Goal: Task Accomplishment & Management: Manage account settings

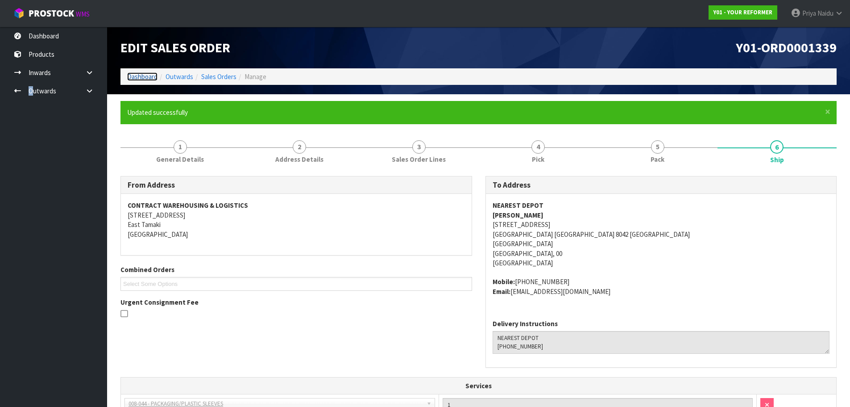
click at [144, 79] on link "Dashboard" at bounding box center [142, 76] width 30 height 8
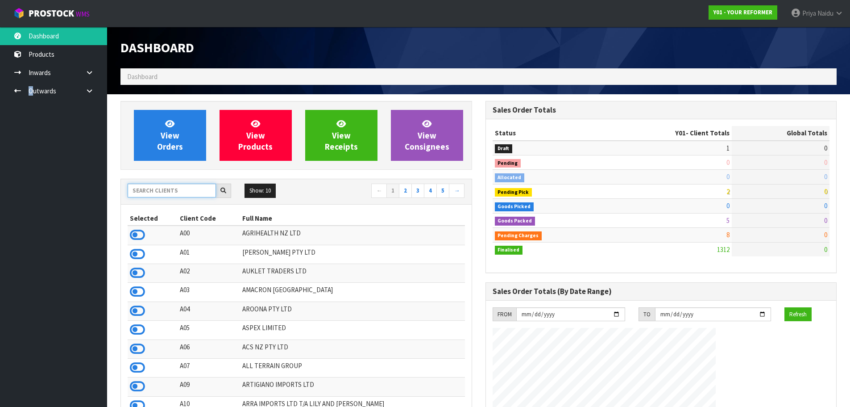
click at [162, 193] on input "text" at bounding box center [172, 190] width 88 height 14
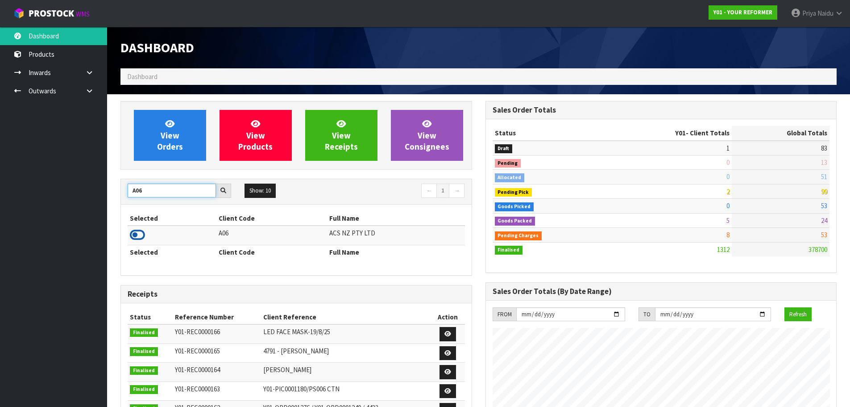
type input "A06"
click at [136, 232] on icon at bounding box center [137, 234] width 15 height 13
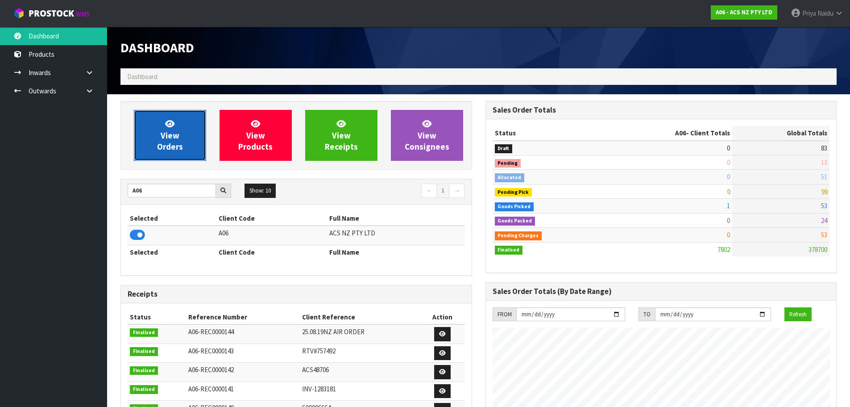
click at [182, 138] on link "View Orders" at bounding box center [170, 135] width 72 height 51
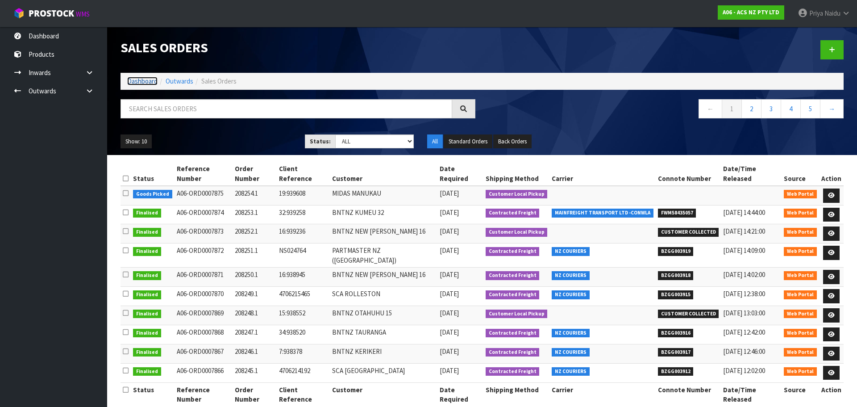
click at [143, 85] on link "Dashboard" at bounding box center [142, 81] width 30 height 8
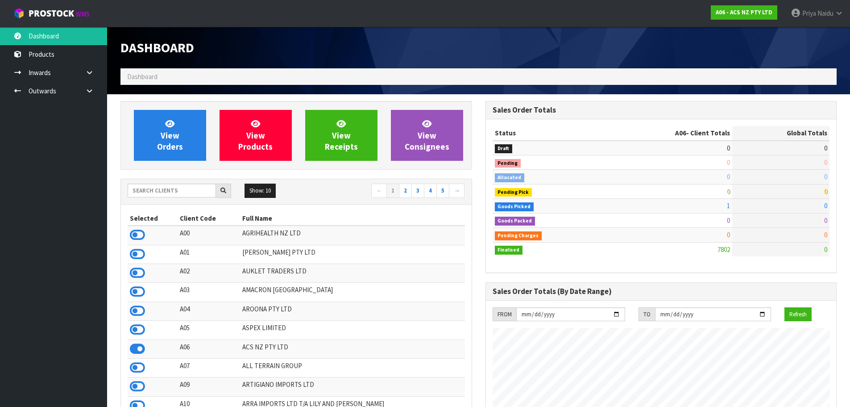
scroll to position [676, 365]
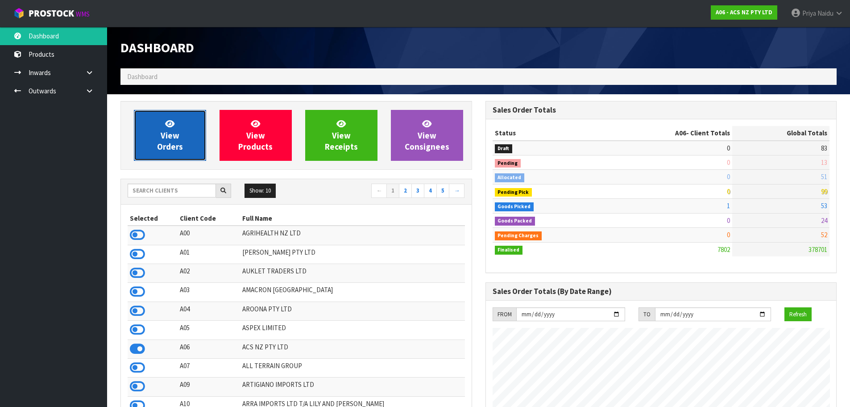
click at [176, 141] on span "View Orders" at bounding box center [170, 134] width 26 height 33
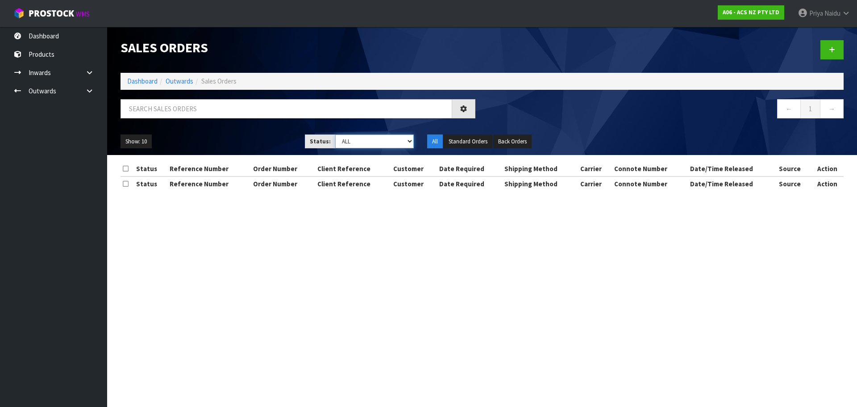
click at [345, 143] on select "Draft Pending Allocated Pending Pick Goods Picked Goods Packed Pending Charges …" at bounding box center [374, 141] width 79 height 14
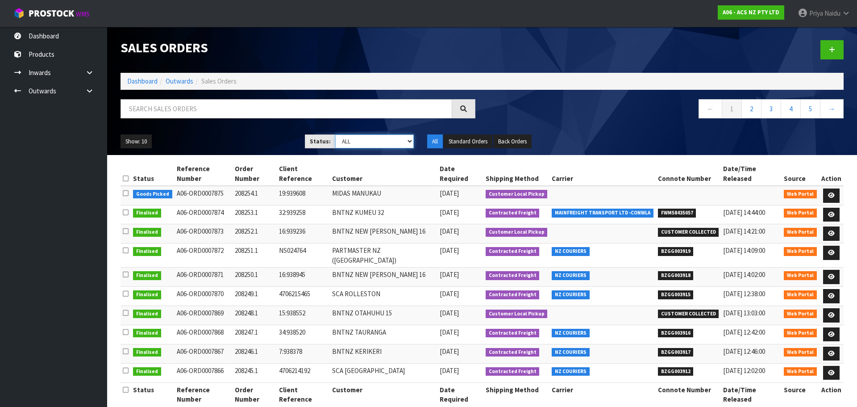
select select "string:4"
click at [335, 134] on select "Draft Pending Allocated Pending Pick Goods Picked Goods Packed Pending Charges …" at bounding box center [374, 141] width 79 height 14
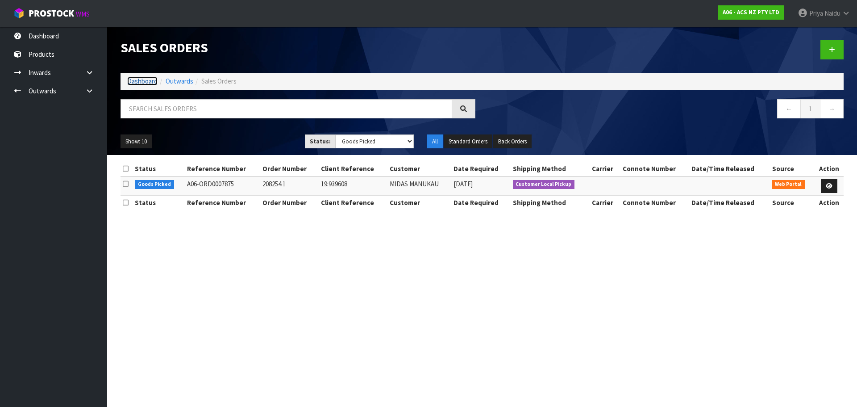
click at [136, 81] on link "Dashboard" at bounding box center [142, 81] width 30 height 8
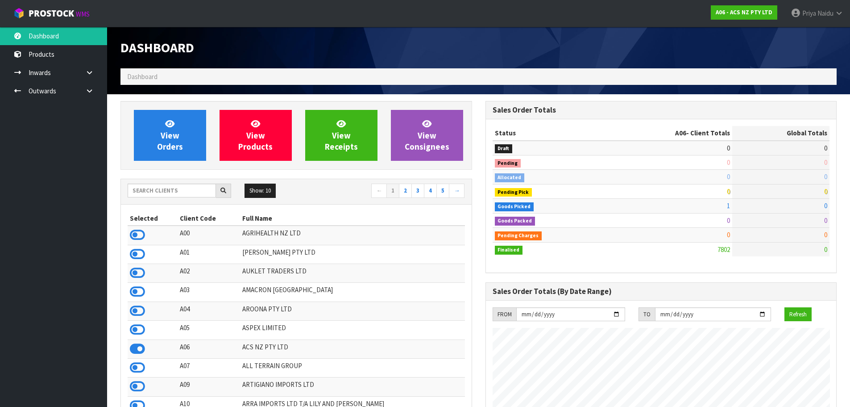
scroll to position [676, 365]
click at [145, 191] on input "text" at bounding box center [172, 190] width 88 height 14
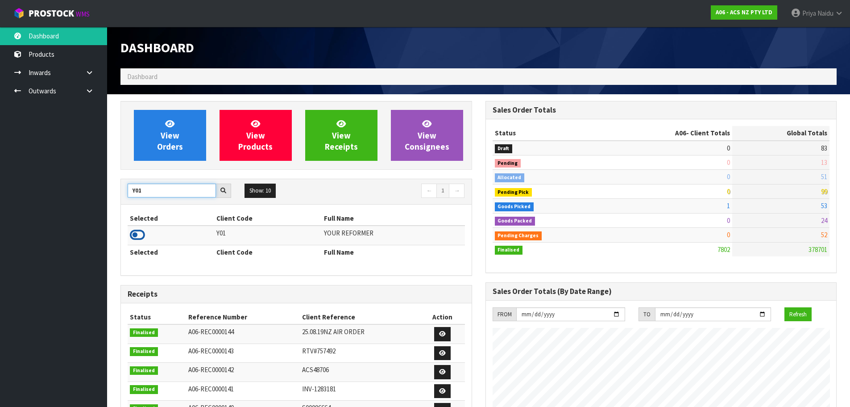
type input "Y01"
click at [138, 234] on icon at bounding box center [137, 234] width 15 height 13
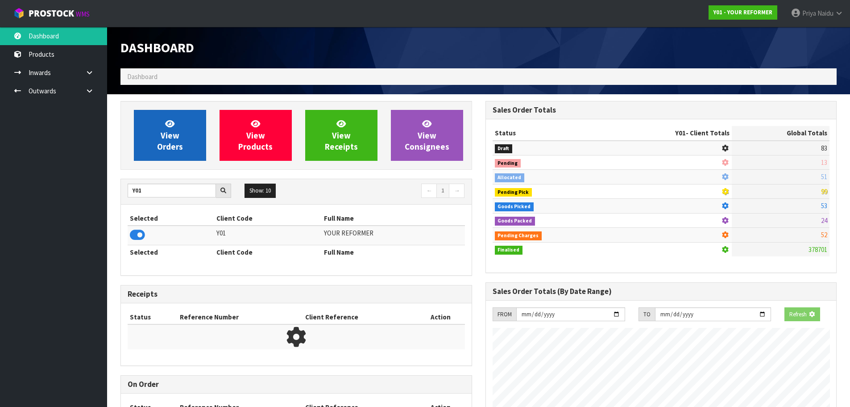
scroll to position [556, 365]
click at [171, 140] on span "View Orders" at bounding box center [170, 134] width 26 height 33
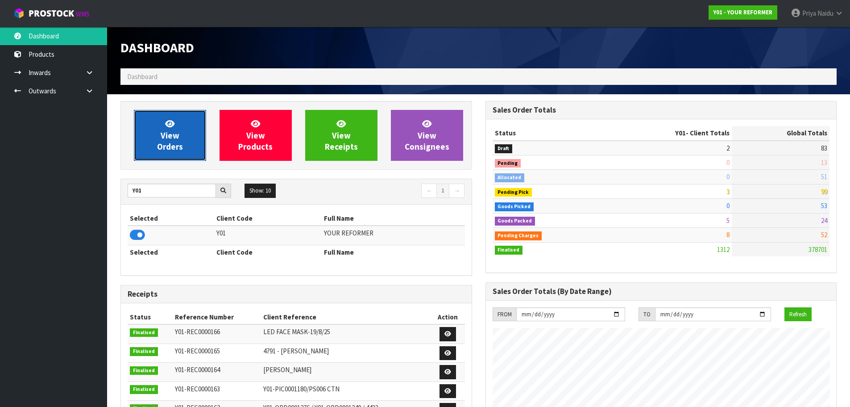
scroll to position [676, 365]
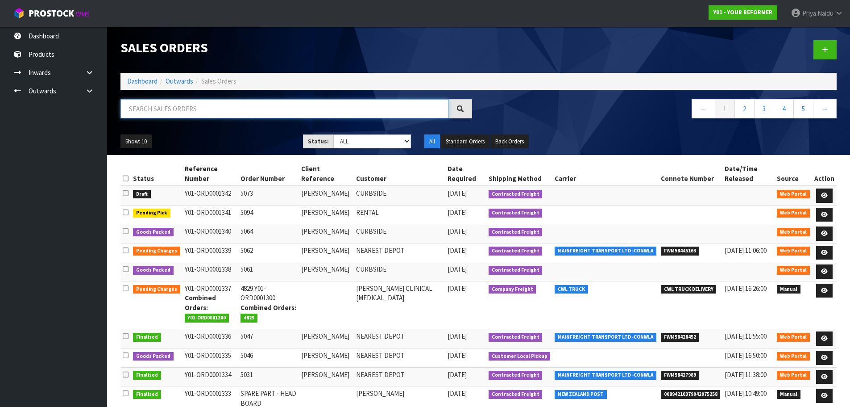
click at [191, 115] on input "text" at bounding box center [284, 108] width 328 height 19
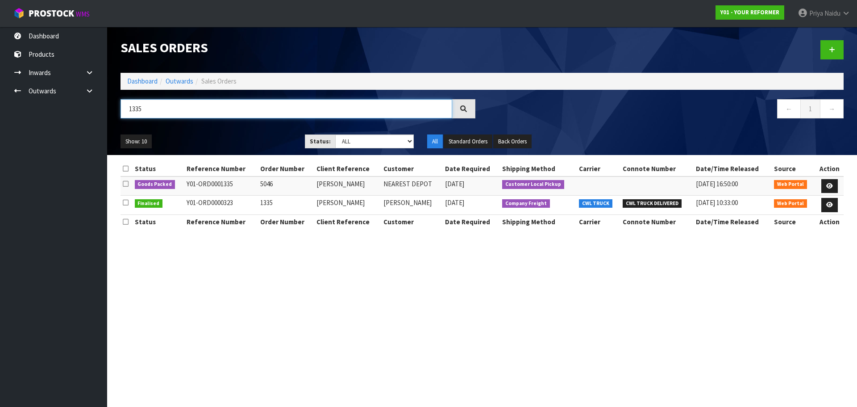
type input "1335"
drag, startPoint x: 248, startPoint y: 289, endPoint x: 252, endPoint y: 278, distance: 11.4
click at [249, 288] on section "Sales Orders Dashboard Outwards Sales Orders 1335 ← 1 → Show: 10 5 10 25 50 Sta…" at bounding box center [428, 203] width 857 height 407
click at [153, 82] on link "Dashboard" at bounding box center [142, 81] width 30 height 8
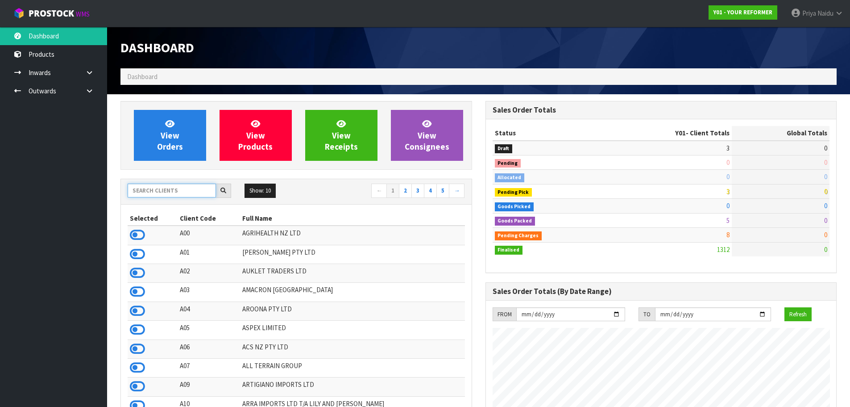
scroll to position [676, 365]
click at [180, 185] on input "text" at bounding box center [172, 190] width 88 height 14
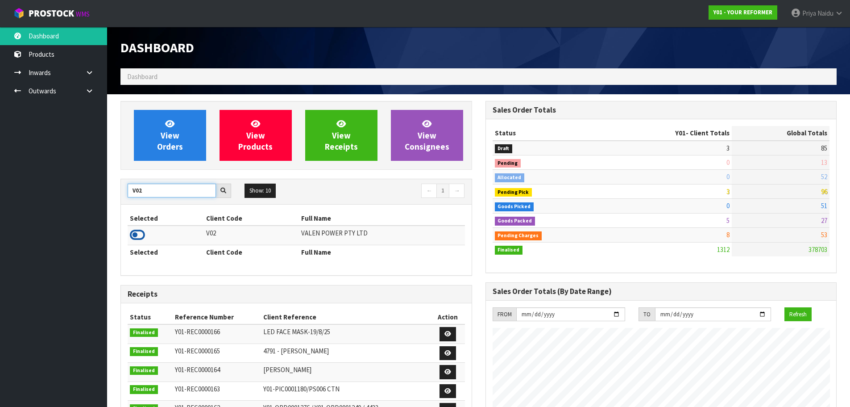
type input "V02"
drag, startPoint x: 139, startPoint y: 236, endPoint x: 149, endPoint y: 180, distance: 56.6
click at [139, 235] on icon at bounding box center [137, 234] width 15 height 13
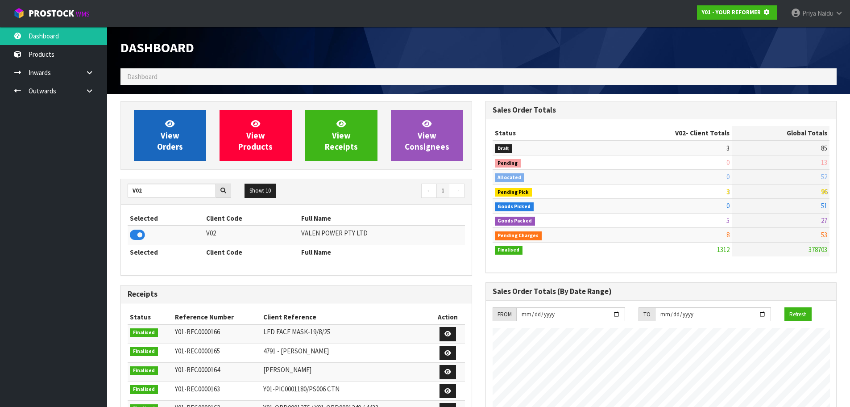
scroll to position [445692, 445883]
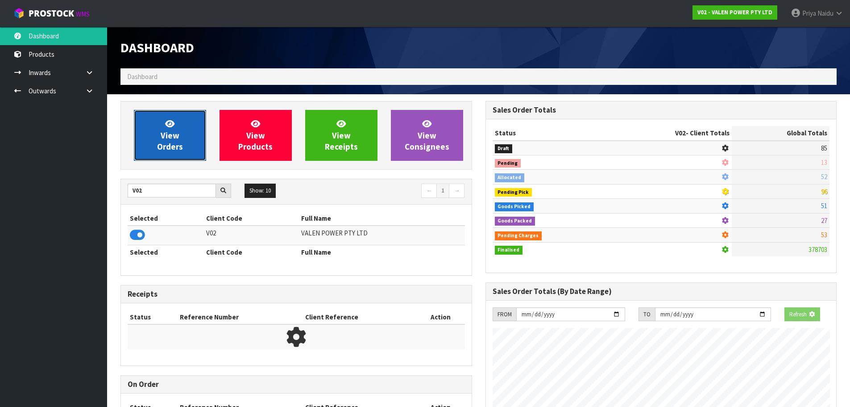
click at [163, 128] on link "View Orders" at bounding box center [170, 135] width 72 height 51
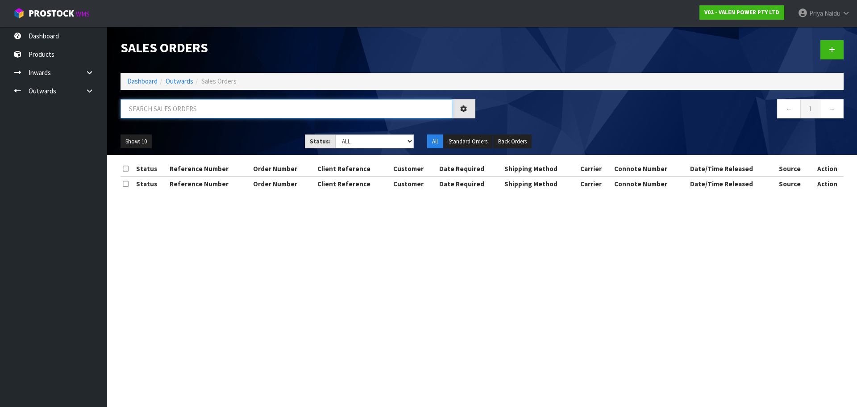
click at [179, 109] on input "text" at bounding box center [286, 108] width 332 height 19
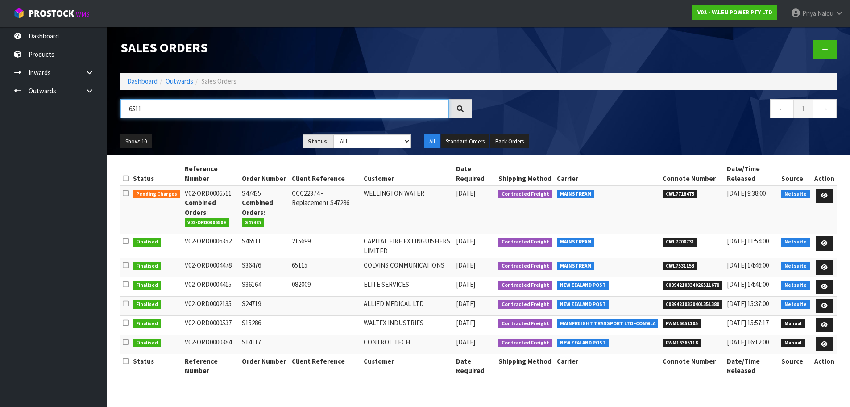
type input "6511"
copy span "CWL7718475"
drag, startPoint x: 669, startPoint y: 194, endPoint x: 676, endPoint y: 189, distance: 8.4
click at [697, 193] on span "CWL7718475" at bounding box center [680, 194] width 35 height 9
click at [153, 84] on link "Dashboard" at bounding box center [142, 81] width 30 height 8
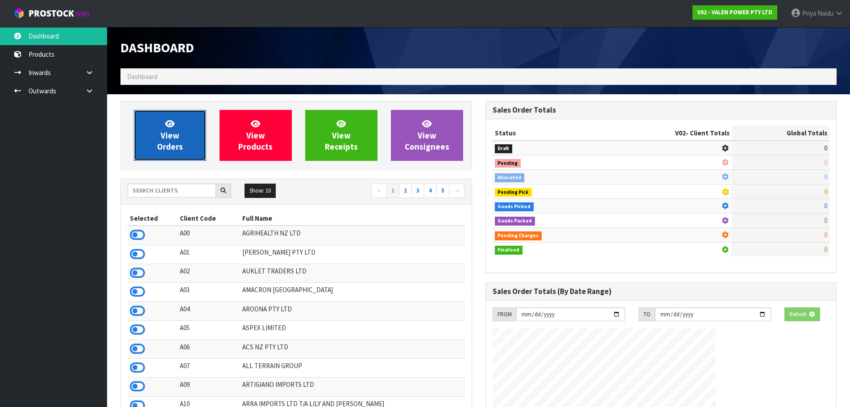
drag, startPoint x: 146, startPoint y: 151, endPoint x: 153, endPoint y: 141, distance: 12.3
click at [148, 150] on link "View Orders" at bounding box center [170, 135] width 72 height 51
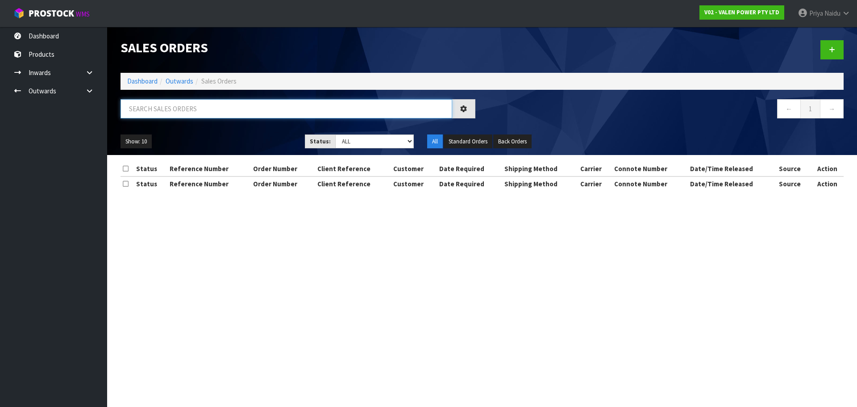
click at [181, 108] on input "text" at bounding box center [286, 108] width 332 height 19
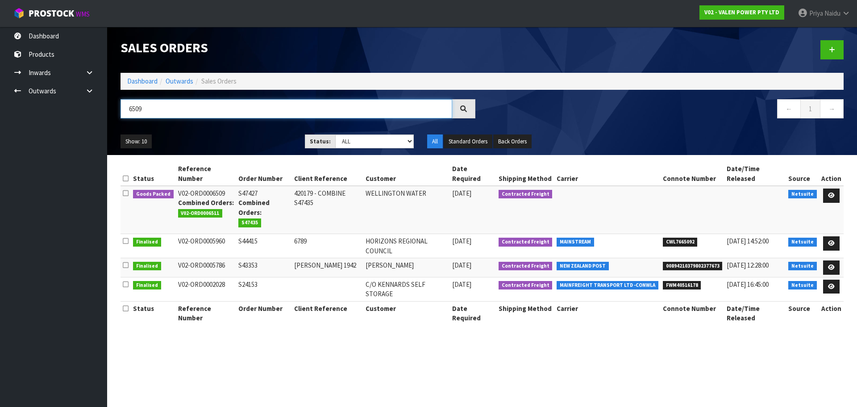
type input "6509"
click at [237, 140] on ul "Show: 10 5 10 25 50" at bounding box center [205, 141] width 171 height 14
click at [836, 188] on link at bounding box center [831, 195] width 17 height 14
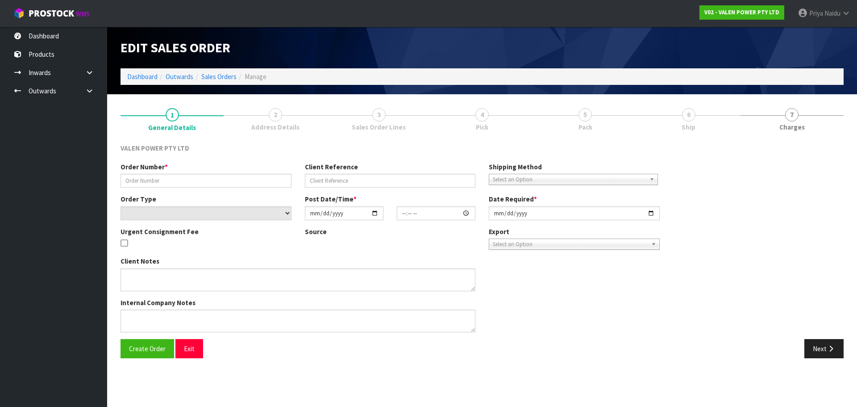
type input "S47427"
type input "420179 - COMBINE S47435"
select select "number:0"
type input "2025-08-27"
type input "15:15:07.000"
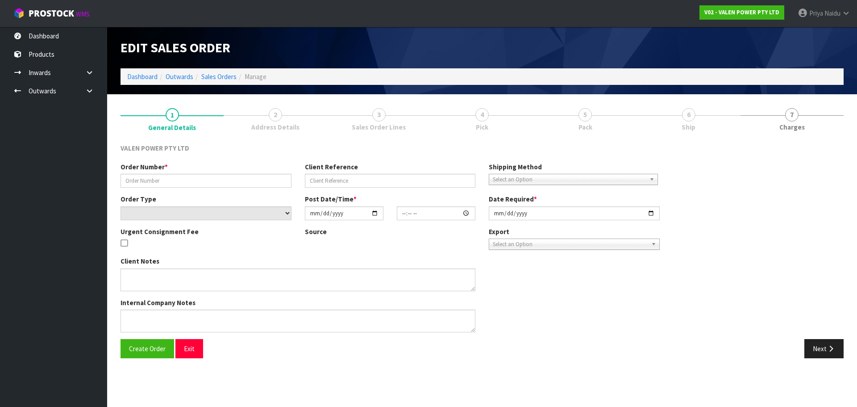
type input "2025-08-28"
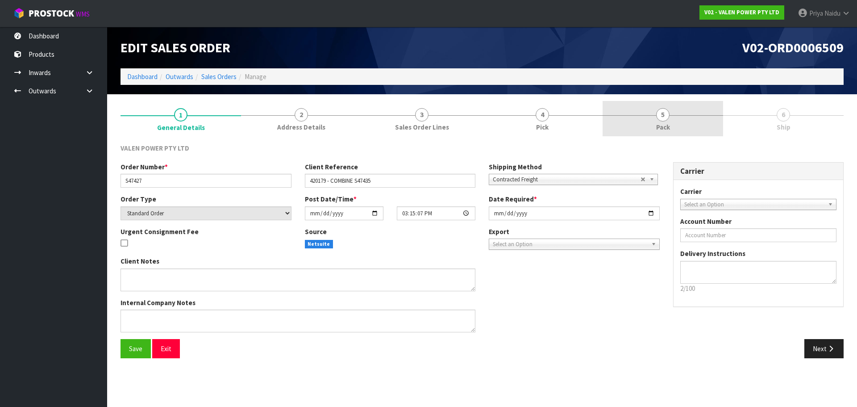
click at [687, 120] on link "5 Pack" at bounding box center [662, 118] width 120 height 35
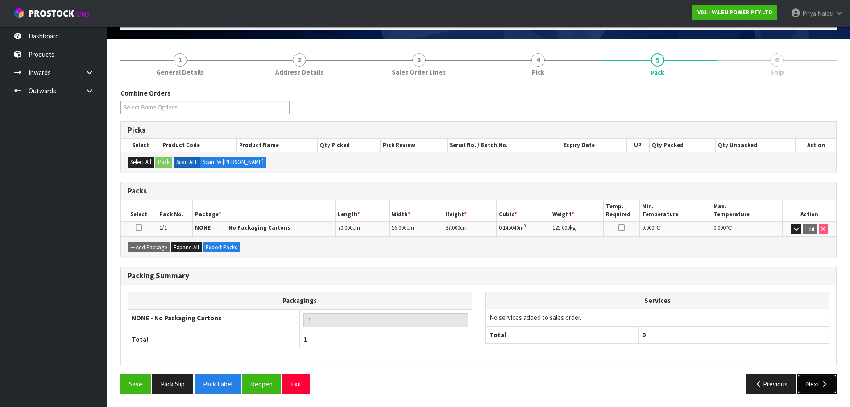
click at [823, 386] on button "Next" at bounding box center [816, 383] width 39 height 19
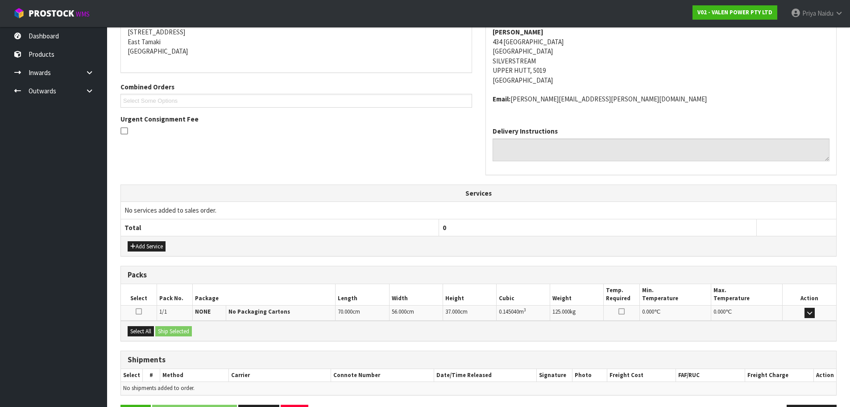
scroll to position [181, 0]
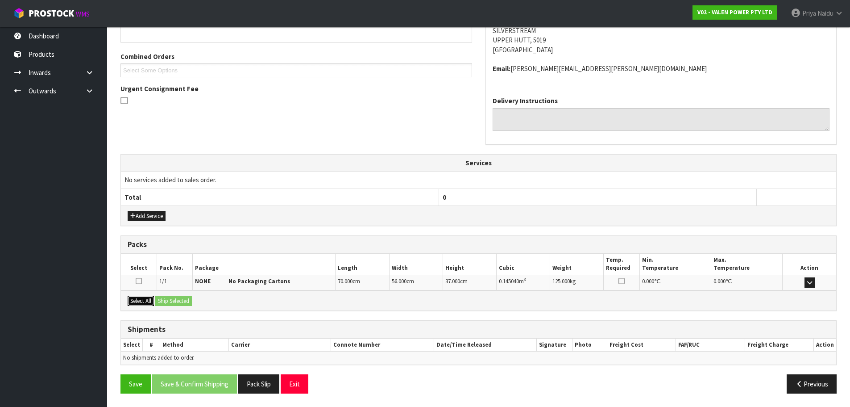
click at [144, 301] on button "Select All" at bounding box center [141, 300] width 26 height 11
click at [177, 301] on button "Ship Selected" at bounding box center [173, 300] width 37 height 11
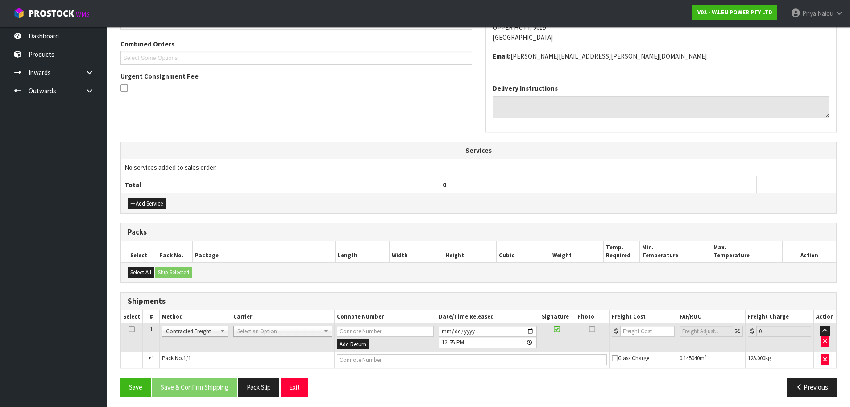
scroll to position [197, 0]
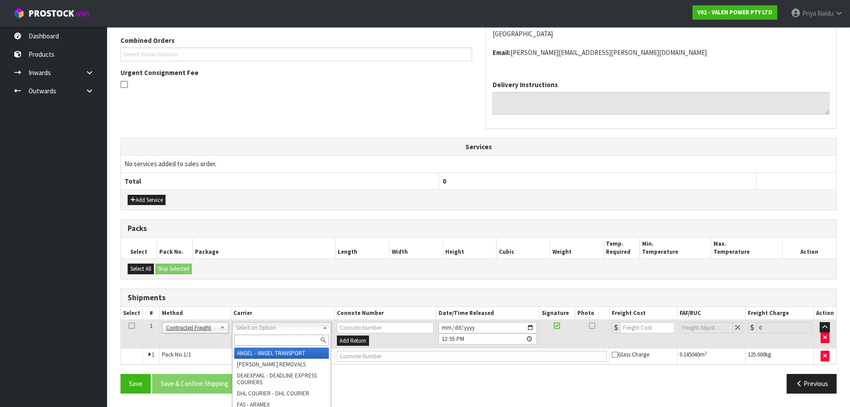
click at [265, 334] on input "text" at bounding box center [281, 339] width 95 height 11
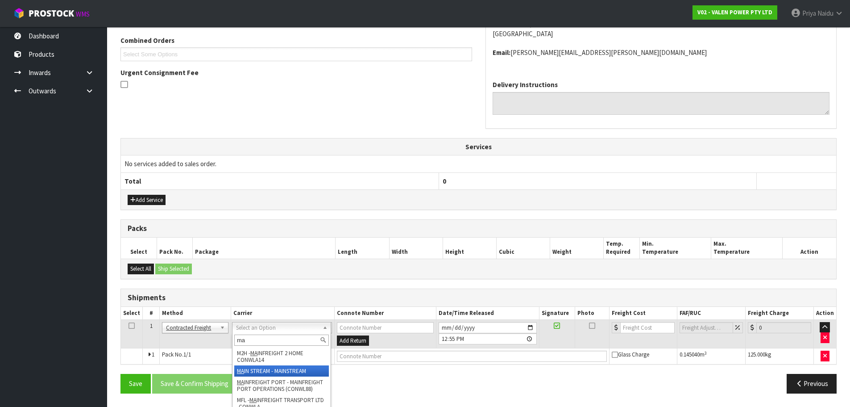
type input "ma"
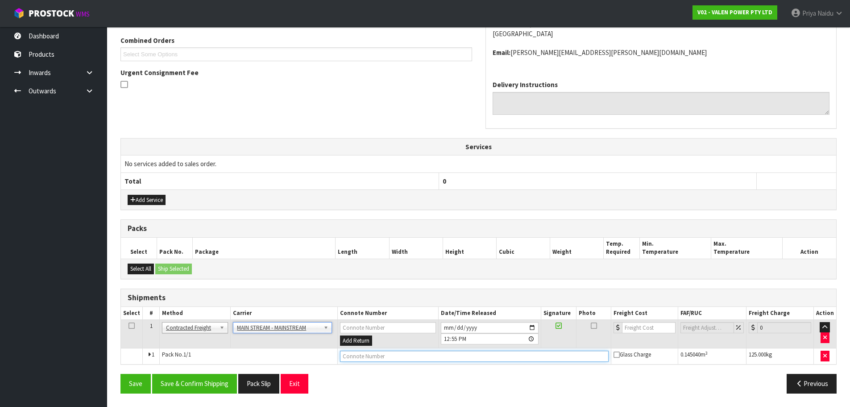
click at [369, 356] on input "text" at bounding box center [474, 355] width 269 height 11
paste input "CWL7718475"
type input "CWL7718475"
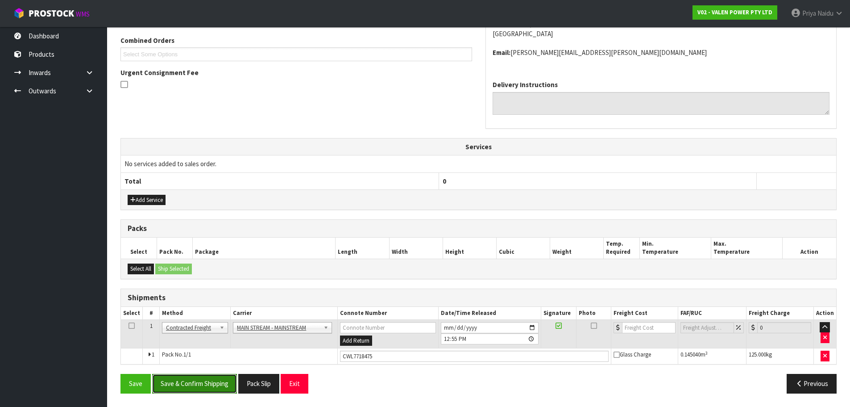
click at [188, 377] on button "Save & Confirm Shipping" at bounding box center [194, 383] width 85 height 19
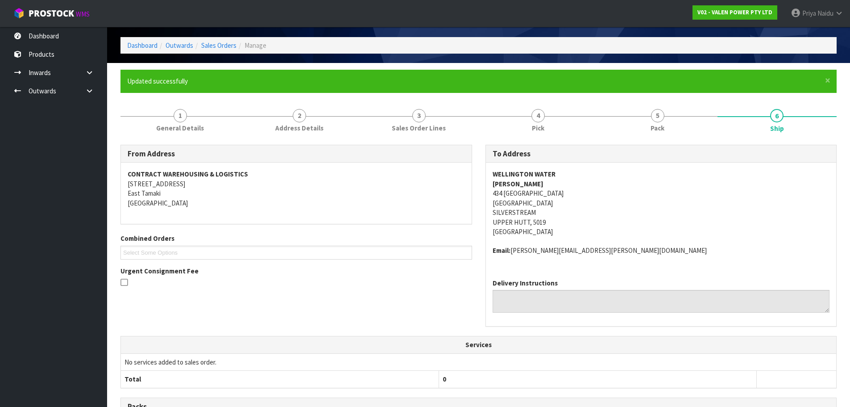
scroll to position [0, 0]
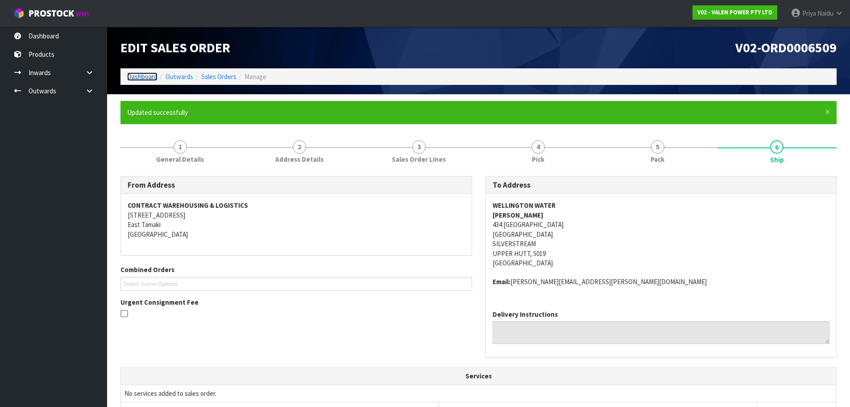
click at [141, 77] on link "Dashboard" at bounding box center [142, 76] width 30 height 8
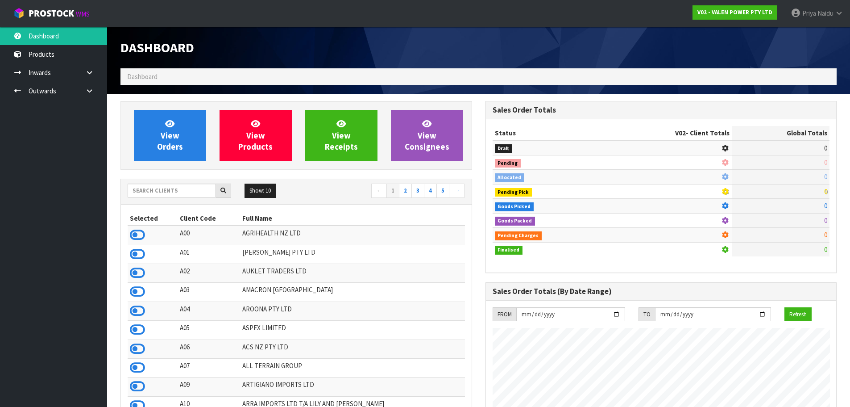
scroll to position [676, 365]
click at [198, 189] on input "text" at bounding box center [172, 190] width 88 height 14
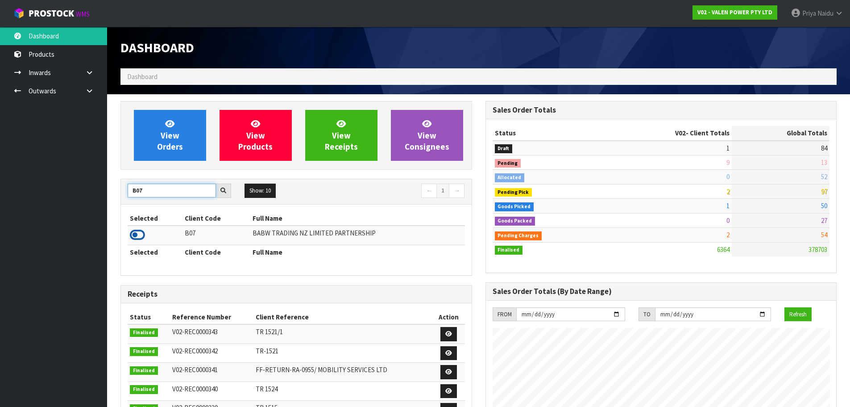
type input "B07"
click at [138, 233] on icon at bounding box center [137, 234] width 15 height 13
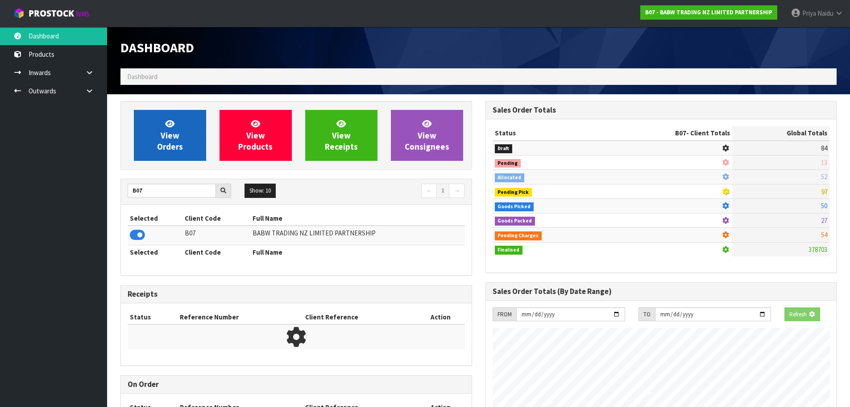
scroll to position [556, 365]
click at [177, 144] on span "View Orders" at bounding box center [170, 134] width 26 height 33
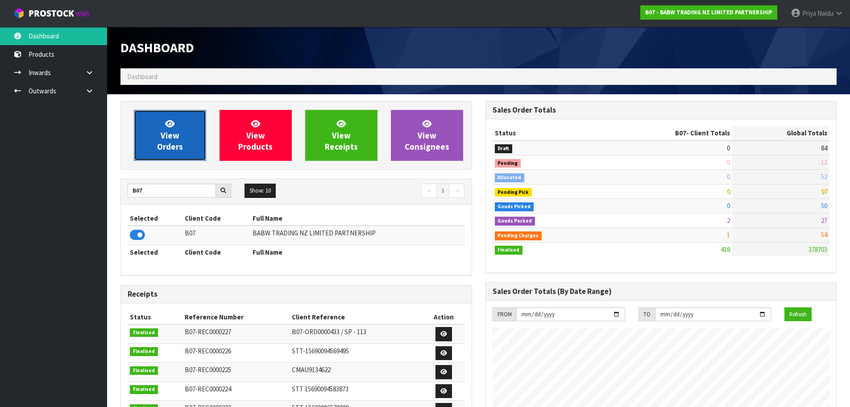
scroll to position [676, 365]
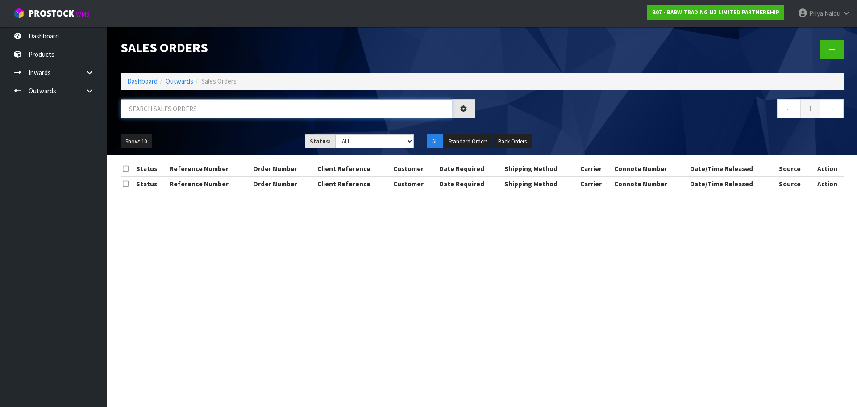
click at [192, 105] on input "text" at bounding box center [286, 108] width 332 height 19
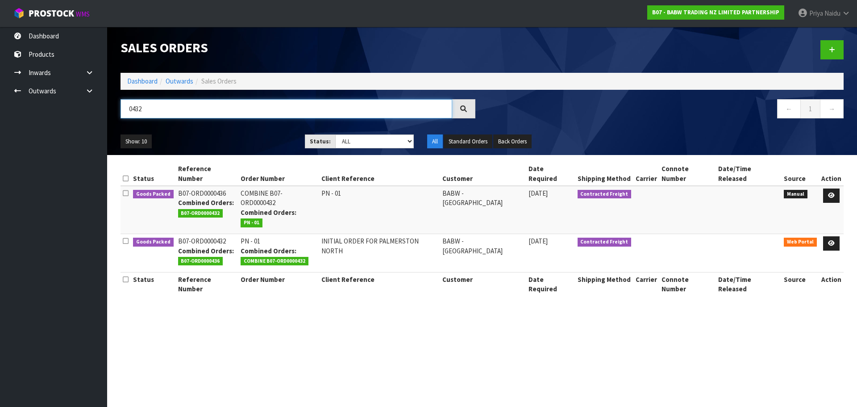
type input "0432"
click at [260, 143] on ul "Show: 10 5 10 25 50" at bounding box center [205, 141] width 171 height 14
click at [832, 240] on icon at bounding box center [831, 243] width 7 height 6
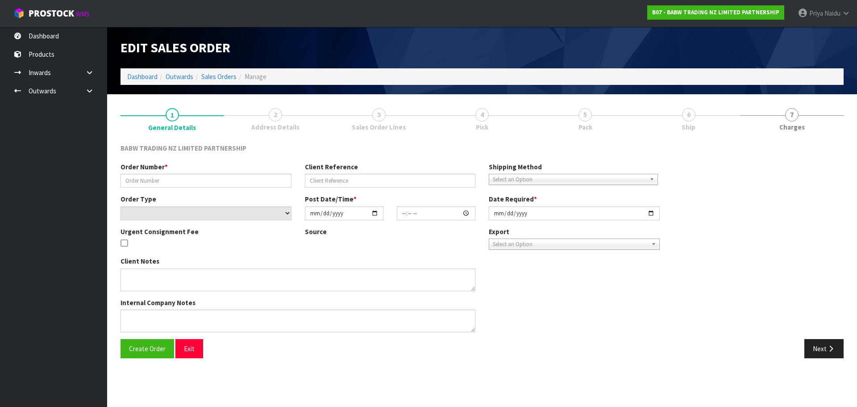
type input "PN - 01"
type input "INITIAL ORDER FOR PALMERSTON NORTH"
select select "number:0"
type input "2025-08-25"
type input "12:31:00.000"
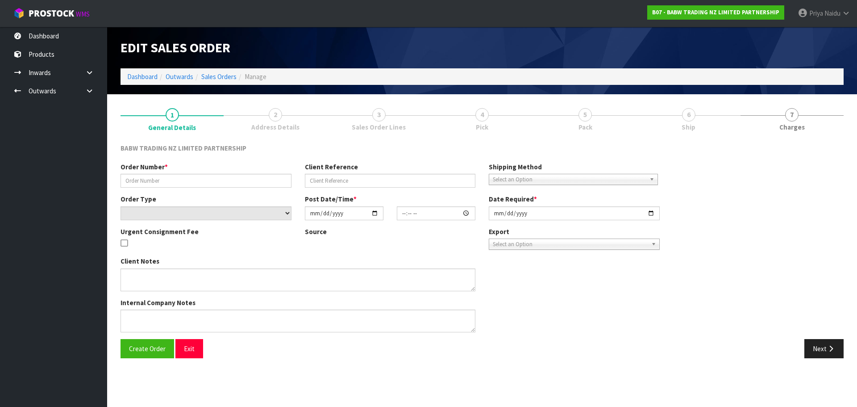
type input "2025-08-29"
type textarea "THIS NEEDS TO BE DELIVERED ON FRIDAY ALONG WITH THE BOXES FROM SYLVIA PARK THE …"
type textarea "REMOVED - 33474 X 24 YES, THIS IS FOR A NEW STORE OPENING, SO I NEED IT THERE F…"
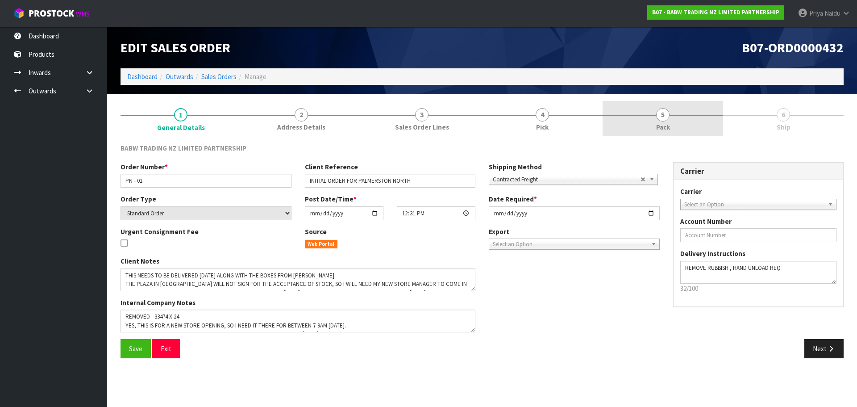
drag, startPoint x: 662, startPoint y: 119, endPoint x: 668, endPoint y: 129, distance: 12.4
click at [663, 119] on span "5" at bounding box center [662, 114] width 13 height 13
click at [668, 129] on link "5 Pack" at bounding box center [662, 118] width 120 height 35
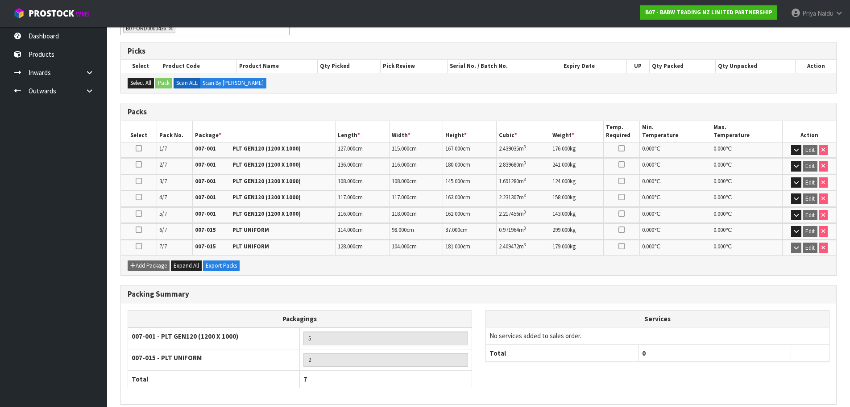
scroll to position [174, 0]
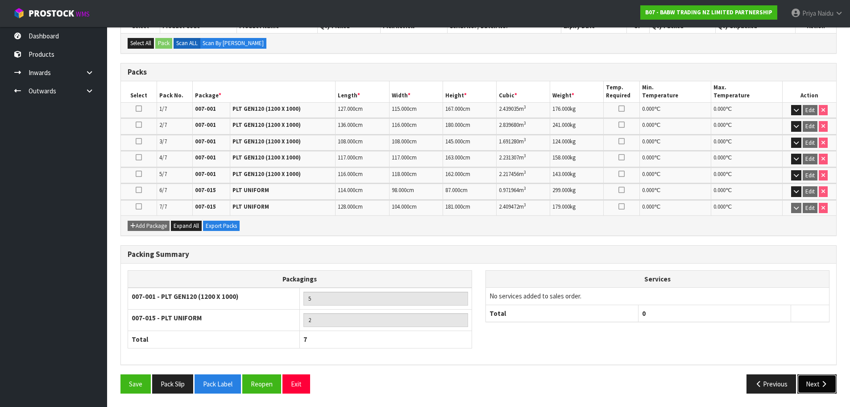
click at [799, 378] on button "Next" at bounding box center [816, 383] width 39 height 19
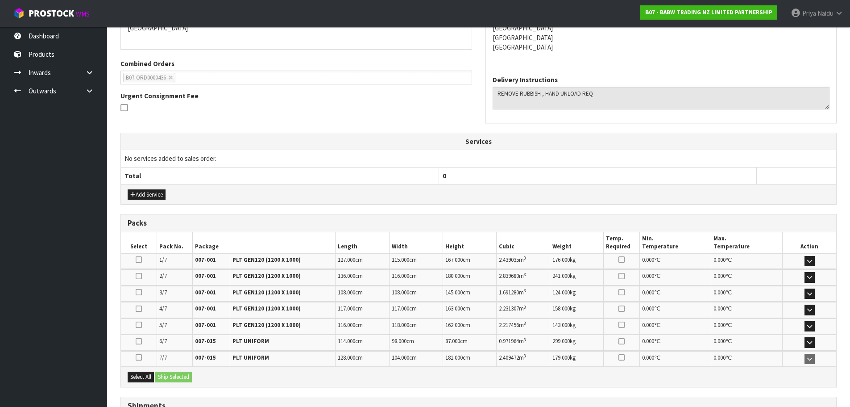
scroll to position [0, 0]
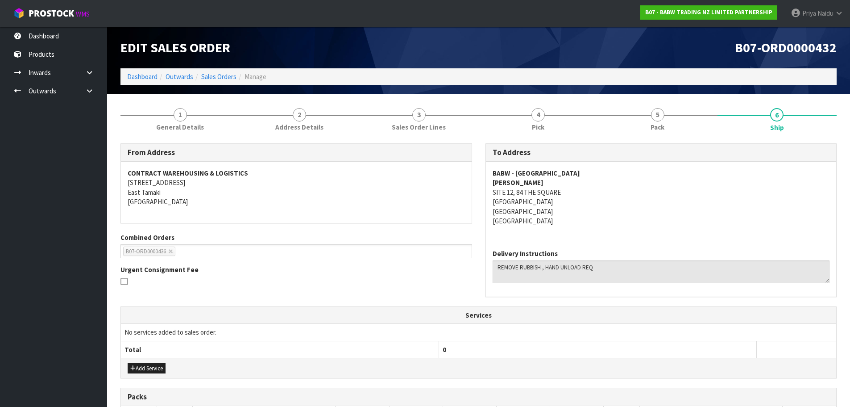
click at [633, 225] on address "BABW - PALMERSTON NORTH FRANKI PETRIE SITE 12, 84 THE SQUARE PALMERSTON NORTH C…" at bounding box center [661, 197] width 337 height 58
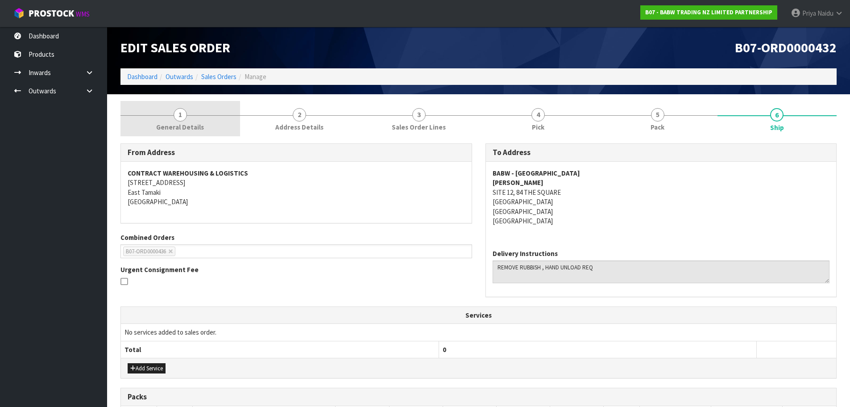
click at [171, 124] on span "General Details" at bounding box center [180, 126] width 48 height 9
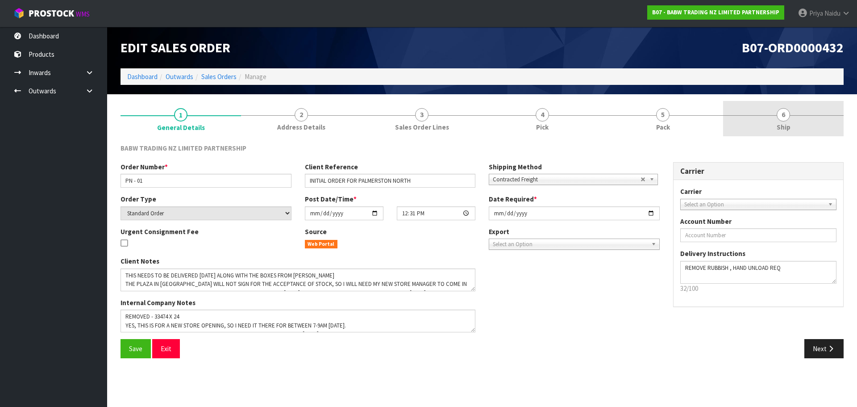
click at [775, 123] on link "6 Ship" at bounding box center [783, 118] width 120 height 35
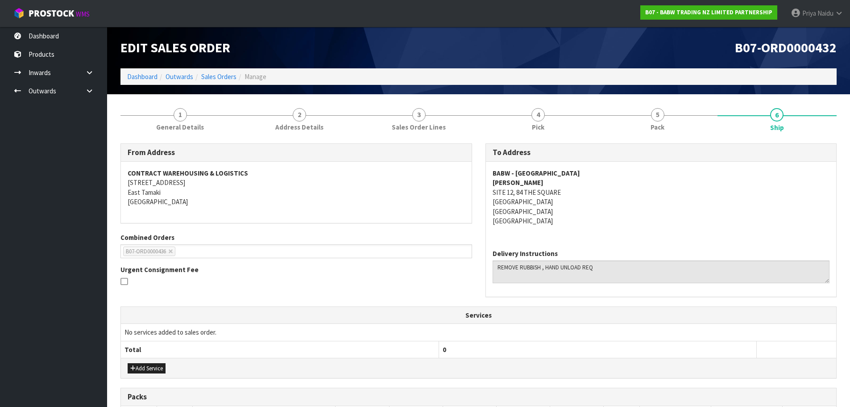
click at [601, 316] on th "Services" at bounding box center [478, 315] width 715 height 17
copy address "SITE 12, 84 THE SQUARE PALMERSTON NORTH CENTRAL Palmerston North, 4410"
drag, startPoint x: 490, startPoint y: 191, endPoint x: 594, endPoint y: 209, distance: 106.3
click at [594, 209] on div "BABW - PALMERSTON NORTH FRANKI PETRIE SITE 12, 84 THE SQUARE PALMERSTON NORTH C…" at bounding box center [661, 202] width 351 height 80
click at [618, 200] on address "BABW - PALMERSTON NORTH FRANKI PETRIE SITE 12, 84 THE SQUARE PALMERSTON NORTH C…" at bounding box center [661, 197] width 337 height 58
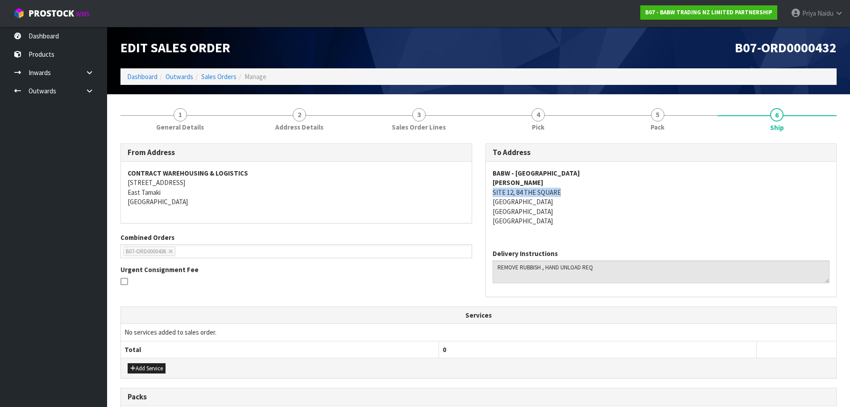
copy address "SITE 12, 84 THE SQUARE"
drag, startPoint x: 484, startPoint y: 189, endPoint x: 567, endPoint y: 195, distance: 83.2
click at [567, 195] on div "To Address BABW - PALMERSTON NORTH FRANKI PETRIE SITE 12, 84 THE SQUARE PALMERS…" at bounding box center [661, 224] width 365 height 163
drag, startPoint x: 701, startPoint y: 204, endPoint x: 690, endPoint y: 205, distance: 11.2
click at [700, 205] on address "BABW - PALMERSTON NORTH FRANKI PETRIE SITE 12, 84 THE SQUARE PALMERSTON NORTH C…" at bounding box center [661, 197] width 337 height 58
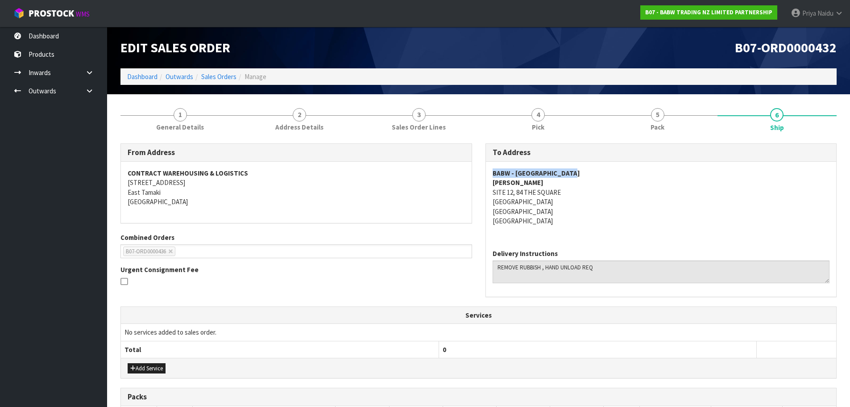
copy strong "BABW - PALMERSTON NORTH"
drag, startPoint x: 489, startPoint y: 173, endPoint x: 585, endPoint y: 173, distance: 96.4
click at [585, 173] on div "BABW - PALMERSTON NORTH FRANKI PETRIE SITE 12, 84 THE SQUARE PALMERSTON NORTH C…" at bounding box center [661, 202] width 351 height 80
copy strong "FRANKI PETRIE"
drag, startPoint x: 490, startPoint y: 184, endPoint x: 540, endPoint y: 184, distance: 50.0
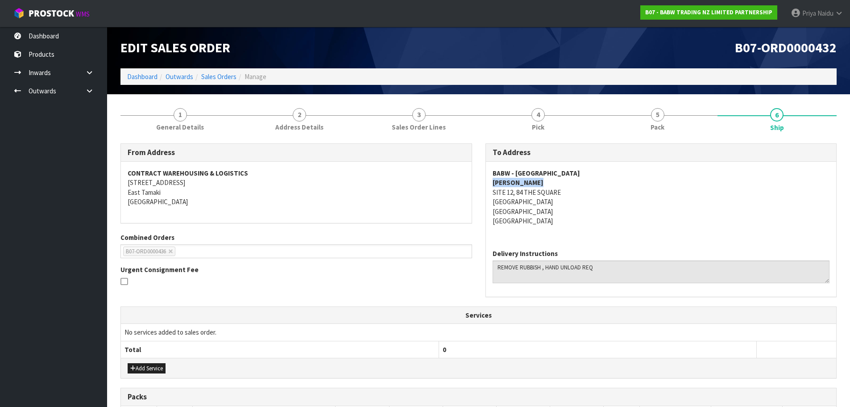
click at [540, 184] on div "BABW - PALMERSTON NORTH FRANKI PETRIE SITE 12, 84 THE SQUARE PALMERSTON NORTH C…" at bounding box center [661, 202] width 351 height 80
click at [629, 195] on address "BABW - PALMERSTON NORTH FRANKI PETRIE SITE 12, 84 THE SQUARE PALMERSTON NORTH C…" at bounding box center [661, 197] width 337 height 58
click at [688, 217] on address "BABW - PALMERSTON NORTH FRANKI PETRIE SITE 12, 84 THE SQUARE PALMERSTON NORTH C…" at bounding box center [661, 197] width 337 height 58
click at [661, 217] on address "BABW - PALMERSTON NORTH FRANKI PETRIE SITE 12, 84 THE SQUARE PALMERSTON NORTH C…" at bounding box center [661, 197] width 337 height 58
click at [721, 224] on address "BABW - PALMERSTON NORTH FRANKI PETRIE SITE 12, 84 THE SQUARE PALMERSTON NORTH C…" at bounding box center [661, 197] width 337 height 58
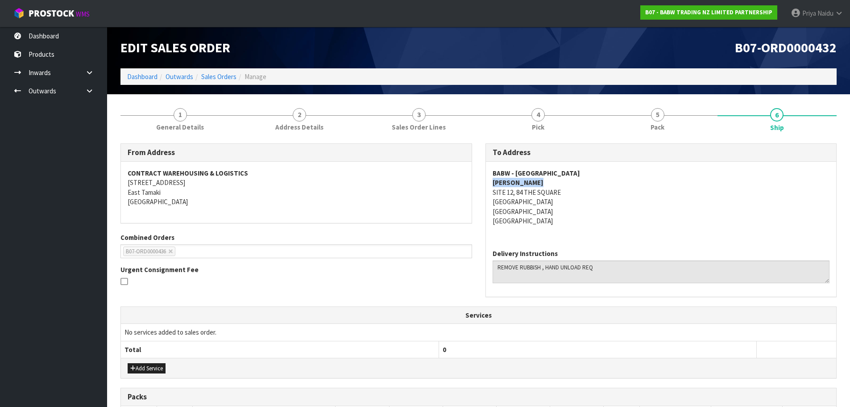
copy strong "FRANKI PETRIE"
drag, startPoint x: 486, startPoint y: 181, endPoint x: 551, endPoint y: 180, distance: 65.2
click at [551, 180] on div "BABW - PALMERSTON NORTH FRANKI PETRIE SITE 12, 84 THE SQUARE PALMERSTON NORTH C…" at bounding box center [661, 202] width 351 height 80
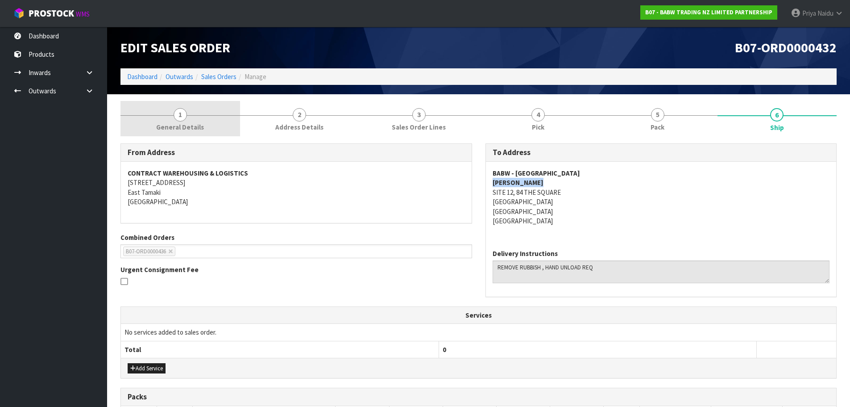
click at [168, 119] on link "1 General Details" at bounding box center [180, 118] width 120 height 35
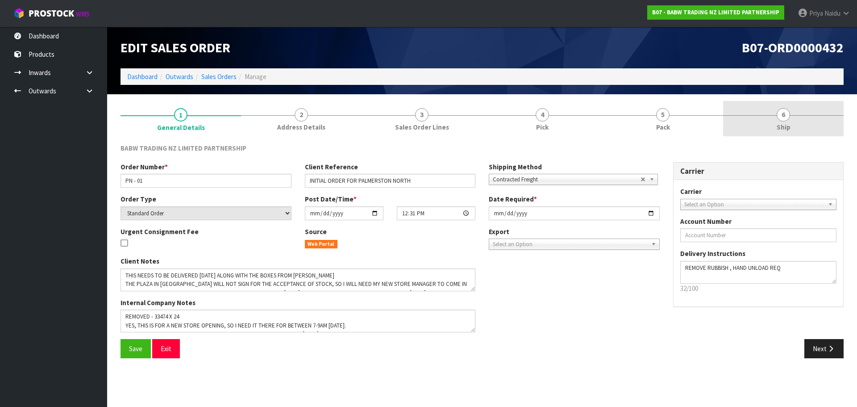
drag, startPoint x: 785, startPoint y: 114, endPoint x: 761, endPoint y: 119, distance: 25.0
click at [786, 114] on span "6" at bounding box center [782, 114] width 13 height 13
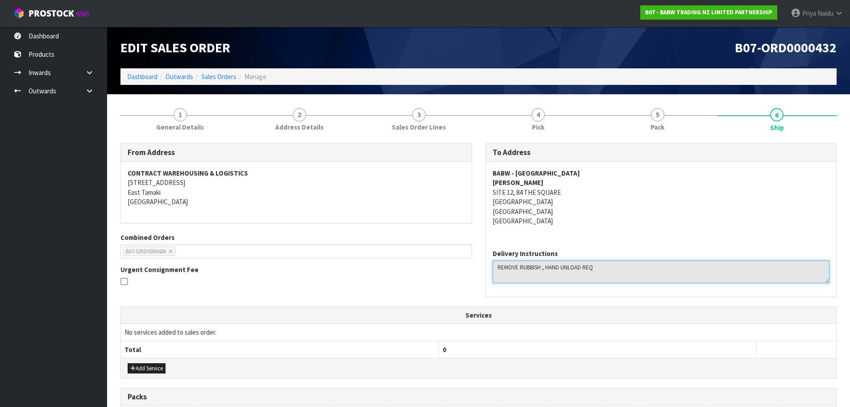
drag, startPoint x: 494, startPoint y: 265, endPoint x: 633, endPoint y: 262, distance: 138.4
click at [633, 262] on textarea at bounding box center [661, 271] width 337 height 23
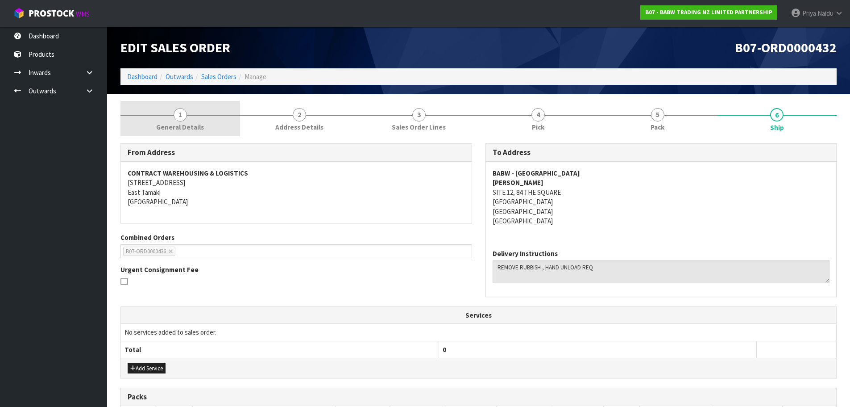
click at [168, 101] on link "1 General Details" at bounding box center [180, 118] width 120 height 35
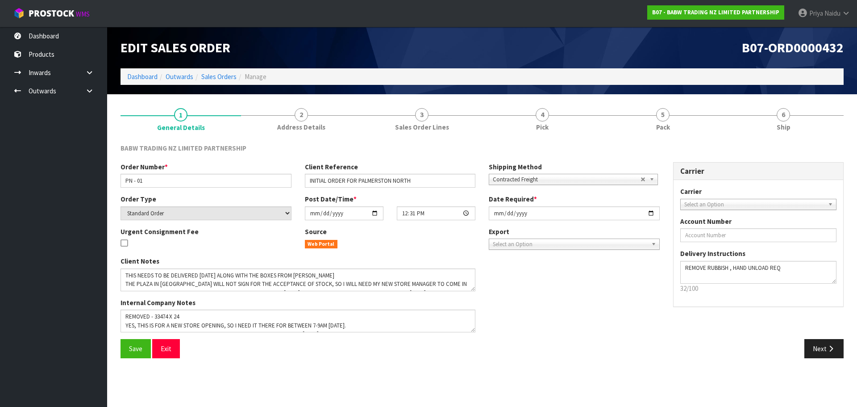
click at [642, 137] on div "BABW TRADING NZ LIMITED PARTNERSHIP Order Number * PN - 01 Client Reference INI…" at bounding box center [481, 251] width 723 height 228
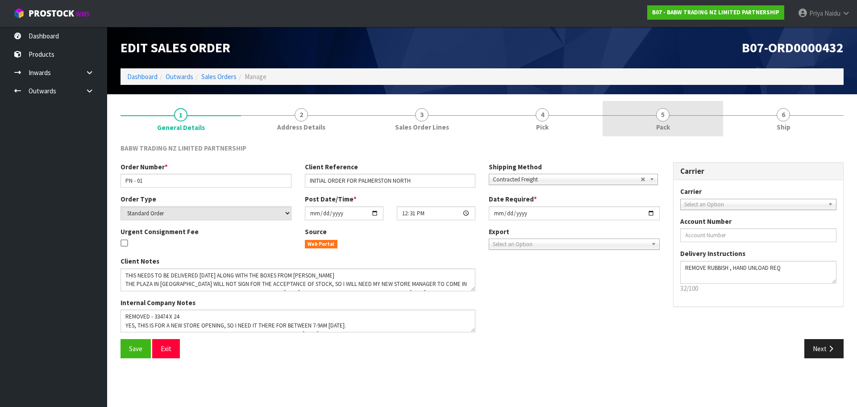
click at [642, 137] on div "BABW TRADING NZ LIMITED PARTNERSHIP Order Number * PN - 01 Client Reference INI…" at bounding box center [481, 251] width 723 height 228
click at [647, 129] on link "5 Pack" at bounding box center [662, 118] width 120 height 35
click at [668, 127] on link "5 Pack" at bounding box center [662, 118] width 120 height 35
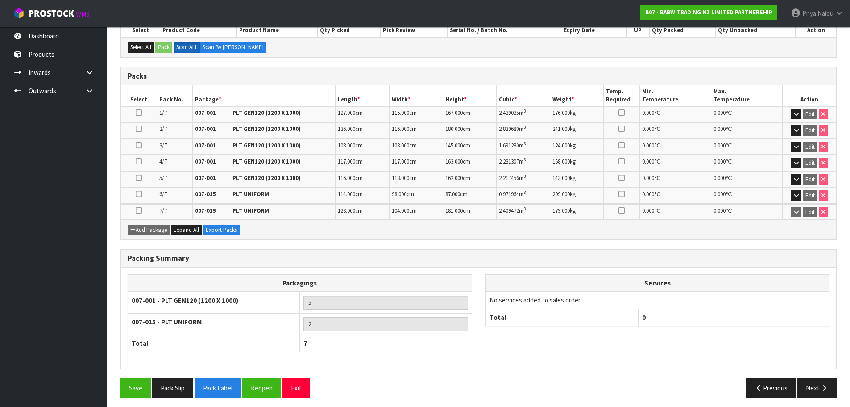
scroll to position [174, 0]
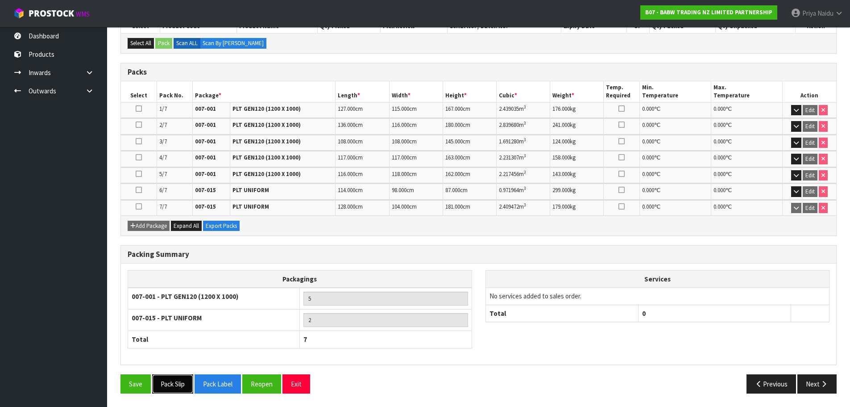
click at [180, 386] on button "Pack Slip" at bounding box center [172, 383] width 41 height 19
click at [181, 388] on button "Pack Slip" at bounding box center [172, 383] width 41 height 19
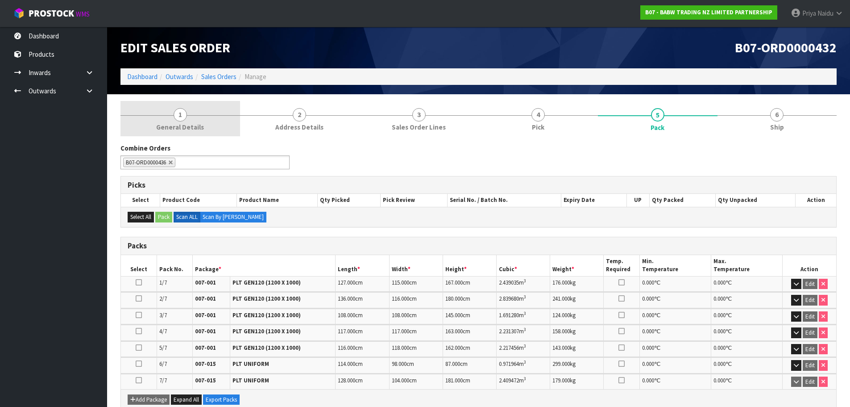
click at [188, 132] on link "1 General Details" at bounding box center [180, 118] width 120 height 35
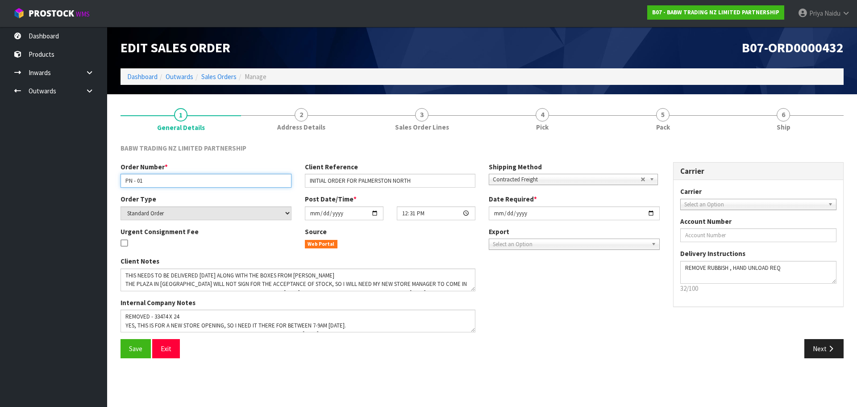
drag, startPoint x: 125, startPoint y: 178, endPoint x: 168, endPoint y: 182, distance: 43.9
click at [168, 182] on input "PN - 01" at bounding box center [205, 181] width 171 height 14
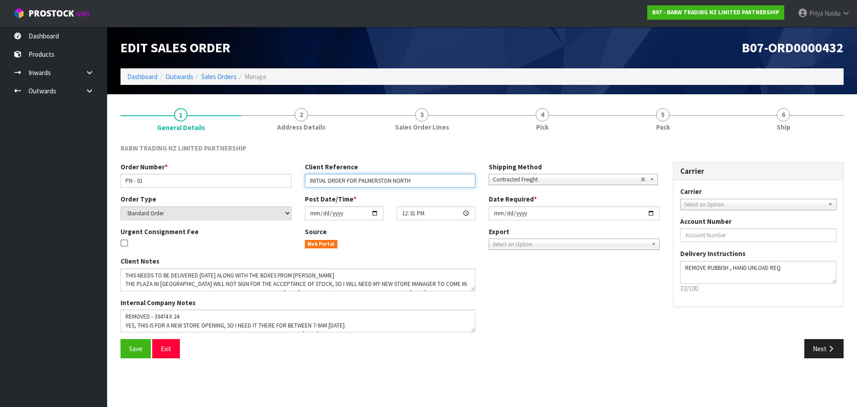
drag, startPoint x: 307, startPoint y: 180, endPoint x: 460, endPoint y: 182, distance: 152.2
click at [460, 182] on input "INITIAL ORDER FOR PALMERSTON NORTH" at bounding box center [390, 181] width 171 height 14
drag, startPoint x: 793, startPoint y: 131, endPoint x: 68, endPoint y: 279, distance: 739.6
click at [793, 131] on link "6 Ship" at bounding box center [783, 118] width 120 height 35
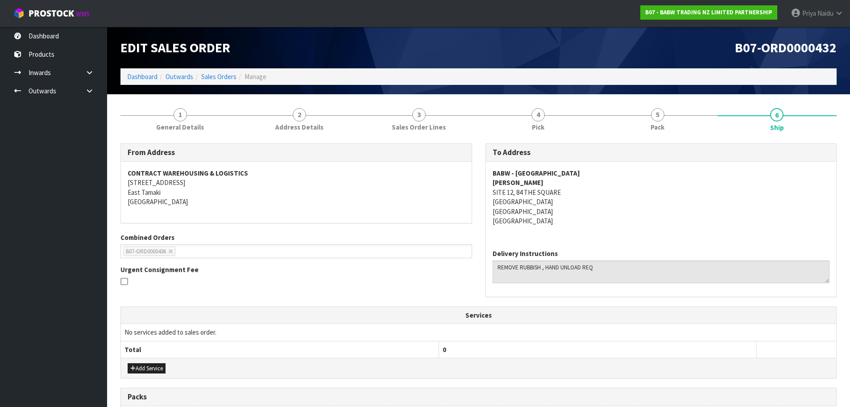
click at [649, 200] on address "BABW - PALMERSTON NORTH FRANKI PETRIE SITE 12, 84 THE SQUARE PALMERSTON NORTH C…" at bounding box center [661, 197] width 337 height 58
click at [530, 277] on textarea at bounding box center [661, 271] width 337 height 23
drag, startPoint x: 495, startPoint y: 268, endPoint x: 678, endPoint y: 282, distance: 184.0
click at [678, 282] on textarea at bounding box center [661, 271] width 337 height 23
click at [724, 188] on address "BABW - PALMERSTON NORTH FRANKI PETRIE SITE 12, 84 THE SQUARE PALMERSTON NORTH C…" at bounding box center [661, 197] width 337 height 58
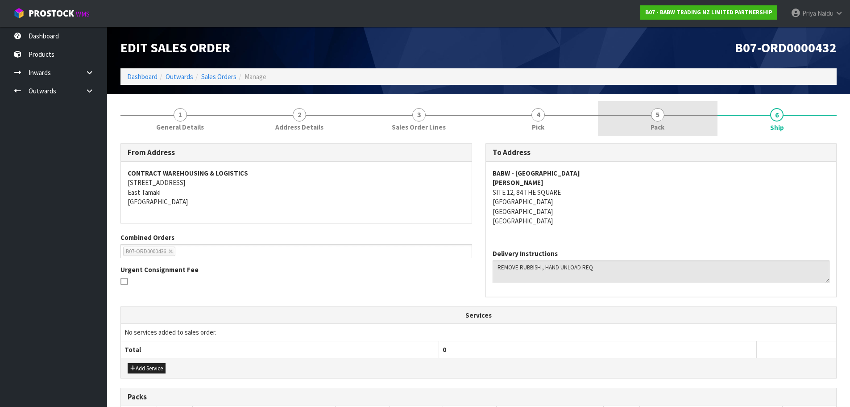
click at [661, 125] on span "Pack" at bounding box center [658, 126] width 14 height 9
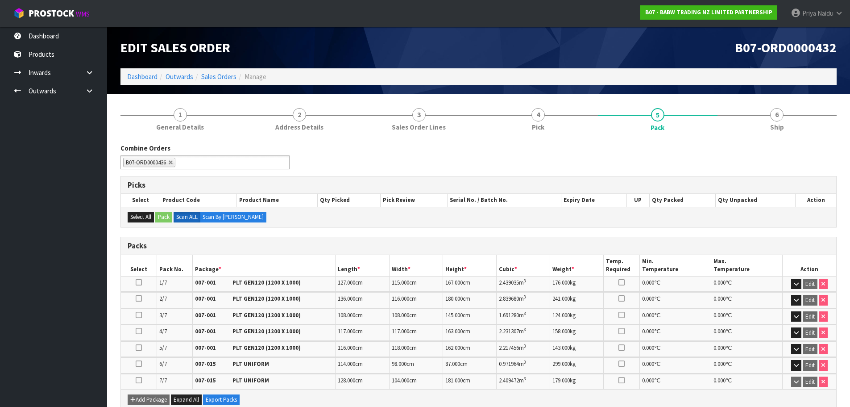
scroll to position [89, 0]
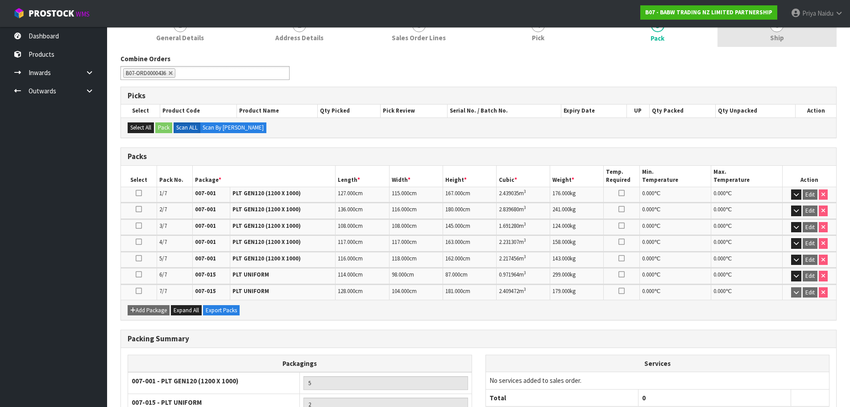
click at [789, 37] on link "6 Ship" at bounding box center [778, 29] width 120 height 35
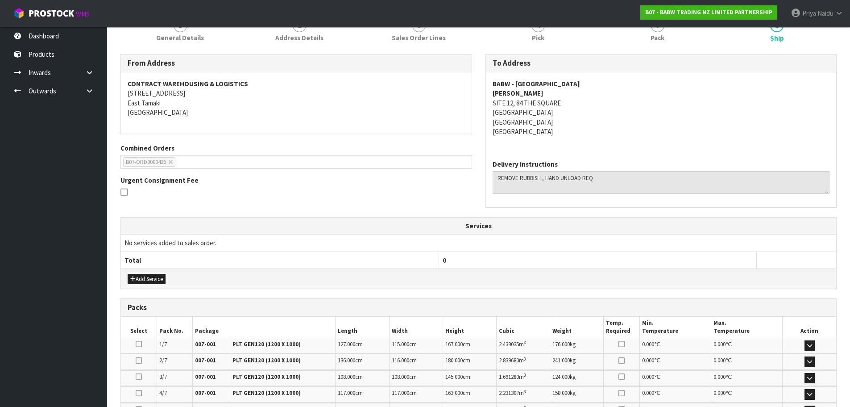
scroll to position [250, 0]
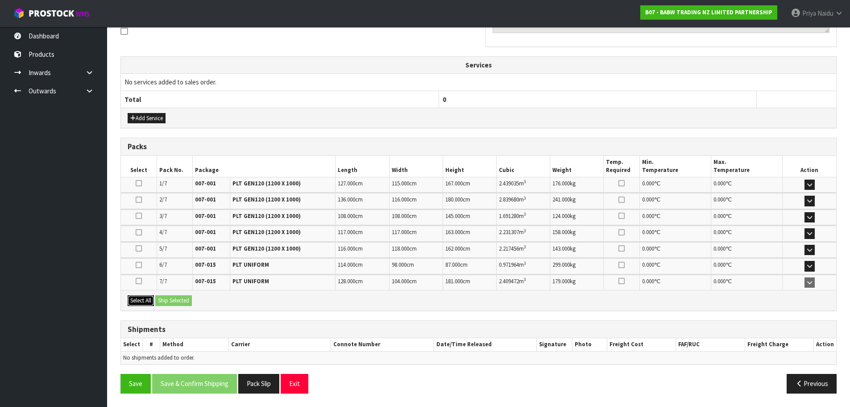
click at [147, 304] on button "Select All" at bounding box center [141, 300] width 26 height 11
drag, startPoint x: 161, startPoint y: 304, endPoint x: 178, endPoint y: 304, distance: 17.4
click at [162, 304] on button "Ship Selected" at bounding box center [173, 300] width 37 height 11
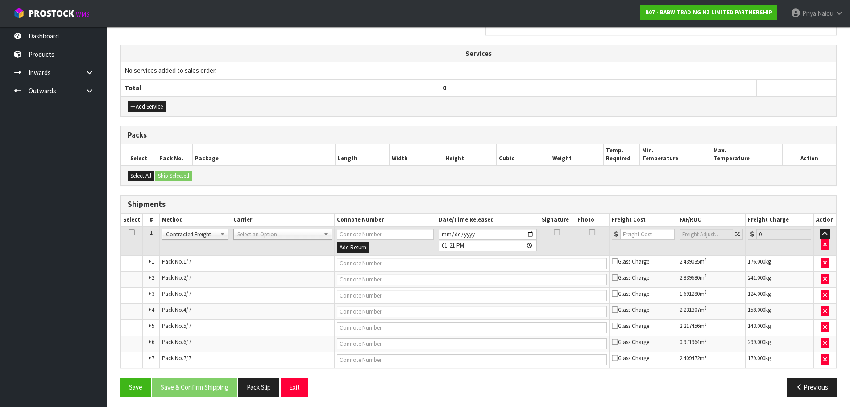
scroll to position [265, 0]
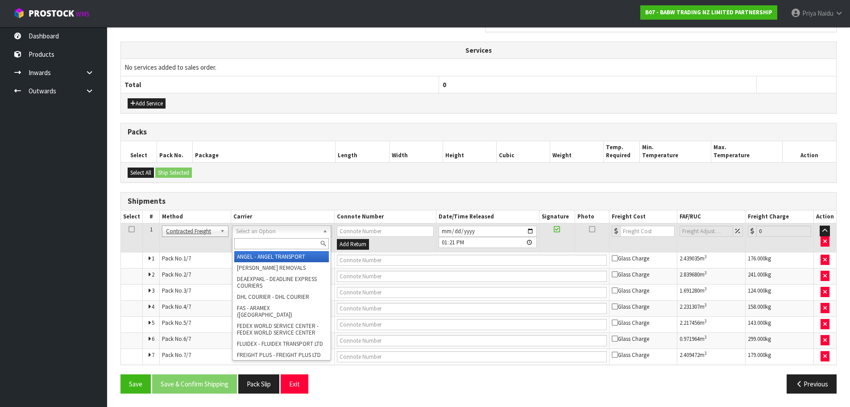
click at [253, 240] on input "text" at bounding box center [281, 243] width 95 height 11
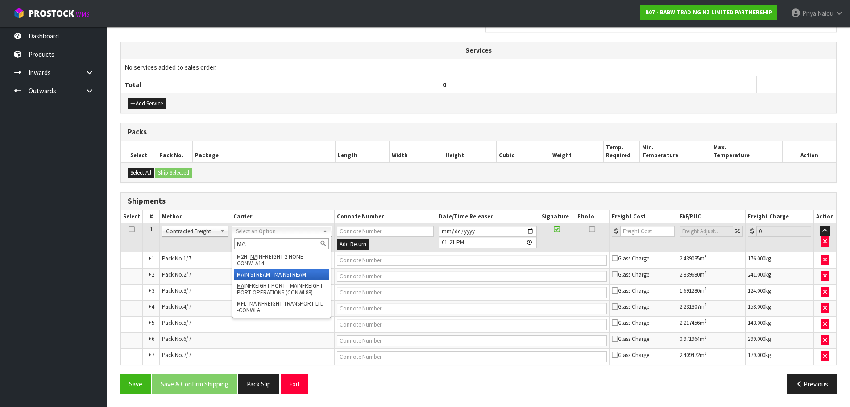
type input "MA"
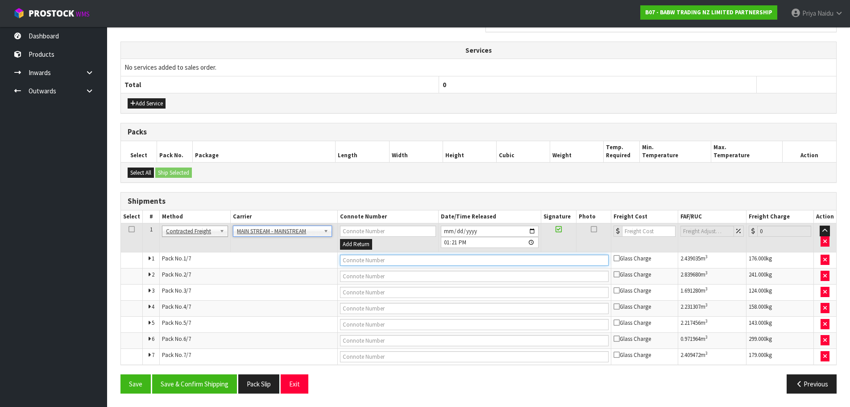
click at [390, 265] on input "text" at bounding box center [474, 259] width 269 height 11
paste input "CWL7718547"
type input "CWL7718547"
click at [633, 235] on input "number" at bounding box center [649, 230] width 54 height 11
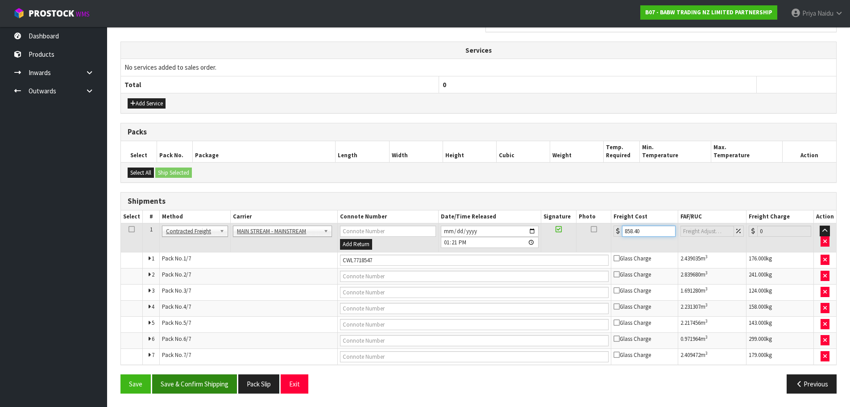
type input "858.40"
click at [208, 386] on button "Save & Confirm Shipping" at bounding box center [194, 383] width 85 height 19
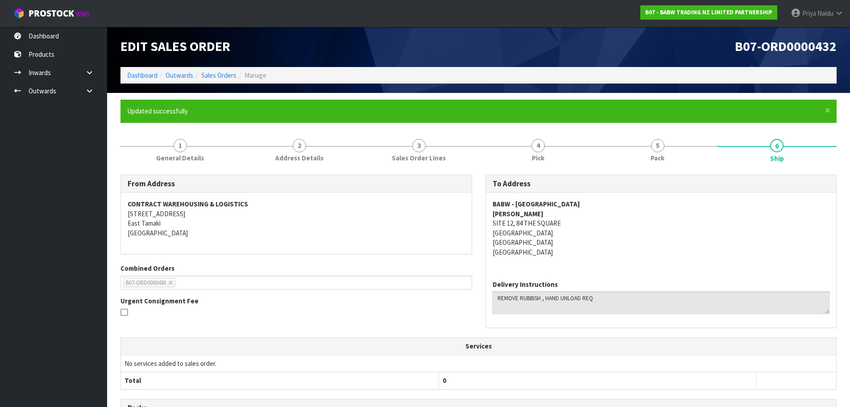
scroll to position [0, 0]
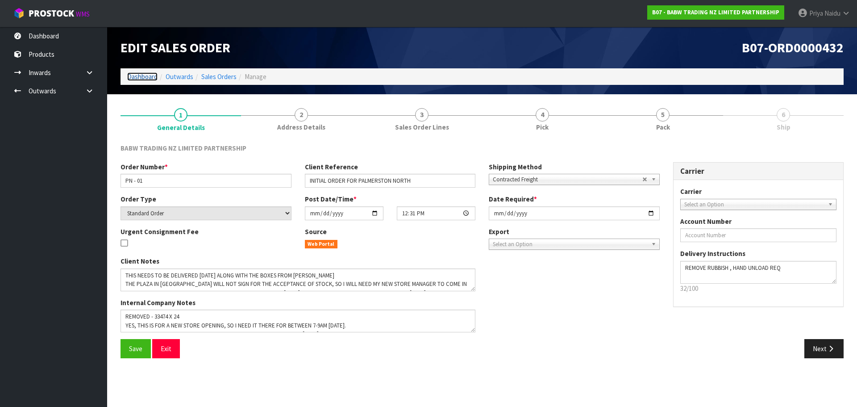
click at [143, 79] on link "Dashboard" at bounding box center [142, 76] width 30 height 8
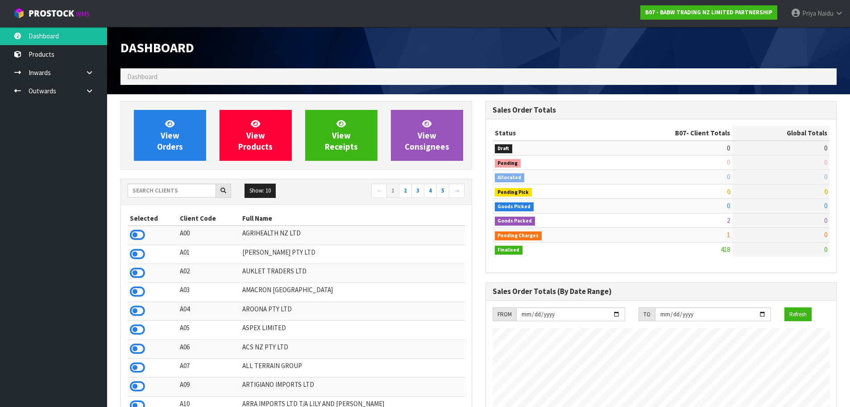
scroll to position [676, 365]
click at [186, 191] on input "text" at bounding box center [172, 190] width 88 height 14
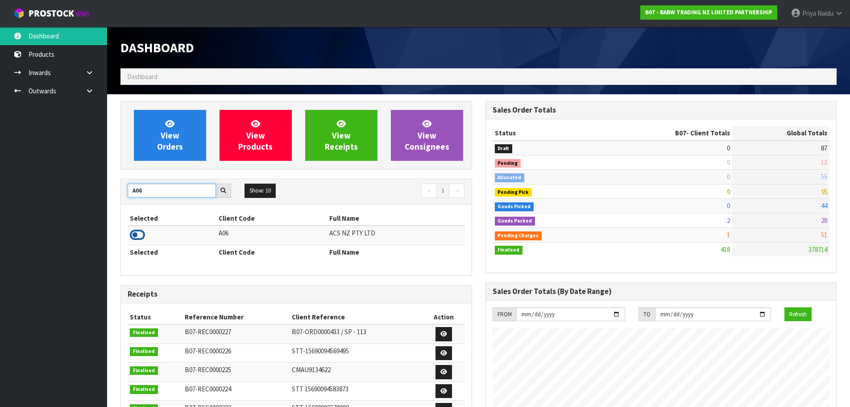
type input "A06"
click at [138, 241] on icon at bounding box center [137, 234] width 15 height 13
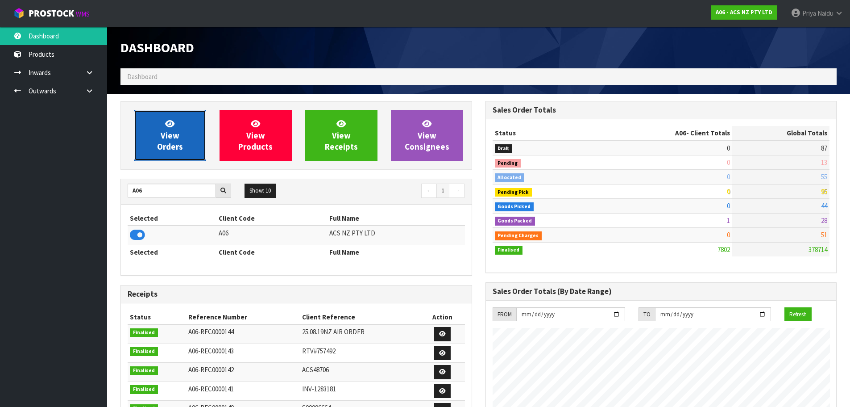
click at [152, 153] on link "View Orders" at bounding box center [170, 135] width 72 height 51
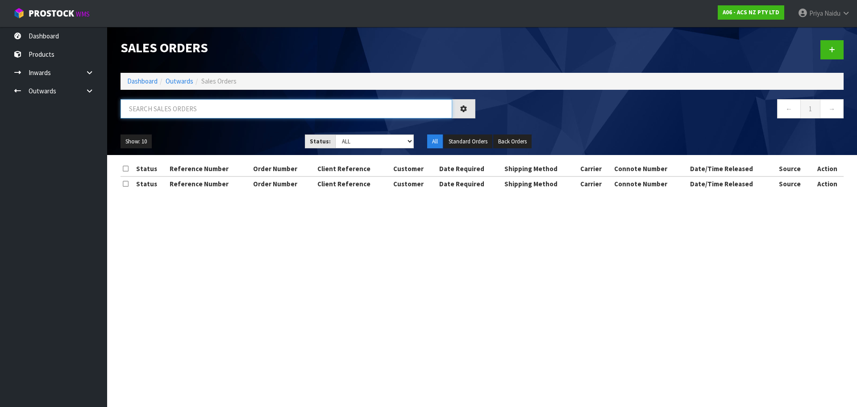
click at [187, 107] on input "text" at bounding box center [286, 108] width 332 height 19
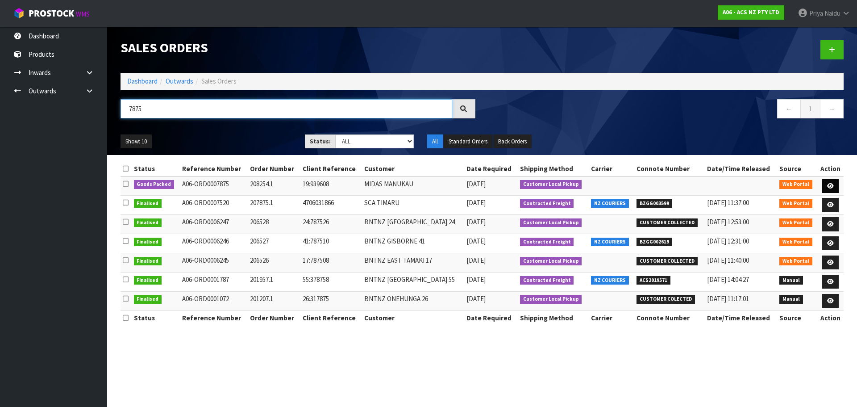
type input "7875"
click at [830, 182] on link at bounding box center [830, 186] width 17 height 14
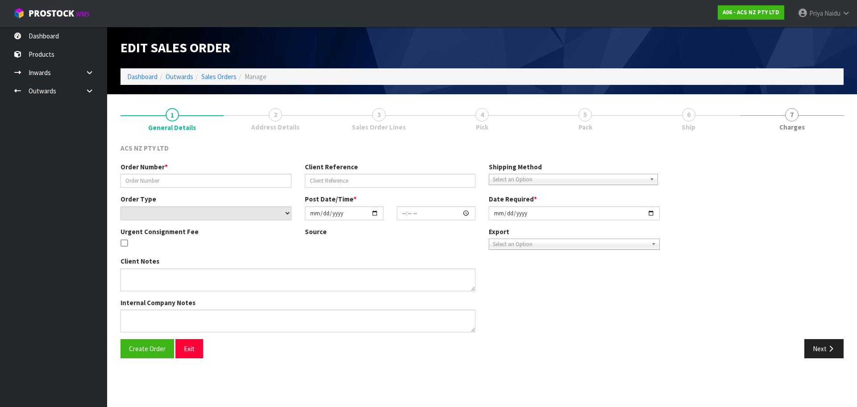
type input "208254.1"
type input "19:939608"
select select "number:0"
type input "[DATE]"
type input "12:29:00.000"
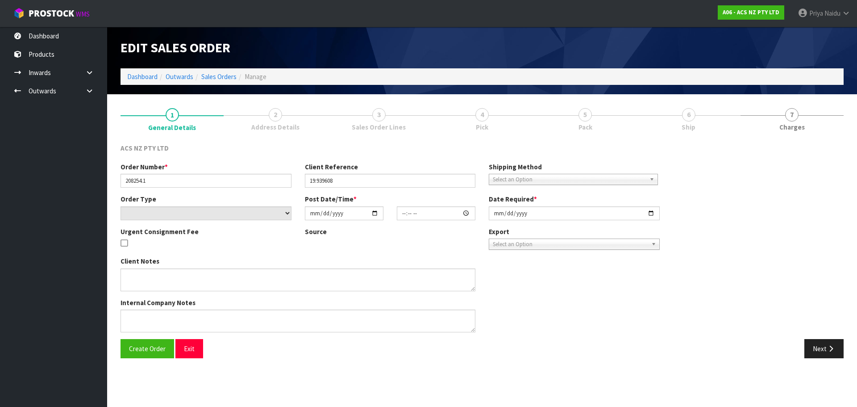
type input "[DATE]"
type textarea "DEALINE TO COLLECT, NO PAPERWORK DIRECT TO CUSTOMER"
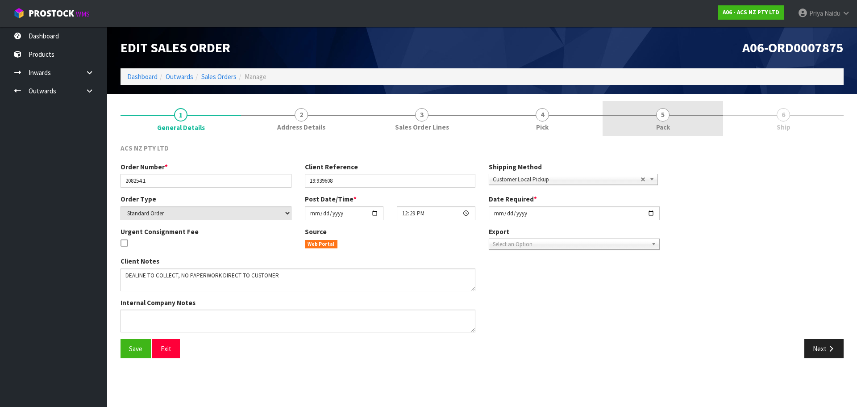
click at [677, 106] on link "5 Pack" at bounding box center [662, 118] width 120 height 35
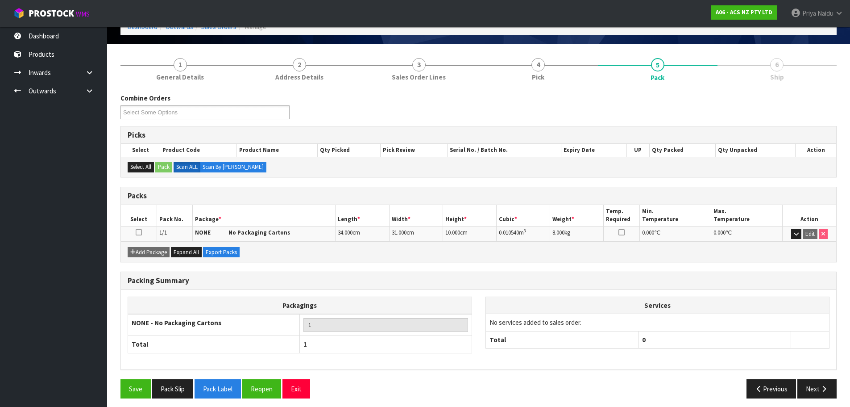
scroll to position [55, 0]
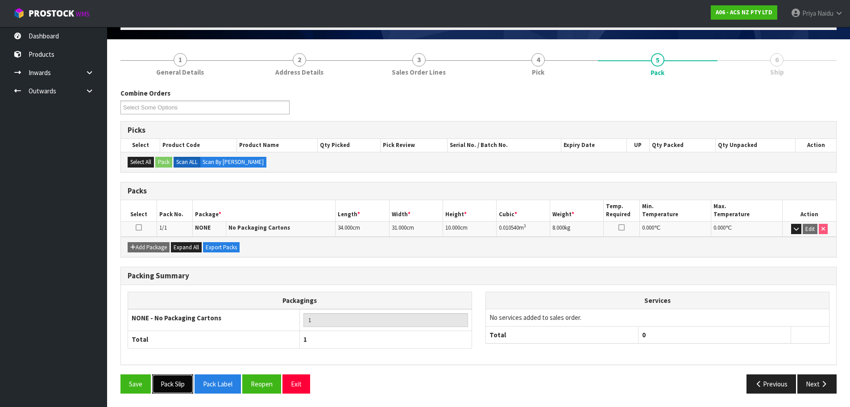
click at [154, 386] on button "Pack Slip" at bounding box center [172, 383] width 41 height 19
click at [818, 385] on button "Next" at bounding box center [816, 383] width 39 height 19
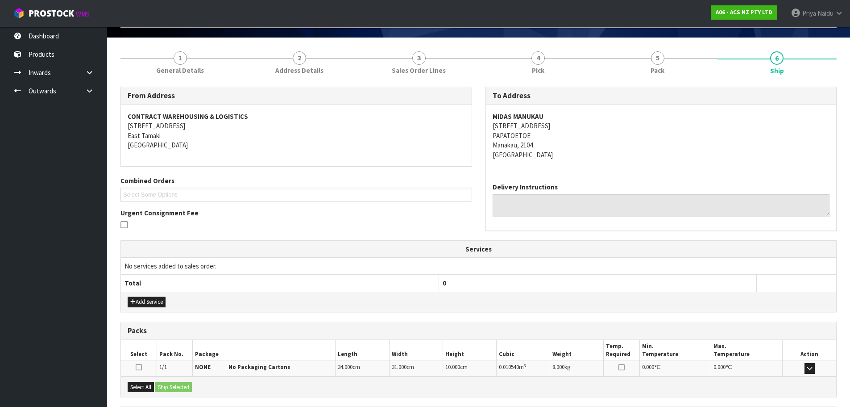
scroll to position [143, 0]
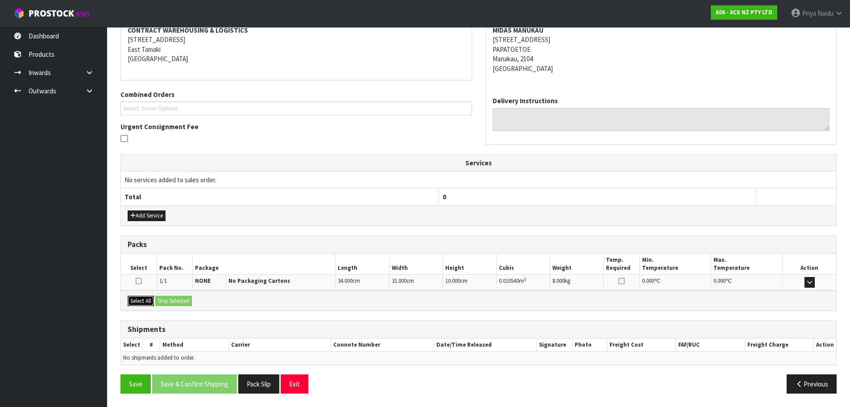
click at [146, 302] on button "Select All" at bounding box center [141, 300] width 26 height 11
click at [161, 302] on button "Ship Selected" at bounding box center [173, 300] width 37 height 11
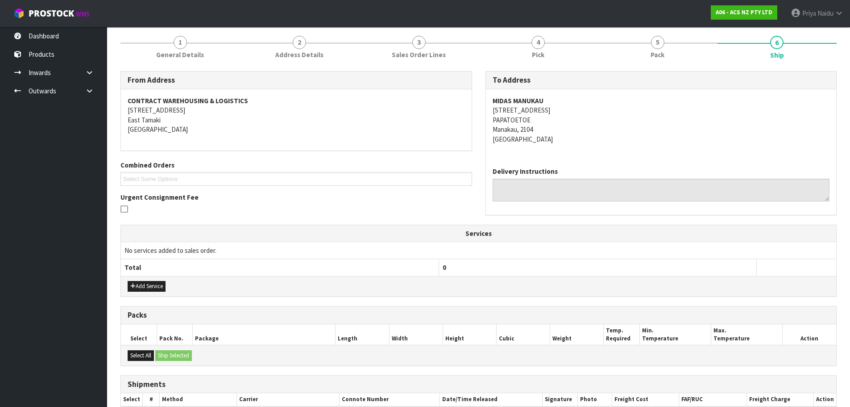
scroll to position [159, 0]
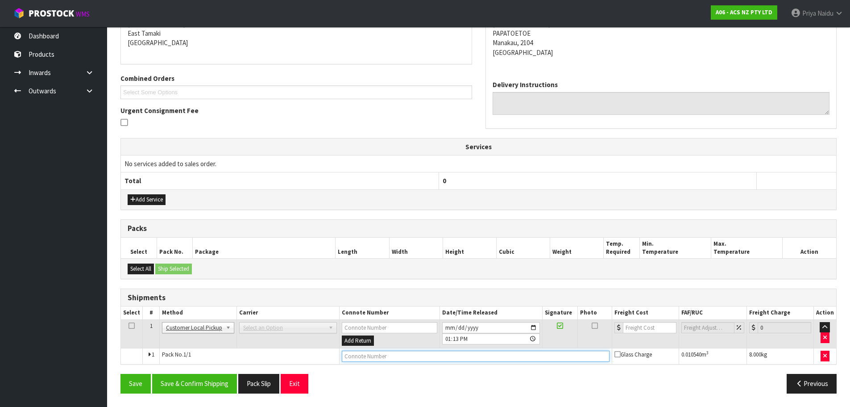
click at [401, 351] on input "text" at bounding box center [476, 355] width 268 height 11
type input "CUSTOMER COLLECTED"
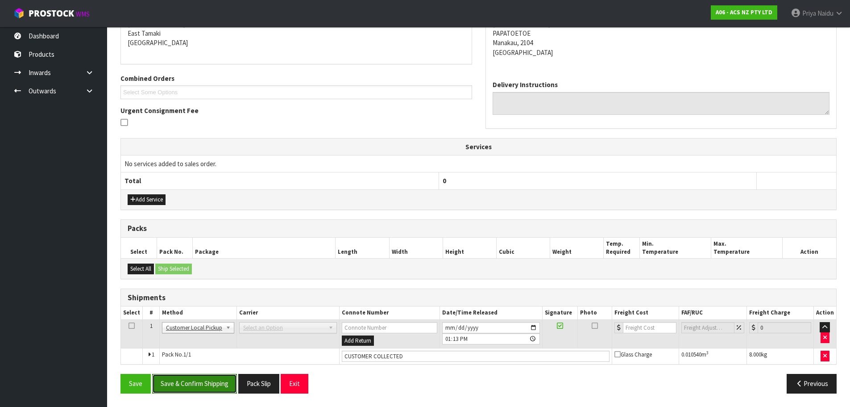
click at [212, 380] on button "Save & Confirm Shipping" at bounding box center [194, 383] width 85 height 19
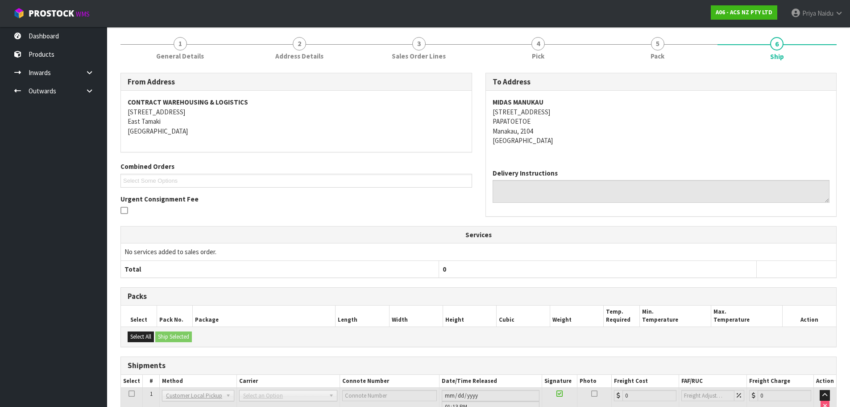
scroll to position [0, 0]
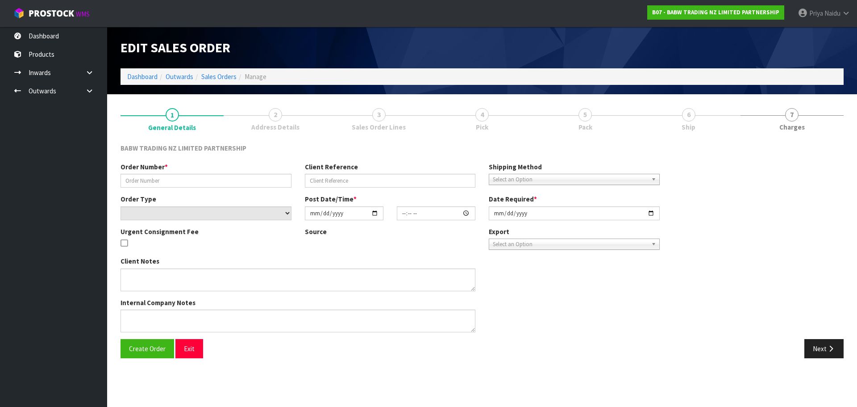
type input "PN - 01"
type input "INITIAL ORDER FOR PALMERSTON NORTH"
select select "number:0"
type input "[DATE]"
type input "12:31:00.000"
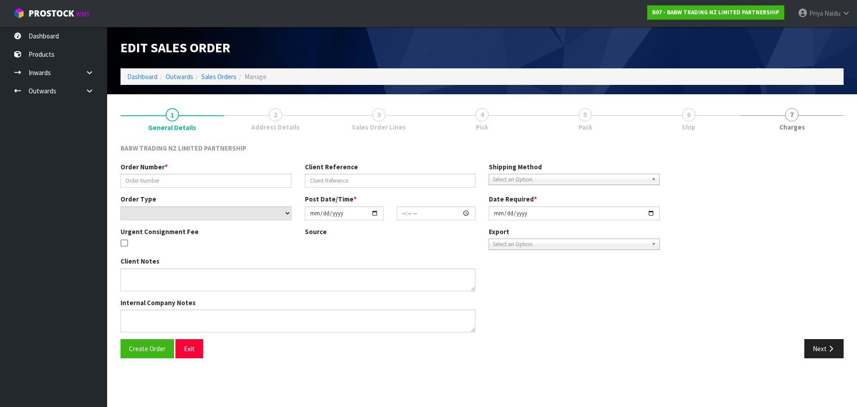
type input "[DATE]"
type textarea "THIS NEEDS TO BE DELIVERED [DATE] ALONG WITH THE BOXES FROM [PERSON_NAME] THE P…"
type textarea "REMOVED - 33474 X 24 YES, THIS IS FOR A NEW STORE OPENING, SO I NEED IT THERE F…"
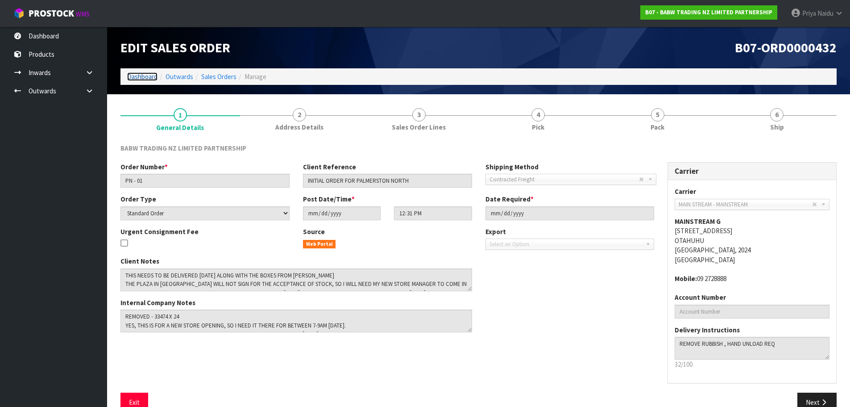
drag, startPoint x: 153, startPoint y: 78, endPoint x: 152, endPoint y: 82, distance: 4.6
click at [153, 78] on link "Dashboard" at bounding box center [142, 76] width 30 height 8
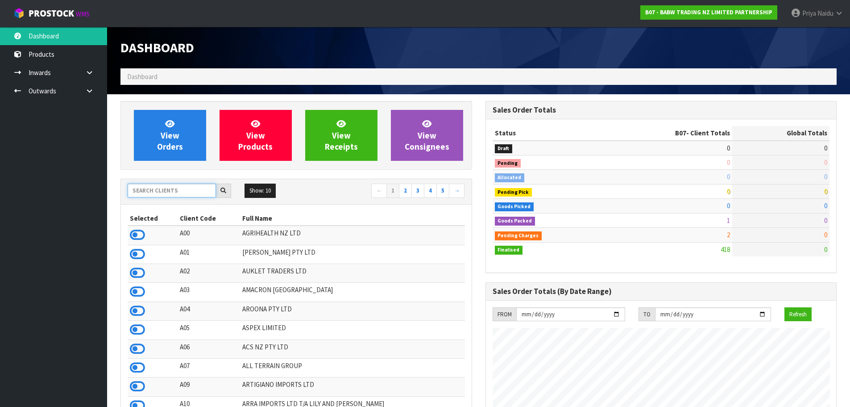
scroll to position [676, 365]
click at [158, 190] on input "text" at bounding box center [172, 190] width 88 height 14
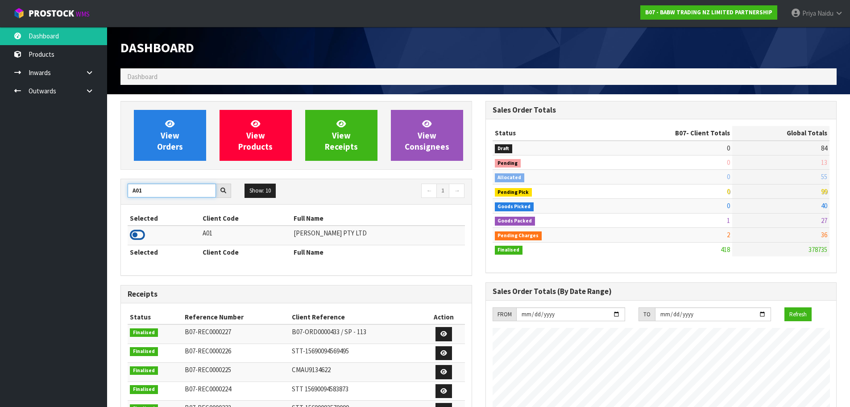
type input "A01"
click at [139, 237] on icon at bounding box center [137, 234] width 15 height 13
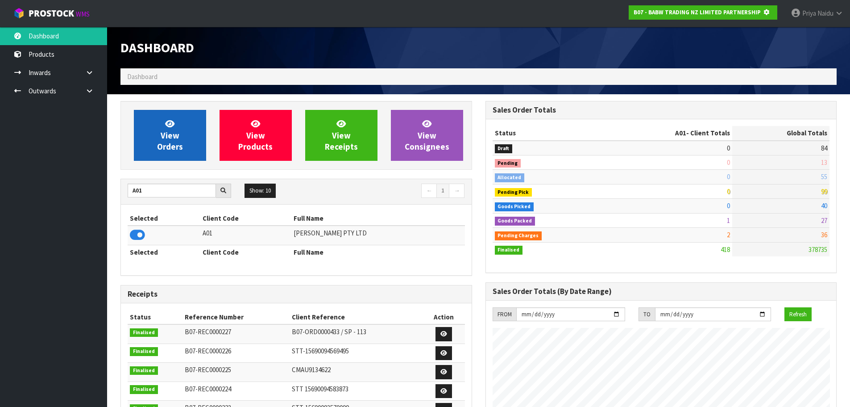
scroll to position [445692, 445883]
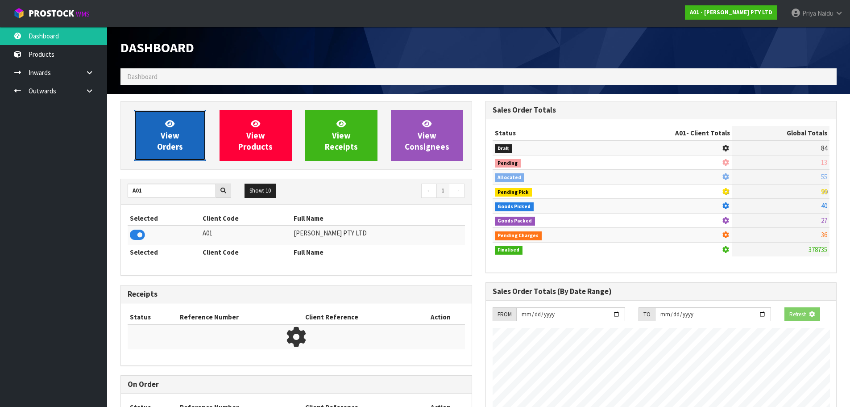
click at [168, 129] on link "View Orders" at bounding box center [170, 135] width 72 height 51
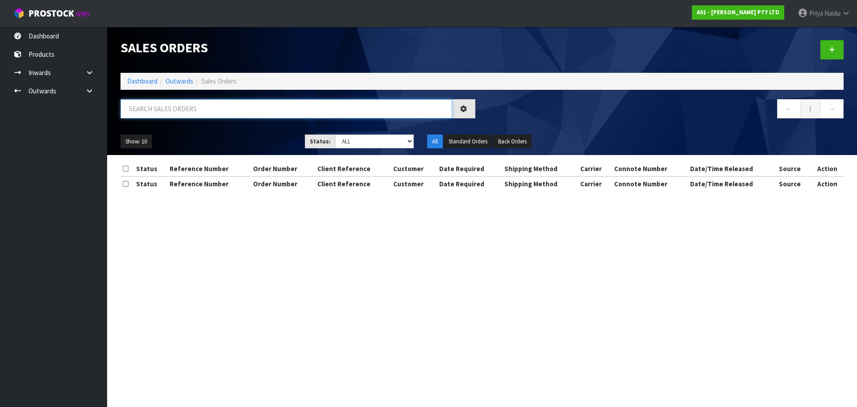
click at [184, 107] on input "text" at bounding box center [286, 108] width 332 height 19
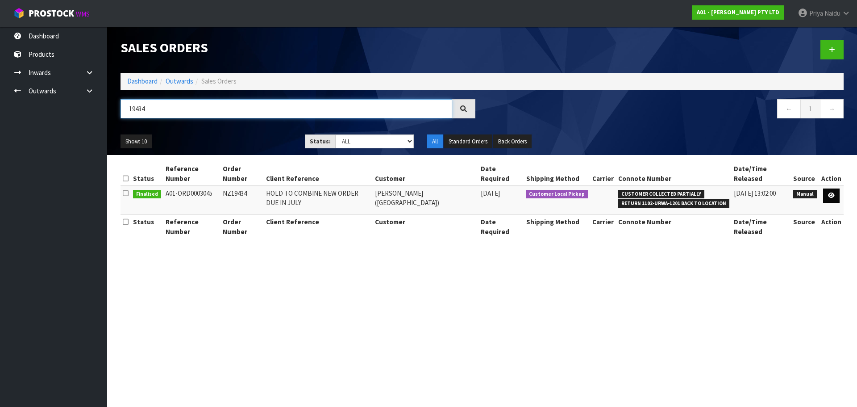
type input "19434"
click at [827, 188] on link at bounding box center [831, 195] width 17 height 14
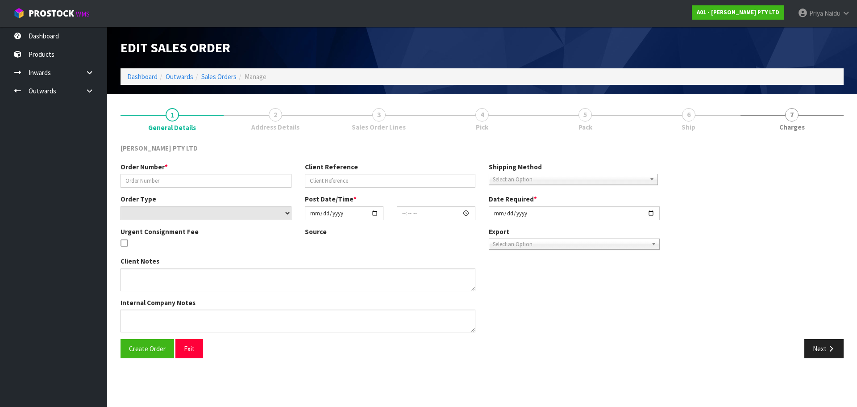
type input "NZ19434"
type input "HOLD TO COMBINE NEW ORDER DUE IN JULY"
select select "number:0"
type input "2025-05-06"
type input "08:45:00.000"
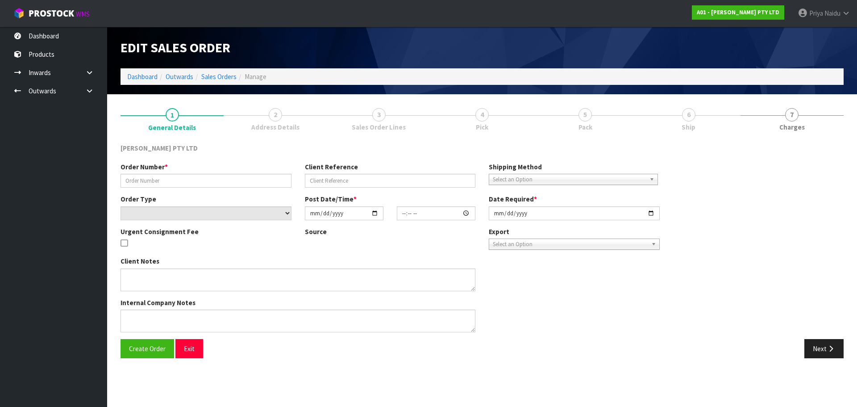
type input "2025-05-14"
type textarea "THE CUSTOMER REPLIED AND HE SAID THAT THEY ARE GOING TO WAIT FOR THE REST OF TH…"
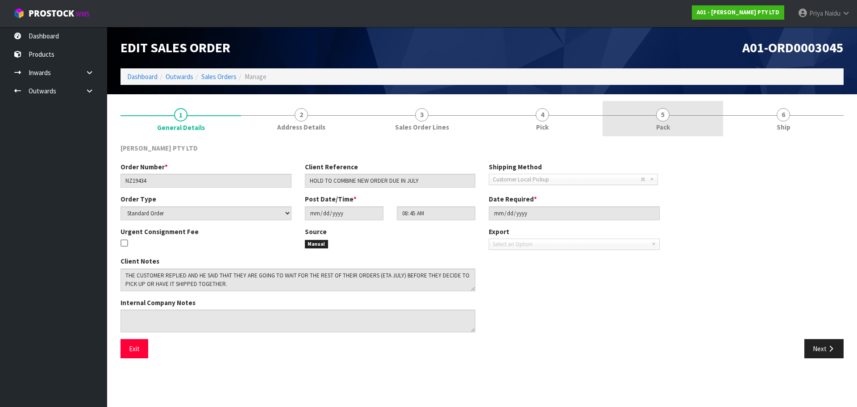
click at [664, 119] on span "5" at bounding box center [662, 114] width 13 height 13
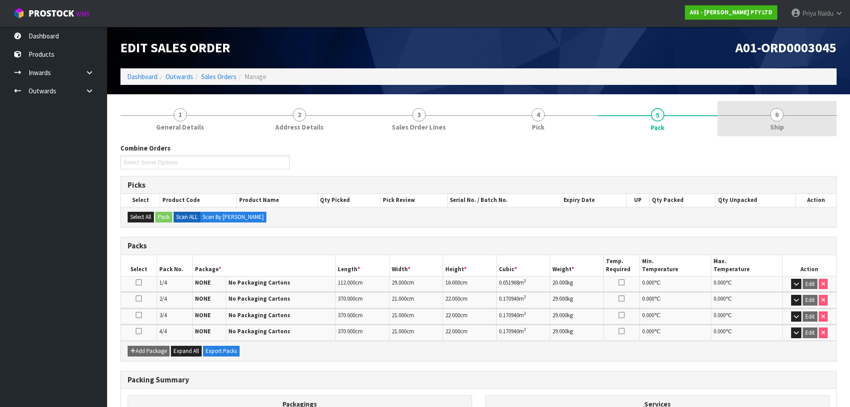
click at [744, 124] on link "6 Ship" at bounding box center [778, 118] width 120 height 35
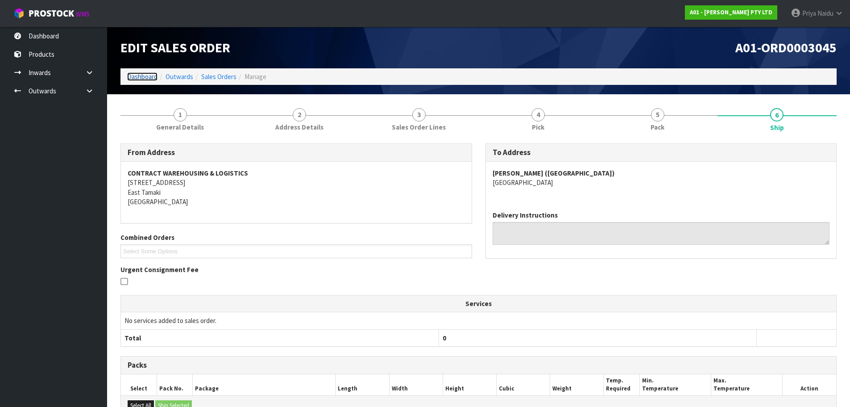
click at [137, 77] on link "Dashboard" at bounding box center [142, 76] width 30 height 8
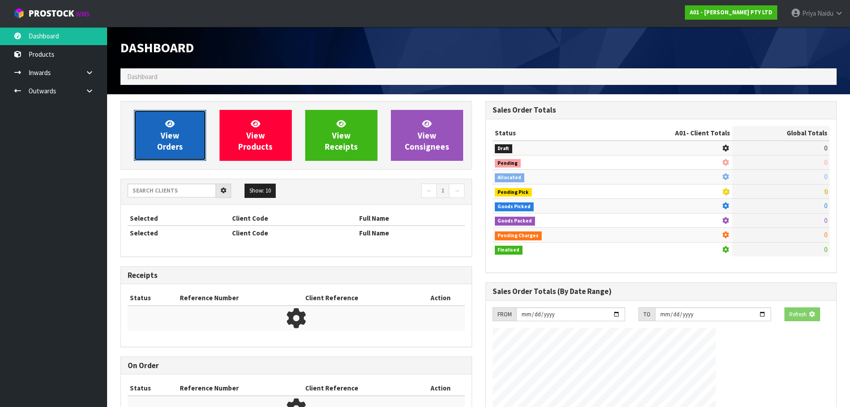
click at [175, 144] on span "View Orders" at bounding box center [170, 134] width 26 height 33
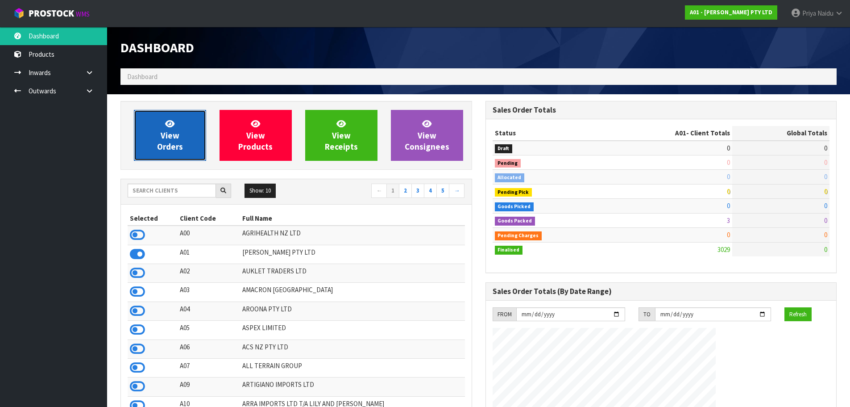
scroll to position [589, 365]
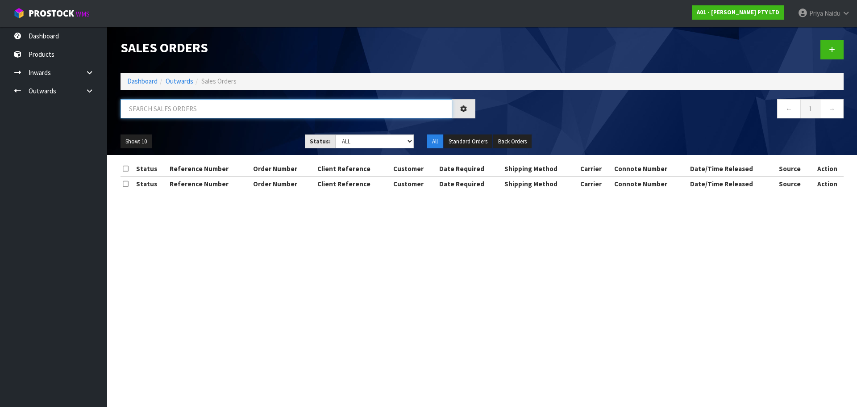
click at [188, 110] on input "text" at bounding box center [286, 108] width 332 height 19
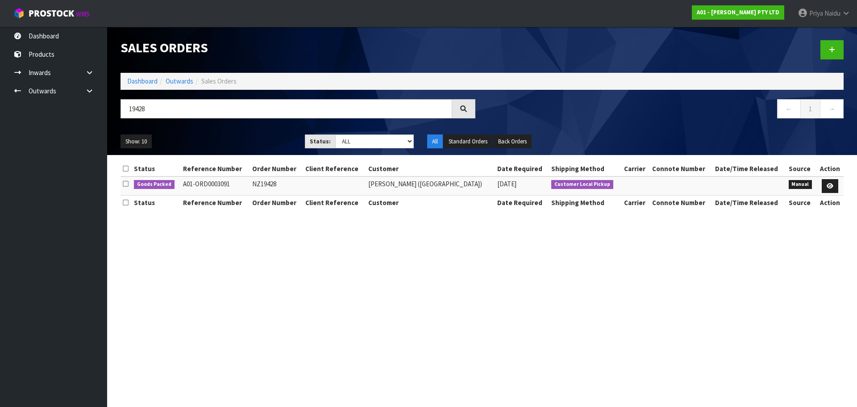
click at [232, 136] on ul "Show: 10 5 10 25 50" at bounding box center [205, 141] width 171 height 14
click at [187, 113] on input "19428" at bounding box center [286, 108] width 332 height 19
type input "19586"
click at [249, 133] on div "Show: 10 5 10 25 50 Status: Draft Pending Allocated Pending Pick Goods Picked G…" at bounding box center [482, 142] width 736 height 28
click at [833, 183] on link at bounding box center [830, 186] width 17 height 14
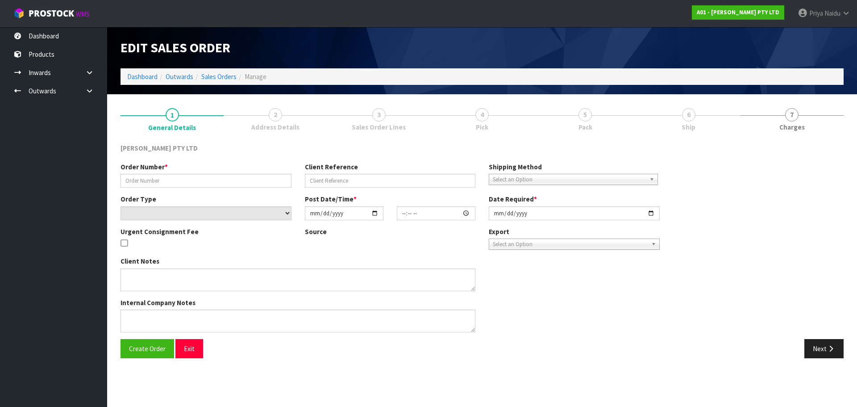
type input "NZ19586"
select select "number:0"
type input "[DATE]"
type input "12:04:00.000"
type input "[DATE]"
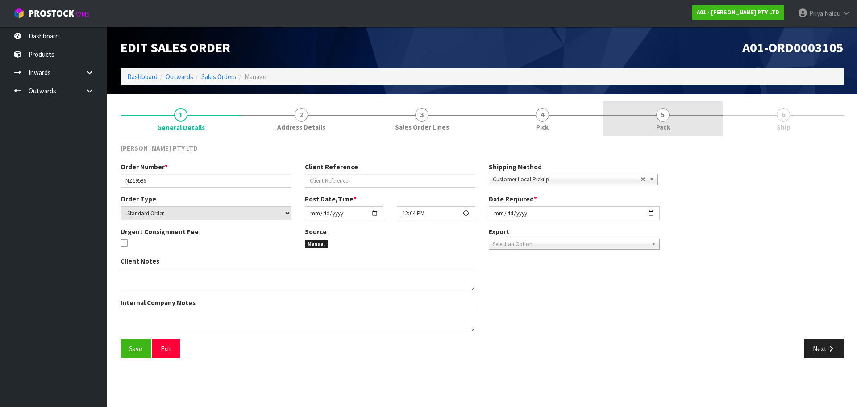
click at [660, 120] on span "5" at bounding box center [662, 114] width 13 height 13
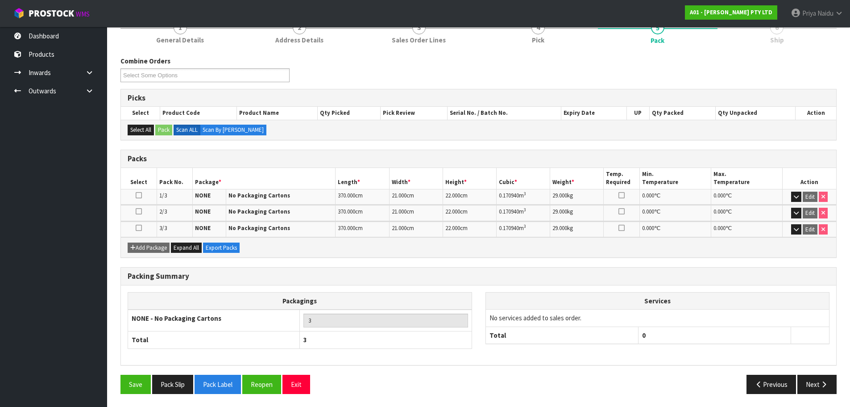
scroll to position [87, 0]
click at [170, 383] on button "Pack Slip" at bounding box center [172, 383] width 41 height 19
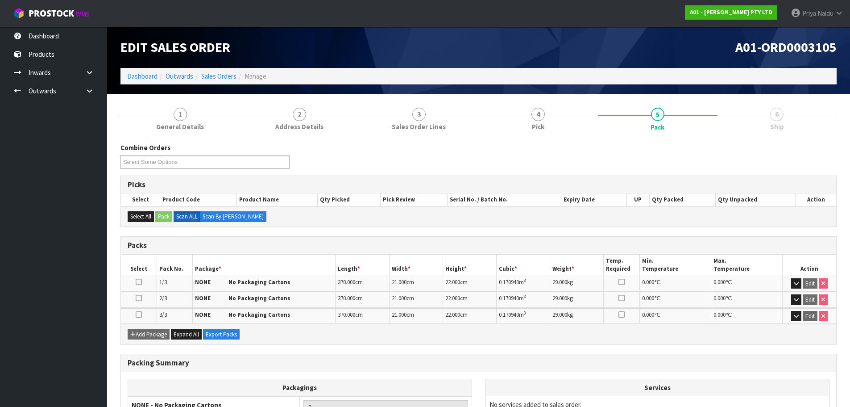
scroll to position [0, 0]
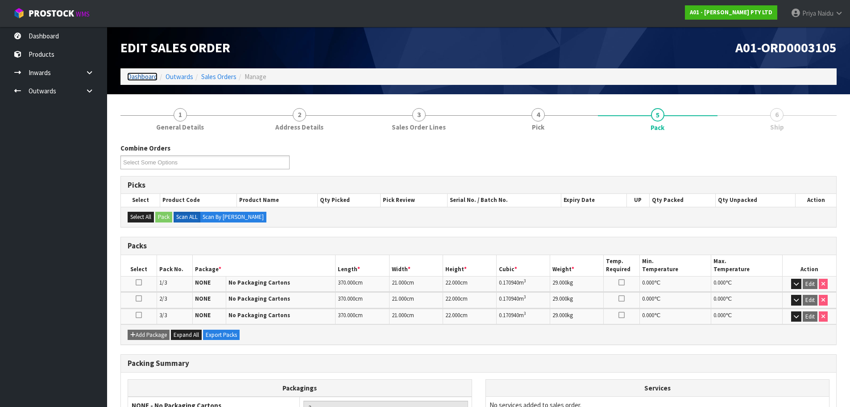
click at [151, 78] on link "Dashboard" at bounding box center [142, 76] width 30 height 8
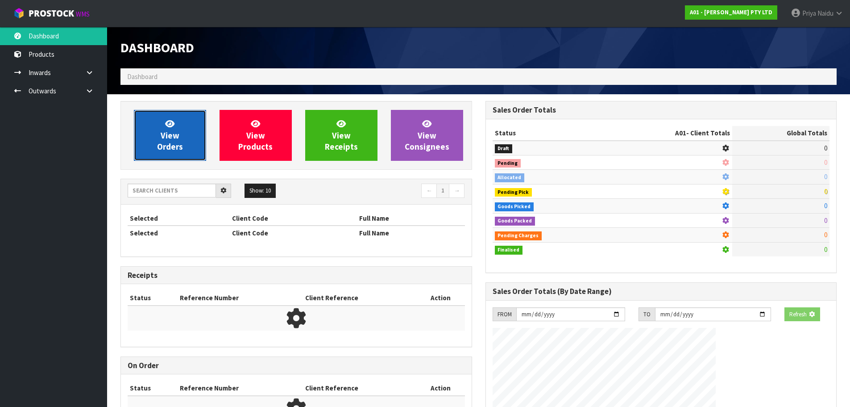
click at [170, 124] on icon at bounding box center [169, 123] width 9 height 8
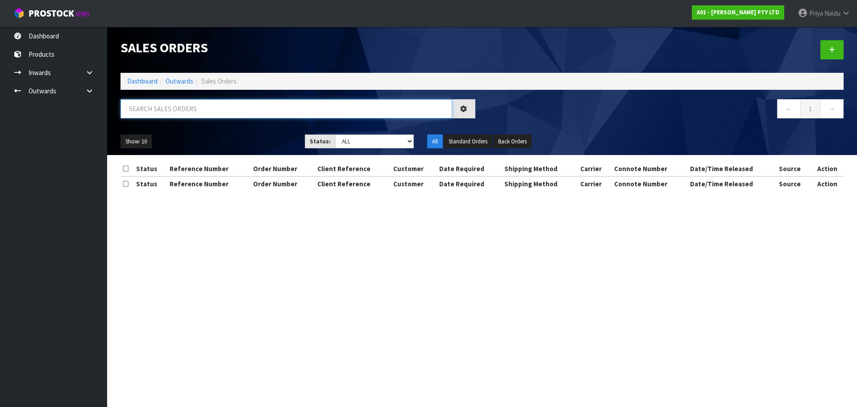
click at [187, 107] on input "text" at bounding box center [286, 108] width 332 height 19
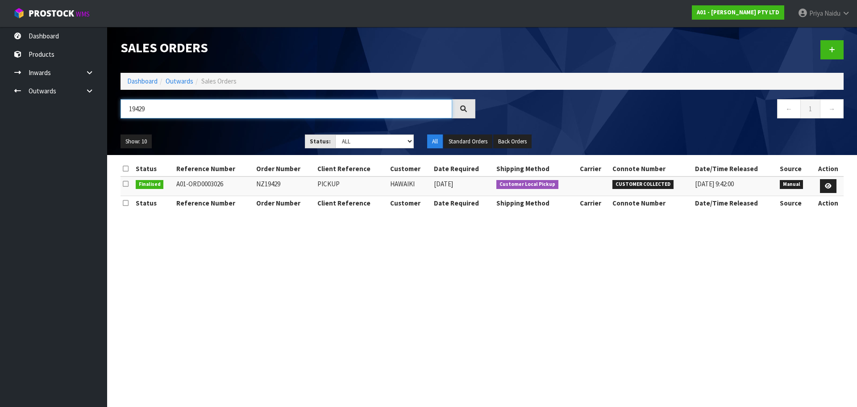
type input "19429"
click at [244, 135] on ul "Show: 10 5 10 25 50" at bounding box center [205, 141] width 171 height 14
click at [830, 183] on icon at bounding box center [828, 186] width 7 height 6
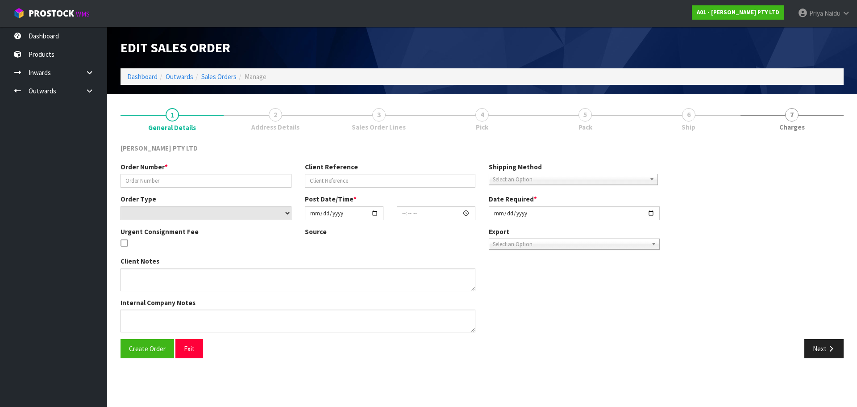
type input "NZ19429"
type input "PICKUP"
select select "number:0"
type input "2025-02-24"
type input "08:33:00.000"
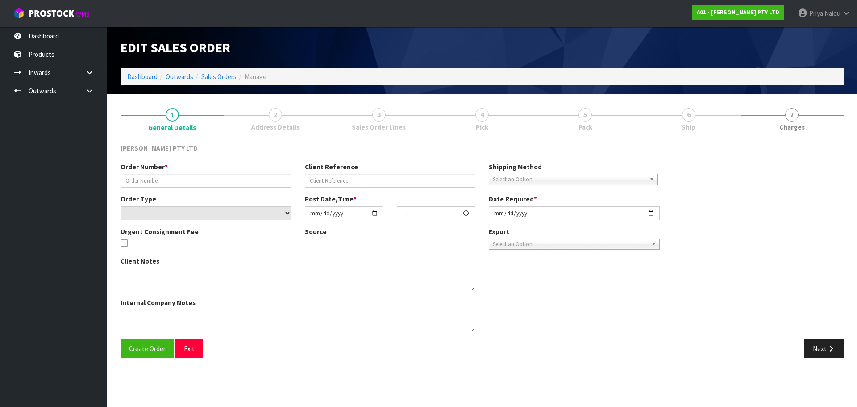
type input "2025-02-25"
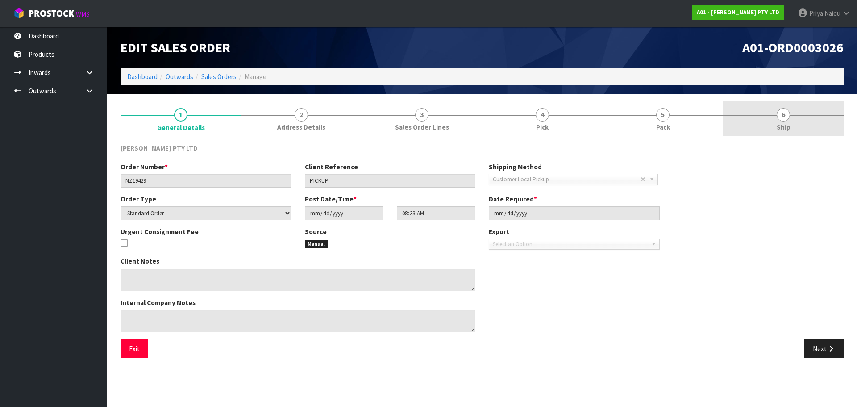
click at [751, 114] on link "6 Ship" at bounding box center [783, 118] width 120 height 35
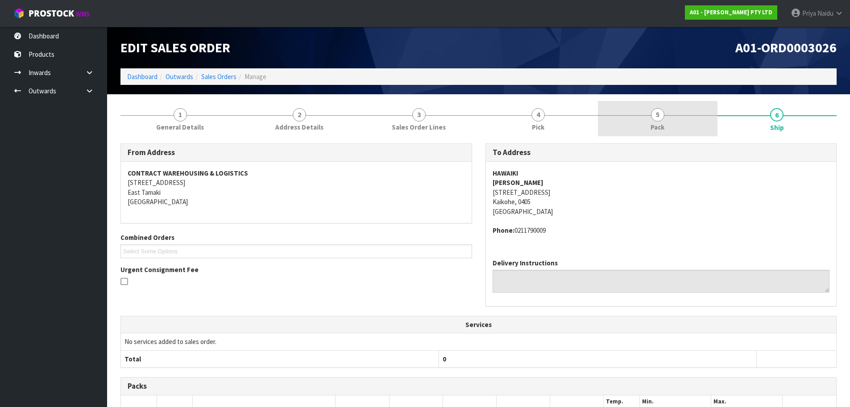
click at [665, 130] on link "5 Pack" at bounding box center [658, 118] width 120 height 35
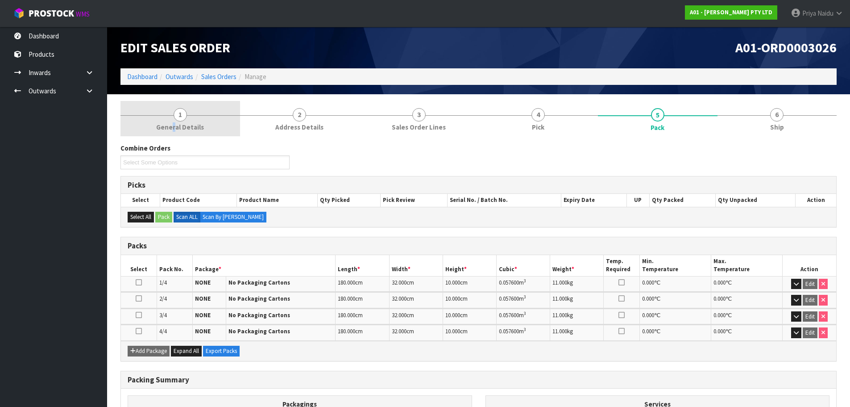
click at [174, 124] on span "General Details" at bounding box center [180, 126] width 48 height 9
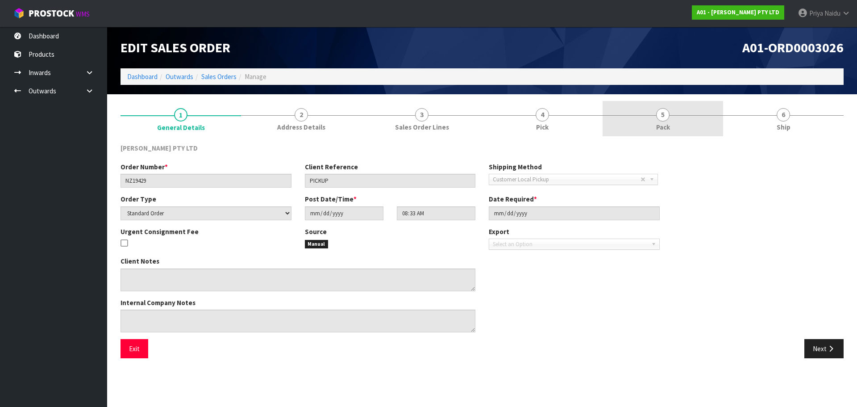
click at [639, 129] on link "5 Pack" at bounding box center [662, 118] width 120 height 35
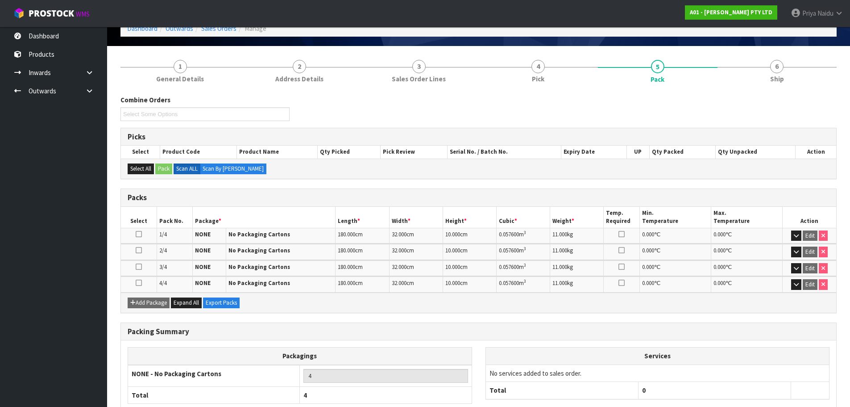
scroll to position [104, 0]
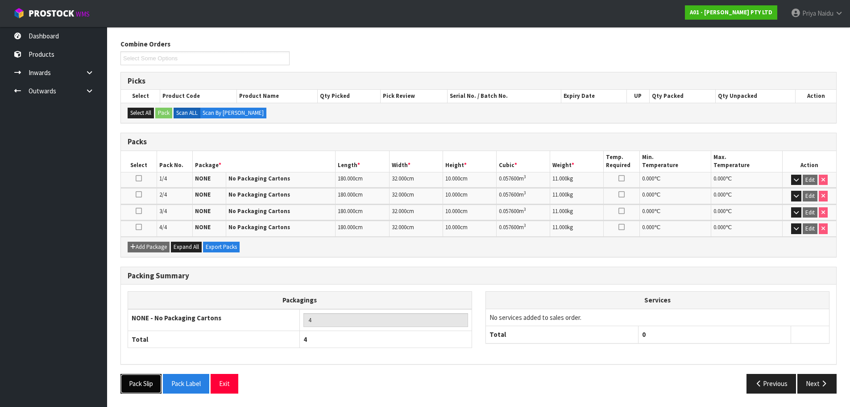
drag, startPoint x: 143, startPoint y: 384, endPoint x: 261, endPoint y: 349, distance: 122.3
click at [142, 384] on button "Pack Slip" at bounding box center [140, 383] width 41 height 19
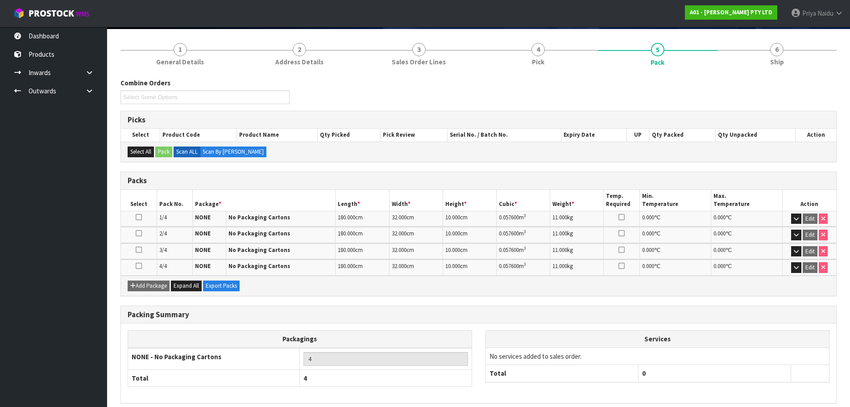
scroll to position [0, 0]
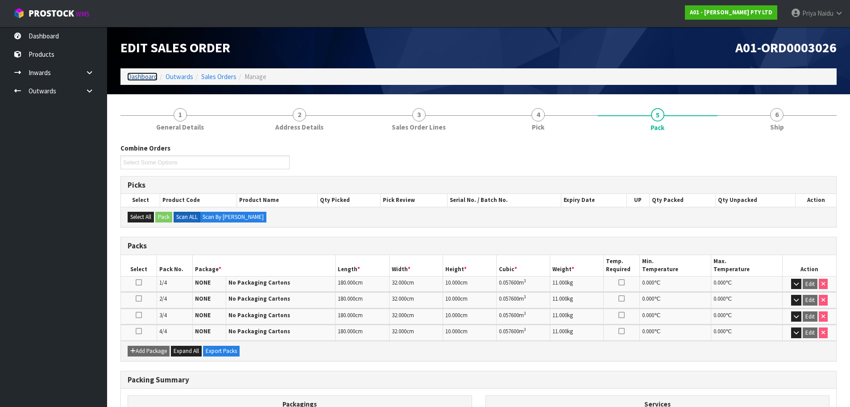
click at [140, 73] on link "Dashboard" at bounding box center [142, 76] width 30 height 8
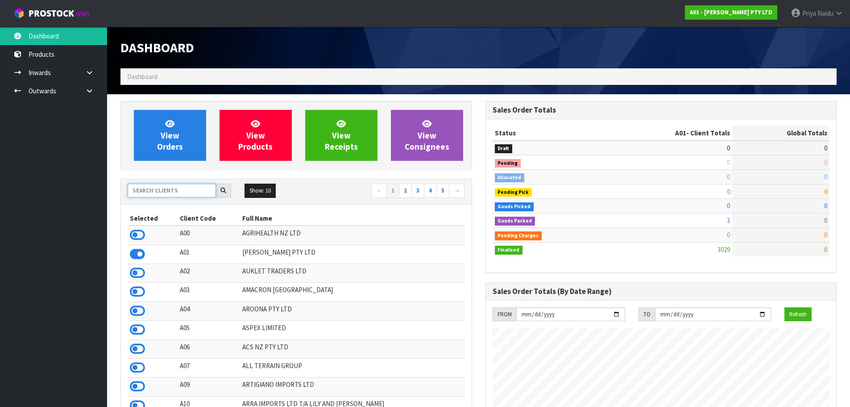
click at [170, 185] on input "text" at bounding box center [172, 190] width 88 height 14
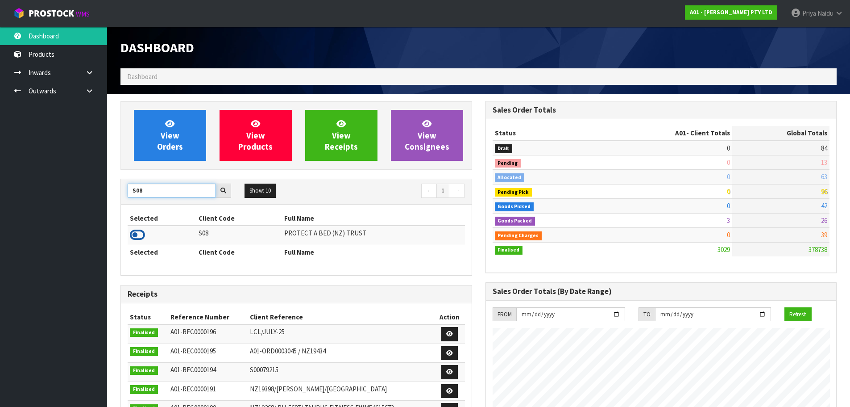
type input "S08"
click at [139, 232] on icon at bounding box center [137, 234] width 15 height 13
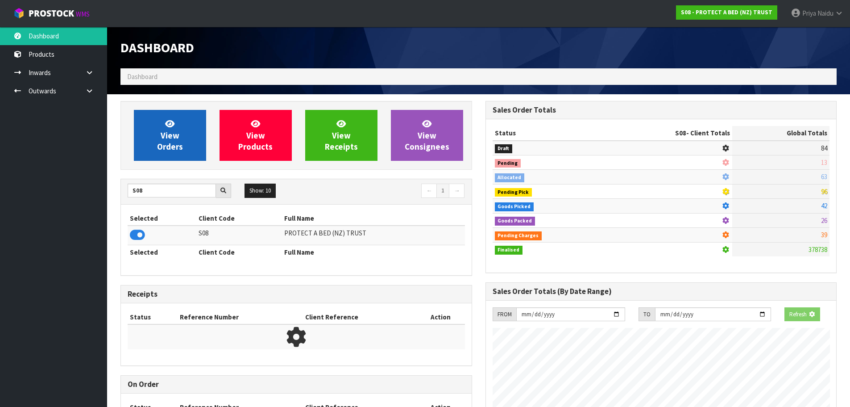
scroll to position [445692, 445883]
click at [198, 129] on link "View Orders" at bounding box center [170, 135] width 72 height 51
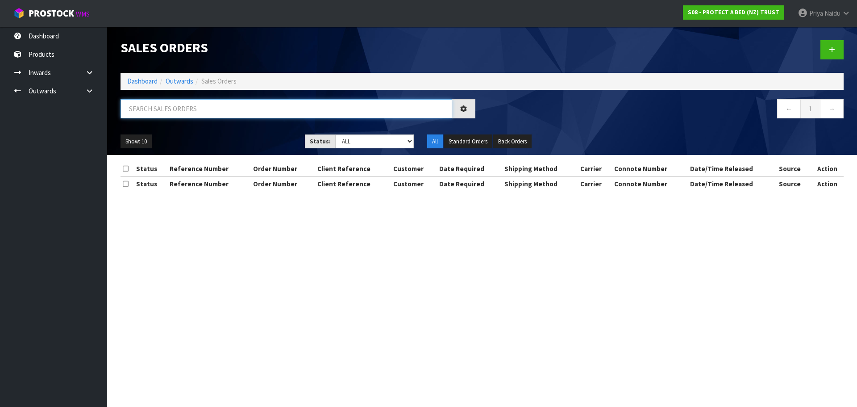
click at [176, 115] on input "text" at bounding box center [286, 108] width 332 height 19
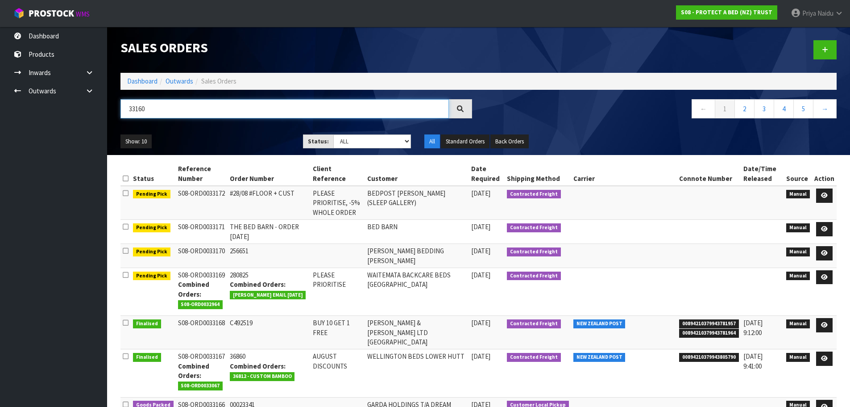
type input "33160"
click at [237, 145] on ul "Show: 10 5 10 25 50" at bounding box center [204, 141] width 169 height 14
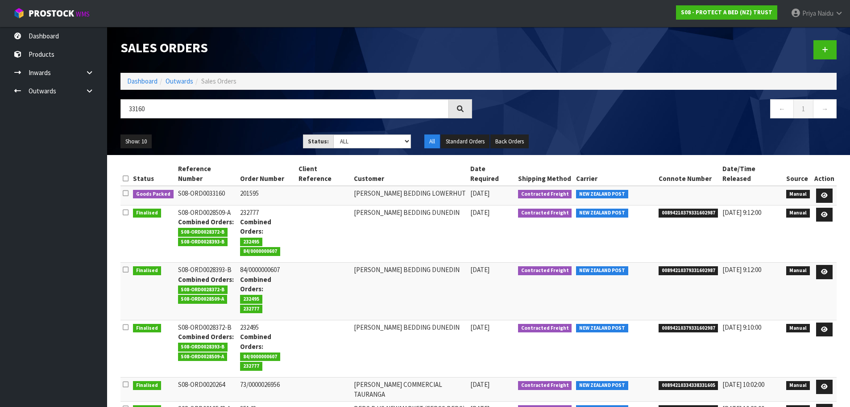
click at [235, 137] on ul "Show: 10 5 10 25 50" at bounding box center [204, 141] width 169 height 14
click at [819, 188] on link at bounding box center [824, 195] width 17 height 14
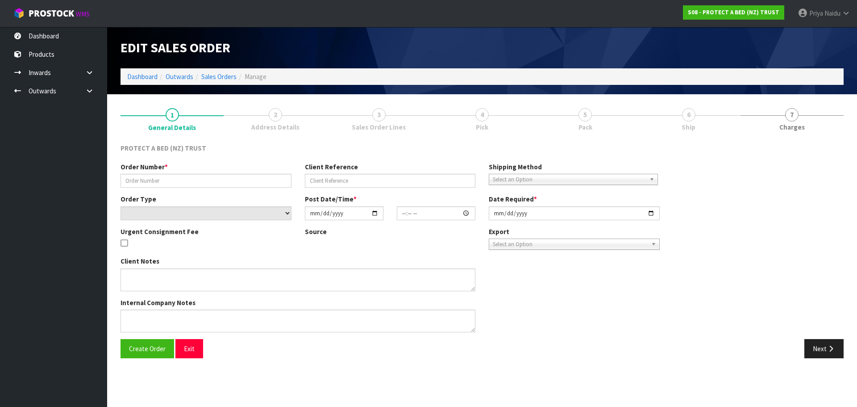
type input "201595"
select select "number:0"
type input "[DATE]"
type input "08:46:00.000"
type input "[DATE]"
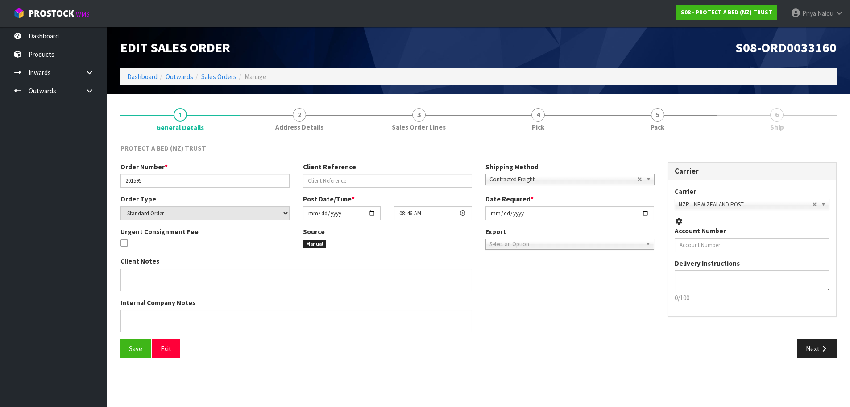
click at [658, 123] on span "Pack" at bounding box center [658, 126] width 14 height 9
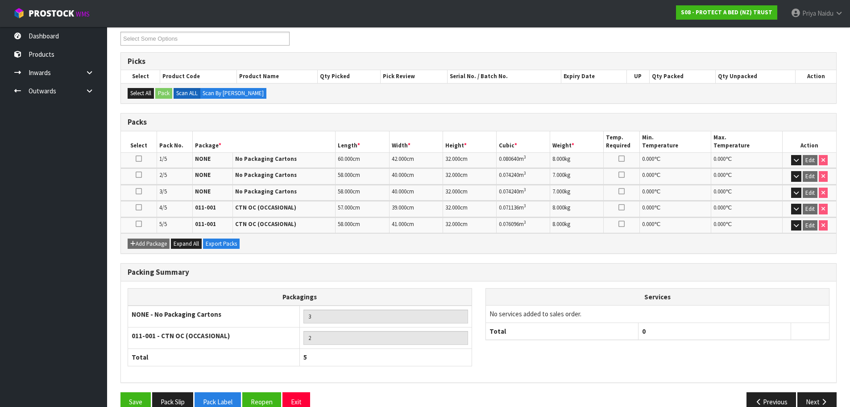
scroll to position [141, 0]
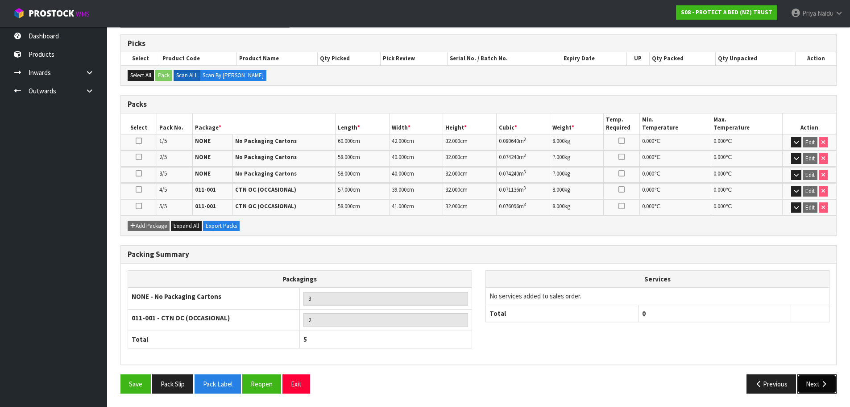
click at [805, 378] on button "Next" at bounding box center [816, 383] width 39 height 19
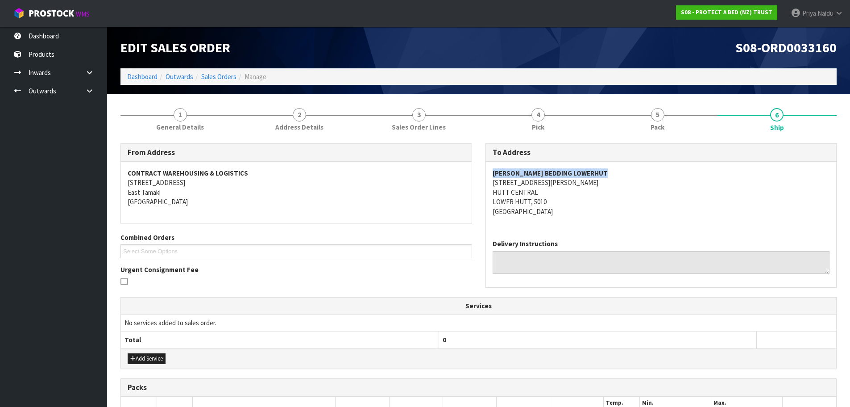
copy strong "HARVEY NORMAN BEDDING LOWERHUT"
drag, startPoint x: 491, startPoint y: 172, endPoint x: 630, endPoint y: 172, distance: 138.8
click at [630, 172] on div "HARVEY NORMAN BEDDING LOWERHUT 28 RUTHERFORD STREET HUTT CENTRAL LOWER HUTT, 50…" at bounding box center [661, 197] width 351 height 71
copy address "28 RUTHERFORD STREET HUTT CENTRAL LOWER HUTT, 5010"
drag, startPoint x: 483, startPoint y: 183, endPoint x: 136, endPoint y: 194, distance: 347.8
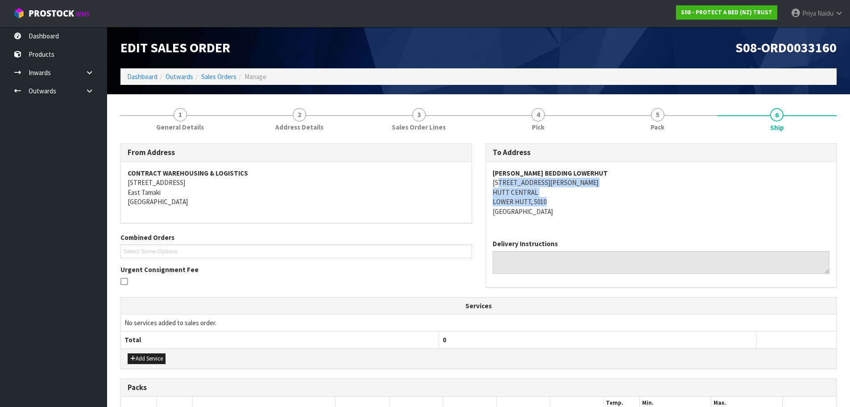
click at [574, 199] on div "To Address HARVEY NORMAN BEDDING LOWERHUT 28 RUTHERFORD STREET HUTT CENTRAL LOW…" at bounding box center [661, 219] width 365 height 153
click at [600, 206] on address "HARVEY NORMAN BEDDING LOWERHUT 28 RUTHERFORD STREET HUTT CENTRAL LOWER HUTT, 50…" at bounding box center [661, 192] width 337 height 48
copy strong "HARVEY NORMAN BEDDING LOWERHUT"
drag, startPoint x: 491, startPoint y: 173, endPoint x: 614, endPoint y: 173, distance: 122.7
click at [619, 172] on div "HARVEY NORMAN BEDDING LOWERHUT 28 RUTHERFORD STREET HUTT CENTRAL LOWER HUTT, 50…" at bounding box center [661, 197] width 351 height 71
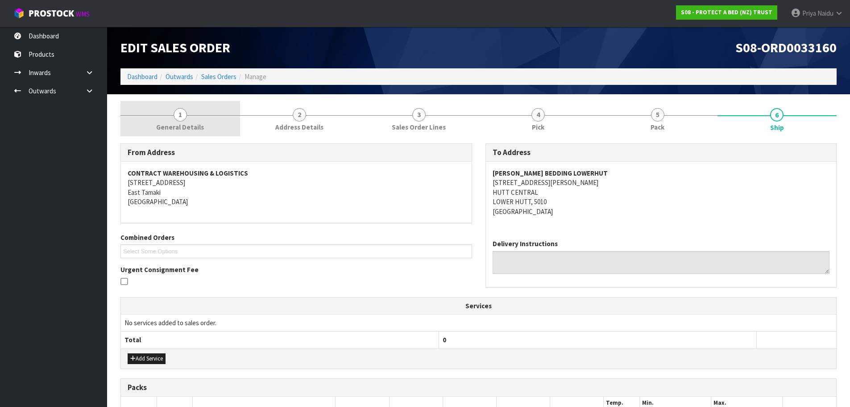
drag, startPoint x: 199, startPoint y: 136, endPoint x: 192, endPoint y: 128, distance: 10.4
click at [199, 135] on link "1 General Details" at bounding box center [180, 118] width 120 height 35
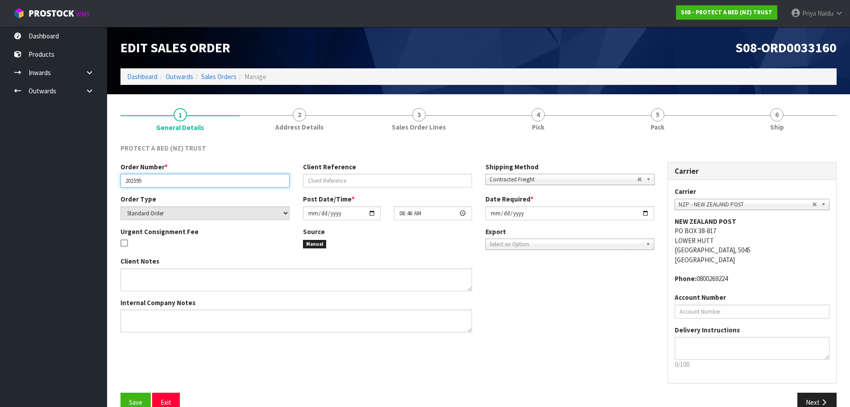
drag, startPoint x: 122, startPoint y: 184, endPoint x: 151, endPoint y: 181, distance: 28.7
click at [151, 181] on input "201595" at bounding box center [204, 181] width 169 height 14
drag, startPoint x: 667, startPoint y: 135, endPoint x: 645, endPoint y: 138, distance: 22.5
click at [667, 135] on link "5 Pack" at bounding box center [658, 118] width 120 height 35
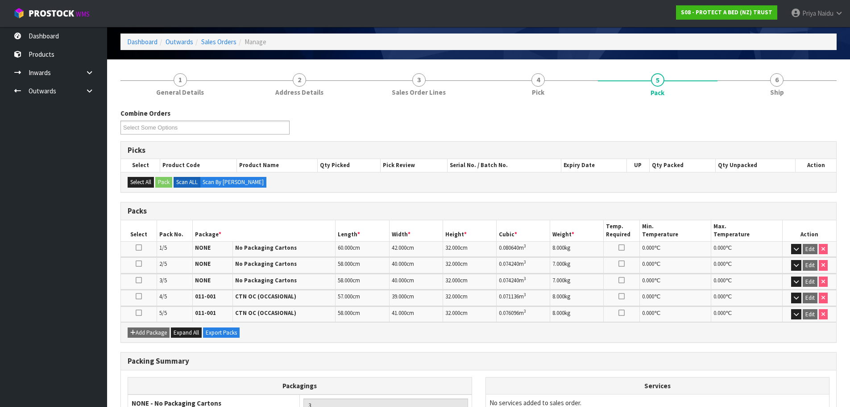
scroll to position [45, 0]
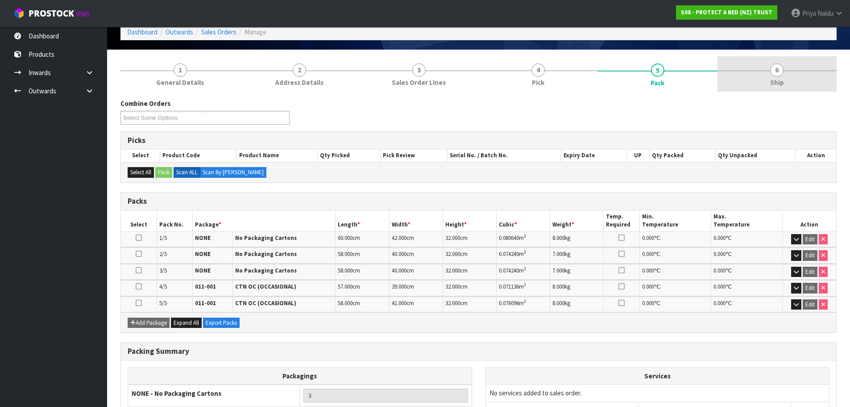
drag, startPoint x: 743, startPoint y: 64, endPoint x: 738, endPoint y: 73, distance: 10.2
click at [743, 65] on link "6 Ship" at bounding box center [778, 73] width 120 height 35
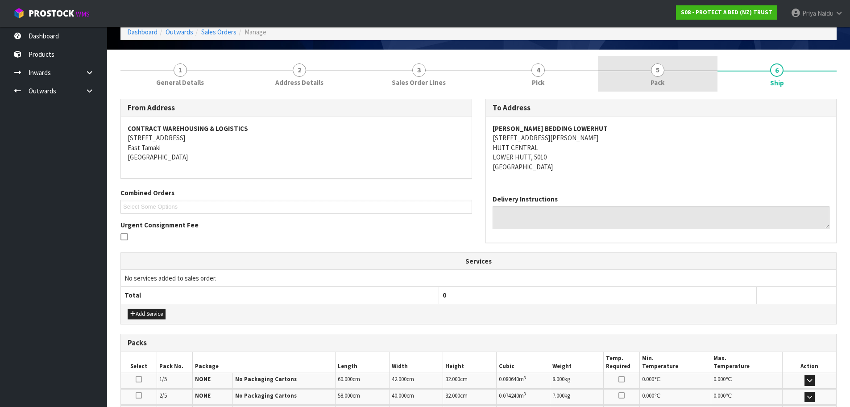
click at [658, 88] on link "5 Pack" at bounding box center [658, 73] width 120 height 35
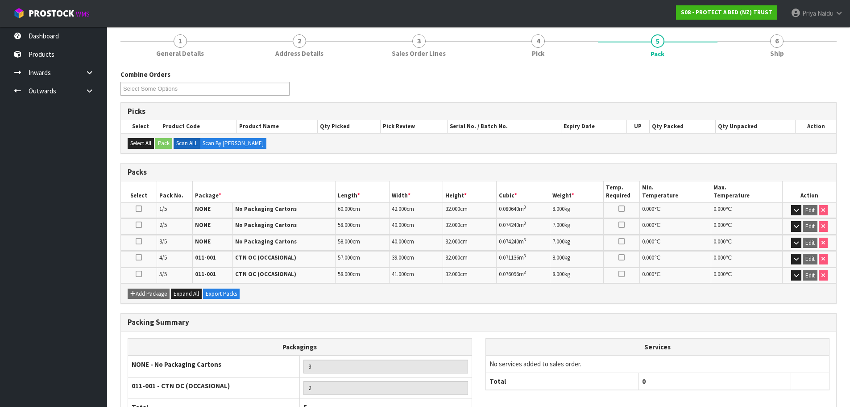
scroll to position [89, 0]
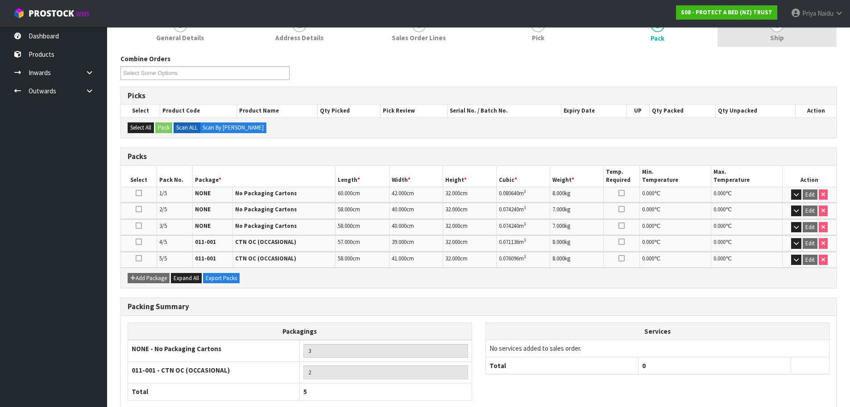
click at [781, 42] on span "Ship" at bounding box center [777, 37] width 14 height 9
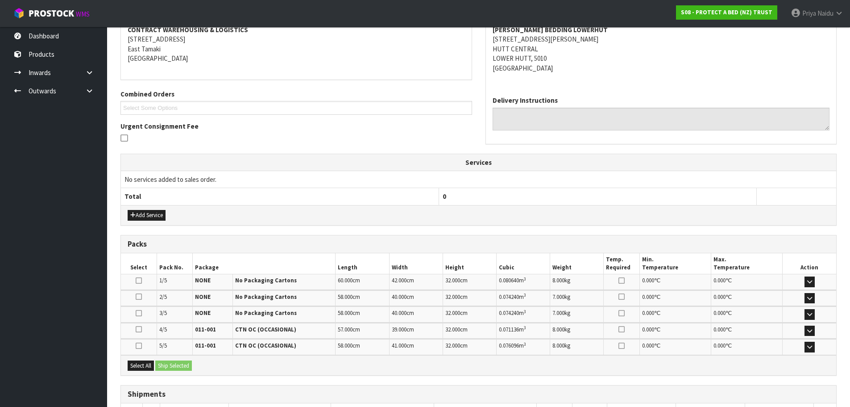
scroll to position [208, 0]
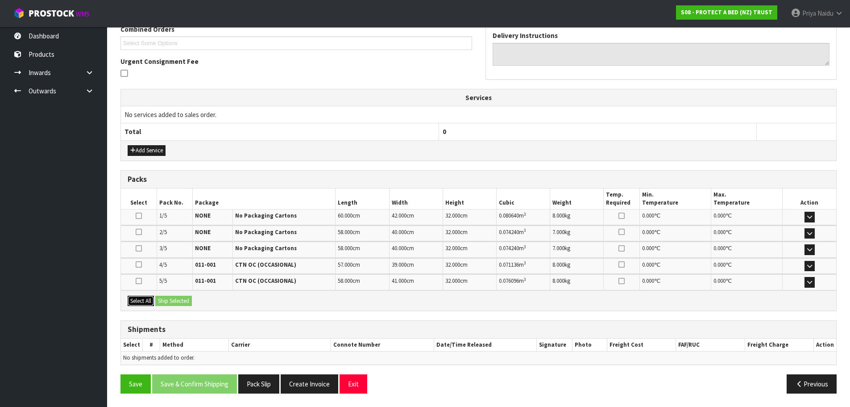
click at [149, 302] on button "Select All" at bounding box center [141, 300] width 26 height 11
drag, startPoint x: 160, startPoint y: 301, endPoint x: 179, endPoint y: 300, distance: 19.6
click at [161, 301] on button "Ship Selected" at bounding box center [173, 300] width 37 height 11
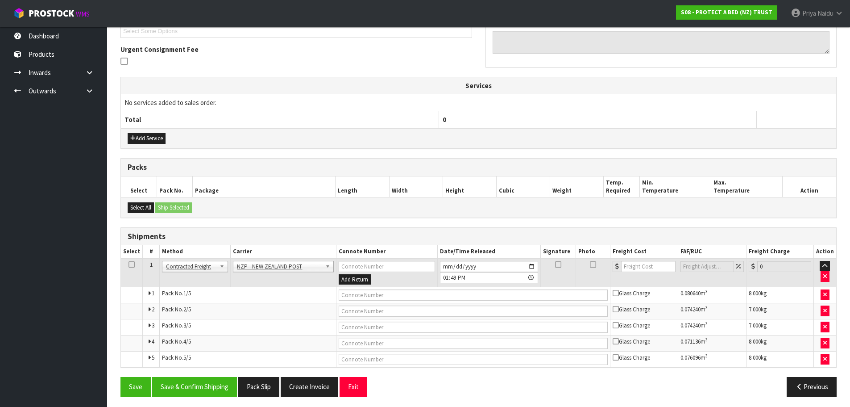
scroll to position [223, 0]
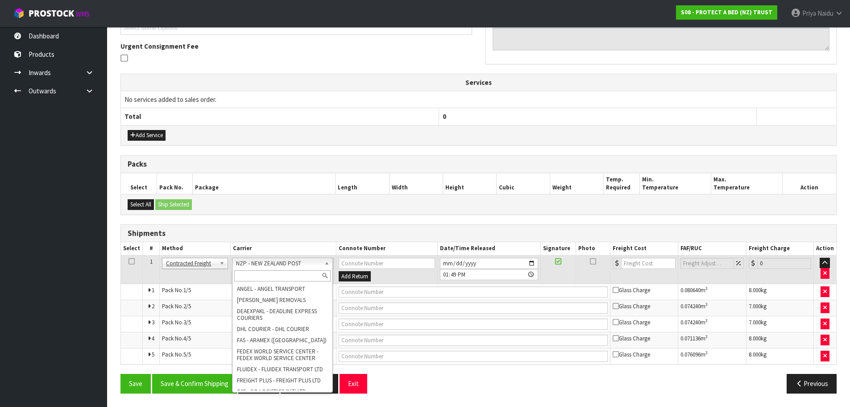
click at [256, 273] on input "text" at bounding box center [282, 275] width 96 height 11
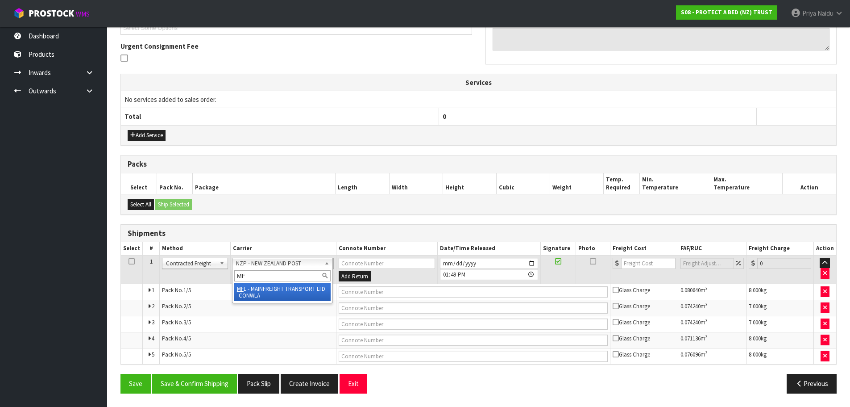
type input "MF"
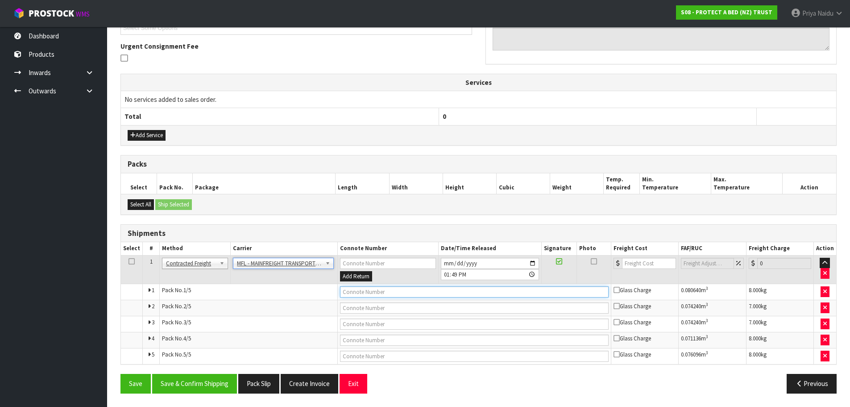
click at [386, 291] on input "text" at bounding box center [474, 291] width 269 height 11
paste input "FWM58451226"
type input "FWM58451226"
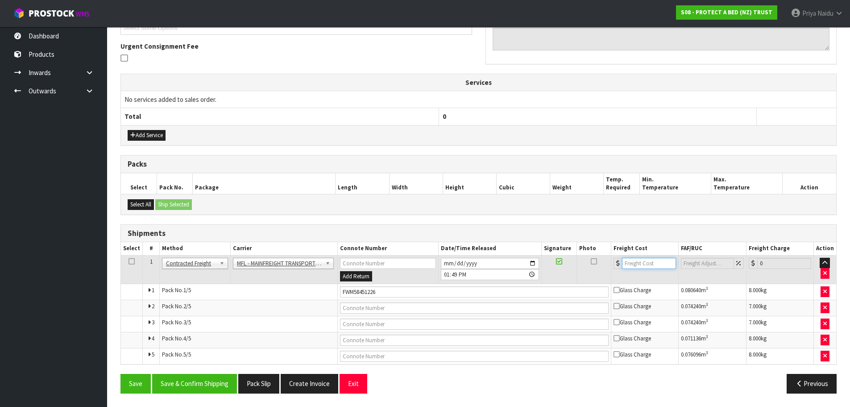
click at [647, 266] on input "number" at bounding box center [649, 262] width 54 height 11
type input "46"
click at [194, 384] on button "Save & Confirm Shipping" at bounding box center [194, 383] width 85 height 19
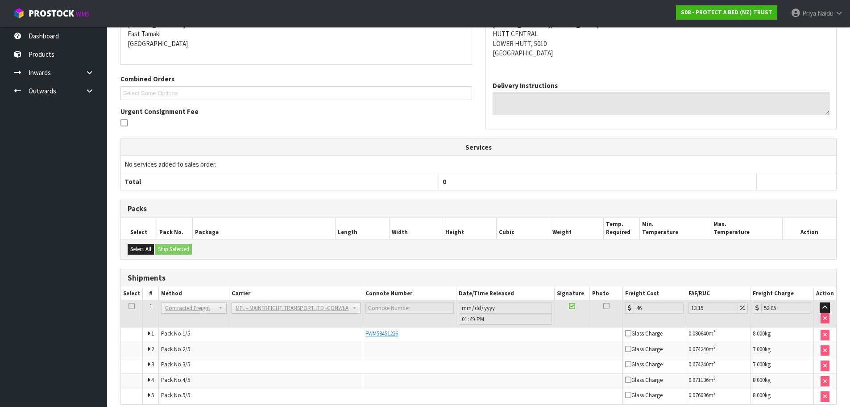
scroll to position [0, 0]
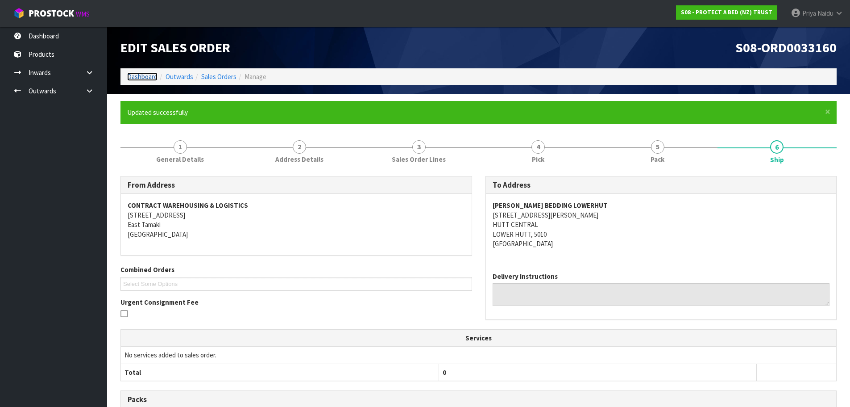
click at [147, 76] on link "Dashboard" at bounding box center [142, 76] width 30 height 8
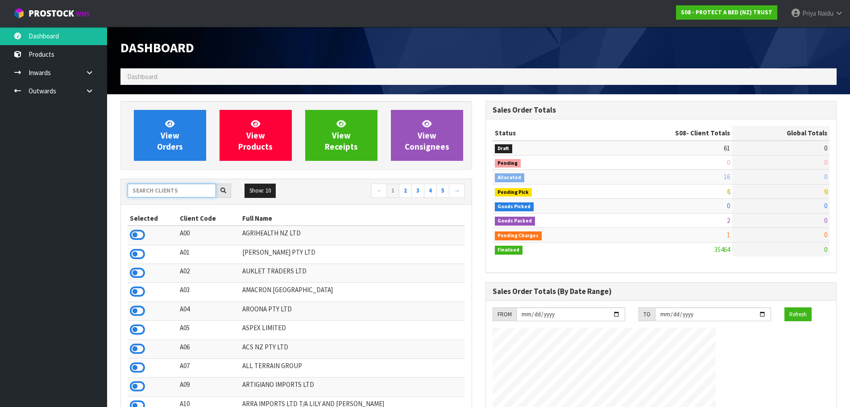
click at [168, 187] on input "text" at bounding box center [172, 190] width 88 height 14
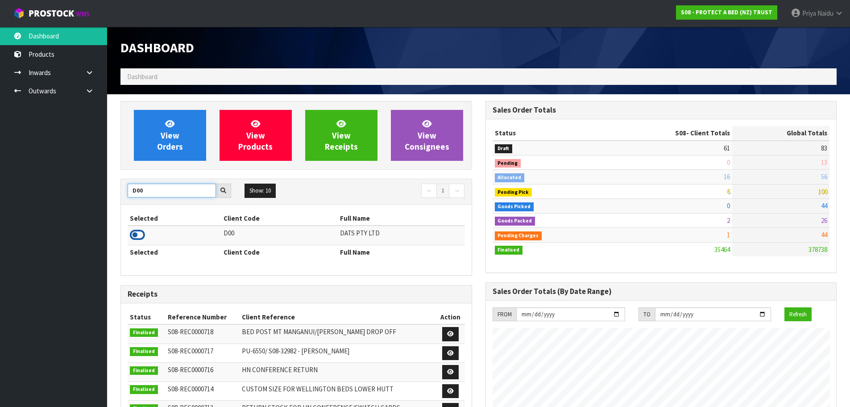
type input "D00"
click at [140, 237] on icon at bounding box center [137, 234] width 15 height 13
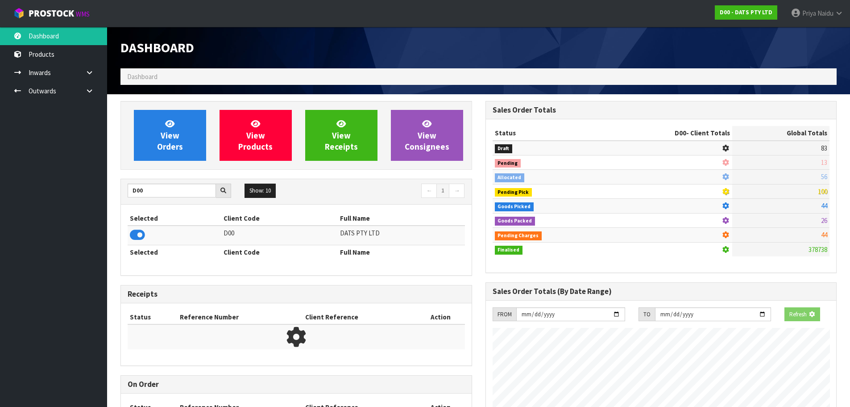
scroll to position [445692, 445883]
click at [160, 143] on span "View Orders" at bounding box center [170, 134] width 26 height 33
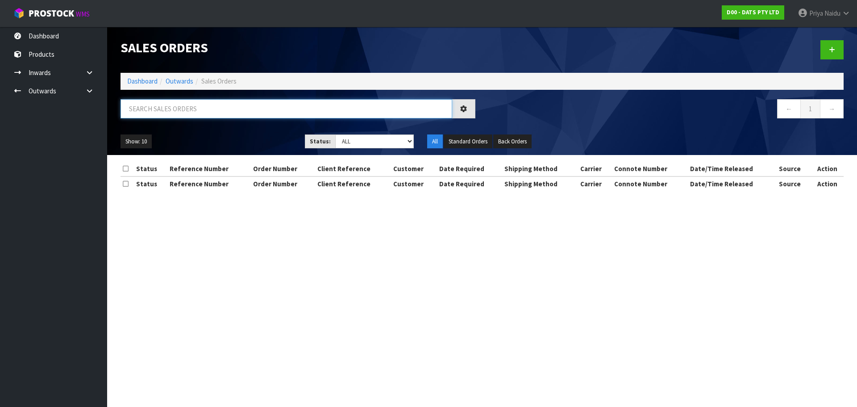
click at [189, 101] on input "text" at bounding box center [286, 108] width 332 height 19
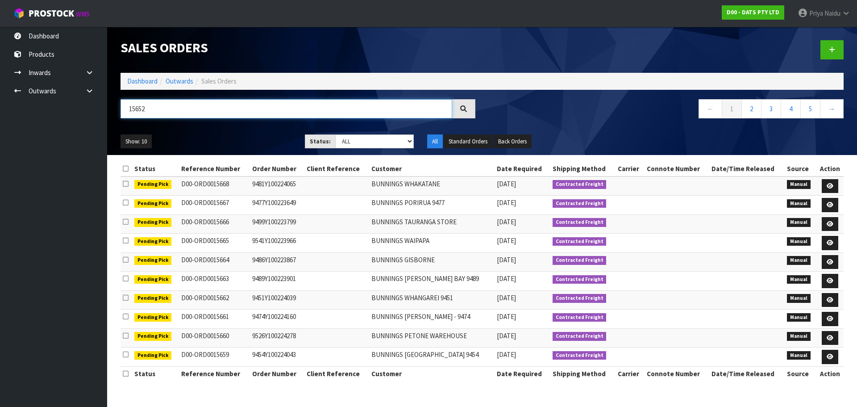
type input "15652"
click at [365, 138] on select "Draft Pending Allocated Pending Pick Goods Picked Goods Packed Pending Charges …" at bounding box center [374, 141] width 79 height 14
select select "string:5"
click at [335, 134] on select "Draft Pending Allocated Pending Pick Goods Picked Goods Packed Pending Charges …" at bounding box center [374, 141] width 79 height 14
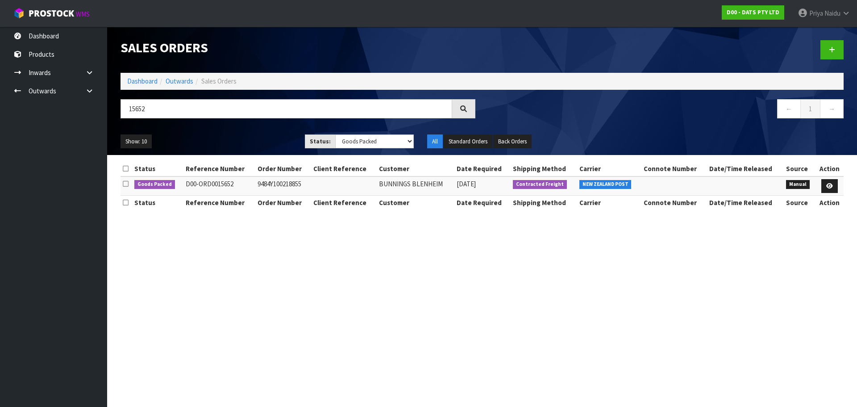
click at [257, 137] on ul "Show: 10 5 10 25 50" at bounding box center [205, 141] width 171 height 14
click at [253, 132] on div "Show: 10 5 10 25 50 Status: Draft Pending Allocated Pending Pick Goods Picked G…" at bounding box center [482, 142] width 736 height 28
click at [834, 184] on link at bounding box center [829, 186] width 17 height 14
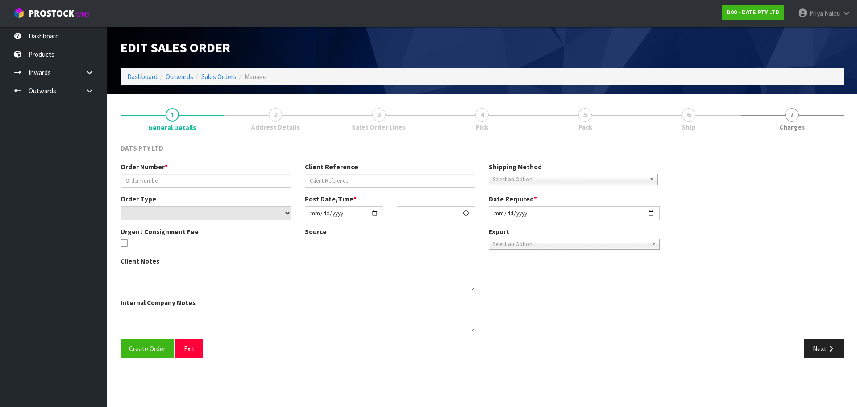
type input "9484Y100218855"
select select "number:0"
type input "2025-08-26"
type input "09:04:00.000"
type input "2025-08-26"
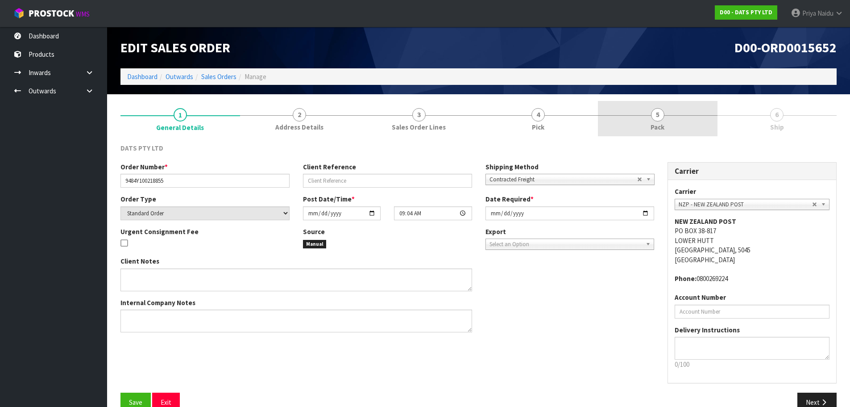
click at [668, 130] on link "5 Pack" at bounding box center [658, 118] width 120 height 35
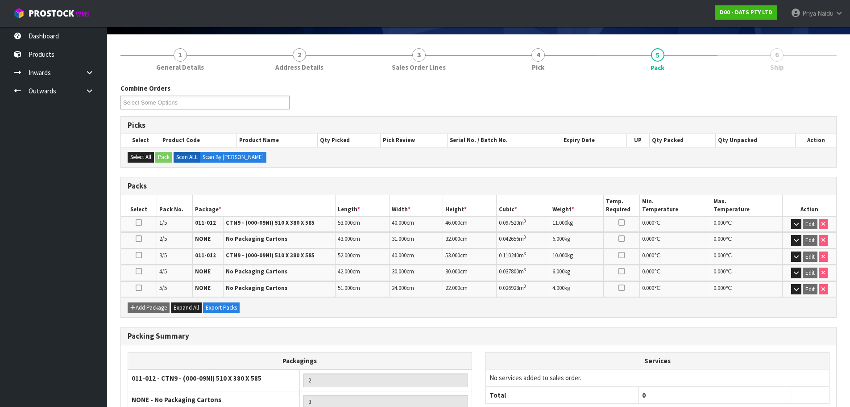
scroll to position [141, 0]
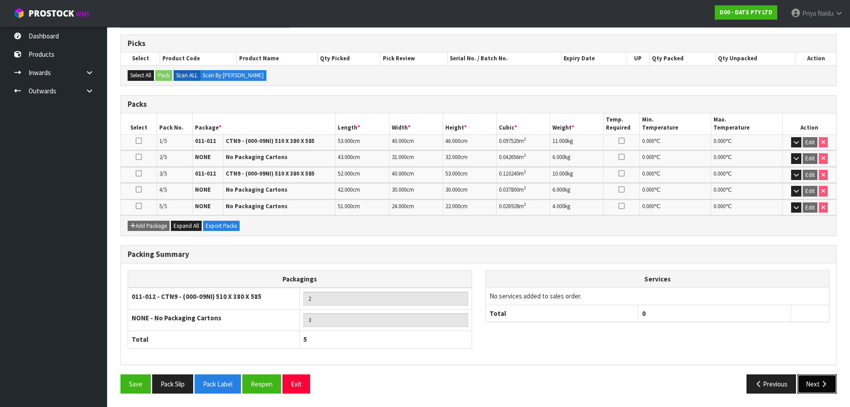
click at [817, 380] on button "Next" at bounding box center [816, 383] width 39 height 19
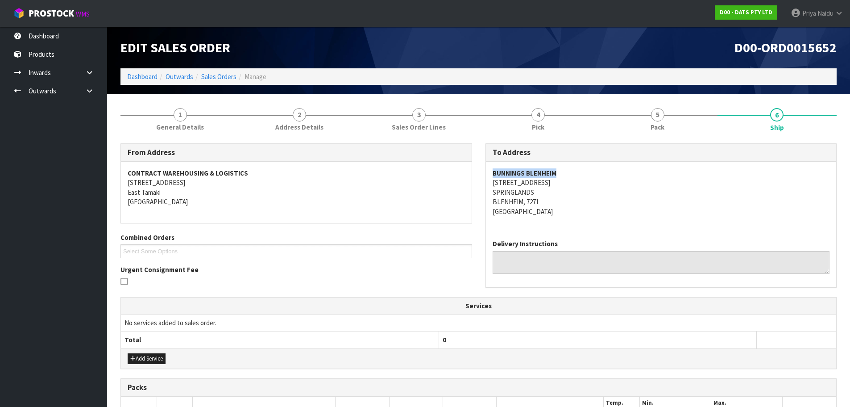
copy strong "BUNNINGS BLENHEIM"
drag, startPoint x: 490, startPoint y: 175, endPoint x: 569, endPoint y: 171, distance: 79.1
click at [569, 171] on div "BUNNINGS BLENHEIM 10 WESTWOOD AVENUE SPRINGLANDS BLENHEIM, 7271 New Zealand" at bounding box center [661, 197] width 351 height 71
copy address "10 WESTWOOD AVENUE SPRINGLANDS BLENHEIM, 7271"
drag, startPoint x: 488, startPoint y: 183, endPoint x: 572, endPoint y: 203, distance: 86.1
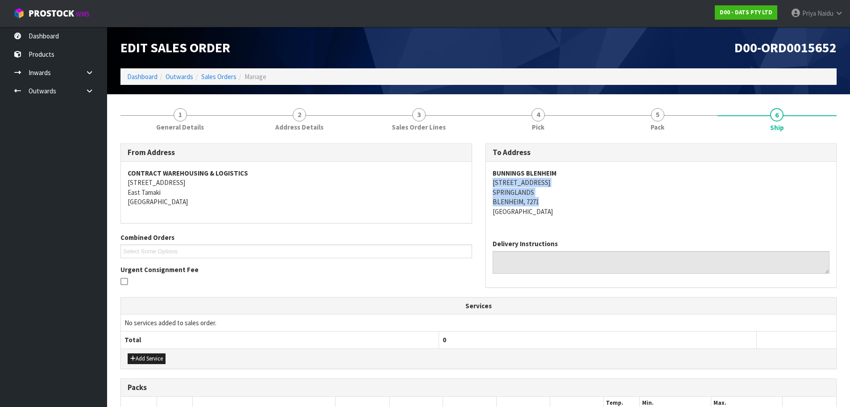
click at [572, 203] on div "BUNNINGS BLENHEIM 10 WESTWOOD AVENUE SPRINGLANDS BLENHEIM, 7271 New Zealand" at bounding box center [661, 197] width 351 height 71
click at [598, 190] on address "BUNNINGS BLENHEIM 10 WESTWOOD AVENUE SPRINGLANDS BLENHEIM, 7271 New Zealand" at bounding box center [661, 192] width 337 height 48
copy address "10 WESTWOOD AVENUE"
drag, startPoint x: 490, startPoint y: 182, endPoint x: 561, endPoint y: 178, distance: 71.5
click at [566, 178] on div "BUNNINGS BLENHEIM 10 WESTWOOD AVENUE SPRINGLANDS BLENHEIM, 7271 New Zealand" at bounding box center [661, 197] width 351 height 71
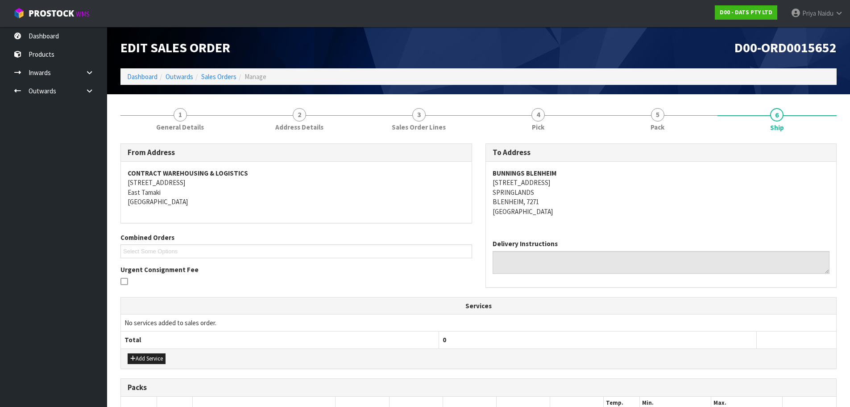
drag, startPoint x: 656, startPoint y: 215, endPoint x: 652, endPoint y: 213, distance: 4.8
click at [656, 214] on address "BUNNINGS BLENHEIM 10 WESTWOOD AVENUE SPRINGLANDS BLENHEIM, 7271 New Zealand" at bounding box center [661, 192] width 337 height 48
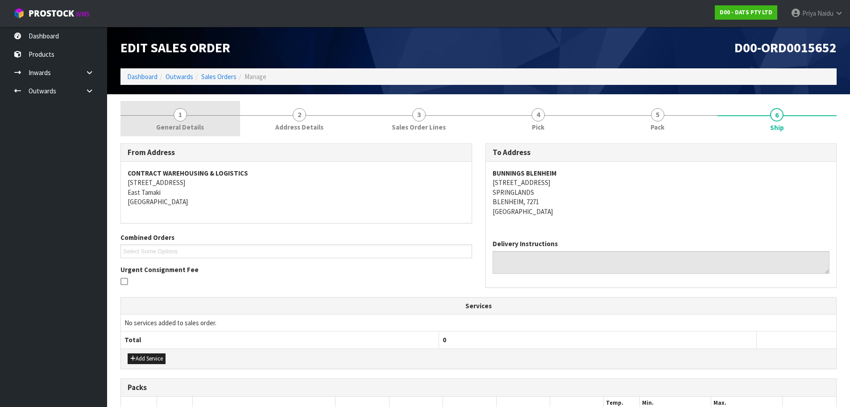
click at [163, 120] on link "1 General Details" at bounding box center [180, 118] width 120 height 35
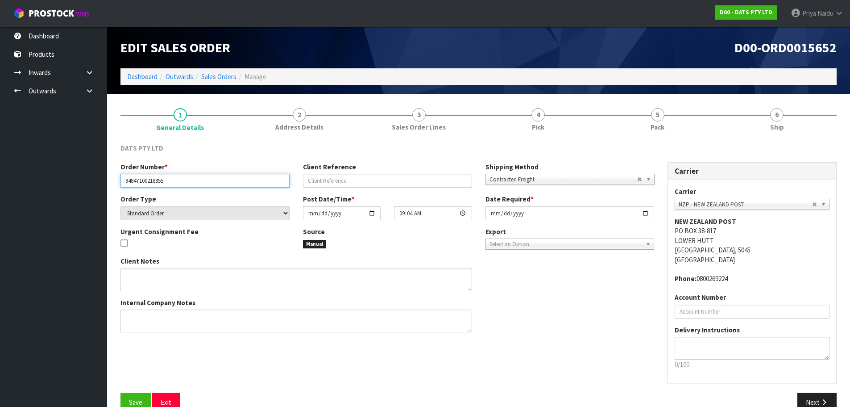
drag, startPoint x: 122, startPoint y: 181, endPoint x: 181, endPoint y: 174, distance: 59.3
click at [181, 174] on input "9484Y100218855" at bounding box center [204, 181] width 169 height 14
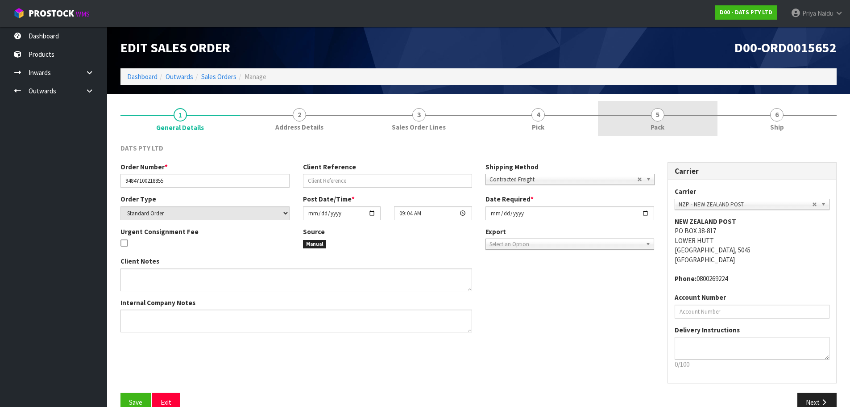
drag, startPoint x: 648, startPoint y: 108, endPoint x: 478, endPoint y: 198, distance: 192.6
click at [648, 108] on link "5 Pack" at bounding box center [658, 118] width 120 height 35
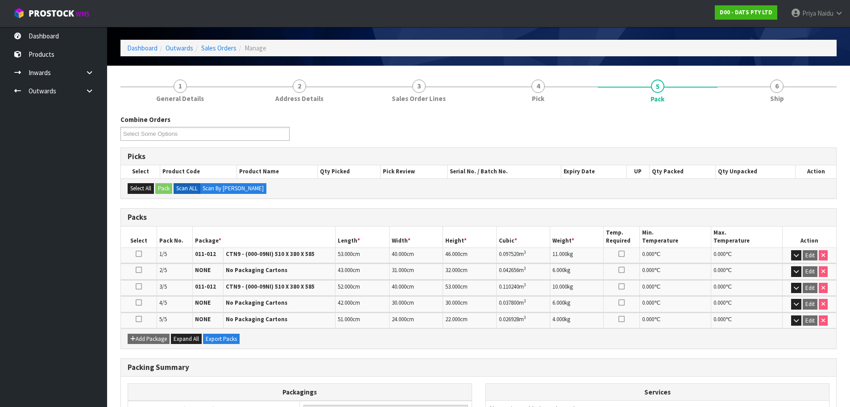
scroll to position [45, 0]
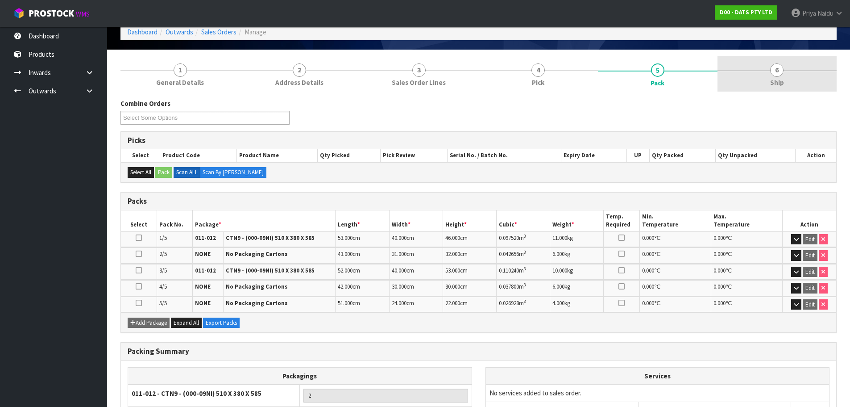
click at [762, 83] on link "6 Ship" at bounding box center [778, 73] width 120 height 35
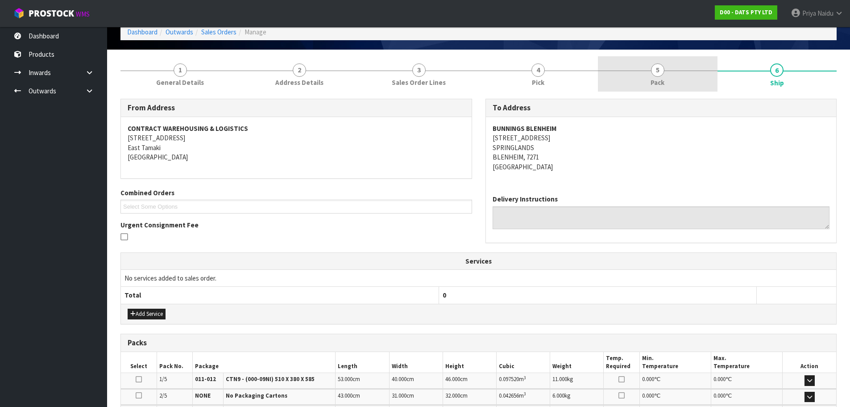
click at [648, 65] on link "5 Pack" at bounding box center [658, 73] width 120 height 35
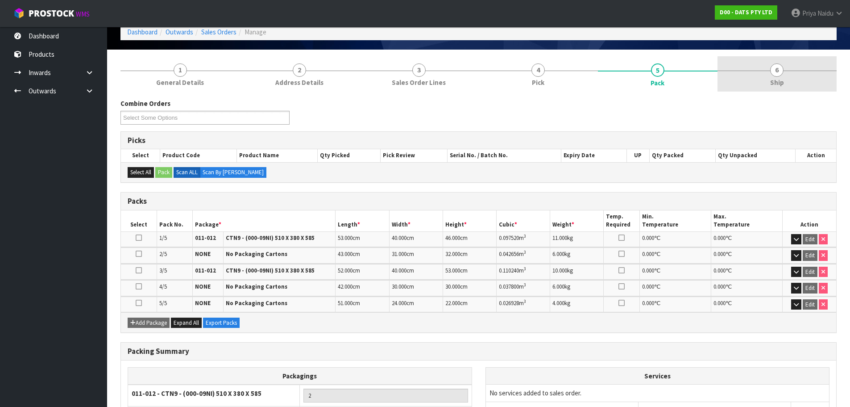
click at [787, 83] on link "6 Ship" at bounding box center [778, 73] width 120 height 35
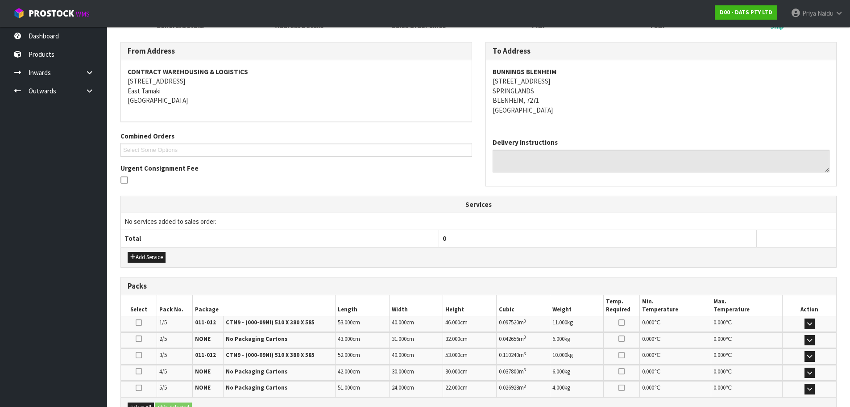
scroll to position [208, 0]
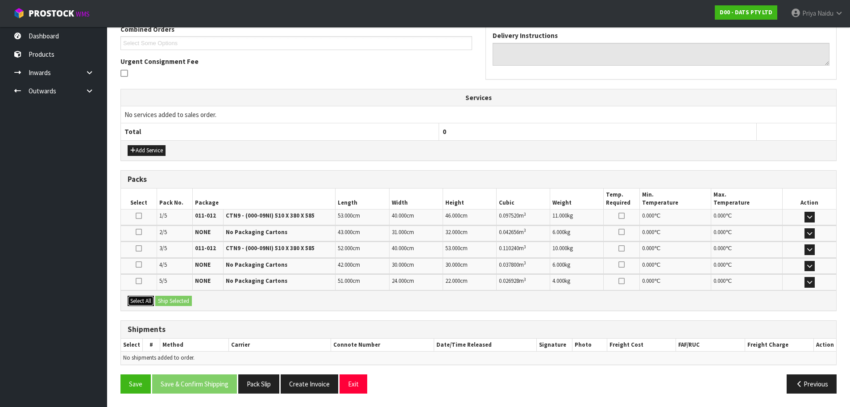
click at [139, 302] on button "Select All" at bounding box center [141, 300] width 26 height 11
click at [176, 301] on button "Ship Selected" at bounding box center [173, 300] width 37 height 11
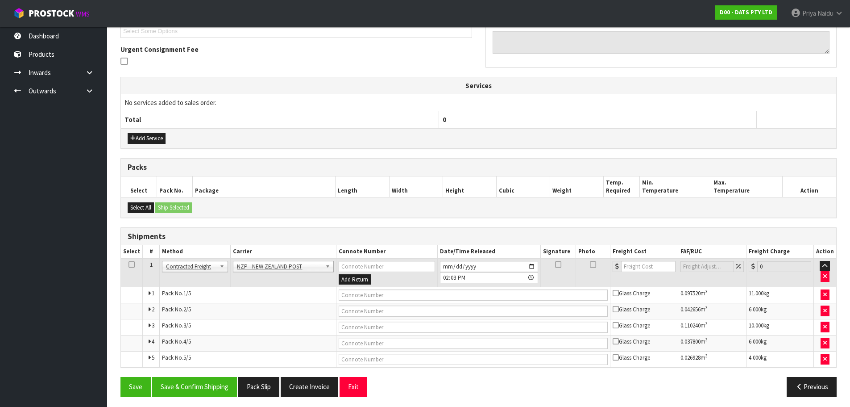
scroll to position [223, 0]
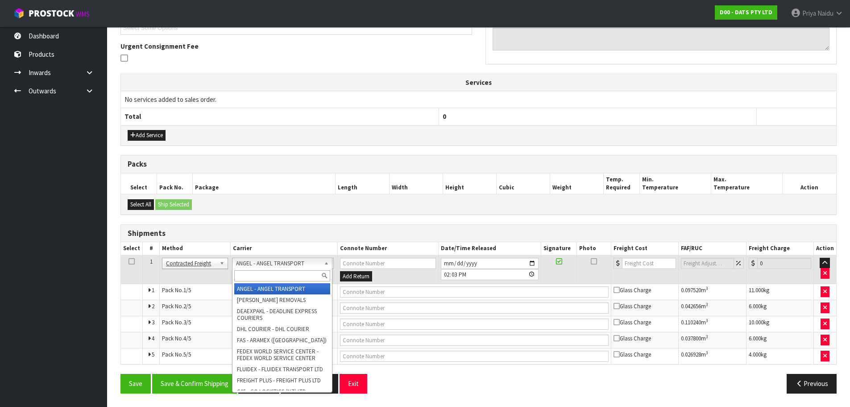
click at [264, 274] on input "text" at bounding box center [282, 275] width 96 height 11
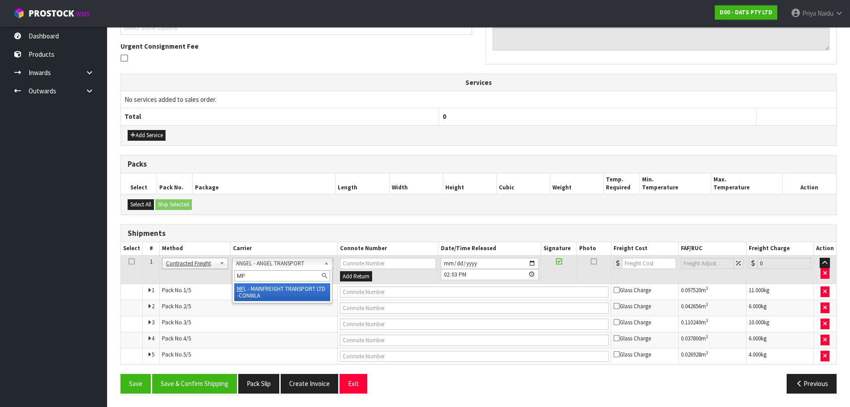
type input "MF"
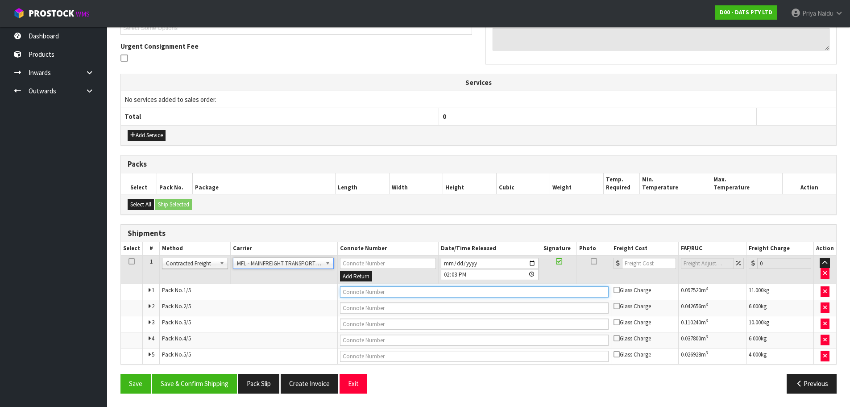
click at [376, 292] on input "text" at bounding box center [474, 291] width 269 height 11
paste input "FWM58451795"
type input "FWM58451795"
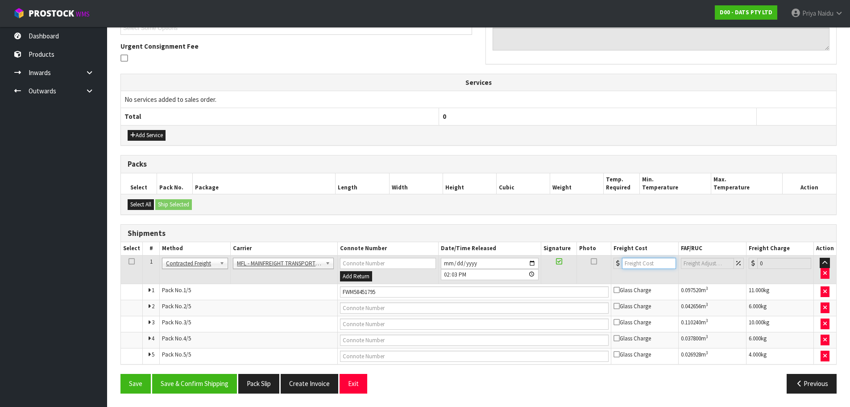
click at [632, 260] on input "number" at bounding box center [649, 262] width 54 height 11
type input "61"
click at [211, 386] on button "Save & Confirm Shipping" at bounding box center [194, 383] width 85 height 19
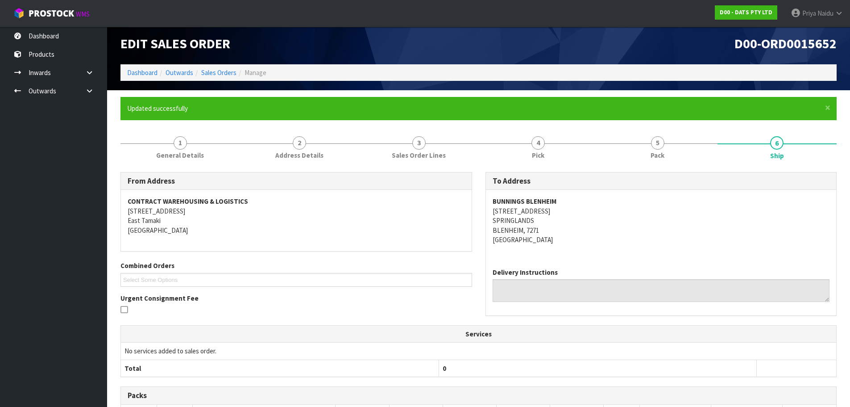
scroll to position [0, 0]
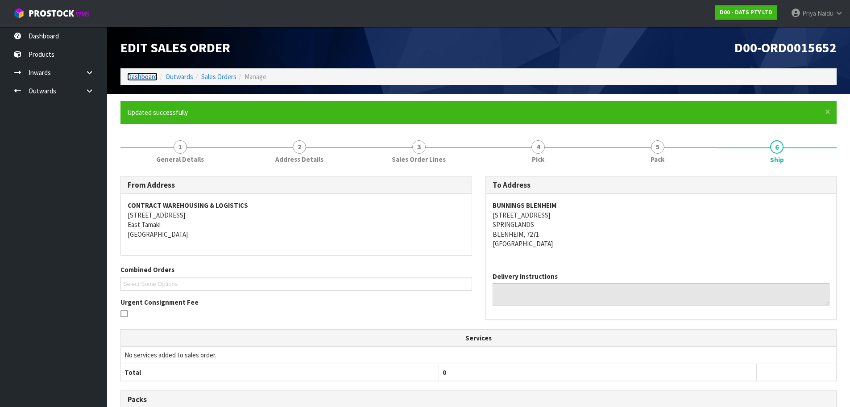
drag, startPoint x: 154, startPoint y: 74, endPoint x: 154, endPoint y: 82, distance: 8.0
click at [154, 74] on link "Dashboard" at bounding box center [142, 76] width 30 height 8
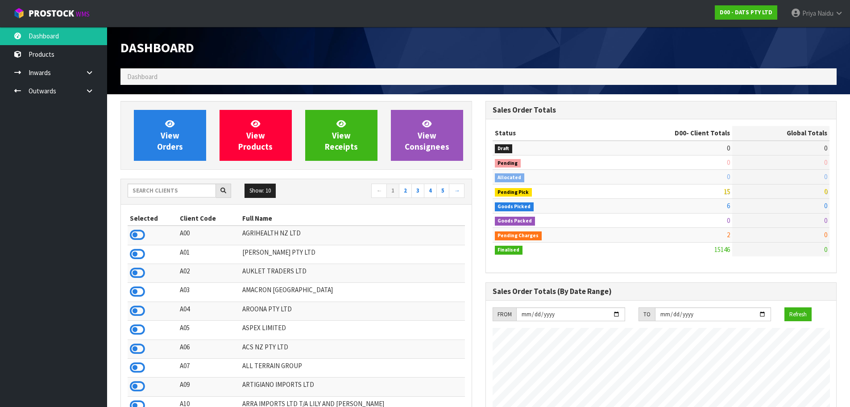
scroll to position [556, 365]
click at [192, 188] on input "text" at bounding box center [172, 190] width 88 height 14
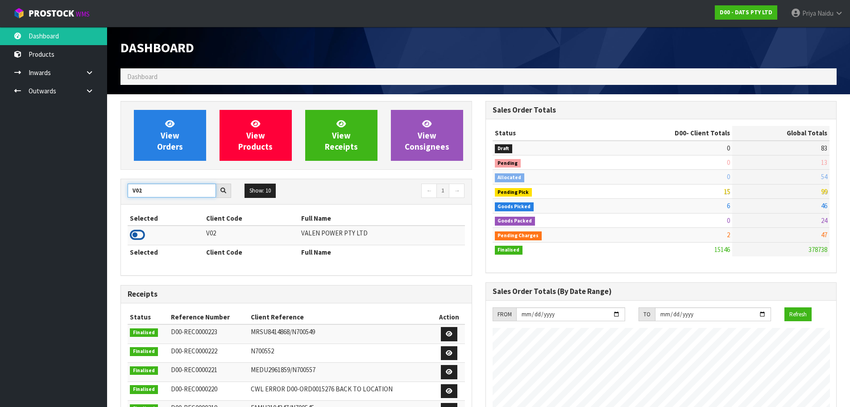
type input "V02"
click at [138, 237] on icon at bounding box center [137, 234] width 15 height 13
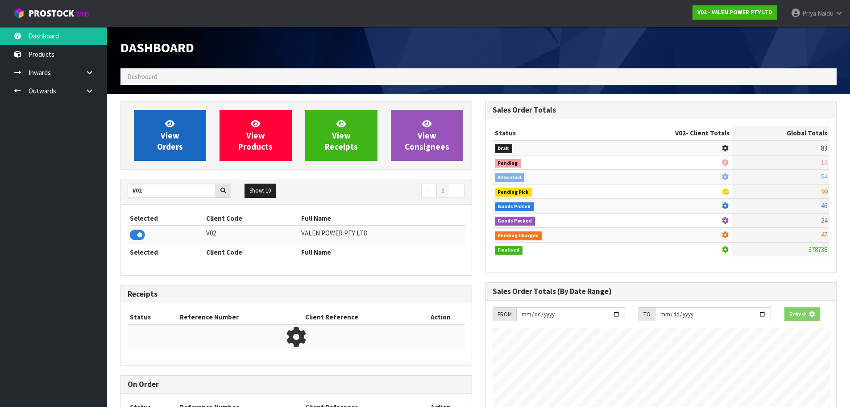
scroll to position [445692, 445883]
click at [170, 148] on span "View Orders" at bounding box center [170, 134] width 26 height 33
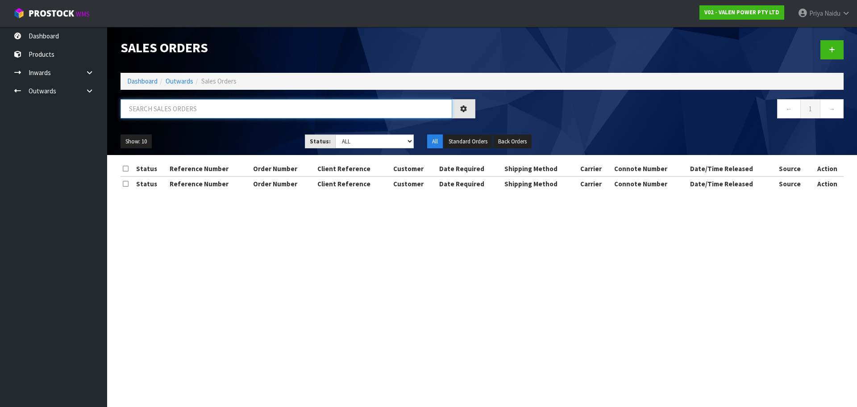
click at [185, 112] on input "text" at bounding box center [286, 108] width 332 height 19
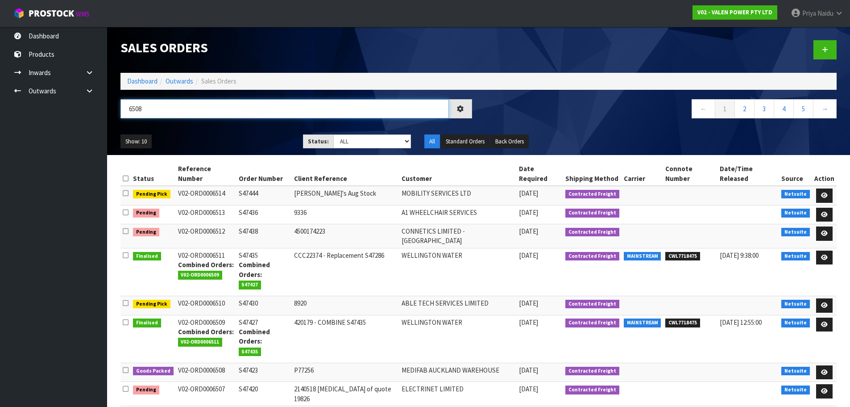
type input "6508"
click at [187, 133] on div "Show: 10 5 10 25 50 Status: Draft Pending Allocated Pending Pick Goods Picked G…" at bounding box center [479, 142] width 730 height 28
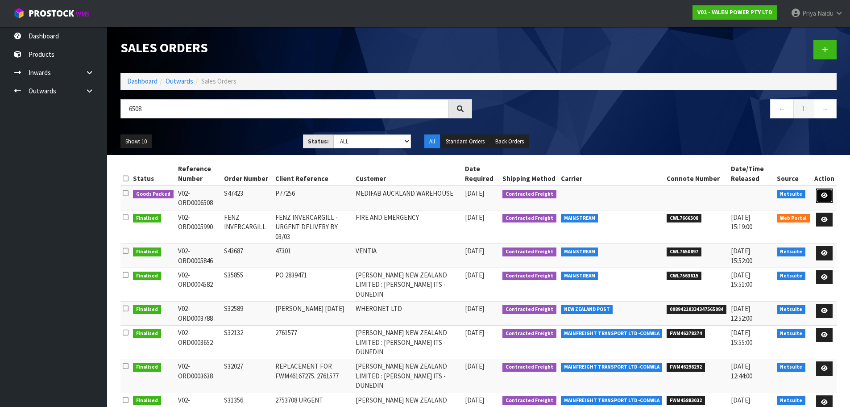
click at [825, 195] on icon at bounding box center [824, 195] width 7 height 6
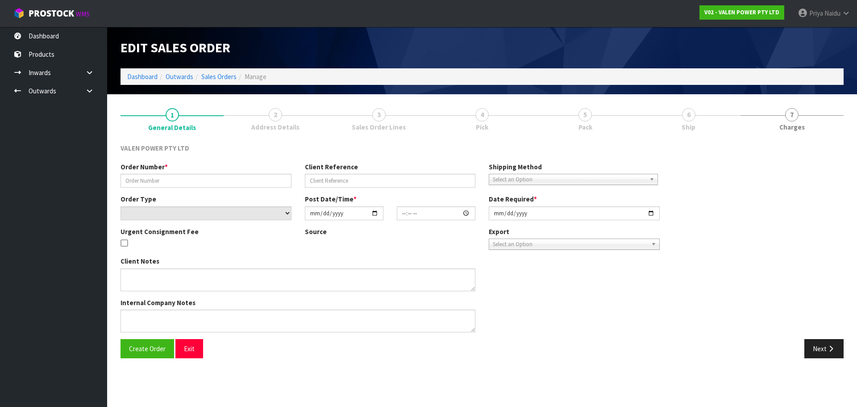
type input "S47423"
type input "P77256"
select select "number:0"
type input "2025-08-27"
type input "12:30:06.000"
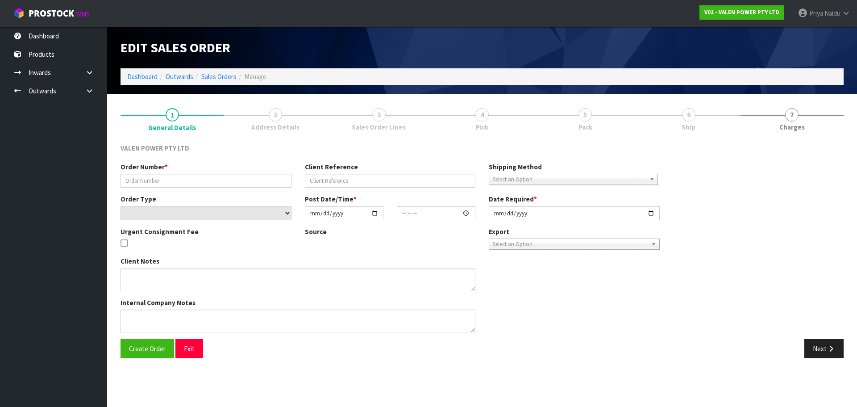
type input "2025-08-28"
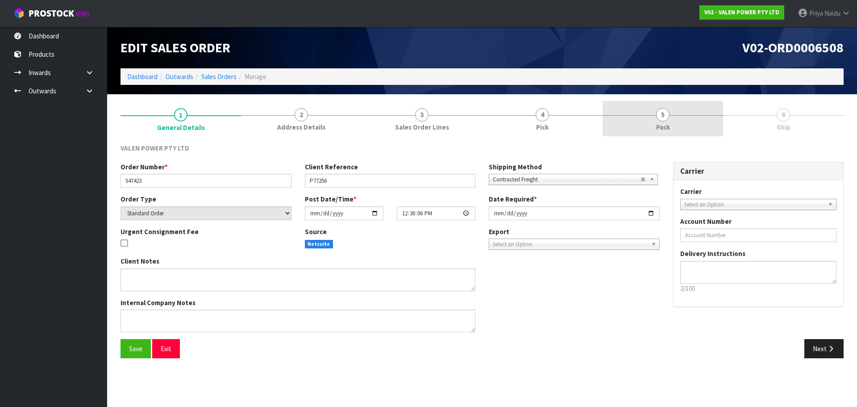
click at [681, 123] on link "5 Pack" at bounding box center [662, 118] width 120 height 35
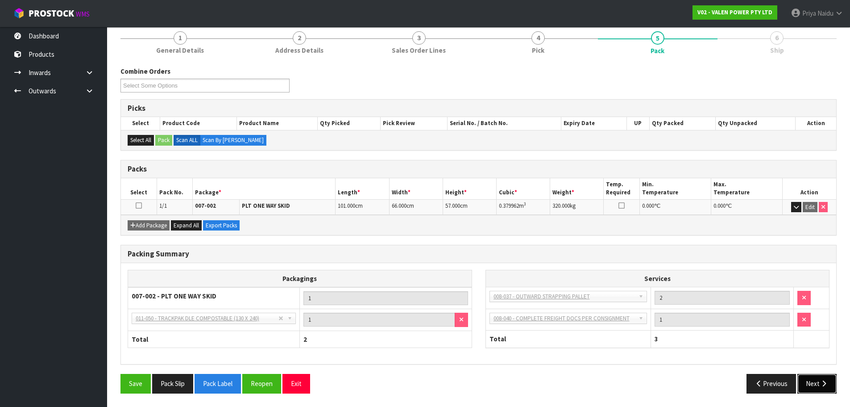
click at [812, 382] on button "Next" at bounding box center [816, 383] width 39 height 19
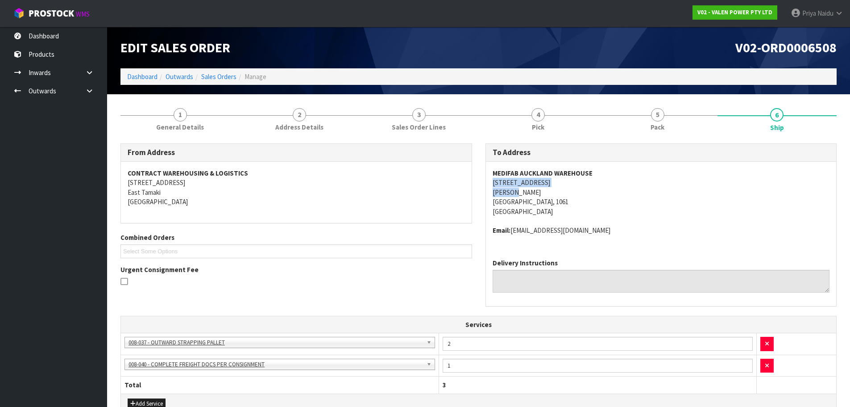
drag, startPoint x: 487, startPoint y: 184, endPoint x: 565, endPoint y: 194, distance: 78.3
click at [565, 194] on div "MEDIFAB AUCKLAND WAREHOUSE 2/477 GREAT SOUTH ROAD PENROSE AUCKLAND, 1061 New Ze…" at bounding box center [661, 207] width 351 height 90
click at [572, 204] on address "MEDIFAB AUCKLAND WAREHOUSE 2/477 GREAT SOUTH ROAD PENROSE AUCKLAND, 1061 New Ze…" at bounding box center [661, 192] width 337 height 48
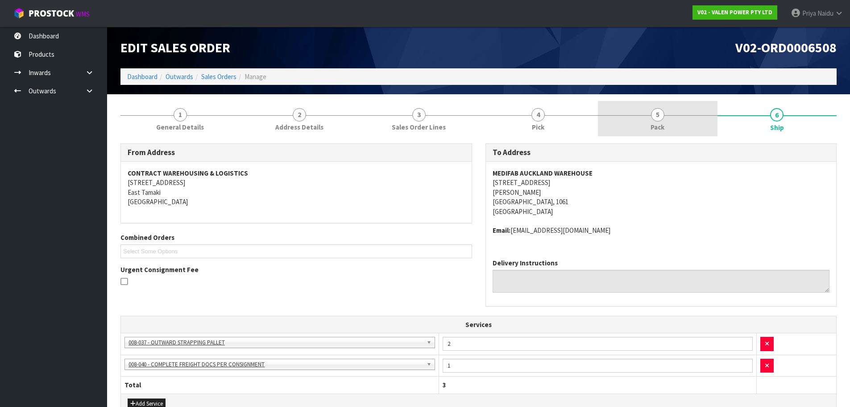
click at [643, 118] on link "5 Pack" at bounding box center [658, 118] width 120 height 35
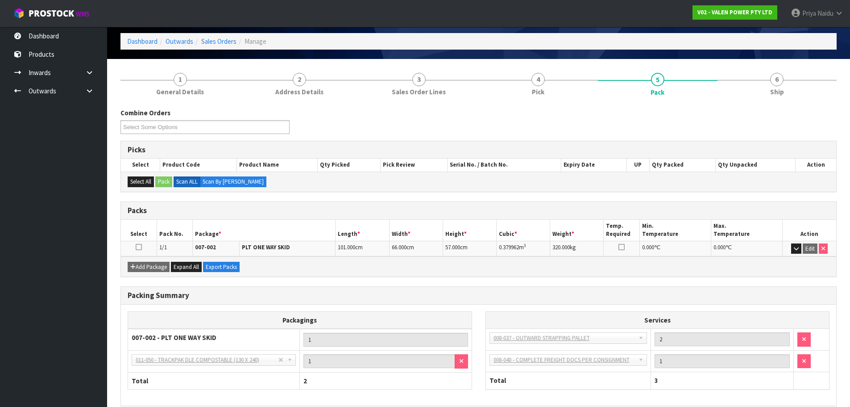
scroll to position [77, 0]
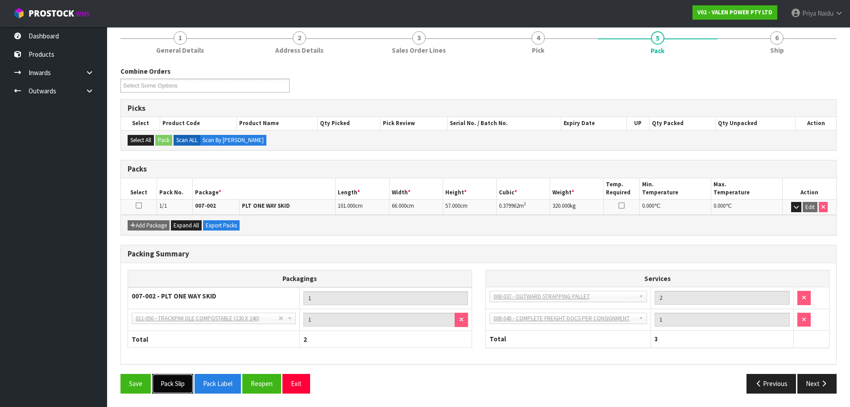
click at [180, 383] on button "Pack Slip" at bounding box center [172, 383] width 41 height 19
click at [816, 383] on button "Next" at bounding box center [816, 383] width 39 height 19
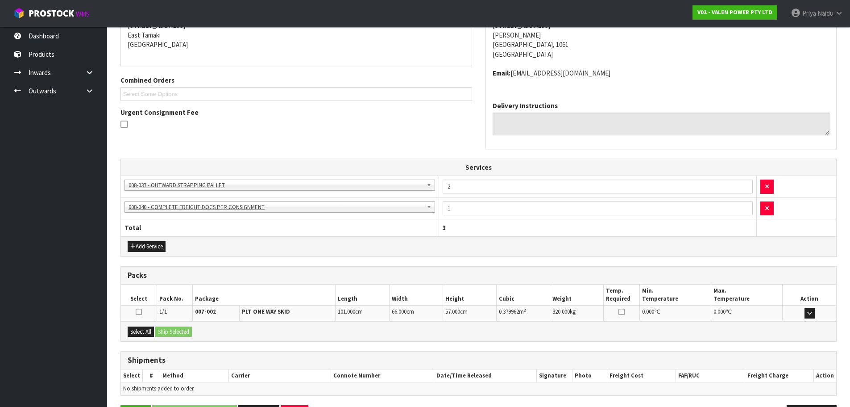
scroll to position [188, 0]
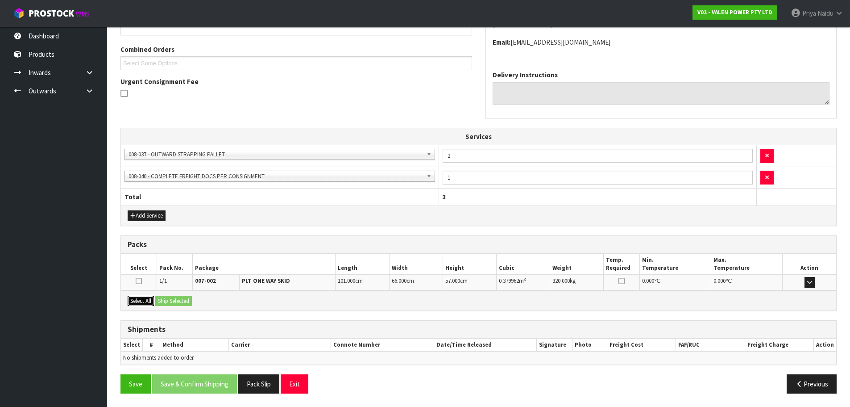
click at [149, 300] on button "Select All" at bounding box center [141, 300] width 26 height 11
click at [180, 300] on button "Ship Selected" at bounding box center [173, 300] width 37 height 11
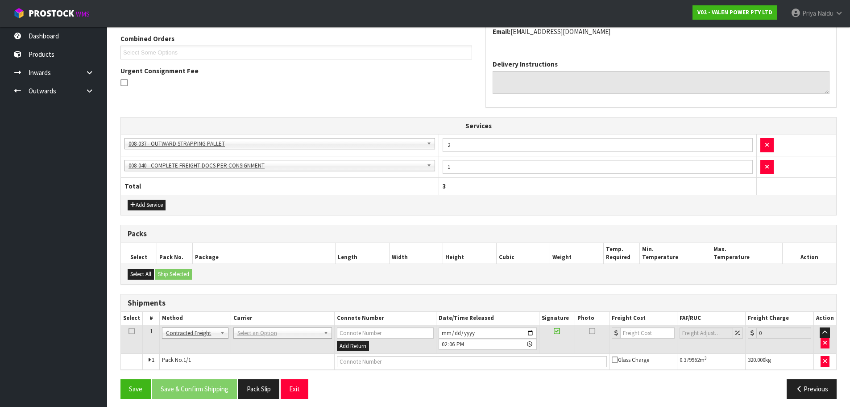
scroll to position [204, 0]
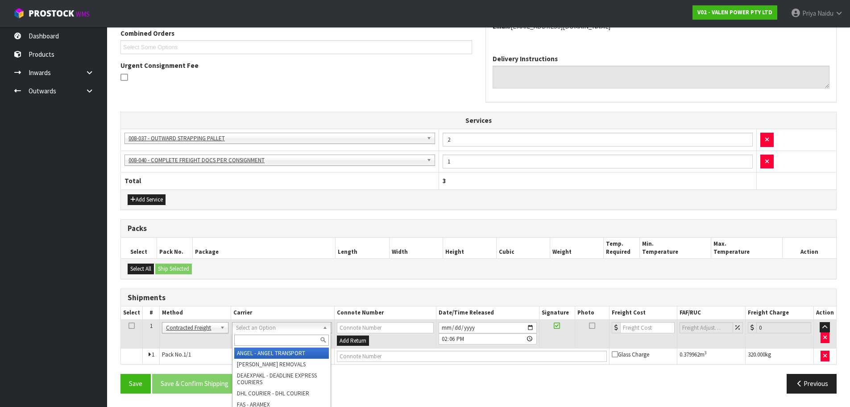
click at [250, 337] on input "text" at bounding box center [281, 339] width 95 height 11
click at [253, 335] on input "text" at bounding box center [282, 339] width 95 height 11
type input "CWL"
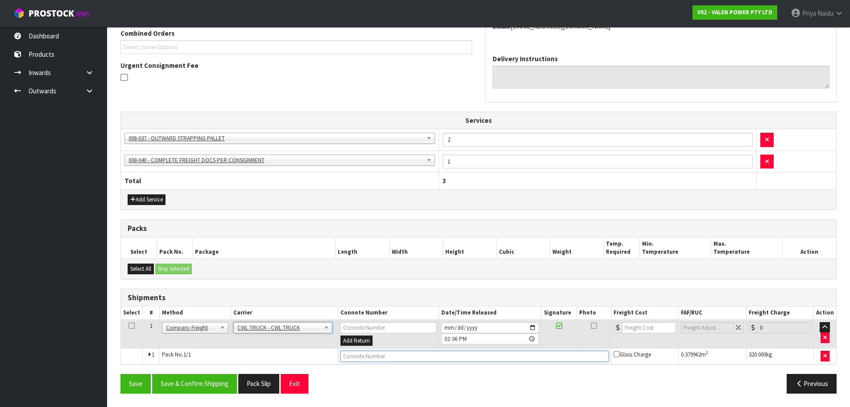
click at [365, 357] on input "text" at bounding box center [474, 355] width 268 height 11
type input "CWL TRUCK DELIVERY"
click at [531, 328] on input "2025-08-28" at bounding box center [490, 327] width 98 height 11
type input "2025-08-29"
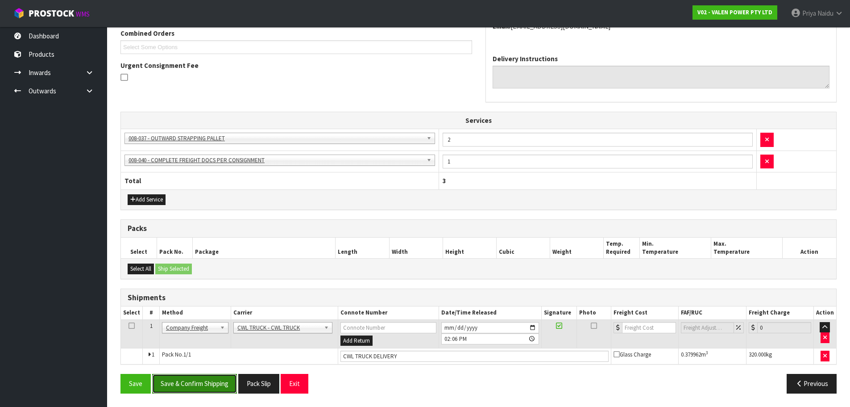
click at [224, 386] on button "Save & Confirm Shipping" at bounding box center [194, 383] width 85 height 19
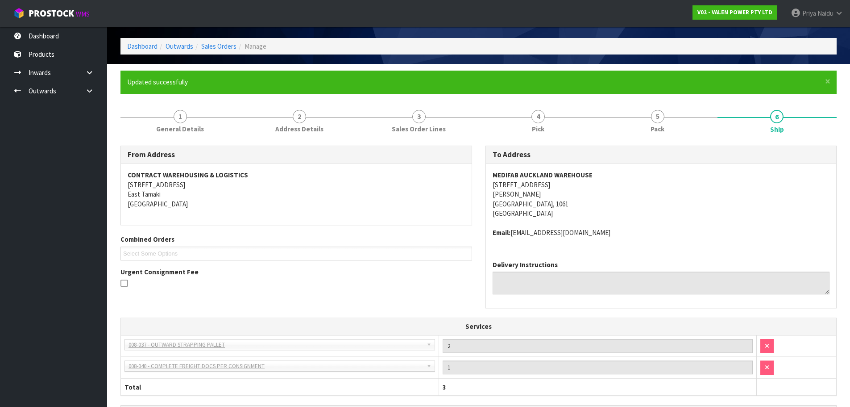
scroll to position [0, 0]
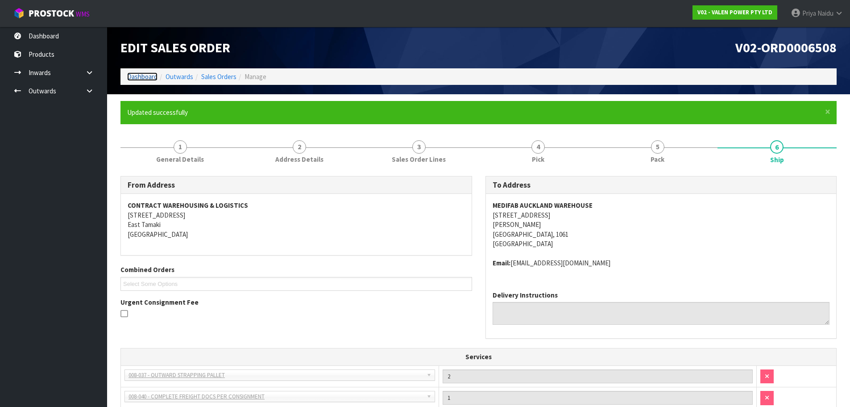
click at [141, 80] on link "Dashboard" at bounding box center [142, 76] width 30 height 8
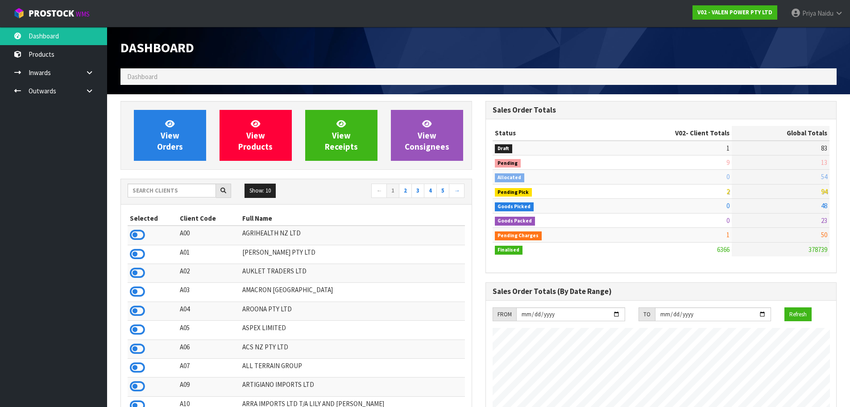
scroll to position [676, 365]
click at [157, 184] on input "text" at bounding box center [172, 190] width 88 height 14
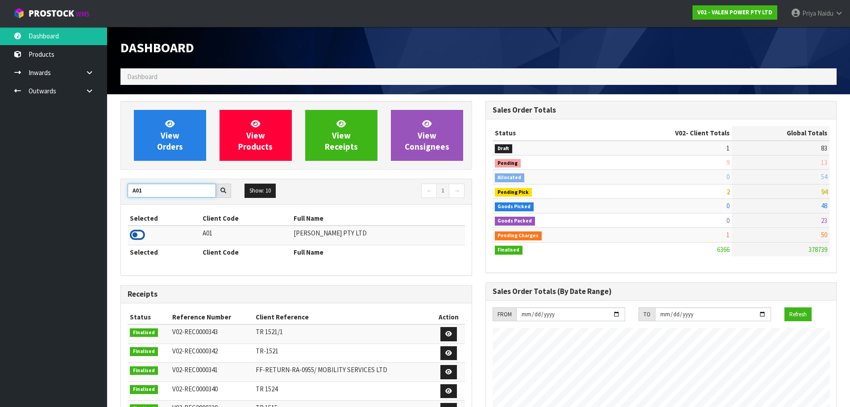
type input "A01"
click at [133, 236] on icon at bounding box center [137, 234] width 15 height 13
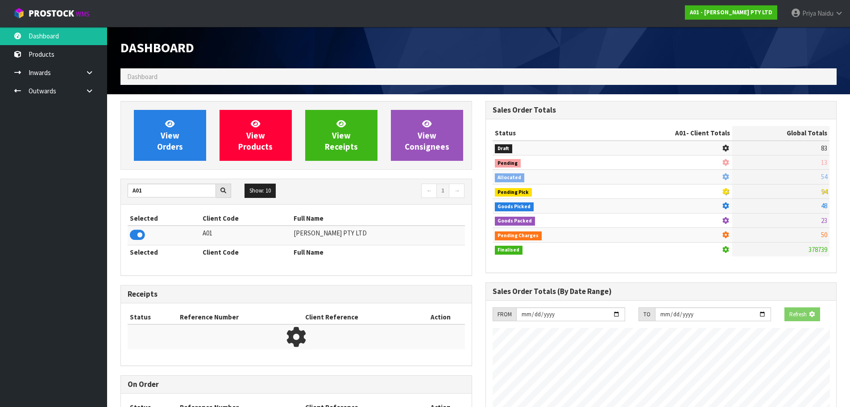
scroll to position [556, 365]
click at [179, 145] on span "View Orders" at bounding box center [170, 134] width 26 height 33
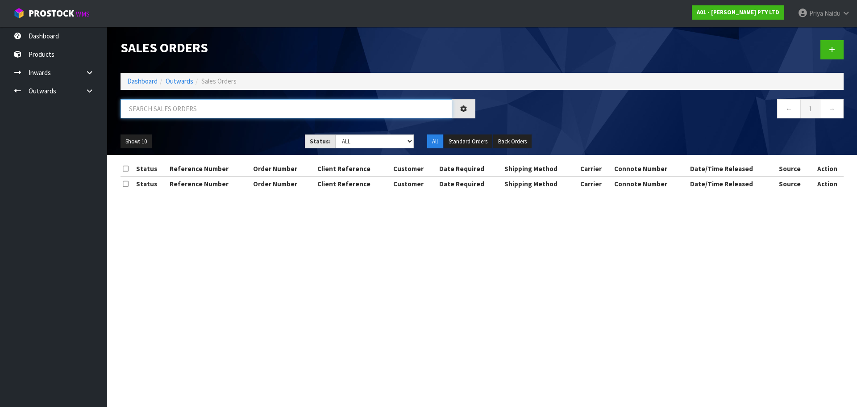
click at [188, 116] on input "text" at bounding box center [286, 108] width 332 height 19
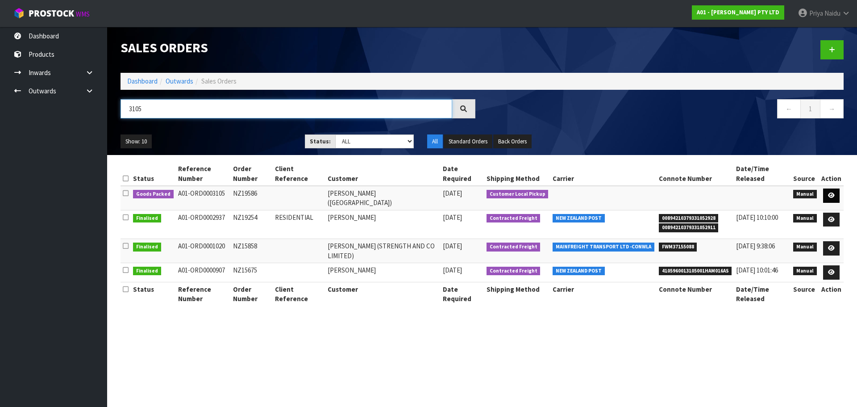
type input "3105"
click at [830, 191] on link at bounding box center [831, 195] width 17 height 14
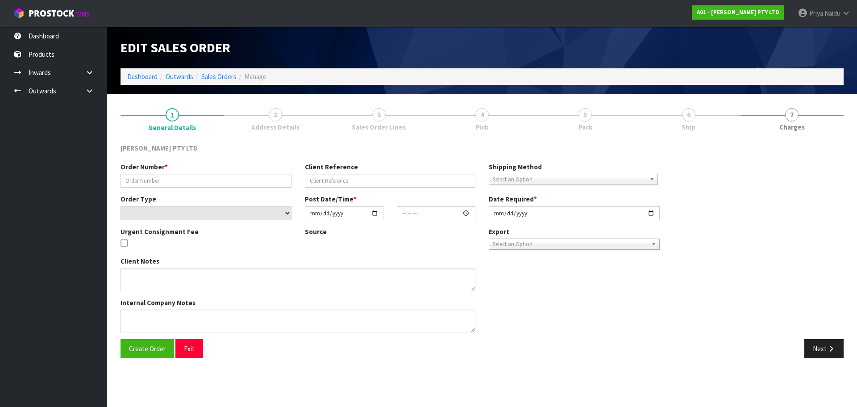
type input "NZ19586"
select select "number:0"
type input "2025-08-27"
type input "12:04:00.000"
type input "2025-08-27"
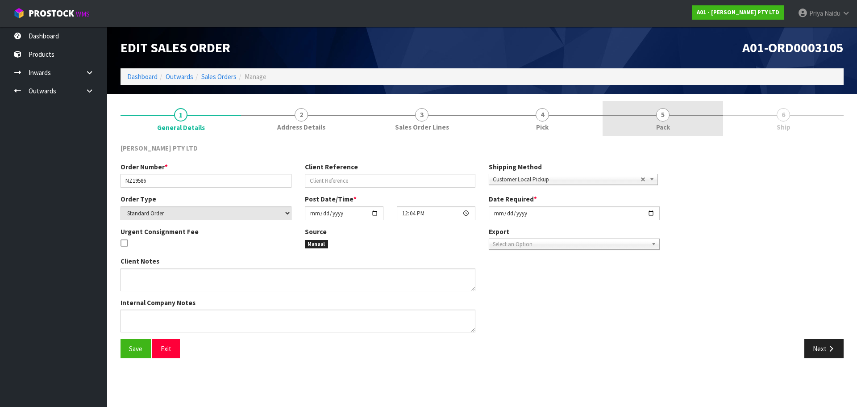
click at [681, 123] on link "5 Pack" at bounding box center [662, 118] width 120 height 35
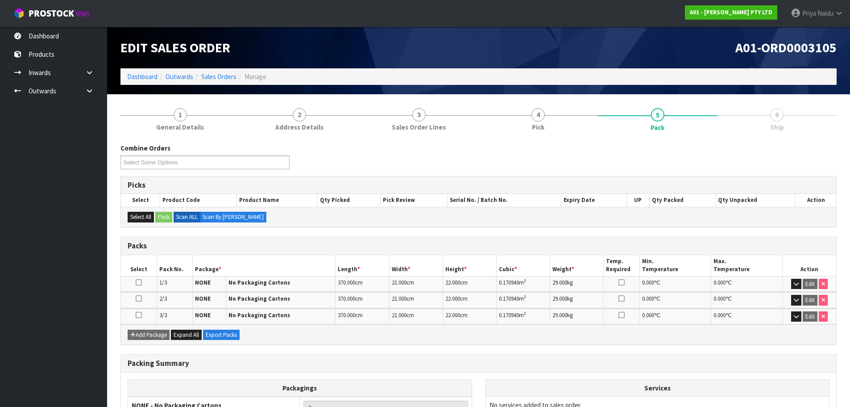
scroll to position [87, 0]
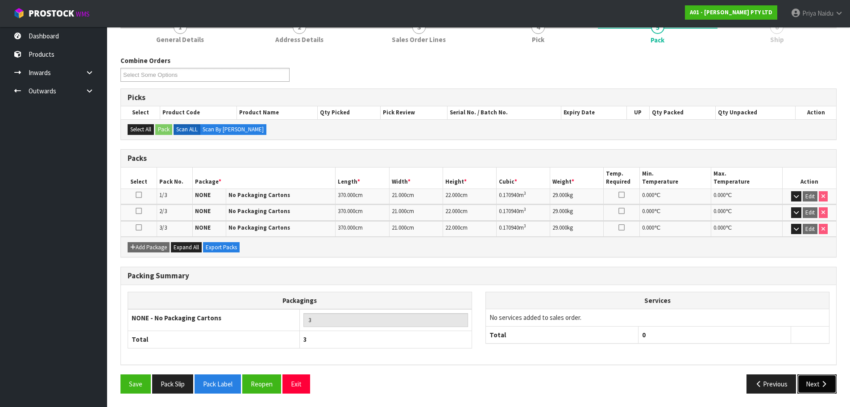
click at [812, 380] on button "Next" at bounding box center [816, 383] width 39 height 19
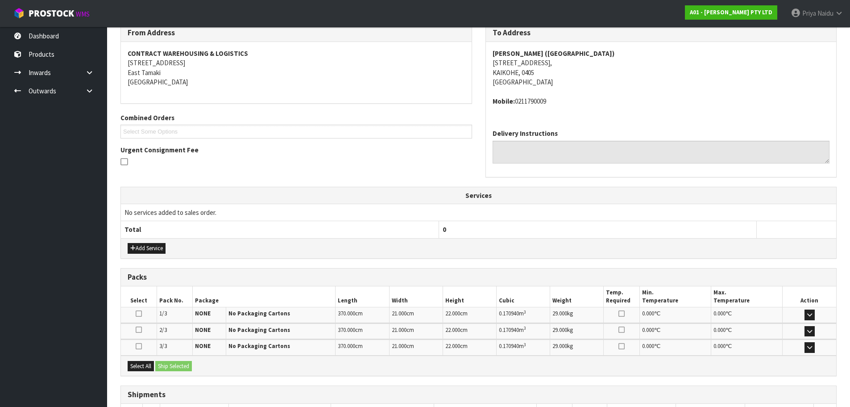
scroll to position [185, 0]
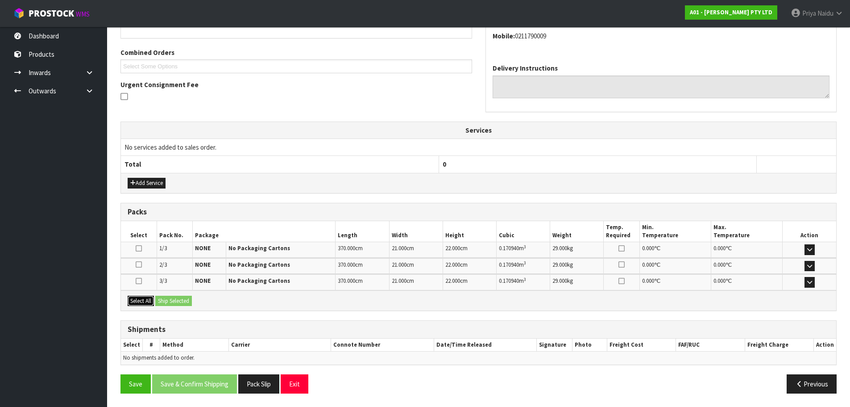
click at [143, 300] on button "Select All" at bounding box center [141, 300] width 26 height 11
click at [174, 296] on button "Ship Selected" at bounding box center [173, 300] width 37 height 11
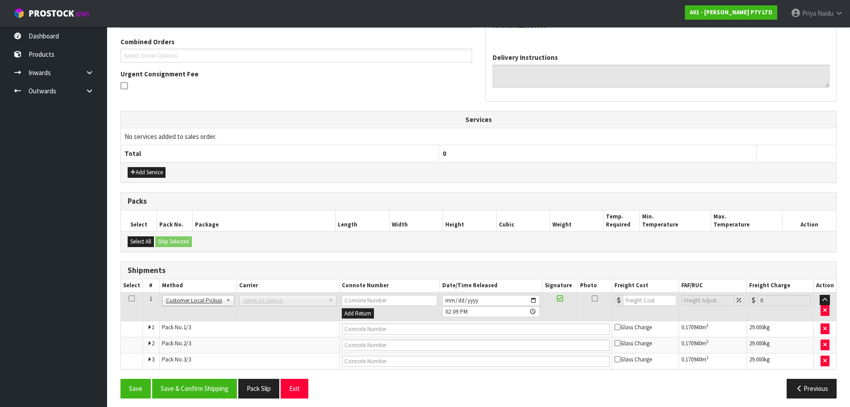
scroll to position [200, 0]
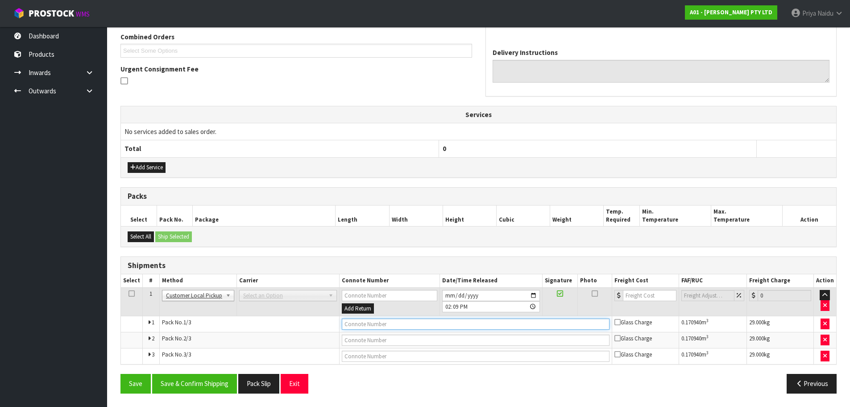
click at [367, 328] on input "text" at bounding box center [476, 323] width 268 height 11
type input "CUSTOMER COLLECTED"
click at [214, 382] on button "Save & Confirm Shipping" at bounding box center [194, 383] width 85 height 19
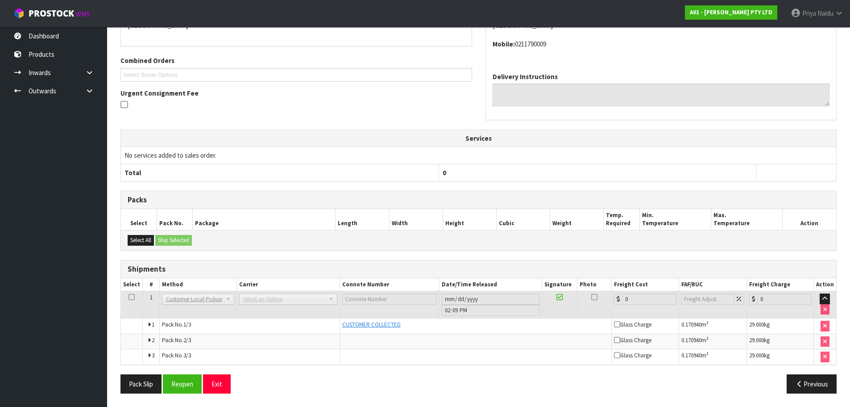
scroll to position [0, 0]
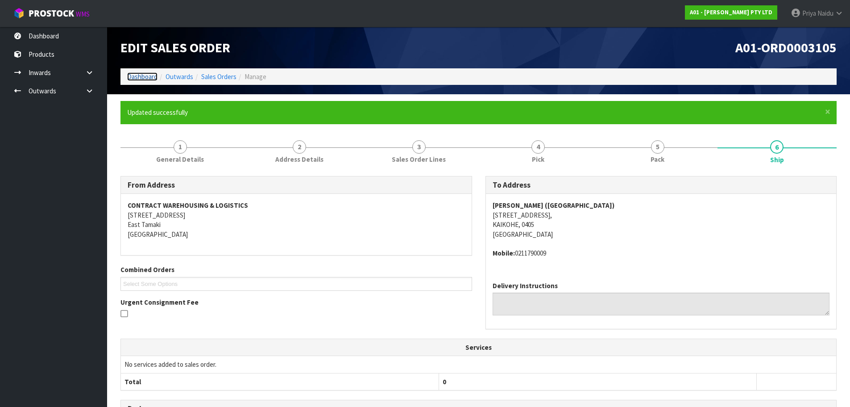
click at [144, 75] on link "Dashboard" at bounding box center [142, 76] width 30 height 8
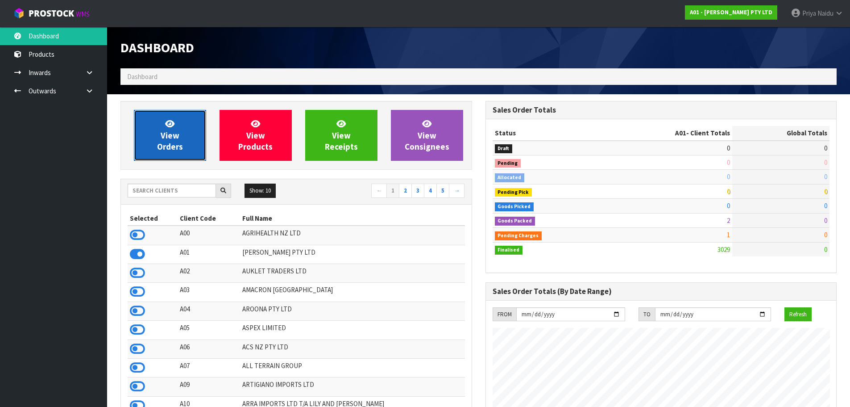
click at [195, 130] on link "View Orders" at bounding box center [170, 135] width 72 height 51
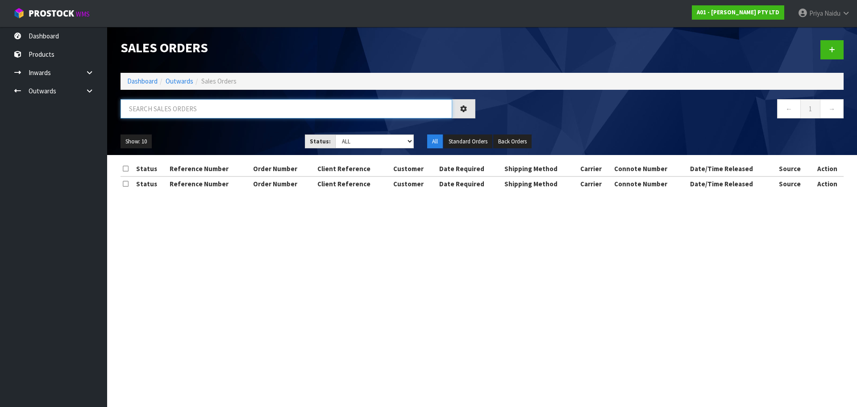
click at [200, 113] on input "text" at bounding box center [286, 108] width 332 height 19
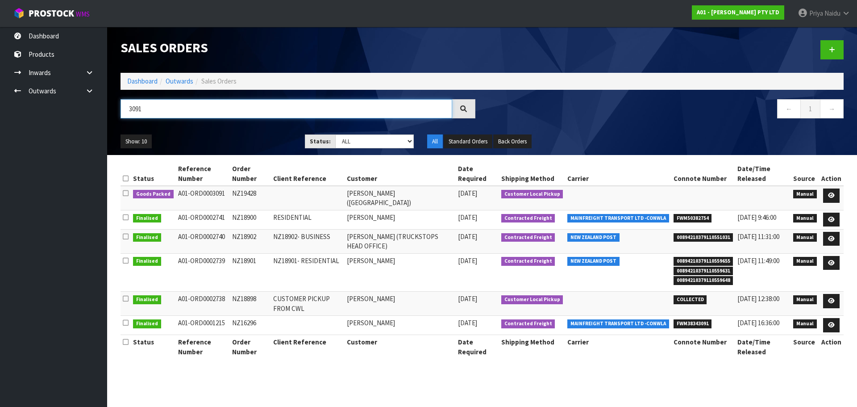
type input "3091"
click at [234, 129] on div "Show: 10 5 10 25 50 Status: Draft Pending Allocated Pending Pick Goods Picked G…" at bounding box center [482, 142] width 736 height 28
click at [831, 197] on icon at bounding box center [831, 195] width 7 height 6
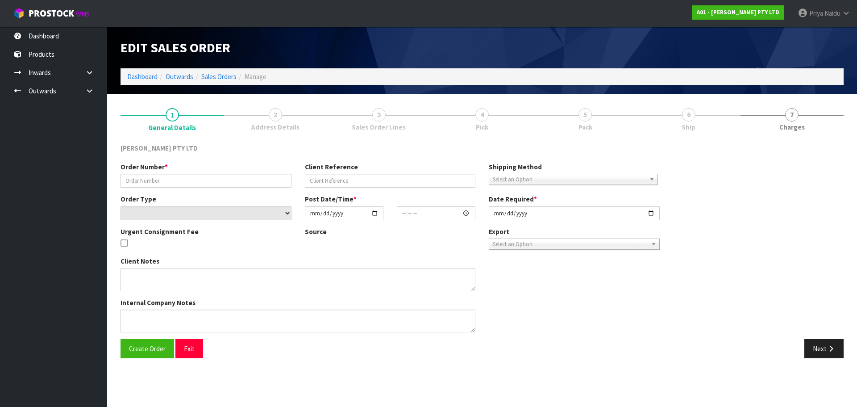
type input "NZ19428"
select select "number:0"
type input "2025-08-04"
type input "16:11:00.000"
type input "2025-08-12"
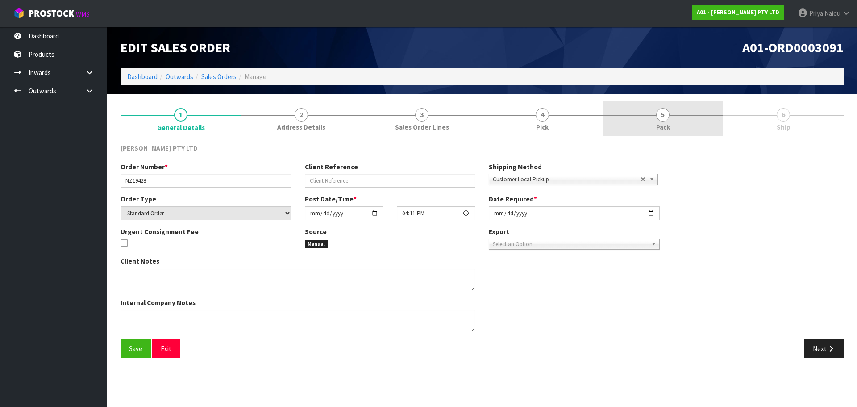
click at [706, 123] on link "5 Pack" at bounding box center [662, 118] width 120 height 35
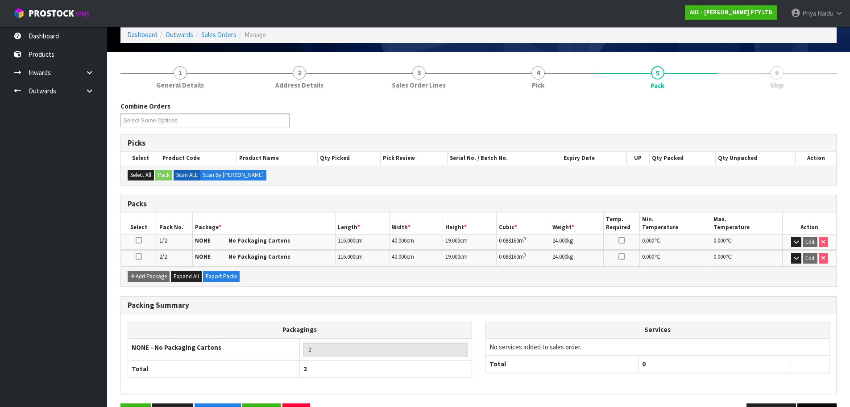
scroll to position [71, 0]
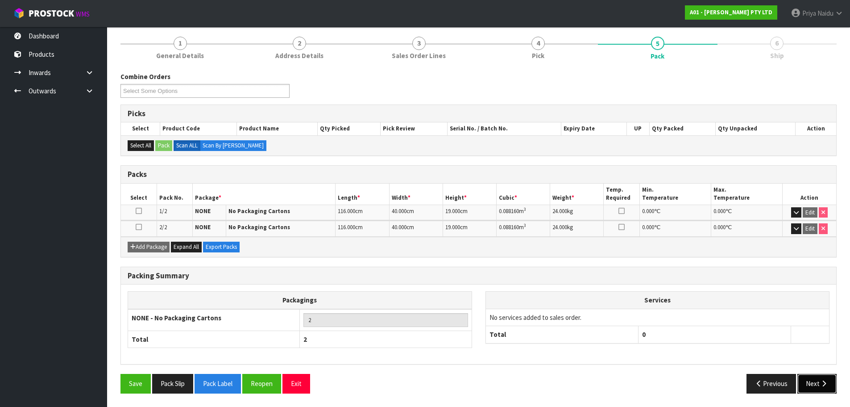
click at [813, 377] on button "Next" at bounding box center [816, 383] width 39 height 19
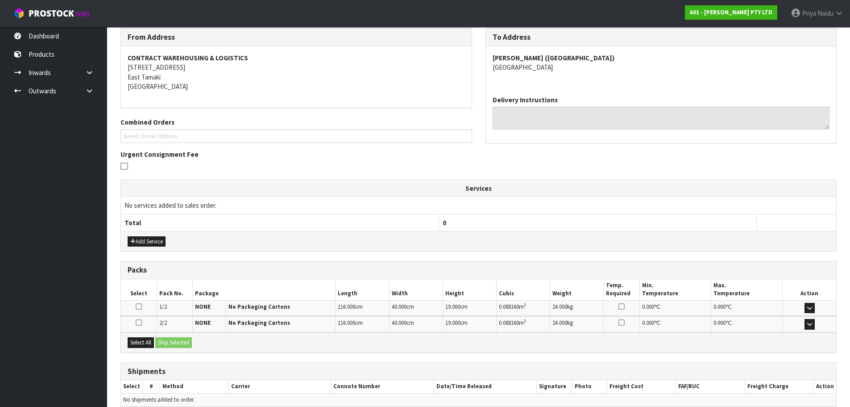
scroll to position [157, 0]
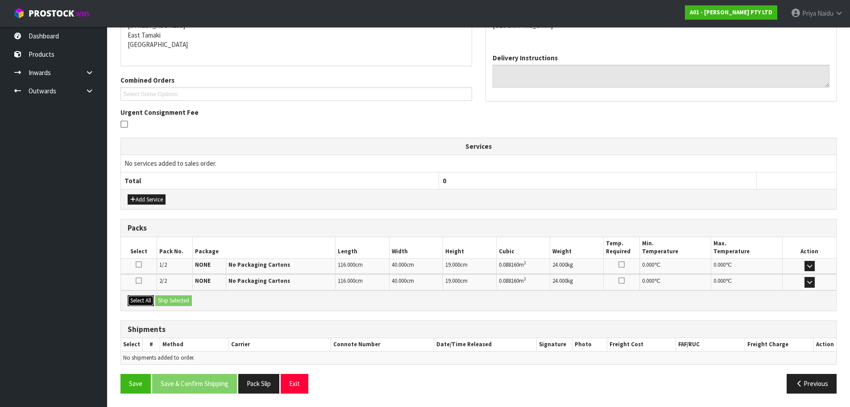
click at [143, 299] on button "Select All" at bounding box center [141, 300] width 26 height 11
click at [166, 298] on button "Ship Selected" at bounding box center [173, 300] width 37 height 11
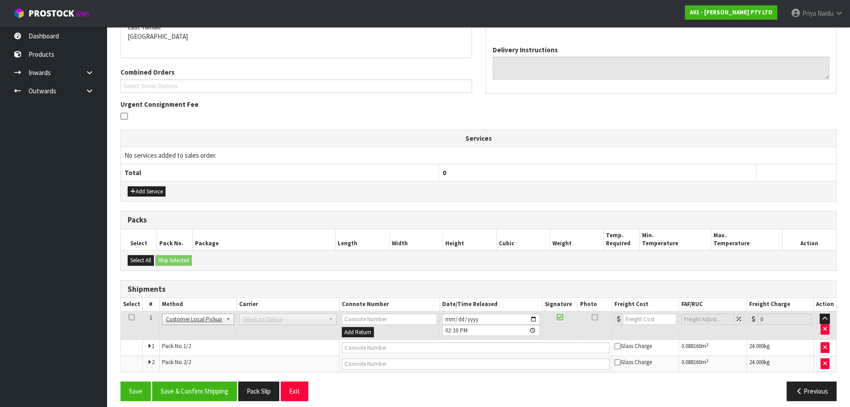
scroll to position [173, 0]
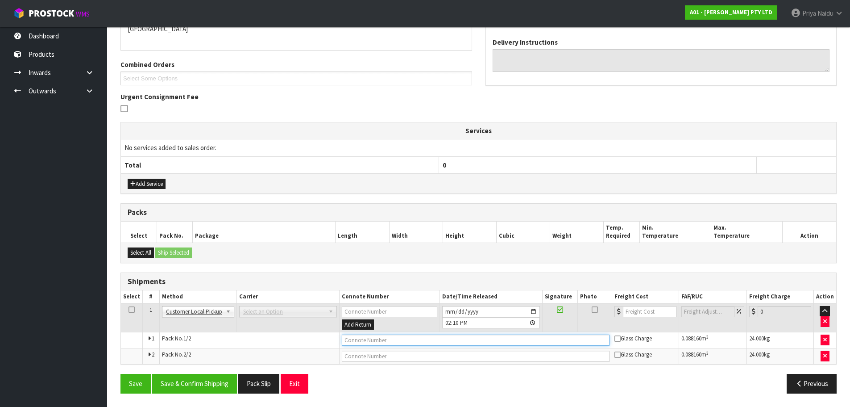
click at [394, 344] on input "text" at bounding box center [476, 339] width 268 height 11
type input "CUSTOMER COLLECTED"
click at [186, 388] on button "Save & Confirm Shipping" at bounding box center [194, 383] width 85 height 19
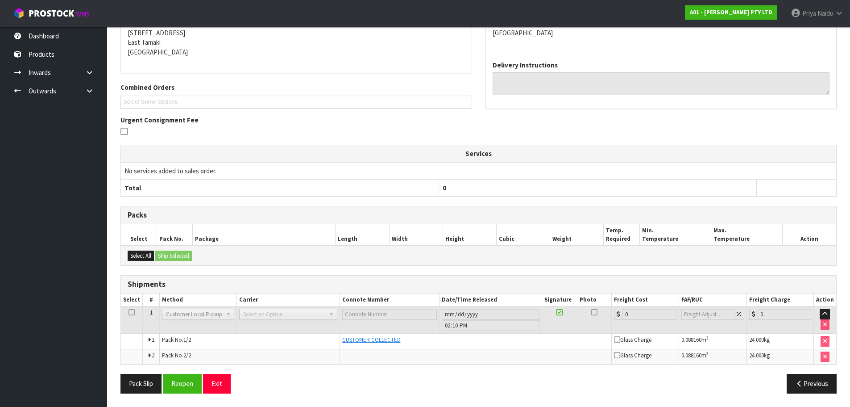
scroll to position [0, 0]
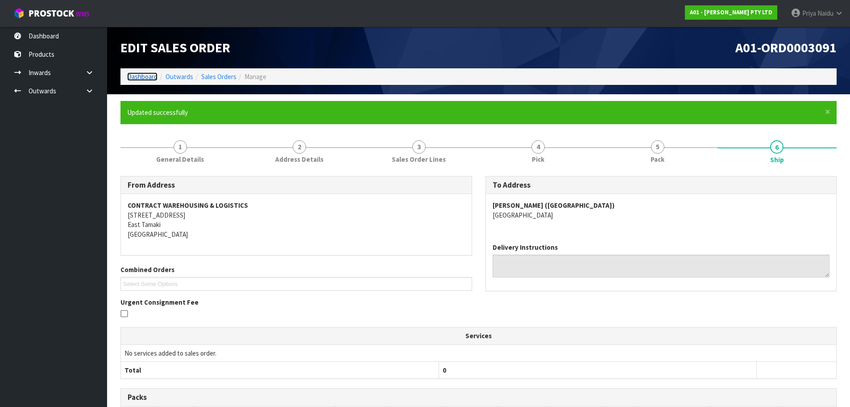
click at [145, 75] on link "Dashboard" at bounding box center [142, 76] width 30 height 8
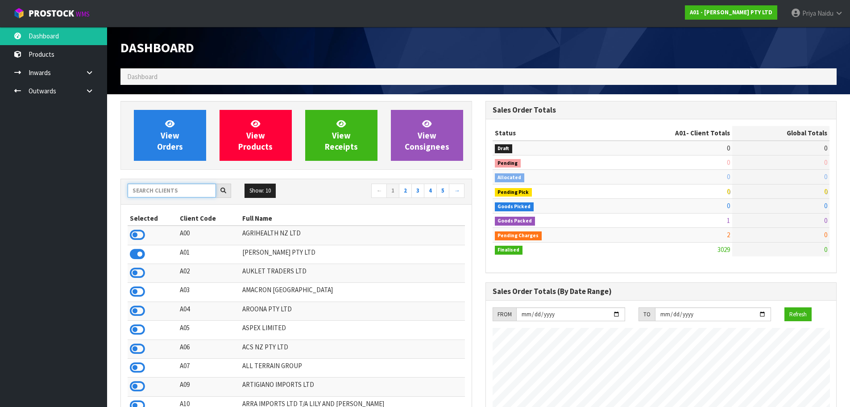
click at [153, 191] on input "text" at bounding box center [172, 190] width 88 height 14
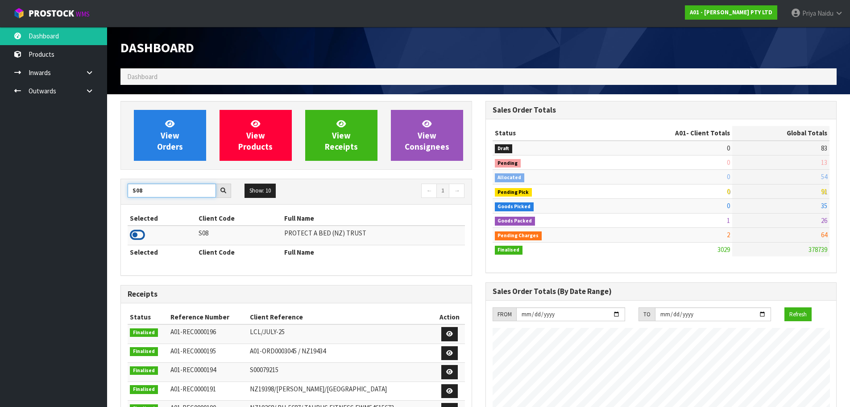
type input "S08"
click at [141, 233] on icon at bounding box center [137, 234] width 15 height 13
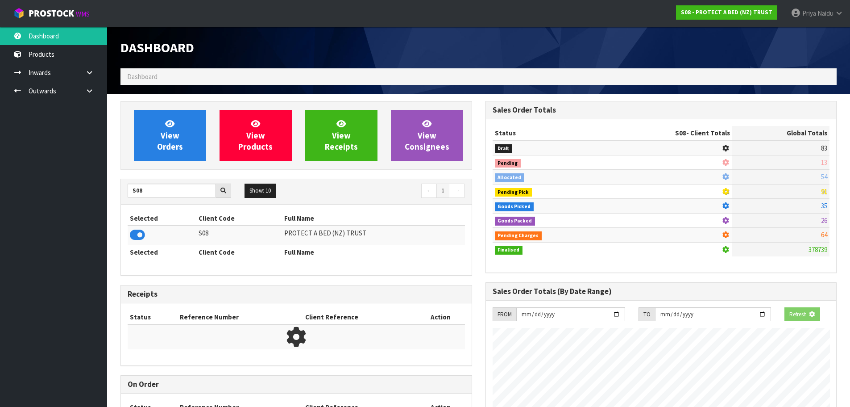
scroll to position [445692, 445883]
click at [168, 151] on span "View Orders" at bounding box center [170, 134] width 26 height 33
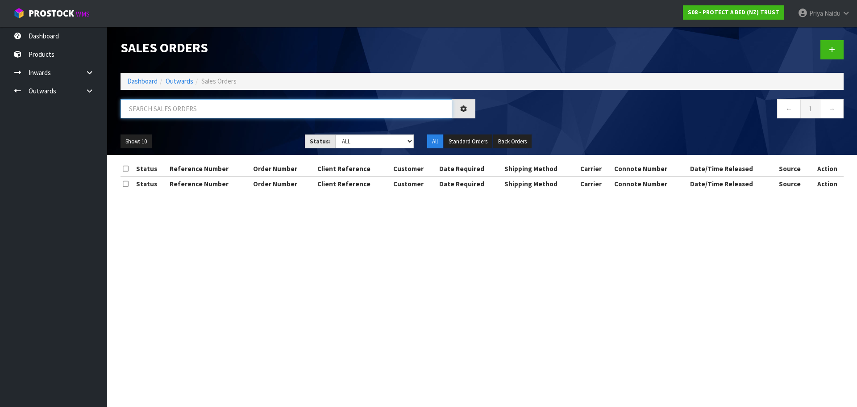
click at [195, 115] on input "text" at bounding box center [286, 108] width 332 height 19
type input "33148"
click at [207, 128] on div "Show: 10 5 10 25 50 Status: Draft Pending Allocated Pending Pick Goods Picked G…" at bounding box center [482, 142] width 736 height 28
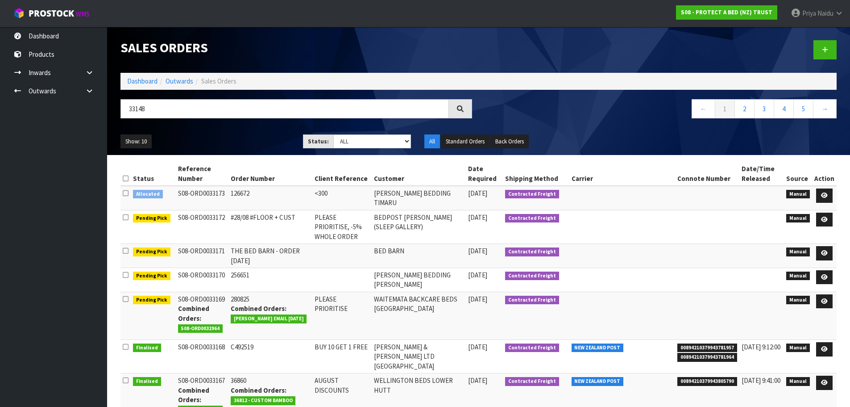
click at [265, 136] on ul "Show: 10 5 10 25 50" at bounding box center [204, 141] width 169 height 14
click at [264, 137] on ul "Show: 10 5 10 25 50" at bounding box center [204, 141] width 169 height 14
click at [254, 137] on ul "Show: 10 5 10 25 50" at bounding box center [204, 141] width 169 height 14
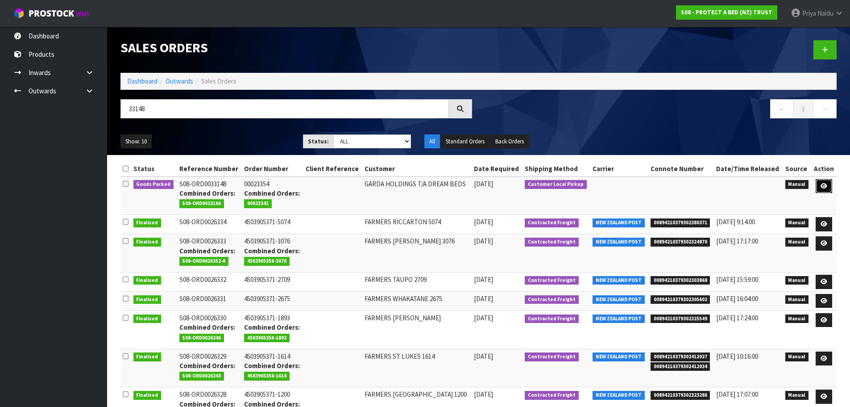
click at [822, 187] on icon at bounding box center [824, 186] width 7 height 6
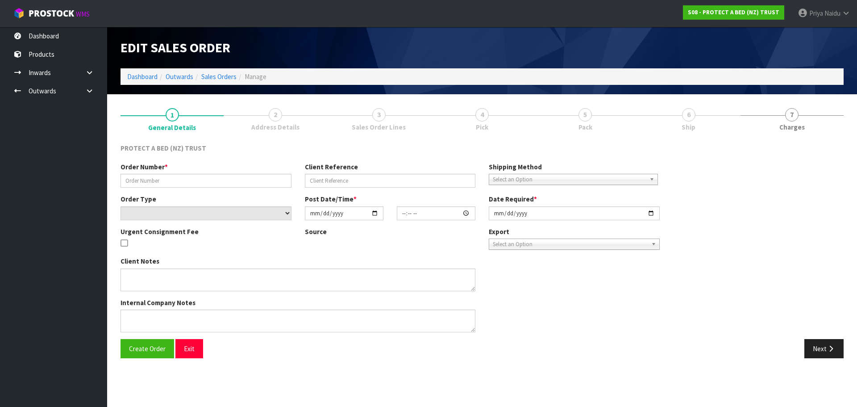
type input "00023354"
select select "number:0"
type input "2025-08-26"
type input "10:30:00.000"
type input "2025-08-27"
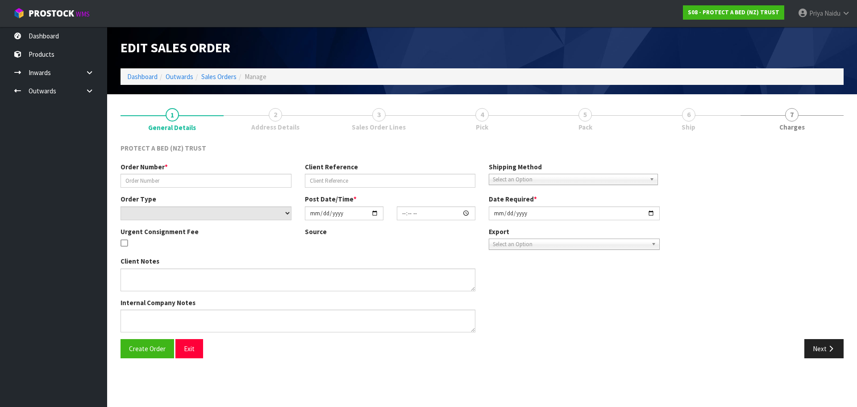
type textarea "REPLACEMENT ITEM AS PER CLINT - FREE OF CHARGE WE WILL BE PUTTING THROUGH AN OR…"
type textarea "CAN YOU PLEASE LET US KNOW WHEN THIS IS READY"
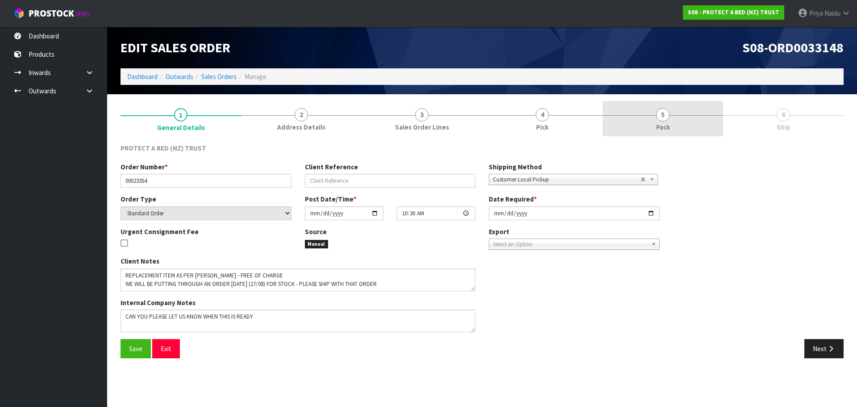
click at [669, 111] on link "5 Pack" at bounding box center [662, 118] width 120 height 35
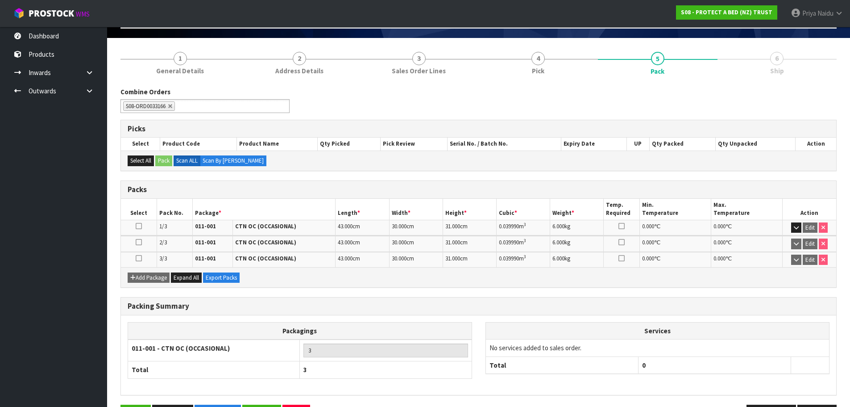
scroll to position [87, 0]
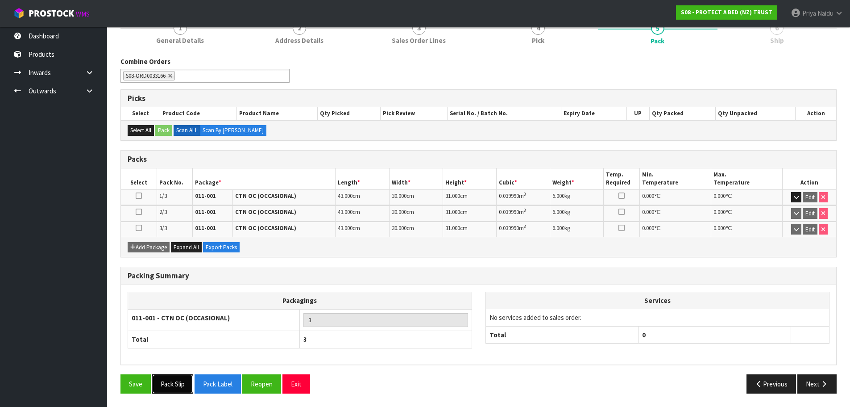
click at [170, 382] on button "Pack Slip" at bounding box center [172, 383] width 41 height 19
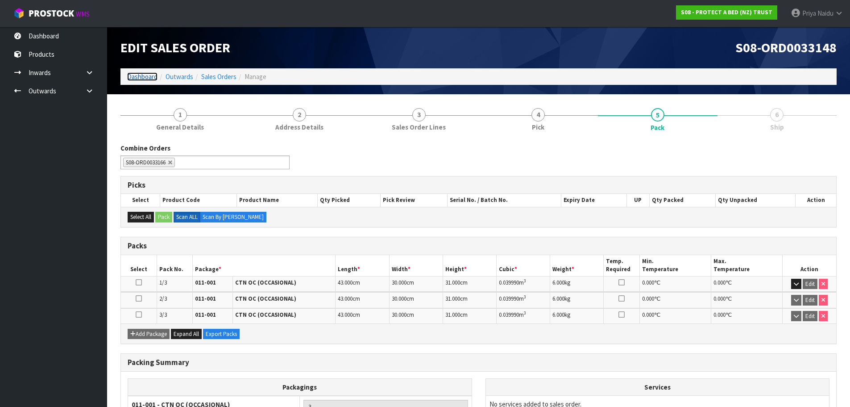
click at [147, 77] on link "Dashboard" at bounding box center [142, 76] width 30 height 8
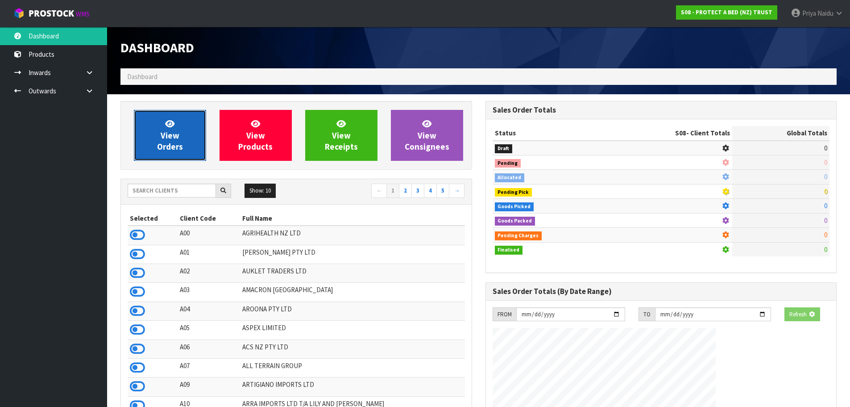
click at [154, 127] on link "View Orders" at bounding box center [170, 135] width 72 height 51
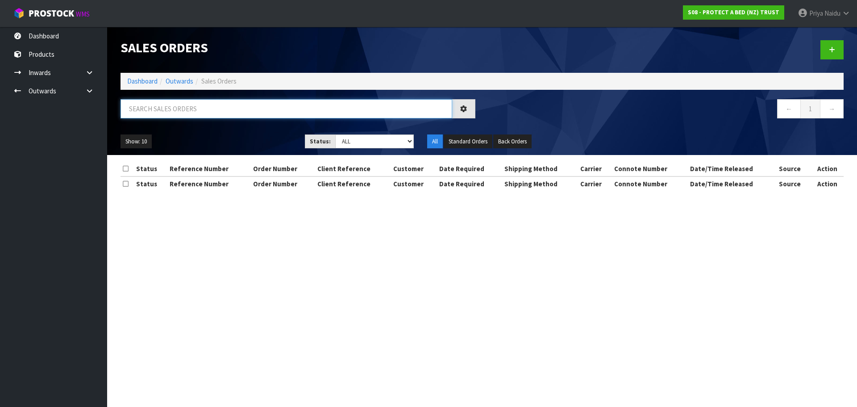
click at [192, 106] on input "text" at bounding box center [286, 108] width 332 height 19
type input "33166"
click at [349, 140] on select "Draft Pending Allocated Pending Pick Goods Picked Goods Packed Pending Charges …" at bounding box center [374, 141] width 79 height 14
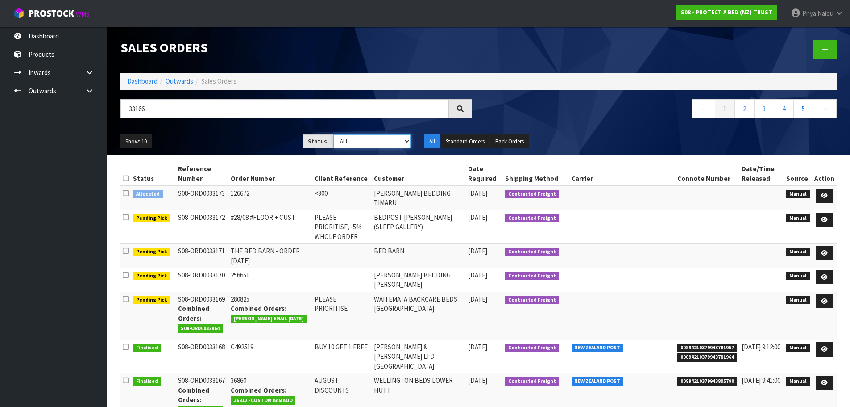
select select "string:5"
click at [333, 134] on select "Draft Pending Allocated Pending Pick Goods Picked Goods Packed Pending Charges …" at bounding box center [372, 141] width 78 height 14
click at [251, 137] on ul "Show: 10 5 10 25 50" at bounding box center [204, 141] width 169 height 14
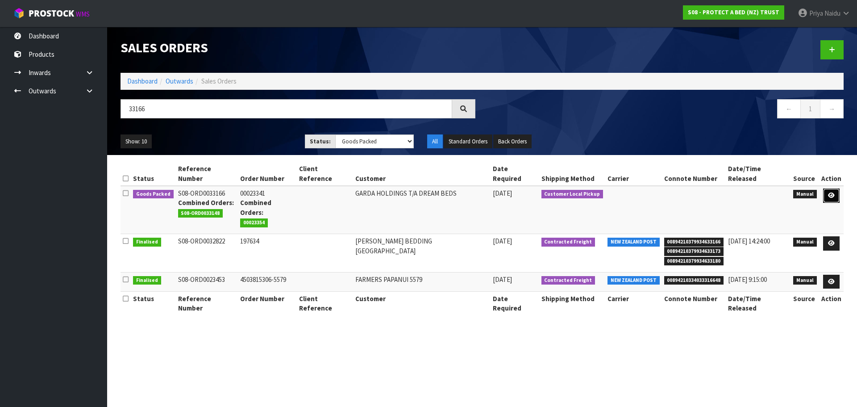
click at [829, 192] on icon at bounding box center [831, 195] width 7 height 6
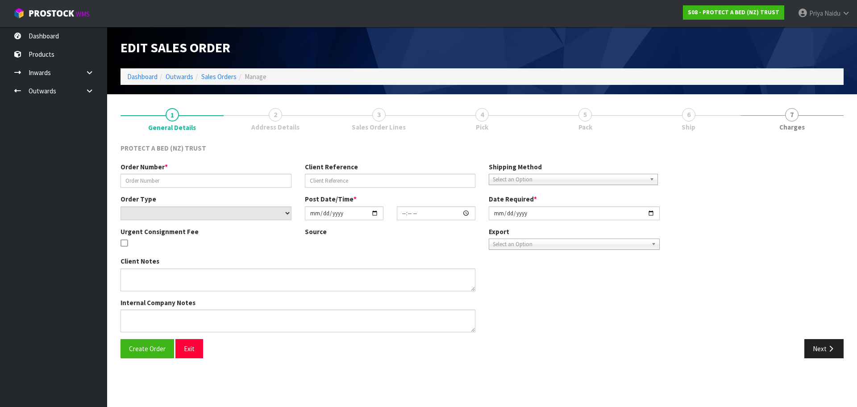
type input "00023341"
select select "number:0"
type input "2025-08-27"
type input "10:10:00.000"
type input "2025-08-27"
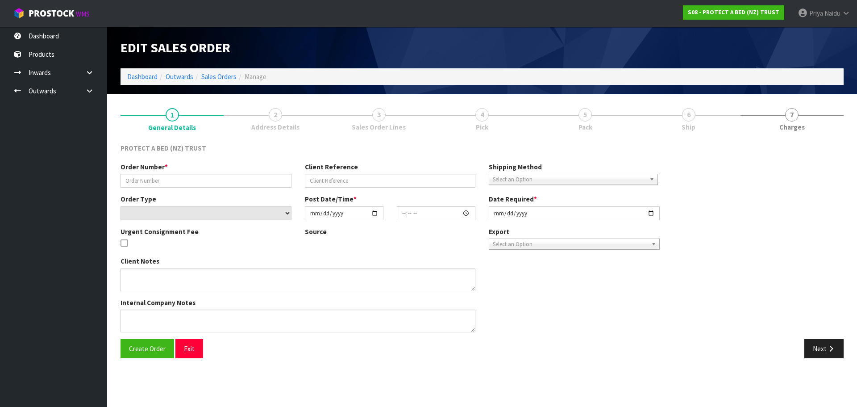
type textarea "CAN YOU PLEASE LET US KNOW WHEN THIS AND ORDER 23354 ARE READY?"
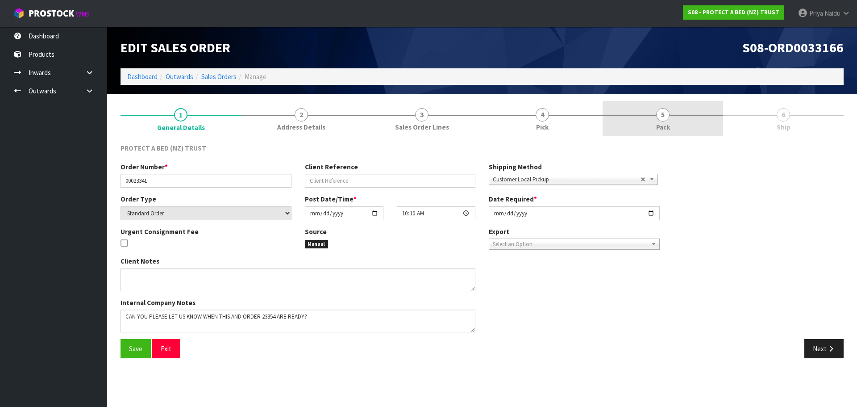
click at [678, 118] on link "5 Pack" at bounding box center [662, 118] width 120 height 35
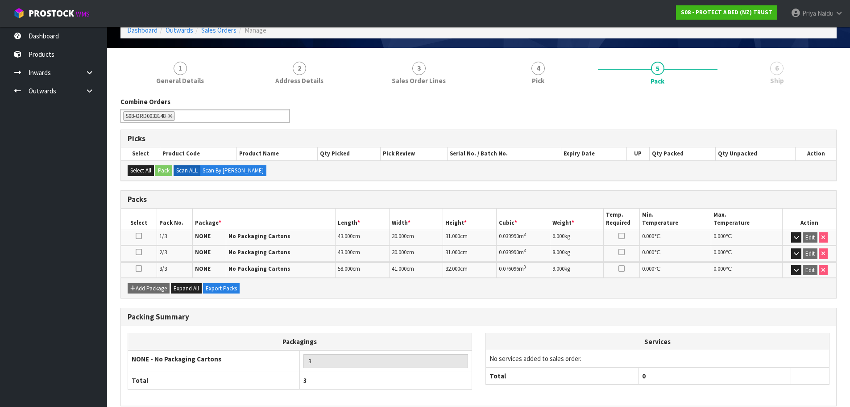
scroll to position [87, 0]
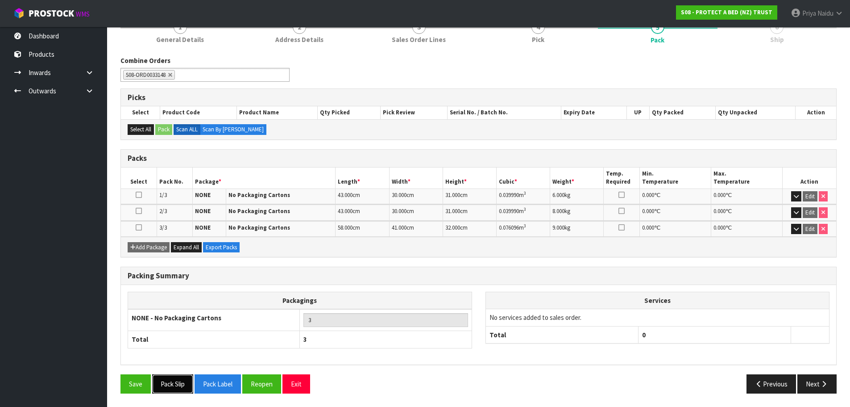
click at [175, 386] on button "Pack Slip" at bounding box center [172, 383] width 41 height 19
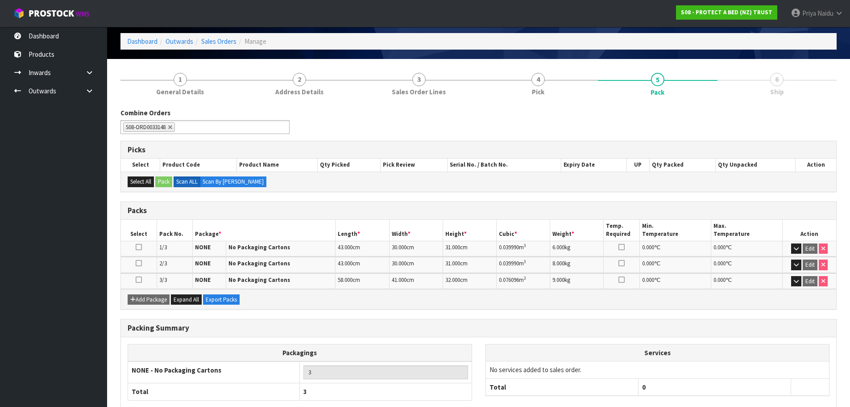
scroll to position [0, 0]
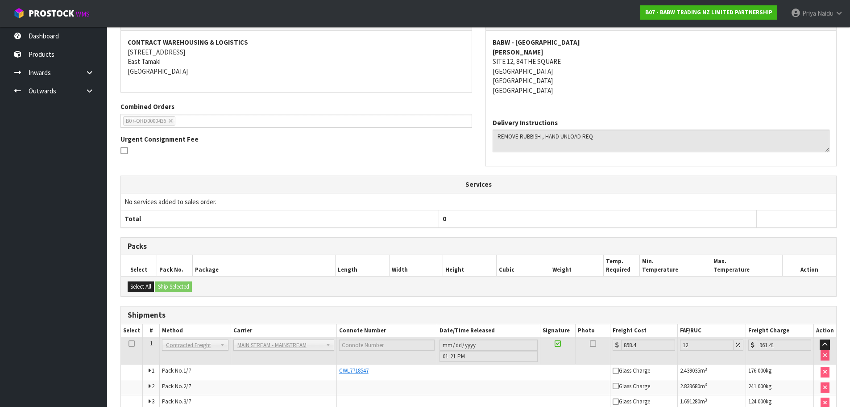
scroll to position [178, 0]
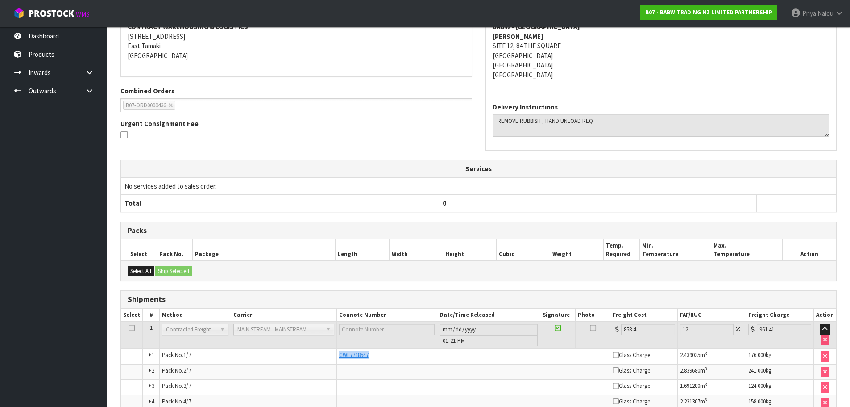
copy tr "CWL7718547"
drag, startPoint x: 335, startPoint y: 355, endPoint x: 382, endPoint y: 361, distance: 46.9
click at [382, 361] on tr "1 Pack No. 1/7 CWL7718547 Glass Charge 2.439035 m 3 176.000 kg" at bounding box center [478, 357] width 715 height 16
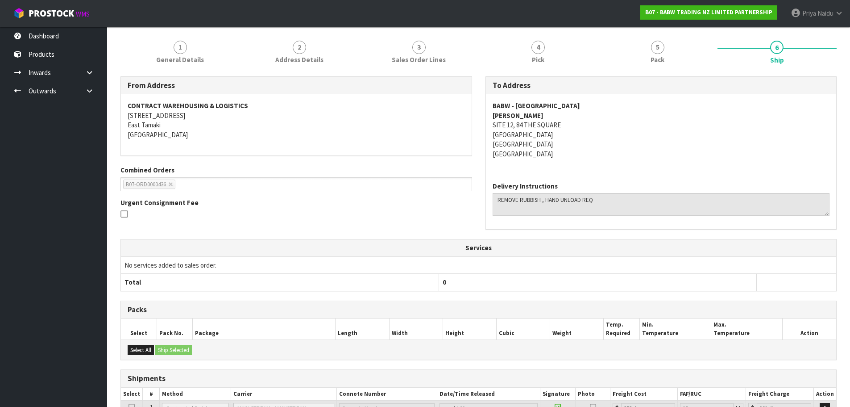
scroll to position [89, 0]
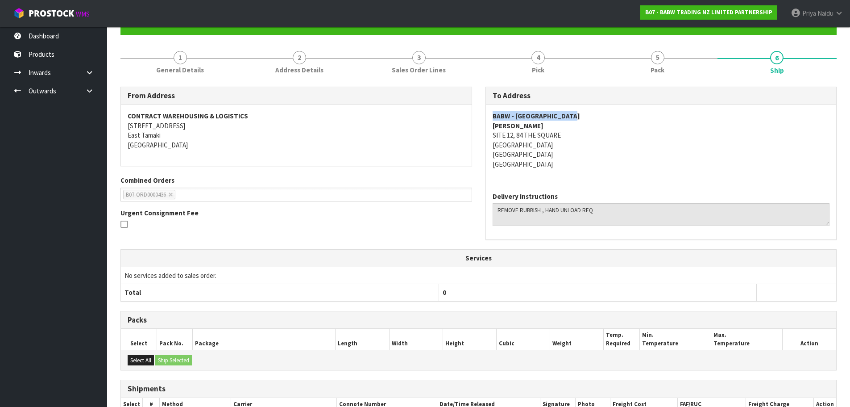
copy strong "BABW - [GEOGRAPHIC_DATA]"
drag, startPoint x: 487, startPoint y: 112, endPoint x: 600, endPoint y: 115, distance: 113.4
click at [600, 115] on div "BABW - [GEOGRAPHIC_DATA][PERSON_NAME] [STREET_ADDRESS]" at bounding box center [661, 144] width 351 height 80
copy address "SITE [STREET_ADDRESS]"
drag, startPoint x: 489, startPoint y: 135, endPoint x: 563, endPoint y: 155, distance: 76.3
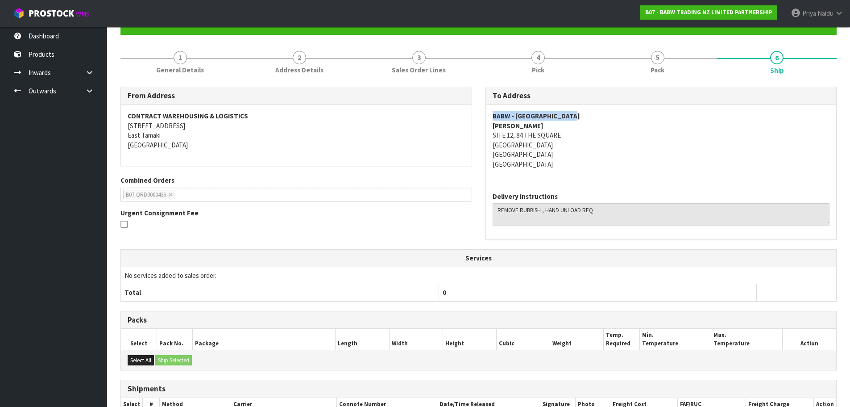
click at [584, 157] on div "BABW - [GEOGRAPHIC_DATA][PERSON_NAME] [STREET_ADDRESS]" at bounding box center [661, 144] width 351 height 80
copy strong "[PERSON_NAME]"
drag, startPoint x: 487, startPoint y: 125, endPoint x: 541, endPoint y: 127, distance: 54.0
click at [543, 127] on div "BABW - [GEOGRAPHIC_DATA][PERSON_NAME] [STREET_ADDRESS]" at bounding box center [661, 144] width 351 height 80
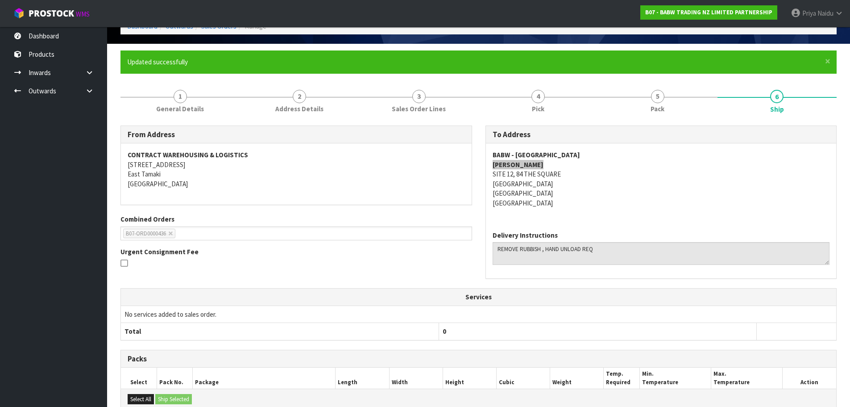
scroll to position [47, 0]
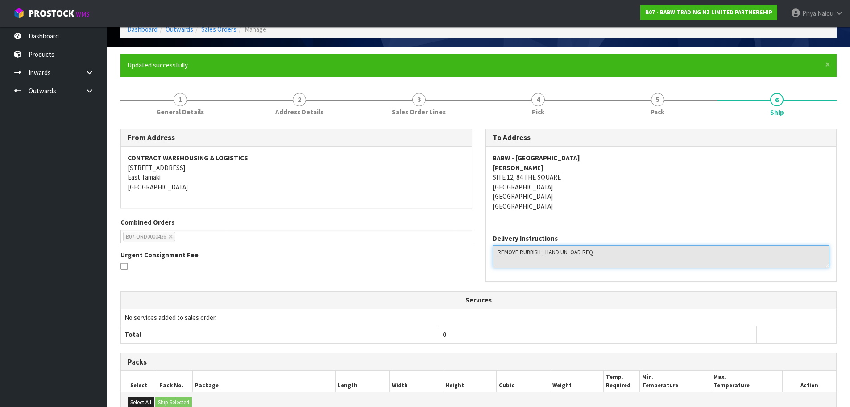
drag, startPoint x: 496, startPoint y: 252, endPoint x: 624, endPoint y: 240, distance: 128.6
click at [624, 240] on div "Delivery Instructions" at bounding box center [661, 250] width 337 height 34
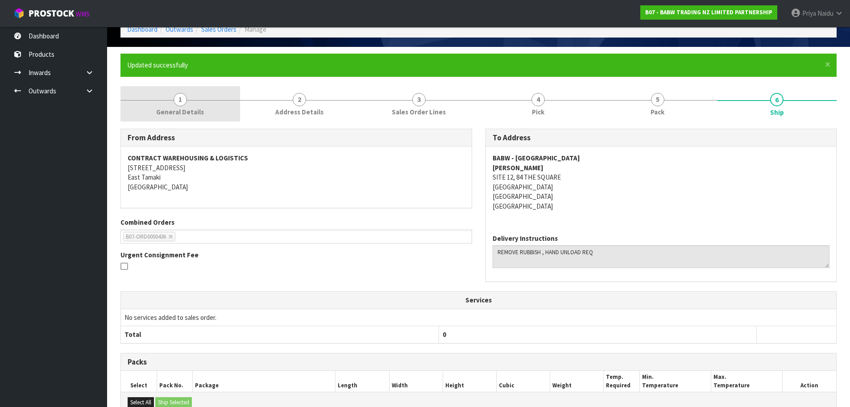
click at [184, 103] on span "1" at bounding box center [180, 99] width 13 height 13
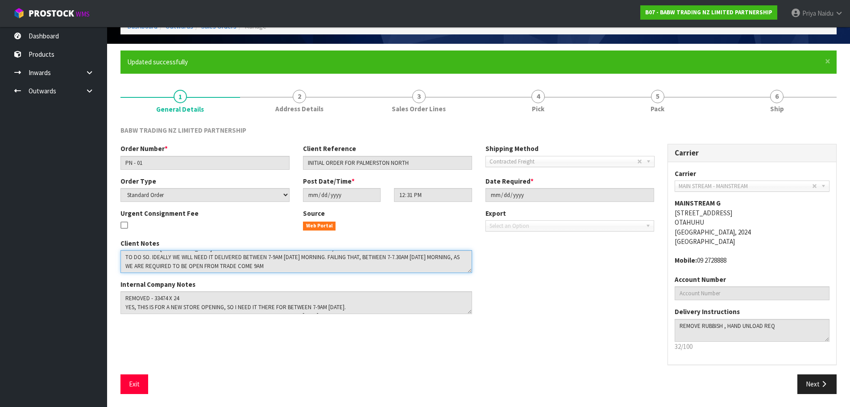
scroll to position [51, 0]
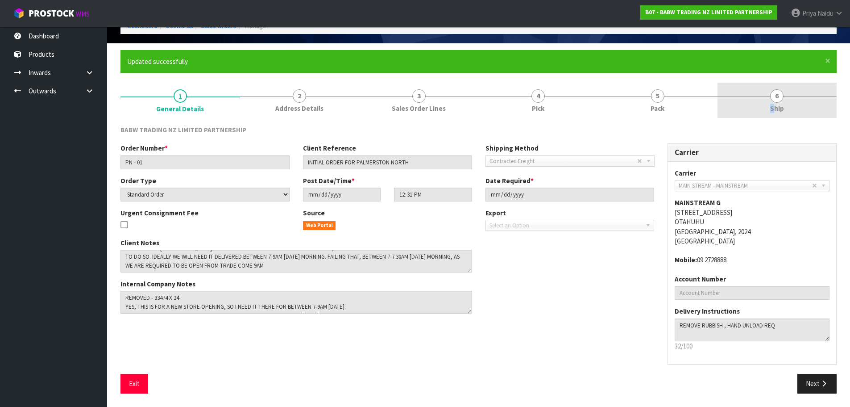
click at [772, 112] on span "Ship" at bounding box center [777, 108] width 14 height 9
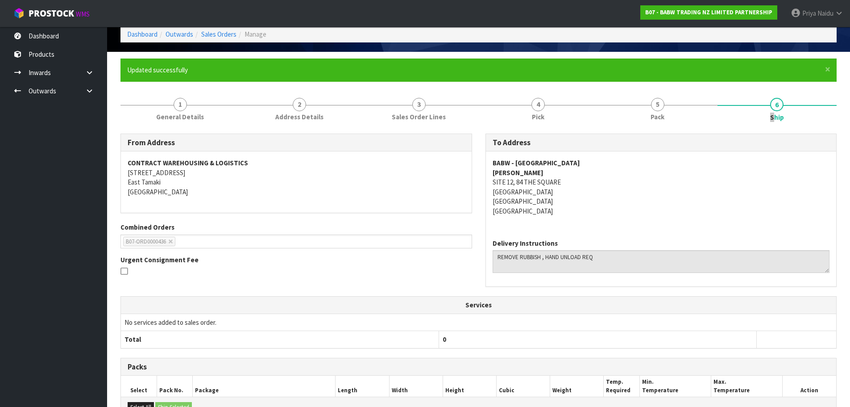
scroll to position [0, 0]
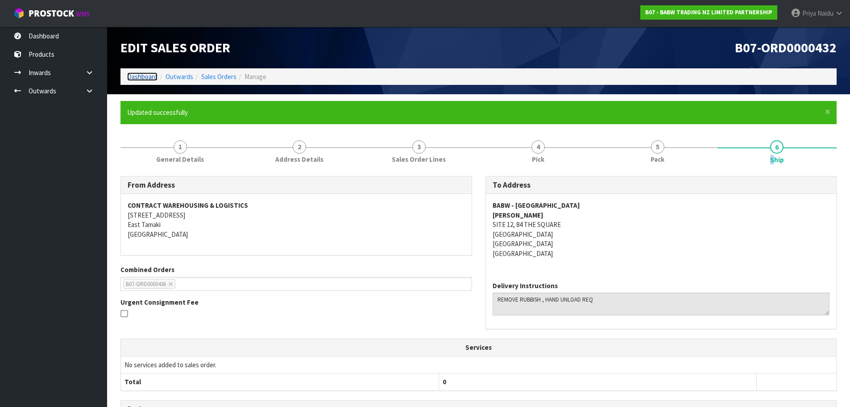
click at [131, 78] on link "Dashboard" at bounding box center [142, 76] width 30 height 8
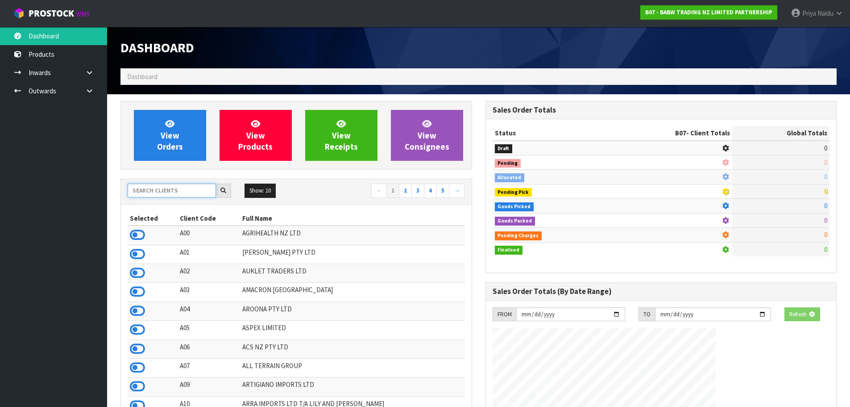
click at [179, 193] on input "text" at bounding box center [172, 190] width 88 height 14
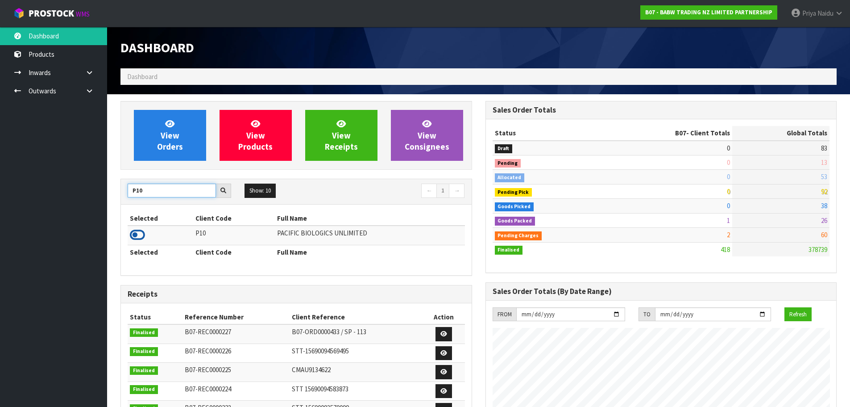
type input "P10"
click at [135, 231] on icon at bounding box center [137, 234] width 15 height 13
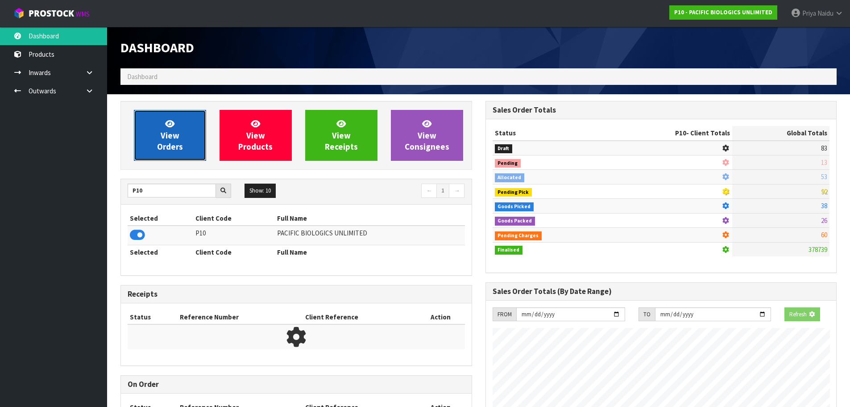
click at [164, 158] on link "View Orders" at bounding box center [170, 135] width 72 height 51
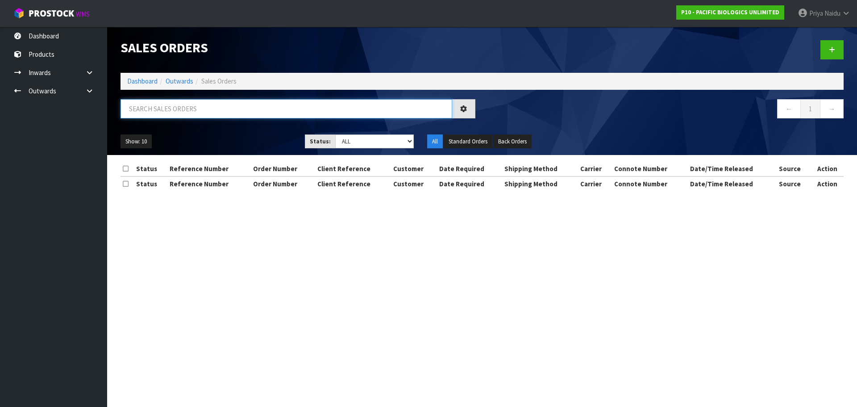
click at [177, 112] on input "text" at bounding box center [286, 108] width 332 height 19
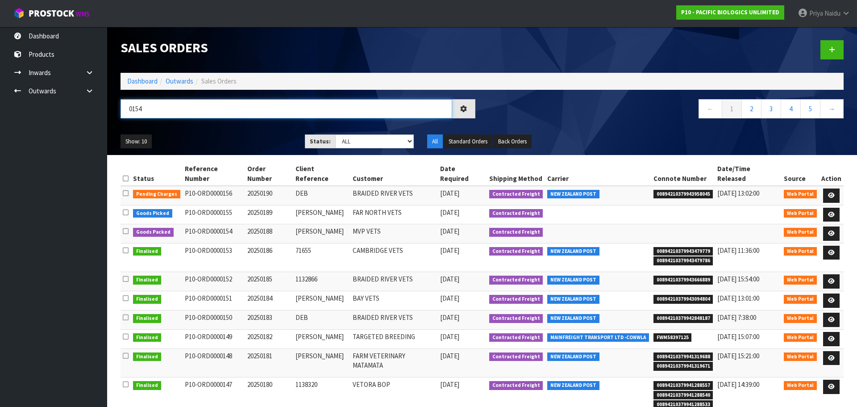
type input "0154"
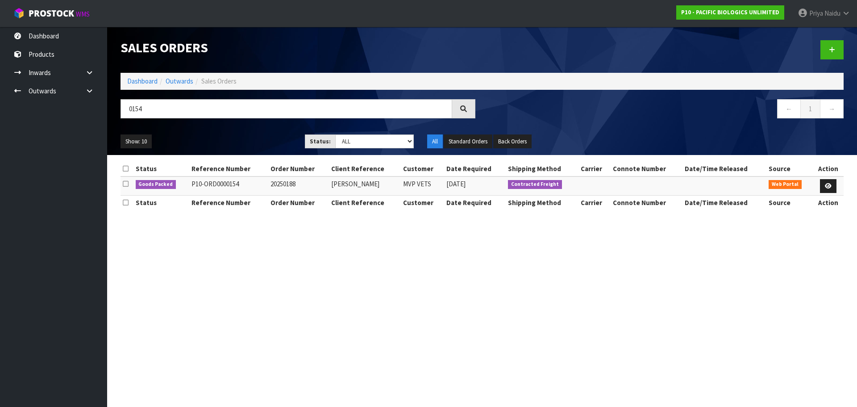
click at [218, 143] on ul "Show: 10 5 10 25 50" at bounding box center [205, 141] width 171 height 14
click at [829, 187] on icon at bounding box center [828, 186] width 7 height 6
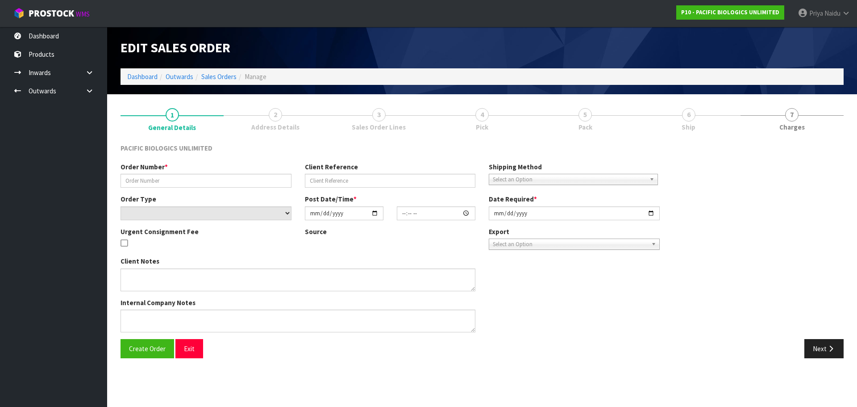
type input "20250188"
type input "KATE"
select select "number:0"
type input "[DATE]"
type input "15:12:00.000"
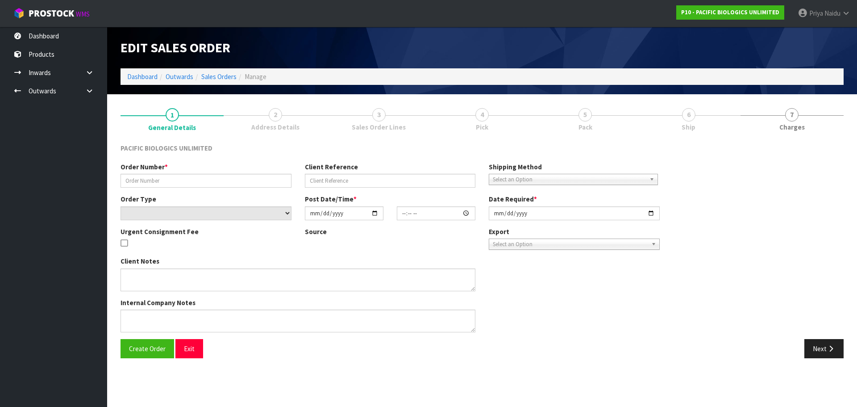
type input "[DATE]"
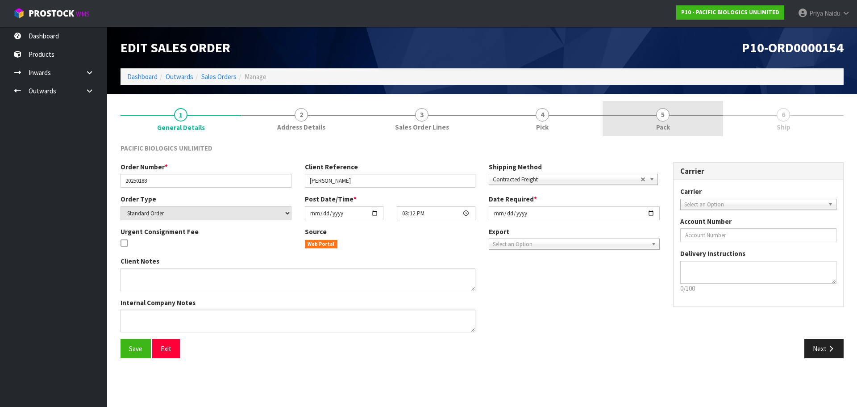
click at [675, 111] on link "5 Pack" at bounding box center [662, 118] width 120 height 35
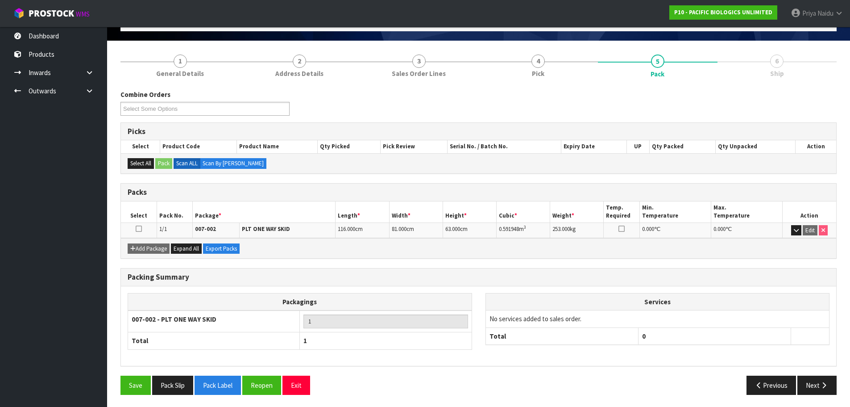
scroll to position [55, 0]
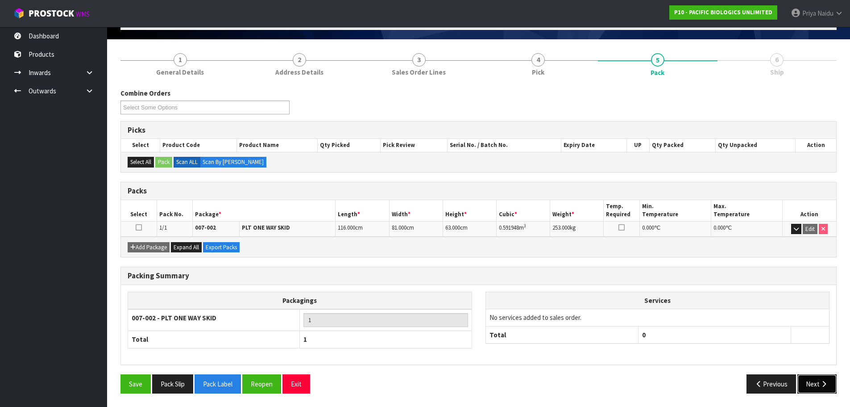
click at [822, 378] on button "Next" at bounding box center [816, 383] width 39 height 19
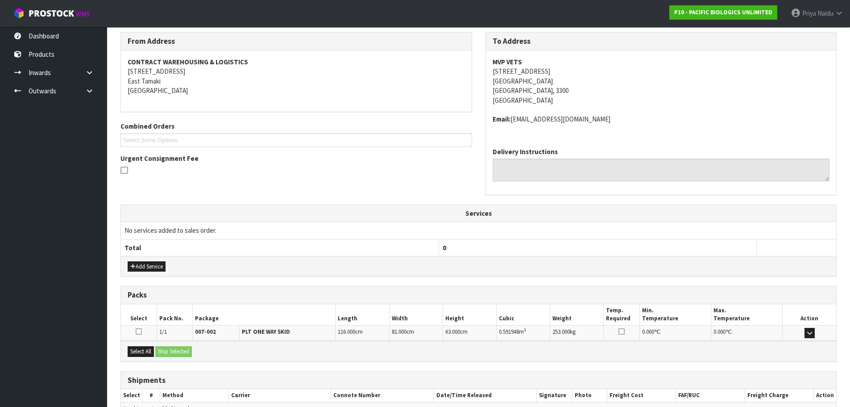
scroll to position [0, 0]
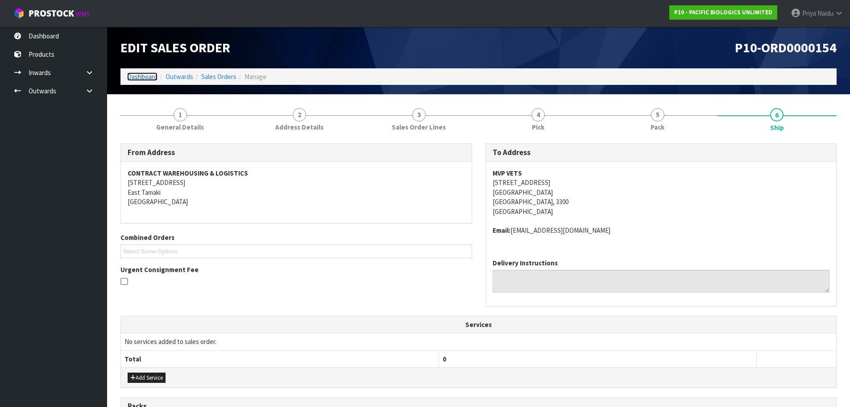
click at [152, 78] on link "Dashboard" at bounding box center [142, 76] width 30 height 8
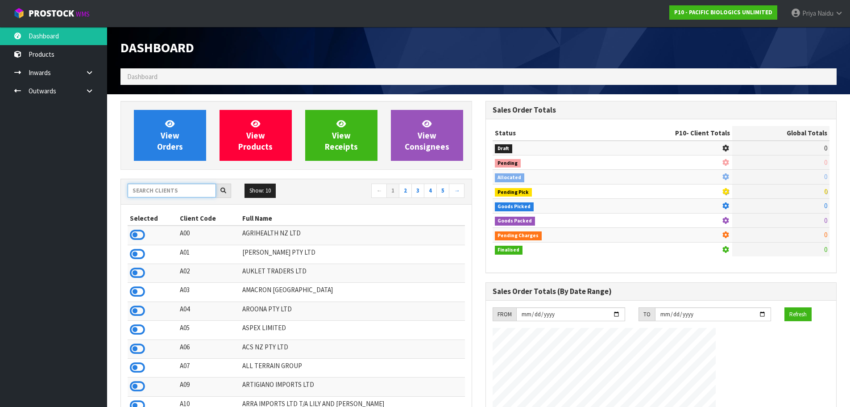
click at [158, 193] on input "text" at bounding box center [172, 190] width 88 height 14
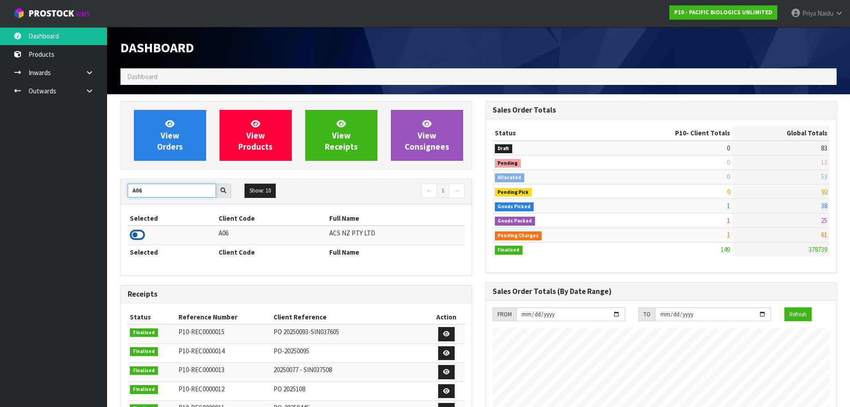
type input "A06"
click at [136, 234] on icon at bounding box center [137, 234] width 15 height 13
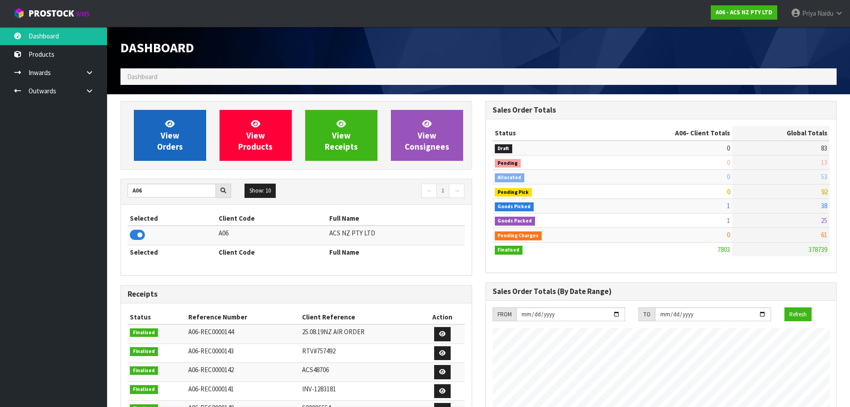
scroll to position [676, 365]
click at [167, 151] on span "View Orders" at bounding box center [170, 134] width 26 height 33
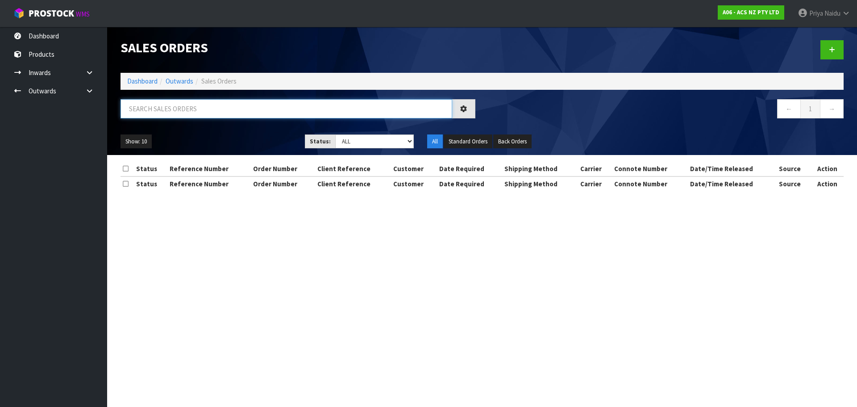
click at [173, 116] on input "text" at bounding box center [286, 108] width 332 height 19
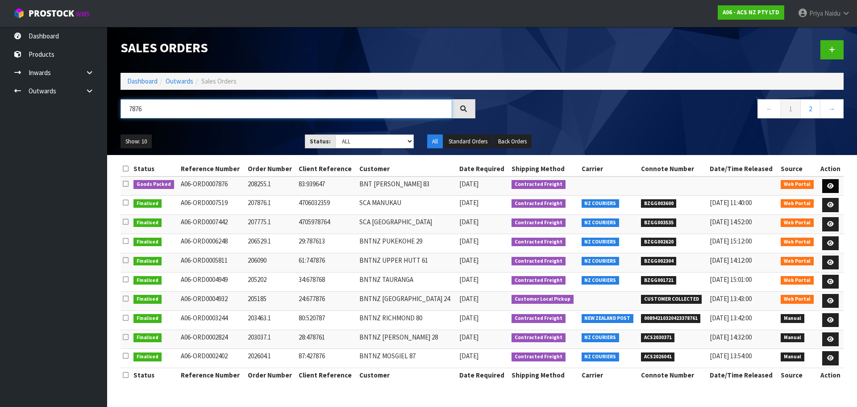
type input "7876"
click at [827, 185] on icon at bounding box center [830, 186] width 7 height 6
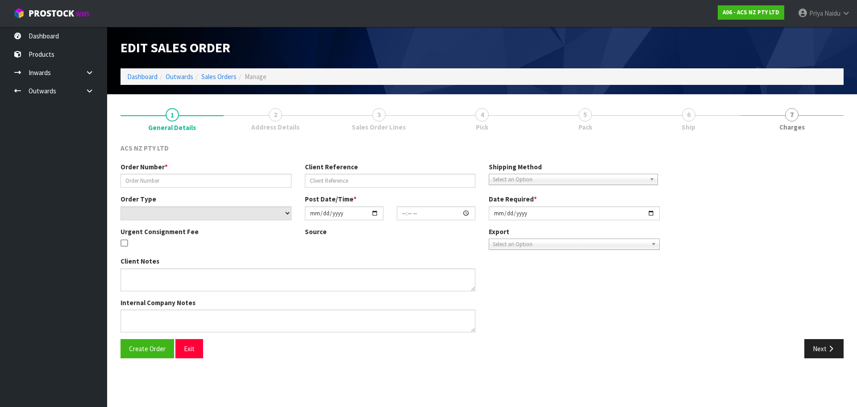
type input "208255.1"
type input "83:939647"
select select "number:0"
type input "[DATE]"
type input "13:34:00.000"
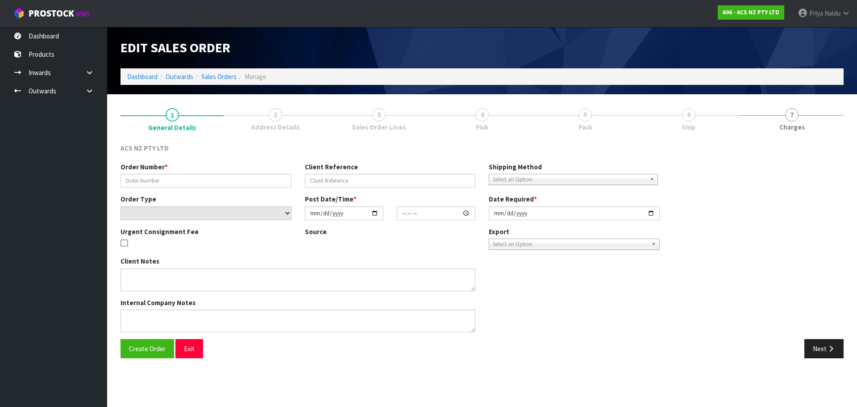
type input "[DATE]"
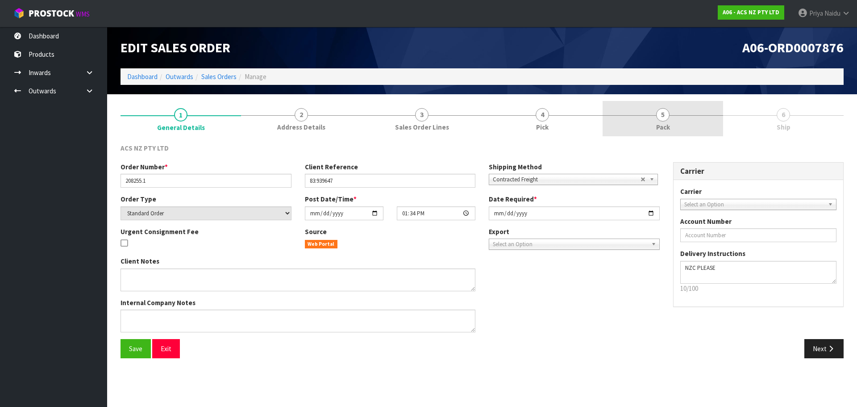
click at [678, 119] on link "5 Pack" at bounding box center [662, 118] width 120 height 35
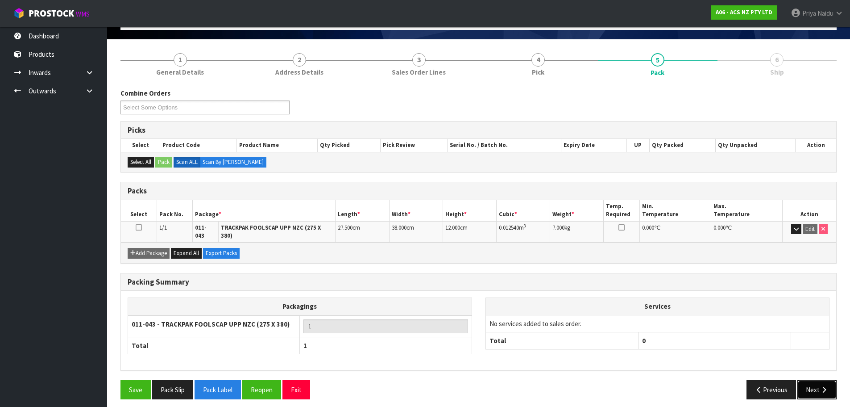
click at [814, 384] on button "Next" at bounding box center [816, 389] width 39 height 19
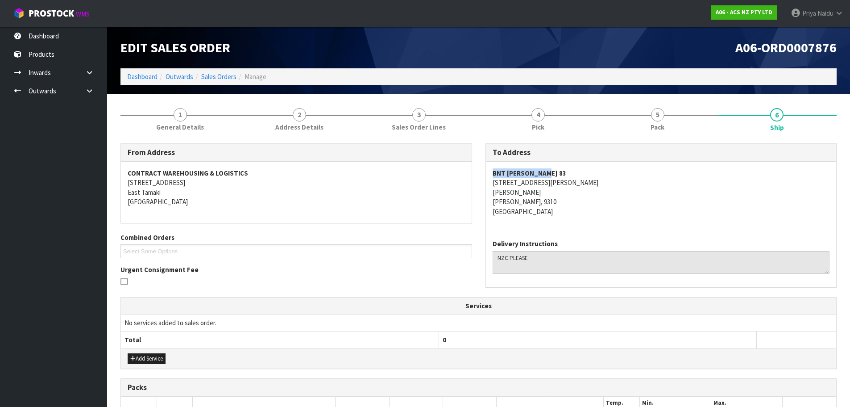
copy strong "BNT CROMWELL 83"
drag, startPoint x: 489, startPoint y: 176, endPoint x: 565, endPoint y: 169, distance: 76.6
click at [565, 169] on div "BNT CROMWELL 83 15 VENNING CRESCENT CROMWELL Cromwell, 9310 New Zealand" at bounding box center [661, 197] width 351 height 71
copy address "15 VENNING CRESCENT"
drag, startPoint x: 480, startPoint y: 182, endPoint x: 589, endPoint y: 182, distance: 109.8
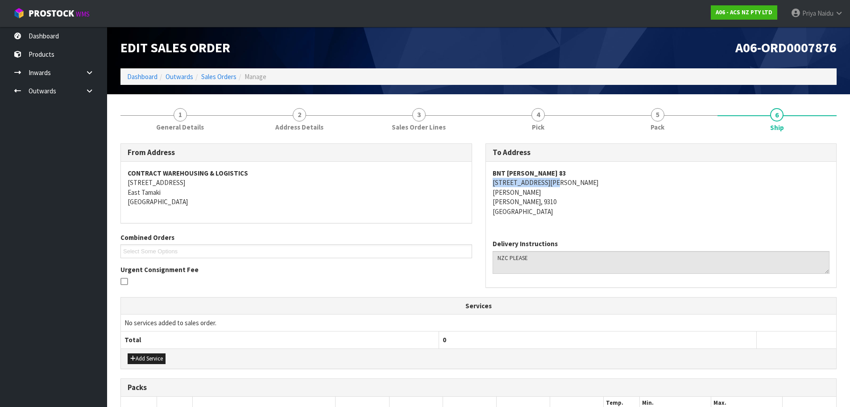
click at [589, 182] on div "To Address BNT CROMWELL 83 15 VENNING CRESCENT CROMWELL Cromwell, 9310 New Zeal…" at bounding box center [661, 219] width 365 height 153
copy address "CROMWELL"
drag, startPoint x: 482, startPoint y: 190, endPoint x: 544, endPoint y: 191, distance: 61.6
click at [544, 191] on div "To Address BNT CROMWELL 83 15 VENNING CRESCENT CROMWELL Cromwell, 9310 New Zeal…" at bounding box center [661, 219] width 365 height 153
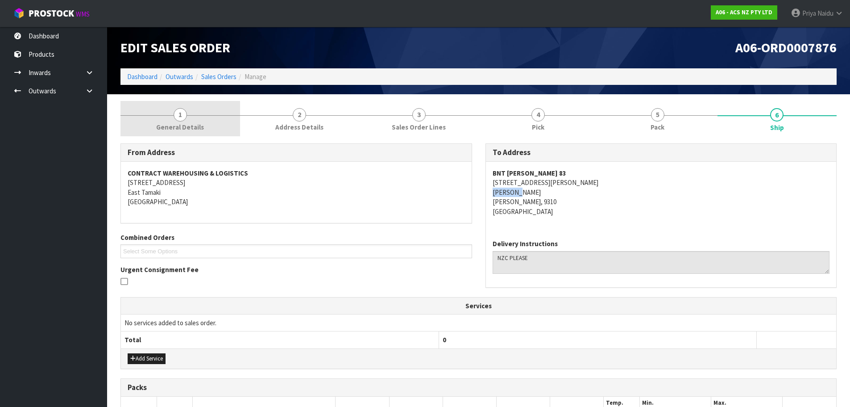
drag, startPoint x: 169, startPoint y: 109, endPoint x: 169, endPoint y: 113, distance: 4.5
click at [169, 109] on link "1 General Details" at bounding box center [180, 118] width 120 height 35
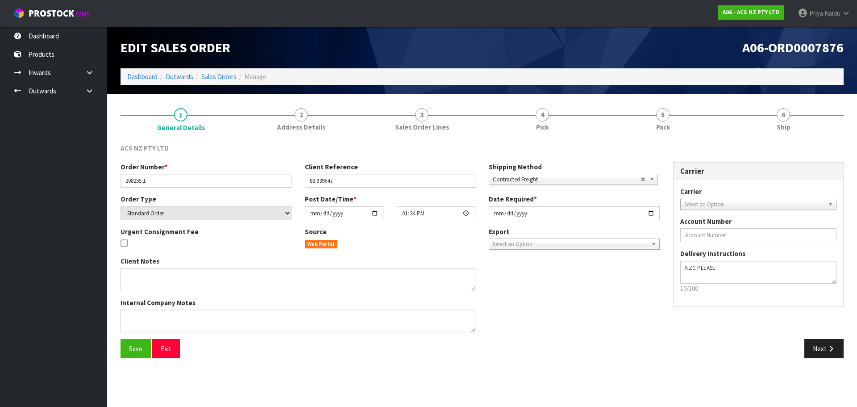
drag, startPoint x: 120, startPoint y: 181, endPoint x: 141, endPoint y: 181, distance: 21.9
click at [141, 181] on div "Order Number * 208255.1" at bounding box center [206, 174] width 184 height 25
drag, startPoint x: 125, startPoint y: 179, endPoint x: 158, endPoint y: 176, distance: 33.1
click at [158, 176] on input "208255.1" at bounding box center [205, 181] width 171 height 14
click at [677, 143] on div "ACS NZ PTY LTD" at bounding box center [482, 152] width 736 height 18
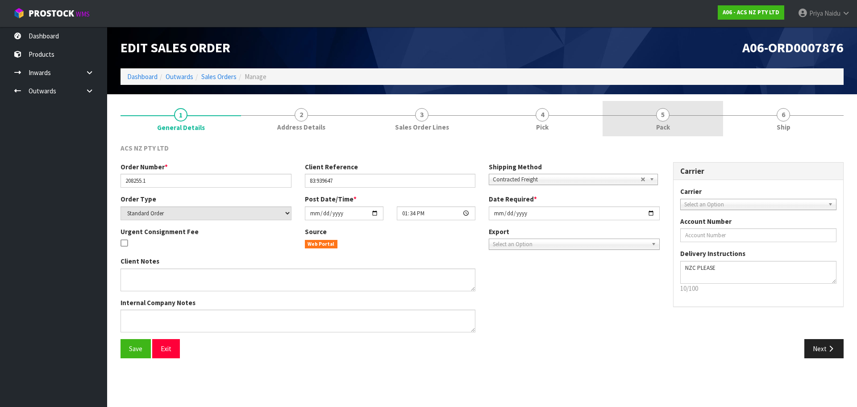
click at [666, 128] on span "Pack" at bounding box center [663, 126] width 14 height 9
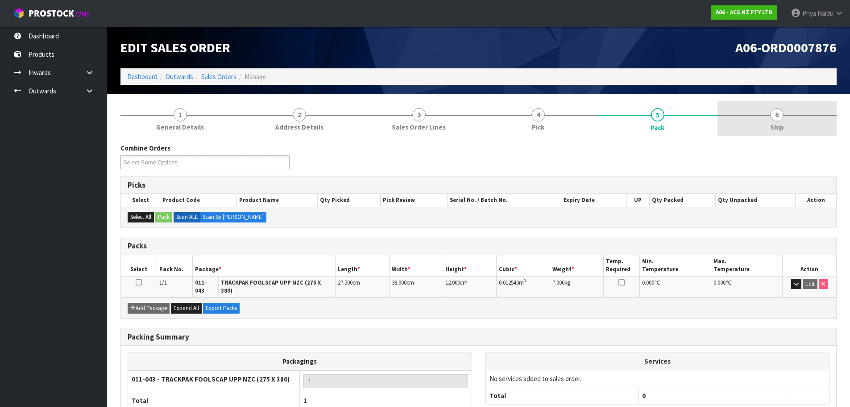
click at [760, 130] on link "6 Ship" at bounding box center [778, 118] width 120 height 35
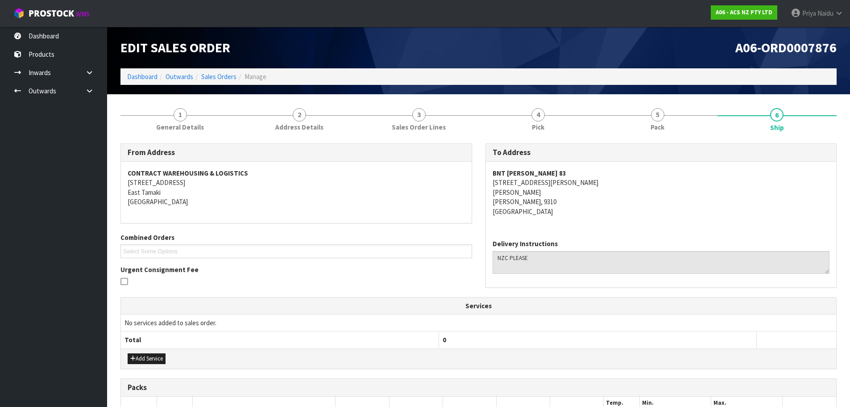
scroll to position [143, 0]
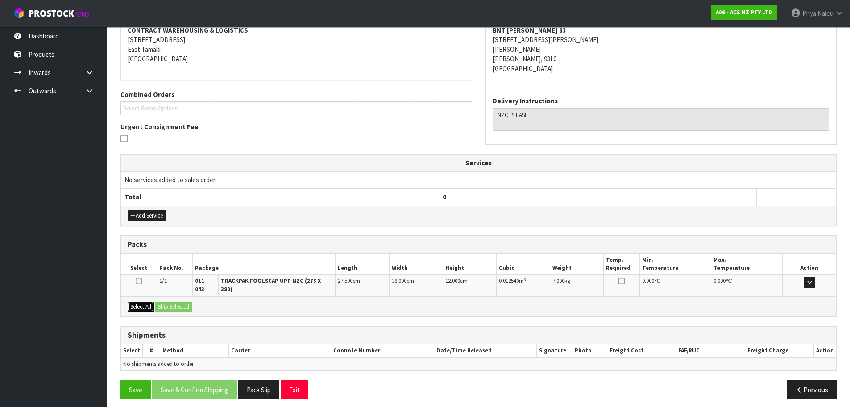
drag, startPoint x: 143, startPoint y: 301, endPoint x: 162, endPoint y: 300, distance: 19.2
click at [144, 301] on button "Select All" at bounding box center [141, 306] width 26 height 11
drag, startPoint x: 176, startPoint y: 300, endPoint x: 185, endPoint y: 300, distance: 8.9
click at [177, 301] on button "Ship Selected" at bounding box center [173, 306] width 37 height 11
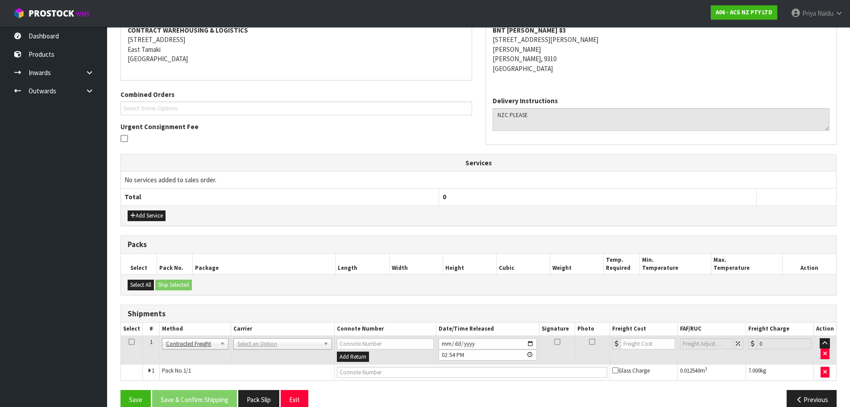
scroll to position [159, 0]
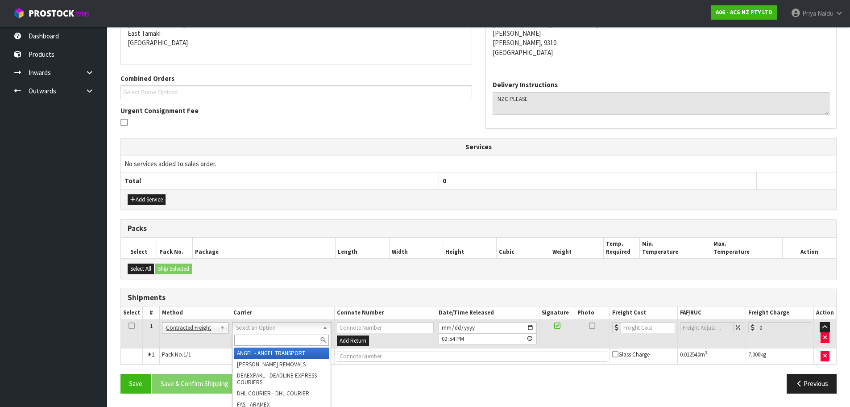
click at [261, 336] on input "text" at bounding box center [281, 339] width 95 height 11
type input "M"
type input "NZC"
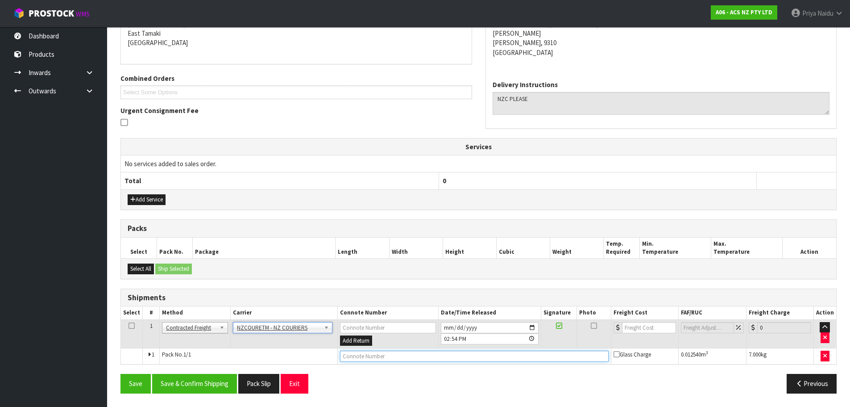
click at [374, 359] on input "text" at bounding box center [474, 355] width 269 height 11
paste input "BZGG003920"
type input "BZGG003920"
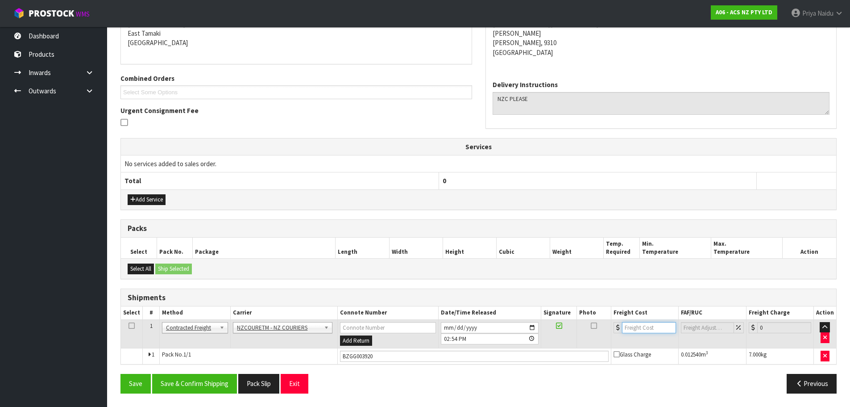
drag, startPoint x: 632, startPoint y: 325, endPoint x: 621, endPoint y: 317, distance: 14.0
click at [632, 325] on input "number" at bounding box center [649, 327] width 54 height 11
type input "28.13"
click at [156, 387] on button "Save & Confirm Shipping" at bounding box center [194, 383] width 85 height 19
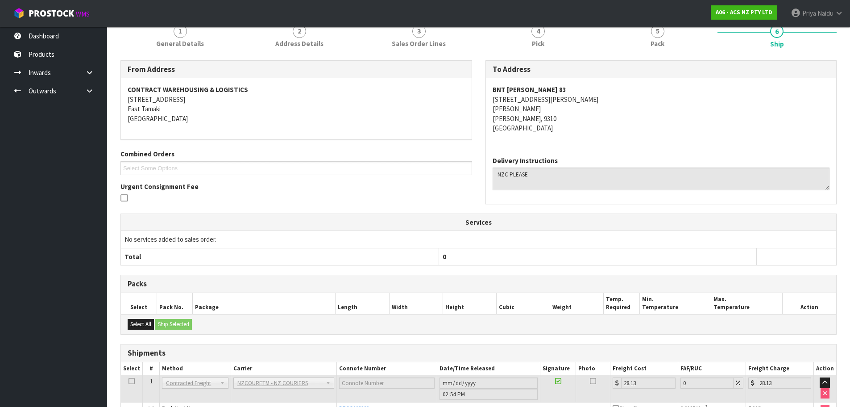
scroll to position [0, 0]
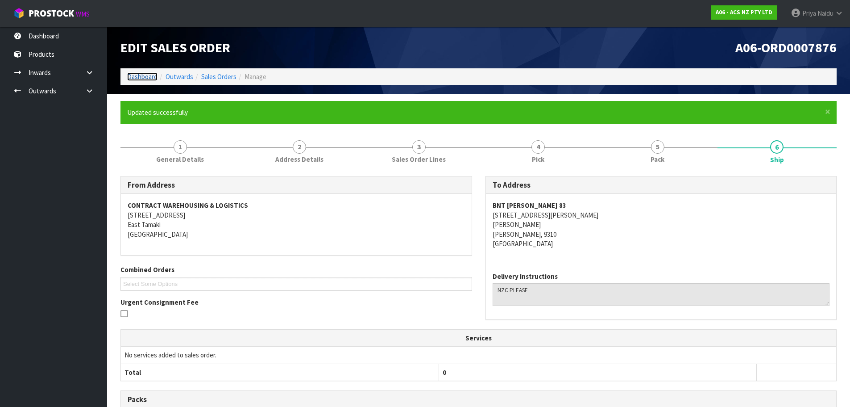
click at [147, 81] on link "Dashboard" at bounding box center [142, 76] width 30 height 8
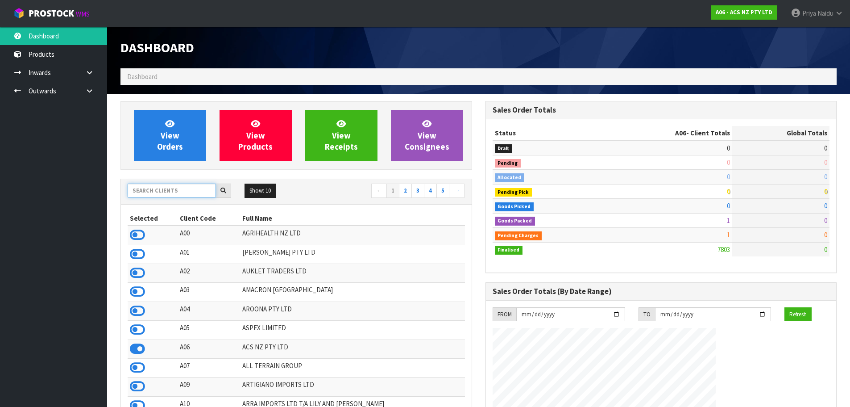
click at [142, 186] on input "text" at bounding box center [172, 190] width 88 height 14
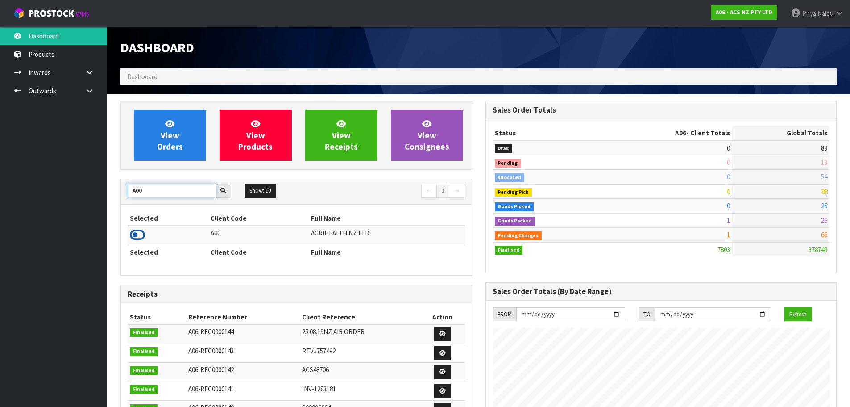
type input "A00"
click at [138, 232] on icon at bounding box center [137, 234] width 15 height 13
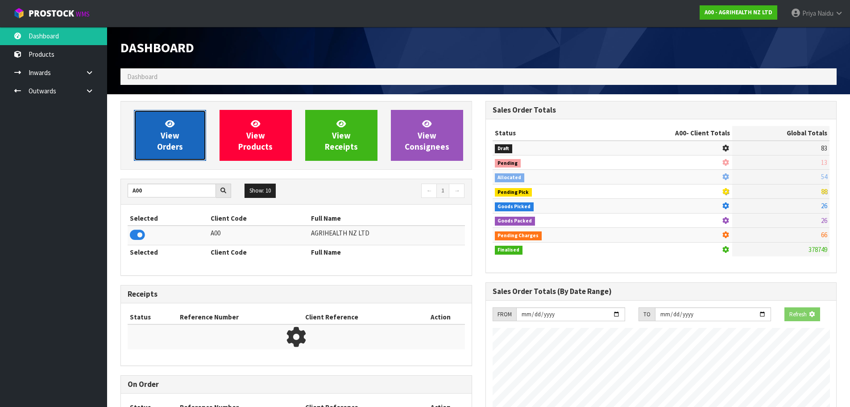
click at [180, 134] on link "View Orders" at bounding box center [170, 135] width 72 height 51
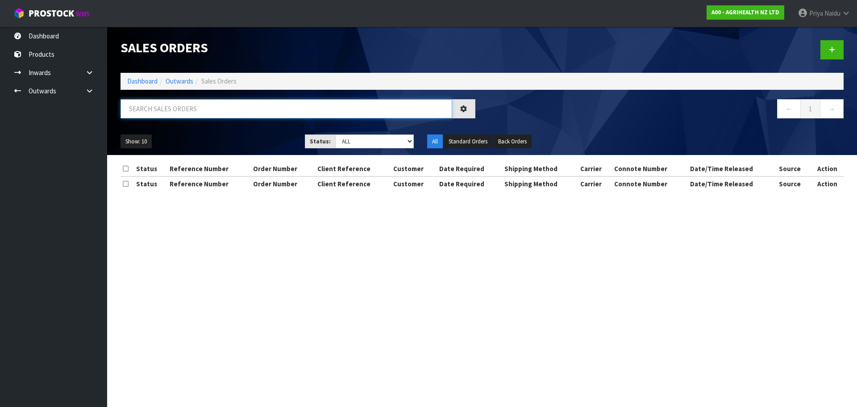
click at [190, 114] on input "text" at bounding box center [286, 108] width 332 height 19
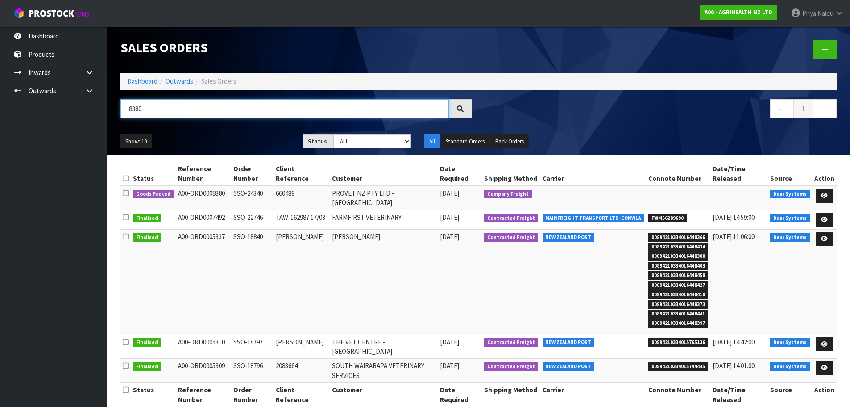
type input "8380"
click at [227, 139] on ul "Show: 10 5 10 25 50" at bounding box center [204, 141] width 169 height 14
click at [826, 194] on icon at bounding box center [824, 195] width 7 height 6
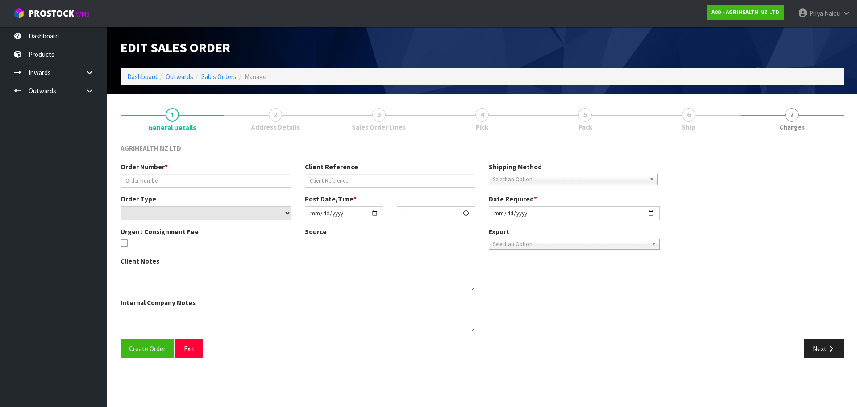
type input "SSO-24340"
type input "660489"
select select "number:0"
type input "2025-08-28"
type input "10:20:15.000"
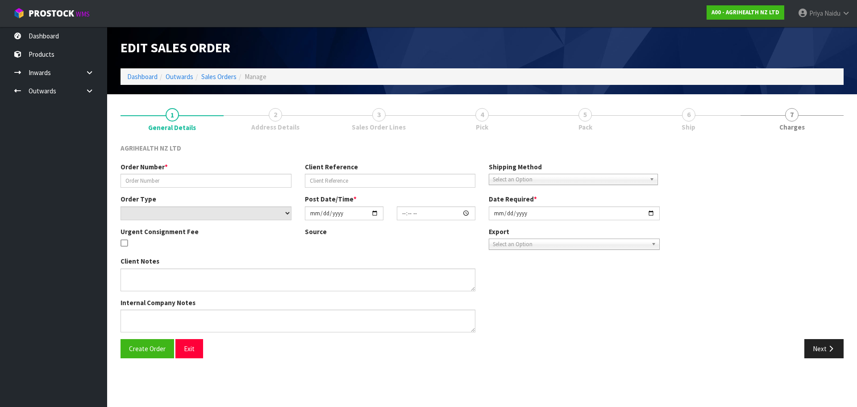
type input "2025-08-28"
type textarea "KRYPTADE, METRIVET & TOLTROX ON BO SHIP BY: CWL Truck"
type textarea "FOR DISPATCH PLEASE, ON YOUR TRUCK"
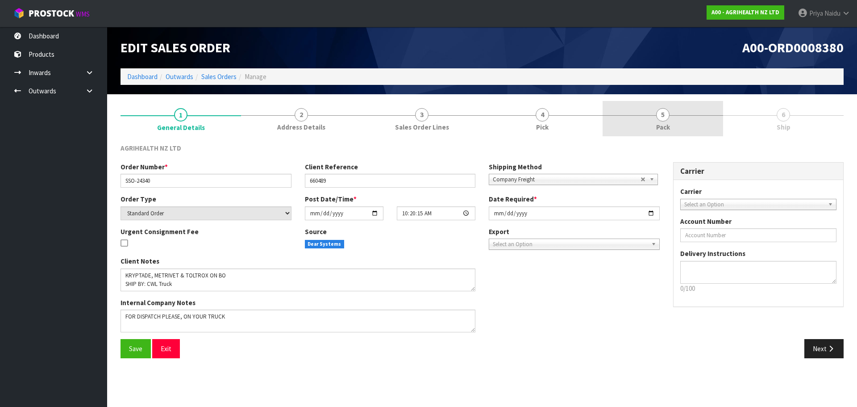
click at [668, 127] on span "Pack" at bounding box center [663, 126] width 14 height 9
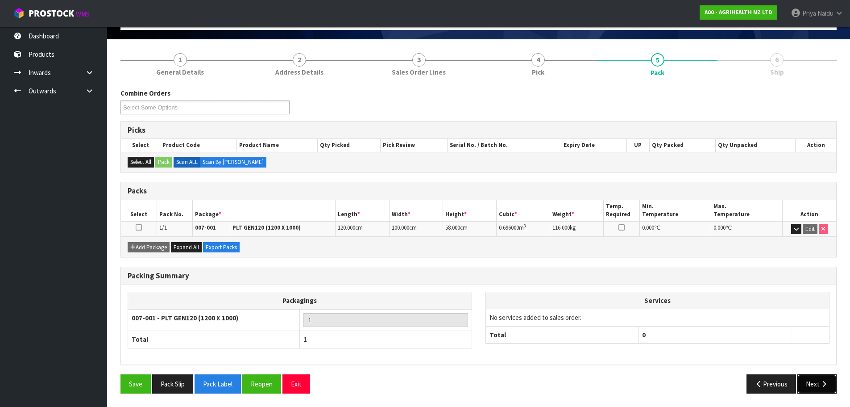
click at [821, 383] on icon "button" at bounding box center [824, 383] width 8 height 7
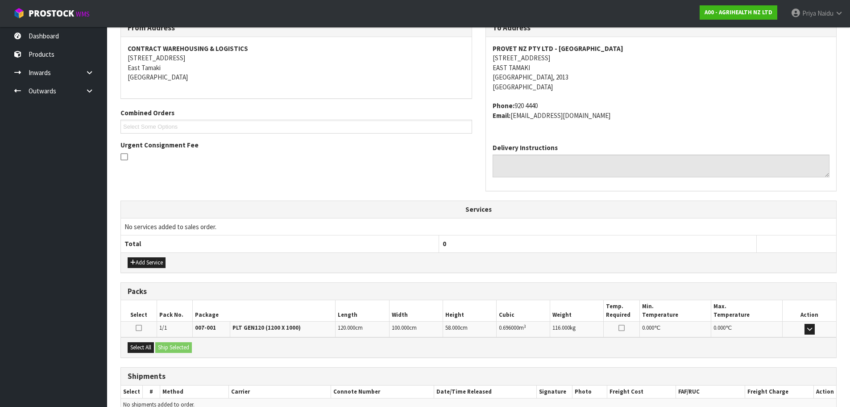
scroll to position [171, 0]
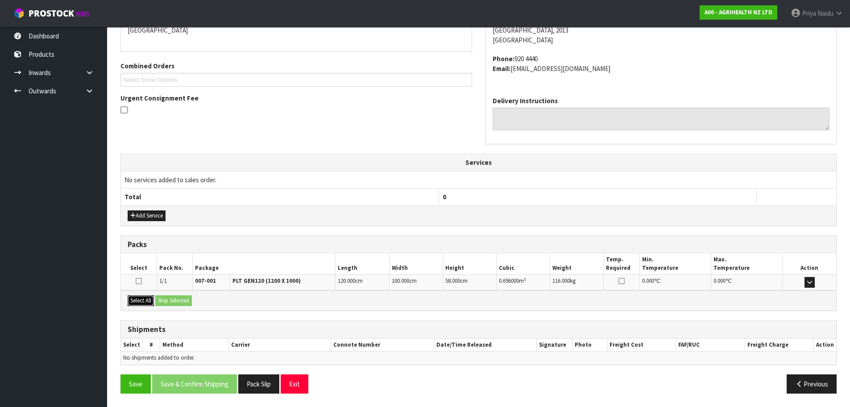
click at [145, 298] on button "Select All" at bounding box center [141, 300] width 26 height 11
click at [167, 298] on button "Ship Selected" at bounding box center [173, 300] width 37 height 11
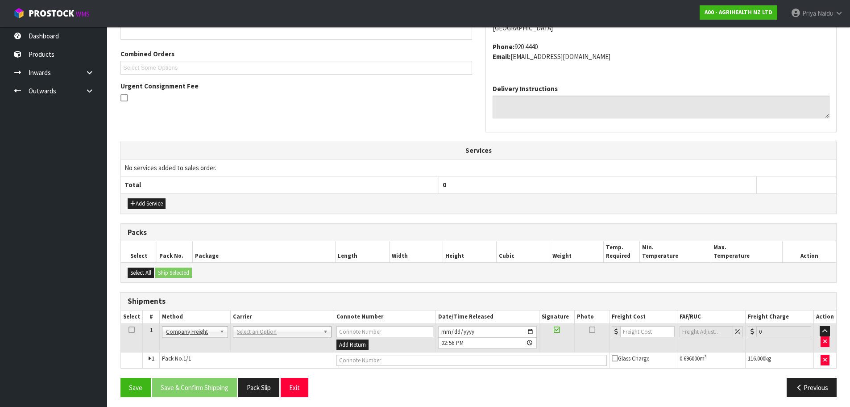
scroll to position [187, 0]
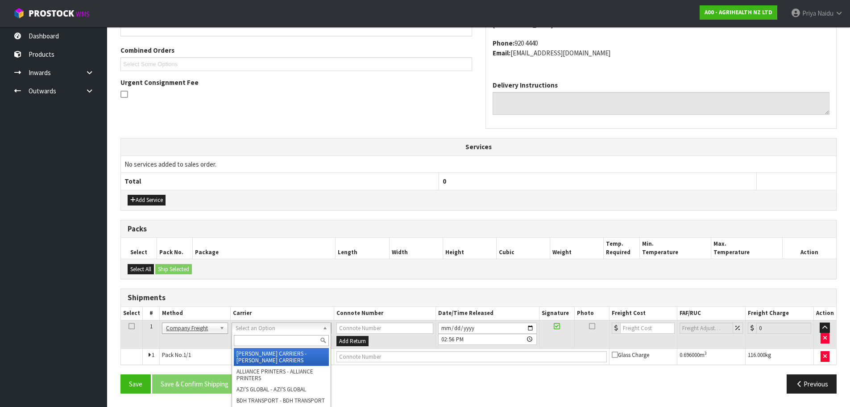
click at [251, 336] on input "text" at bounding box center [281, 340] width 95 height 11
type input "CWL"
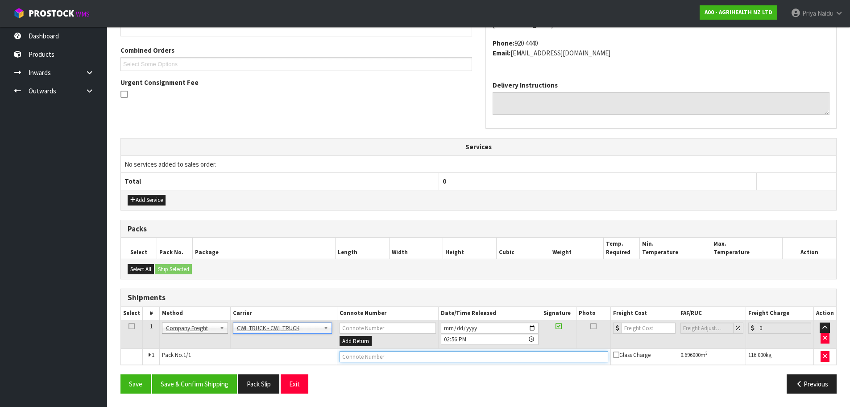
click at [342, 355] on input "text" at bounding box center [474, 356] width 269 height 11
type input "CWL TRUCK DELIVERY"
click at [534, 327] on input "2025-08-28" at bounding box center [490, 327] width 98 height 11
type input "2025-08-29"
click at [223, 382] on button "Save & Confirm Shipping" at bounding box center [194, 383] width 85 height 19
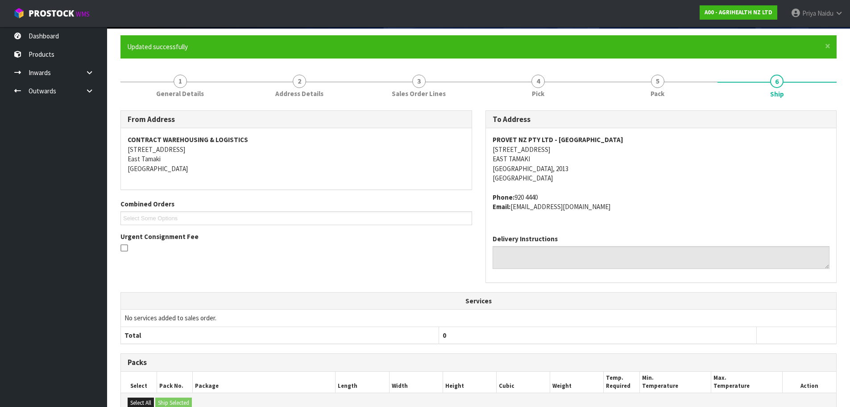
scroll to position [197, 0]
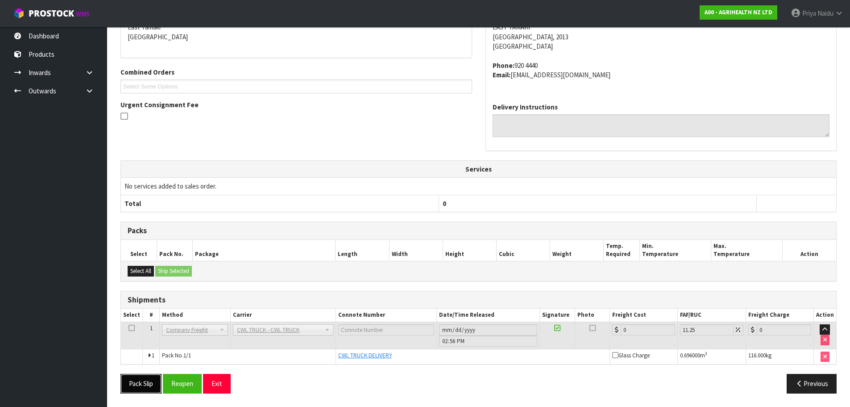
click at [147, 381] on button "Pack Slip" at bounding box center [140, 383] width 41 height 19
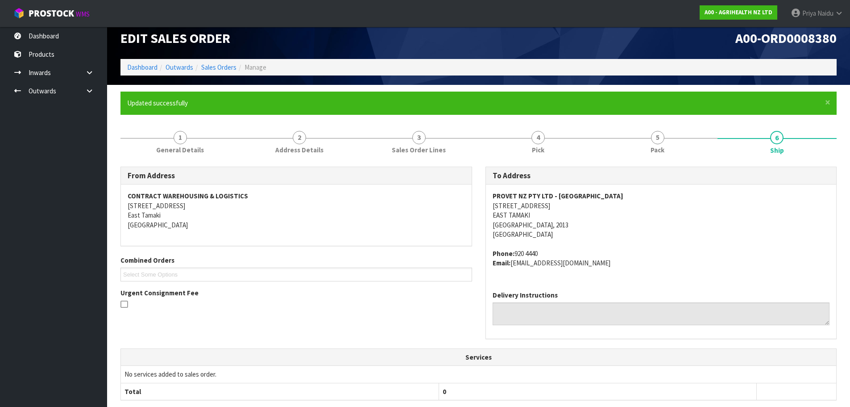
scroll to position [0, 0]
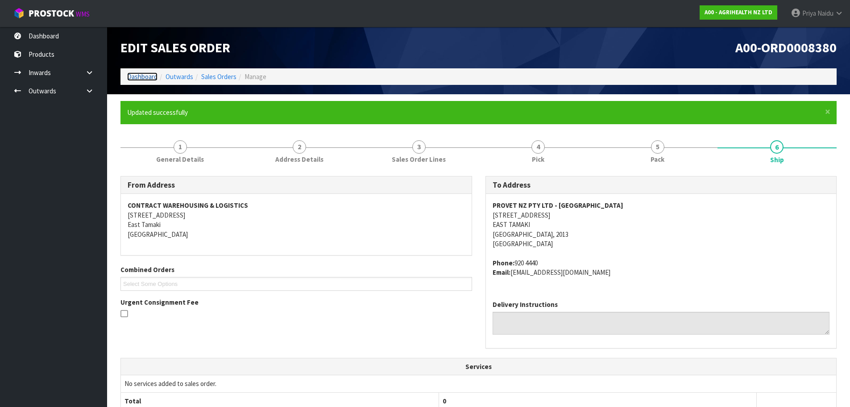
click at [138, 76] on link "Dashboard" at bounding box center [142, 76] width 30 height 8
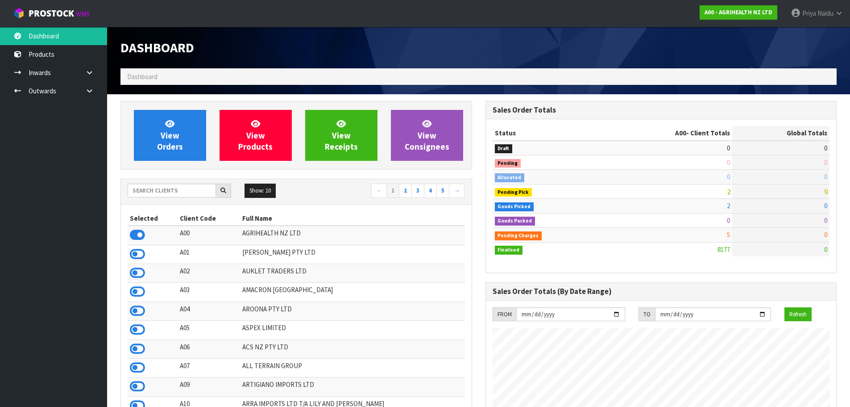
scroll to position [676, 365]
click at [163, 195] on input "text" at bounding box center [172, 190] width 88 height 14
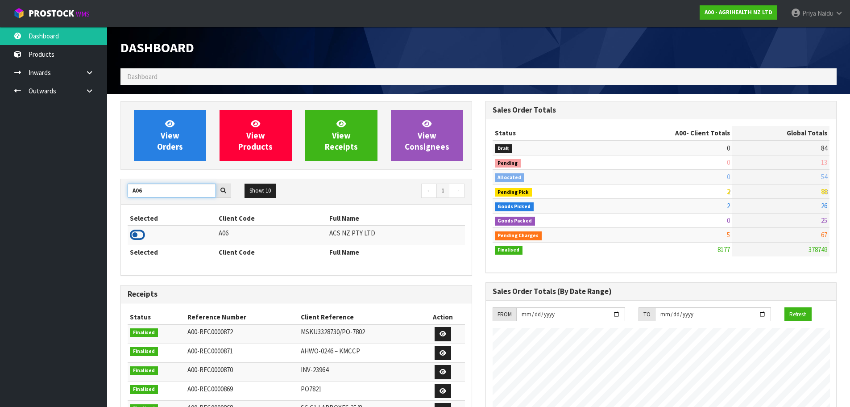
type input "A06"
click at [135, 235] on icon at bounding box center [137, 234] width 15 height 13
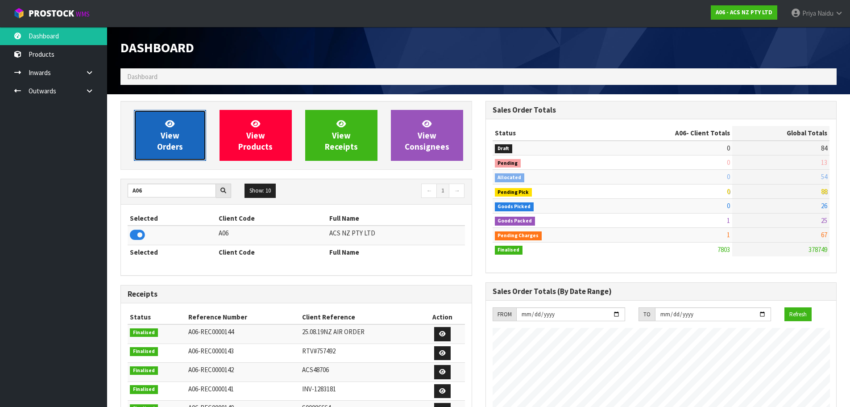
click at [175, 149] on span "View Orders" at bounding box center [170, 134] width 26 height 33
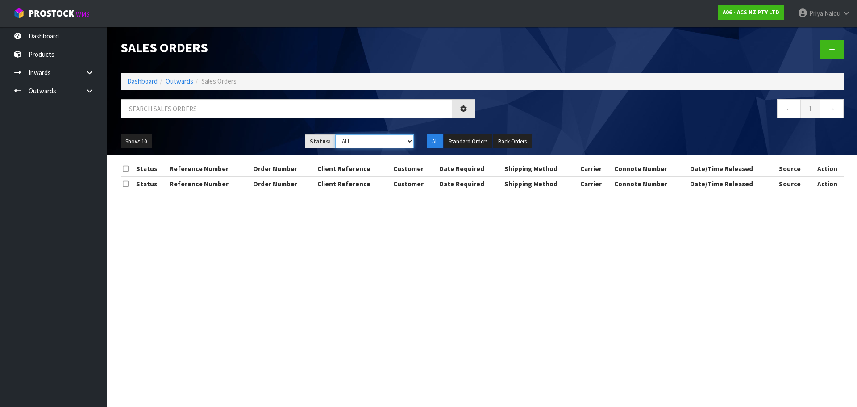
click at [345, 141] on select "Draft Pending Allocated Pending Pick Goods Picked Goods Packed Pending Charges …" at bounding box center [374, 141] width 79 height 14
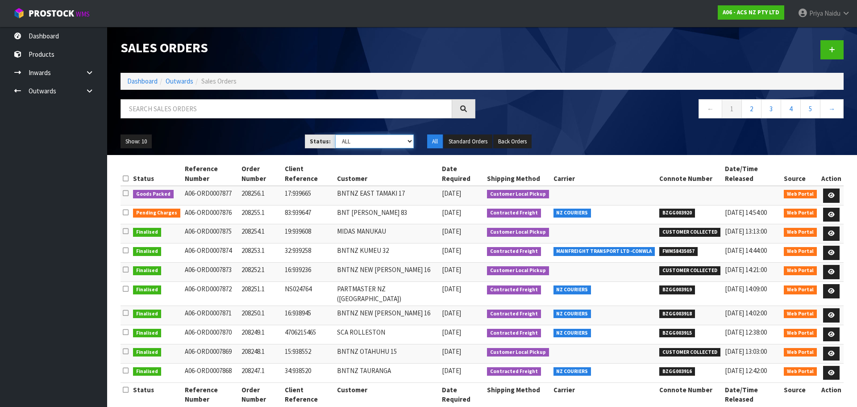
select select "string:5"
click at [335, 134] on select "Draft Pending Allocated Pending Pick Goods Picked Goods Packed Pending Charges …" at bounding box center [374, 141] width 79 height 14
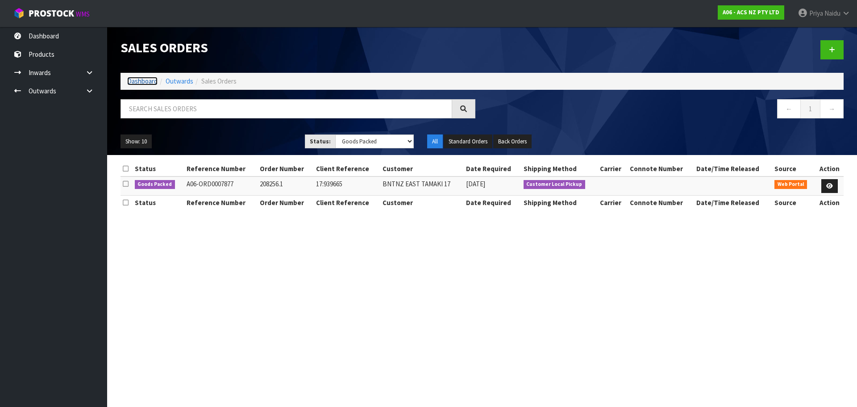
click at [139, 80] on link "Dashboard" at bounding box center [142, 81] width 30 height 8
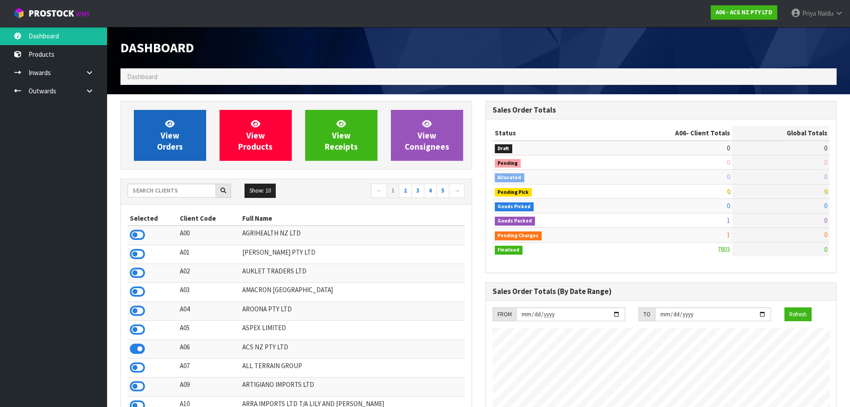
scroll to position [676, 365]
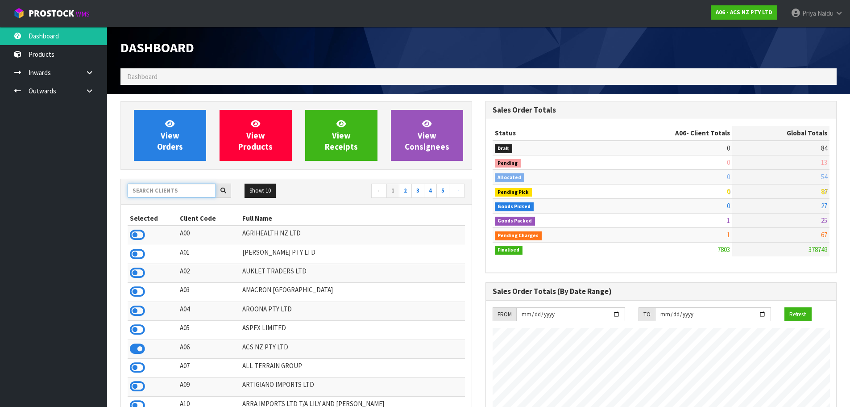
click at [183, 194] on input "text" at bounding box center [172, 190] width 88 height 14
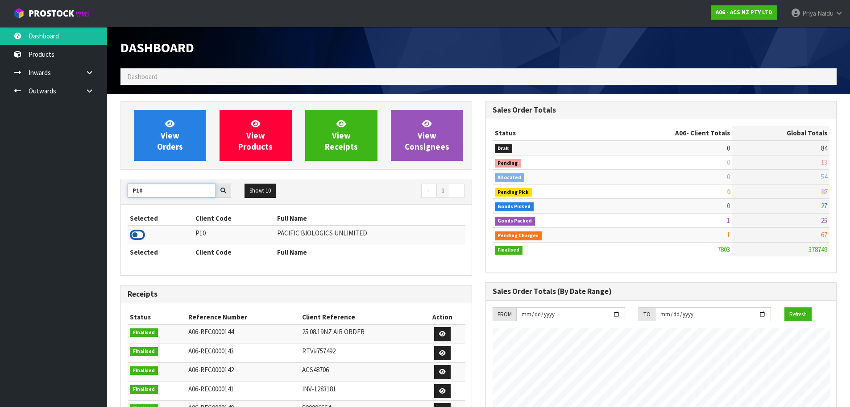
type input "P10"
click at [138, 232] on icon at bounding box center [137, 234] width 15 height 13
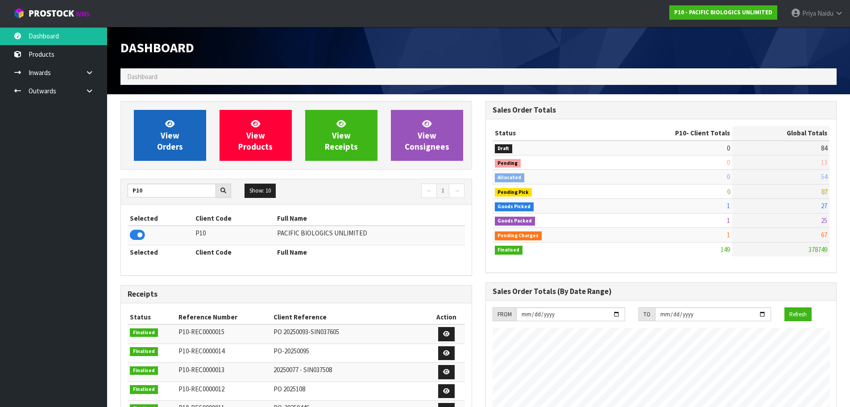
scroll to position [589, 365]
click at [160, 142] on span "View Orders" at bounding box center [170, 134] width 26 height 33
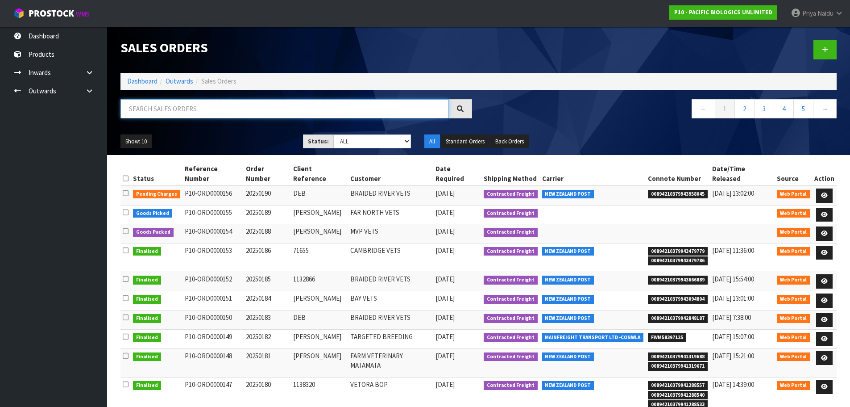
click at [181, 112] on input "text" at bounding box center [284, 108] width 328 height 19
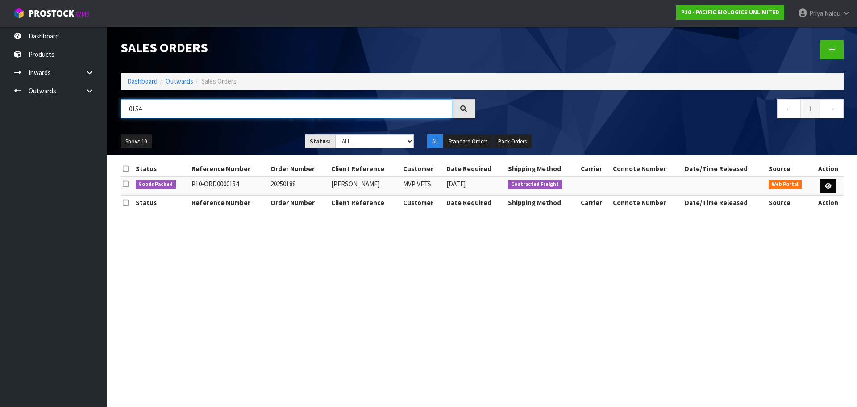
type input "0154"
click at [827, 188] on icon at bounding box center [828, 186] width 7 height 6
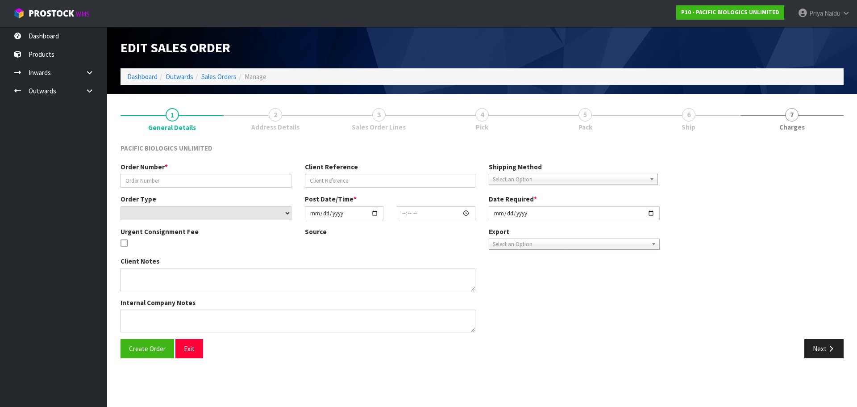
type input "20250188"
type input "KATE"
select select "number:0"
type input "2025-08-27"
type input "15:12:00.000"
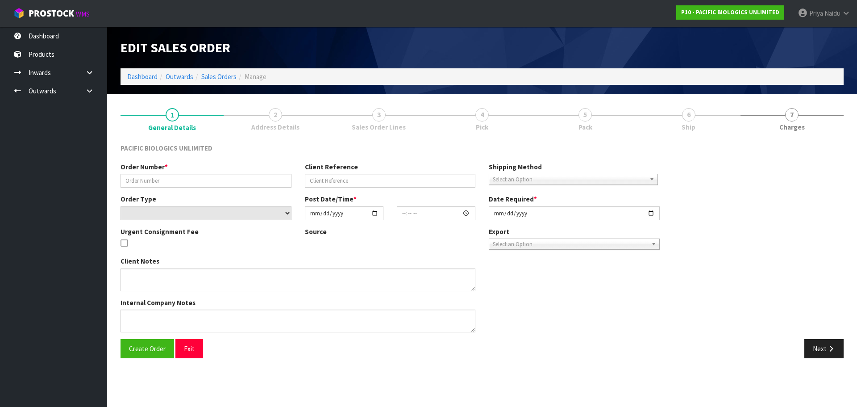
type input "2025-08-28"
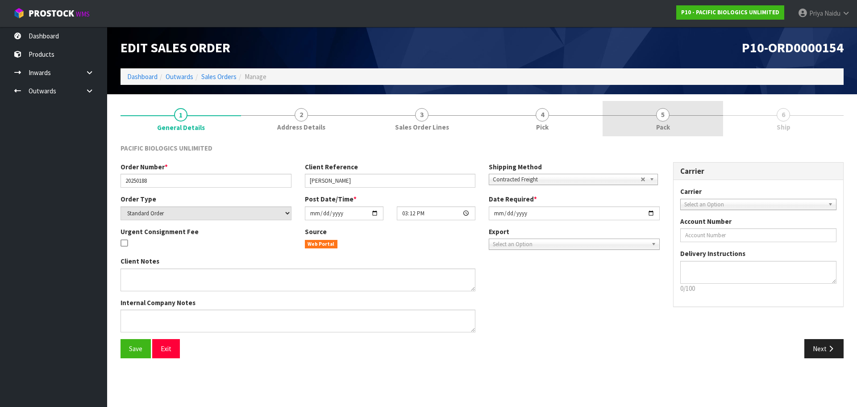
click at [679, 120] on link "5 Pack" at bounding box center [662, 118] width 120 height 35
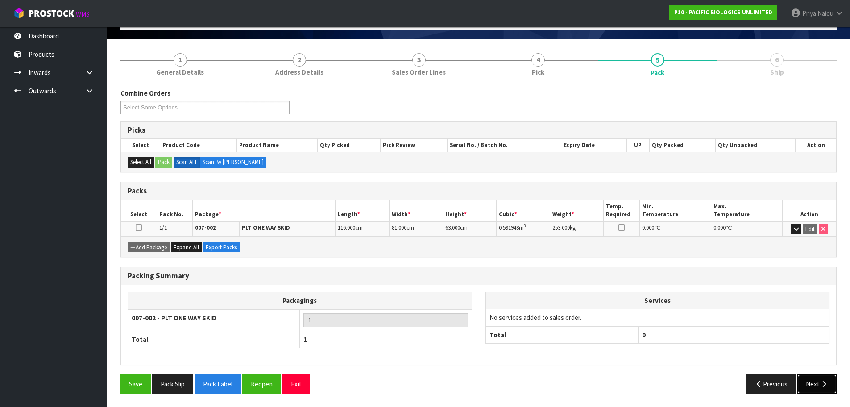
click at [802, 389] on button "Next" at bounding box center [816, 383] width 39 height 19
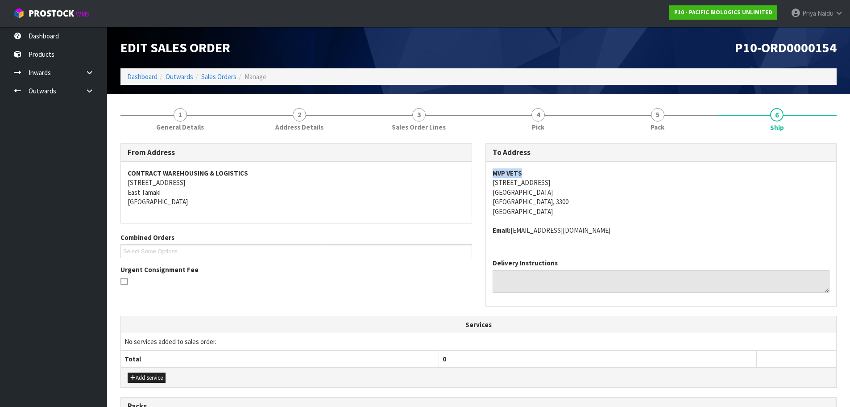
copy strong "MVP VETS"
drag, startPoint x: 488, startPoint y: 170, endPoint x: 525, endPoint y: 169, distance: 37.5
click at [525, 169] on div "MVP VETS 153A THAMES ST MORRINSVILLE Morrinsville, 3300 New Zealand Email: rece…" at bounding box center [661, 207] width 351 height 90
copy address "153A THAMES ST MORRINSVILLE Morrinsville, 3300"
drag, startPoint x: 490, startPoint y: 183, endPoint x: 563, endPoint y: 198, distance: 75.1
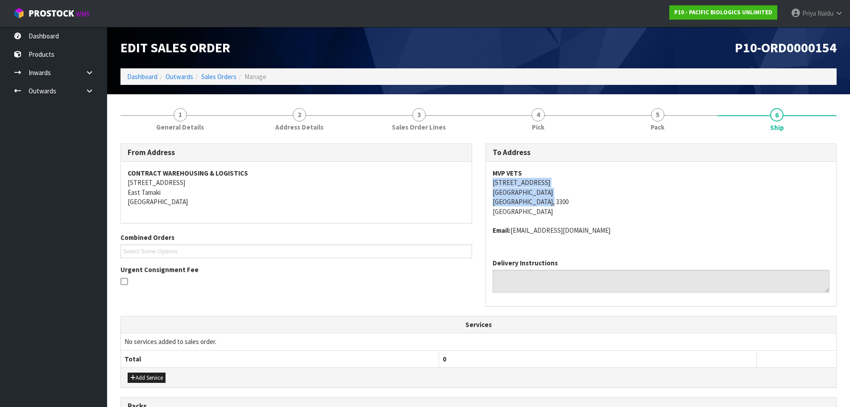
click at [563, 198] on div "To Address MVP VETS 153A THAMES ST MORRINSVILLE Morrinsville, 3300 New Zealand …" at bounding box center [662, 224] width 352 height 163
drag, startPoint x: 602, startPoint y: 187, endPoint x: 585, endPoint y: 182, distance: 17.7
click at [602, 187] on address "MVP VETS 153A THAMES ST MORRINSVILLE Morrinsville, 3300 New Zealand" at bounding box center [661, 192] width 337 height 48
copy address "153A THAMES ST"
drag, startPoint x: 490, startPoint y: 183, endPoint x: 563, endPoint y: 185, distance: 73.7
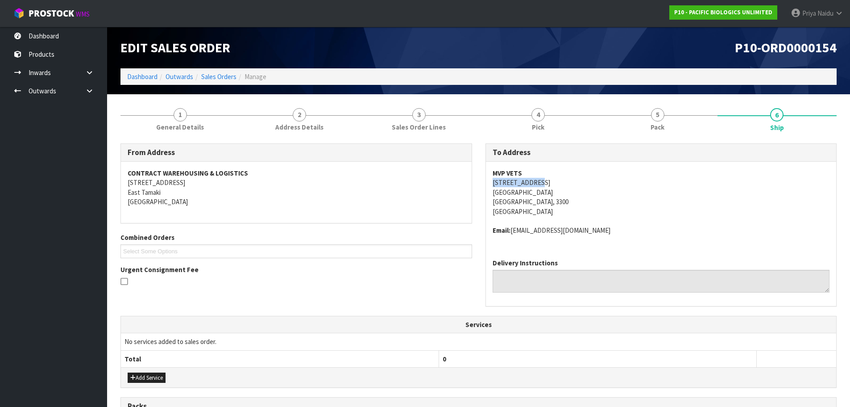
click at [563, 185] on div "MVP VETS 153A THAMES ST MORRINSVILLE Morrinsville, 3300 New Zealand Email: rece…" at bounding box center [661, 207] width 351 height 90
drag, startPoint x: 513, startPoint y: 232, endPoint x: 610, endPoint y: 230, distance: 97.7
click at [610, 230] on address "Email: reception@mvpvets.co.nz" at bounding box center [661, 229] width 337 height 9
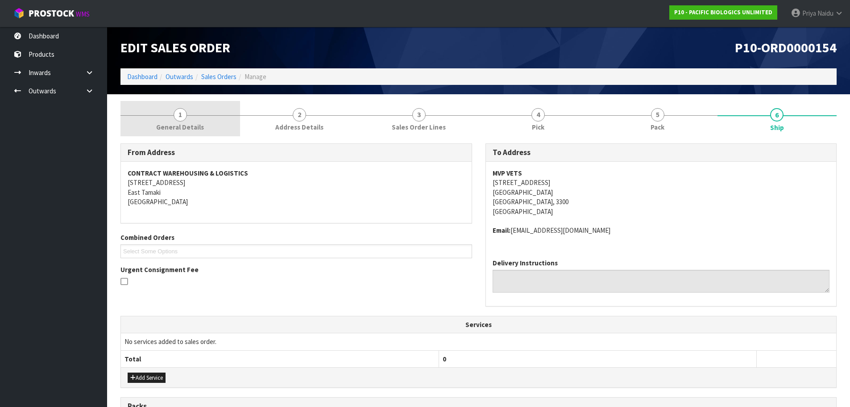
click at [199, 122] on span "General Details" at bounding box center [180, 126] width 48 height 9
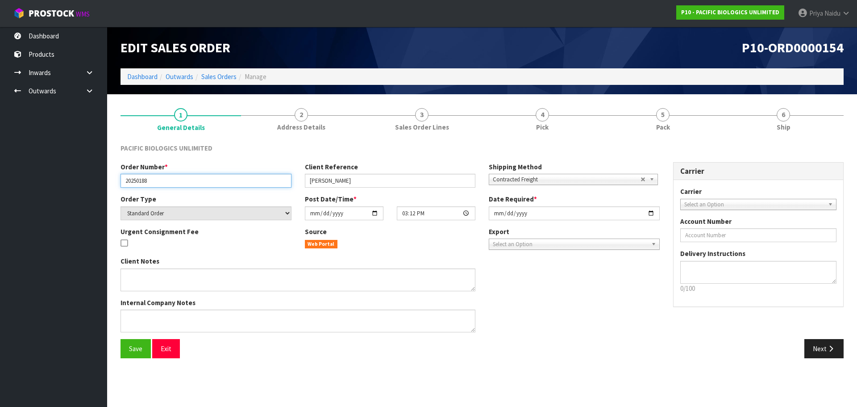
drag, startPoint x: 123, startPoint y: 178, endPoint x: 129, endPoint y: 175, distance: 7.0
click at [165, 178] on input "20250188" at bounding box center [205, 181] width 171 height 14
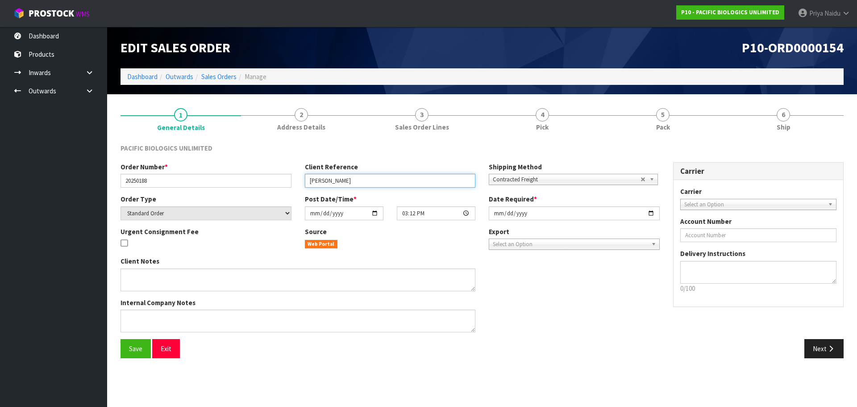
drag, startPoint x: 307, startPoint y: 179, endPoint x: 327, endPoint y: 182, distance: 20.3
click at [327, 182] on input "KATE" at bounding box center [390, 181] width 171 height 14
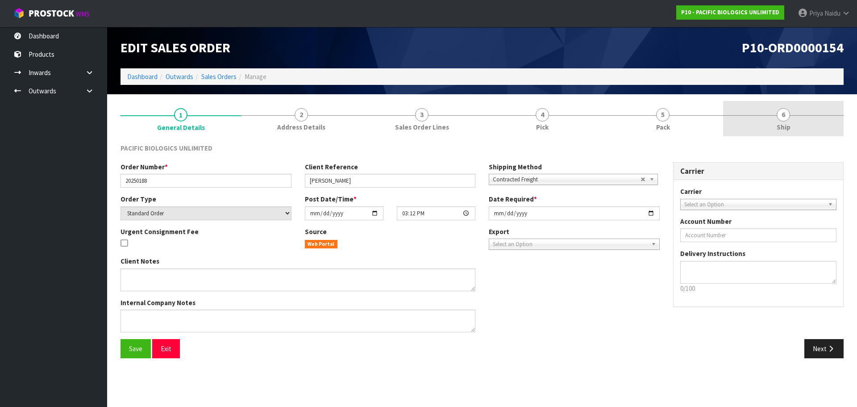
click at [788, 130] on span "Ship" at bounding box center [783, 126] width 14 height 9
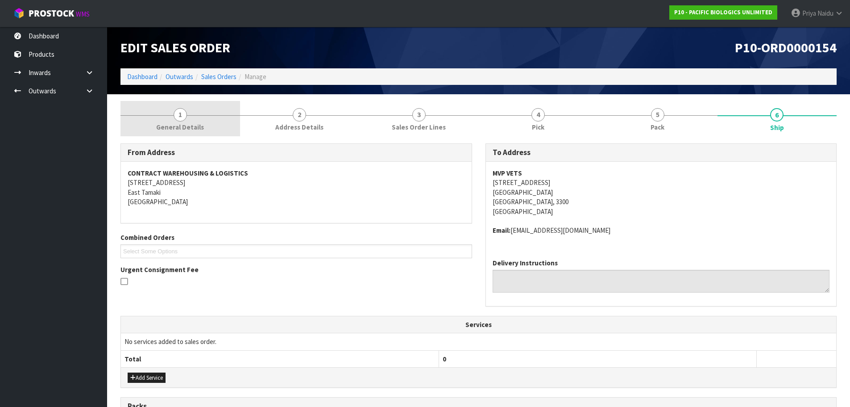
click at [193, 121] on link "1 General Details" at bounding box center [180, 118] width 120 height 35
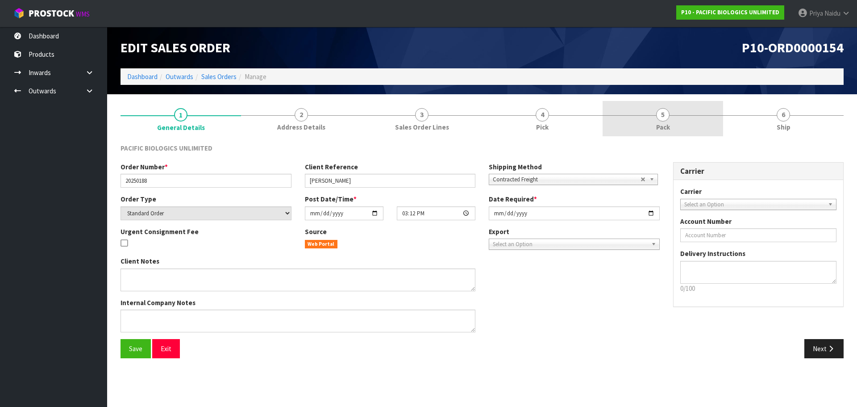
click at [652, 109] on link "5 Pack" at bounding box center [662, 118] width 120 height 35
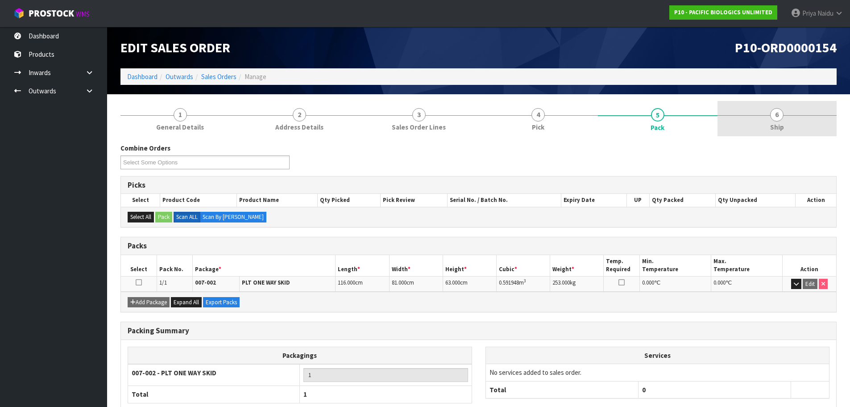
drag, startPoint x: 809, startPoint y: 145, endPoint x: 800, endPoint y: 133, distance: 15.4
click at [805, 138] on div "Combine Orders P10-ORD0000154 P10-ORD0000155 Select Some Options Picks Select P…" at bounding box center [478, 296] width 716 height 318
click at [793, 129] on link "6 Ship" at bounding box center [778, 118] width 120 height 35
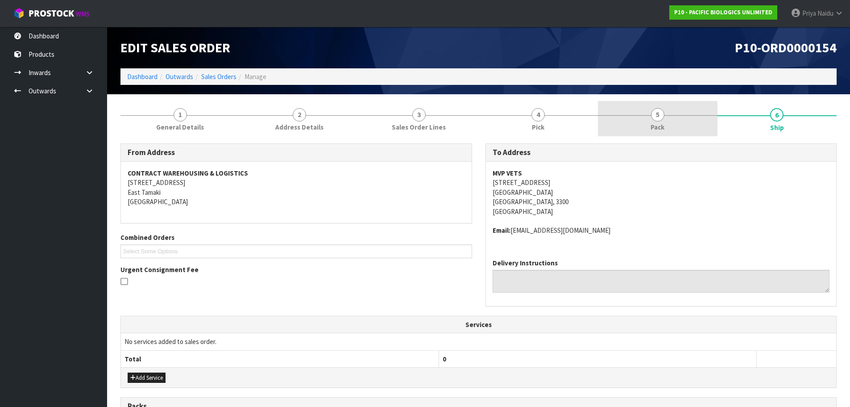
click at [611, 114] on link "5 Pack" at bounding box center [658, 118] width 120 height 35
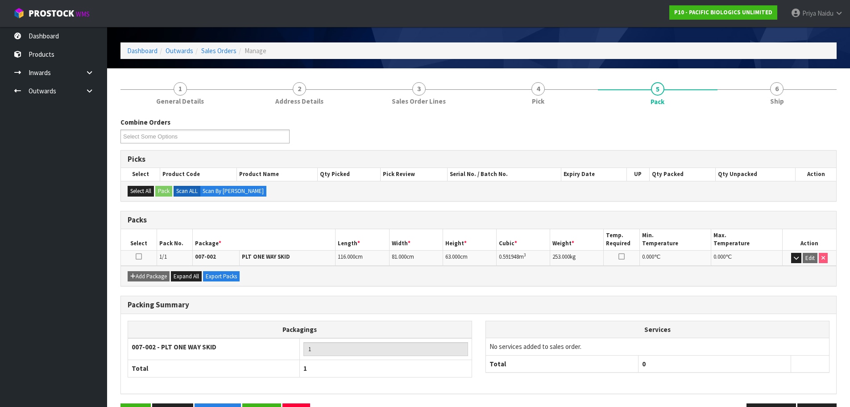
scroll to position [55, 0]
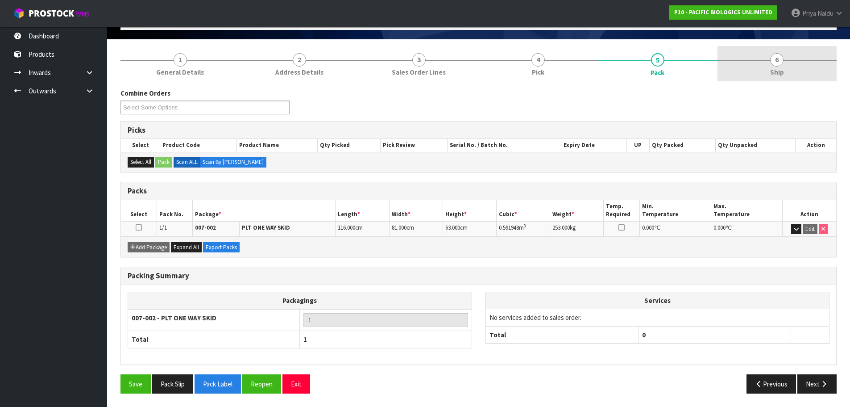
click at [781, 58] on span "6" at bounding box center [776, 59] width 13 height 13
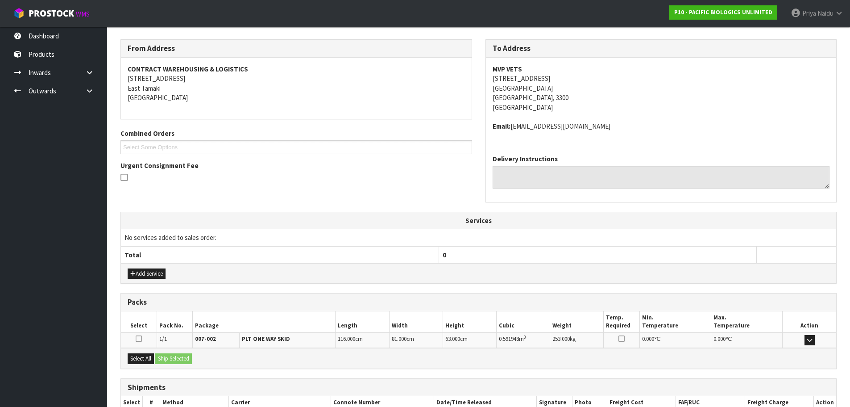
scroll to position [162, 0]
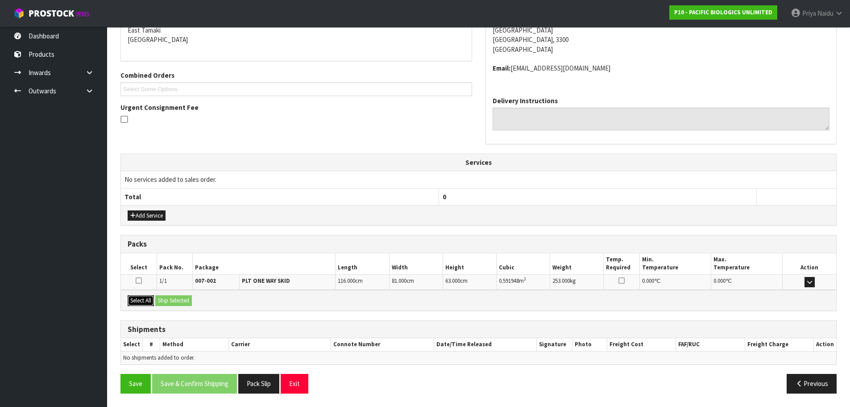
click at [134, 299] on button "Select All" at bounding box center [141, 300] width 26 height 11
click at [164, 299] on button "Ship Selected" at bounding box center [173, 300] width 37 height 11
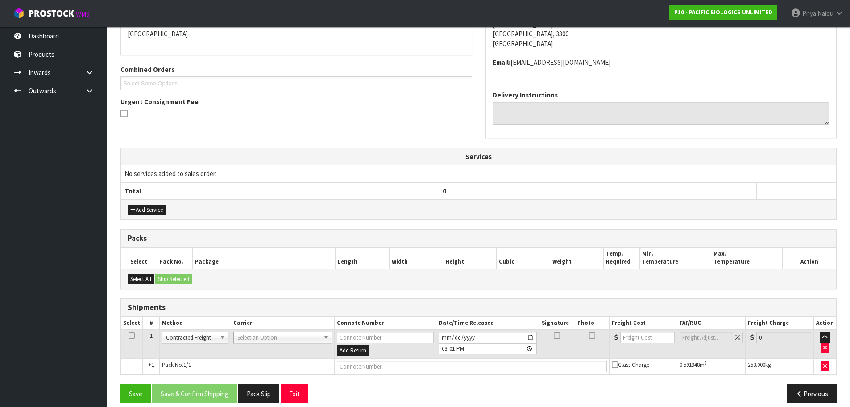
scroll to position [178, 0]
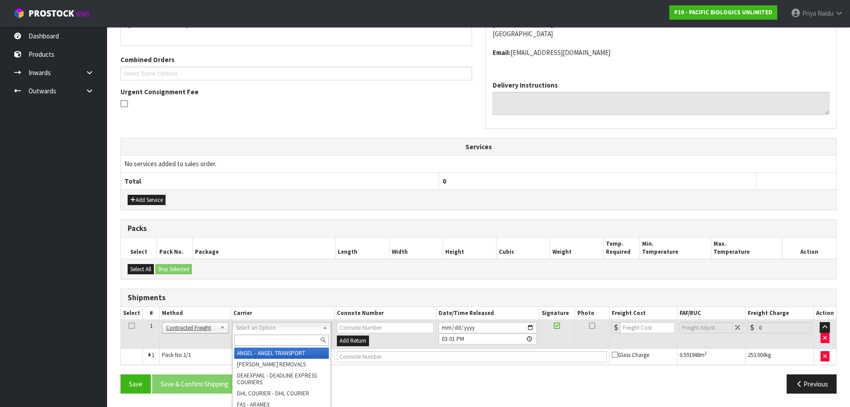
click at [263, 340] on input "text" at bounding box center [281, 339] width 95 height 11
type input "MF"
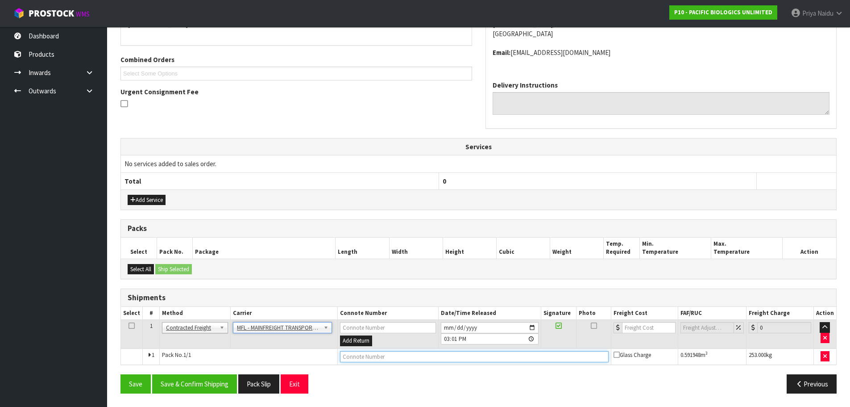
click at [364, 359] on input "text" at bounding box center [474, 356] width 269 height 11
paste input "FWM58453648"
type input "FWM58453648"
click at [634, 327] on input "number" at bounding box center [649, 327] width 54 height 11
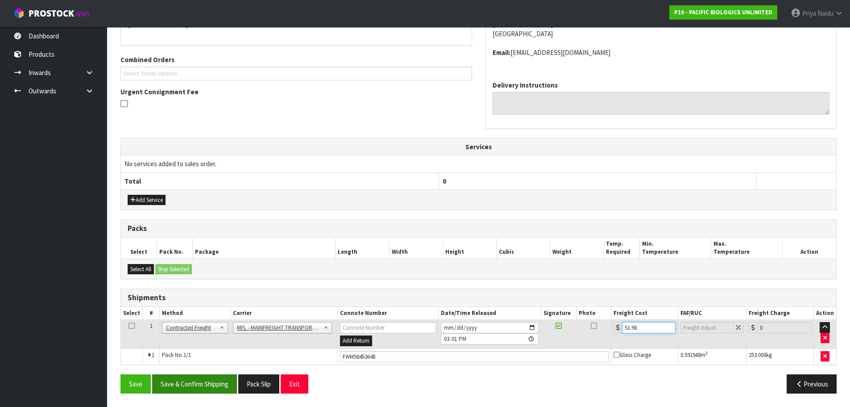
type input "51.98"
click at [225, 382] on button "Save & Confirm Shipping" at bounding box center [194, 383] width 85 height 19
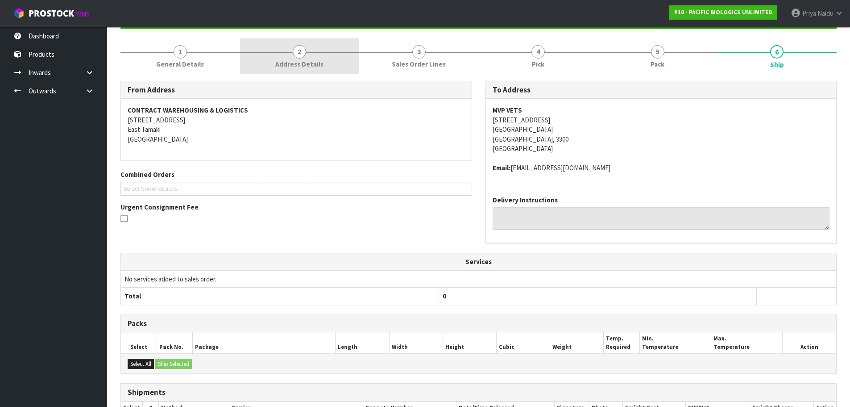
scroll to position [0, 0]
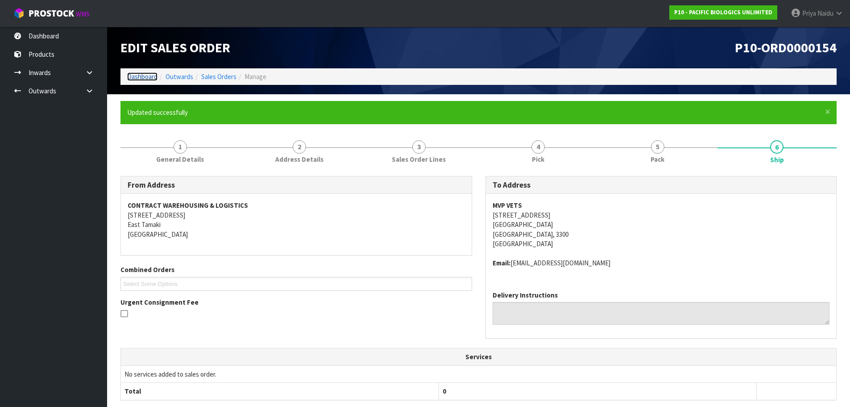
click at [145, 78] on link "Dashboard" at bounding box center [142, 76] width 30 height 8
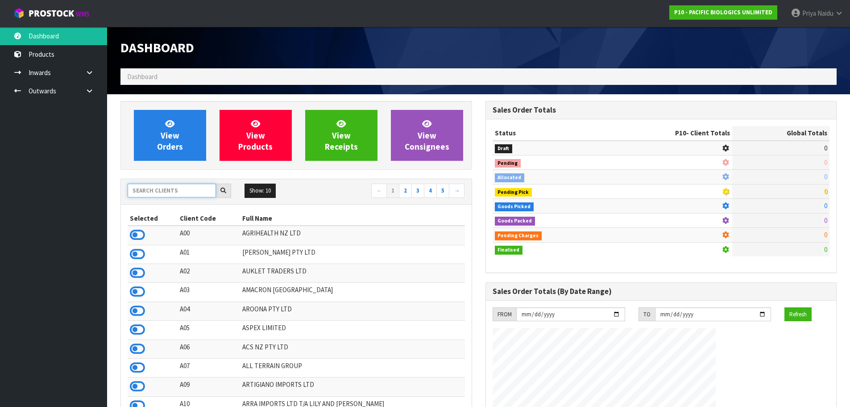
click at [173, 186] on input "text" at bounding box center [172, 190] width 88 height 14
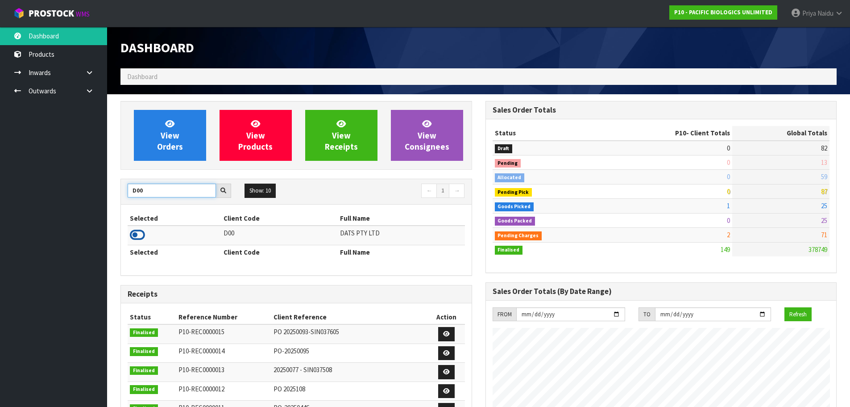
type input "D00"
click at [133, 237] on icon at bounding box center [137, 234] width 15 height 13
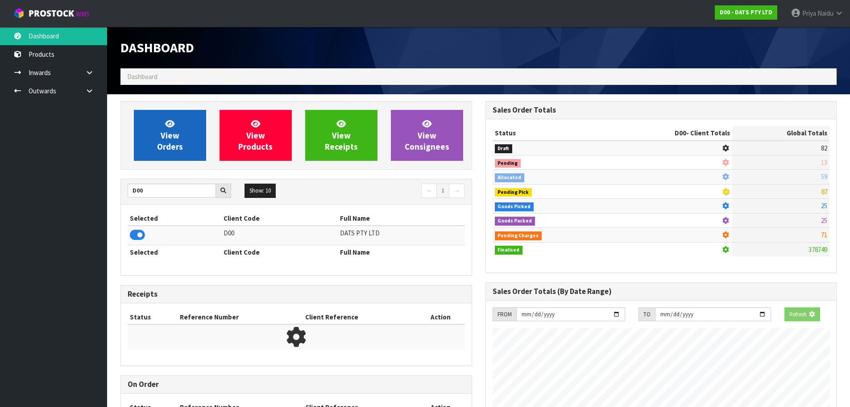
scroll to position [445692, 445883]
click at [182, 134] on link "View Orders" at bounding box center [170, 135] width 72 height 51
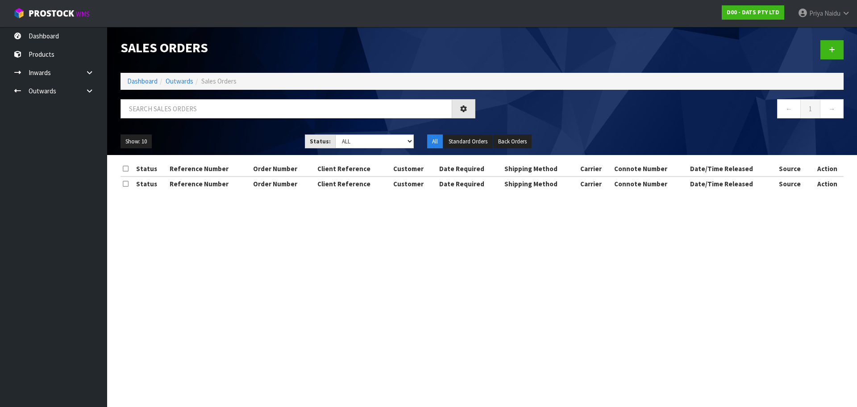
click at [182, 119] on div at bounding box center [298, 112] width 368 height 26
click at [184, 112] on input "text" at bounding box center [286, 108] width 332 height 19
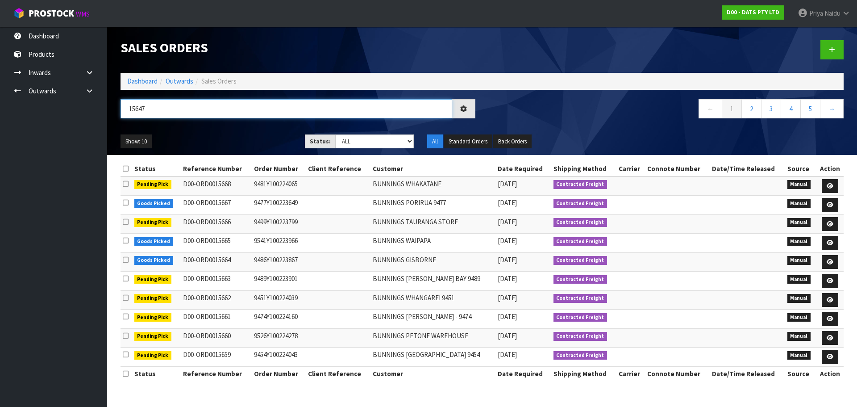
type input "15647"
click at [218, 137] on ul "Show: 10 5 10 25 50" at bounding box center [205, 141] width 171 height 14
click at [361, 138] on select "Draft Pending Allocated Pending Pick Goods Picked Goods Packed Pending Charges …" at bounding box center [374, 141] width 79 height 14
select select "string:5"
click at [335, 134] on select "Draft Pending Allocated Pending Pick Goods Picked Goods Packed Pending Charges …" at bounding box center [374, 141] width 79 height 14
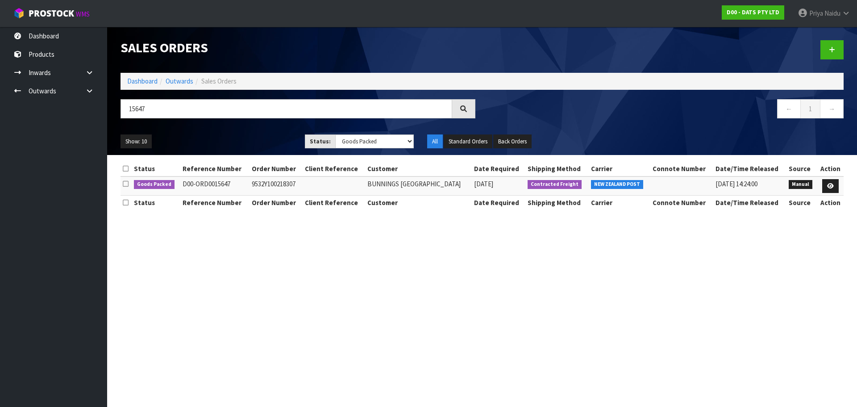
click at [256, 137] on ul "Show: 10 5 10 25 50" at bounding box center [205, 141] width 171 height 14
click at [830, 186] on icon at bounding box center [830, 186] width 7 height 6
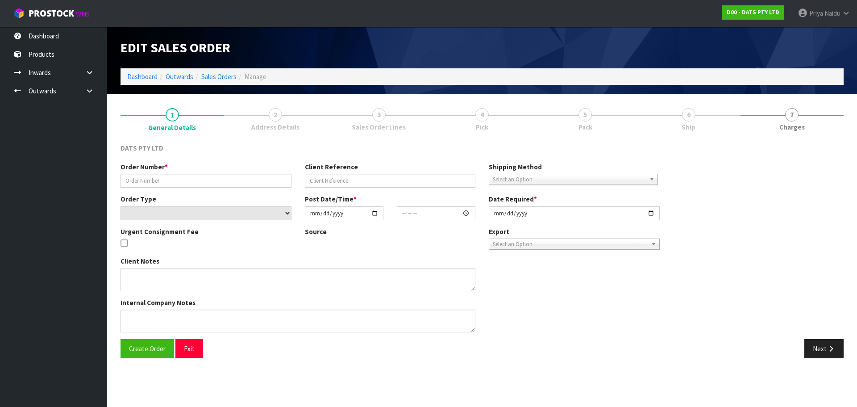
type input "9532Y100218307"
select select "number:0"
type input "2025-08-26"
type input "08:52:00.000"
type input "2025-08-26"
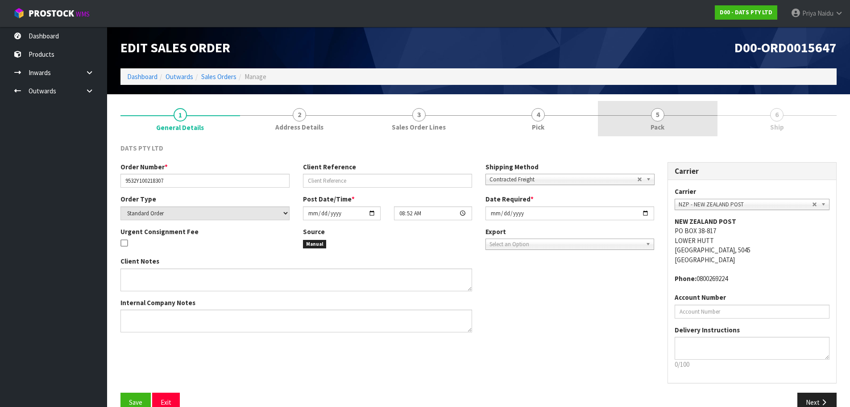
click at [665, 118] on link "5 Pack" at bounding box center [658, 118] width 120 height 35
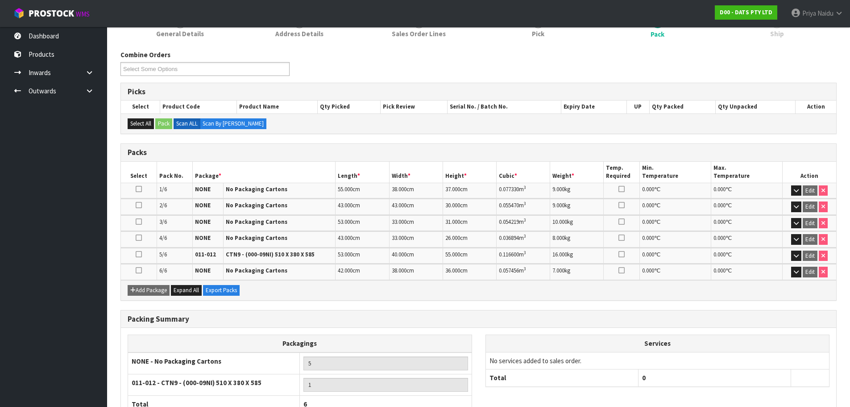
scroll to position [158, 0]
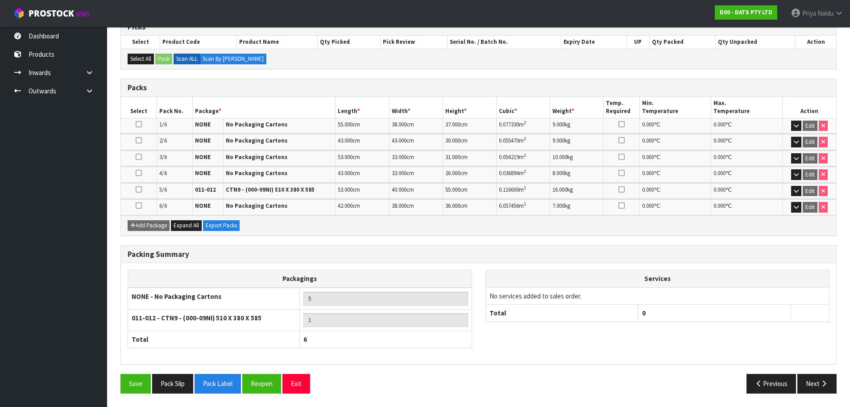
click at [799, 372] on div "Packing Summary Packagings NONE - No Packaging Cartons 5 011-012 - CTN9 - (000-…" at bounding box center [479, 309] width 730 height 129
click at [800, 372] on div "Packing Summary Packagings NONE - No Packaging Cartons 5 011-012 - CTN9 - (000-…" at bounding box center [479, 309] width 730 height 129
click at [808, 378] on button "Next" at bounding box center [816, 383] width 39 height 19
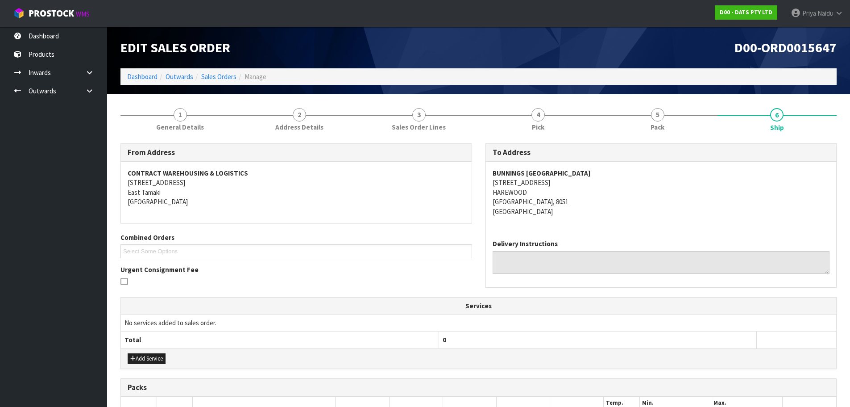
drag, startPoint x: 493, startPoint y: 173, endPoint x: 676, endPoint y: 176, distance: 183.4
click at [676, 176] on address "BUNNINGS WAREHOUSE CHRISTCHURCH AIRPORT 655 RUSSLEY ROAD HAREWOOD CHRISTCHURCH,…" at bounding box center [661, 192] width 337 height 48
click at [597, 199] on div "To Address BUNNINGS WAREHOUSE CHRISTCHURCH AIRPORT 655 RUSSLEY ROAD HAREWOOD CH…" at bounding box center [661, 219] width 365 height 153
click at [486, 183] on div "BUNNINGS WAREHOUSE CHRISTCHURCH AIRPORT 655 RUSSLEY ROAD HAREWOOD CHRISTCHURCH,…" at bounding box center [661, 197] width 351 height 71
click at [487, 182] on div "BUNNINGS WAREHOUSE CHRISTCHURCH AIRPORT 655 RUSSLEY ROAD HAREWOOD CHRISTCHURCH,…" at bounding box center [661, 197] width 351 height 71
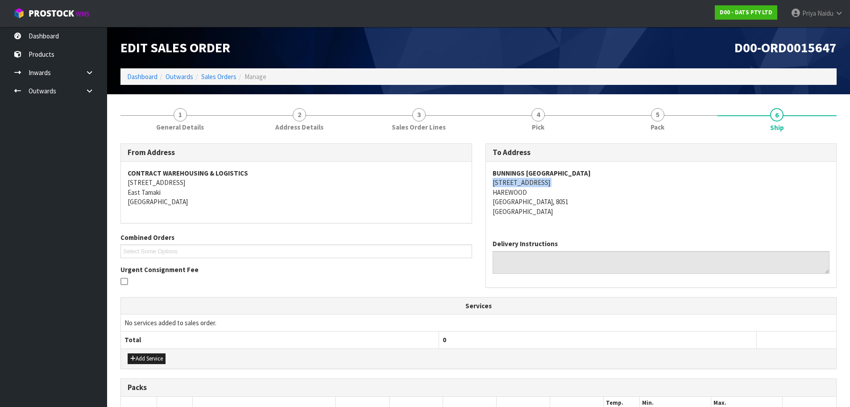
drag, startPoint x: 487, startPoint y: 182, endPoint x: 551, endPoint y: 183, distance: 63.8
click at [551, 183] on div "BUNNINGS WAREHOUSE CHRISTCHURCH AIRPORT 655 RUSSLEY ROAD HAREWOOD CHRISTCHURCH,…" at bounding box center [661, 197] width 351 height 71
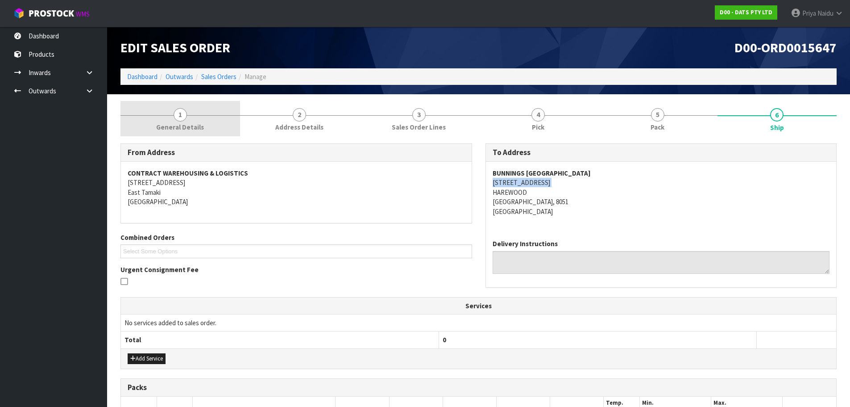
click at [180, 121] on span "1" at bounding box center [180, 114] width 13 height 13
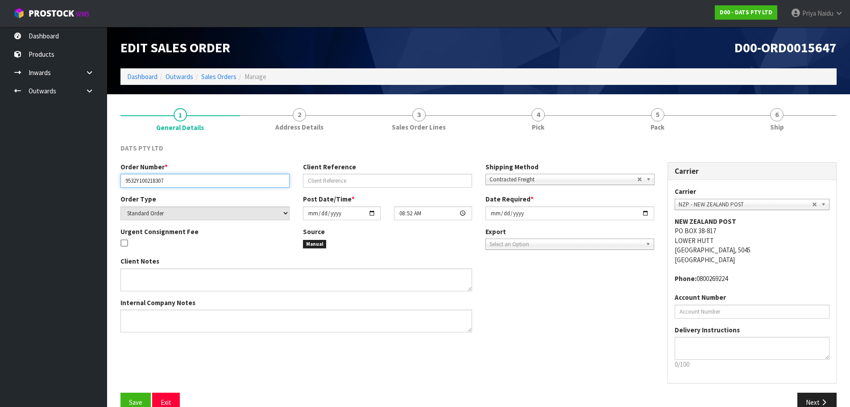
drag, startPoint x: 122, startPoint y: 178, endPoint x: 189, endPoint y: 181, distance: 67.4
click at [189, 181] on input "9532Y100218307" at bounding box center [204, 181] width 169 height 14
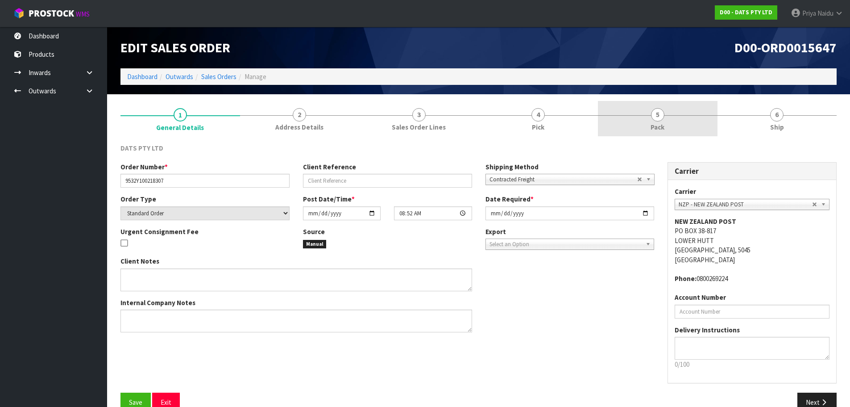
click at [634, 131] on link "5 Pack" at bounding box center [658, 118] width 120 height 35
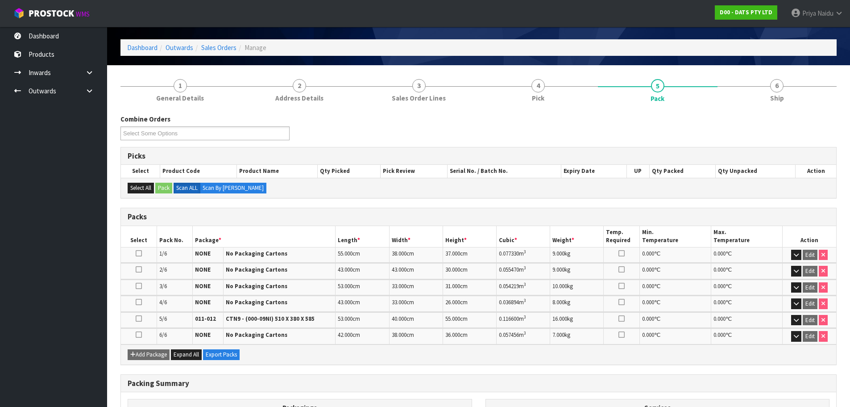
scroll to position [45, 0]
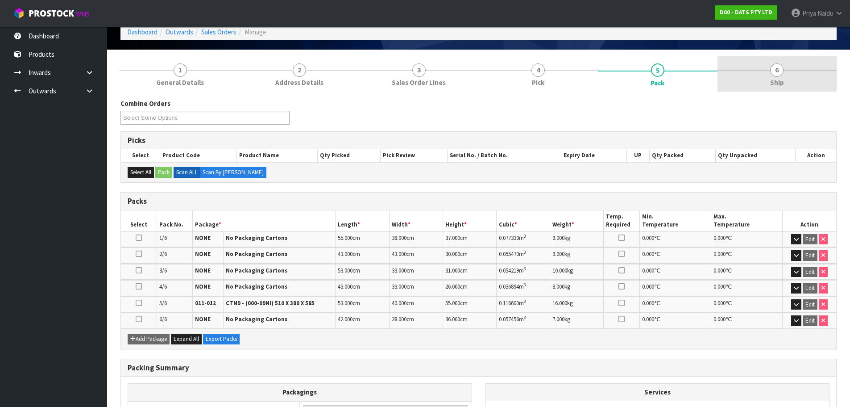
drag, startPoint x: 781, startPoint y: 78, endPoint x: 767, endPoint y: 82, distance: 15.3
click at [781, 78] on span "Ship" at bounding box center [777, 82] width 14 height 9
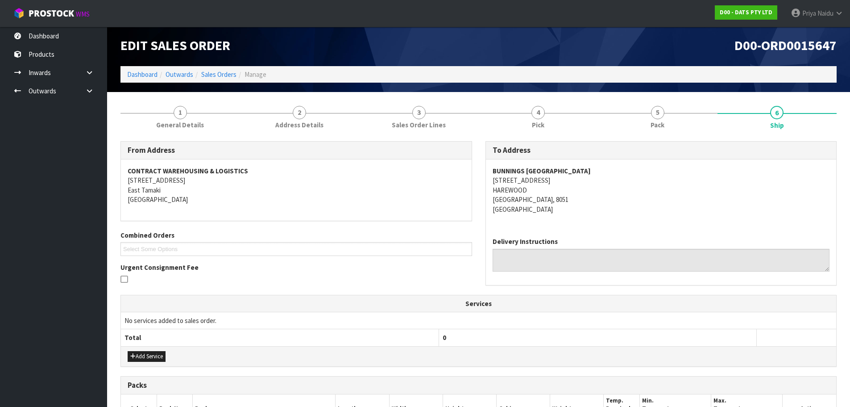
scroll to position [0, 0]
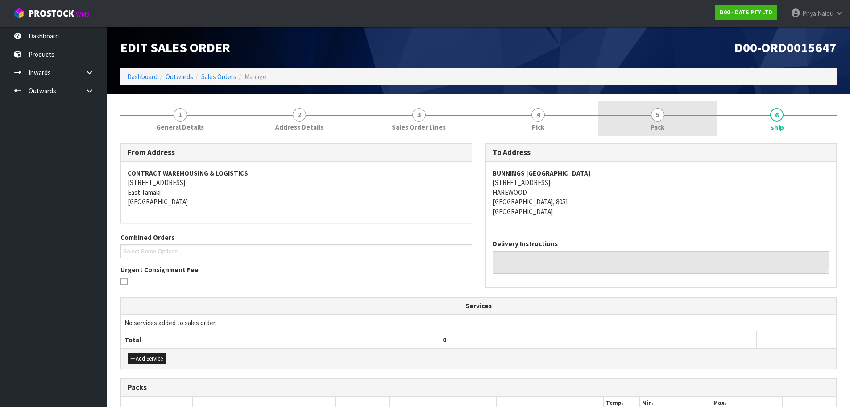
click at [656, 126] on span "Pack" at bounding box center [658, 126] width 14 height 9
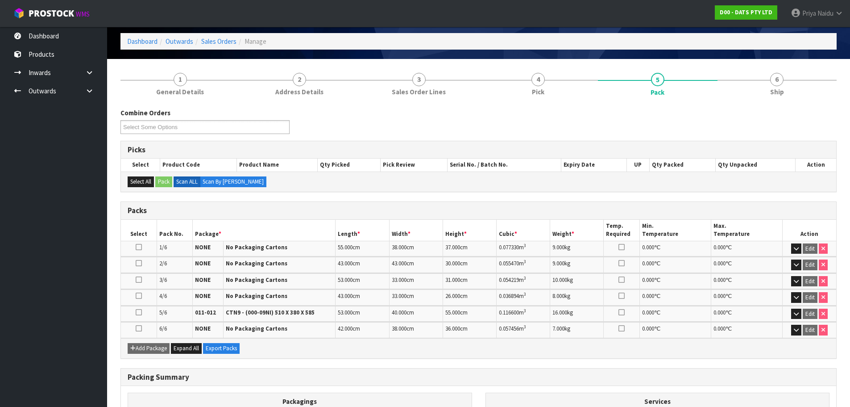
scroll to position [89, 0]
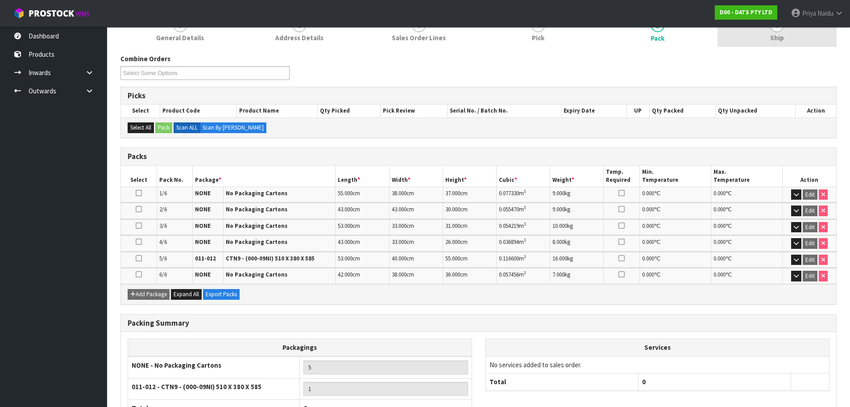
drag, startPoint x: 778, startPoint y: 38, endPoint x: 728, endPoint y: 46, distance: 50.7
click at [778, 38] on span "Ship" at bounding box center [777, 37] width 14 height 9
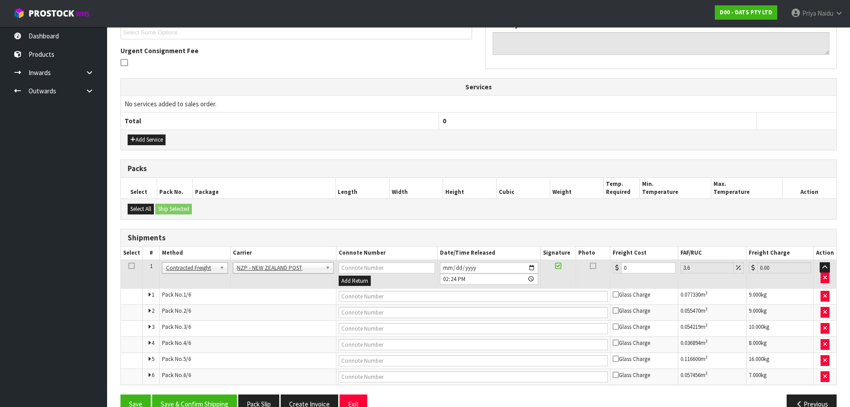
scroll to position [239, 0]
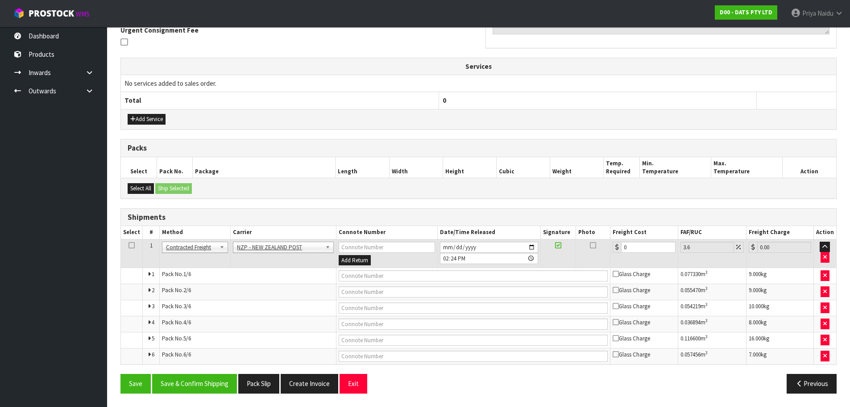
drag, startPoint x: 262, startPoint y: 241, endPoint x: 264, endPoint y: 258, distance: 17.2
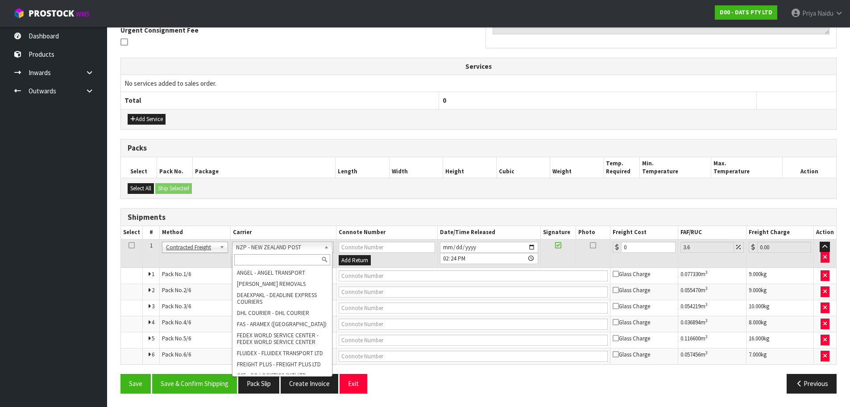
click at [264, 258] on input "text" at bounding box center [282, 259] width 96 height 11
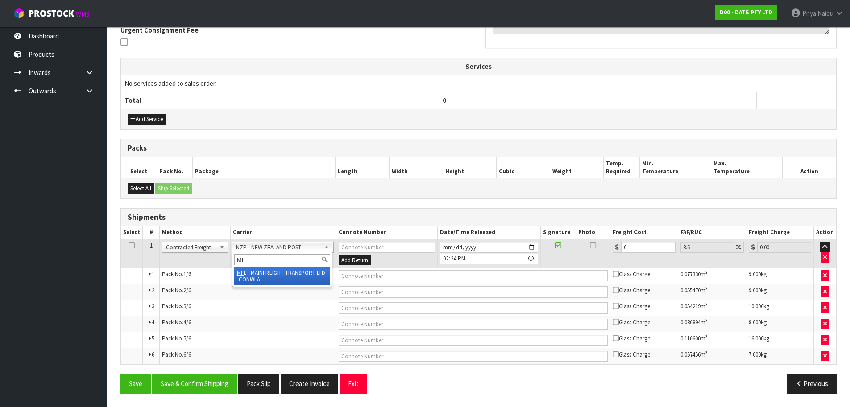
type input "MF"
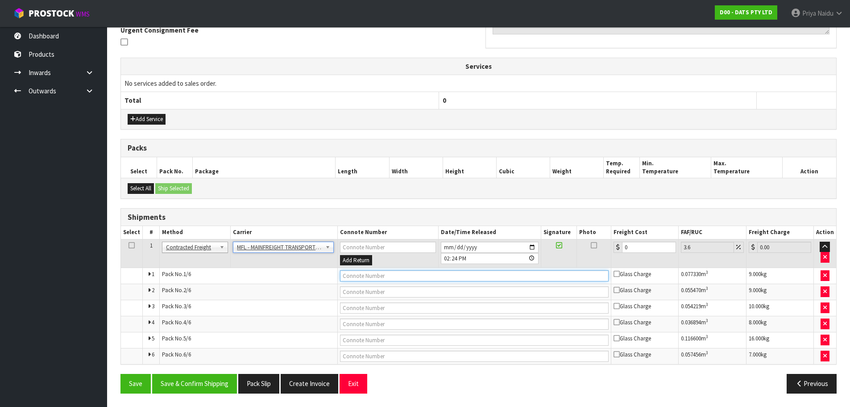
click at [362, 272] on input "text" at bounding box center [474, 275] width 269 height 11
paste input "FWM58453828"
type input "FWM58453828"
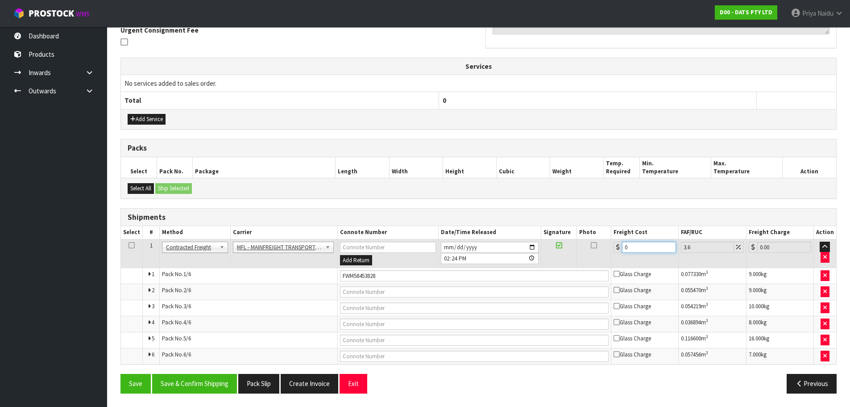
click at [641, 242] on input "0" at bounding box center [649, 246] width 54 height 11
type input "0"
type input "6"
type input "6.22"
type input "68"
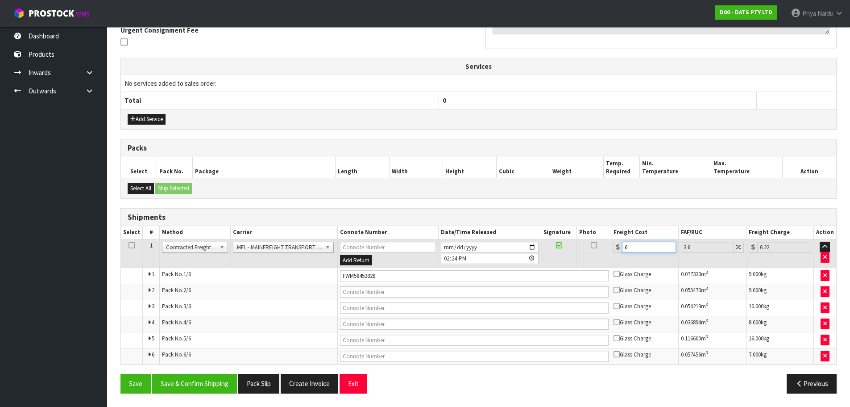
type input "70.45"
type input "68.3"
type input "70.76"
type input "68.31"
type input "70.77"
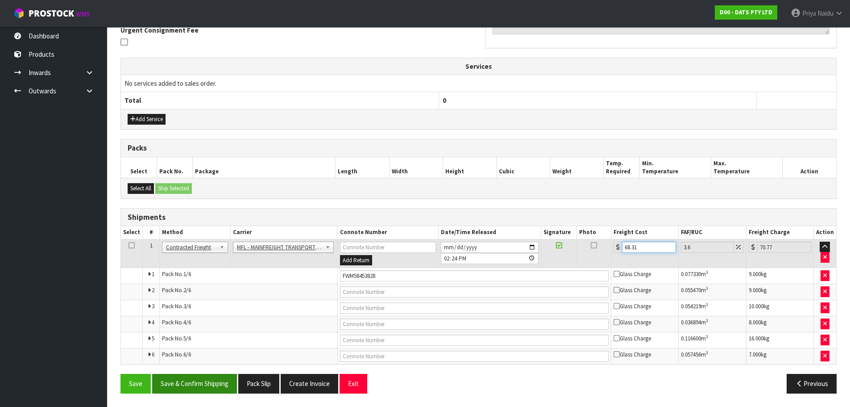
type input "68.31"
click at [191, 382] on button "Save & Confirm Shipping" at bounding box center [194, 383] width 85 height 19
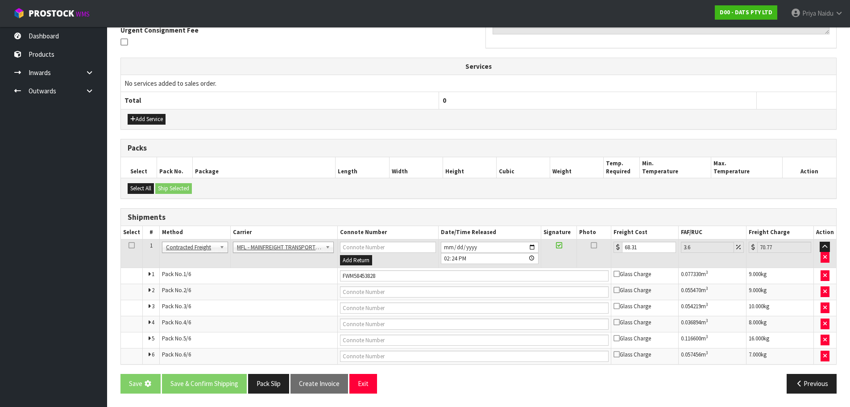
scroll to position [0, 0]
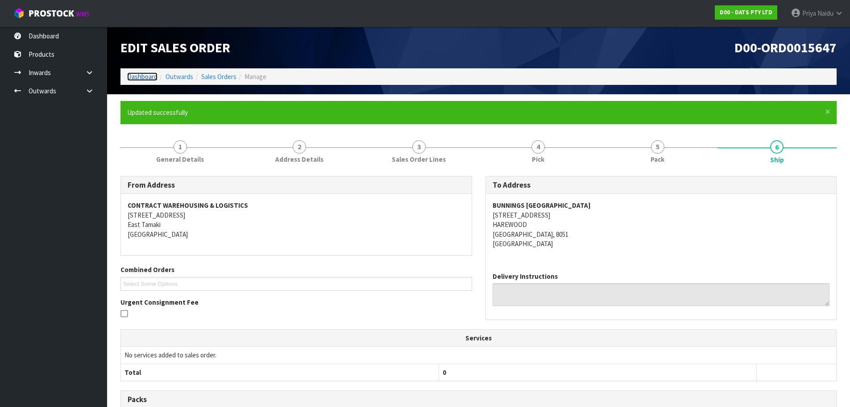
drag, startPoint x: 19, startPoint y: 385, endPoint x: 129, endPoint y: 78, distance: 326.1
click at [128, 78] on link "Dashboard" at bounding box center [142, 76] width 30 height 8
click at [142, 76] on link "Dashboard" at bounding box center [142, 76] width 30 height 8
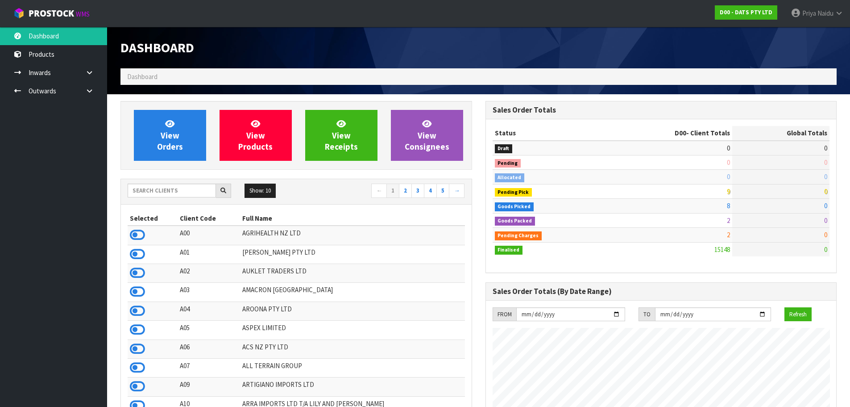
scroll to position [676, 365]
click at [152, 189] on input "text" at bounding box center [172, 190] width 88 height 14
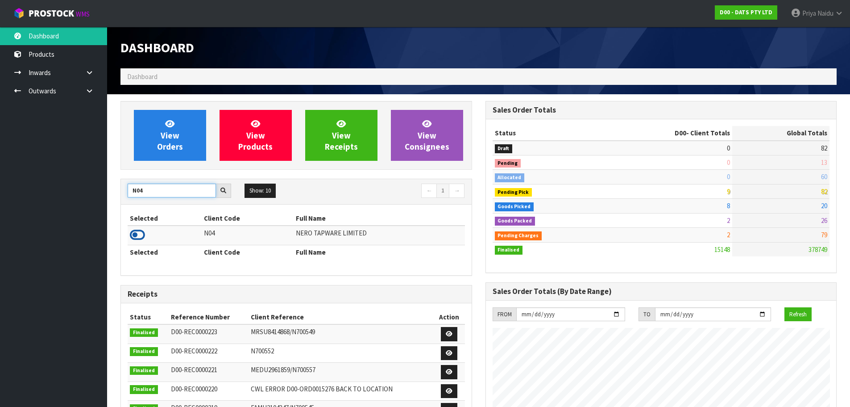
type input "N04"
drag, startPoint x: 139, startPoint y: 232, endPoint x: 141, endPoint y: 227, distance: 5.8
click at [139, 233] on icon at bounding box center [137, 234] width 15 height 13
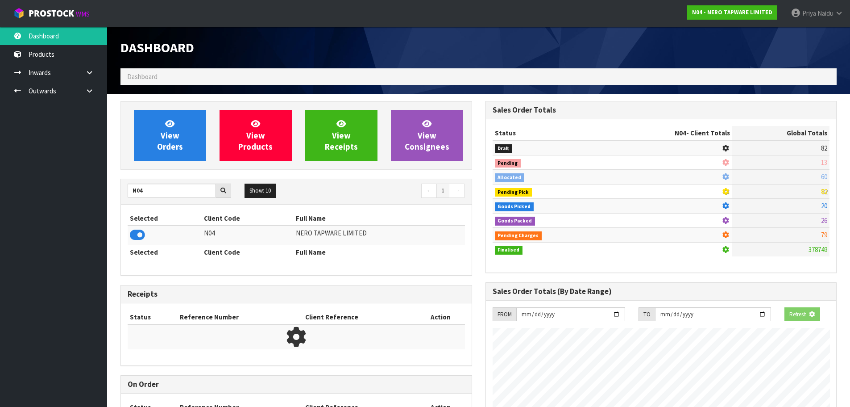
scroll to position [556, 365]
click at [172, 156] on link "View Orders" at bounding box center [170, 135] width 72 height 51
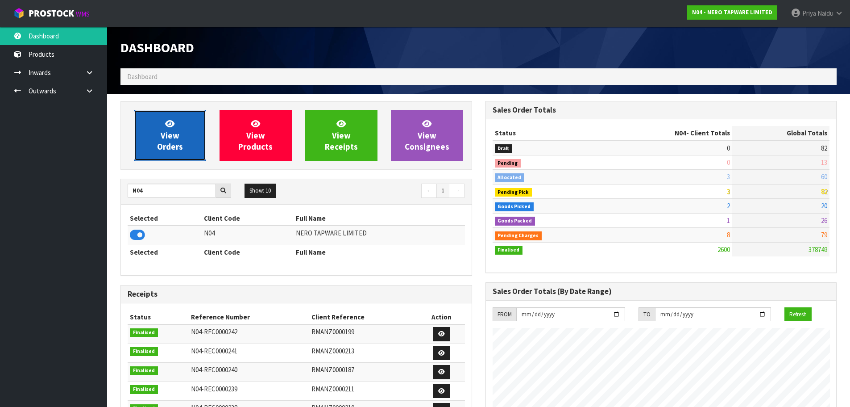
scroll to position [695, 365]
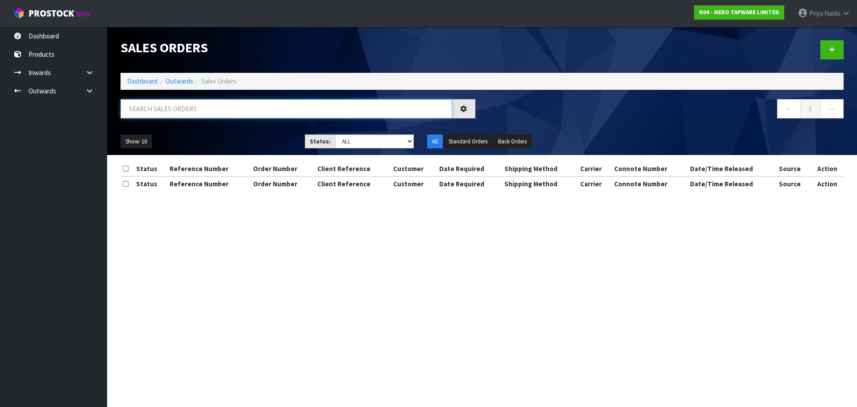
click at [184, 111] on input "text" at bounding box center [286, 108] width 332 height 19
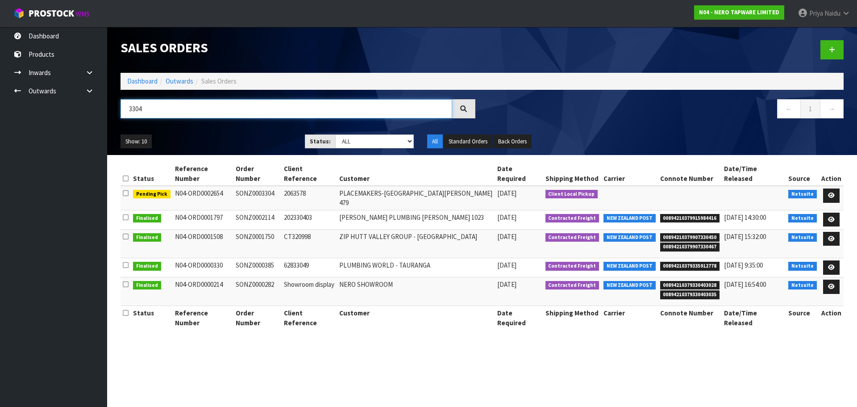
type input "3304"
click at [228, 143] on ul "Show: 10 5 10 25 50" at bounding box center [205, 141] width 171 height 14
click at [827, 188] on link at bounding box center [831, 195] width 17 height 14
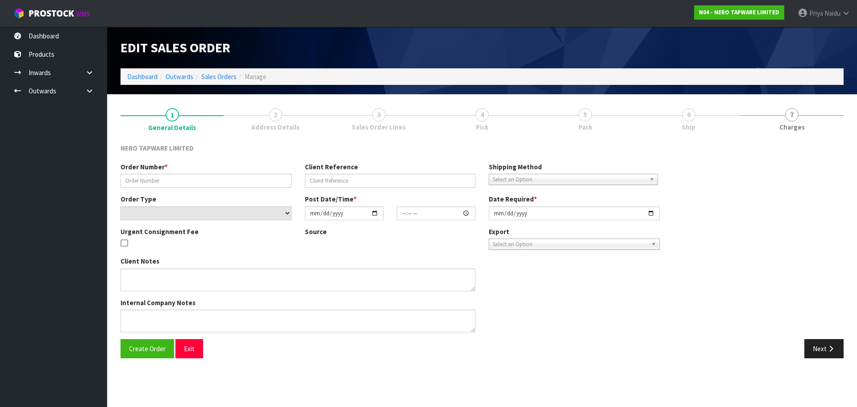
type input "SONZ0003304"
type input "2063578"
select select "number:0"
type input "2025-08-28"
type input "13:30:05.000"
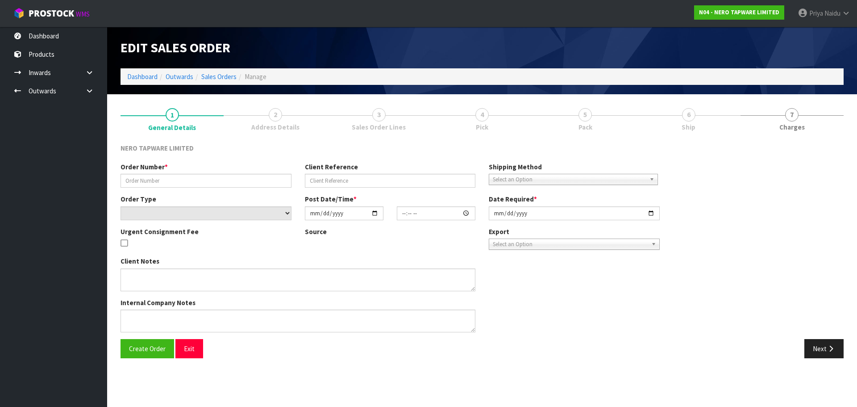
type input "2025-08-28"
type textarea "Tracy pick up 28/08"
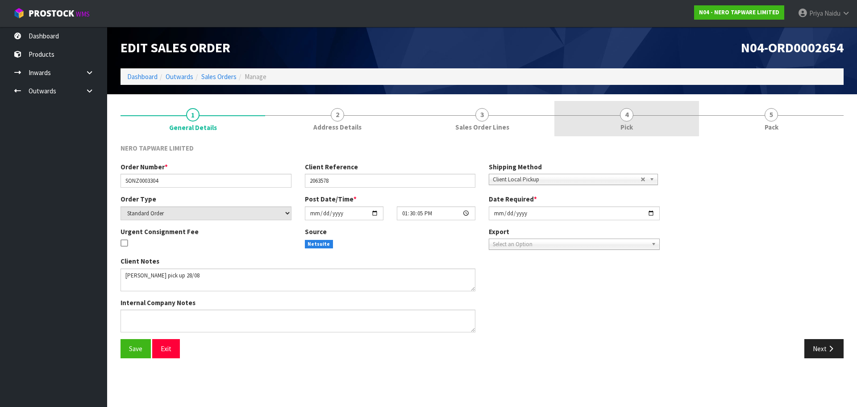
click at [638, 130] on link "4 Pick" at bounding box center [626, 118] width 145 height 35
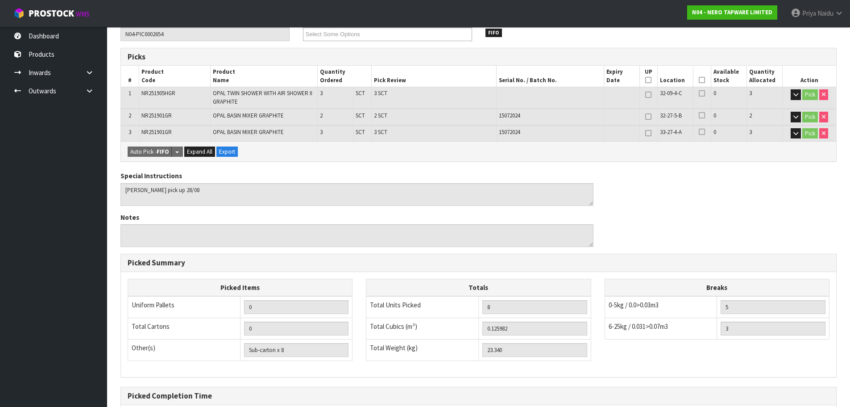
scroll to position [221, 0]
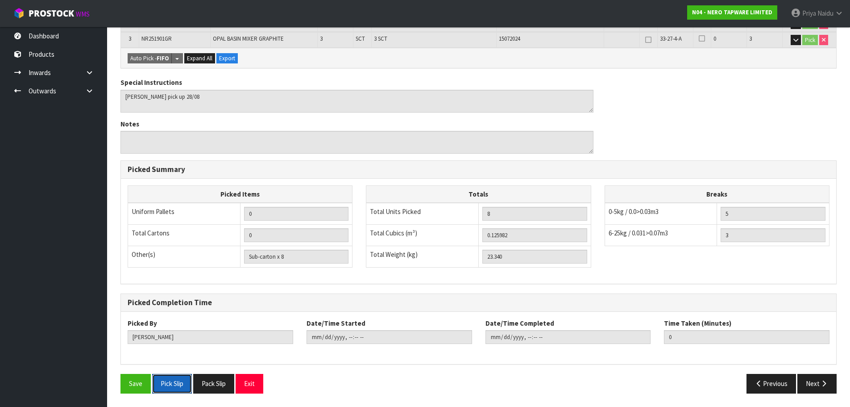
drag, startPoint x: 169, startPoint y: 382, endPoint x: 442, endPoint y: 314, distance: 281.9
click at [169, 383] on button "Pick Slip" at bounding box center [172, 383] width 40 height 19
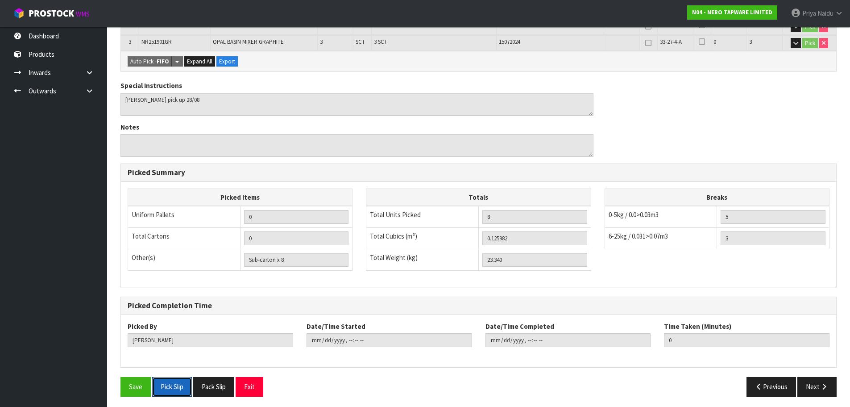
scroll to position [0, 0]
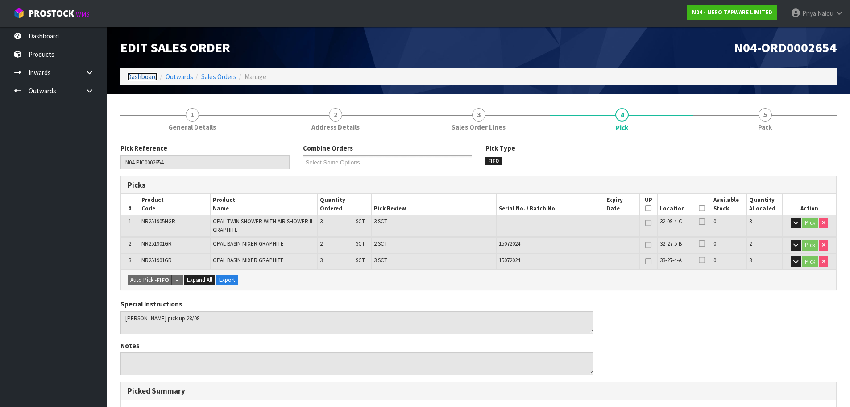
click at [144, 77] on link "Dashboard" at bounding box center [142, 76] width 30 height 8
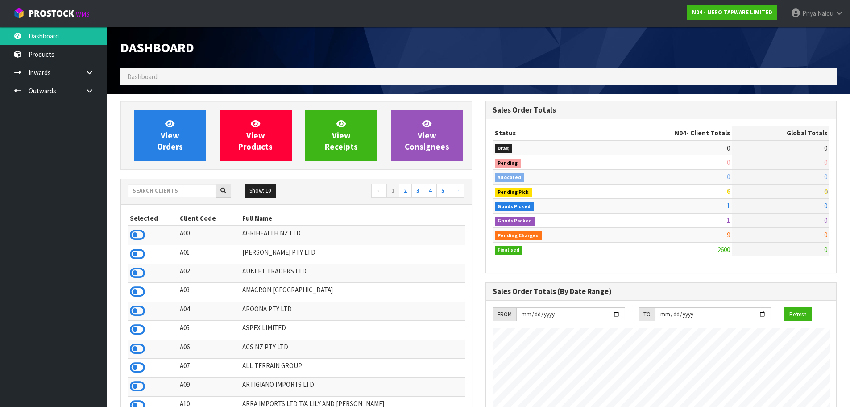
scroll to position [695, 365]
click at [158, 188] on input "text" at bounding box center [172, 190] width 88 height 14
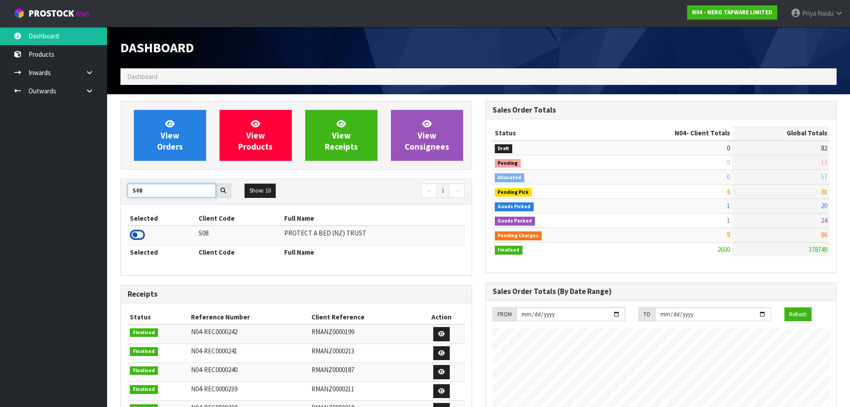
type input "S08"
click at [137, 235] on icon at bounding box center [137, 234] width 15 height 13
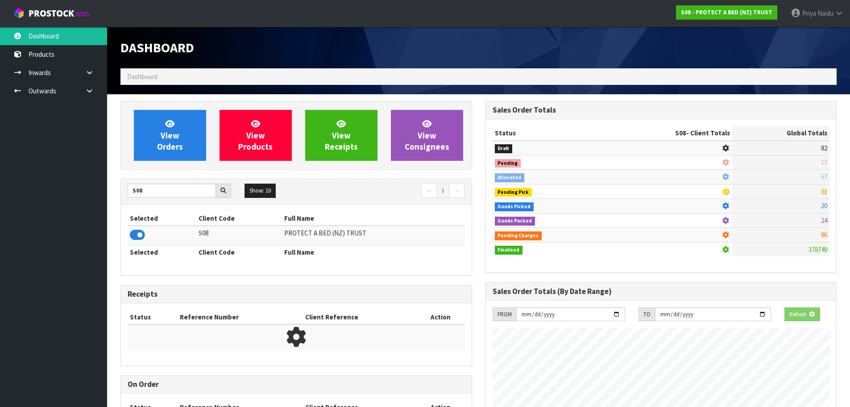
scroll to position [445692, 445883]
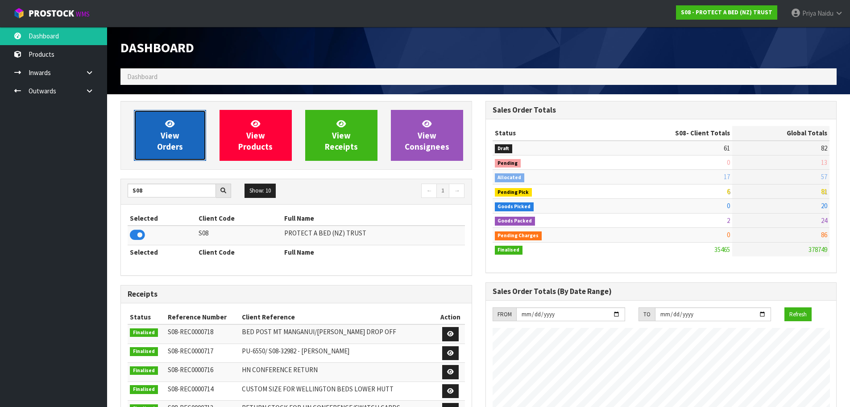
drag, startPoint x: 165, startPoint y: 157, endPoint x: 170, endPoint y: 142, distance: 15.0
click at [165, 156] on link "View Orders" at bounding box center [170, 135] width 72 height 51
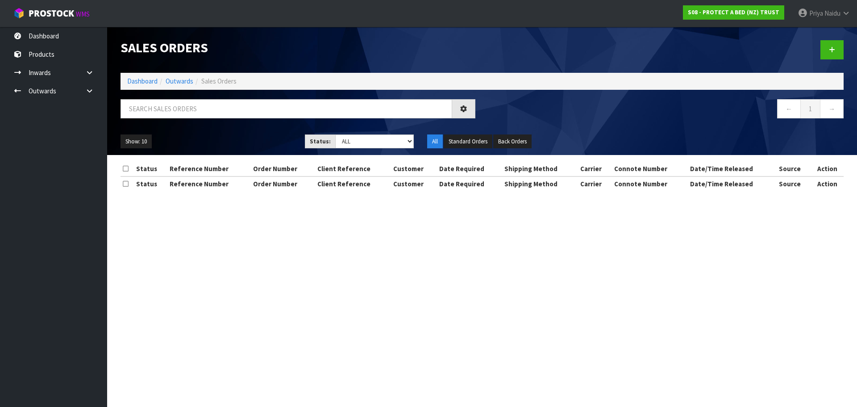
click at [184, 119] on div at bounding box center [298, 112] width 368 height 26
click at [187, 114] on input "text" at bounding box center [286, 108] width 332 height 19
type input "2"
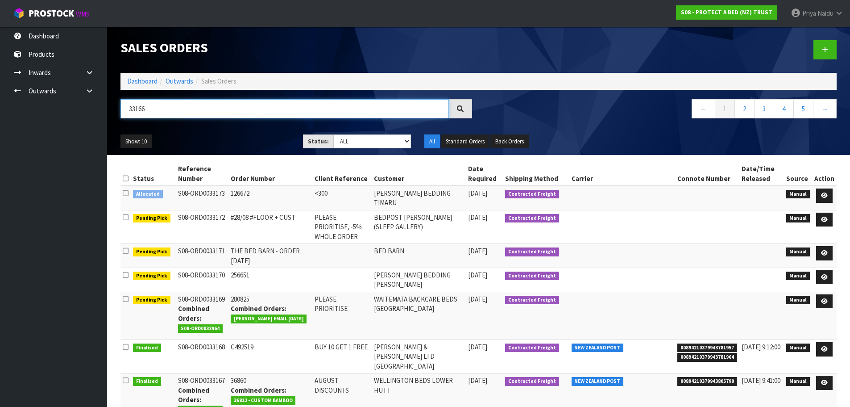
type input "33166"
click at [338, 146] on select "Draft Pending Allocated Pending Pick Goods Picked Goods Packed Pending Charges …" at bounding box center [372, 141] width 78 height 14
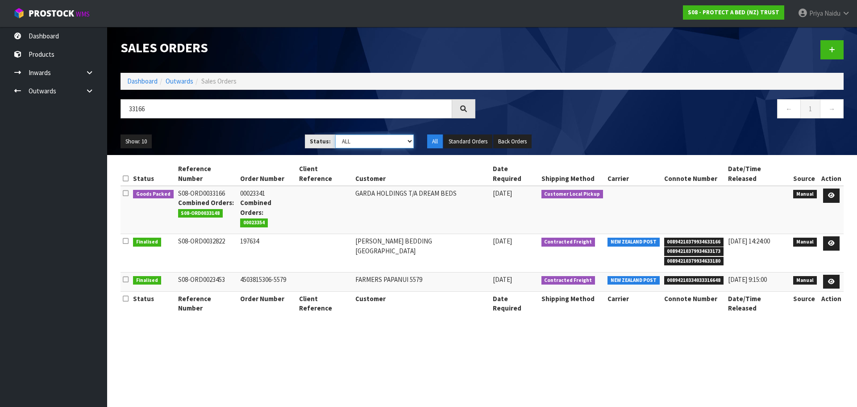
select select "string:5"
click at [335, 134] on select "Draft Pending Allocated Pending Pick Goods Picked Goods Packed Pending Charges …" at bounding box center [374, 141] width 79 height 14
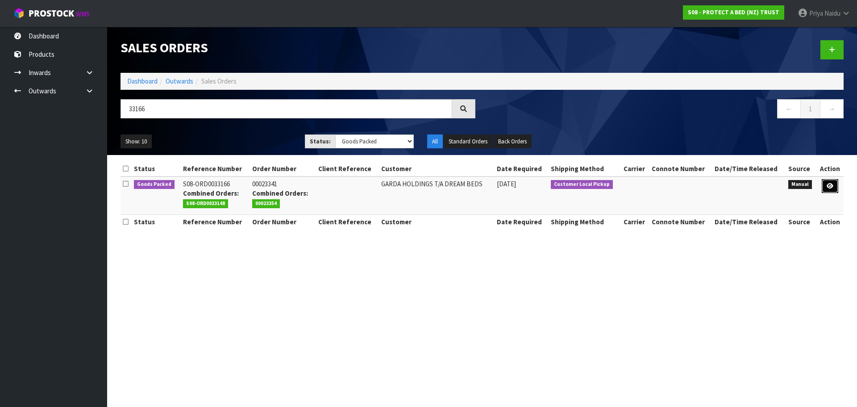
click at [833, 186] on icon at bounding box center [829, 186] width 7 height 6
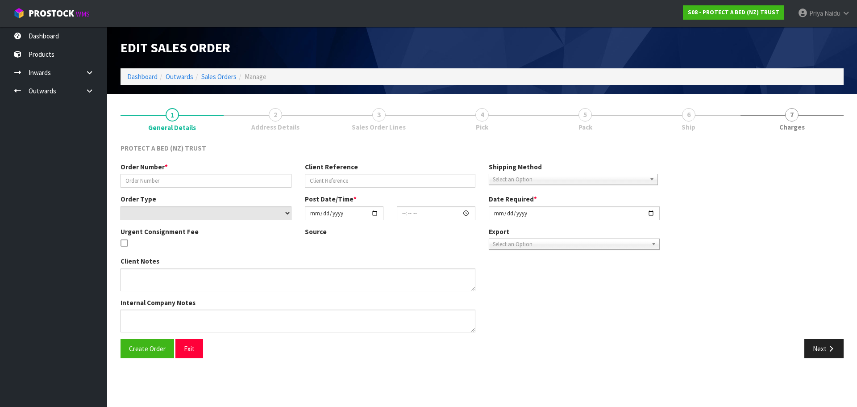
type input "00023341"
select select "number:0"
type input "2025-08-27"
type input "10:10:00.000"
type input "2025-08-27"
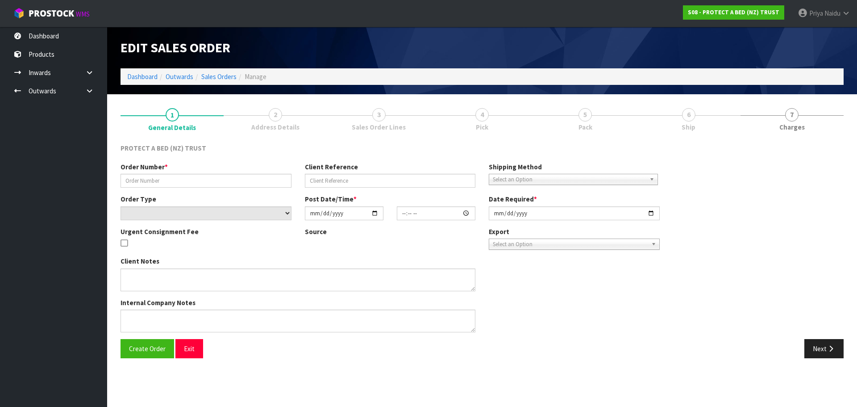
type textarea "CAN YOU PLEASE LET US KNOW WHEN THIS AND ORDER 23354 ARE READY?"
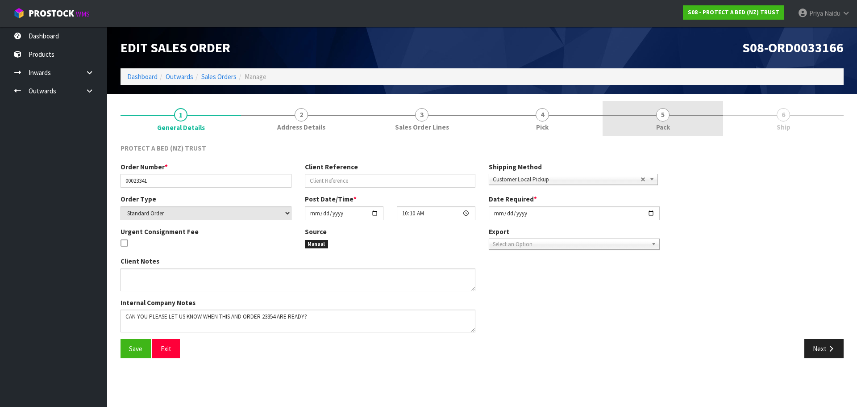
click at [659, 131] on span "Pack" at bounding box center [663, 126] width 14 height 9
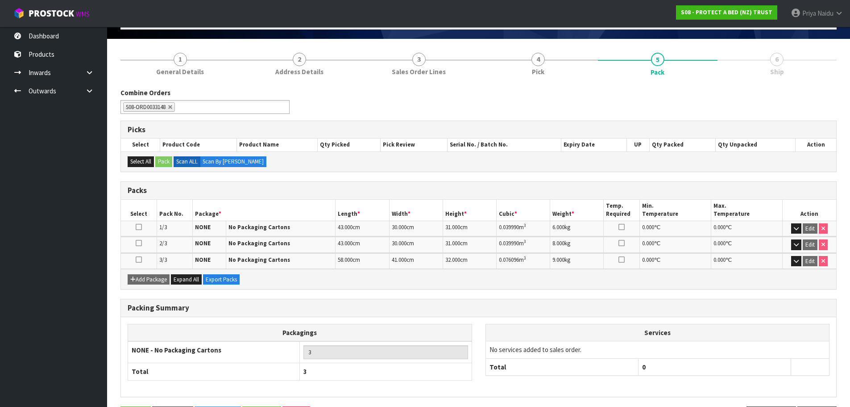
scroll to position [87, 0]
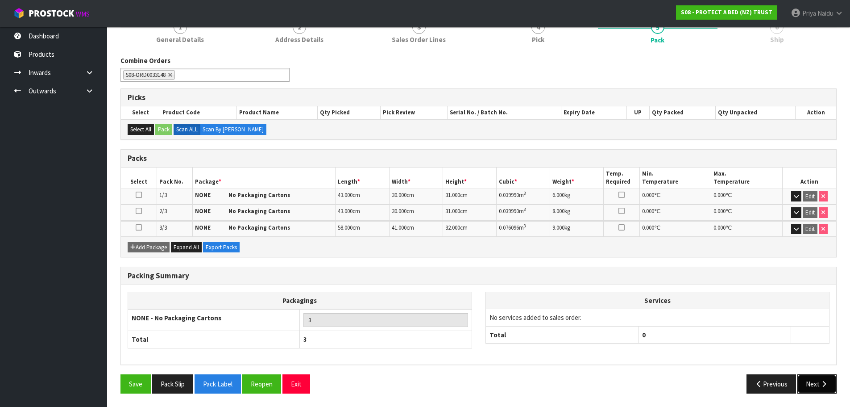
click at [806, 383] on button "Next" at bounding box center [816, 383] width 39 height 19
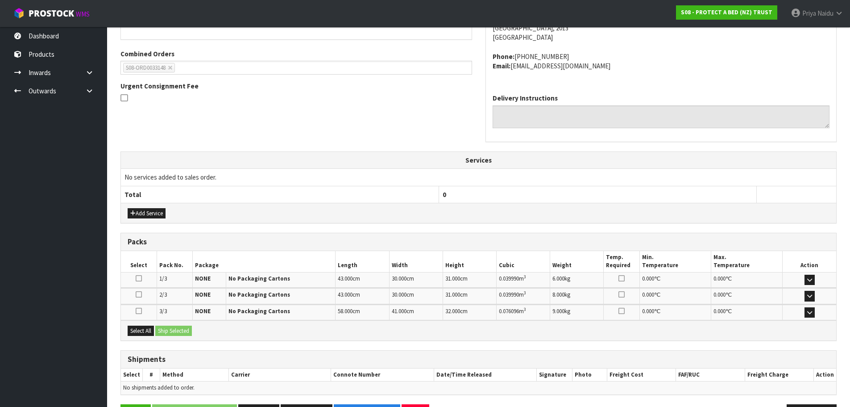
scroll to position [213, 0]
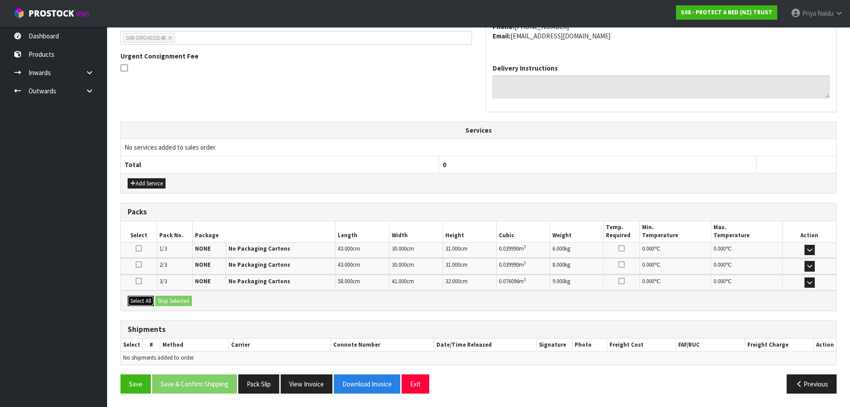
drag, startPoint x: 145, startPoint y: 303, endPoint x: 160, endPoint y: 302, distance: 14.7
click at [146, 302] on button "Select All" at bounding box center [141, 300] width 26 height 11
click at [160, 302] on button "Ship Selected" at bounding box center [173, 300] width 37 height 11
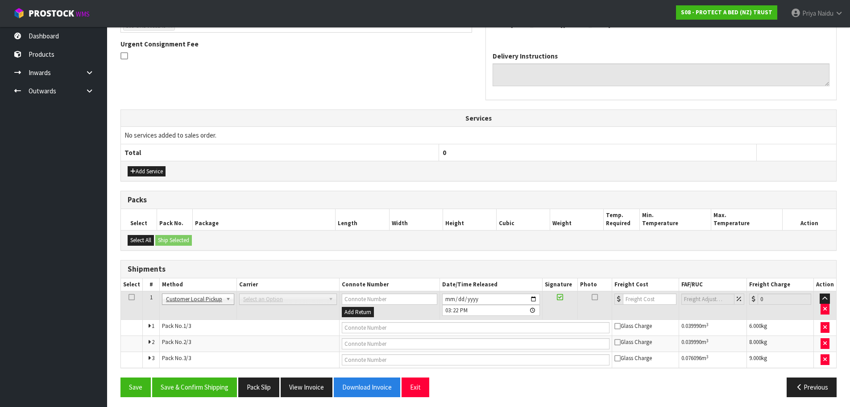
scroll to position [229, 0]
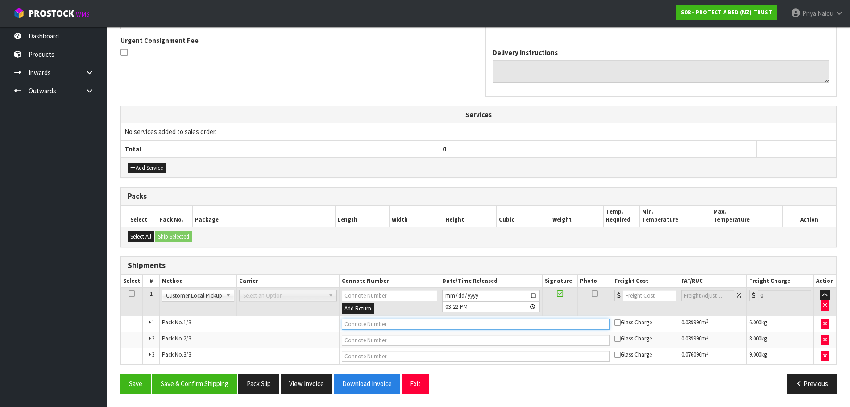
click at [361, 326] on input "text" at bounding box center [476, 323] width 268 height 11
type input "CUSTOMER COLLECTED"
click at [199, 381] on button "Save & Confirm Shipping" at bounding box center [194, 383] width 85 height 19
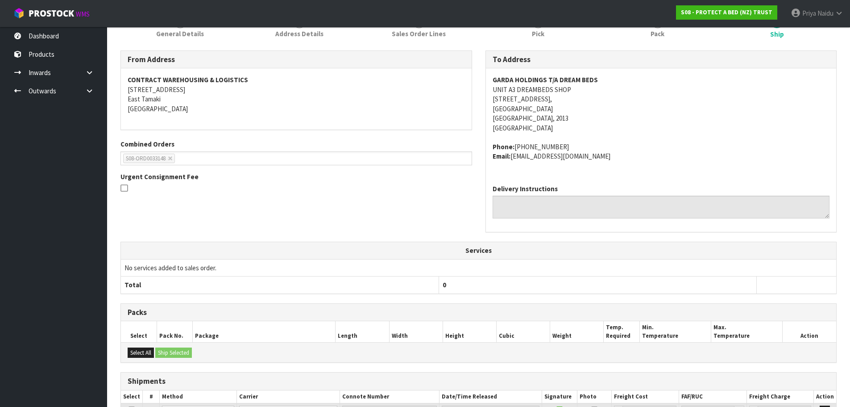
scroll to position [0, 0]
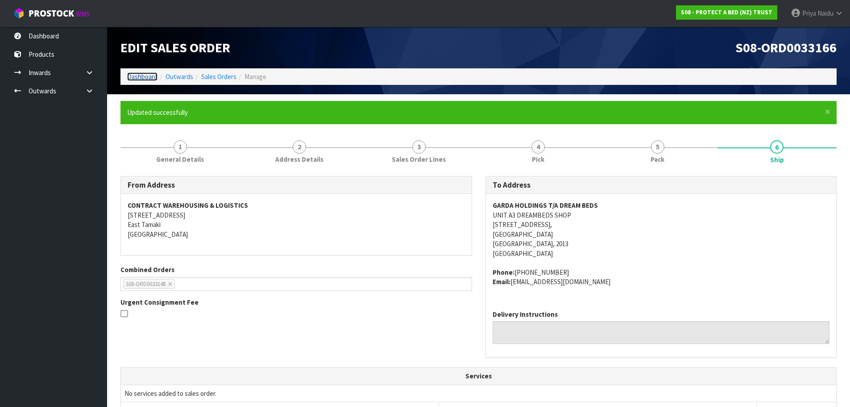
drag, startPoint x: 140, startPoint y: 74, endPoint x: 146, endPoint y: 74, distance: 6.2
click at [140, 74] on link "Dashboard" at bounding box center [142, 76] width 30 height 8
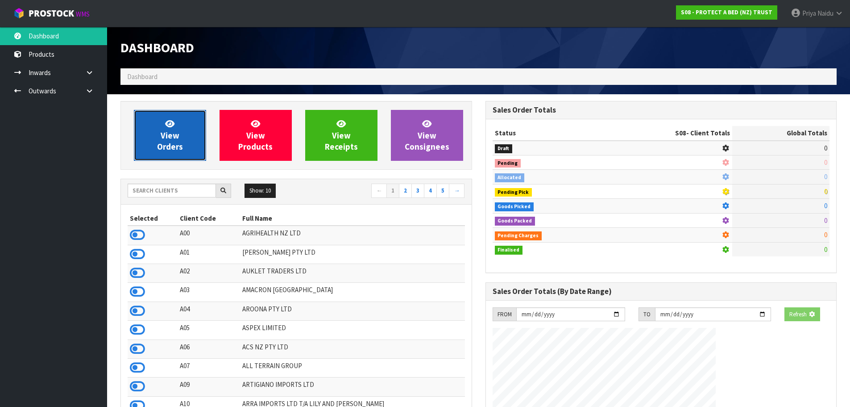
click at [166, 126] on icon at bounding box center [169, 123] width 9 height 8
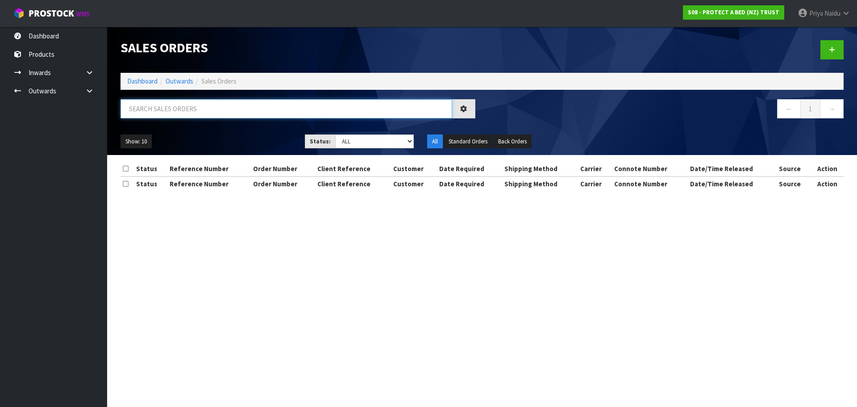
click at [189, 114] on input "text" at bounding box center [286, 108] width 332 height 19
type input "33148"
click at [357, 147] on select "Draft Pending Allocated Pending Pick Goods Picked Goods Packed Pending Charges …" at bounding box center [374, 141] width 79 height 14
select select "string:5"
click at [335, 134] on select "Draft Pending Allocated Pending Pick Goods Picked Goods Packed Pending Charges …" at bounding box center [374, 141] width 79 height 14
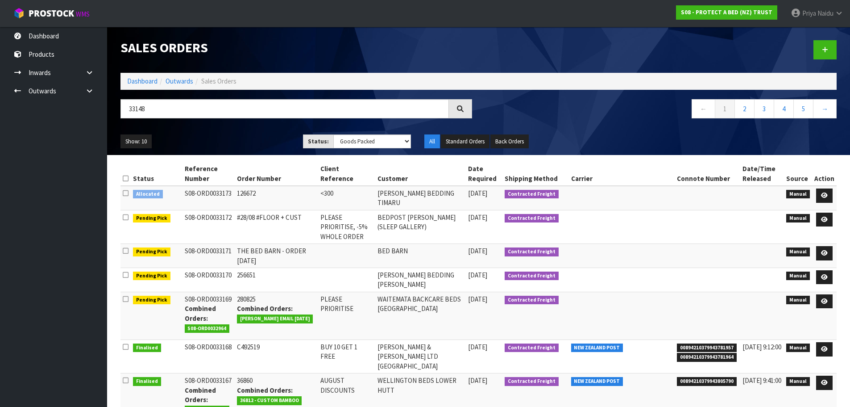
click at [275, 137] on ul "Show: 10 5 10 25 50" at bounding box center [204, 141] width 169 height 14
click at [274, 137] on ul "Show: 10 5 10 25 50" at bounding box center [204, 141] width 169 height 14
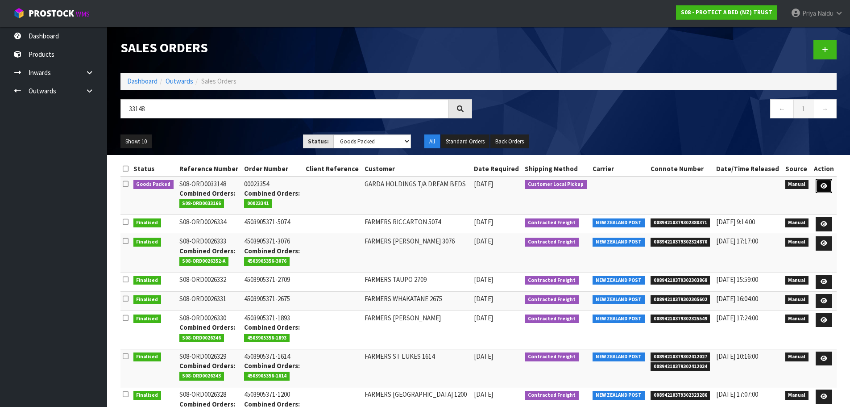
click at [826, 185] on icon at bounding box center [824, 186] width 7 height 6
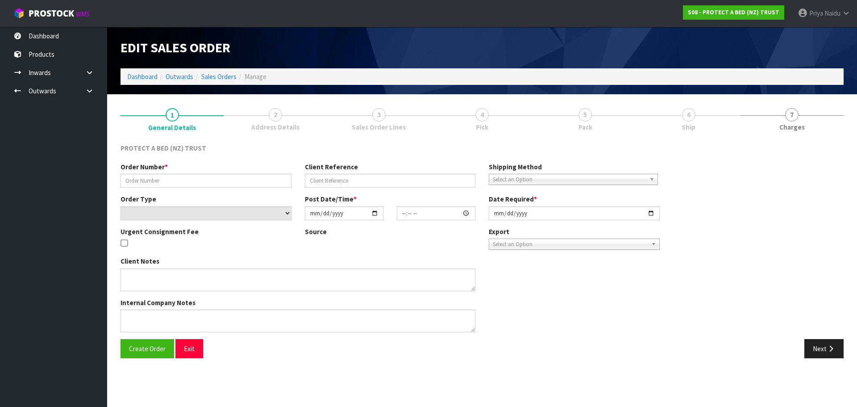
type input "00023354"
select select "number:0"
type input "2025-08-26"
type input "10:30:00.000"
type input "2025-08-27"
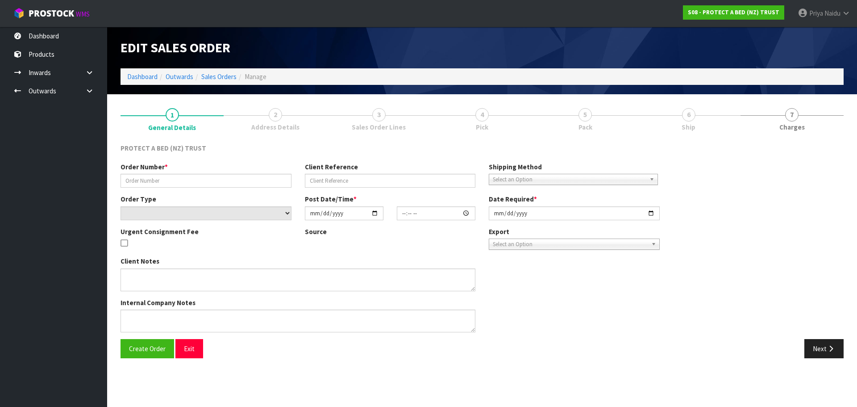
type textarea "REPLACEMENT ITEM AS PER CLINT - FREE OF CHARGE WE WILL BE PUTTING THROUGH AN OR…"
type textarea "CAN YOU PLEASE LET US KNOW WHEN THIS IS READY"
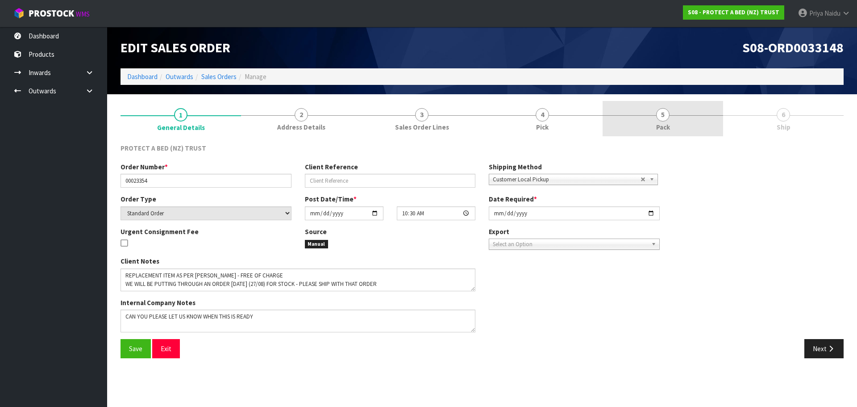
click at [667, 121] on link "5 Pack" at bounding box center [662, 118] width 120 height 35
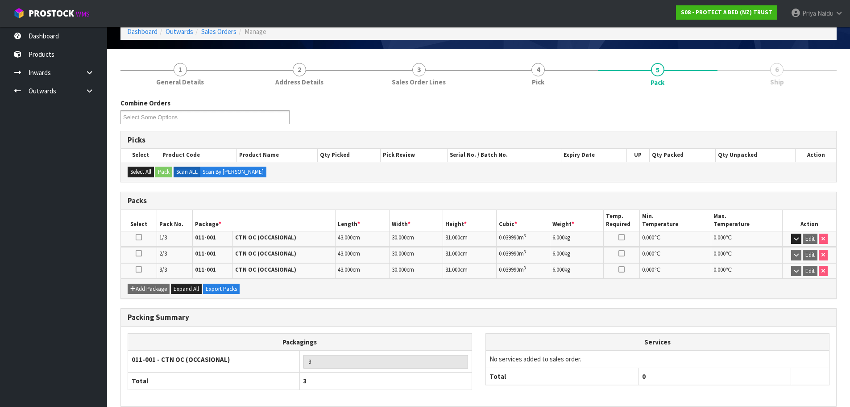
scroll to position [87, 0]
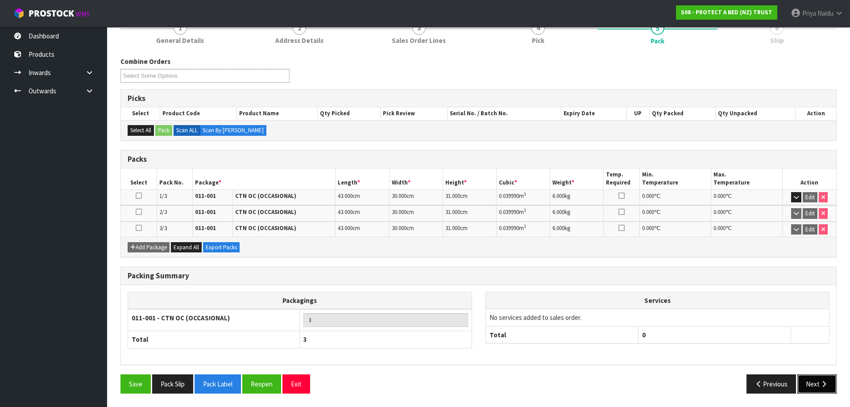
click at [811, 380] on button "Next" at bounding box center [816, 383] width 39 height 19
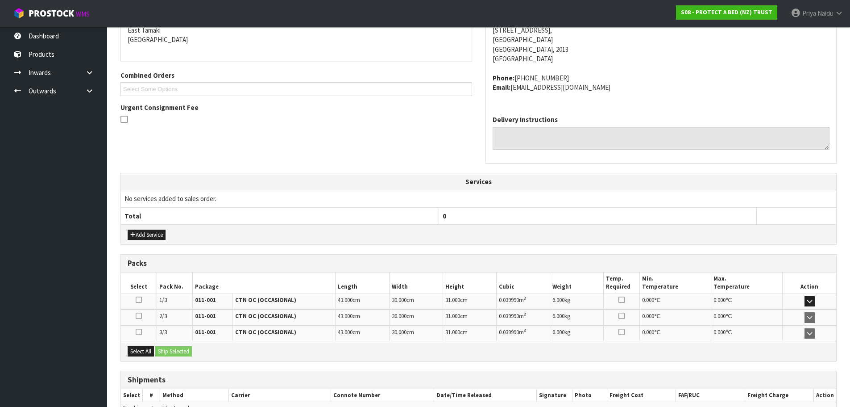
scroll to position [212, 0]
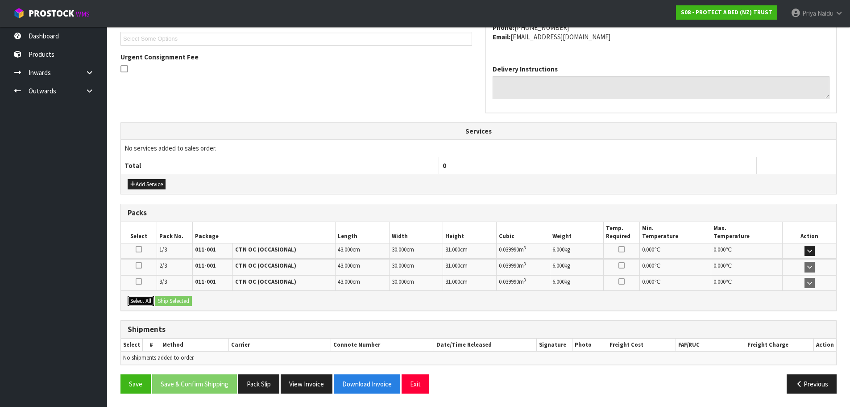
click at [149, 302] on button "Select All" at bounding box center [141, 300] width 26 height 11
click at [167, 302] on button "Ship Selected" at bounding box center [173, 300] width 37 height 11
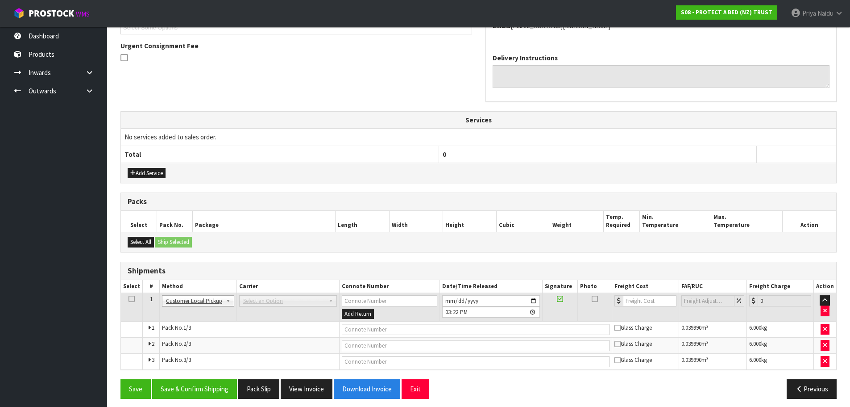
scroll to position [229, 0]
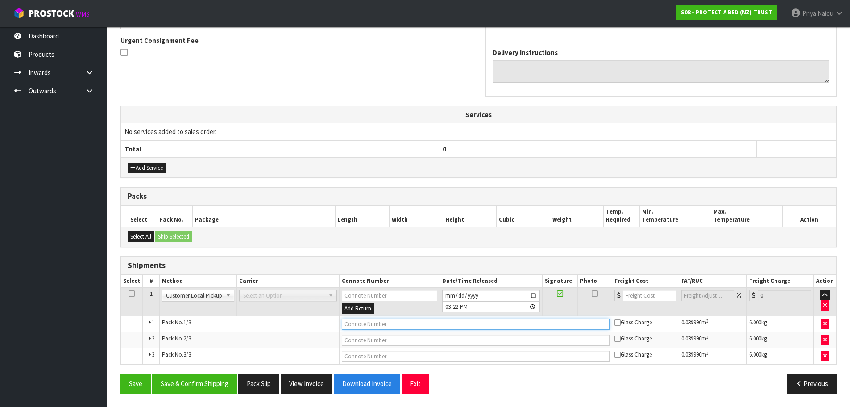
click at [351, 324] on input "text" at bounding box center [476, 323] width 268 height 11
type input "CUSTOMER COLLECTED"
click at [220, 380] on button "Save & Confirm Shipping" at bounding box center [194, 383] width 85 height 19
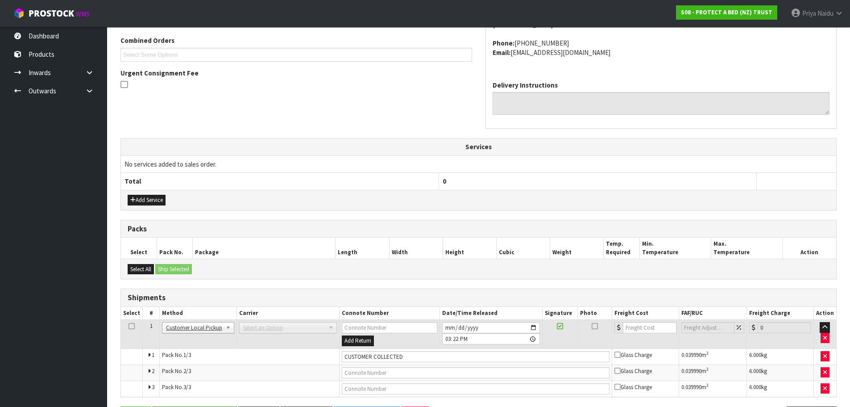
scroll to position [0, 0]
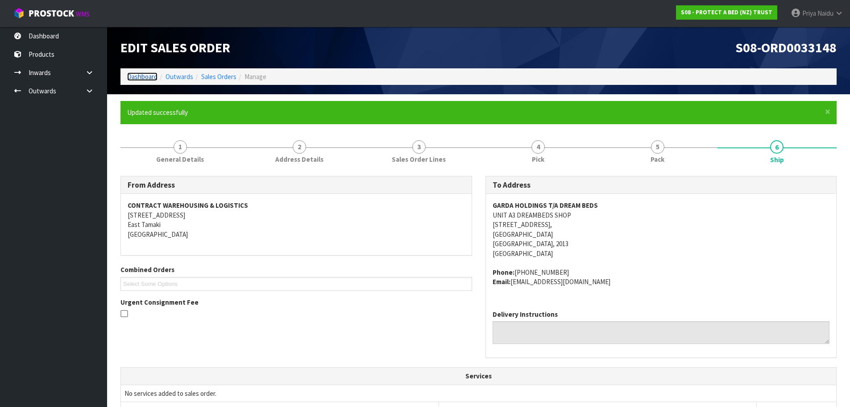
click at [141, 80] on link "Dashboard" at bounding box center [142, 76] width 30 height 8
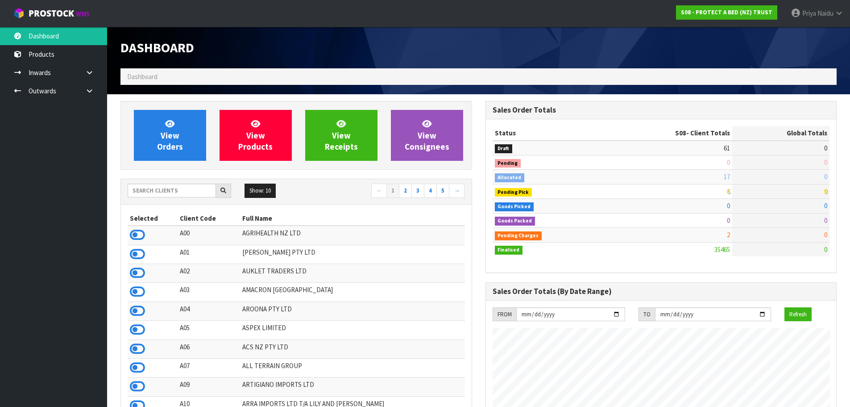
scroll to position [556, 365]
click at [152, 187] on input "text" at bounding box center [172, 190] width 88 height 14
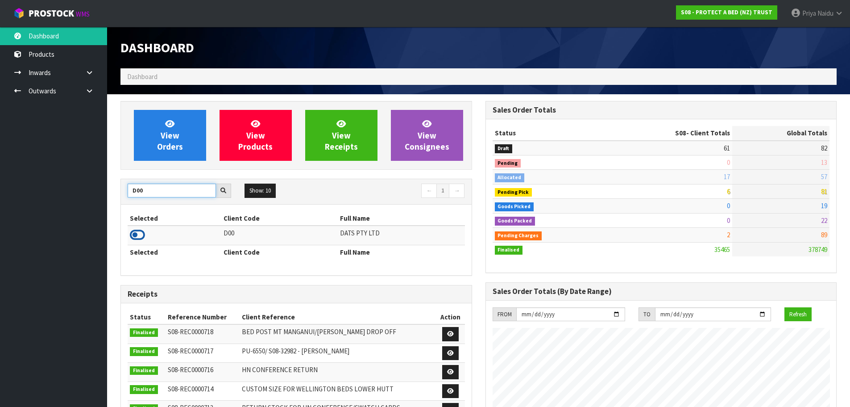
type input "D00"
click at [136, 236] on icon at bounding box center [137, 234] width 15 height 13
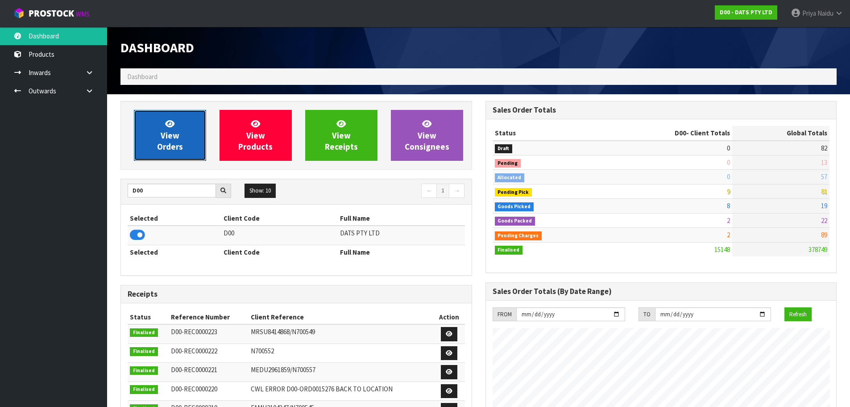
click at [172, 145] on span "View Orders" at bounding box center [170, 134] width 26 height 33
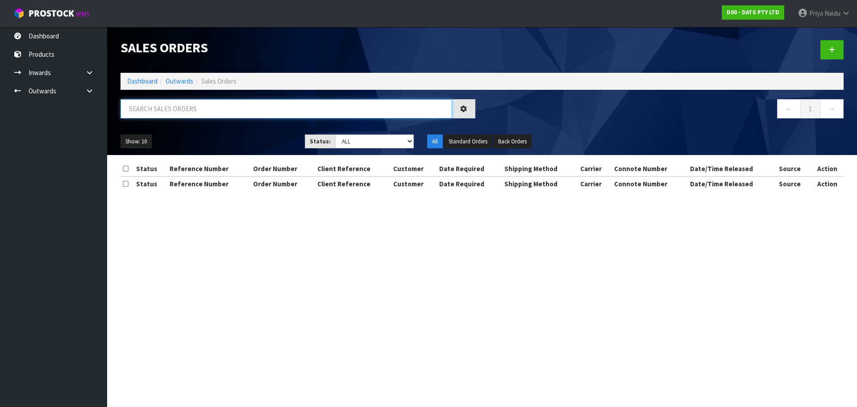
drag, startPoint x: 193, startPoint y: 117, endPoint x: 197, endPoint y: 113, distance: 6.0
click at [193, 117] on input "text" at bounding box center [286, 108] width 332 height 19
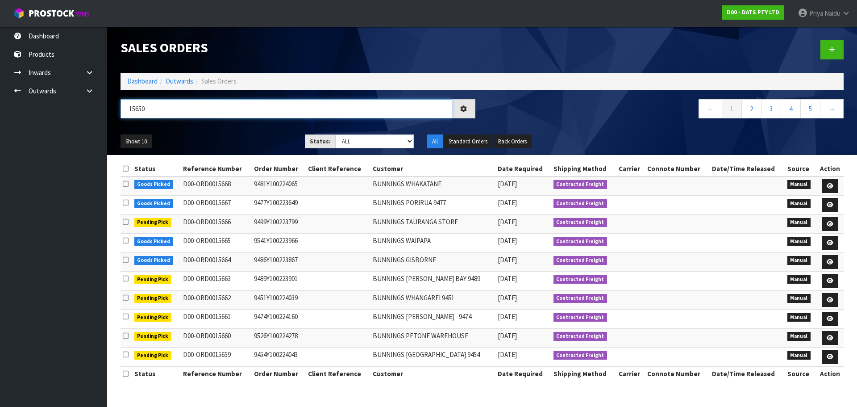
type input "15650"
click at [341, 140] on select "Draft Pending Allocated Pending Pick Goods Picked Goods Packed Pending Charges …" at bounding box center [374, 141] width 79 height 14
select select "string:5"
click at [335, 134] on select "Draft Pending Allocated Pending Pick Goods Picked Goods Packed Pending Charges …" at bounding box center [374, 141] width 79 height 14
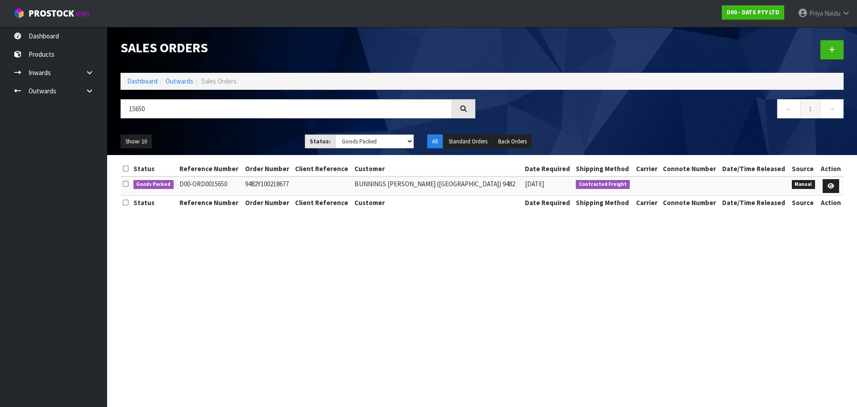
click at [250, 139] on ul "Show: 10 5 10 25 50" at bounding box center [205, 141] width 171 height 14
click at [249, 138] on ul "Show: 10 5 10 25 50" at bounding box center [205, 141] width 171 height 14
click at [831, 182] on link at bounding box center [830, 186] width 17 height 14
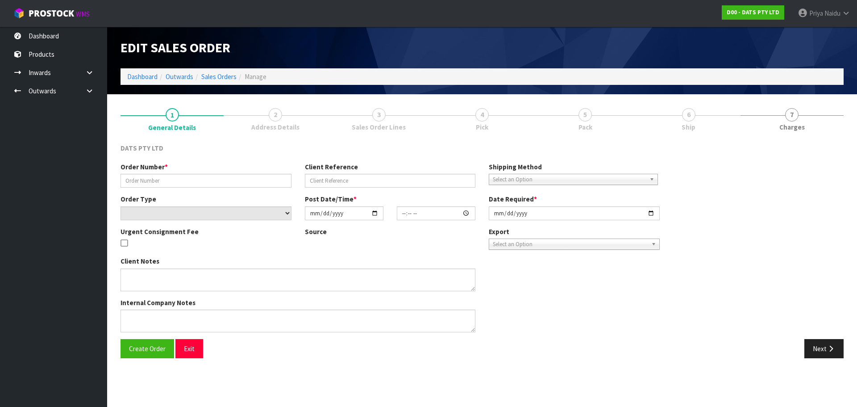
type input "9482Y100218677"
select select "number:0"
type input "2025-08-26"
type input "09:00:00.000"
type input "2025-08-26"
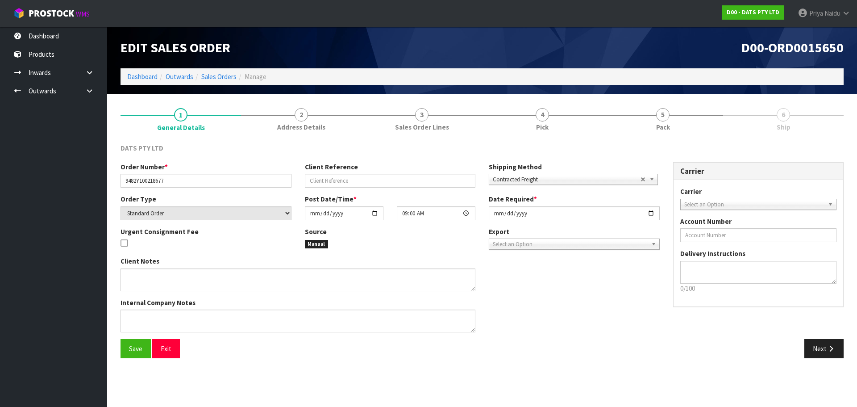
click at [681, 120] on link "5 Pack" at bounding box center [662, 118] width 120 height 35
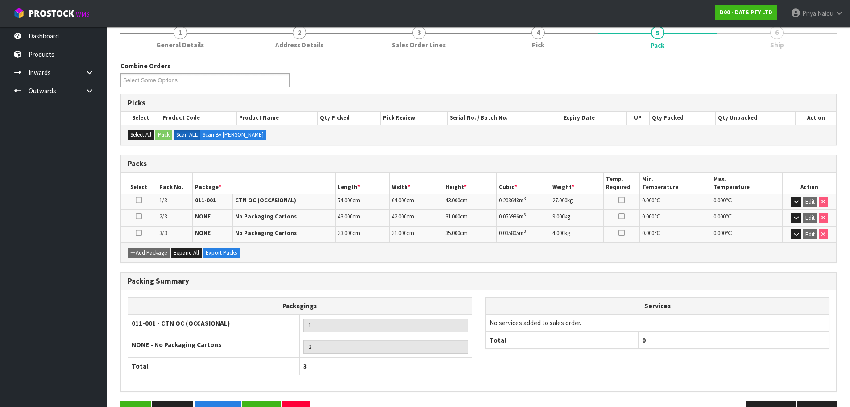
scroll to position [109, 0]
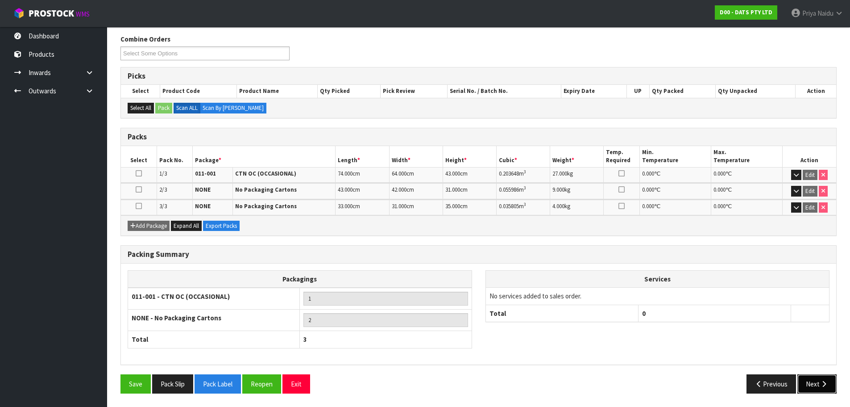
click at [809, 386] on button "Next" at bounding box center [816, 383] width 39 height 19
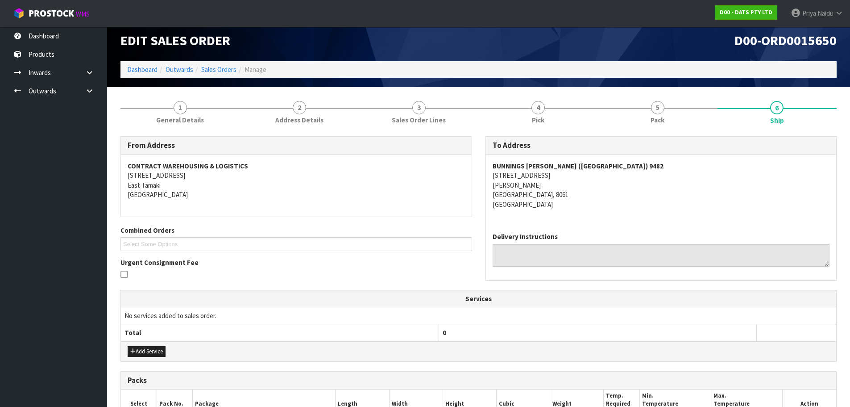
scroll to position [0, 0]
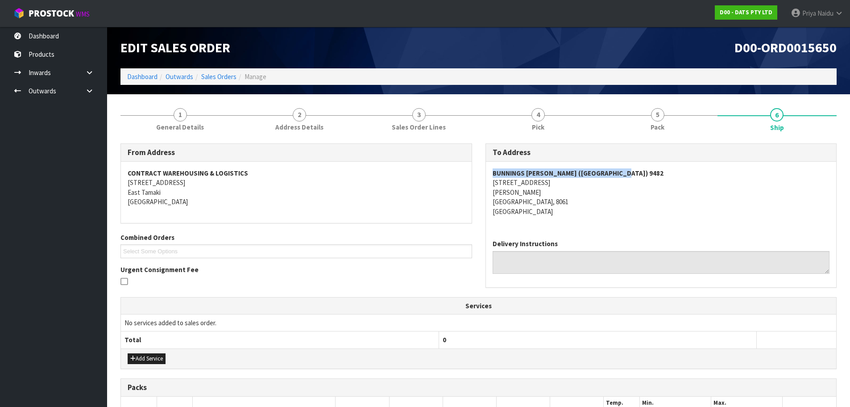
drag, startPoint x: 484, startPoint y: 178, endPoint x: 629, endPoint y: 174, distance: 145.1
click at [629, 174] on div "To Address BUNNINGS SHIRLEY (CHRISTCHURCH) 9482 197 MARSHLAND ROAD SHIRLEY CHRI…" at bounding box center [661, 219] width 365 height 153
drag, startPoint x: 486, startPoint y: 185, endPoint x: 572, endPoint y: 200, distance: 87.0
click at [572, 200] on div "BUNNINGS SHIRLEY (CHRISTCHURCH) 9482 197 MARSHLAND ROAD SHIRLEY CHRISTCHURCH, 8…" at bounding box center [661, 197] width 351 height 71
drag, startPoint x: 614, startPoint y: 194, endPoint x: 548, endPoint y: 186, distance: 66.9
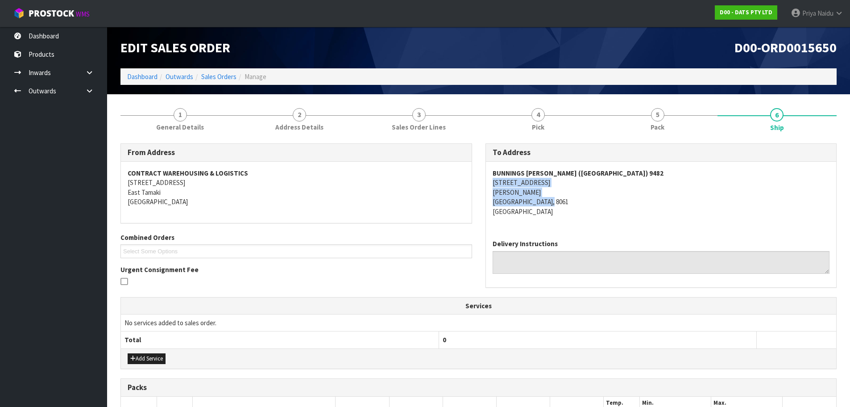
click at [614, 194] on address "BUNNINGS SHIRLEY (CHRISTCHURCH) 9482 197 MARSHLAND ROAD SHIRLEY CHRISTCHURCH, 8…" at bounding box center [661, 192] width 337 height 48
drag, startPoint x: 494, startPoint y: 182, endPoint x: 292, endPoint y: 185, distance: 201.7
click at [562, 183] on address "BUNNINGS SHIRLEY (CHRISTCHURCH) 9482 197 MARSHLAND ROAD SHIRLEY CHRISTCHURCH, 8…" at bounding box center [661, 192] width 337 height 48
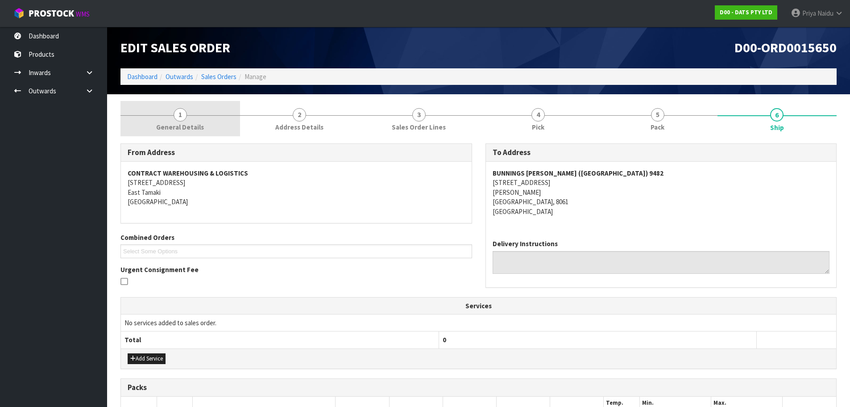
drag, startPoint x: 160, startPoint y: 127, endPoint x: 157, endPoint y: 133, distance: 6.6
click at [160, 127] on span "General Details" at bounding box center [180, 126] width 48 height 9
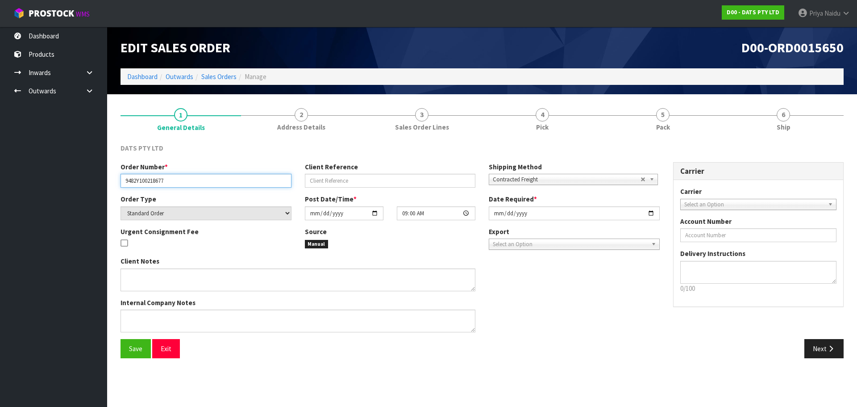
drag, startPoint x: 125, startPoint y: 178, endPoint x: 170, endPoint y: 179, distance: 45.1
click at [170, 179] on input "9482Y100218677" at bounding box center [205, 181] width 171 height 14
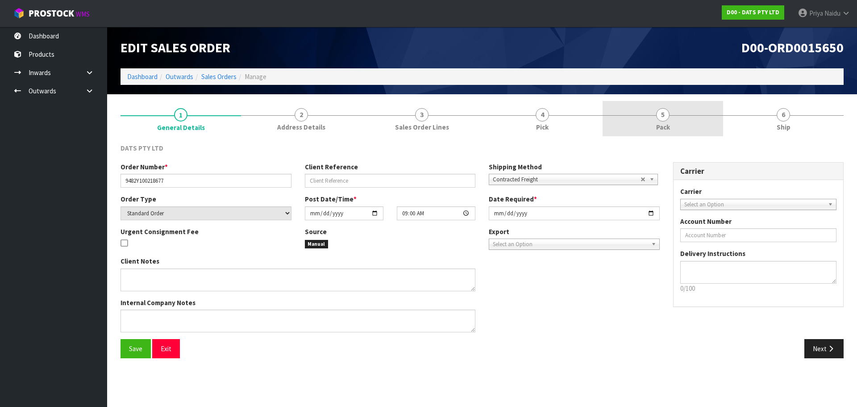
drag, startPoint x: 668, startPoint y: 119, endPoint x: 598, endPoint y: 135, distance: 72.0
click at [668, 119] on span "5" at bounding box center [662, 114] width 13 height 13
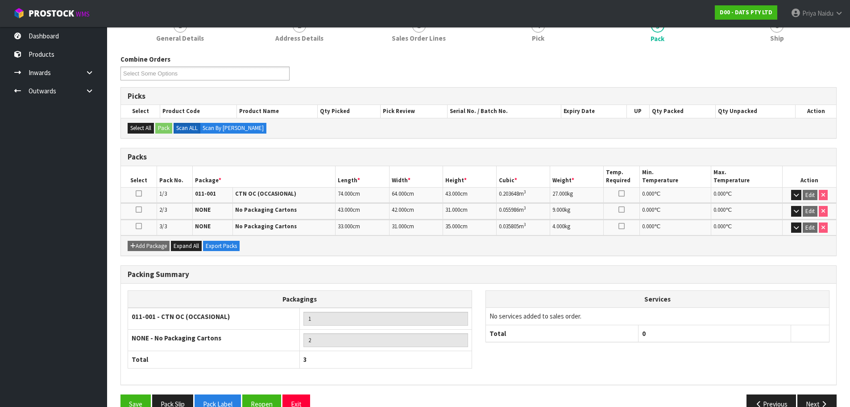
scroll to position [89, 0]
click at [731, 35] on link "6 Ship" at bounding box center [778, 29] width 120 height 35
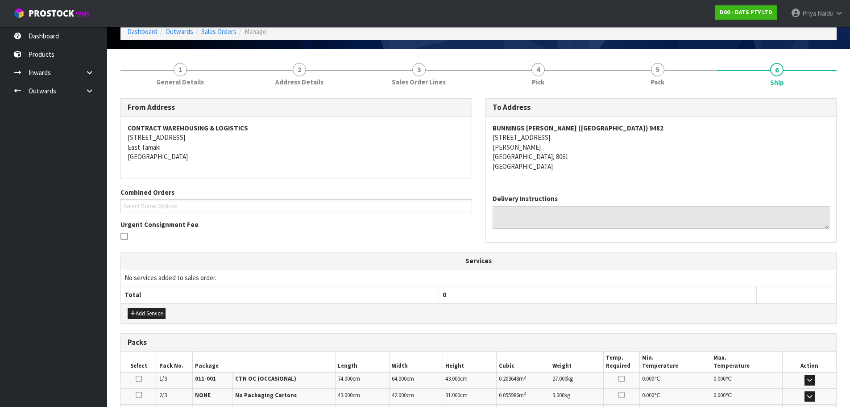
scroll to position [45, 0]
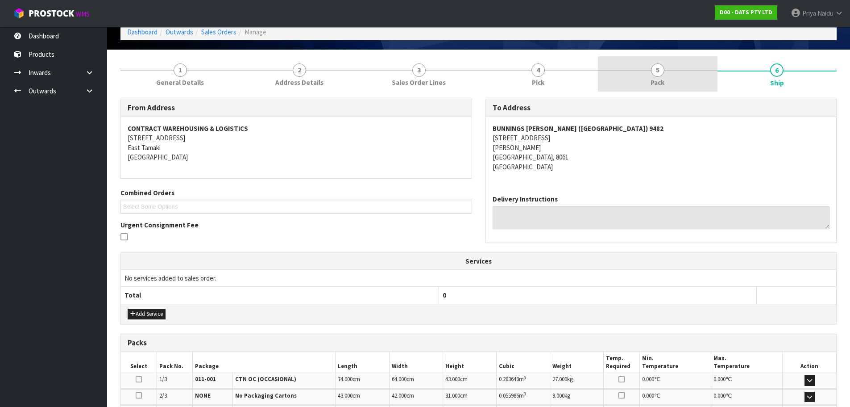
drag, startPoint x: 672, startPoint y: 83, endPoint x: 666, endPoint y: 84, distance: 6.8
click at [672, 83] on link "5 Pack" at bounding box center [658, 73] width 120 height 35
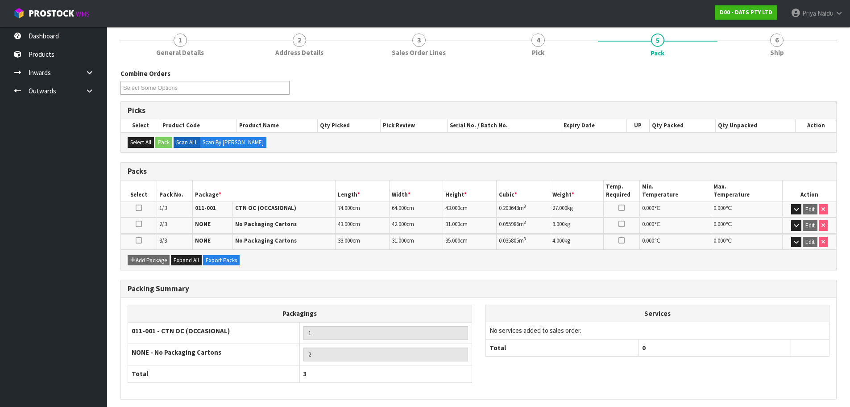
scroll to position [89, 0]
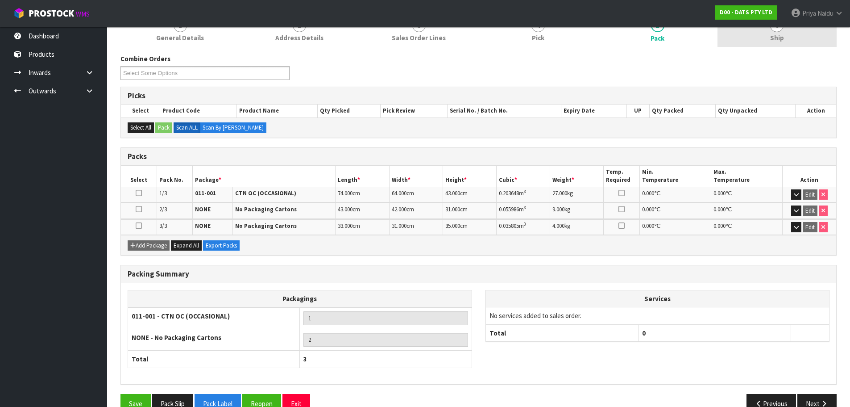
drag, startPoint x: 770, startPoint y: 34, endPoint x: 758, endPoint y: 42, distance: 14.2
click at [770, 34] on link "6 Ship" at bounding box center [778, 29] width 120 height 35
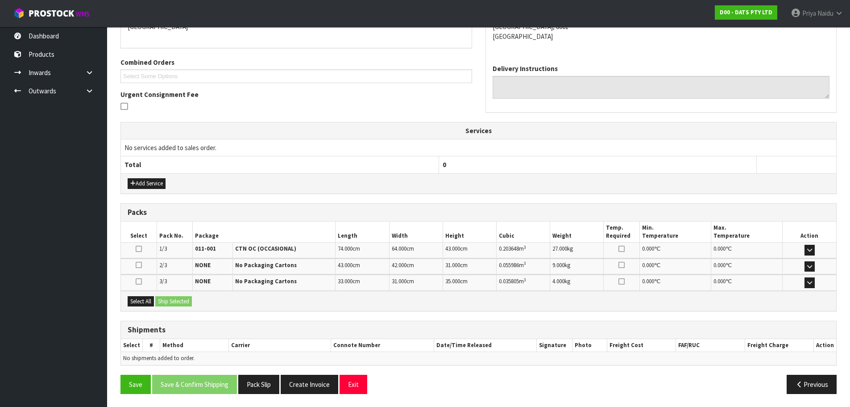
scroll to position [175, 0]
click at [150, 302] on button "Select All" at bounding box center [141, 300] width 26 height 11
click at [182, 303] on button "Ship Selected" at bounding box center [173, 300] width 37 height 11
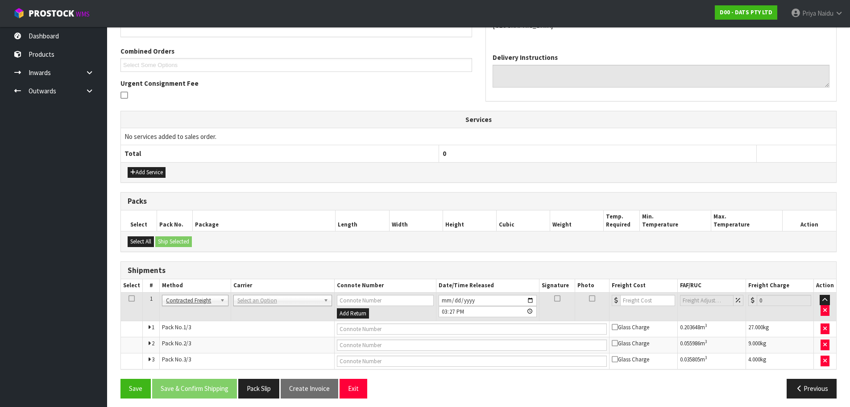
scroll to position [191, 0]
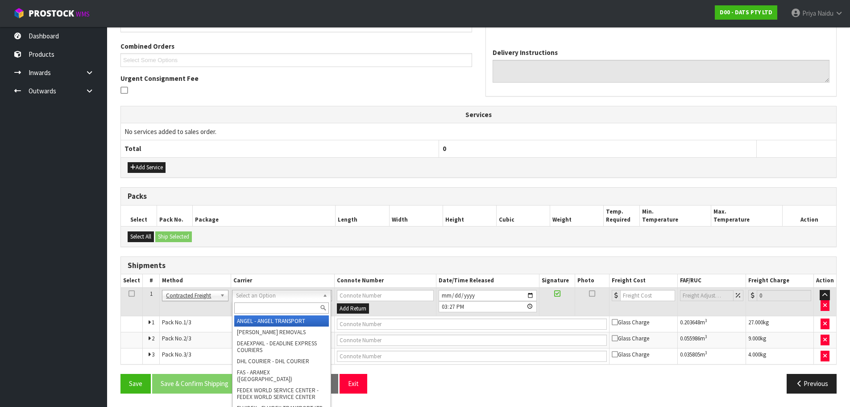
click at [252, 306] on input "text" at bounding box center [281, 307] width 95 height 11
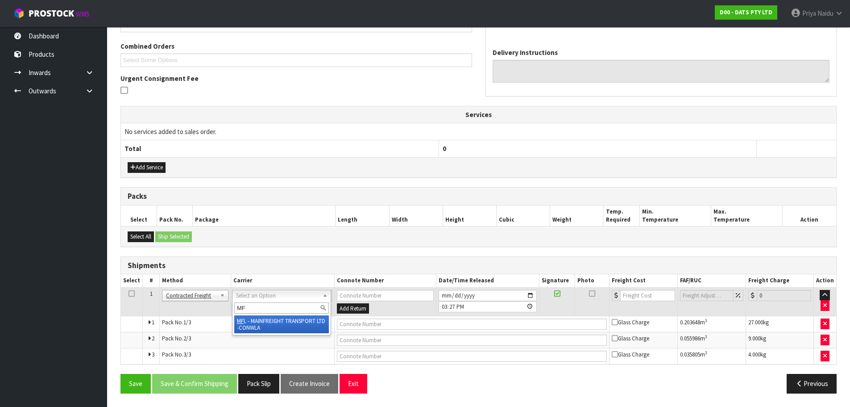
type input "MF"
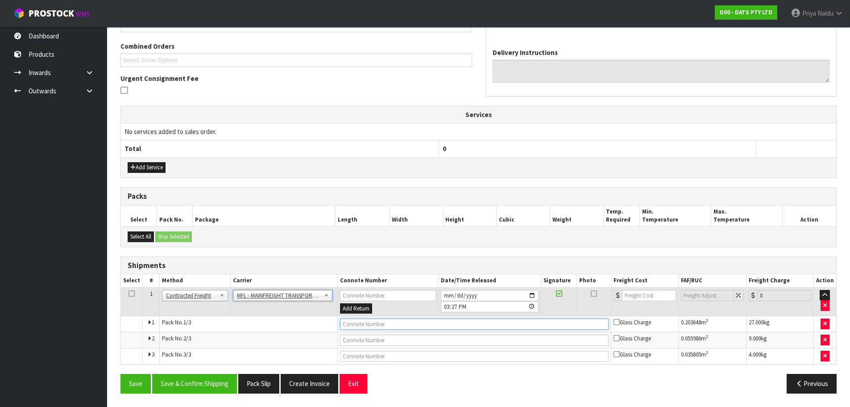
click at [368, 326] on input "text" at bounding box center [474, 323] width 269 height 11
paste input "FWM58454298"
type input "FWM58454298"
drag, startPoint x: 647, startPoint y: 296, endPoint x: 641, endPoint y: 293, distance: 6.4
click at [646, 296] on input "number" at bounding box center [649, 295] width 54 height 11
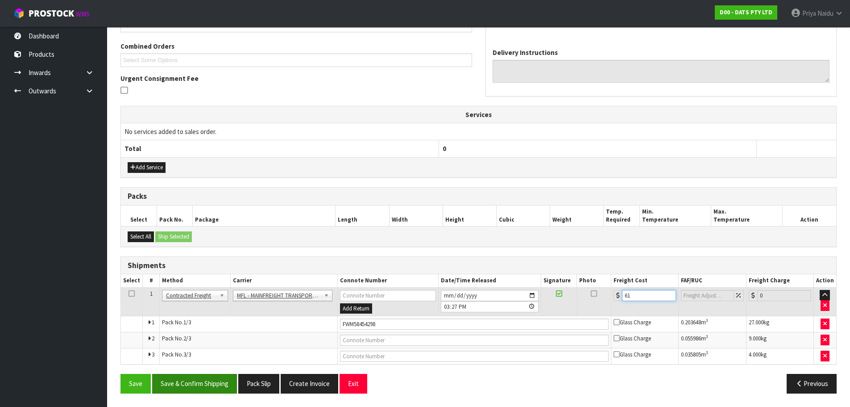
type input "61"
click at [200, 388] on button "Save & Confirm Shipping" at bounding box center [194, 383] width 85 height 19
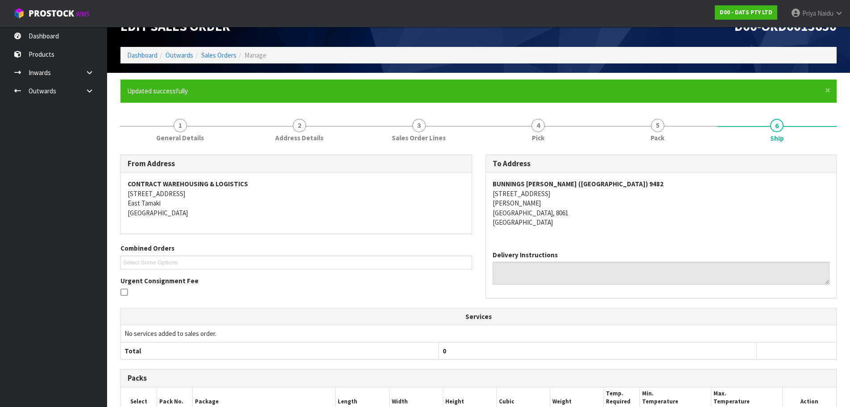
scroll to position [21, 0]
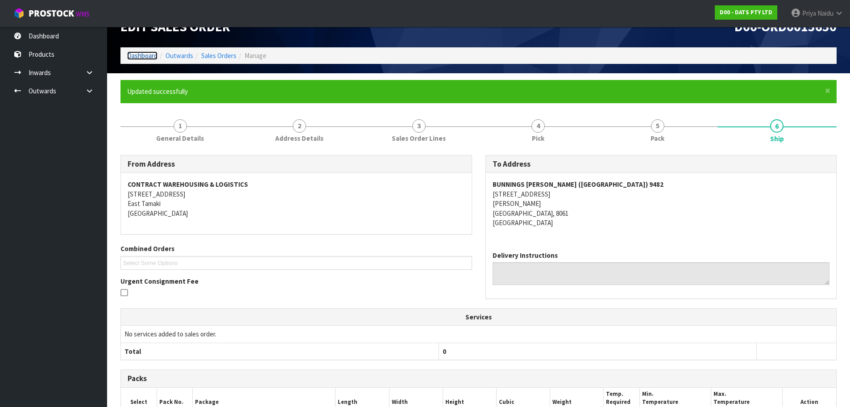
click at [147, 53] on link "Dashboard" at bounding box center [142, 55] width 30 height 8
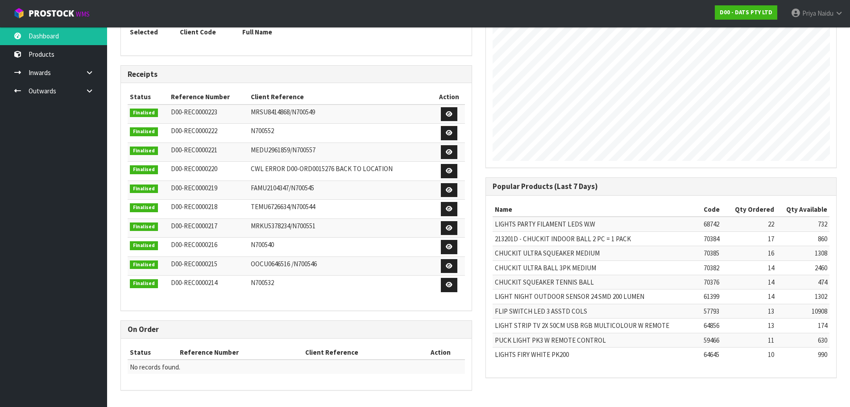
scroll to position [78, 0]
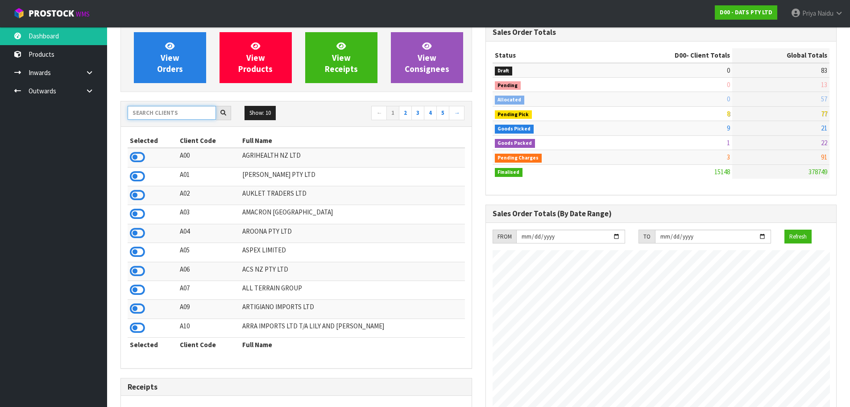
click at [178, 116] on input "text" at bounding box center [172, 113] width 88 height 14
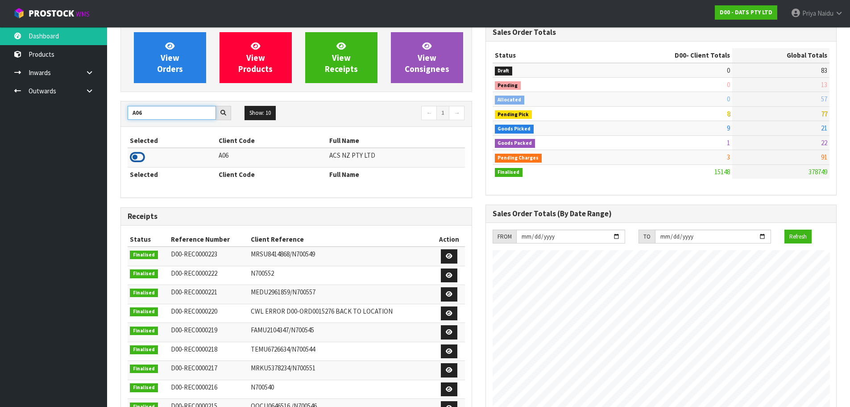
type input "A06"
click at [138, 158] on icon at bounding box center [137, 156] width 15 height 13
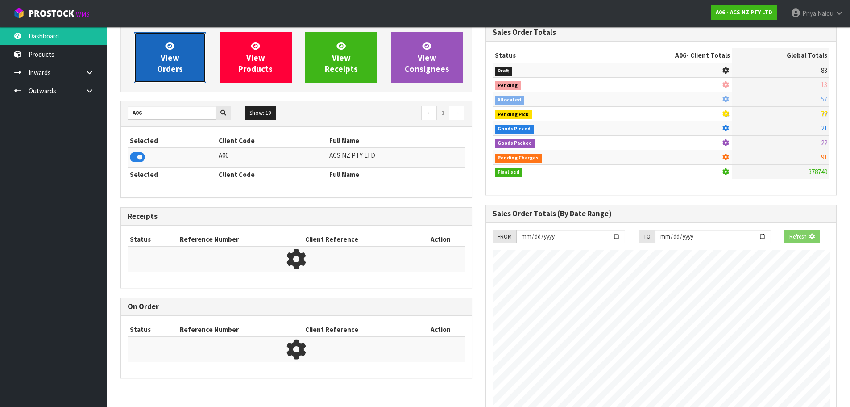
click at [171, 77] on link "View Orders" at bounding box center [170, 57] width 72 height 51
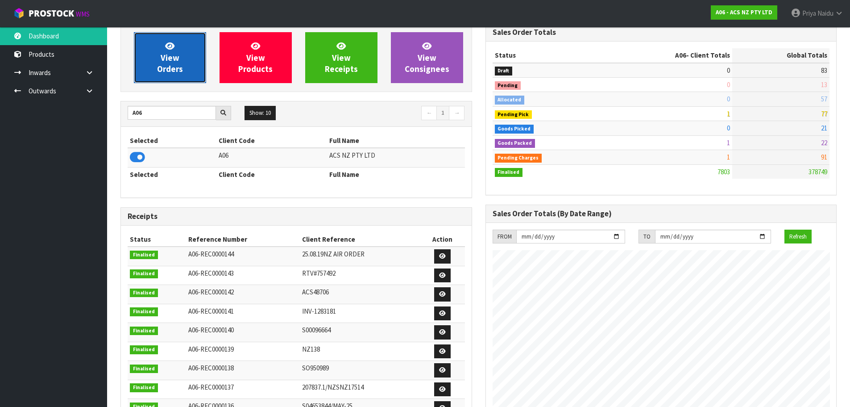
scroll to position [676, 365]
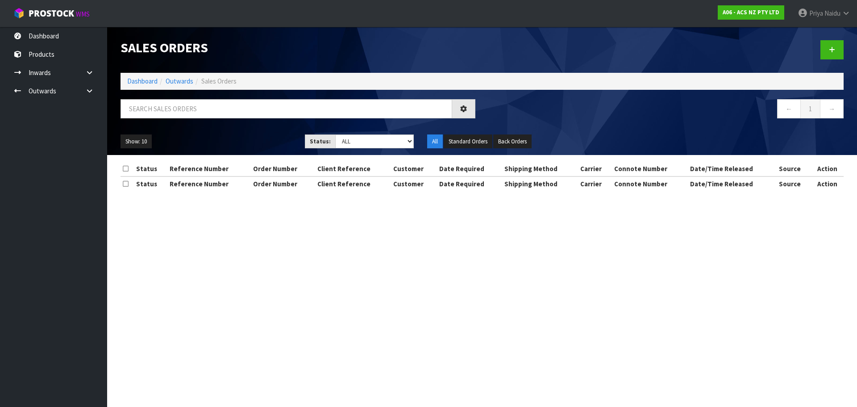
drag, startPoint x: 190, startPoint y: 51, endPoint x: 191, endPoint y: 65, distance: 13.5
click at [190, 51] on h1 "Sales Orders" at bounding box center [297, 47] width 355 height 15
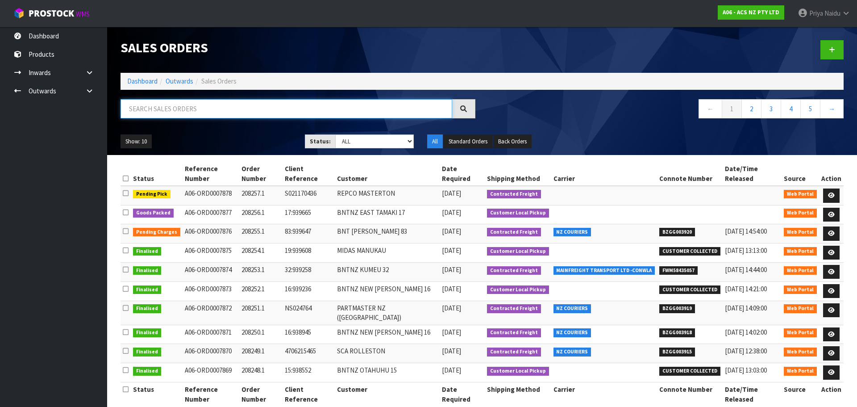
click at [167, 104] on input "text" at bounding box center [286, 108] width 332 height 19
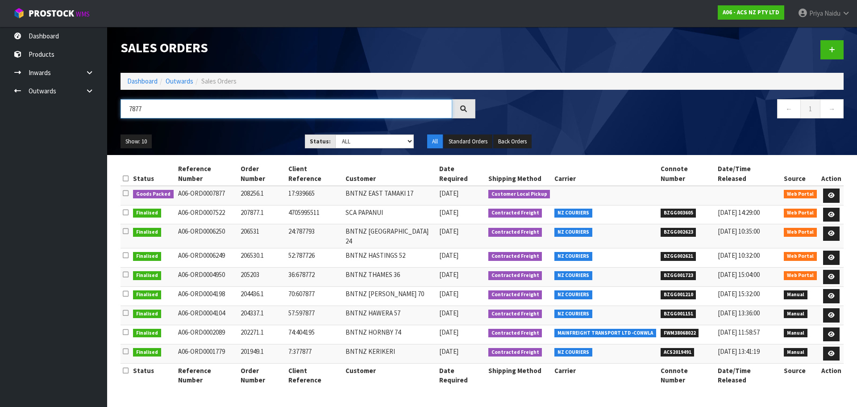
type input "7877"
click at [227, 142] on ul "Show: 10 5 10 25 50" at bounding box center [205, 141] width 171 height 14
click at [833, 192] on icon at bounding box center [831, 195] width 7 height 6
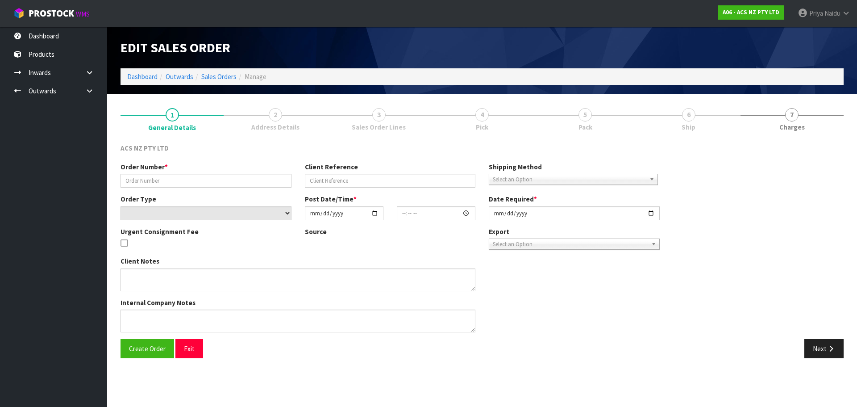
type input "208256.1"
type input "17:939665"
select select "number:0"
type input "2025-08-28"
type input "13:35:00.000"
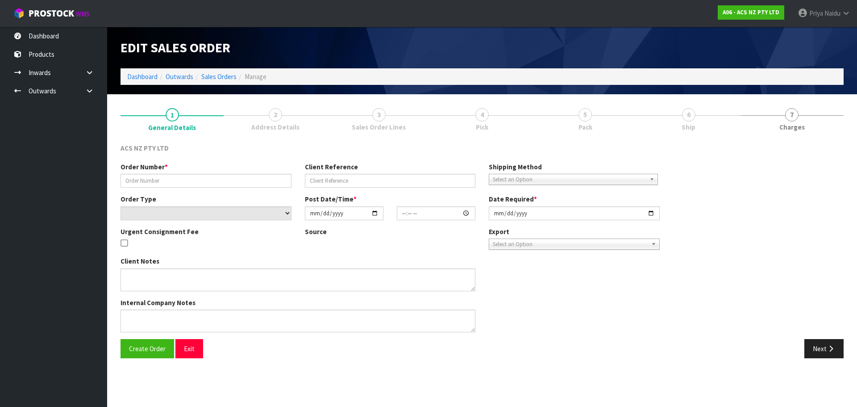
type input "2025-08-28"
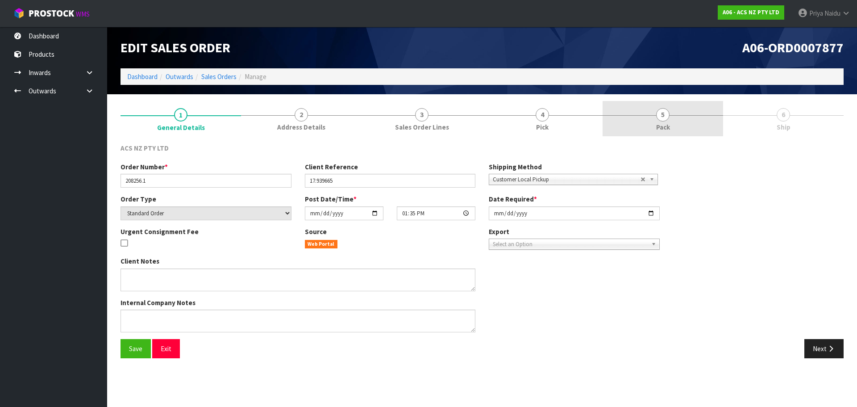
click at [675, 113] on link "5 Pack" at bounding box center [662, 118] width 120 height 35
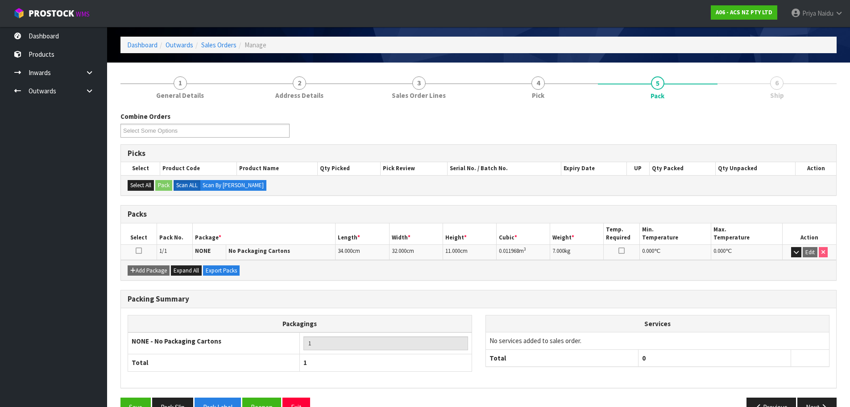
scroll to position [55, 0]
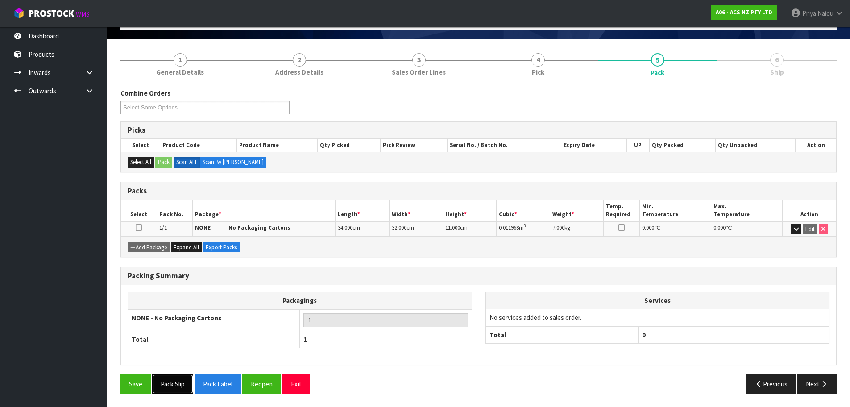
click at [163, 382] on button "Pack Slip" at bounding box center [172, 383] width 41 height 19
click at [806, 378] on button "Next" at bounding box center [816, 383] width 39 height 19
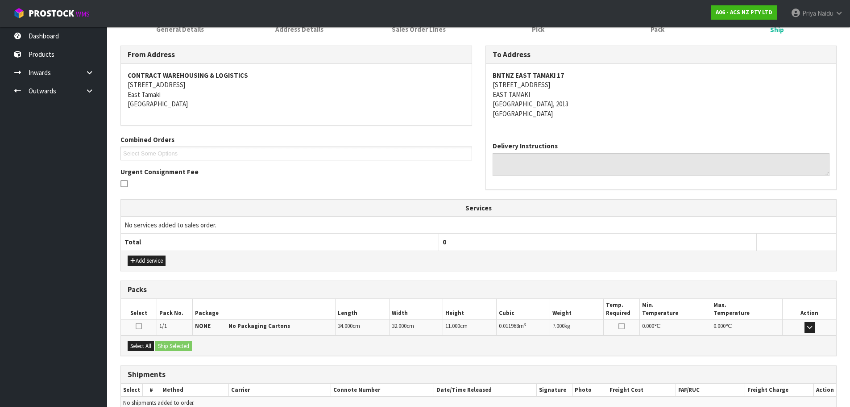
scroll to position [143, 0]
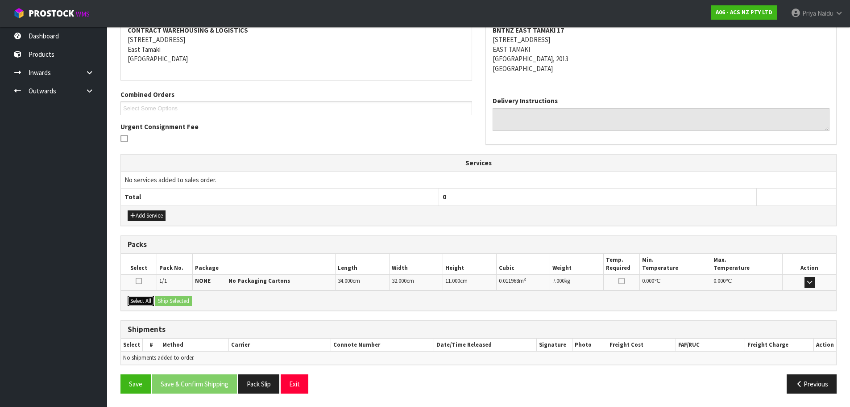
click at [147, 301] on button "Select All" at bounding box center [141, 300] width 26 height 11
click at [168, 298] on button "Ship Selected" at bounding box center [173, 300] width 37 height 11
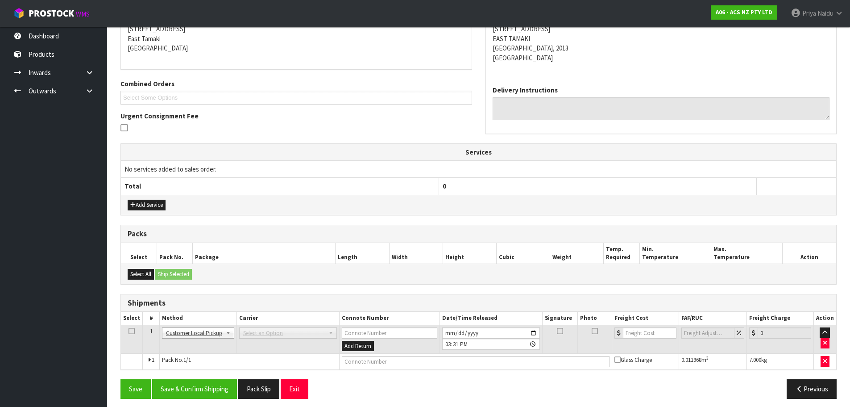
scroll to position [159, 0]
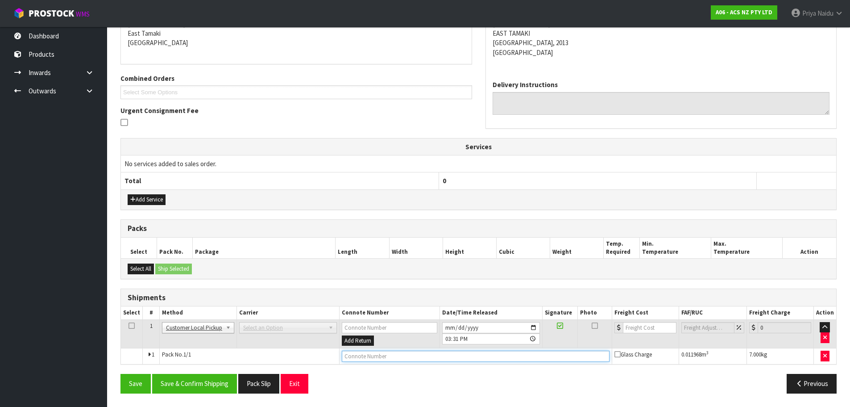
click at [355, 355] on input "text" at bounding box center [476, 355] width 268 height 11
type input "CUSTOMER COLLECTED"
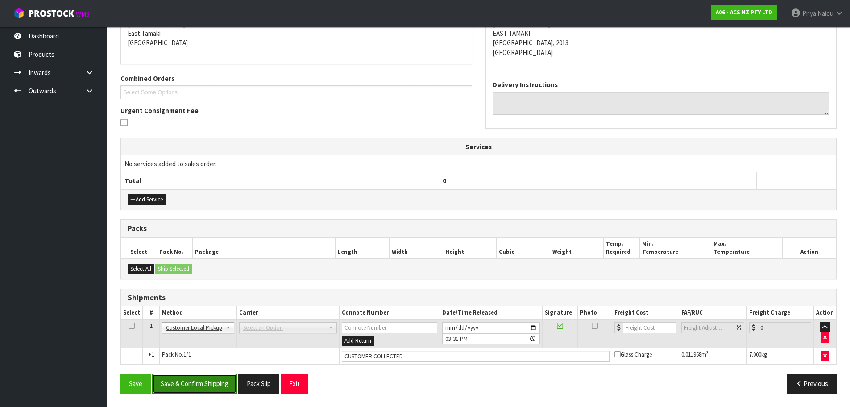
click at [209, 383] on button "Save & Confirm Shipping" at bounding box center [194, 383] width 85 height 19
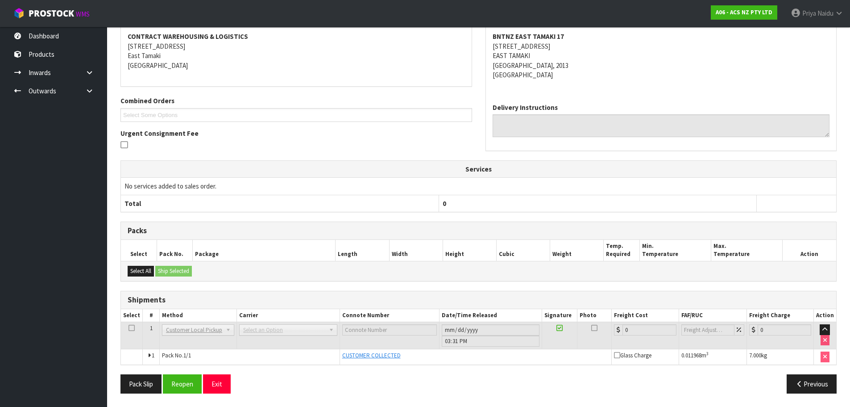
scroll to position [0, 0]
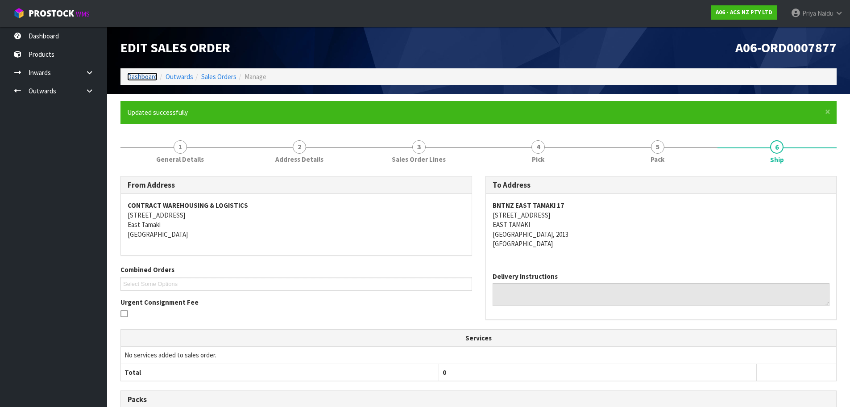
click at [133, 75] on link "Dashboard" at bounding box center [142, 76] width 30 height 8
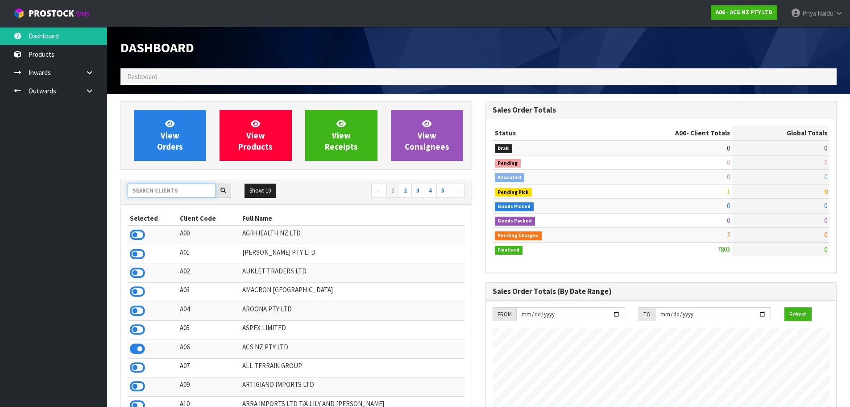
scroll to position [676, 365]
click at [181, 195] on input "text" at bounding box center [172, 190] width 88 height 14
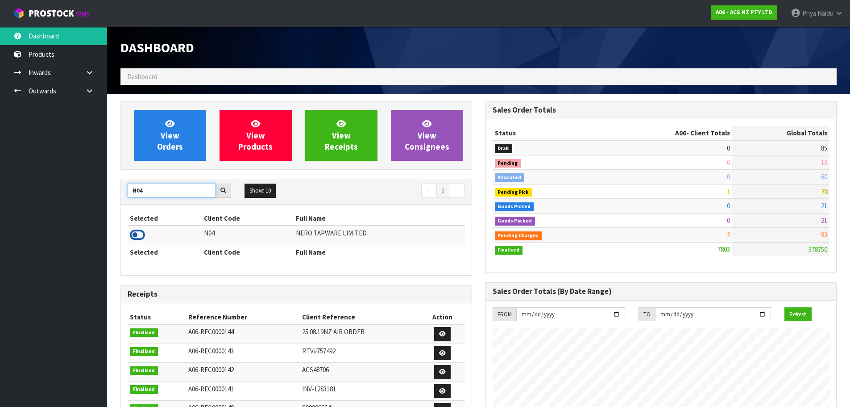
type input "N04"
click at [139, 236] on icon at bounding box center [137, 234] width 15 height 13
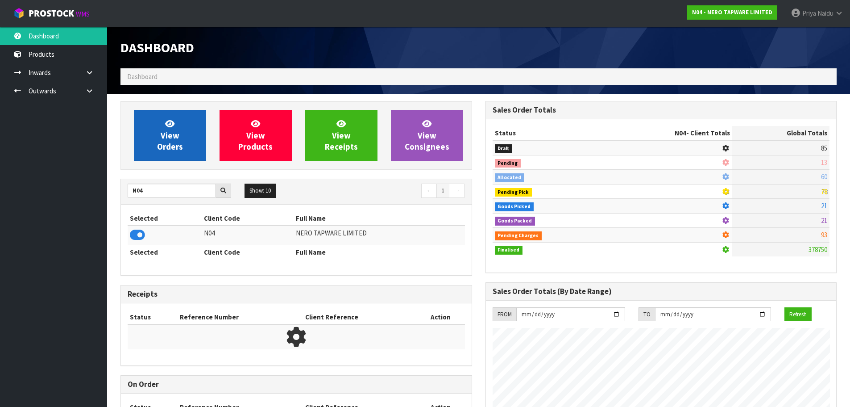
drag, startPoint x: 158, startPoint y: 162, endPoint x: 168, endPoint y: 149, distance: 15.9
click at [160, 158] on div "View Orders View Products View Receipts View Consignees" at bounding box center [296, 135] width 352 height 69
click at [168, 149] on span "View Orders" at bounding box center [170, 134] width 26 height 33
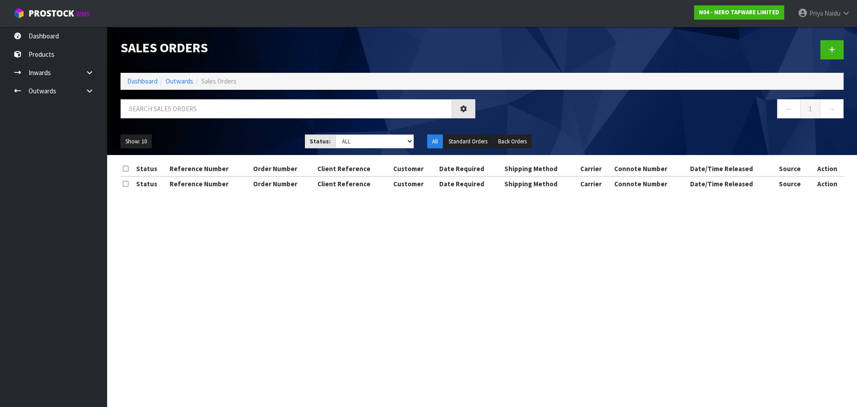
click at [199, 121] on div at bounding box center [298, 112] width 368 height 26
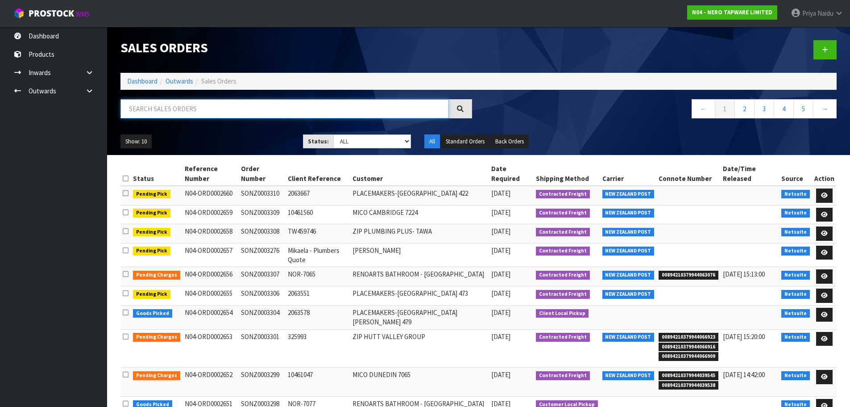
click at [204, 116] on input "text" at bounding box center [284, 108] width 328 height 19
type input "3304"
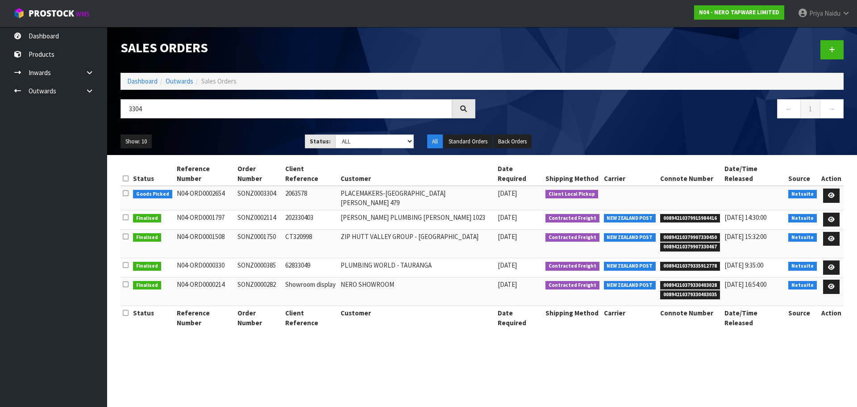
click at [230, 139] on ul "Show: 10 5 10 25 50" at bounding box center [205, 141] width 171 height 14
click at [829, 192] on icon at bounding box center [831, 195] width 7 height 6
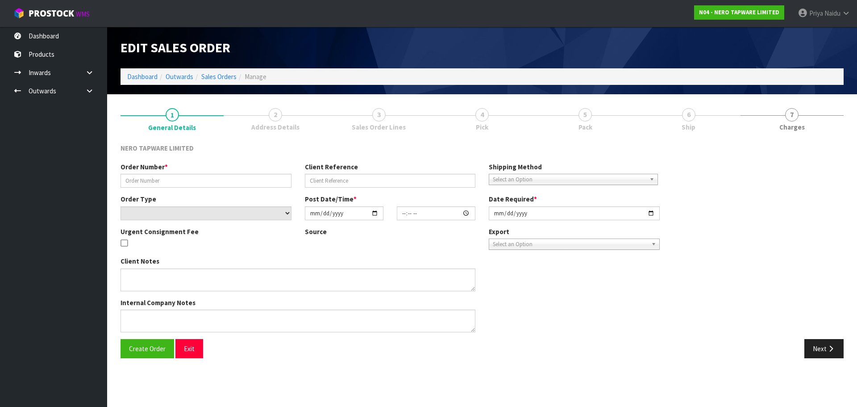
type input "SONZ0003304"
type input "2063578"
select select "number:0"
type input "2025-08-28"
type input "13:30:05.000"
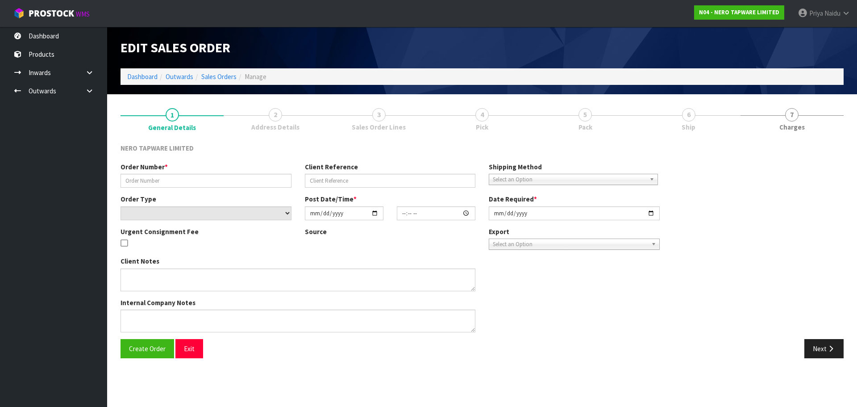
type input "2025-08-28"
type textarea "Tracy pick up 28/08"
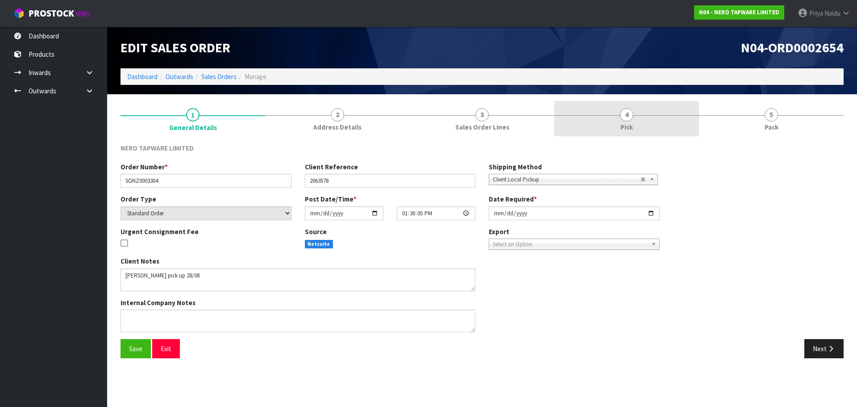
click at [670, 114] on link "4 Pick" at bounding box center [626, 118] width 145 height 35
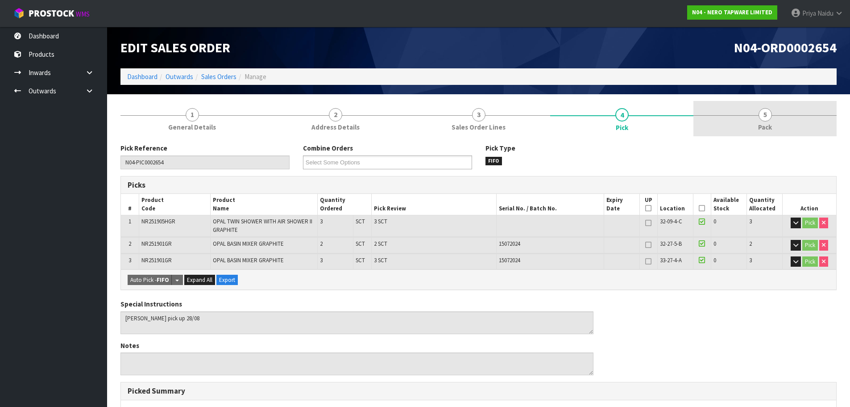
click at [740, 112] on link "5 Pack" at bounding box center [764, 118] width 143 height 35
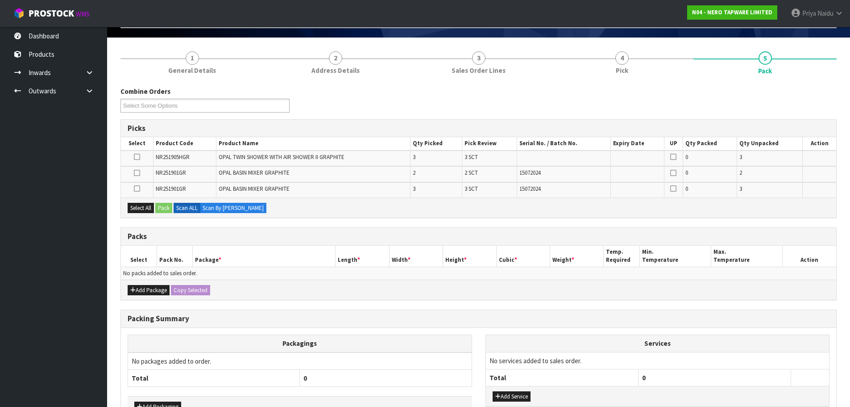
scroll to position [116, 0]
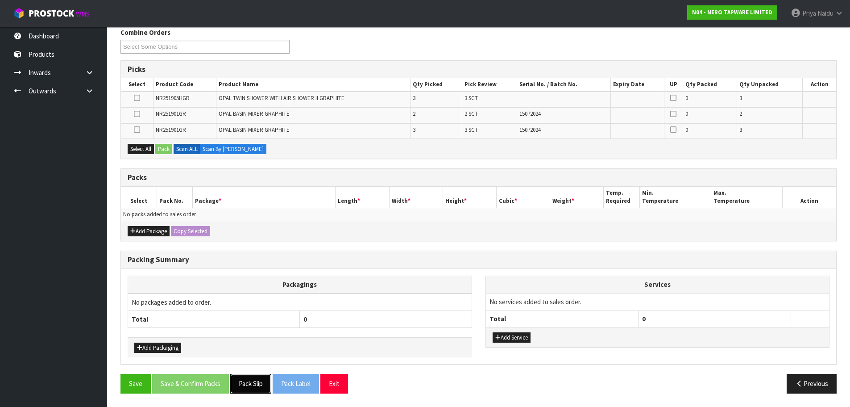
click at [251, 384] on button "Pack Slip" at bounding box center [250, 383] width 41 height 19
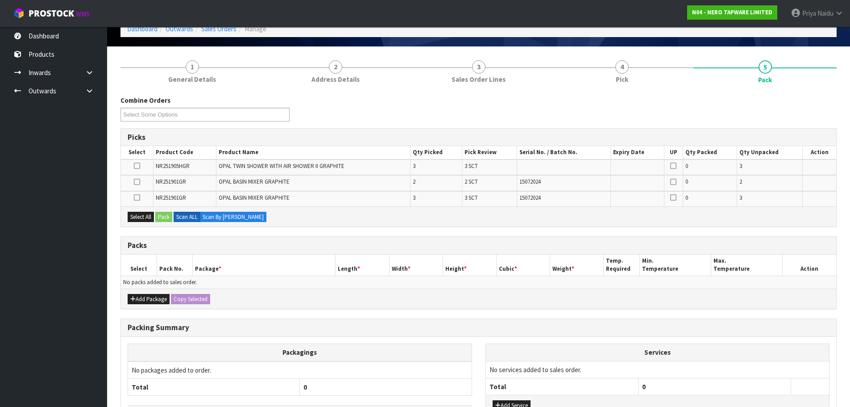
scroll to position [0, 0]
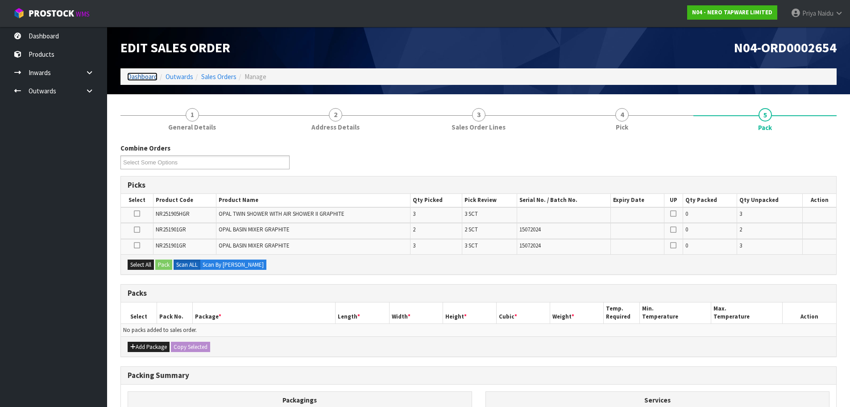
drag, startPoint x: 149, startPoint y: 80, endPoint x: 147, endPoint y: 88, distance: 8.2
click at [149, 80] on link "Dashboard" at bounding box center [142, 76] width 30 height 8
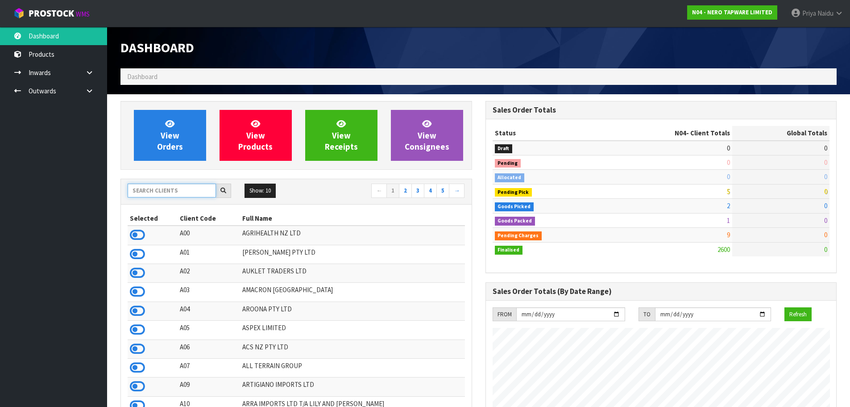
drag, startPoint x: 166, startPoint y: 187, endPoint x: 173, endPoint y: 185, distance: 6.6
click at [167, 187] on input "text" at bounding box center [172, 190] width 88 height 14
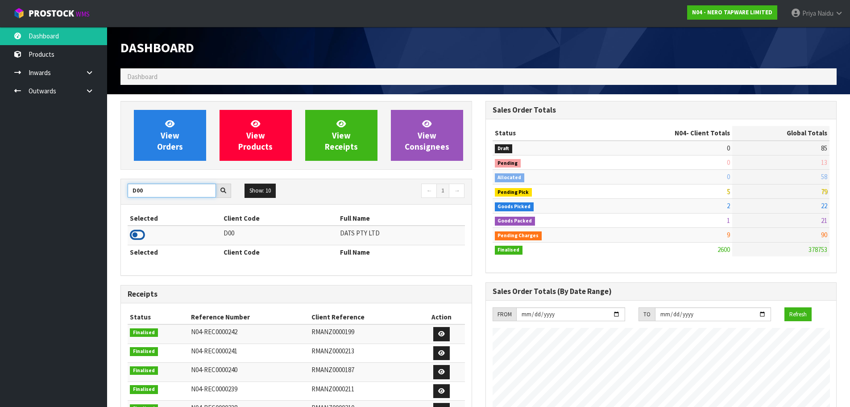
type input "D00"
click at [139, 231] on icon at bounding box center [137, 234] width 15 height 13
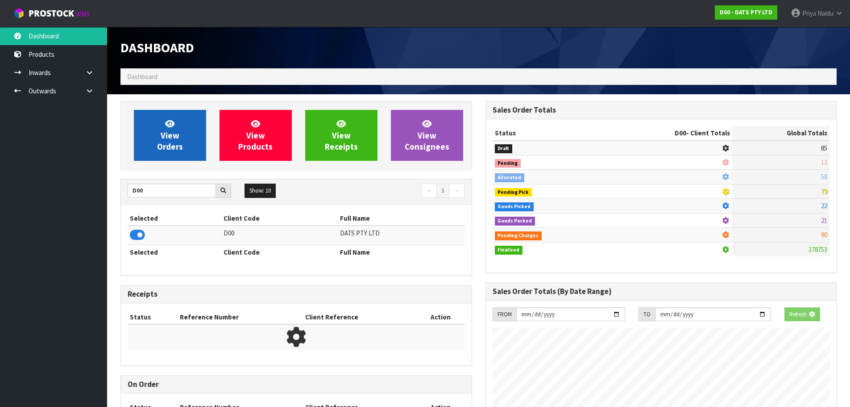
scroll to position [445692, 445883]
click at [169, 144] on span "View Orders" at bounding box center [170, 134] width 26 height 33
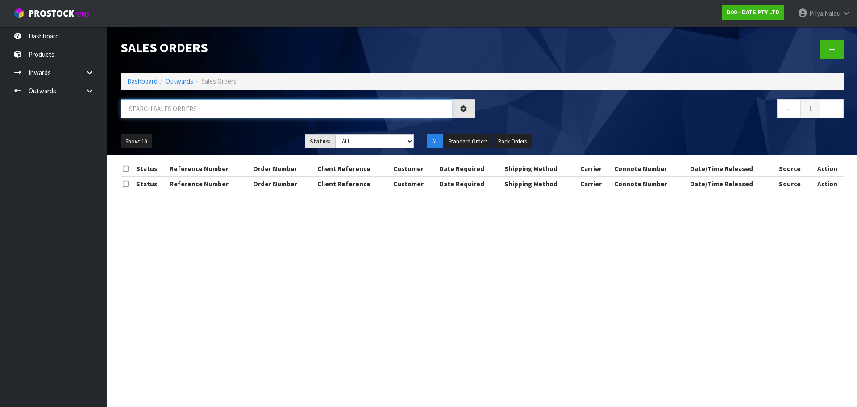
click at [180, 116] on input "text" at bounding box center [286, 108] width 332 height 19
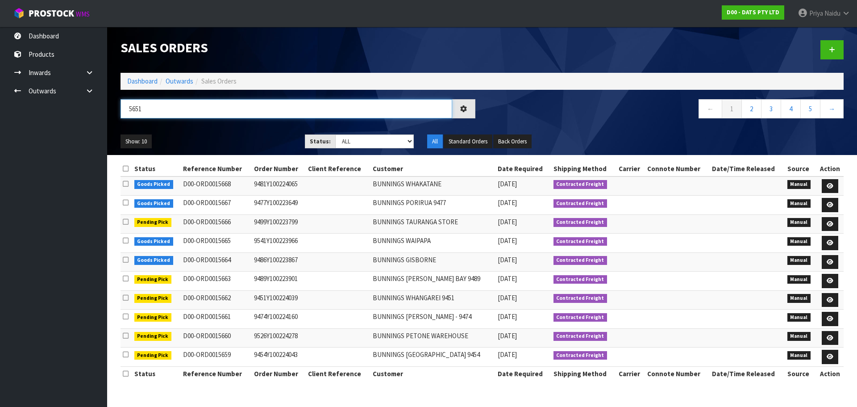
click at [127, 110] on input "5651" at bounding box center [286, 108] width 332 height 19
type input "15651"
click at [355, 142] on select "Draft Pending Allocated Pending Pick Goods Picked Goods Packed Pending Charges …" at bounding box center [374, 141] width 79 height 14
select select "string:5"
click at [335, 134] on select "Draft Pending Allocated Pending Pick Goods Picked Goods Packed Pending Charges …" at bounding box center [374, 141] width 79 height 14
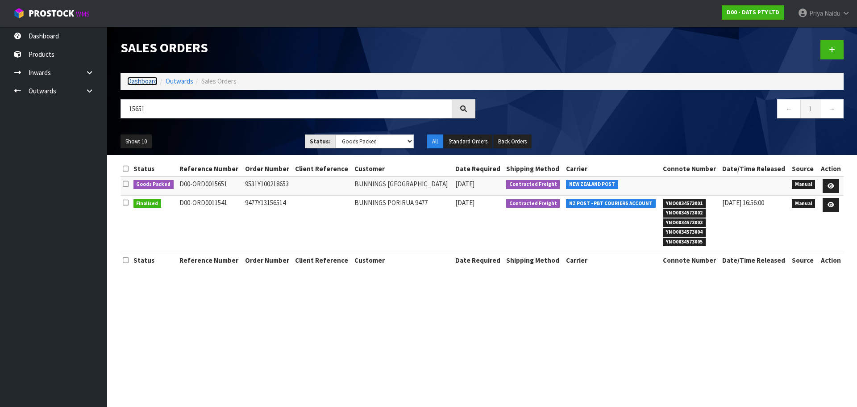
drag, startPoint x: 145, startPoint y: 82, endPoint x: 145, endPoint y: 92, distance: 9.8
click at [145, 82] on link "Dashboard" at bounding box center [142, 81] width 30 height 8
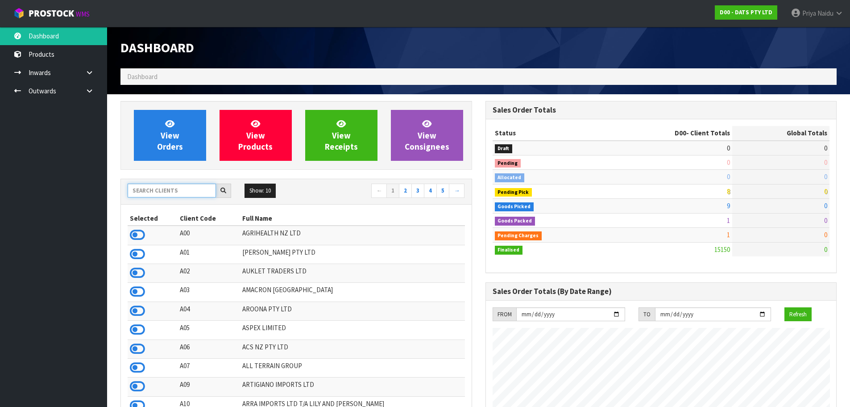
scroll to position [676, 365]
click at [187, 193] on input "text" at bounding box center [172, 190] width 88 height 14
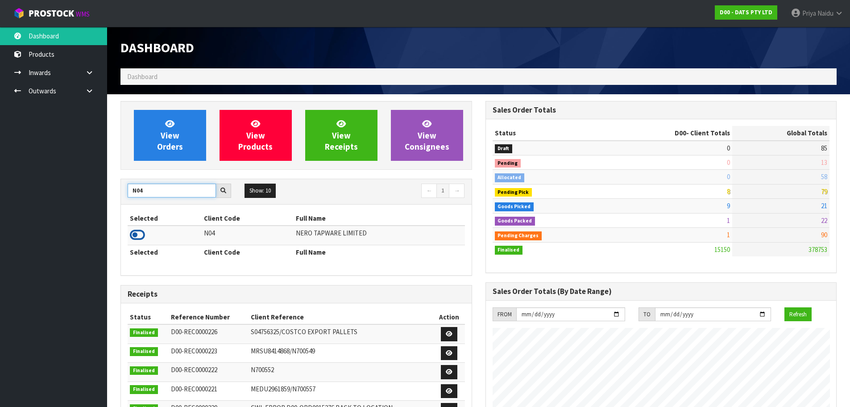
type input "N04"
click at [137, 239] on icon at bounding box center [137, 234] width 15 height 13
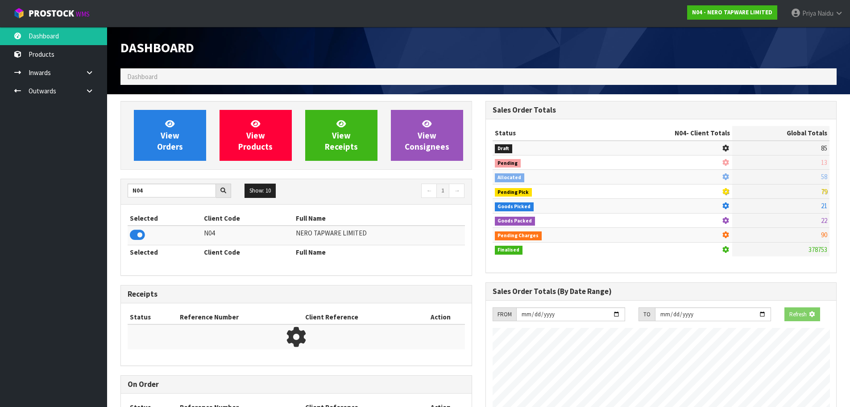
scroll to position [556, 365]
click at [173, 141] on link "View Orders" at bounding box center [170, 135] width 72 height 51
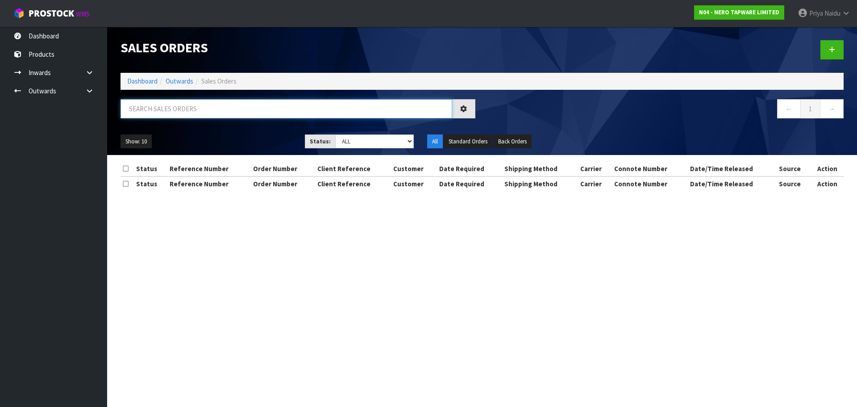
click at [187, 112] on input "text" at bounding box center [286, 108] width 332 height 19
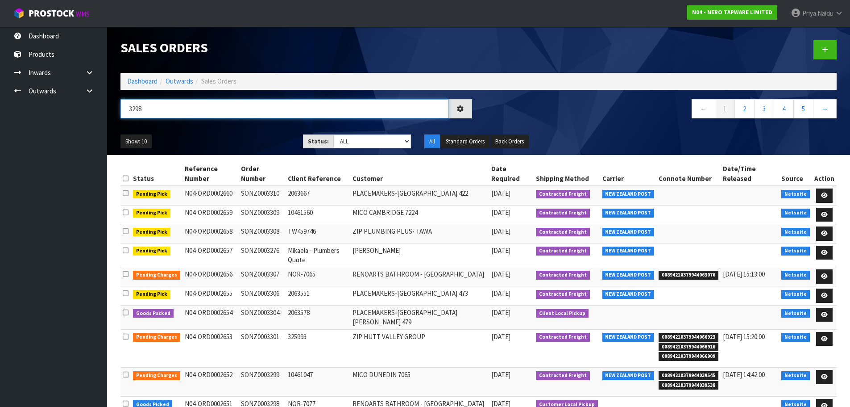
type input "3298"
click at [217, 128] on div "Show: 10 5 10 25 50 Status: Draft Pending Allocated Pending Pick Goods Picked G…" at bounding box center [479, 142] width 730 height 28
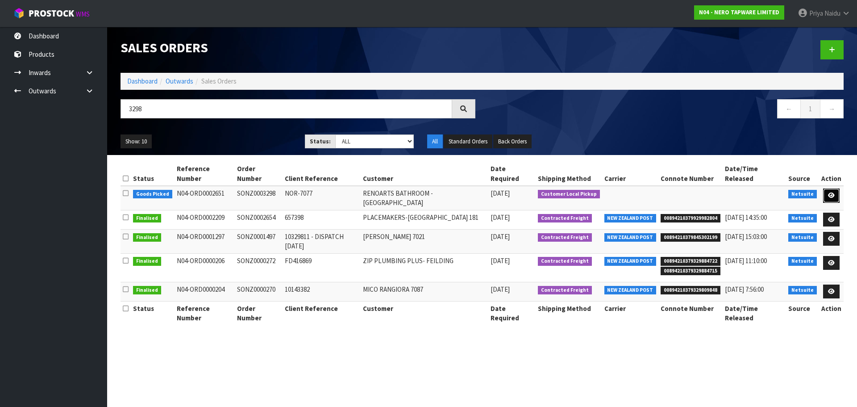
click at [834, 192] on icon at bounding box center [831, 195] width 7 height 6
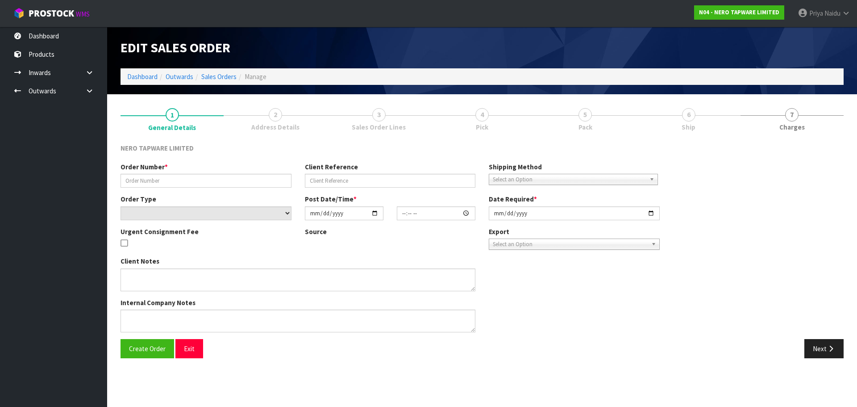
type input "SONZ0003298"
type input "NOR-7077"
select select "number:0"
type input "2025-08-28"
type input "11:00:15.000"
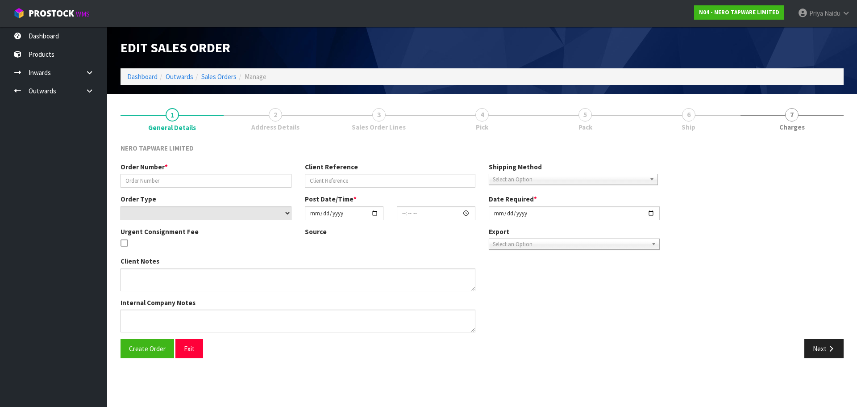
type input "2025-08-28"
type textarea "customer pick up 28/08"
type textarea "QTY AMENDED TO 18 AS ONLY 18 FOUND IN LOCATION - NO OTHER LOCATION AVAILABLE. C…"
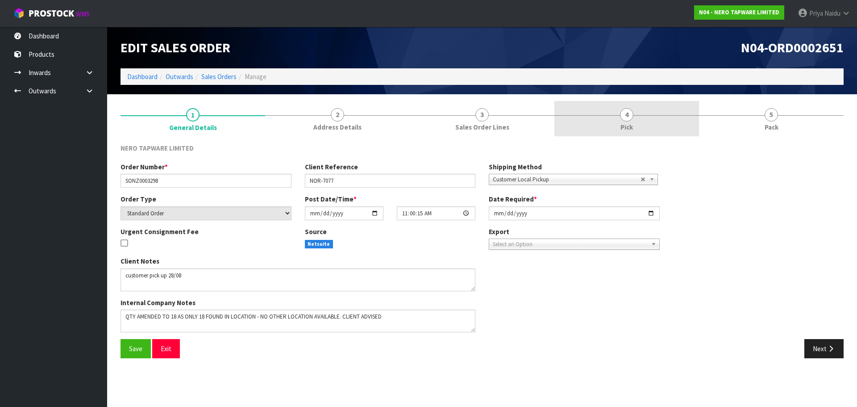
click at [675, 120] on link "4 Pick" at bounding box center [626, 118] width 145 height 35
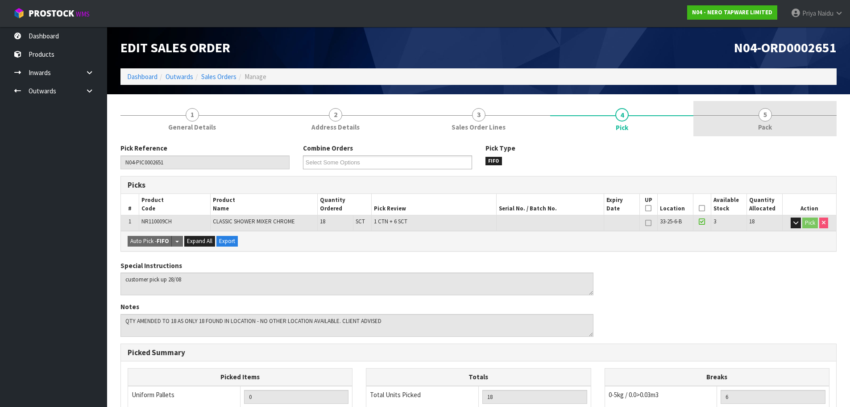
click at [764, 120] on span "5" at bounding box center [765, 114] width 13 height 13
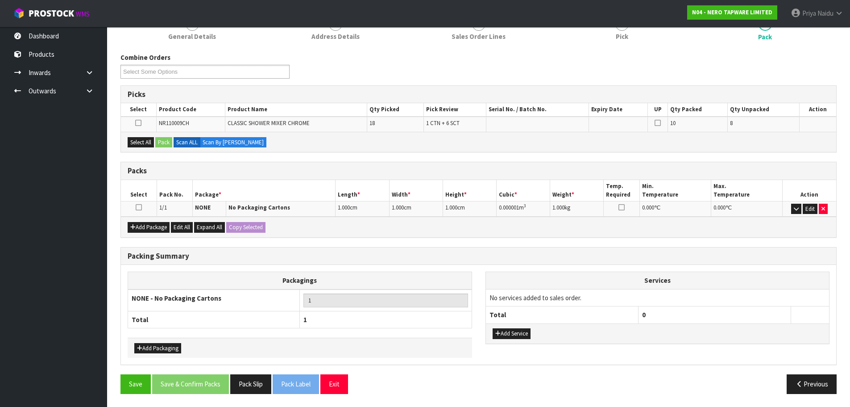
scroll to position [91, 0]
click at [254, 391] on button "Pack Slip" at bounding box center [250, 383] width 41 height 19
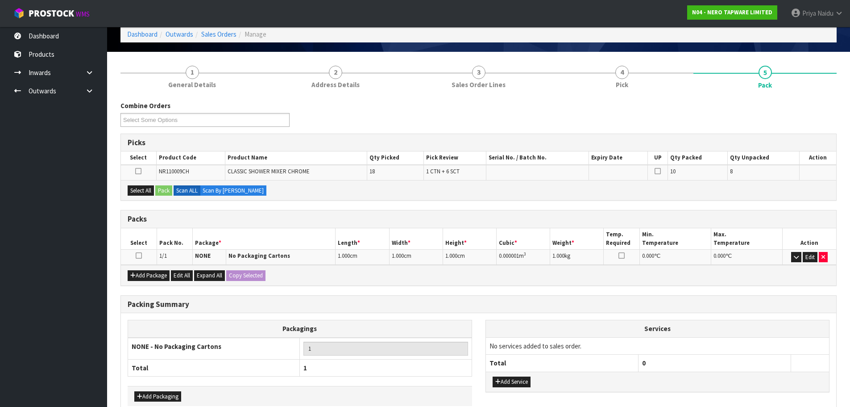
scroll to position [0, 0]
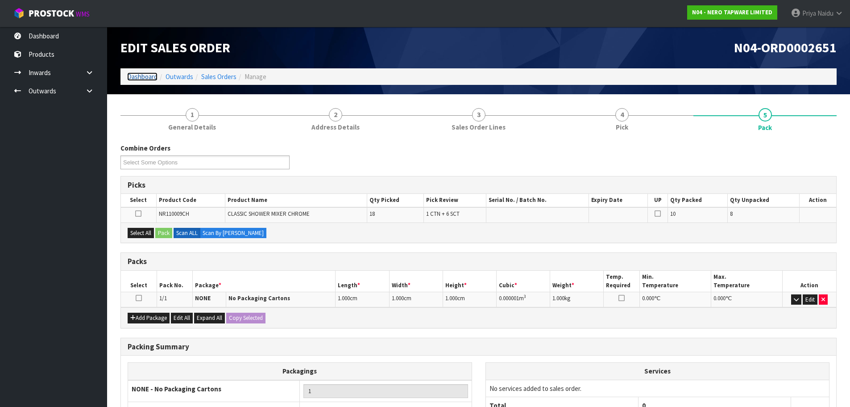
click at [146, 79] on link "Dashboard" at bounding box center [142, 76] width 30 height 8
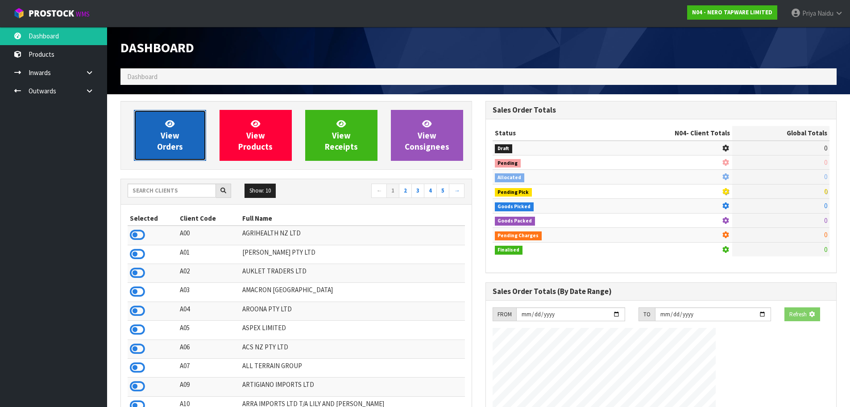
click at [161, 127] on link "View Orders" at bounding box center [170, 135] width 72 height 51
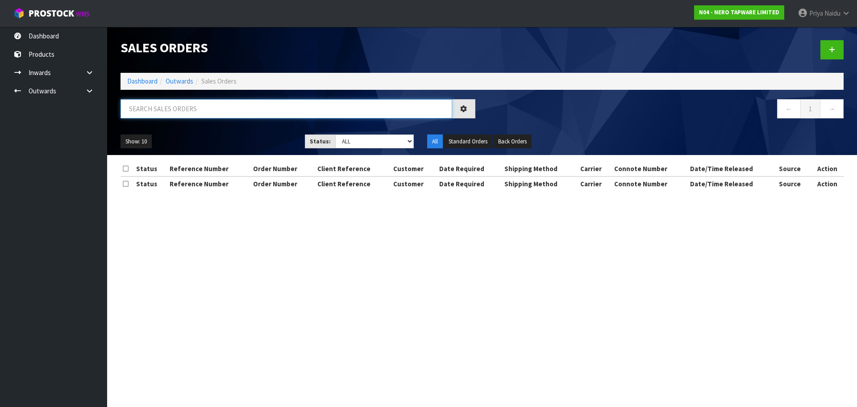
click at [176, 112] on input "text" at bounding box center [286, 108] width 332 height 19
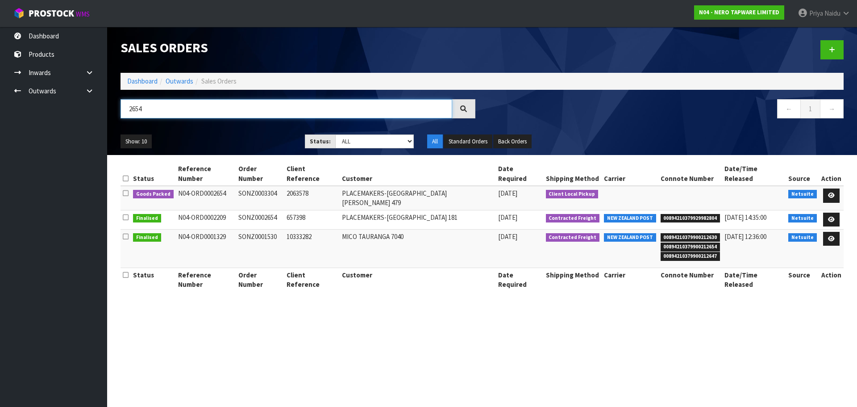
type input "2654"
click at [230, 134] on ul "Show: 10 5 10 25 50" at bounding box center [205, 141] width 171 height 14
click at [830, 192] on icon at bounding box center [831, 195] width 7 height 6
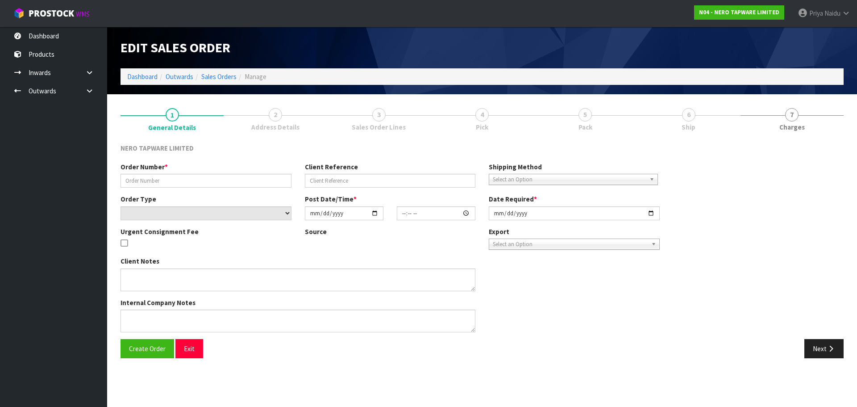
type input "SONZ0003304"
type input "2063578"
select select "number:0"
type input "2025-08-28"
type input "13:30:05.000"
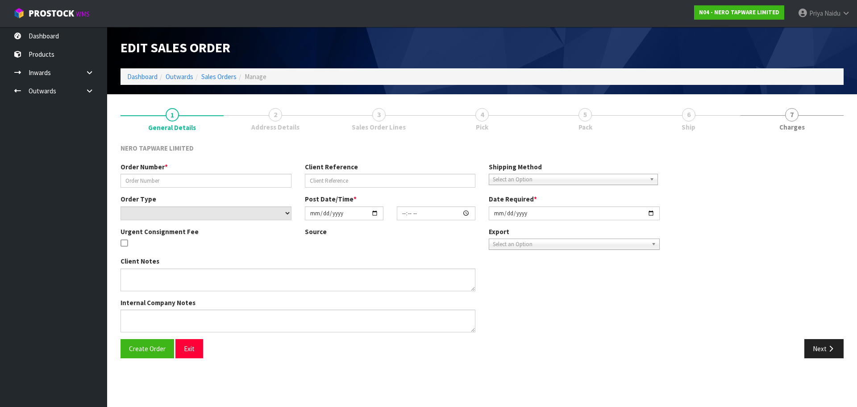
type input "2025-08-28"
type textarea "Tracy pick up 28/08"
click at [694, 115] on ul "1 General Details 2 Address Details 3 Sales Order Lines 4 Pick 5 Pack 6 Ship 7 …" at bounding box center [481, 119] width 723 height 36
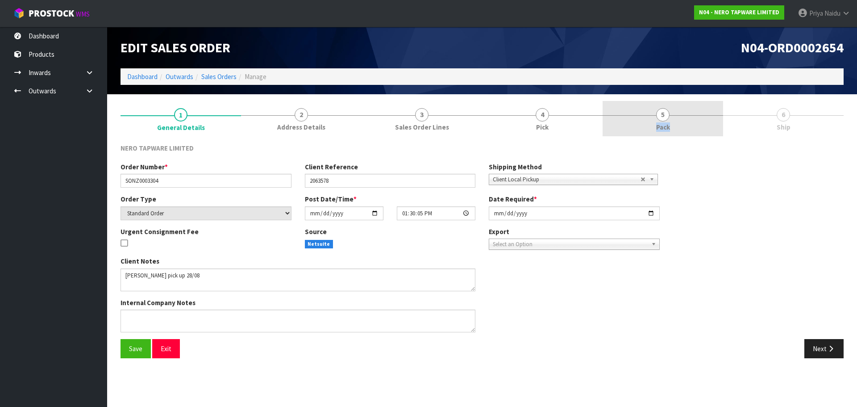
click at [686, 116] on link "5 Pack" at bounding box center [662, 118] width 120 height 35
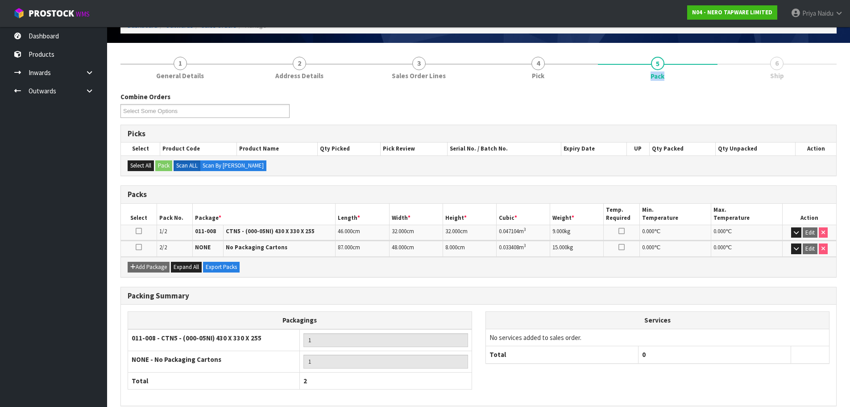
scroll to position [93, 0]
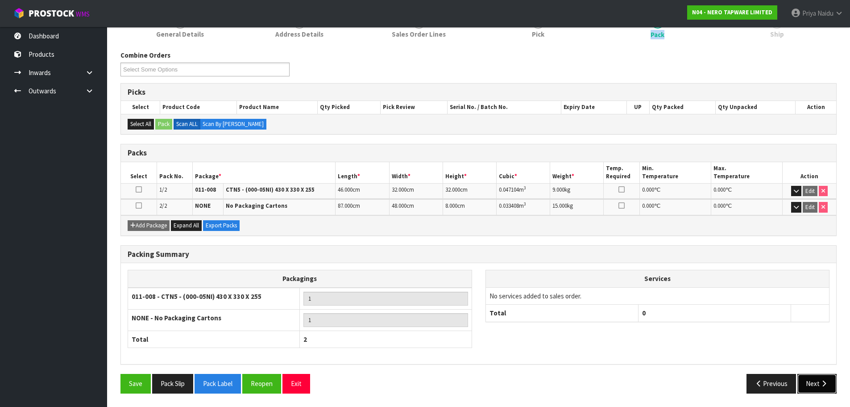
click at [814, 380] on button "Next" at bounding box center [816, 383] width 39 height 19
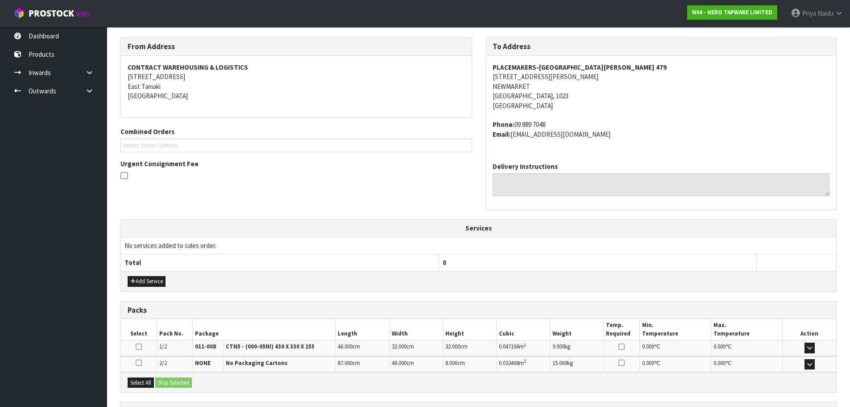
scroll to position [187, 0]
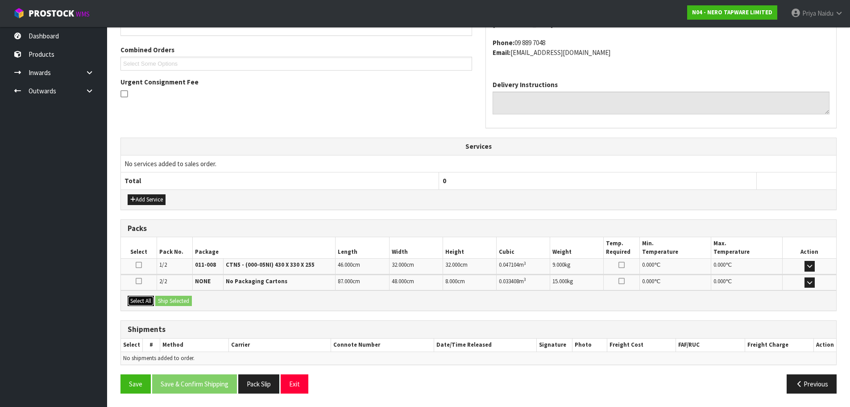
drag, startPoint x: 144, startPoint y: 302, endPoint x: 155, endPoint y: 302, distance: 10.7
click at [145, 302] on button "Select All" at bounding box center [141, 300] width 26 height 11
drag, startPoint x: 158, startPoint y: 302, endPoint x: 173, endPoint y: 302, distance: 15.6
click at [159, 302] on button "Ship Selected" at bounding box center [173, 300] width 37 height 11
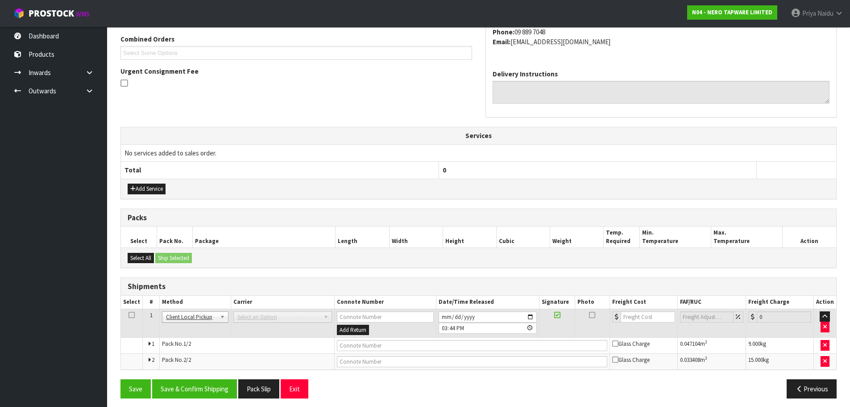
scroll to position [203, 0]
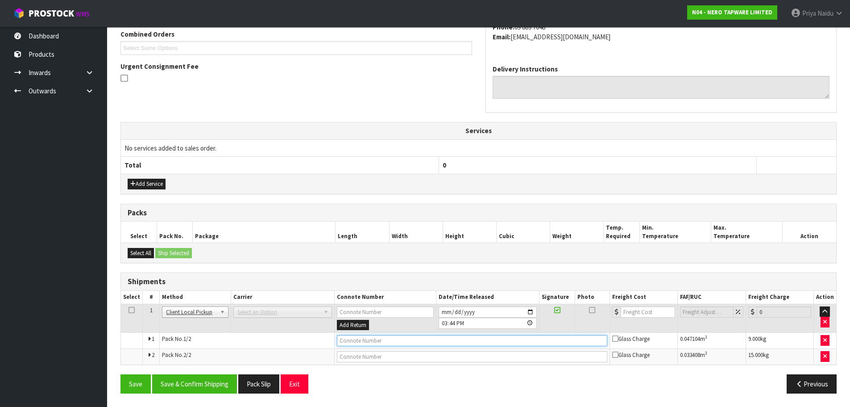
click at [357, 338] on input "text" at bounding box center [472, 340] width 270 height 11
type input "CUSTOMER COLLECTED"
click at [220, 375] on button "Save & Confirm Shipping" at bounding box center [194, 383] width 85 height 19
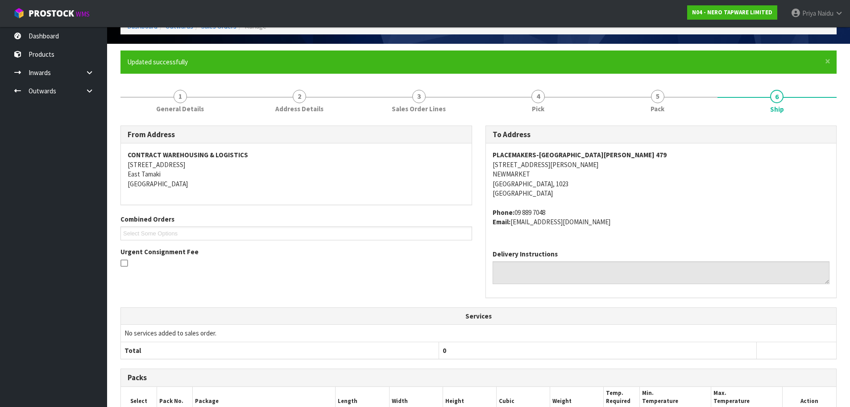
scroll to position [0, 0]
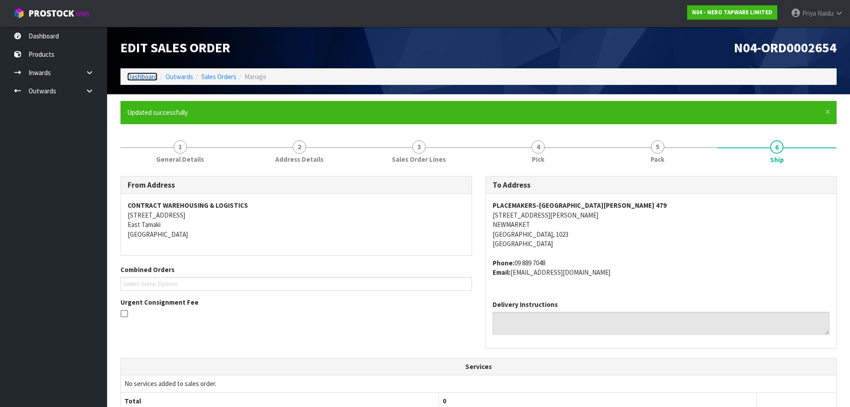
click at [150, 79] on link "Dashboard" at bounding box center [142, 76] width 30 height 8
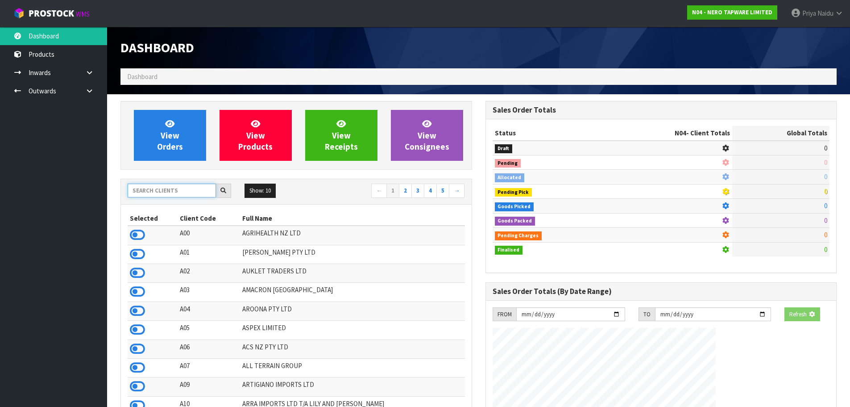
click at [162, 192] on input "text" at bounding box center [172, 190] width 88 height 14
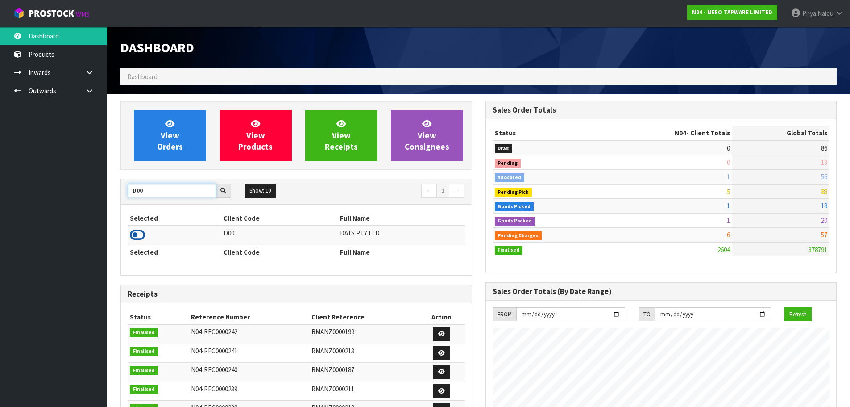
type input "D00"
click at [133, 240] on icon at bounding box center [137, 234] width 15 height 13
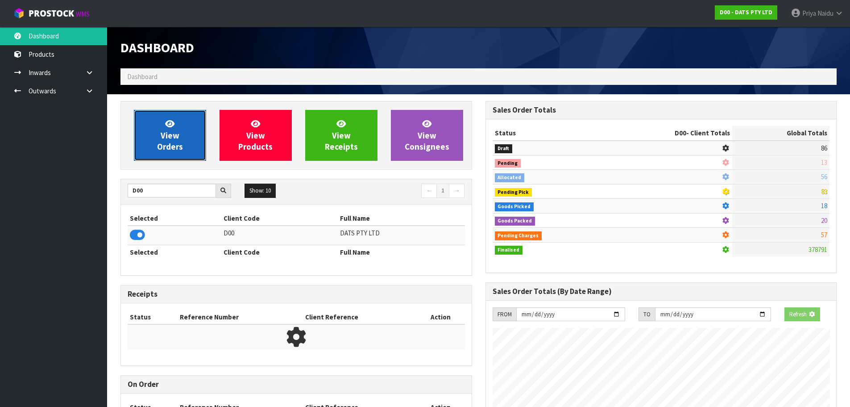
click at [165, 145] on span "View Orders" at bounding box center [170, 134] width 26 height 33
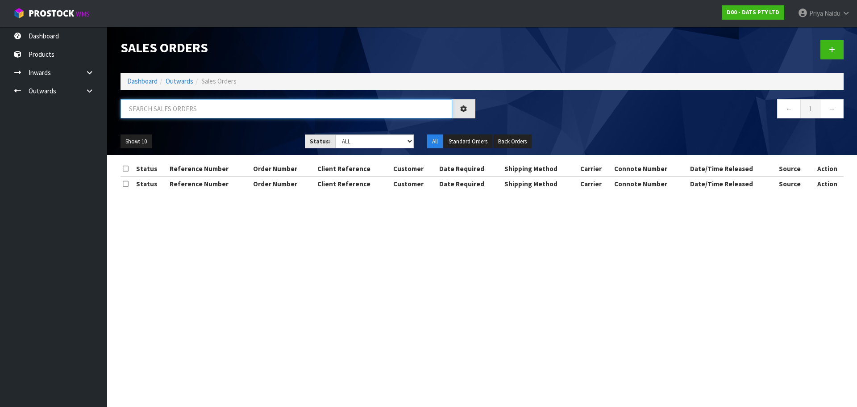
click at [188, 117] on input "text" at bounding box center [286, 108] width 332 height 19
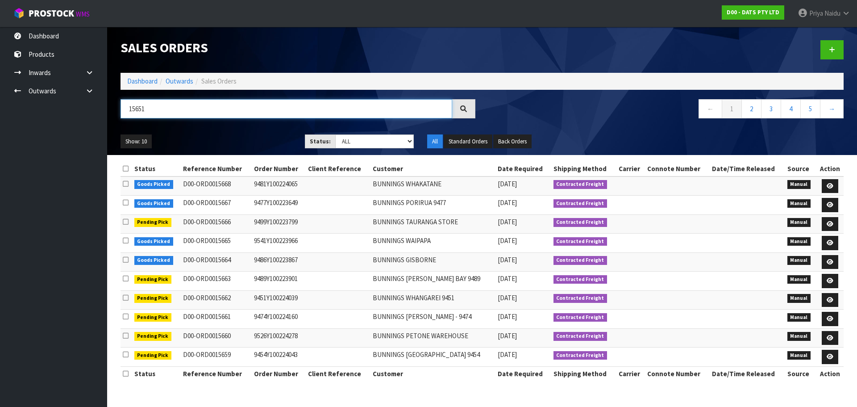
type input "15651"
click at [363, 142] on select "Draft Pending Allocated Pending Pick Goods Picked Goods Packed Pending Charges …" at bounding box center [374, 141] width 79 height 14
select select "string:5"
click at [335, 134] on select "Draft Pending Allocated Pending Pick Goods Picked Goods Packed Pending Charges …" at bounding box center [374, 141] width 79 height 14
click at [259, 136] on ul "Show: 10 5 10 25 50" at bounding box center [205, 141] width 171 height 14
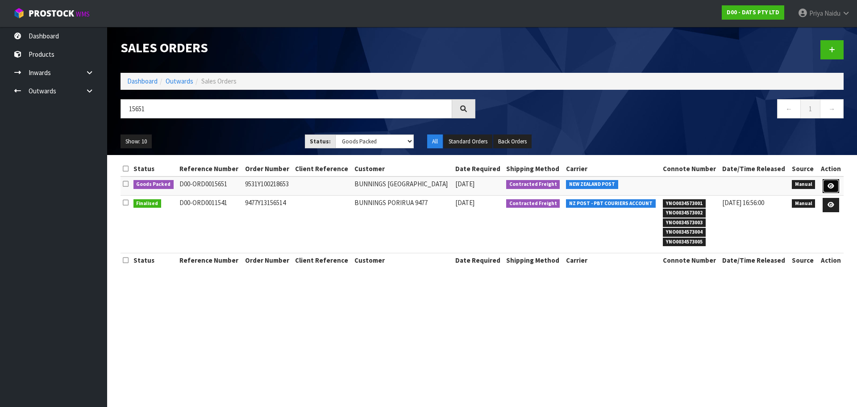
click at [832, 183] on icon at bounding box center [830, 186] width 7 height 6
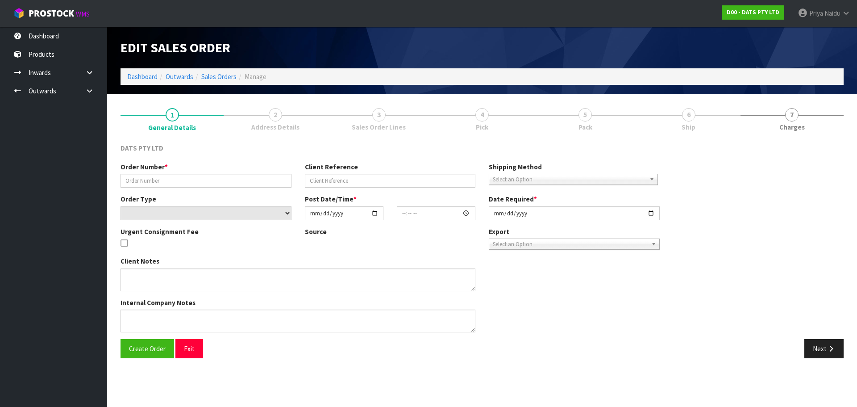
type input "9531Y100218653"
select select "number:0"
type input "2025-08-26"
type input "09:02:00.000"
type input "2025-08-26"
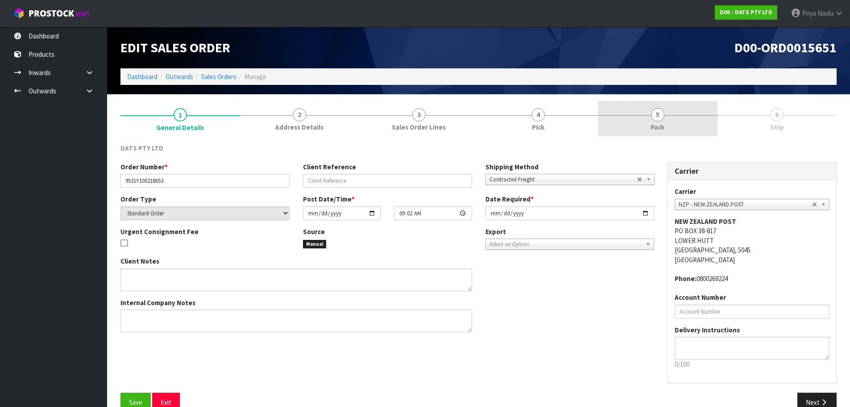
click at [664, 128] on span "Pack" at bounding box center [658, 126] width 14 height 9
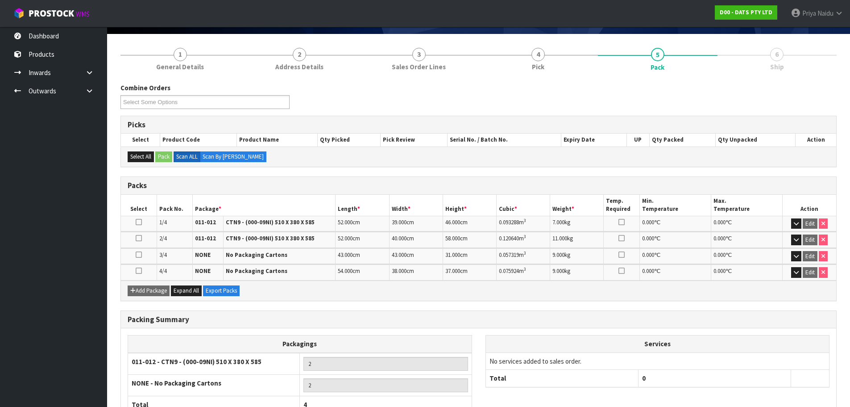
scroll to position [125, 0]
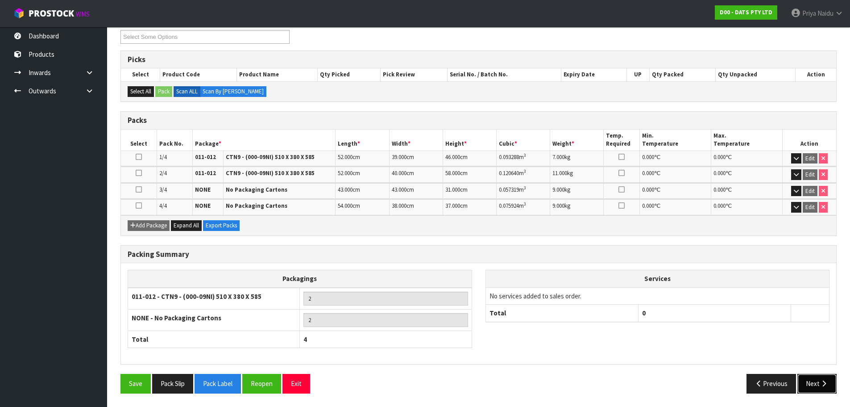
click at [813, 384] on button "Next" at bounding box center [816, 383] width 39 height 19
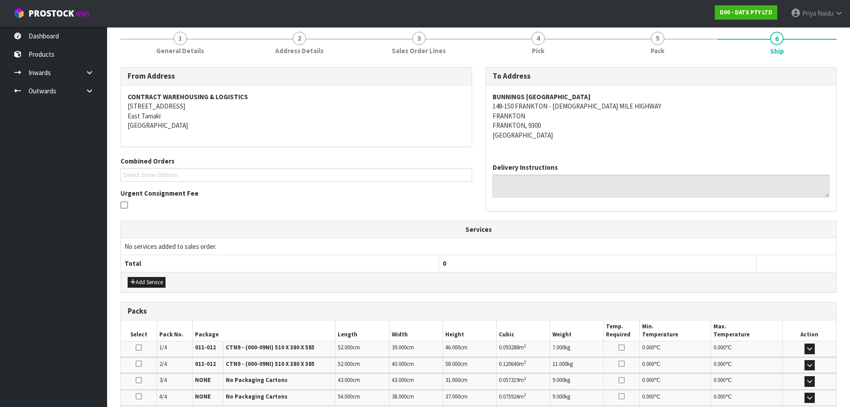
scroll to position [0, 0]
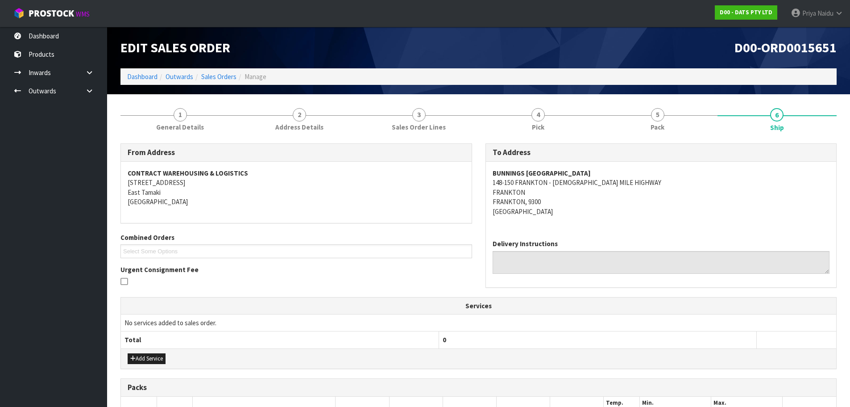
drag, startPoint x: 490, startPoint y: 172, endPoint x: 626, endPoint y: 171, distance: 135.7
click at [626, 171] on div "BUNNINGS QUEENSTOWN WAREHOUSE 148-150 FRANKTON - LADIES MILE HIGHWAY FRANKTON F…" at bounding box center [661, 197] width 351 height 71
drag, startPoint x: 491, startPoint y: 185, endPoint x: 633, endPoint y: 202, distance: 142.9
click at [633, 202] on div "BUNNINGS QUEENSTOWN WAREHOUSE 148-150 FRANKTON - LADIES MILE HIGHWAY FRANKTON F…" at bounding box center [661, 197] width 351 height 71
drag, startPoint x: 588, startPoint y: 208, endPoint x: 577, endPoint y: 205, distance: 10.6
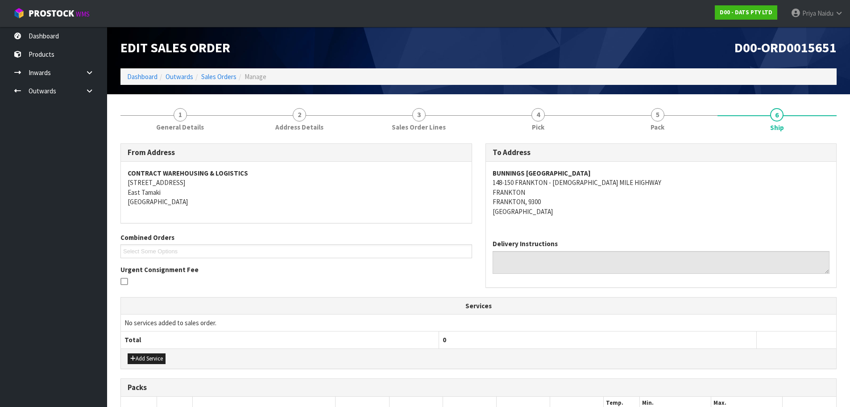
click at [588, 208] on address "BUNNINGS QUEENSTOWN WAREHOUSE 148-150 FRANKTON - LADIES MILE HIGHWAY FRANKTON F…" at bounding box center [661, 192] width 337 height 48
drag, startPoint x: 490, startPoint y: 184, endPoint x: 398, endPoint y: 187, distance: 91.1
click at [619, 187] on div "BUNNINGS QUEENSTOWN WAREHOUSE 148-150 FRANKTON - LADIES MILE HIGHWAY FRANKTON F…" at bounding box center [661, 197] width 351 height 71
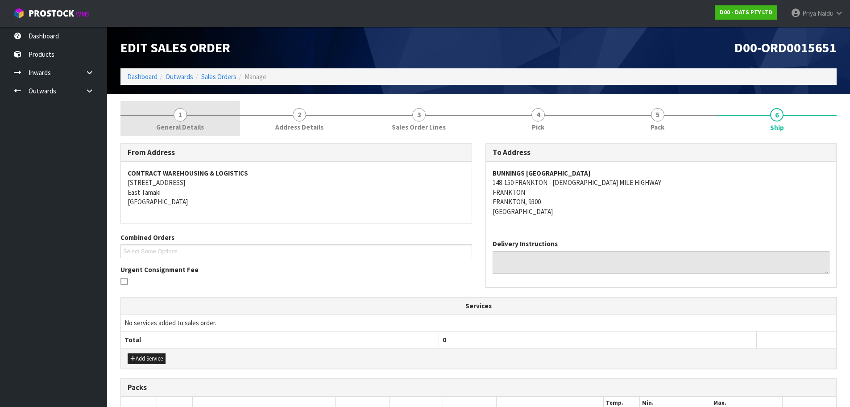
click at [196, 113] on link "1 General Details" at bounding box center [180, 118] width 120 height 35
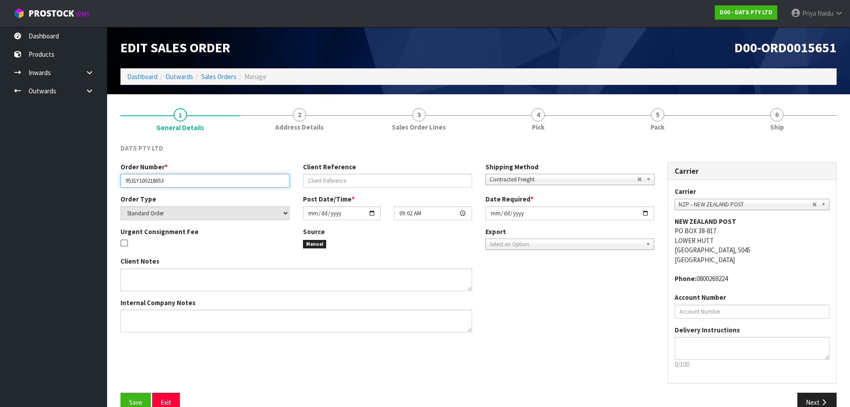
drag, startPoint x: 124, startPoint y: 182, endPoint x: 171, endPoint y: 178, distance: 47.4
click at [171, 178] on input "9531Y100218653" at bounding box center [204, 181] width 169 height 14
click at [664, 139] on div "DATS PTY LTD Order Number * 9531Y100218653 Client Reference Shipping Method Cli…" at bounding box center [478, 278] width 716 height 282
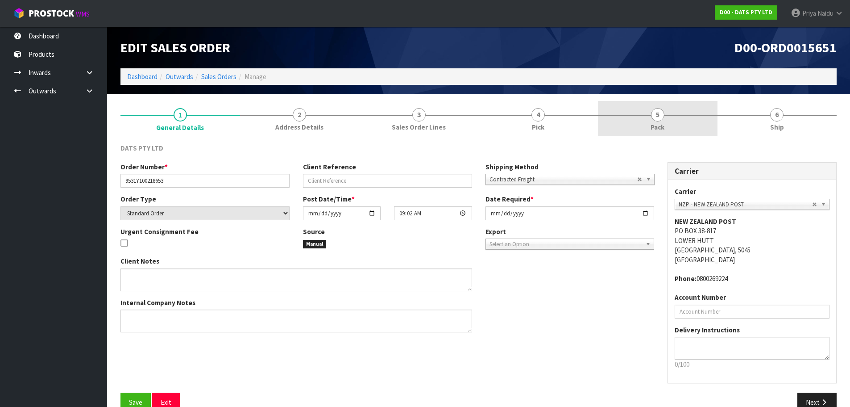
click at [664, 136] on link "5 Pack" at bounding box center [658, 118] width 120 height 35
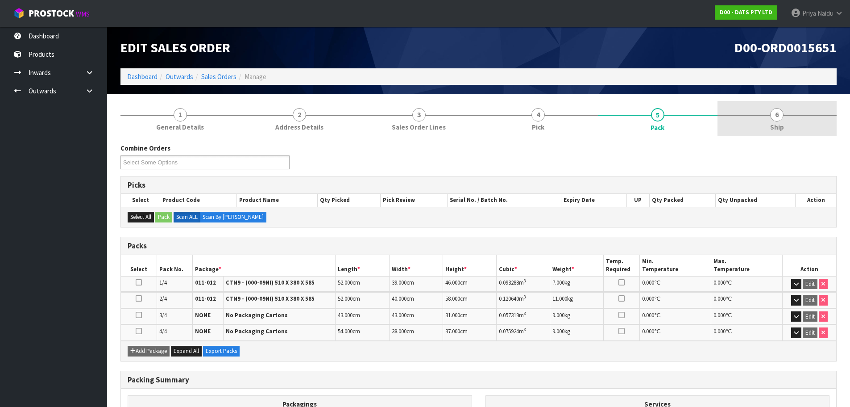
click at [783, 126] on span "Ship" at bounding box center [777, 126] width 14 height 9
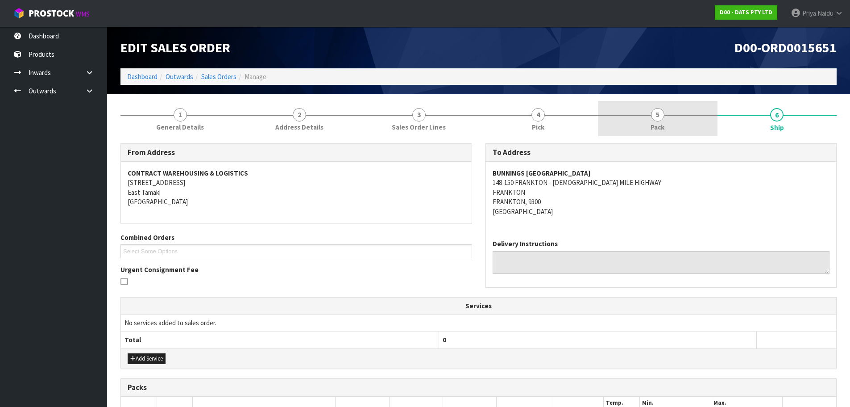
click at [620, 119] on link "5 Pack" at bounding box center [658, 118] width 120 height 35
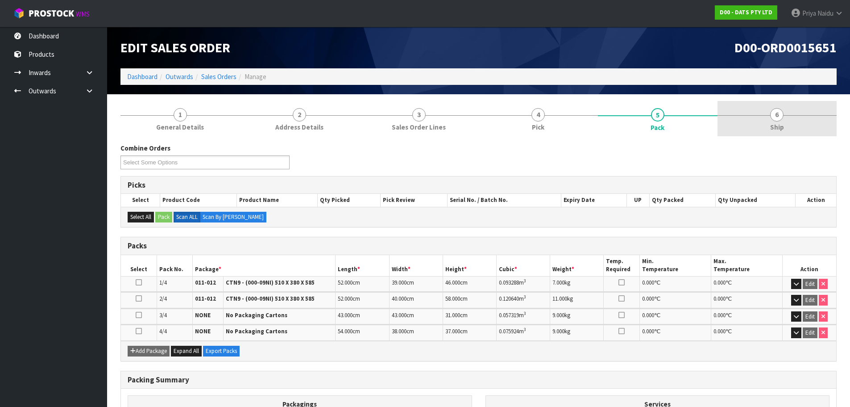
click at [785, 124] on link "6 Ship" at bounding box center [778, 118] width 120 height 35
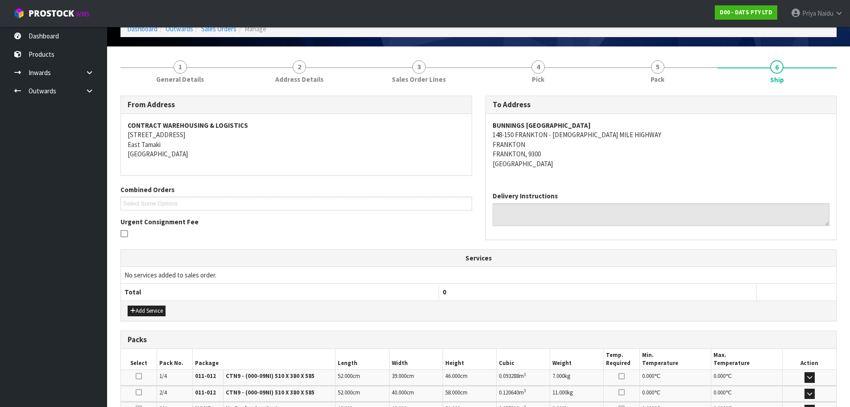
scroll to position [178, 0]
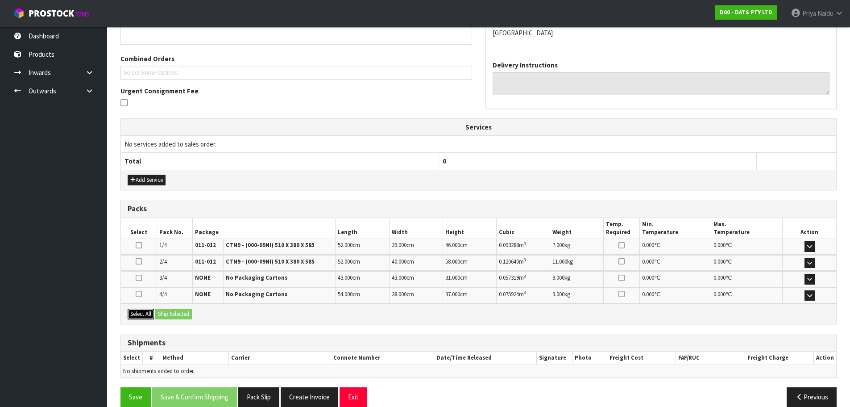
drag, startPoint x: 142, startPoint y: 312, endPoint x: 169, endPoint y: 316, distance: 27.1
click at [142, 312] on button "Select All" at bounding box center [141, 313] width 26 height 11
click at [169, 316] on button "Ship Selected" at bounding box center [173, 313] width 37 height 11
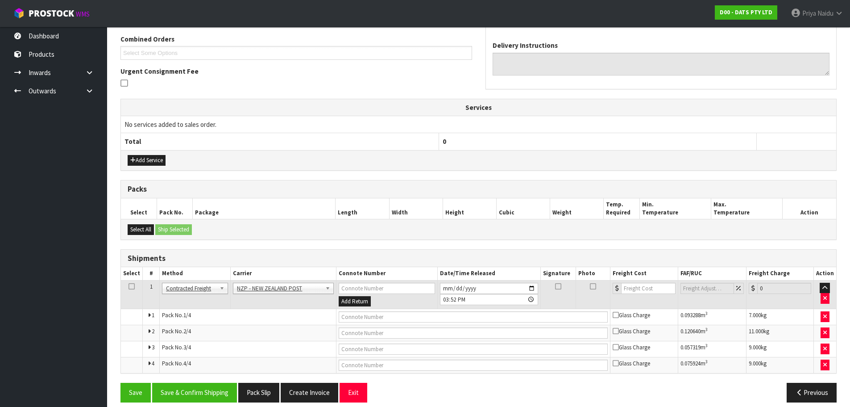
scroll to position [207, 0]
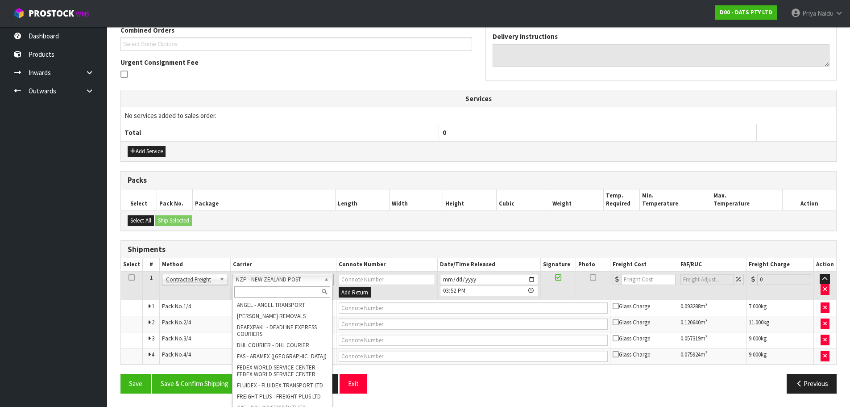
click at [245, 288] on input "text" at bounding box center [282, 291] width 96 height 11
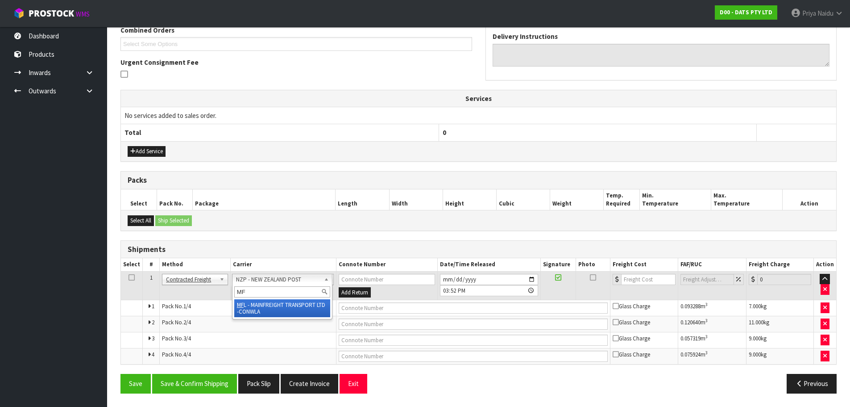
type input "MF"
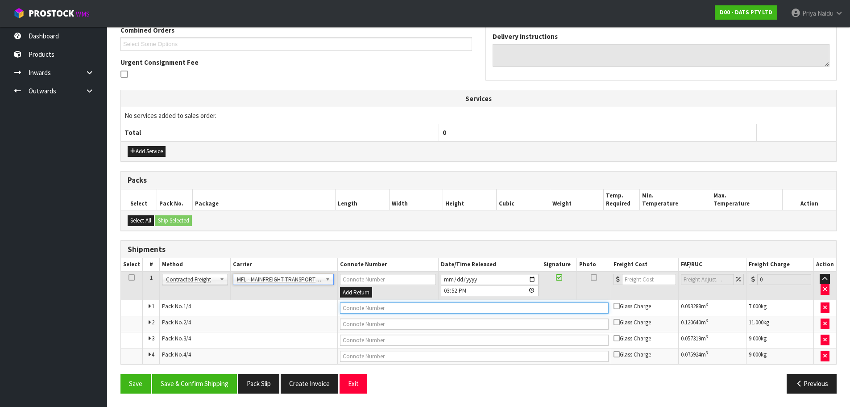
click at [357, 307] on input "text" at bounding box center [474, 307] width 269 height 11
paste input "FWM58454951"
type input "FWM58454951"
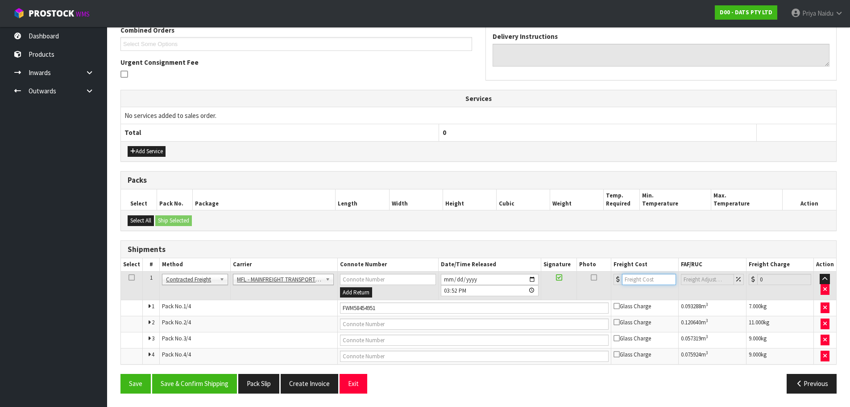
click at [630, 278] on input "number" at bounding box center [649, 279] width 54 height 11
type input "96.73"
click at [197, 386] on button "Save & Confirm Shipping" at bounding box center [194, 383] width 85 height 19
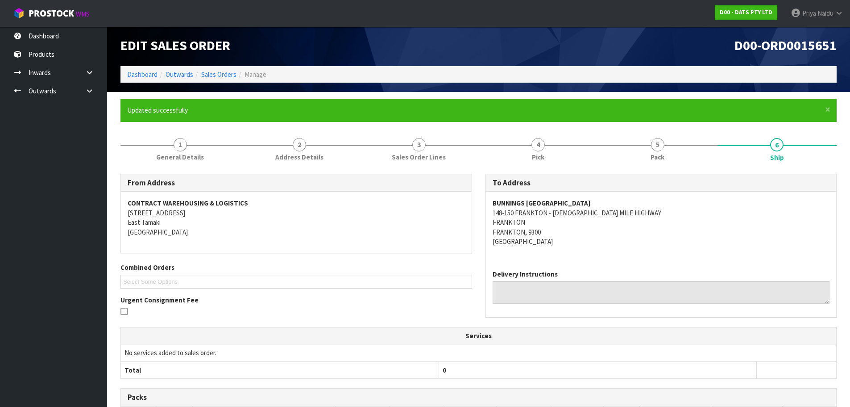
scroll to position [0, 0]
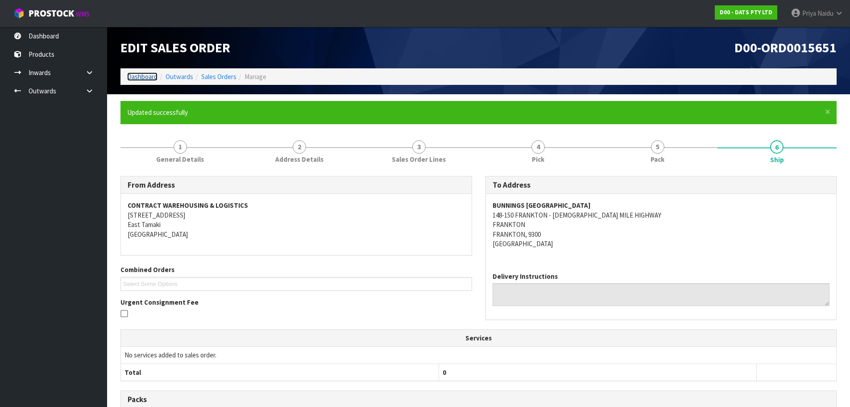
click at [146, 73] on link "Dashboard" at bounding box center [142, 76] width 30 height 8
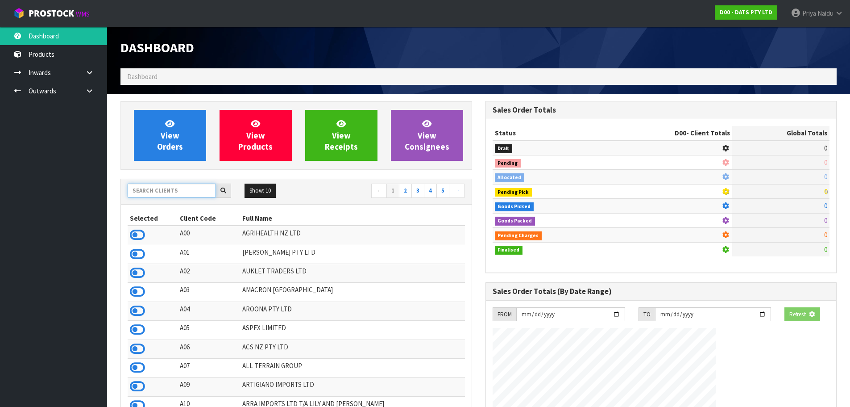
click at [162, 194] on input "text" at bounding box center [172, 190] width 88 height 14
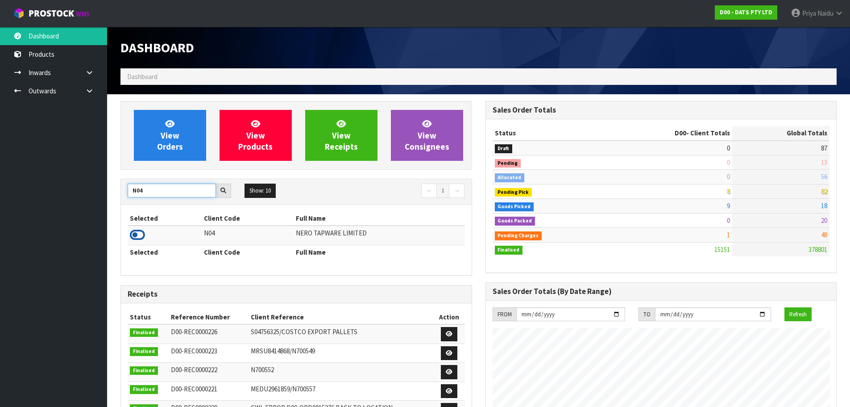
type input "N04"
click at [134, 239] on icon at bounding box center [137, 234] width 15 height 13
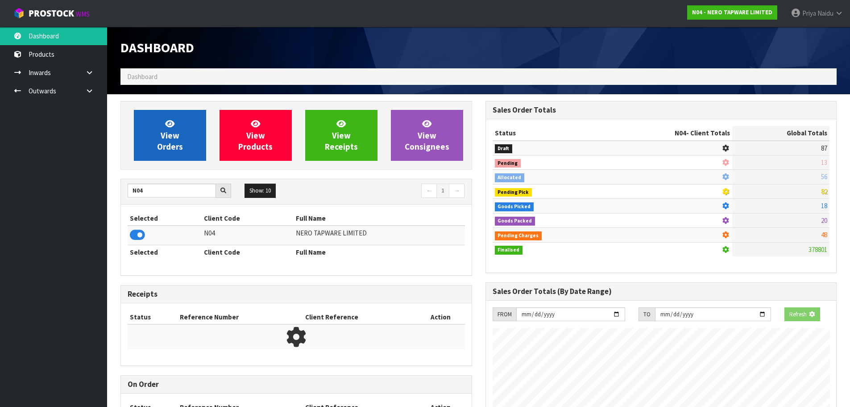
scroll to position [445692, 445883]
click at [177, 128] on link "View Orders" at bounding box center [170, 135] width 72 height 51
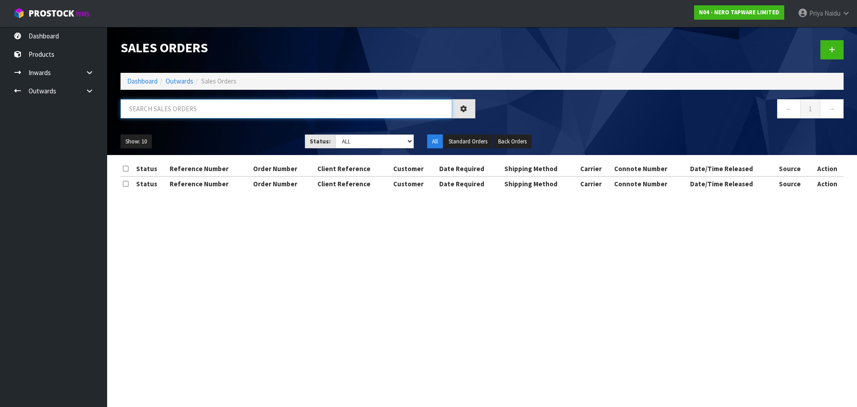
click at [190, 117] on input "text" at bounding box center [286, 108] width 332 height 19
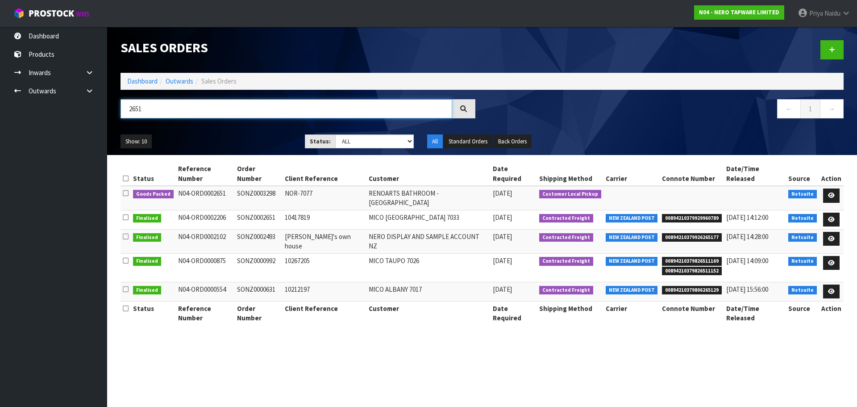
type input "2651"
click at [237, 138] on ul "Show: 10 5 10 25 50" at bounding box center [205, 141] width 171 height 14
drag, startPoint x: 826, startPoint y: 183, endPoint x: 821, endPoint y: 173, distance: 11.4
click at [826, 188] on link at bounding box center [831, 195] width 17 height 14
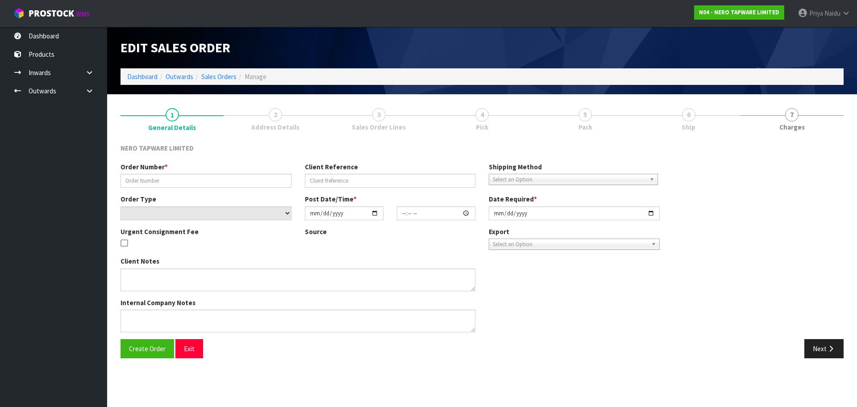
type input "SONZ0003298"
type input "NOR-7077"
select select "number:0"
type input "2025-08-28"
type input "11:00:15.000"
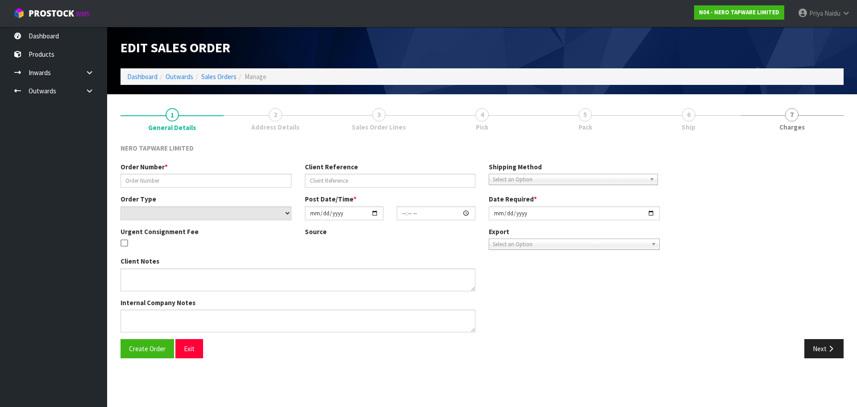
type input "2025-08-28"
type textarea "customer pick up 28/08"
type textarea "QTY AMENDED TO 18 AS ONLY 18 FOUND IN LOCATION - NO OTHER LOCATION AVAILABLE. C…"
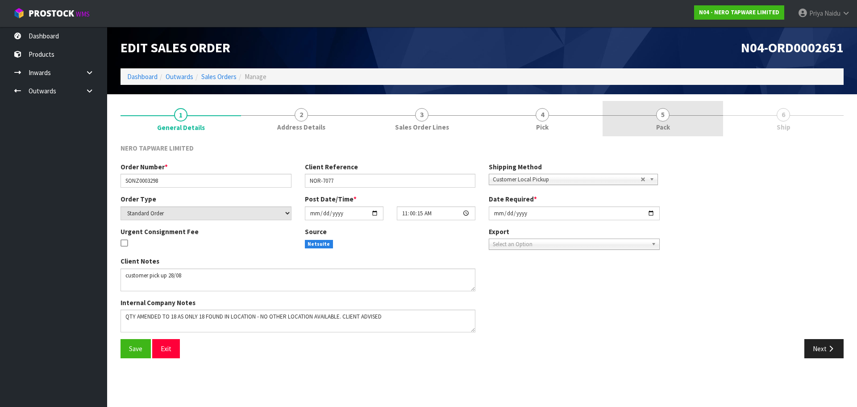
click at [675, 104] on link "5 Pack" at bounding box center [662, 118] width 120 height 35
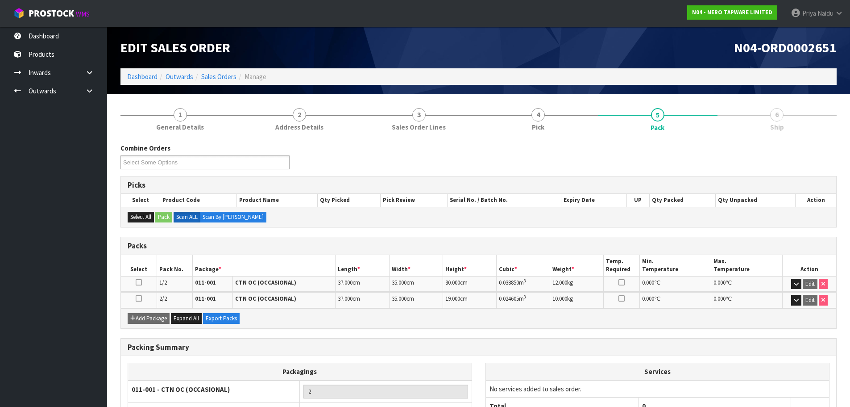
scroll to position [71, 0]
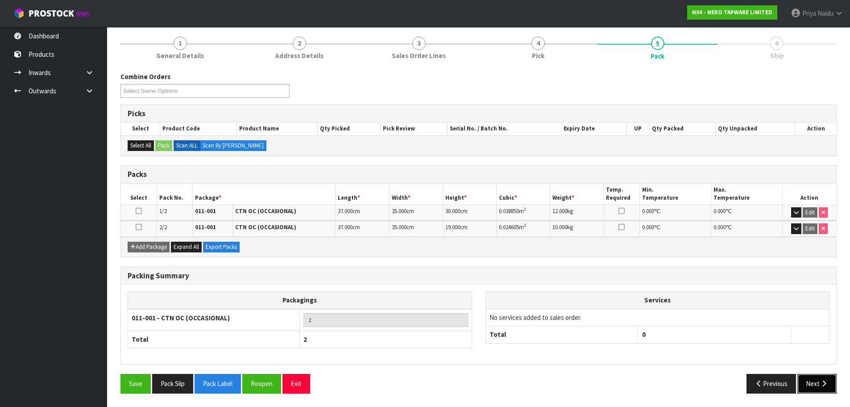
click at [814, 380] on button "Next" at bounding box center [816, 383] width 39 height 19
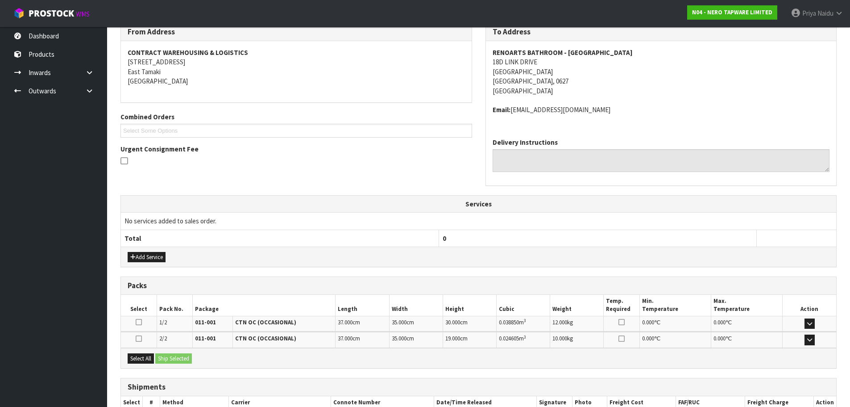
scroll to position [178, 0]
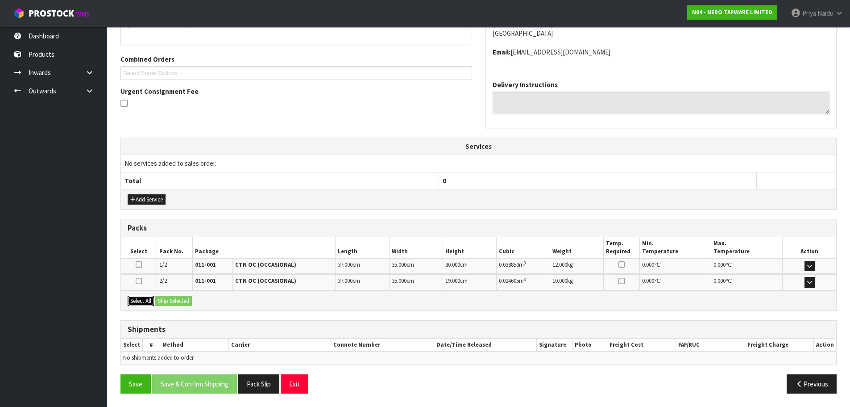
drag, startPoint x: 137, startPoint y: 297, endPoint x: 161, endPoint y: 299, distance: 23.8
click at [138, 296] on button "Select All" at bounding box center [141, 300] width 26 height 11
click at [177, 301] on button "Ship Selected" at bounding box center [173, 300] width 37 height 11
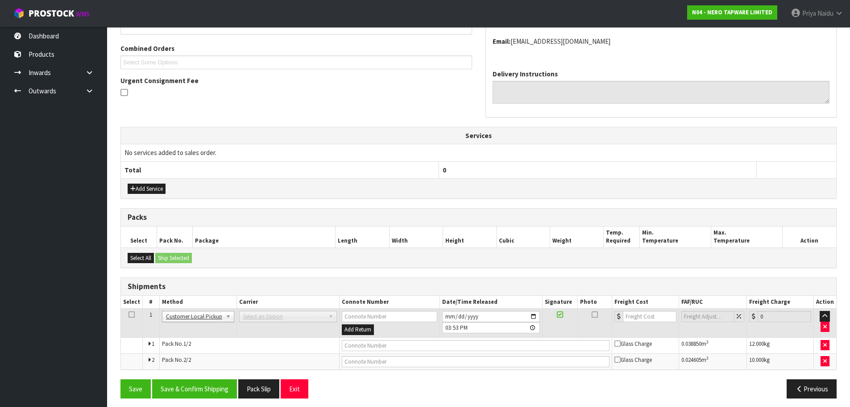
scroll to position [194, 0]
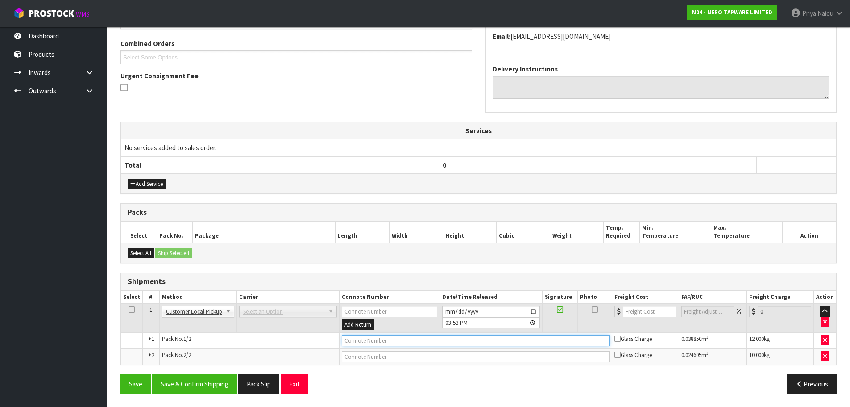
click at [386, 338] on input "text" at bounding box center [476, 340] width 268 height 11
type input "CUSTOMER COLLECTED"
click at [182, 378] on button "Save & Confirm Shipping" at bounding box center [194, 383] width 85 height 19
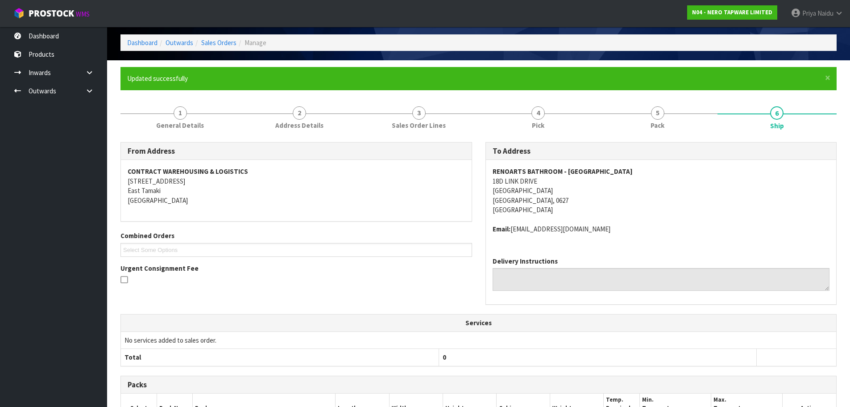
scroll to position [0, 0]
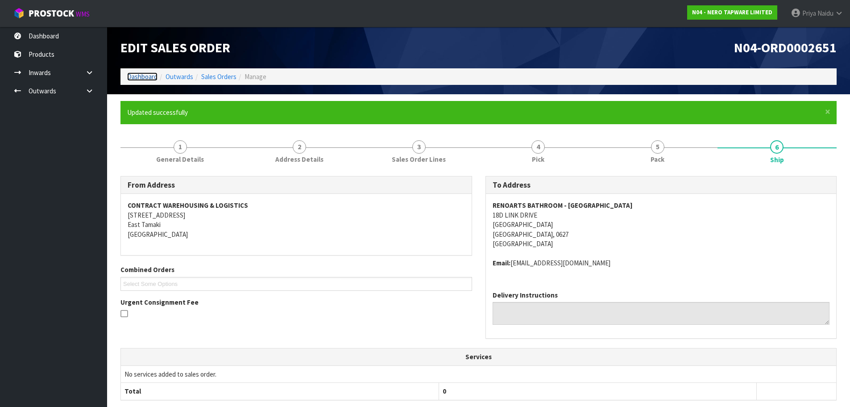
click at [145, 79] on link "Dashboard" at bounding box center [142, 76] width 30 height 8
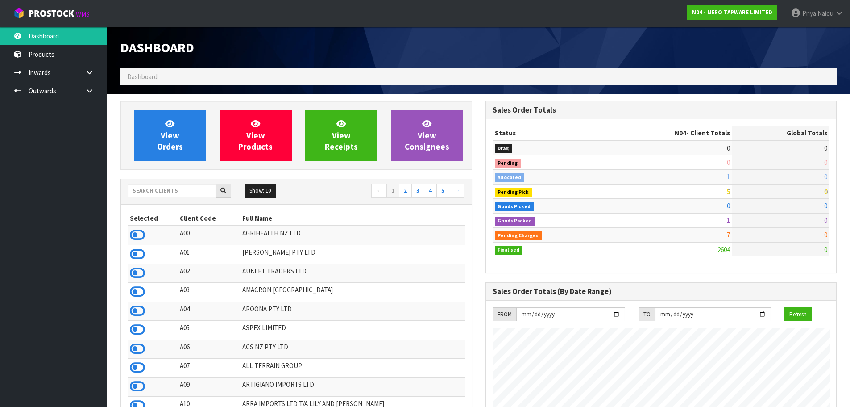
scroll to position [695, 365]
click at [161, 191] on input "text" at bounding box center [172, 190] width 88 height 14
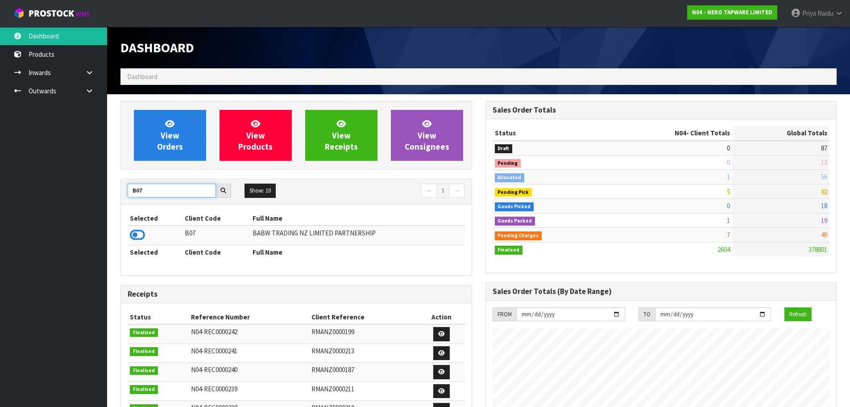
type input "B07"
click at [137, 235] on icon at bounding box center [137, 234] width 15 height 13
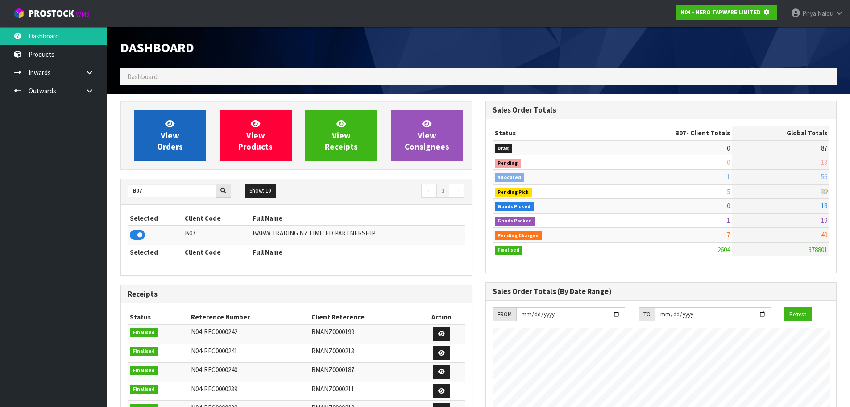
scroll to position [556, 365]
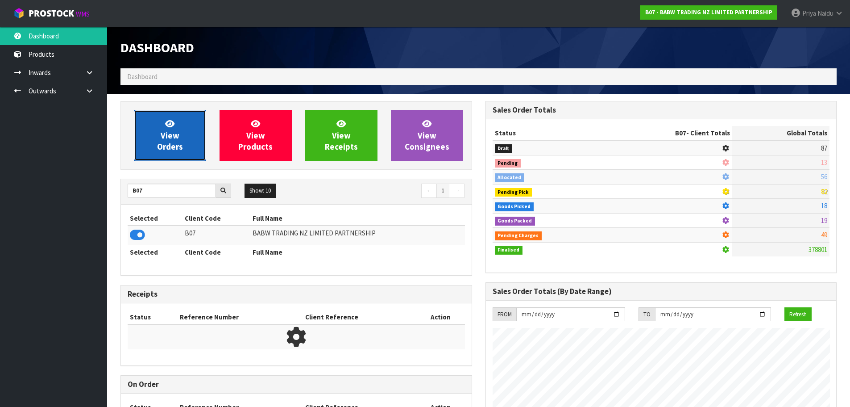
click at [173, 133] on span "View Orders" at bounding box center [170, 134] width 26 height 33
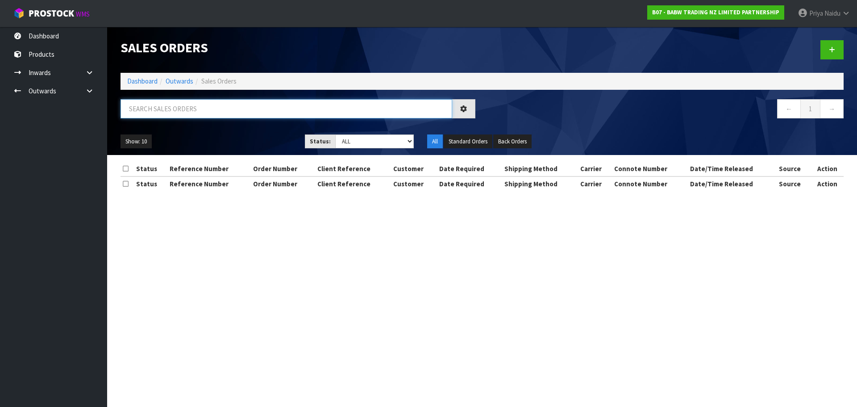
click at [193, 109] on input "text" at bounding box center [286, 108] width 332 height 19
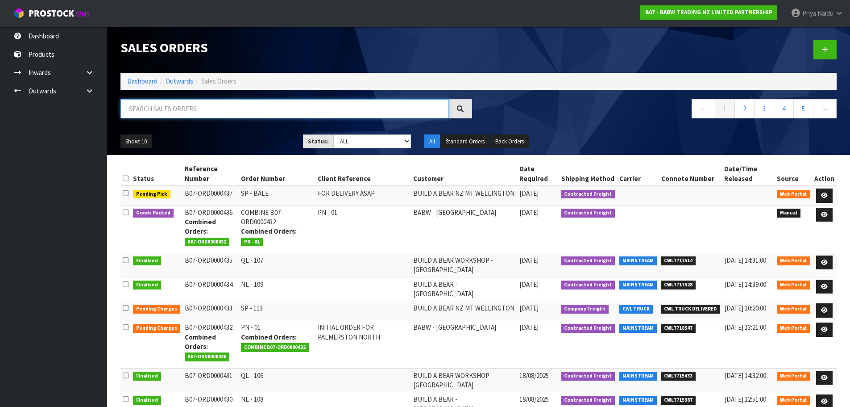
click at [194, 112] on input "text" at bounding box center [284, 108] width 328 height 19
type input "0432"
click at [267, 143] on ul "Show: 10 5 10 25 50" at bounding box center [204, 141] width 169 height 14
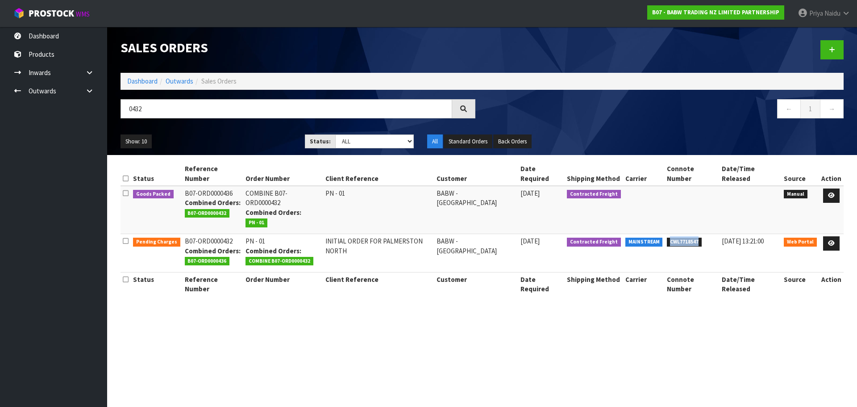
drag, startPoint x: 671, startPoint y: 222, endPoint x: 704, endPoint y: 221, distance: 33.5
click at [704, 236] on li "CWL7718547" at bounding box center [692, 240] width 50 height 9
click at [834, 192] on icon at bounding box center [831, 195] width 7 height 6
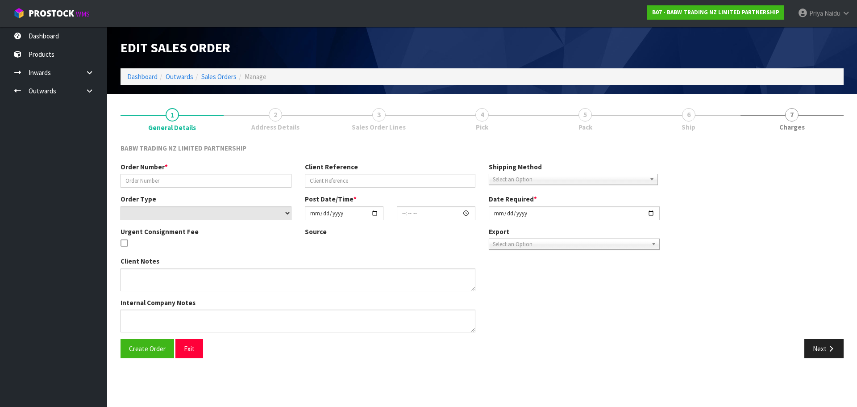
type input "COMBINE B07-ORD0000432"
type input "PN - 01"
select select "number:0"
type input "2025-08-27"
type input "15:31:00.000"
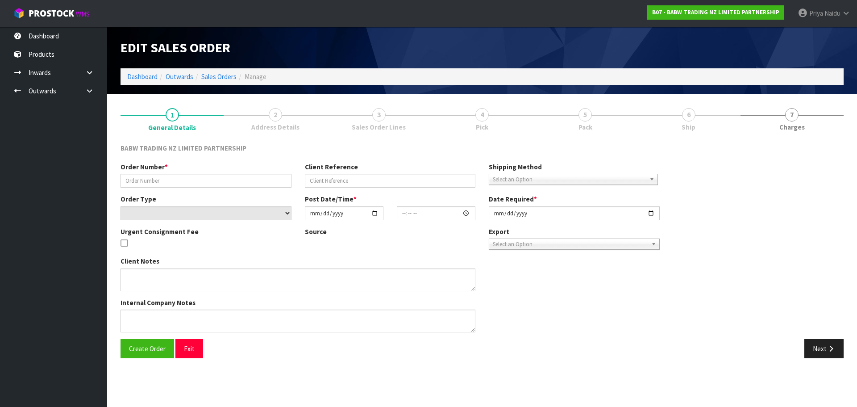
type input "2025-08-28"
type textarea "ALL CARTONS SENT FROM SP THIS MORNING ARE TO BE REDIRECTED TO PALMERSTON NORTH …"
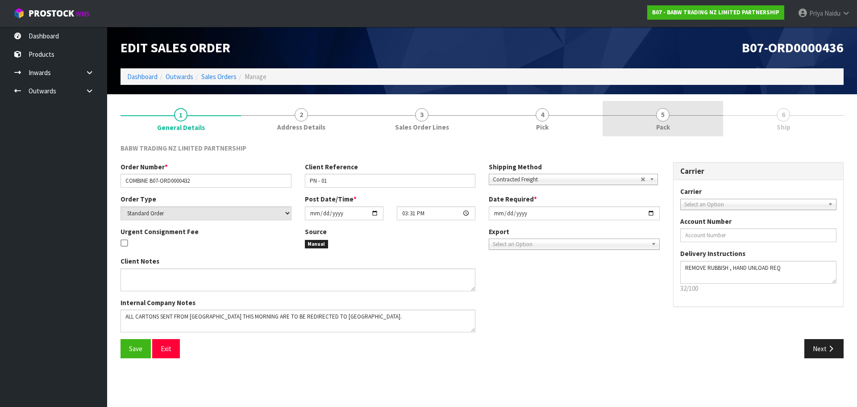
click at [684, 121] on link "5 Pack" at bounding box center [662, 118] width 120 height 35
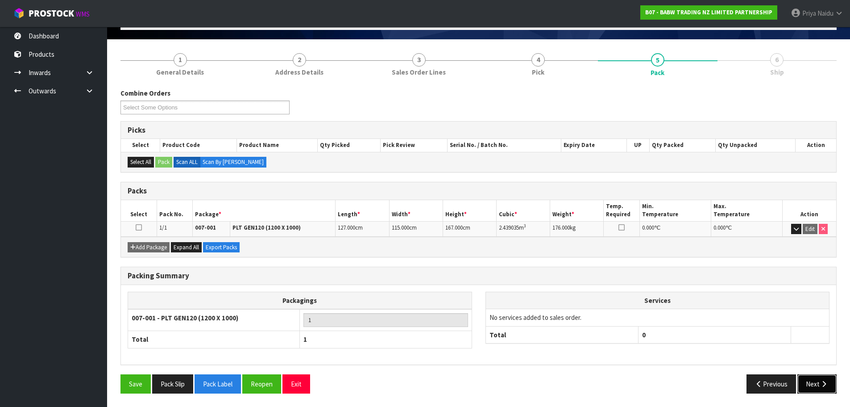
click at [807, 379] on button "Next" at bounding box center [816, 383] width 39 height 19
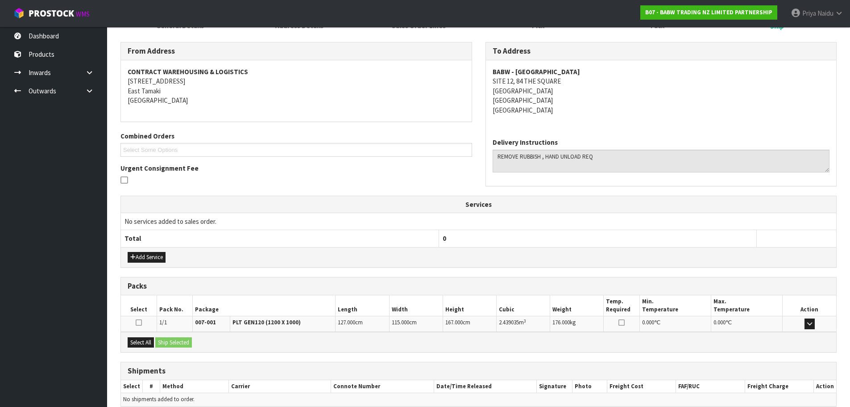
scroll to position [143, 0]
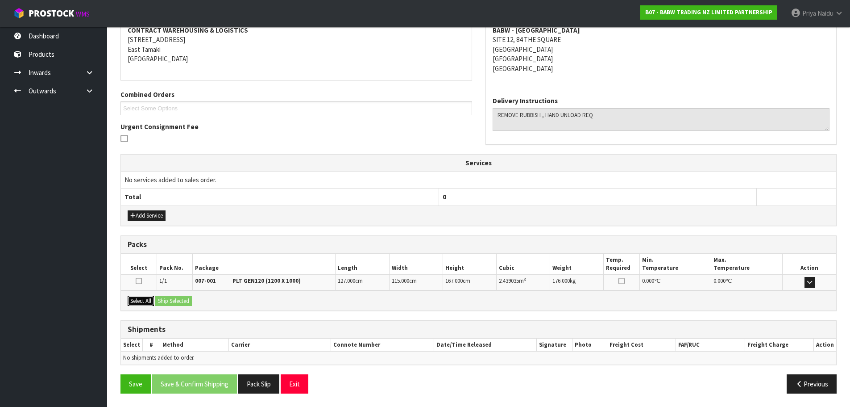
drag, startPoint x: 147, startPoint y: 295, endPoint x: 162, endPoint y: 297, distance: 14.9
click at [147, 295] on div "Select All Ship Selected" at bounding box center [478, 300] width 715 height 20
click at [151, 305] on button "Select All" at bounding box center [141, 300] width 26 height 11
click at [173, 303] on button "Ship Selected" at bounding box center [173, 300] width 37 height 11
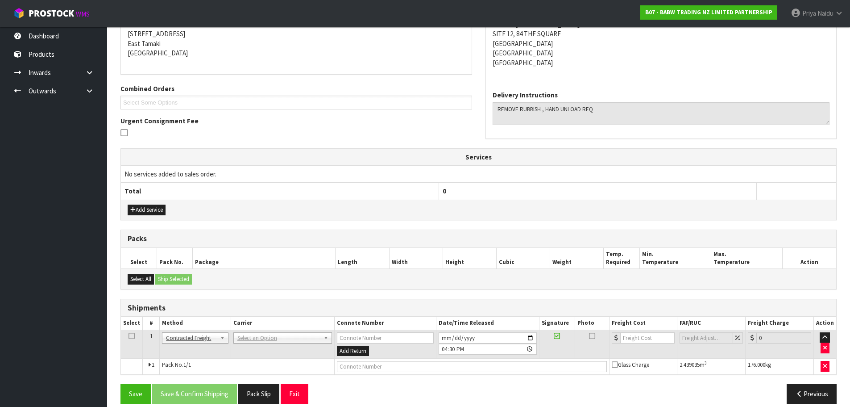
scroll to position [159, 0]
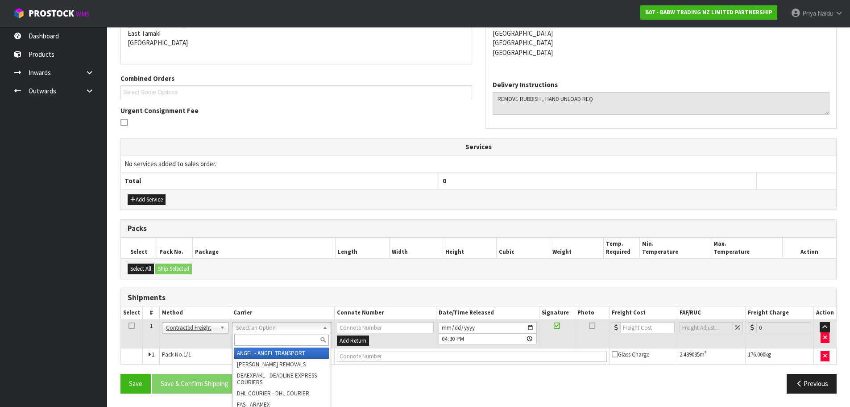
click at [262, 339] on input "text" at bounding box center [281, 339] width 95 height 11
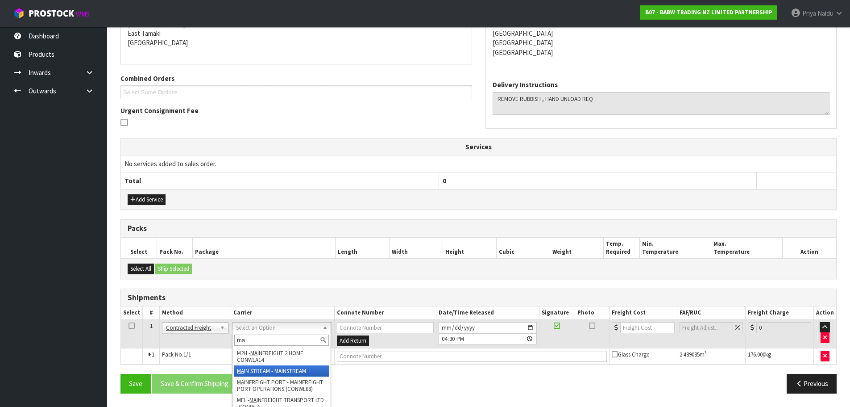
type input "ma"
drag, startPoint x: 288, startPoint y: 372, endPoint x: 295, endPoint y: 372, distance: 6.7
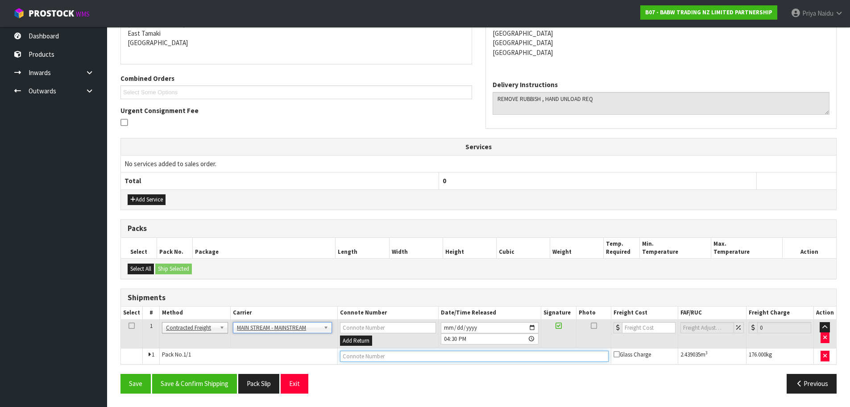
click at [366, 360] on input "text" at bounding box center [474, 355] width 269 height 11
paste input "CWL7718547"
type input "CWL7718547"
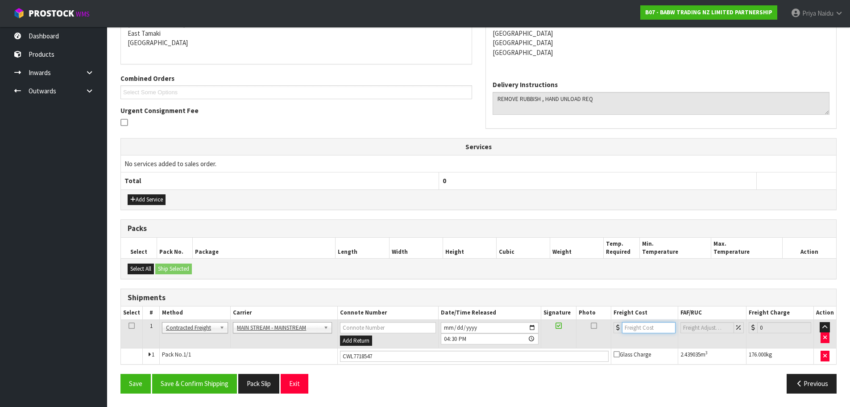
click at [641, 328] on input "number" at bounding box center [649, 327] width 54 height 11
click at [226, 380] on button "Save & Confirm Shipping" at bounding box center [194, 383] width 85 height 19
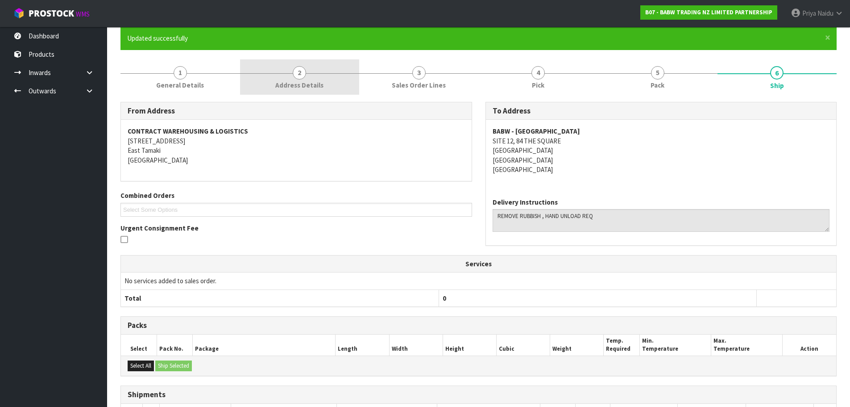
scroll to position [0, 0]
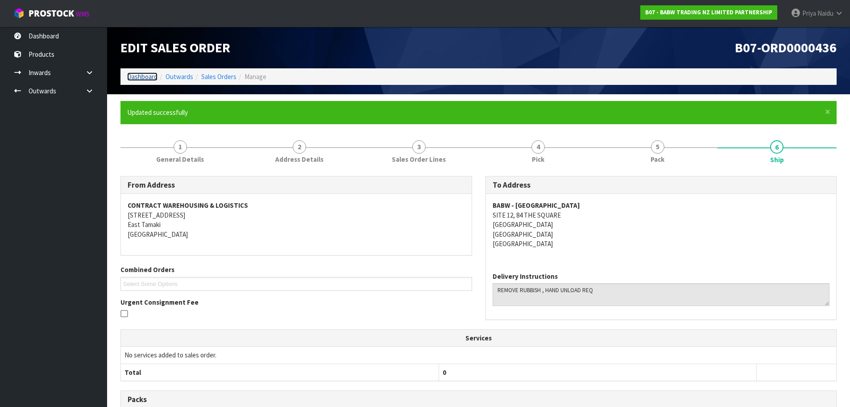
click at [143, 77] on link "Dashboard" at bounding box center [142, 76] width 30 height 8
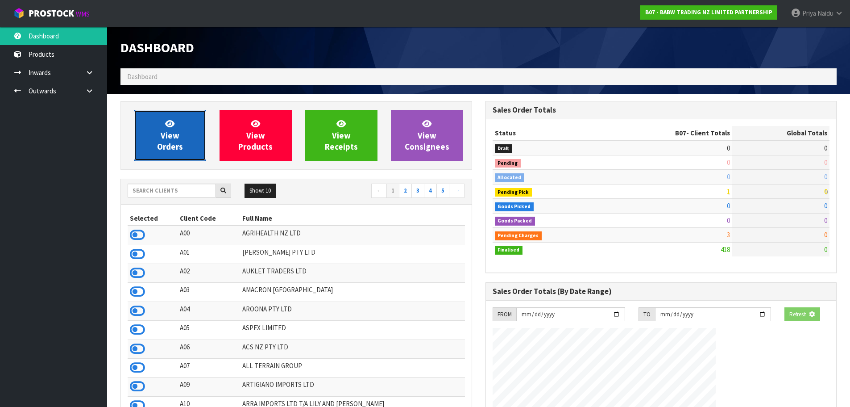
click at [162, 149] on span "View Orders" at bounding box center [170, 134] width 26 height 33
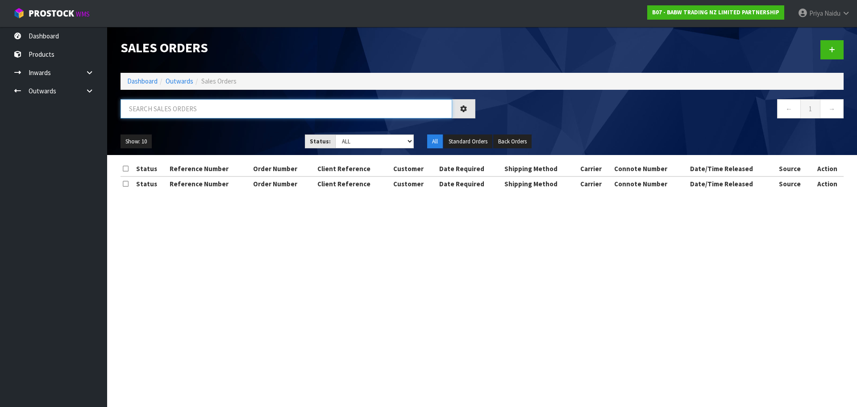
click at [181, 113] on input "text" at bounding box center [286, 108] width 332 height 19
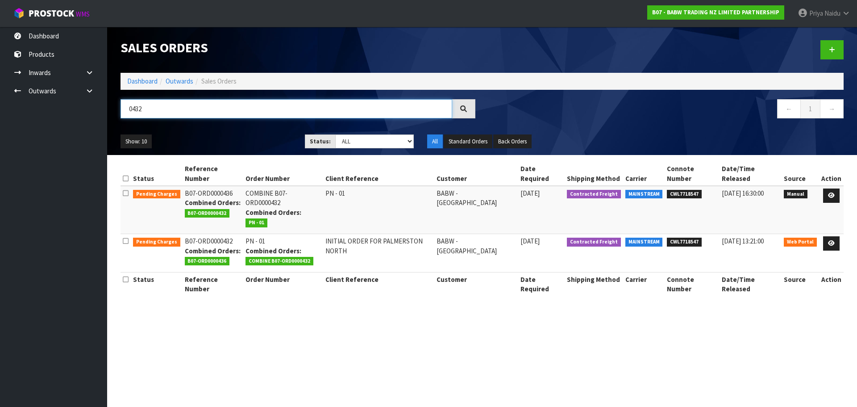
type input "0432"
click at [249, 137] on ul "Show: 10 5 10 25 50" at bounding box center [205, 141] width 171 height 14
click at [832, 240] on icon at bounding box center [831, 243] width 7 height 6
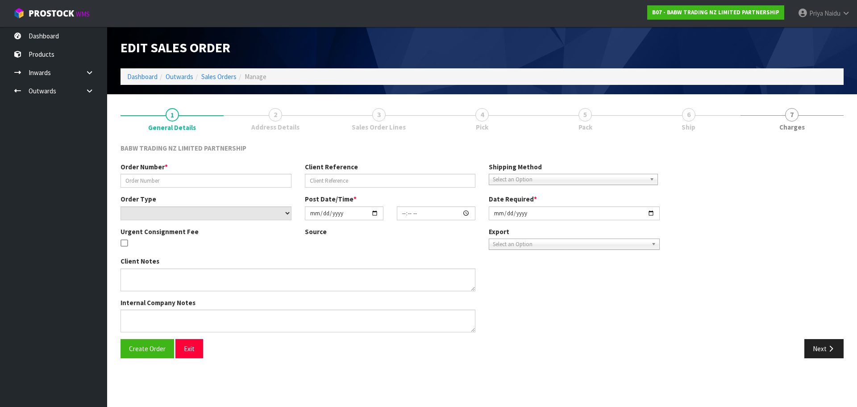
type input "PN - 01"
type input "INITIAL ORDER FOR PALMERSTON NORTH"
select select "number:0"
type input "2025-08-25"
type input "12:31:00.000"
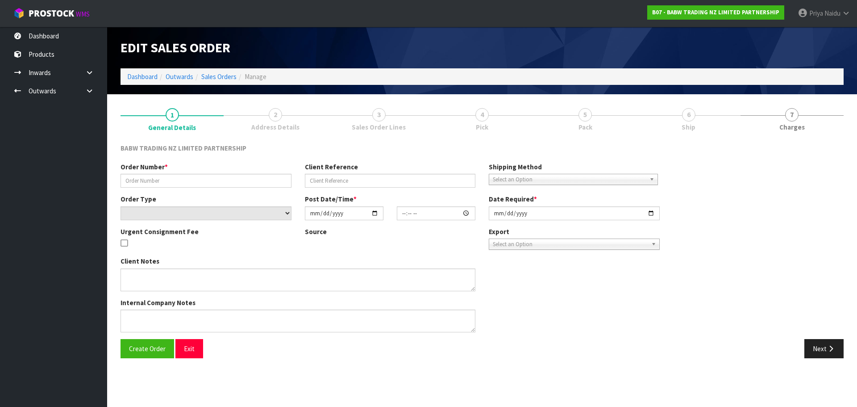
type input "2025-08-29"
type textarea "THIS NEEDS TO BE DELIVERED ON FRIDAY ALONG WITH THE BOXES FROM SYLVIA PARK THE …"
type textarea "REMOVED - 33474 X 24 YES, THIS IS FOR A NEW STORE OPENING, SO I NEED IT THERE F…"
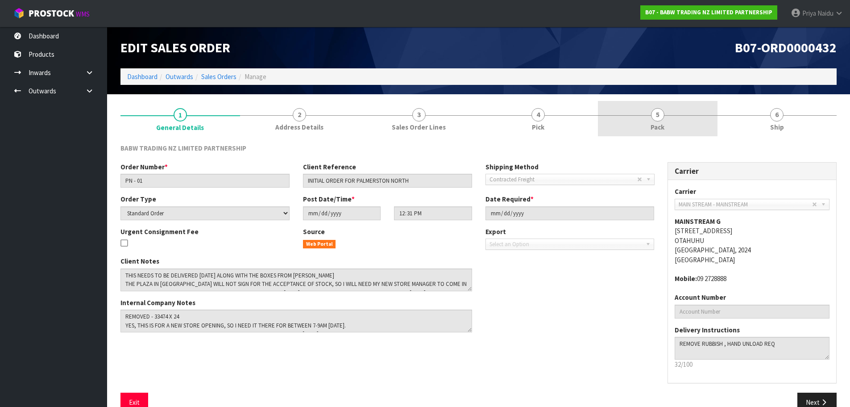
click at [658, 121] on span "5" at bounding box center [657, 114] width 13 height 13
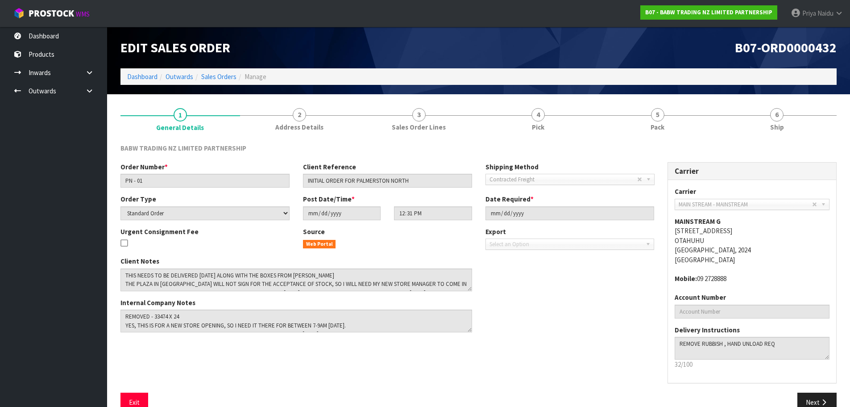
click at [821, 389] on div "Carrier Carrier ANGEL - ANGEL TRANSPORT CONROY - CONROY REMOVALS DEAEXPAKL - DE…" at bounding box center [752, 277] width 183 height 230
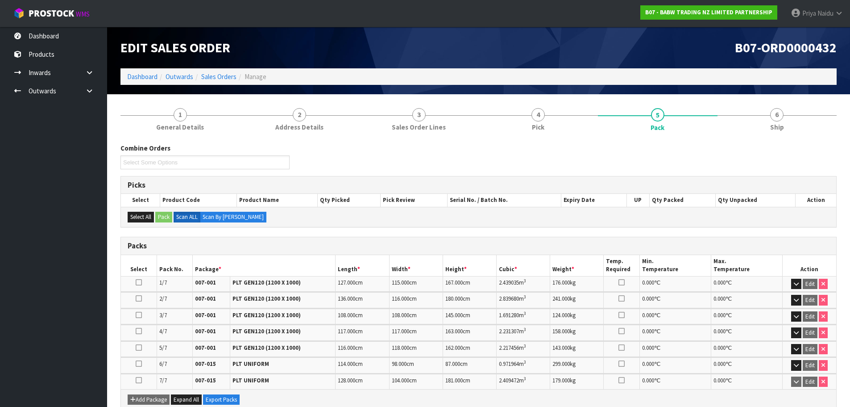
scroll to position [18, 0]
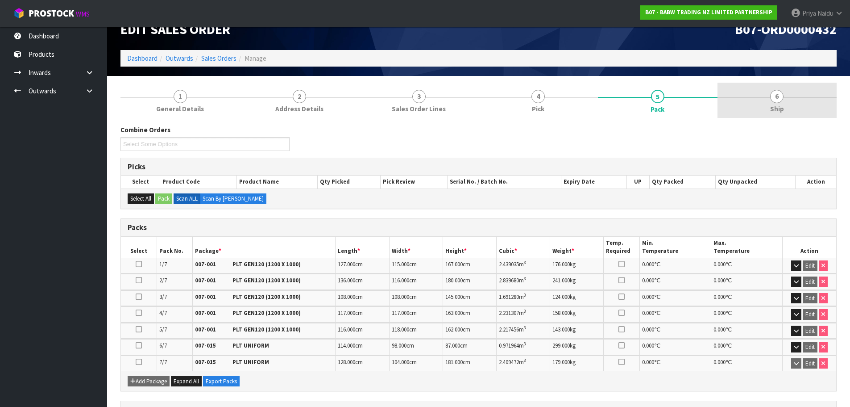
click at [767, 106] on link "6 Ship" at bounding box center [778, 100] width 120 height 35
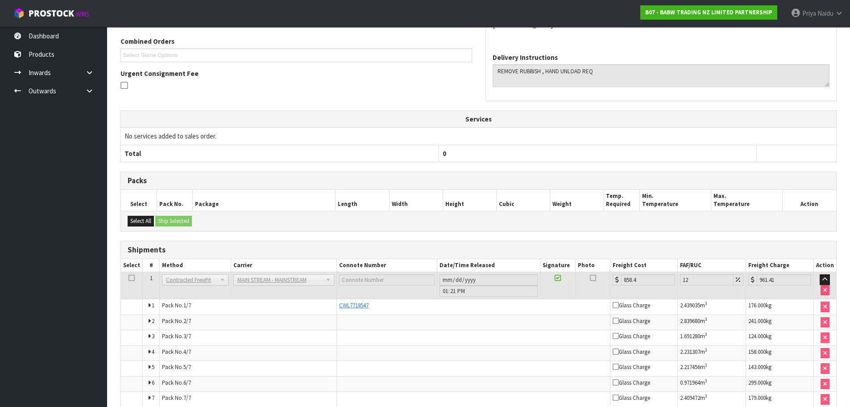
scroll to position [238, 0]
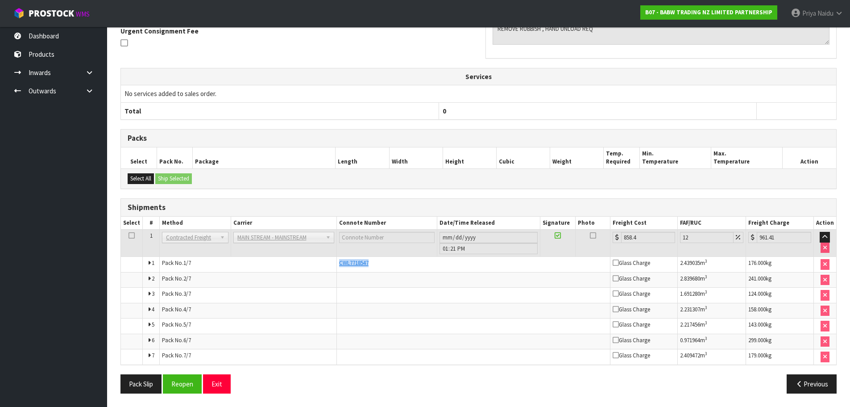
drag, startPoint x: 336, startPoint y: 262, endPoint x: 382, endPoint y: 262, distance: 46.4
click at [382, 262] on tr "1 Pack No. 1/7 CWL7718547 Glass Charge 2.439035 m 3 176.000 kg" at bounding box center [478, 265] width 715 height 16
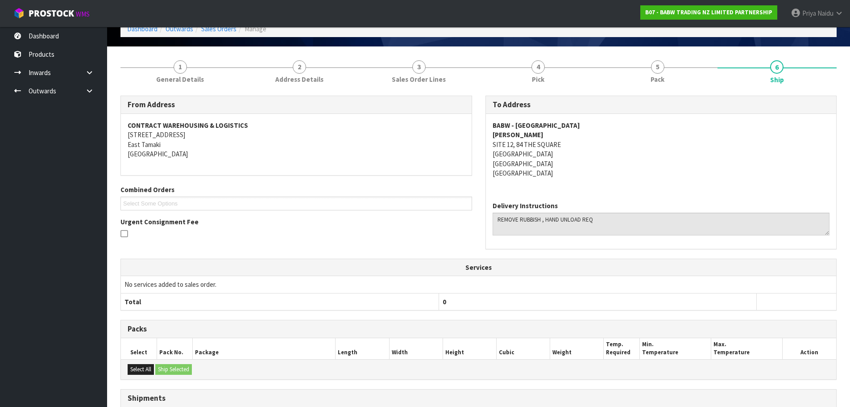
scroll to position [60, 0]
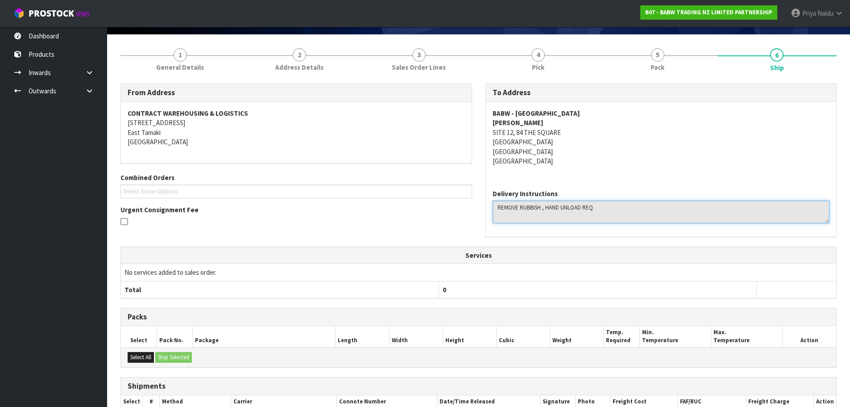
drag, startPoint x: 494, startPoint y: 208, endPoint x: 609, endPoint y: 208, distance: 114.7
click at [609, 208] on textarea at bounding box center [661, 211] width 337 height 23
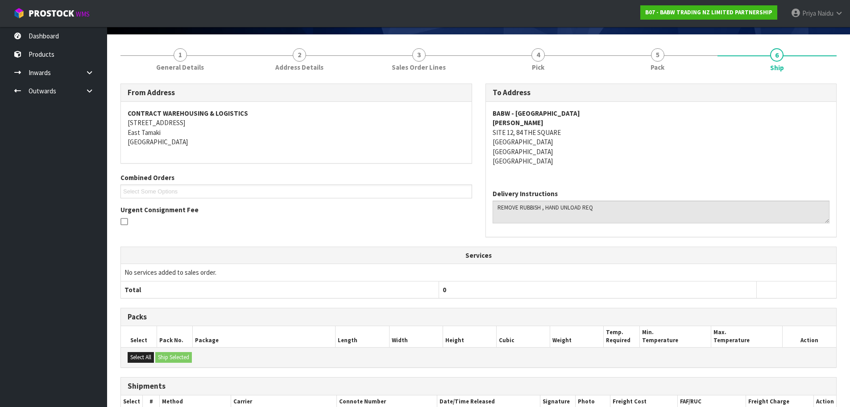
click at [409, 226] on div at bounding box center [296, 222] width 352 height 11
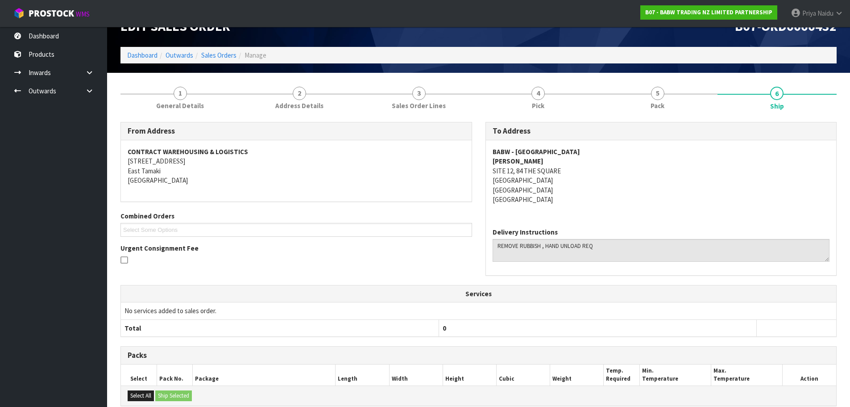
scroll to position [0, 0]
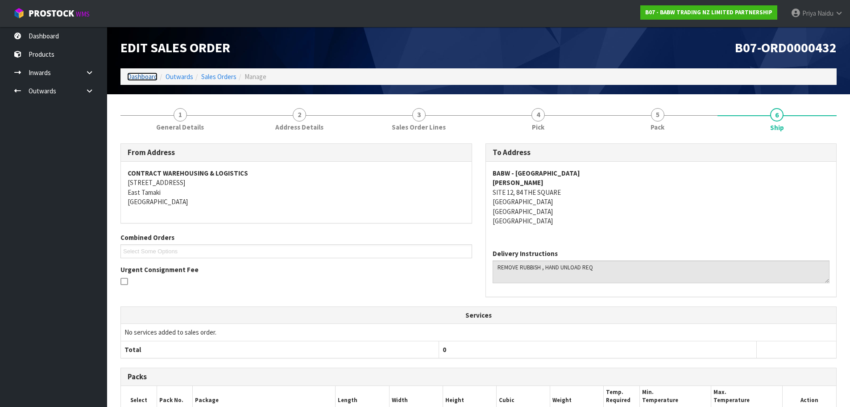
click at [139, 78] on link "Dashboard" at bounding box center [142, 76] width 30 height 8
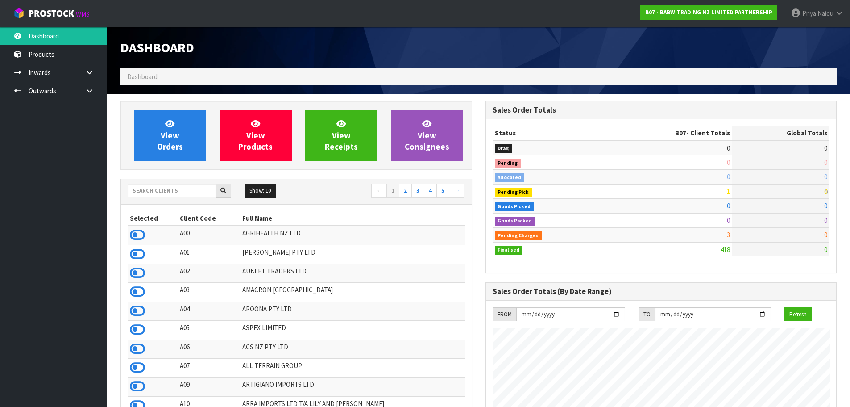
scroll to position [676, 365]
click at [170, 198] on div "Show: 10 5 10 25 50 ← 1 2 3 4 5 →" at bounding box center [296, 191] width 351 height 16
click at [171, 194] on input "text" at bounding box center [172, 190] width 88 height 14
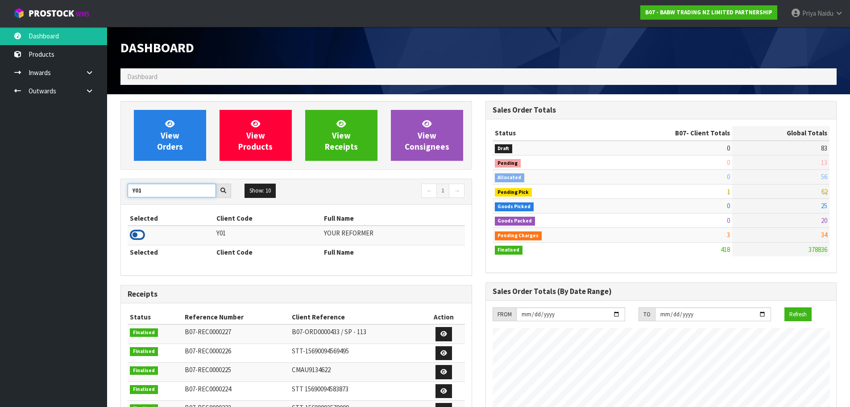
type input "Y01"
click at [135, 232] on icon at bounding box center [137, 234] width 15 height 13
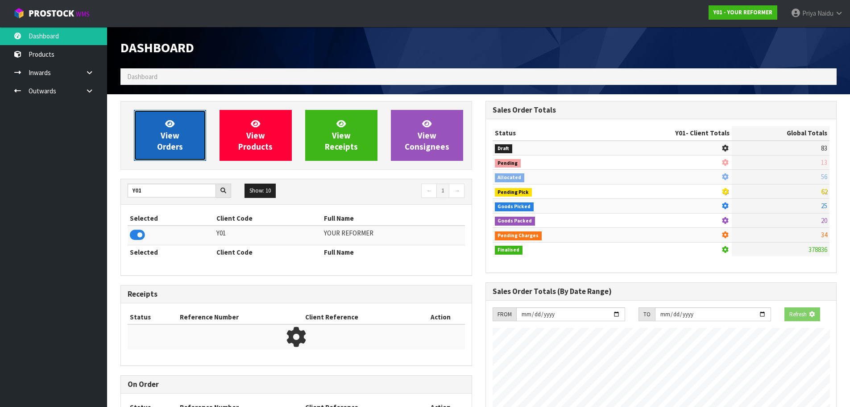
click at [165, 141] on span "View Orders" at bounding box center [170, 134] width 26 height 33
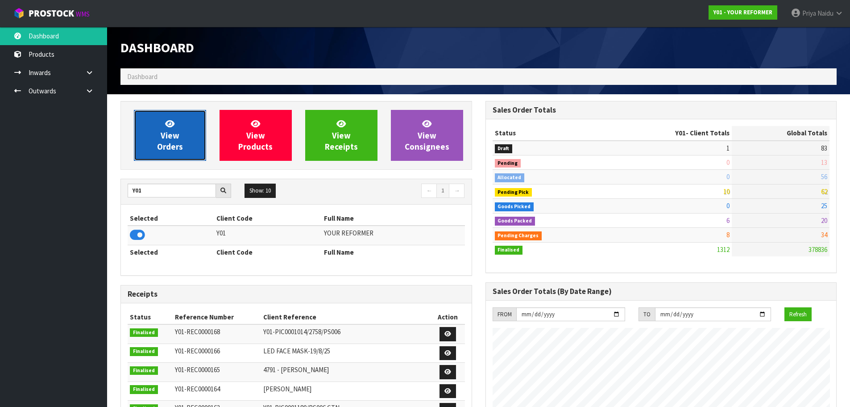
scroll to position [676, 365]
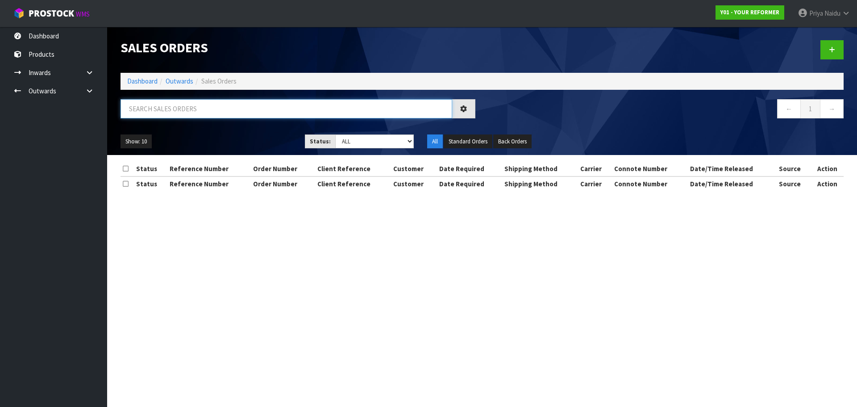
click at [186, 110] on input "text" at bounding box center [286, 108] width 332 height 19
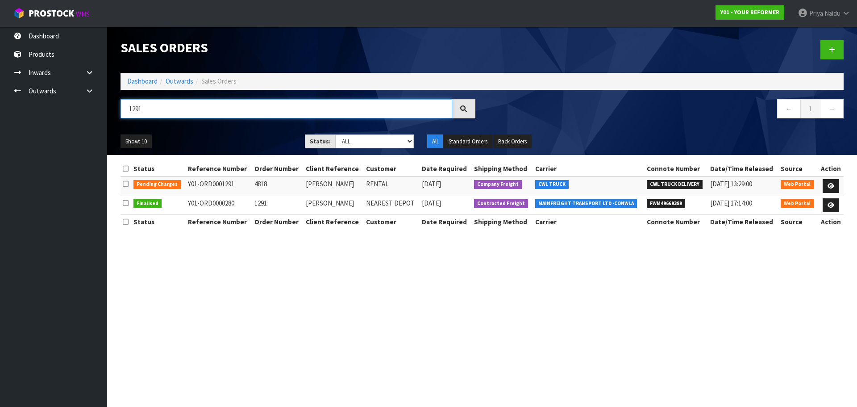
type input "1291"
click at [242, 137] on ul "Show: 10 5 10 25 50" at bounding box center [205, 141] width 171 height 14
click at [828, 186] on icon at bounding box center [830, 186] width 7 height 6
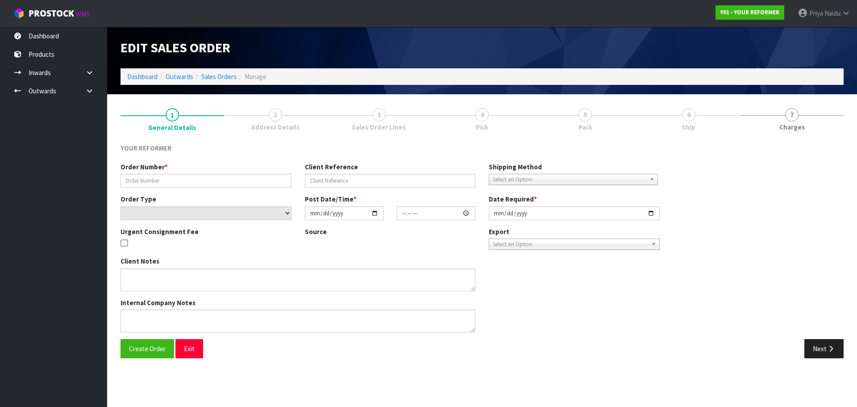
type input "4818"
type input "ANGELA MOON"
select select "number:0"
type input "2025-08-13"
type input "11:53:00.000"
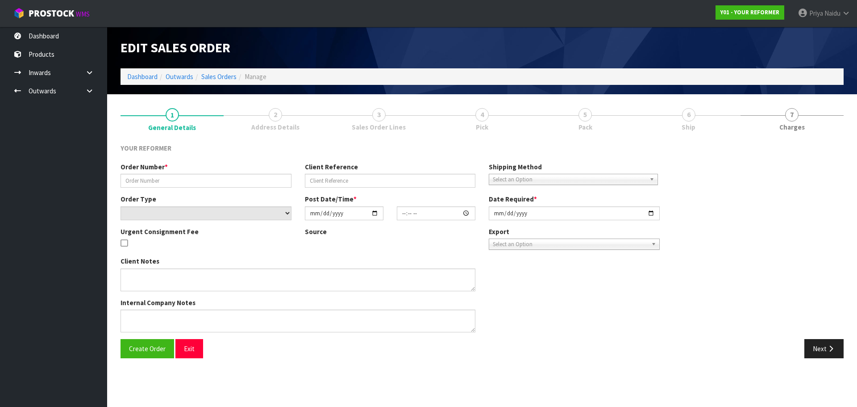
type input "2025-08-13"
type textarea "ANGELA MOON 55A HARBOUR VIEW ROAD POINT CHEVALIER AUK AUCKLAND 1022 NEW ZEALAND…"
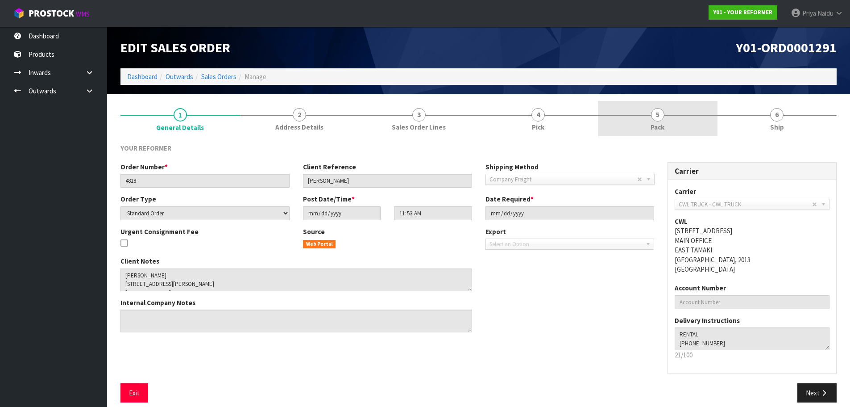
click at [680, 133] on link "5 Pack" at bounding box center [658, 118] width 120 height 35
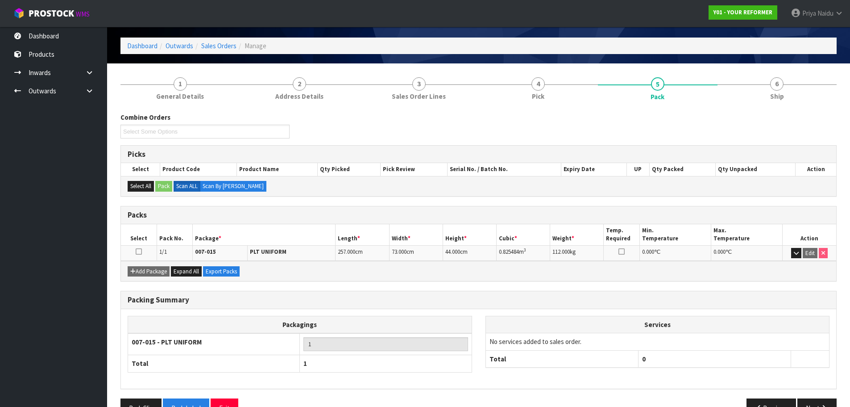
scroll to position [55, 0]
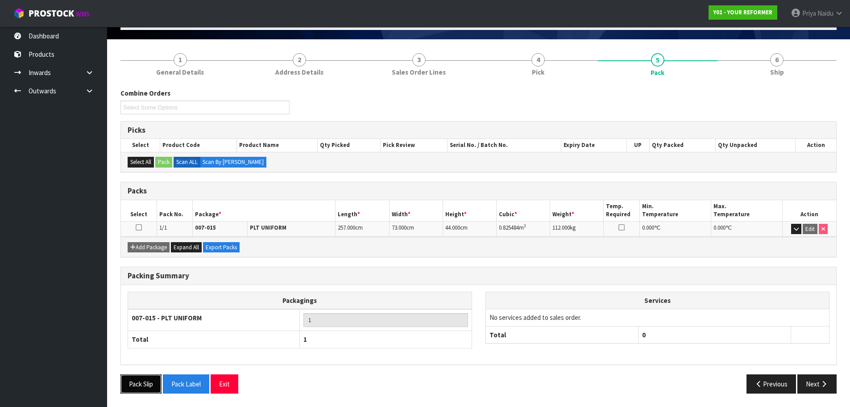
click at [141, 378] on button "Pack Slip" at bounding box center [140, 383] width 41 height 19
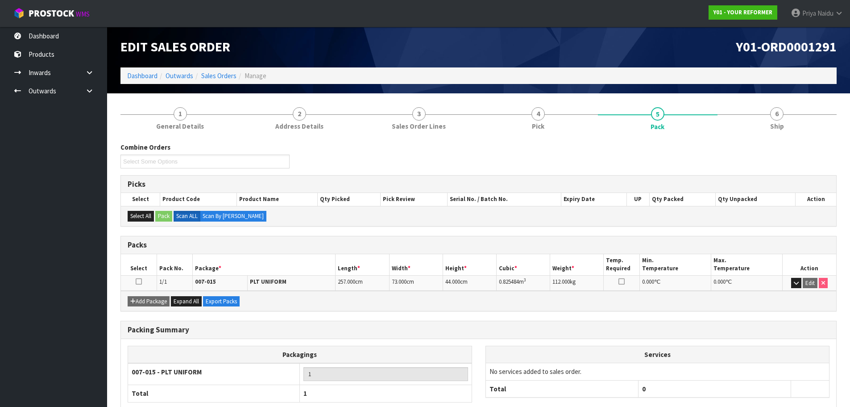
scroll to position [0, 0]
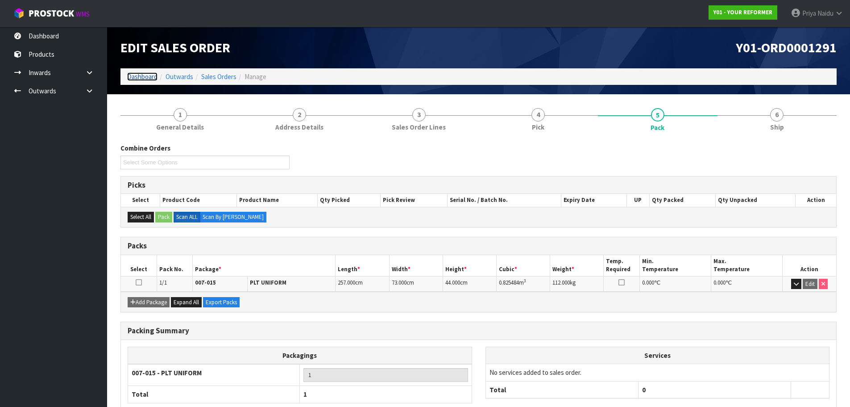
click at [130, 77] on link "Dashboard" at bounding box center [142, 76] width 30 height 8
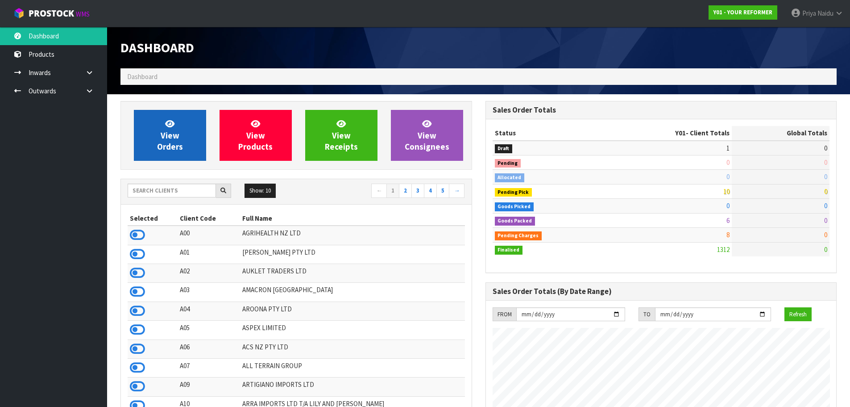
scroll to position [676, 365]
click at [178, 139] on span "View Orders" at bounding box center [170, 134] width 26 height 33
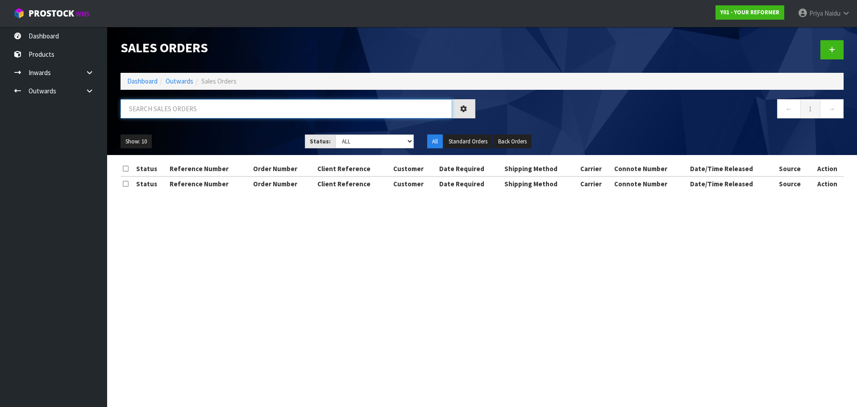
click at [189, 114] on input "text" at bounding box center [286, 108] width 332 height 19
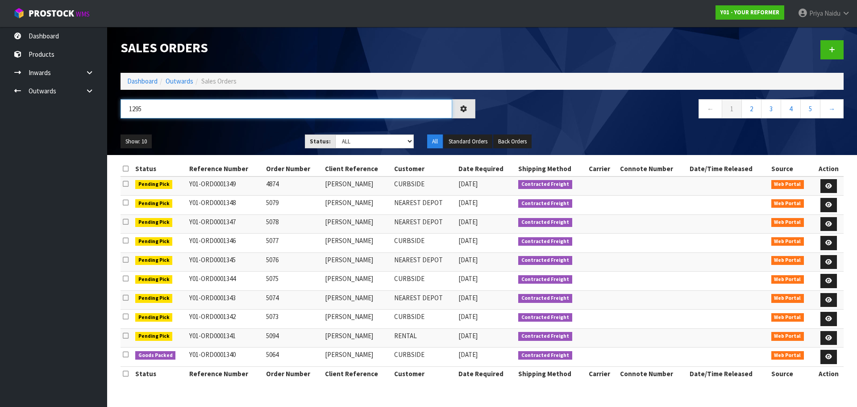
type input "1295"
click at [215, 135] on ul "Show: 10 5 10 25 50" at bounding box center [205, 141] width 171 height 14
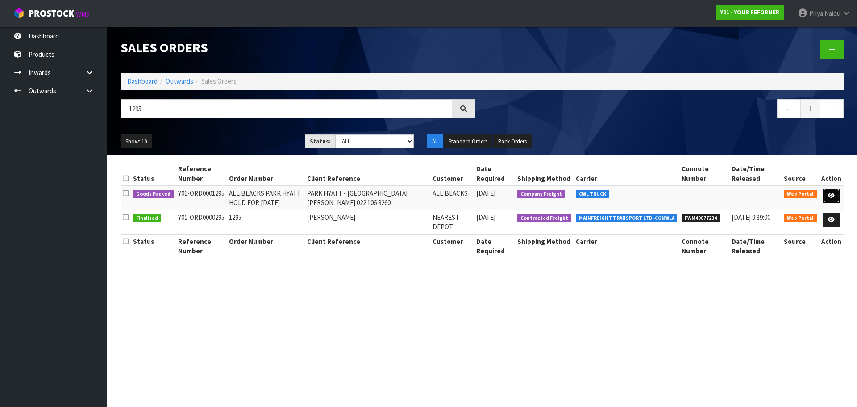
click at [829, 194] on icon at bounding box center [831, 195] width 7 height 6
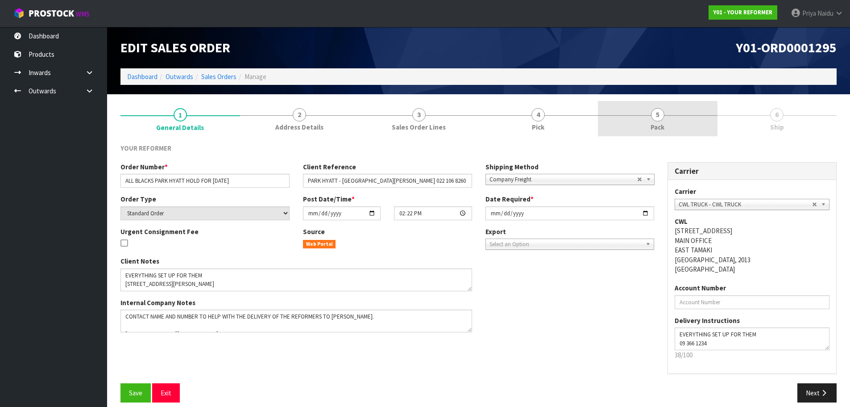
click at [661, 120] on span "5" at bounding box center [657, 114] width 13 height 13
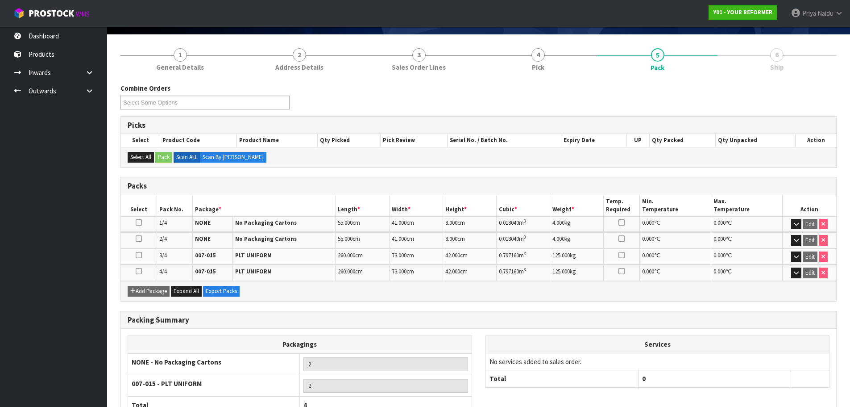
scroll to position [125, 0]
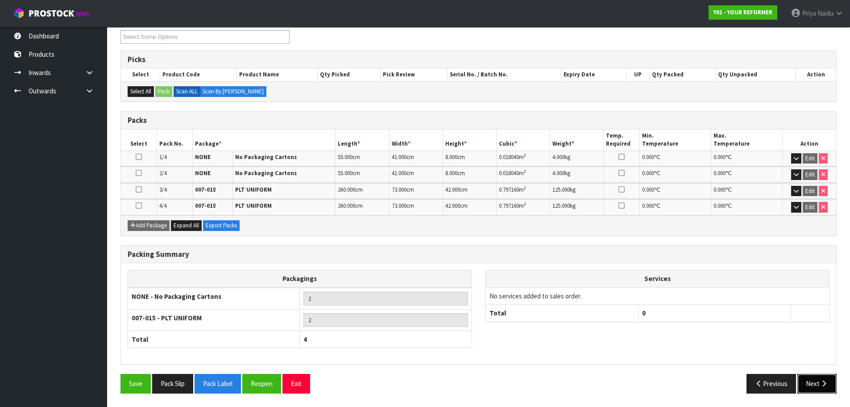
drag, startPoint x: 808, startPoint y: 378, endPoint x: 802, endPoint y: 375, distance: 6.8
click at [802, 375] on button "Next" at bounding box center [816, 383] width 39 height 19
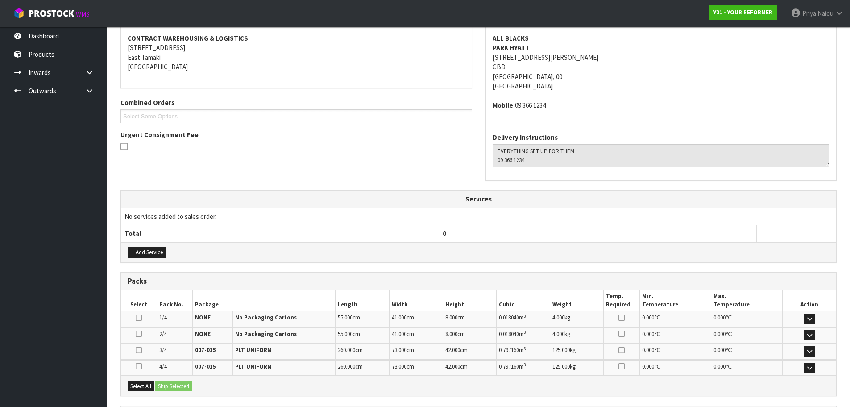
scroll to position [220, 0]
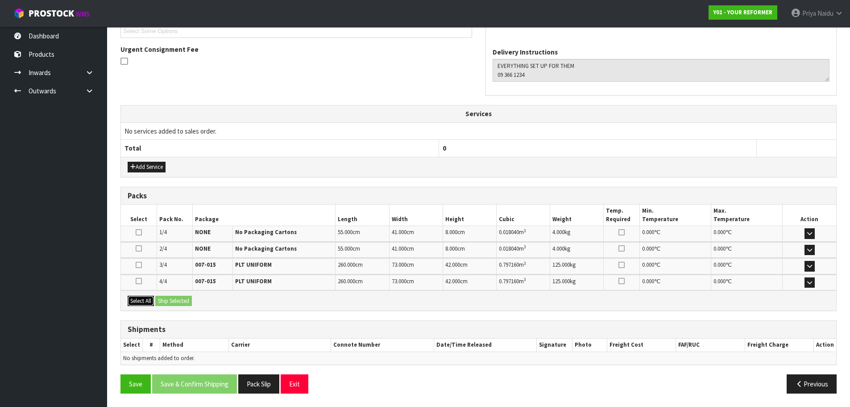
click at [142, 305] on button "Select All" at bounding box center [141, 300] width 26 height 11
click at [168, 306] on button "Ship Selected" at bounding box center [173, 300] width 37 height 11
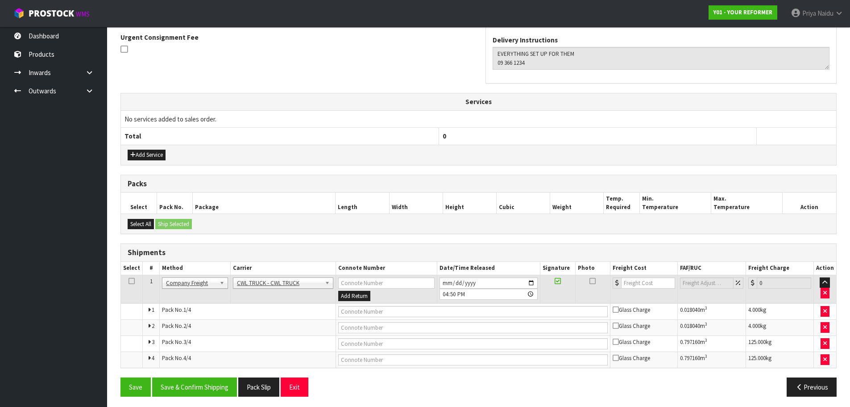
scroll to position [235, 0]
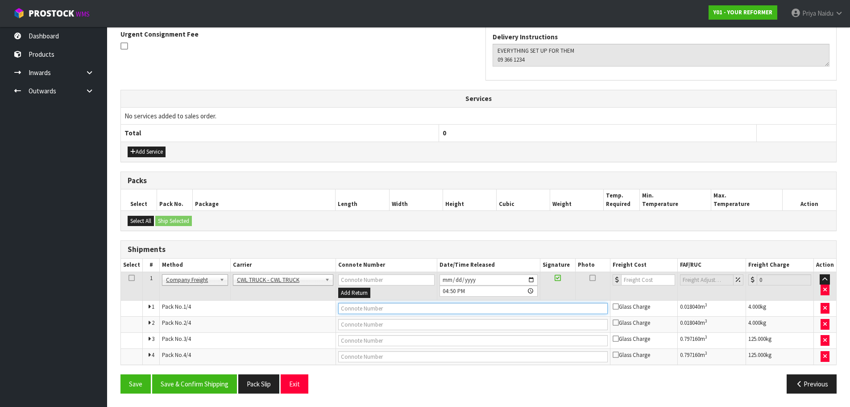
click at [377, 303] on input "text" at bounding box center [473, 308] width 270 height 11
click at [531, 279] on input "2025-08-28" at bounding box center [489, 279] width 98 height 11
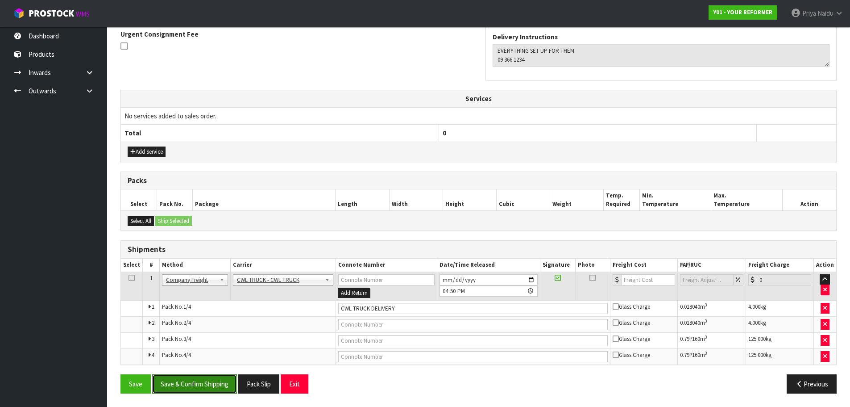
click at [202, 384] on button "Save & Confirm Shipping" at bounding box center [194, 383] width 85 height 19
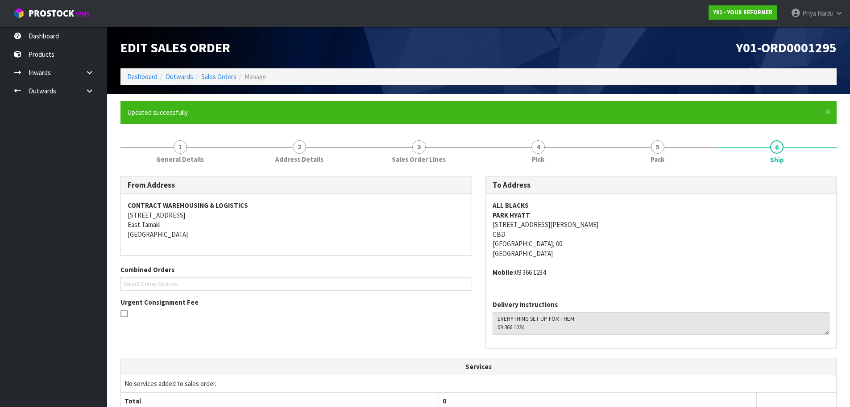
scroll to position [243, 0]
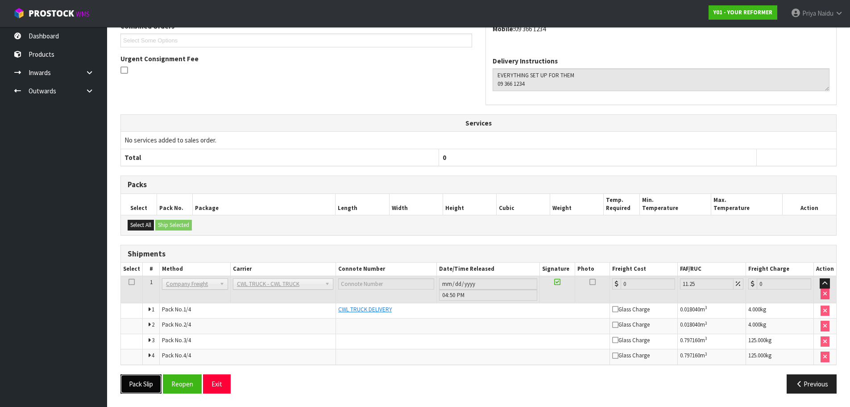
click at [136, 378] on button "Pack Slip" at bounding box center [140, 383] width 41 height 19
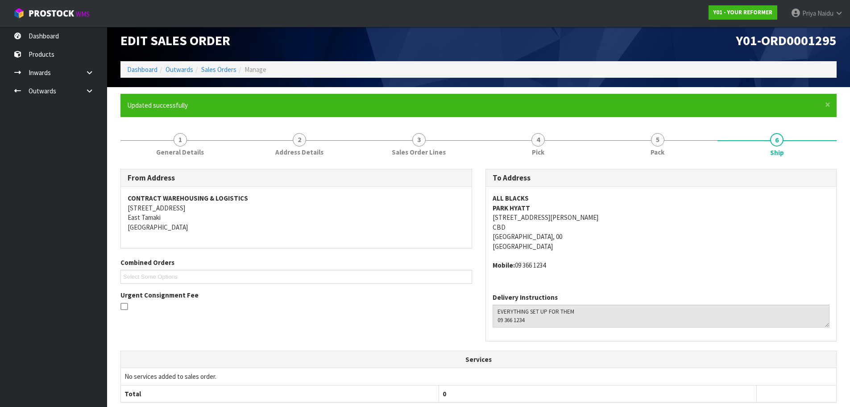
scroll to position [0, 0]
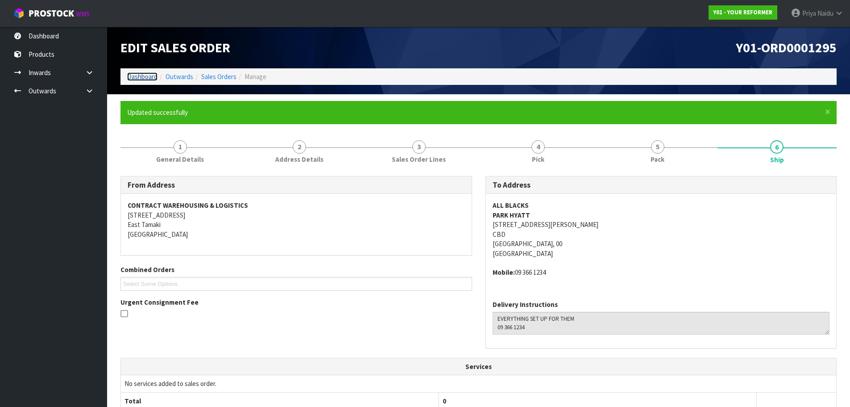
click at [141, 78] on link "Dashboard" at bounding box center [142, 76] width 30 height 8
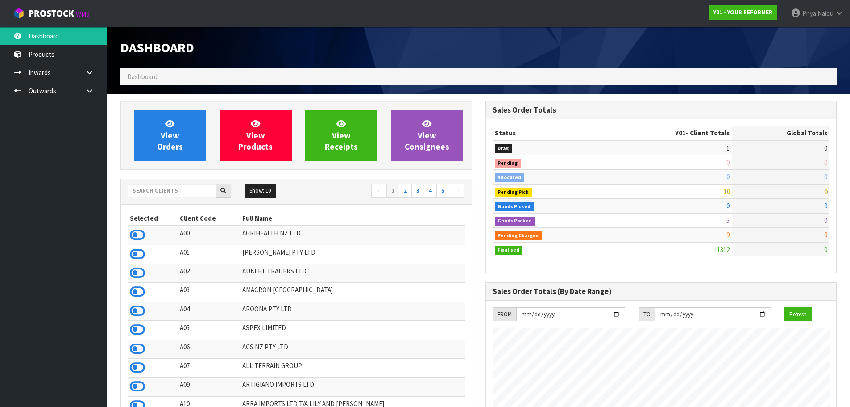
scroll to position [676, 365]
click at [169, 192] on input "text" at bounding box center [172, 190] width 88 height 14
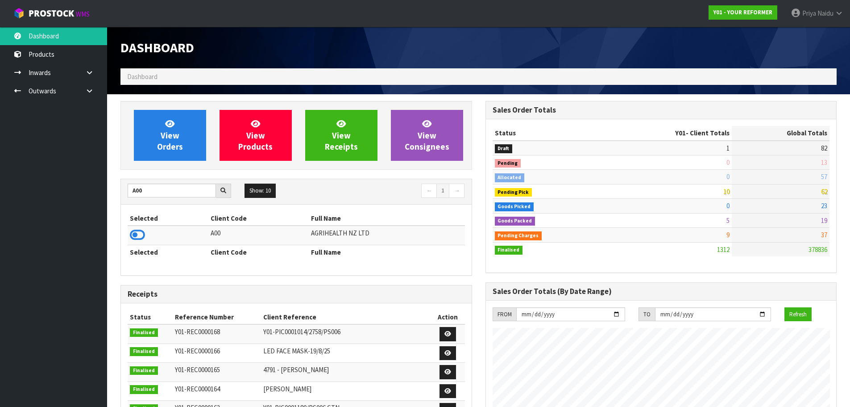
click at [137, 234] on icon at bounding box center [137, 234] width 15 height 13
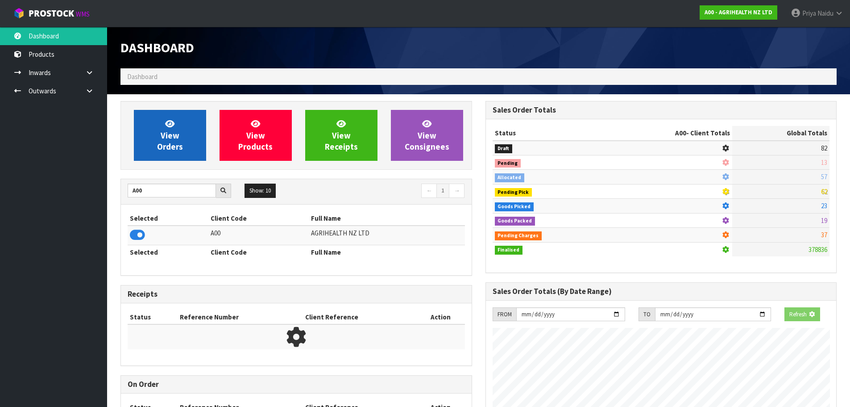
scroll to position [445692, 445883]
click at [164, 141] on span "View Orders" at bounding box center [170, 134] width 26 height 33
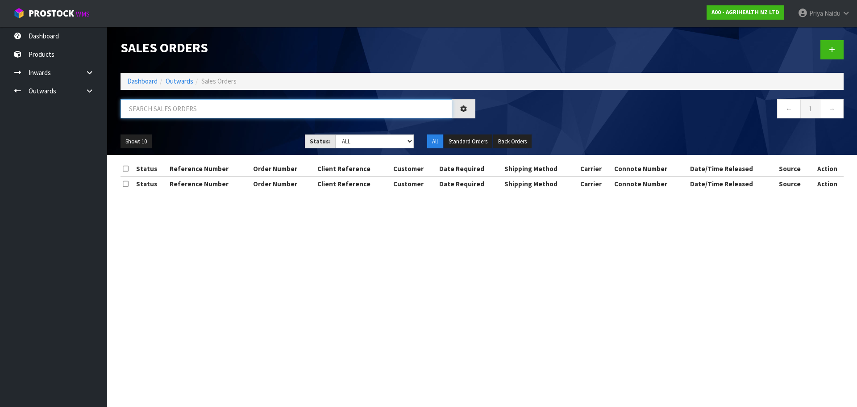
click at [176, 114] on input "text" at bounding box center [286, 108] width 332 height 19
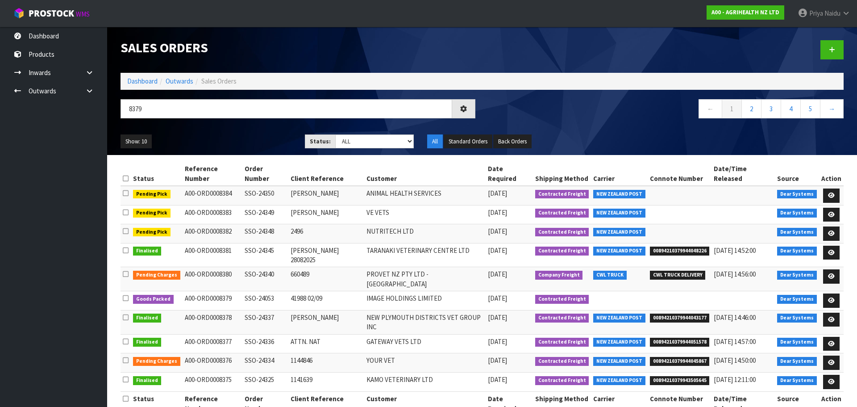
click at [222, 135] on ul "Show: 10 5 10 25 50" at bounding box center [205, 141] width 171 height 14
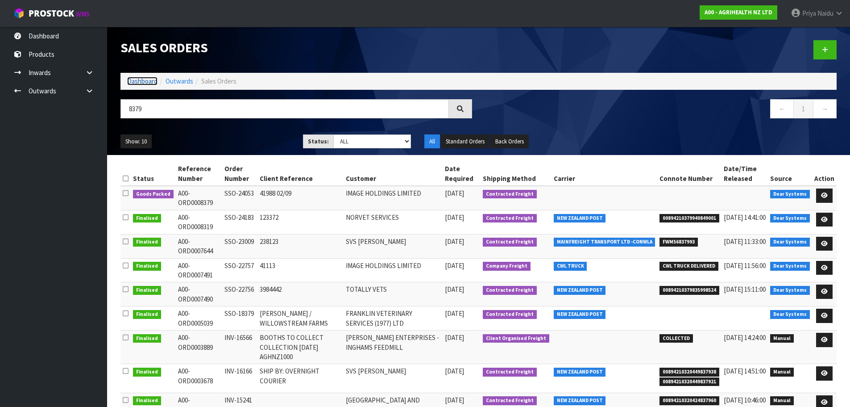
click at [136, 79] on link "Dashboard" at bounding box center [142, 81] width 30 height 8
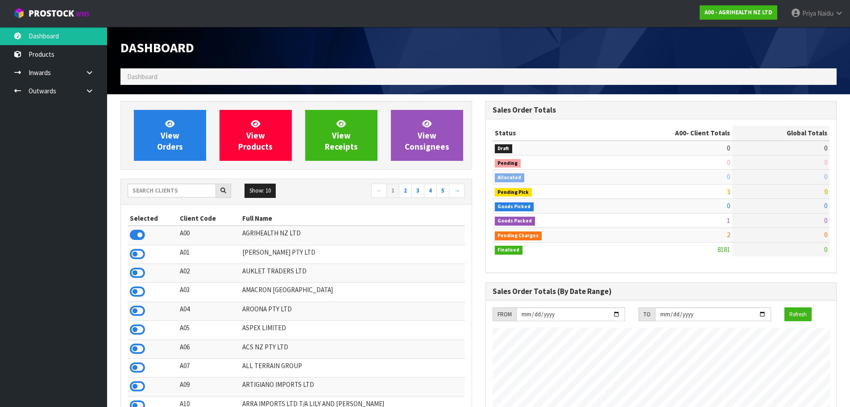
scroll to position [676, 365]
click at [145, 189] on input "text" at bounding box center [172, 190] width 88 height 14
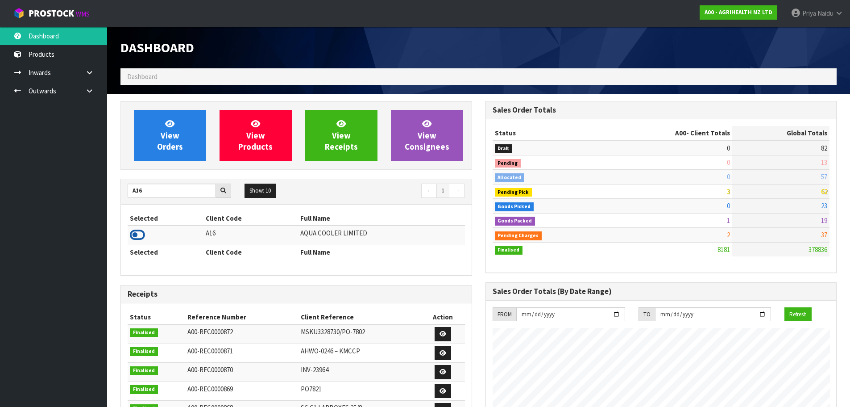
click at [141, 232] on icon at bounding box center [137, 234] width 15 height 13
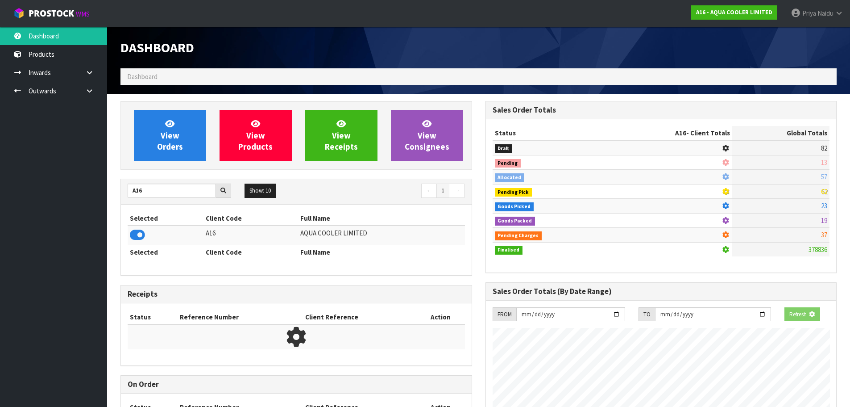
scroll to position [556, 365]
click at [152, 171] on div "View Orders View Products View Receipts View Consignees A16 Show: 10 5 10 25 50…" at bounding box center [296, 283] width 365 height 364
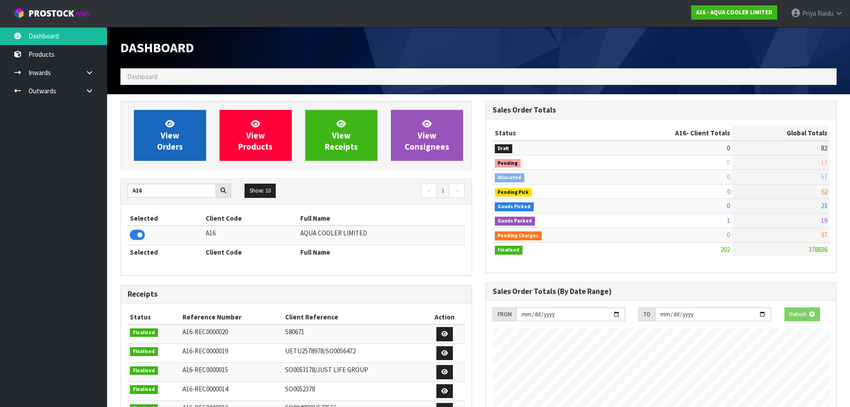
scroll to position [589, 365]
click at [156, 156] on link "View Orders" at bounding box center [170, 135] width 72 height 51
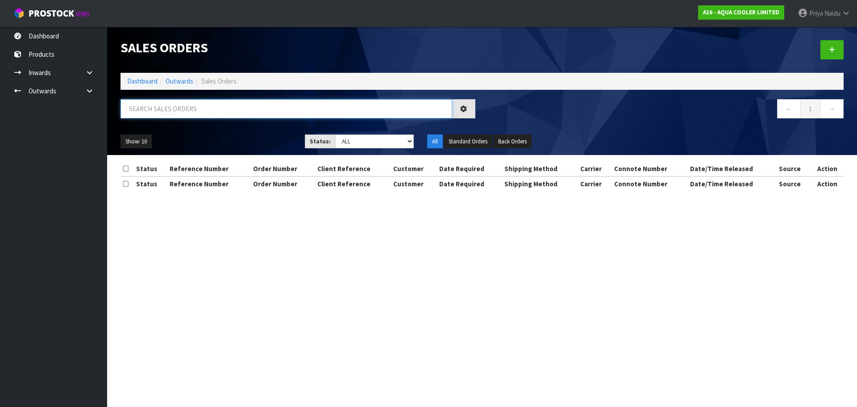
click at [172, 114] on input "text" at bounding box center [286, 108] width 332 height 19
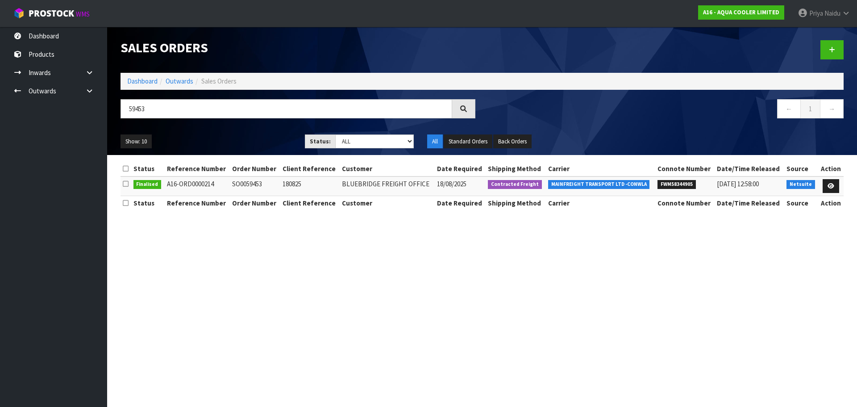
click at [228, 126] on div "59453 ← 1 →" at bounding box center [482, 113] width 736 height 29
click at [147, 79] on link "Dashboard" at bounding box center [142, 81] width 30 height 8
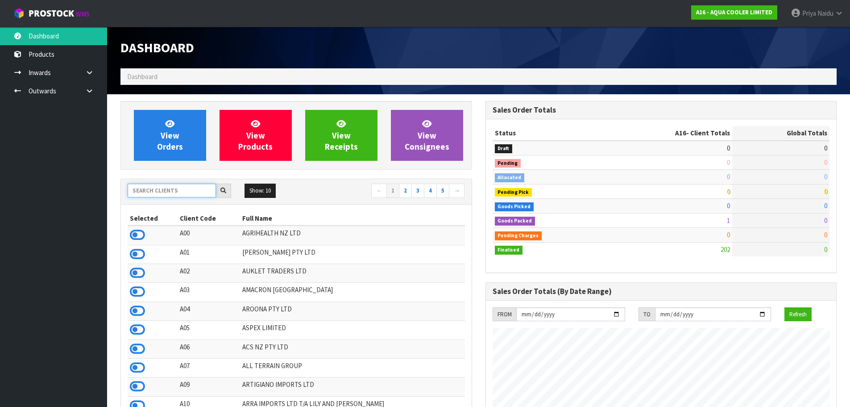
scroll to position [589, 365]
click at [172, 191] on input "text" at bounding box center [172, 190] width 88 height 14
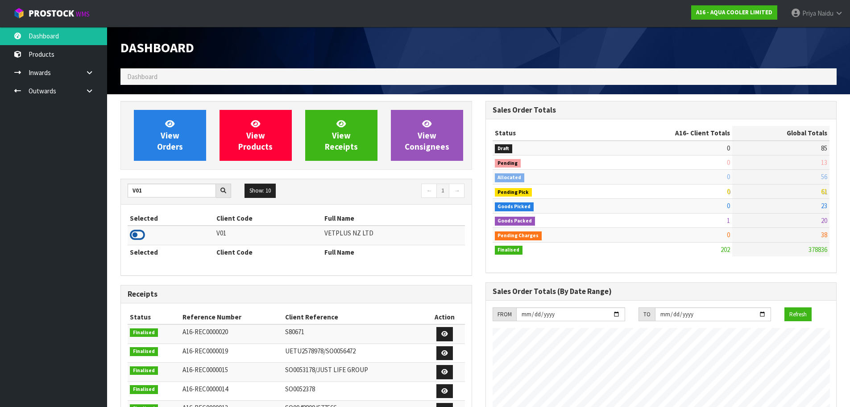
click at [141, 230] on icon at bounding box center [137, 234] width 15 height 13
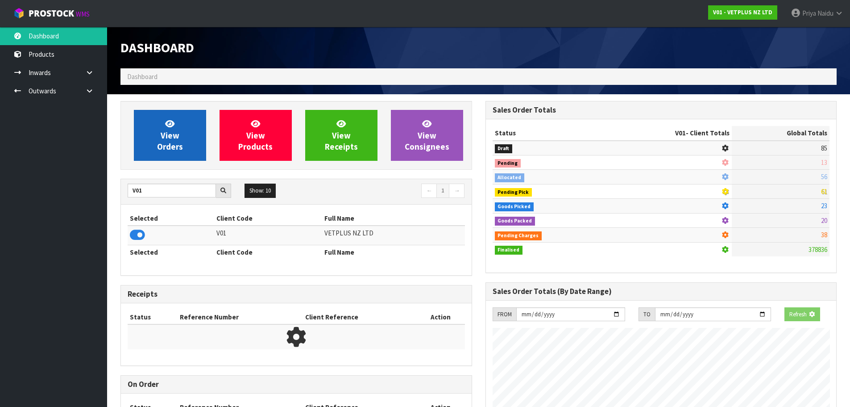
scroll to position [556, 365]
click at [167, 141] on link "View Orders" at bounding box center [170, 135] width 72 height 51
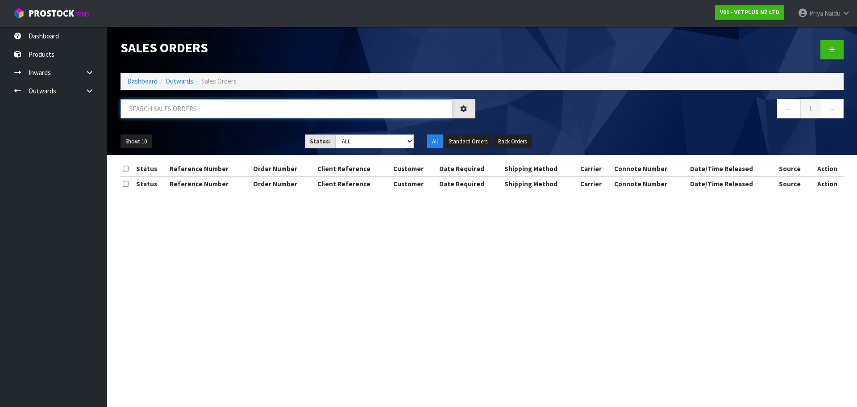
click at [180, 111] on input "text" at bounding box center [286, 108] width 332 height 19
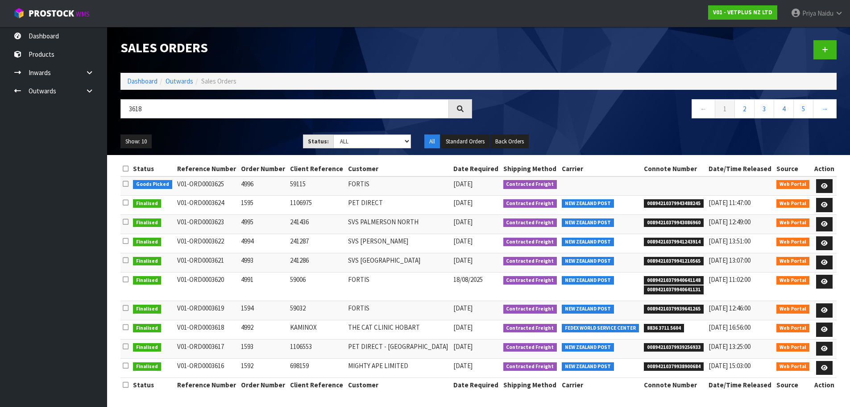
click at [223, 136] on ul "Show: 10 5 10 25 50" at bounding box center [204, 141] width 169 height 14
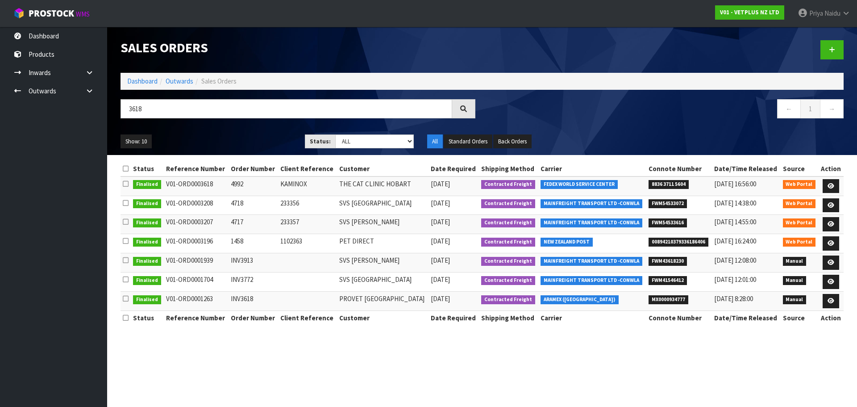
click at [225, 135] on ul "Show: 10 5 10 25 50" at bounding box center [205, 141] width 171 height 14
drag, startPoint x: 212, startPoint y: 185, endPoint x: 249, endPoint y: 113, distance: 80.8
click at [248, 113] on input "3618" at bounding box center [286, 108] width 332 height 19
click at [143, 78] on link "Dashboard" at bounding box center [142, 81] width 30 height 8
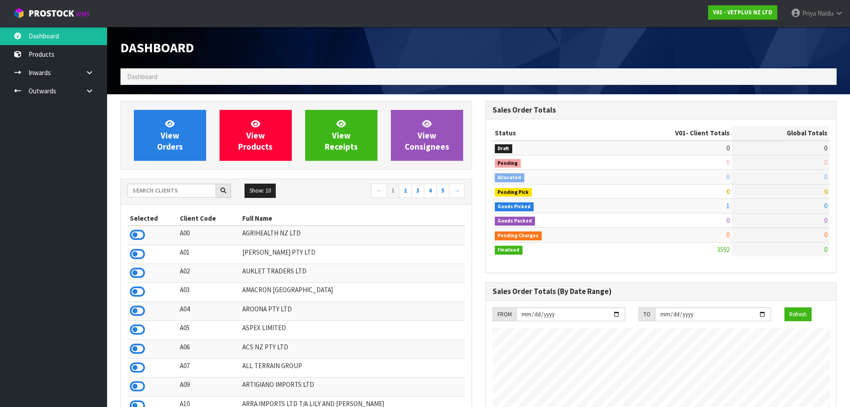
click at [145, 183] on div "Show: 10 5 10 25 50 ← 1 2 3 4 5 →" at bounding box center [296, 191] width 351 height 25
click at [148, 195] on input "text" at bounding box center [172, 190] width 88 height 14
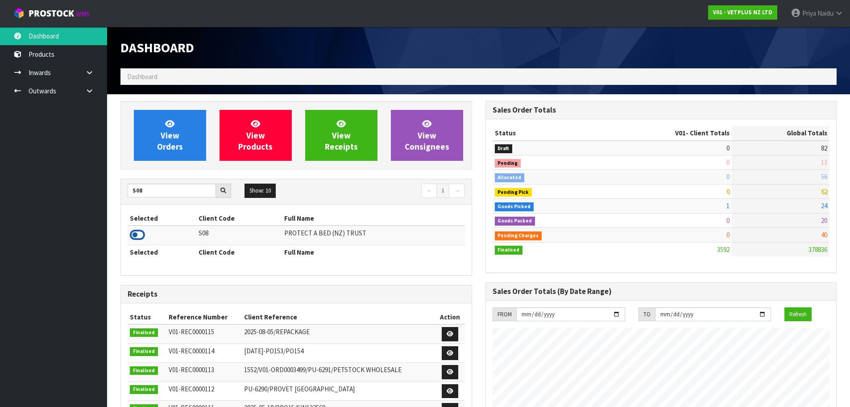
click at [133, 236] on icon at bounding box center [137, 234] width 15 height 13
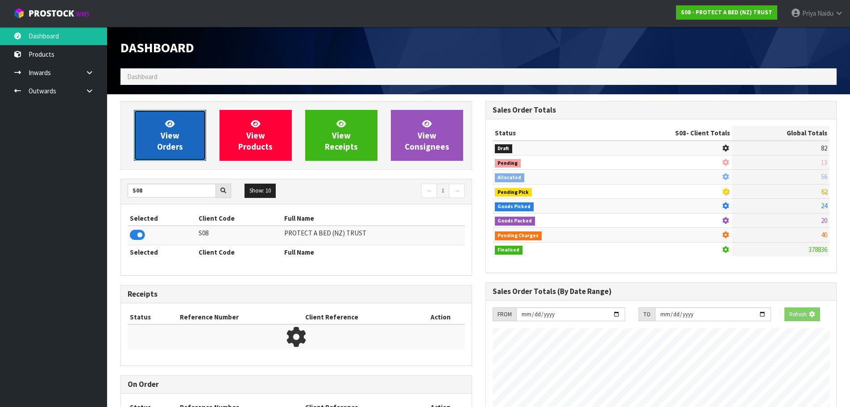
click at [148, 159] on link "View Orders" at bounding box center [170, 135] width 72 height 51
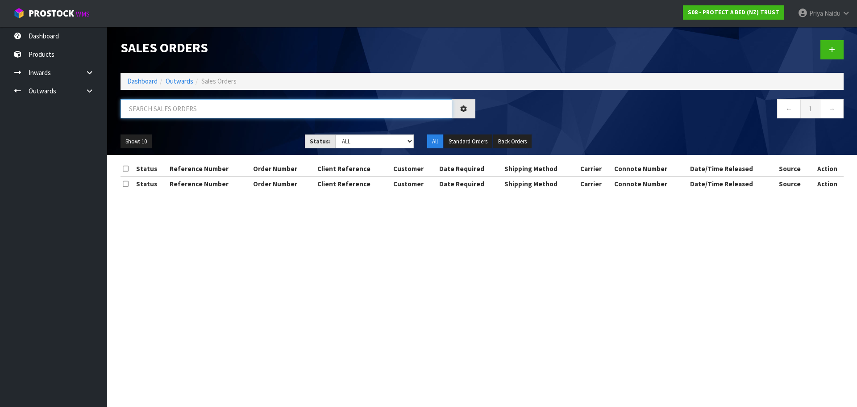
click at [174, 112] on input "text" at bounding box center [286, 108] width 332 height 19
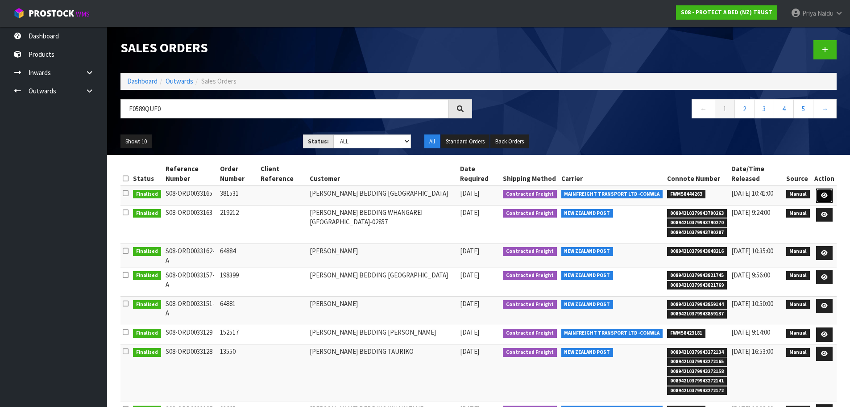
click at [823, 191] on link at bounding box center [824, 195] width 17 height 14
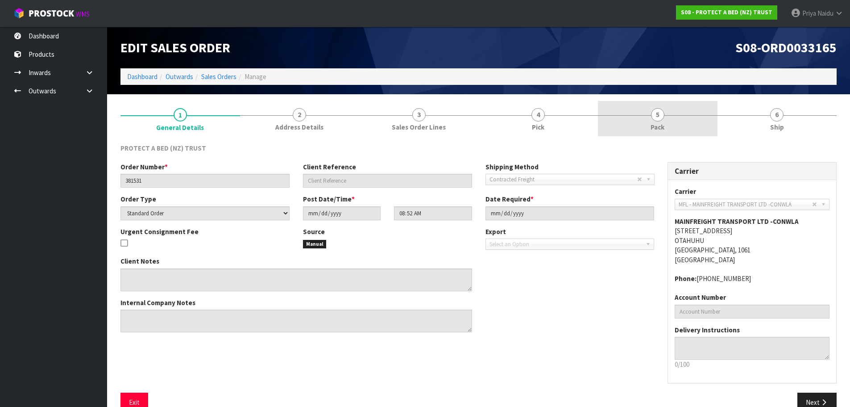
click at [657, 108] on span "5" at bounding box center [657, 114] width 13 height 13
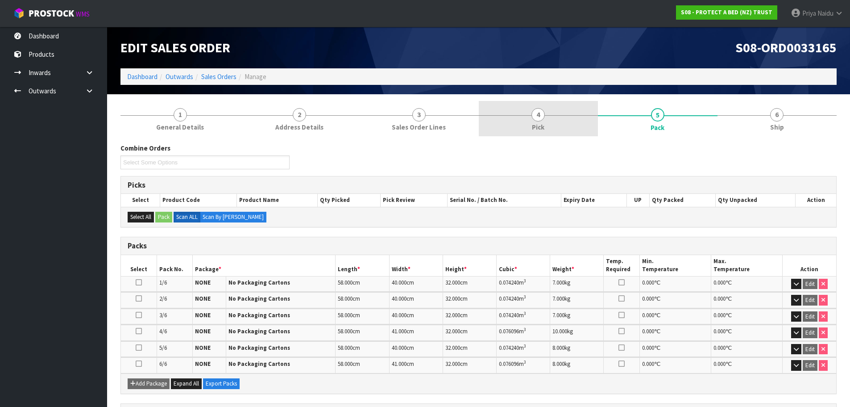
click at [572, 114] on link "4 Pick" at bounding box center [539, 118] width 120 height 35
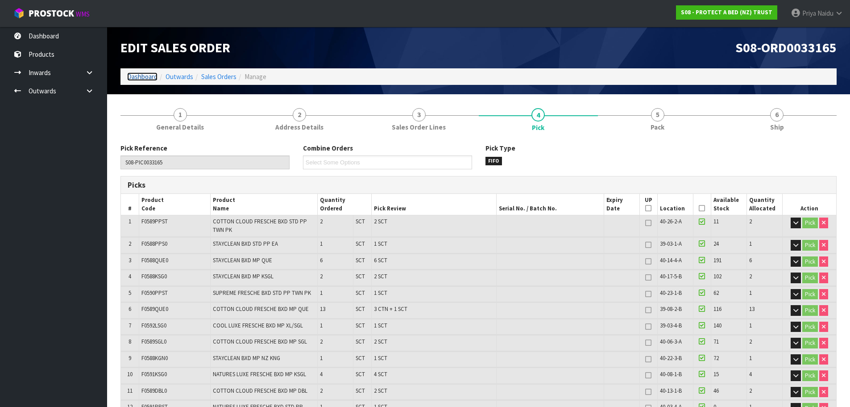
click at [146, 75] on link "Dashboard" at bounding box center [142, 76] width 30 height 8
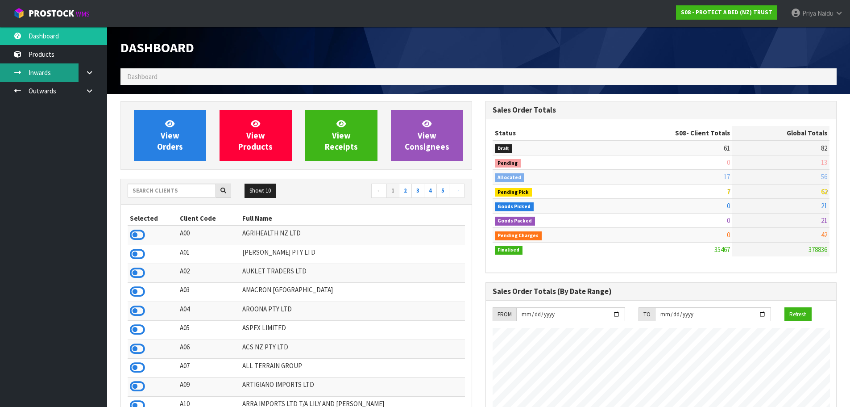
scroll to position [676, 365]
click at [186, 195] on input "text" at bounding box center [172, 190] width 88 height 14
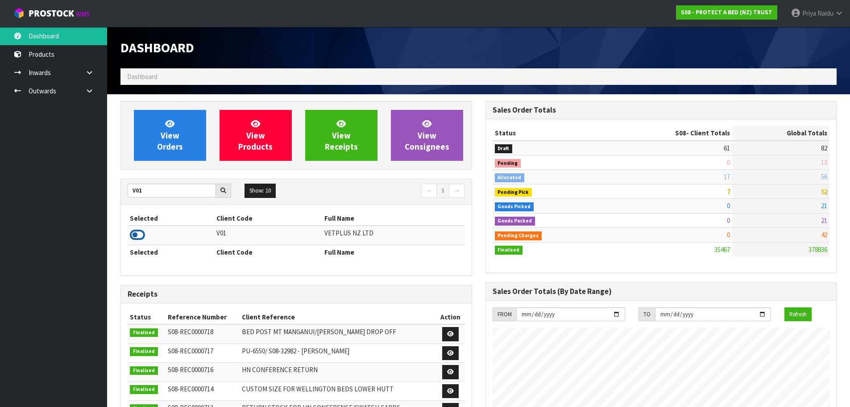
click at [138, 233] on icon at bounding box center [137, 234] width 15 height 13
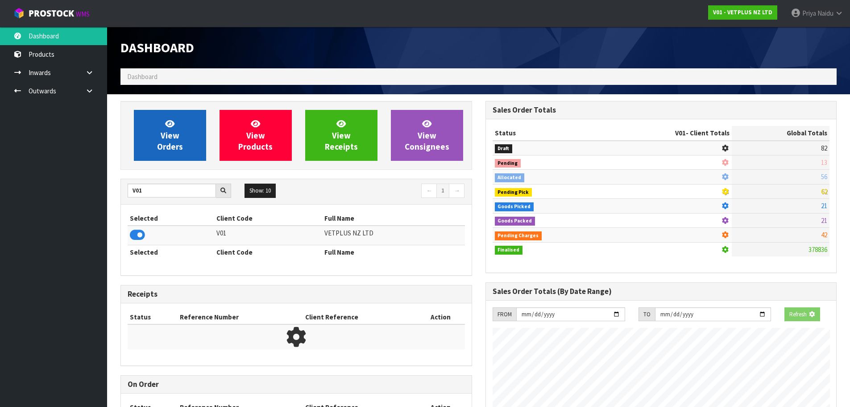
scroll to position [556, 365]
click at [180, 131] on link "View Orders" at bounding box center [170, 135] width 72 height 51
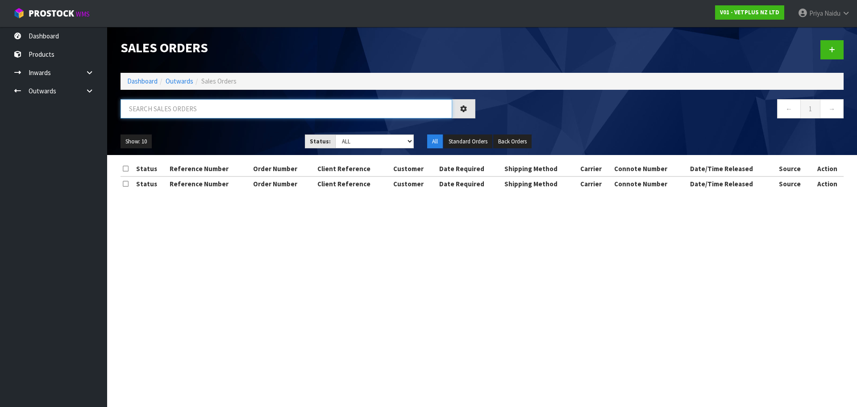
click at [192, 108] on input "text" at bounding box center [286, 108] width 332 height 19
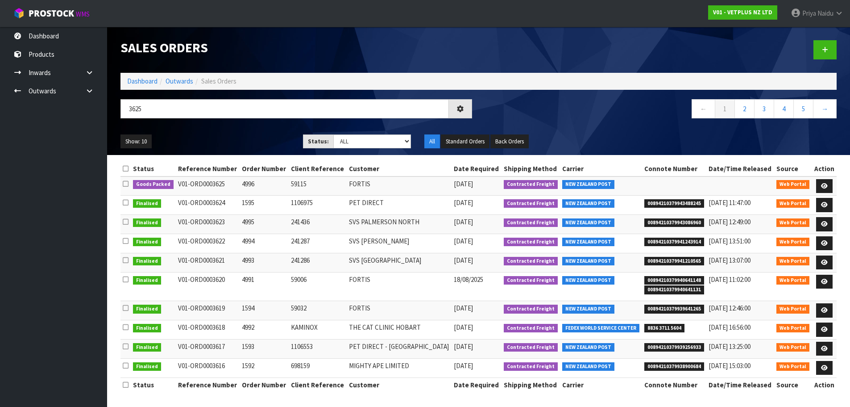
click at [220, 125] on div "3625 ← 1 2 3 4 5 →" at bounding box center [479, 113] width 730 height 29
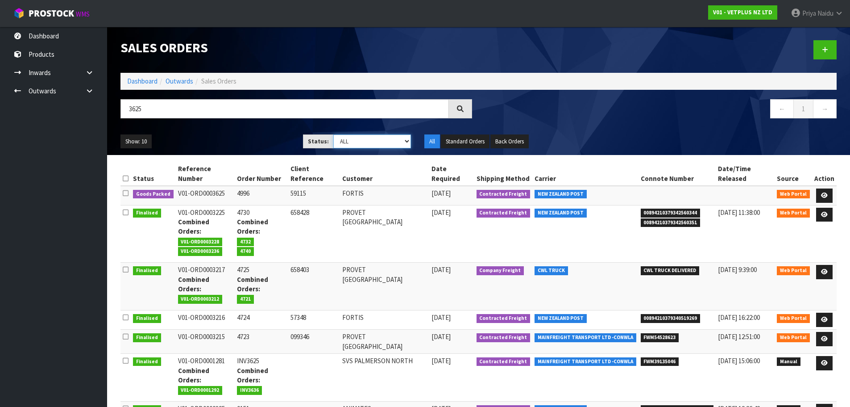
click at [349, 138] on select "Draft Pending Allocated Pending Pick Goods Picked Goods Packed Pending Charges …" at bounding box center [372, 141] width 78 height 14
click at [333, 134] on select "Draft Pending Allocated Pending Pick Goods Picked Goods Packed Pending Charges …" at bounding box center [372, 141] width 78 height 14
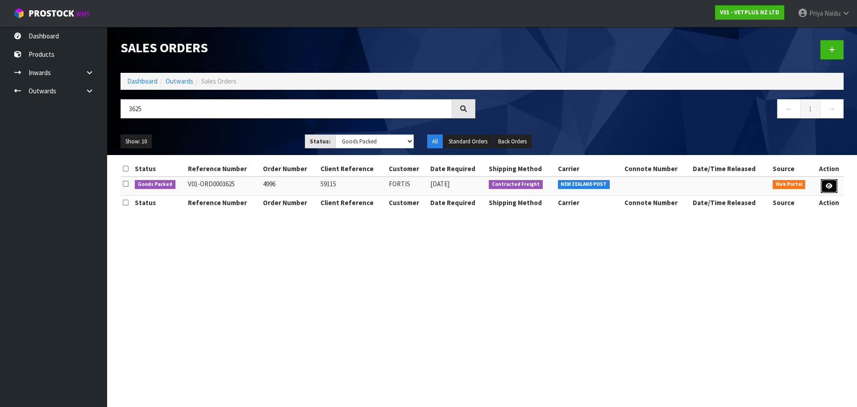
click at [826, 181] on link at bounding box center [829, 186] width 17 height 14
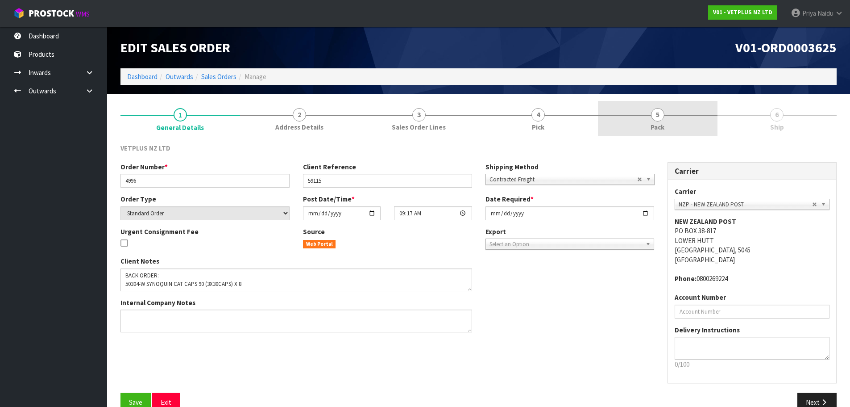
click at [697, 132] on link "5 Pack" at bounding box center [658, 118] width 120 height 35
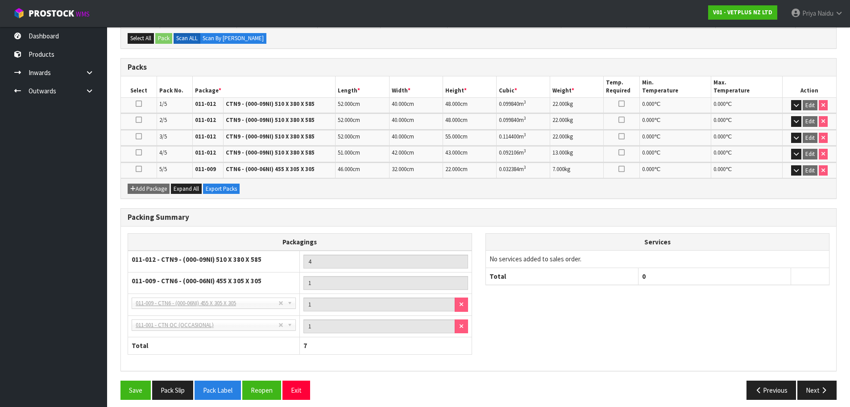
scroll to position [185, 0]
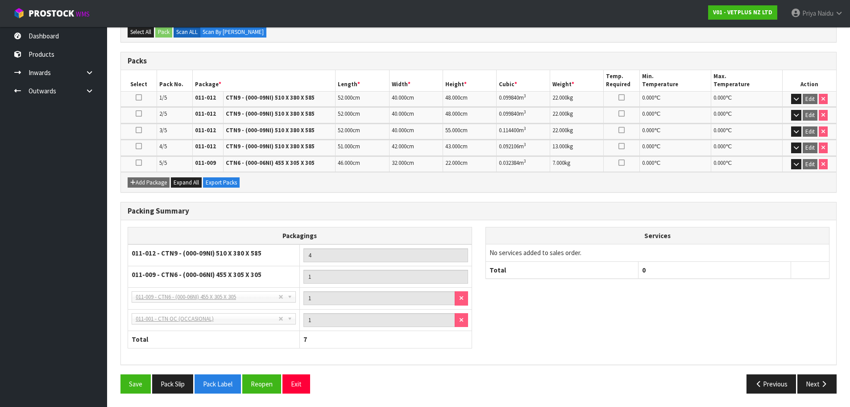
click at [819, 394] on div "Save Pack Slip Pack Label Reopen Exit Previous Next" at bounding box center [479, 387] width 730 height 26
click at [813, 381] on button "Next" at bounding box center [816, 383] width 39 height 19
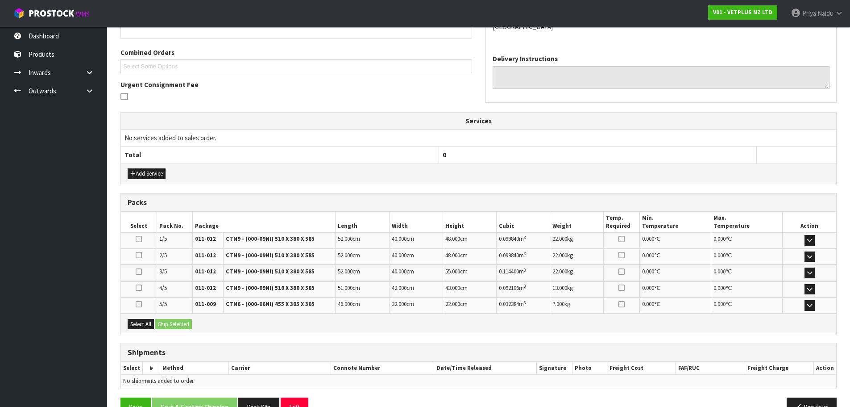
scroll to position [0, 0]
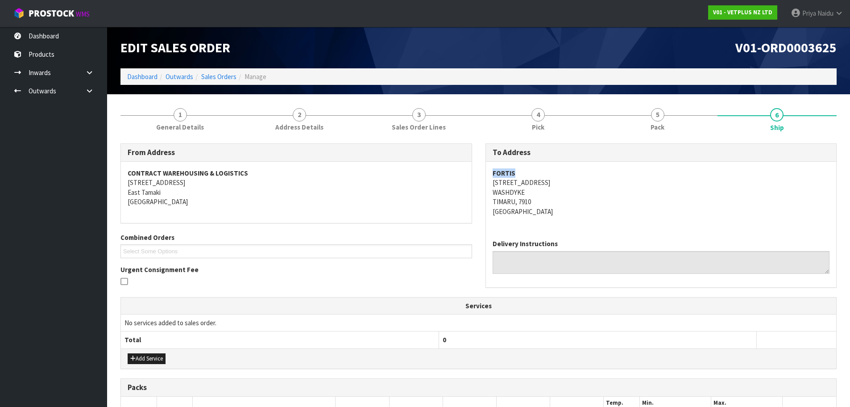
drag, startPoint x: 483, startPoint y: 173, endPoint x: 520, endPoint y: 170, distance: 37.1
click at [520, 170] on div "To Address FORTIS 131 HILTON HIGHWAY WASHDYKE TIMARU, 7910 New Zealand Delivery…" at bounding box center [661, 219] width 365 height 153
drag, startPoint x: 488, startPoint y: 181, endPoint x: 565, endPoint y: 201, distance: 80.2
click at [565, 202] on div "FORTIS 131 HILTON HIGHWAY WASHDYKE TIMARU, 7910 New Zealand" at bounding box center [661, 197] width 351 height 71
drag, startPoint x: 631, startPoint y: 220, endPoint x: 575, endPoint y: 216, distance: 56.0
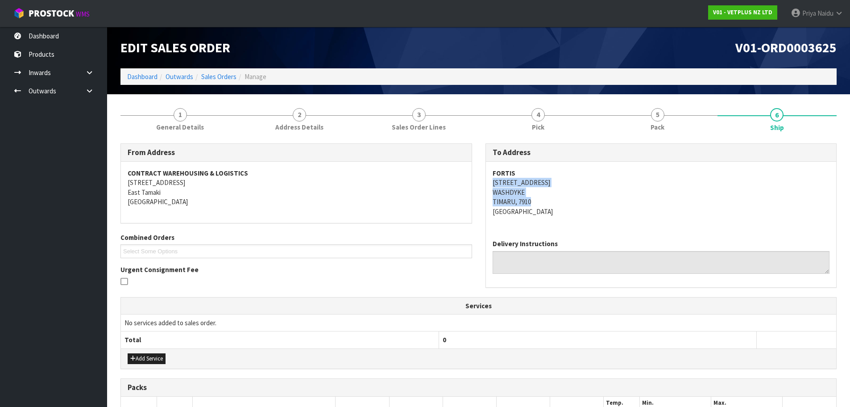
click at [631, 220] on div "FORTIS 131 HILTON HIGHWAY WASHDYKE TIMARU, 7910 New Zealand" at bounding box center [661, 197] width 351 height 71
drag, startPoint x: 488, startPoint y: 187, endPoint x: 566, endPoint y: 183, distance: 78.2
click at [566, 183] on div "FORTIS 131 HILTON HIGHWAY WASHDYKE TIMARU, 7910 New Zealand" at bounding box center [661, 197] width 351 height 71
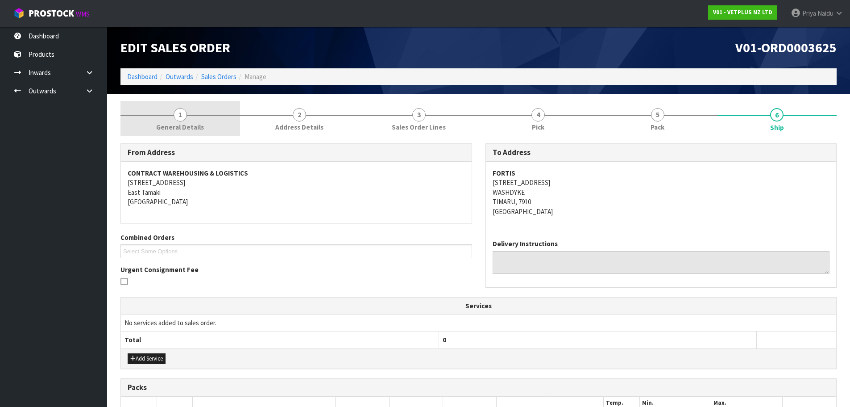
click at [179, 116] on span "1" at bounding box center [180, 114] width 13 height 13
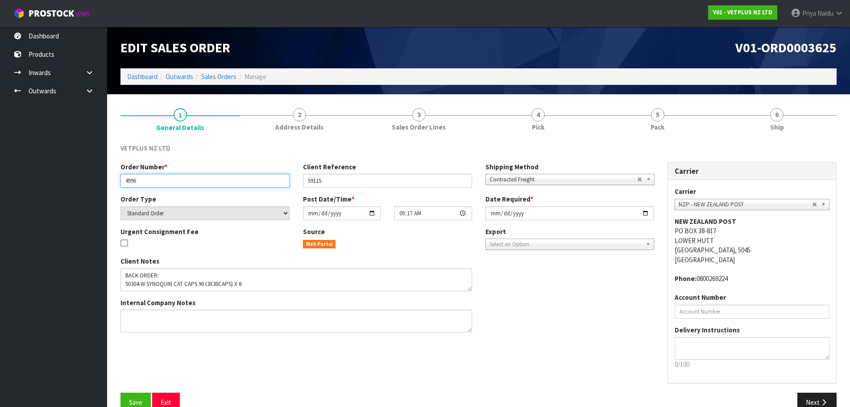
drag, startPoint x: 126, startPoint y: 183, endPoint x: 144, endPoint y: 179, distance: 17.8
click at [144, 179] on input "4996" at bounding box center [204, 181] width 169 height 14
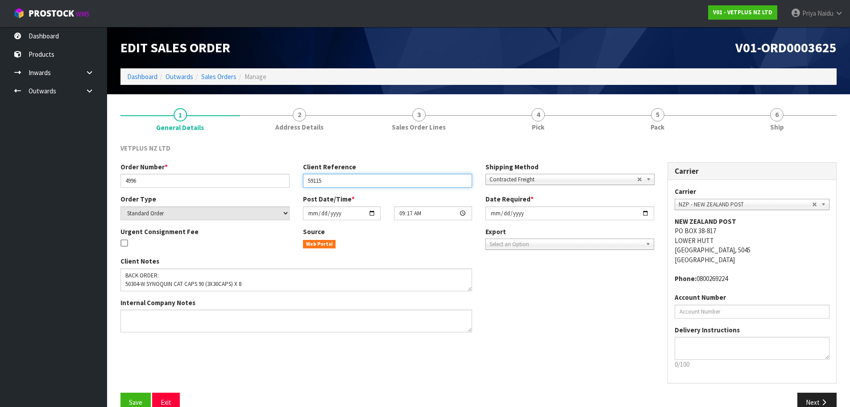
drag, startPoint x: 307, startPoint y: 178, endPoint x: 324, endPoint y: 178, distance: 17.4
click at [327, 178] on input "59115" at bounding box center [387, 181] width 169 height 14
drag, startPoint x: 655, startPoint y: 136, endPoint x: 421, endPoint y: 232, distance: 253.2
click at [655, 136] on link "5 Pack" at bounding box center [658, 118] width 120 height 35
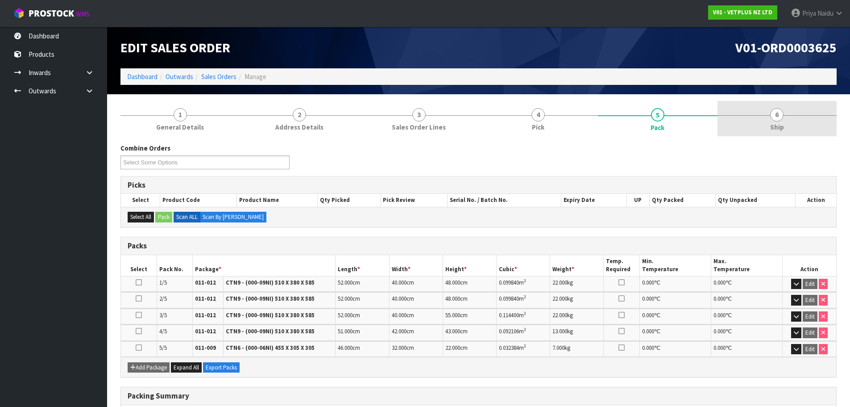
click at [752, 112] on link "6 Ship" at bounding box center [778, 118] width 120 height 35
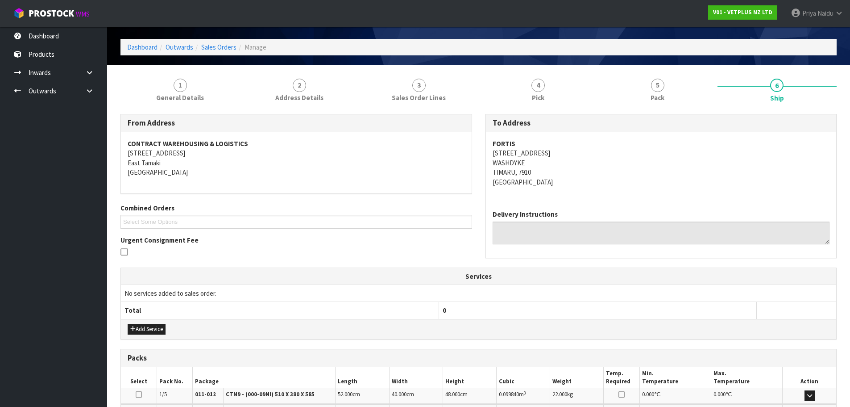
scroll to position [45, 0]
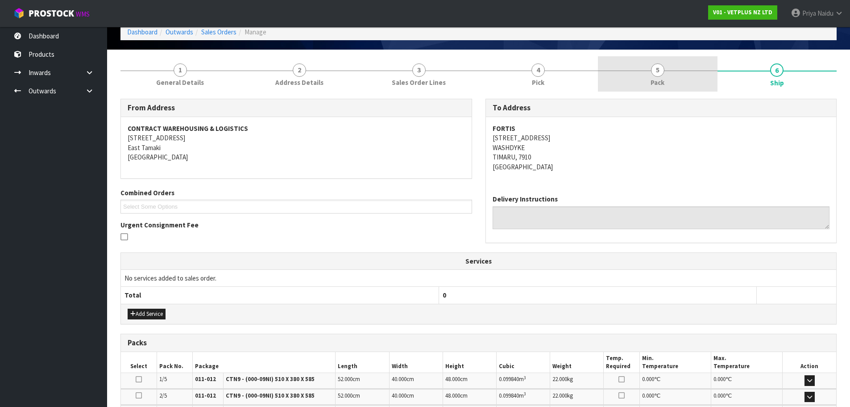
click at [668, 68] on link "5 Pack" at bounding box center [658, 73] width 120 height 35
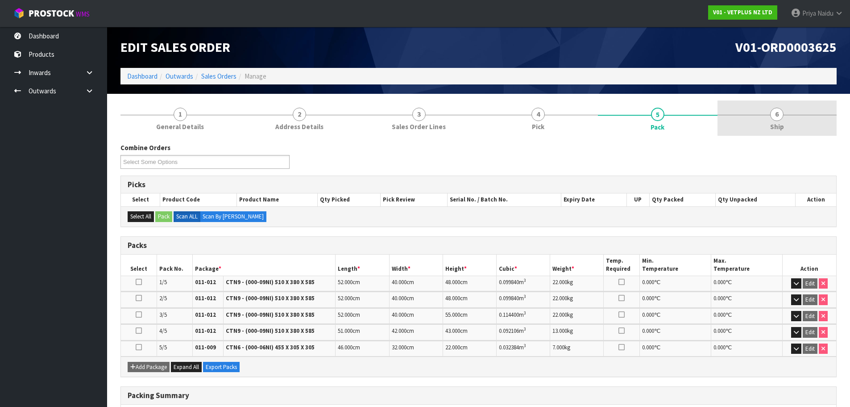
scroll to position [0, 0]
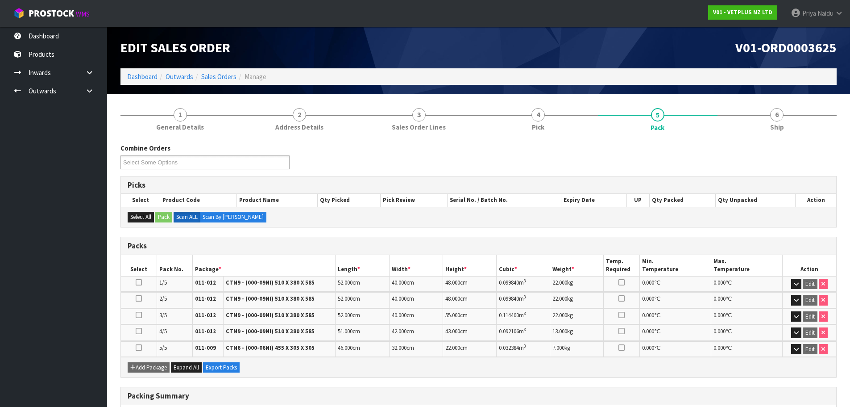
click at [756, 126] on link "6 Ship" at bounding box center [778, 118] width 120 height 35
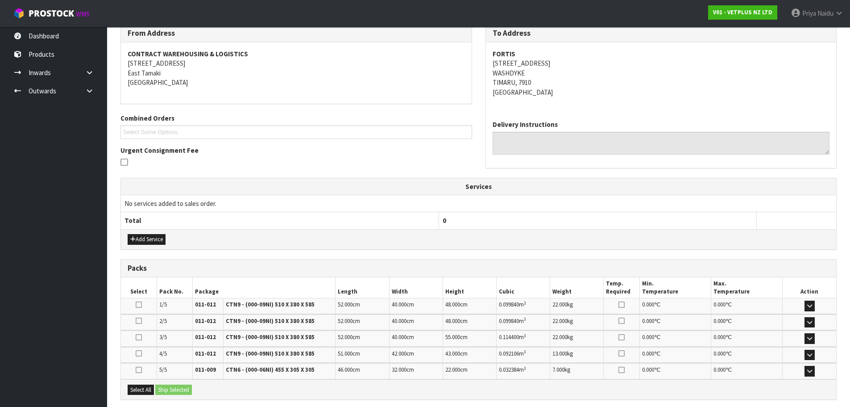
scroll to position [208, 0]
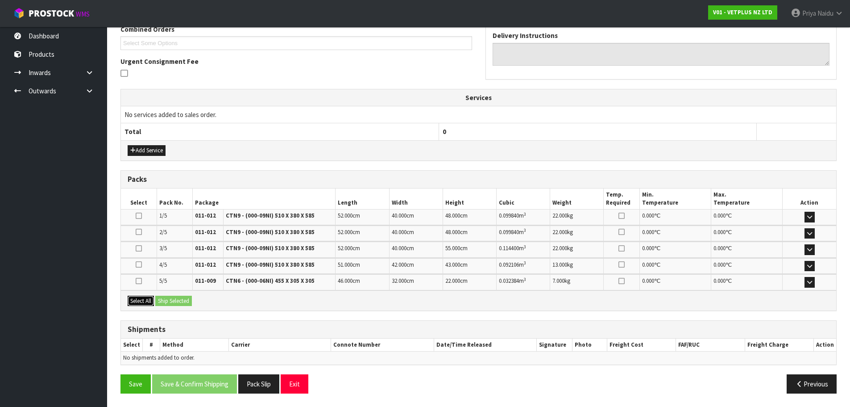
click at [141, 298] on button "Select All" at bounding box center [141, 300] width 26 height 11
click at [164, 298] on button "Ship Selected" at bounding box center [173, 300] width 37 height 11
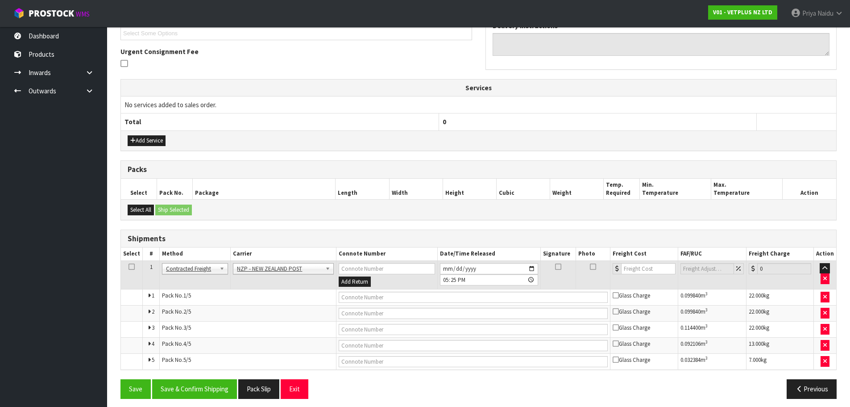
scroll to position [223, 0]
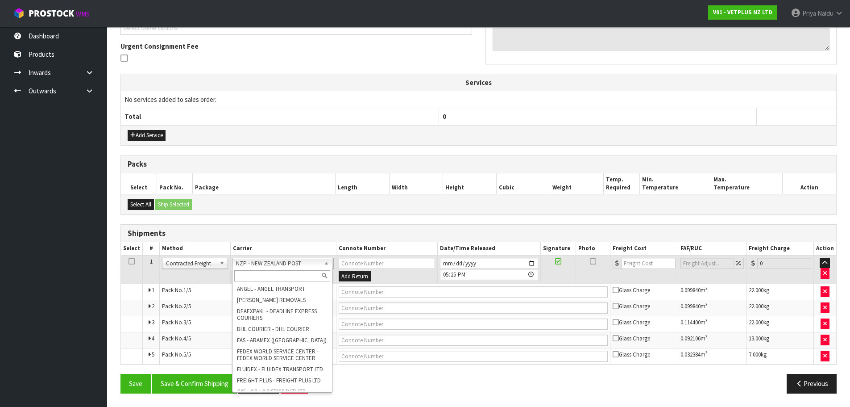
click at [259, 279] on input "text" at bounding box center [282, 275] width 96 height 11
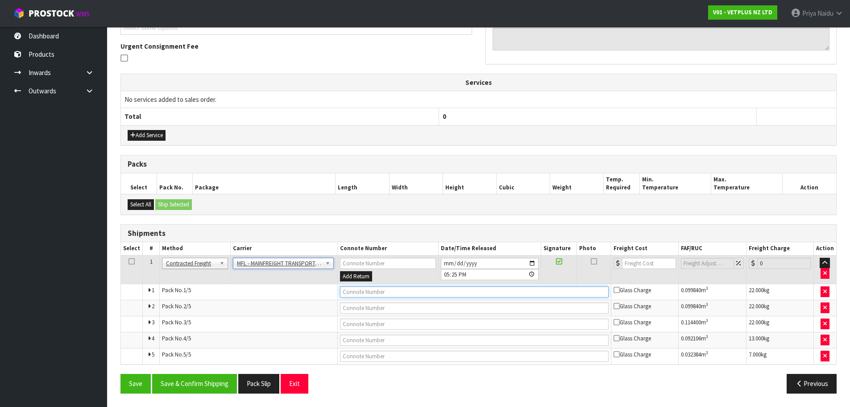
click at [369, 291] on input "text" at bounding box center [474, 291] width 269 height 11
paste input "FWM58456358"
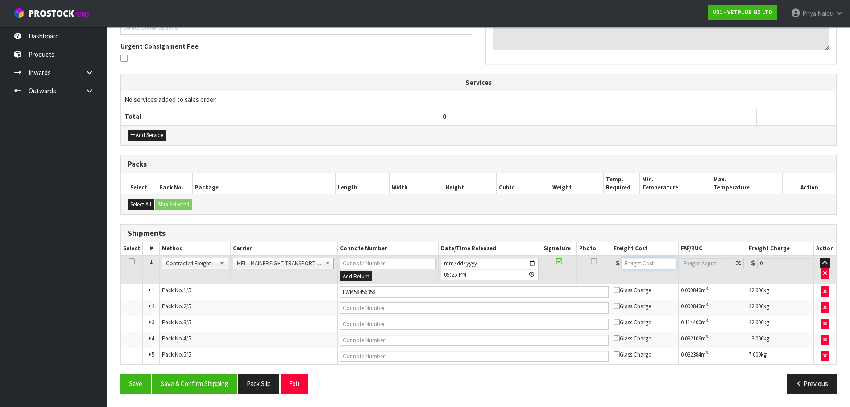
click at [637, 262] on input "number" at bounding box center [649, 262] width 54 height 11
click at [224, 378] on button "Save & Confirm Shipping" at bounding box center [194, 383] width 85 height 19
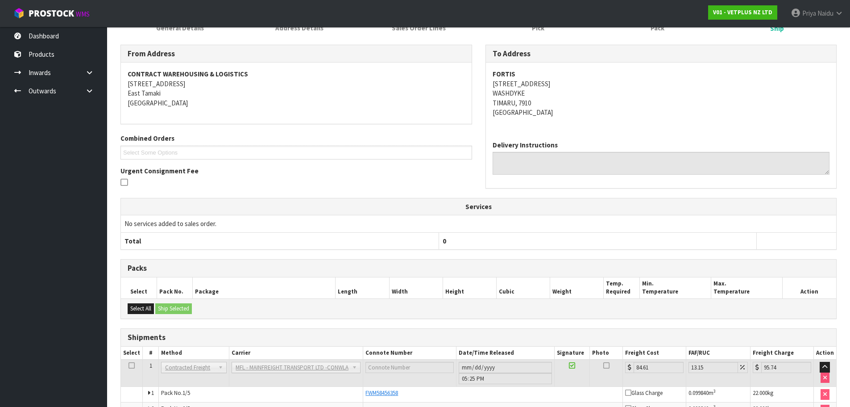
scroll to position [230, 0]
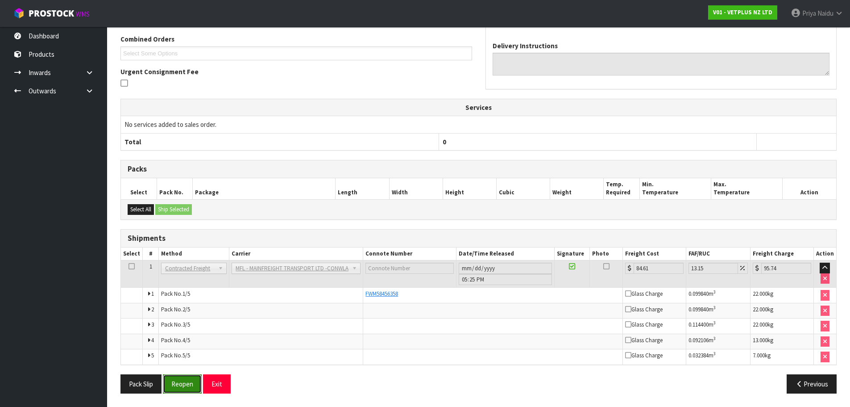
click at [179, 381] on button "Reopen" at bounding box center [182, 383] width 39 height 19
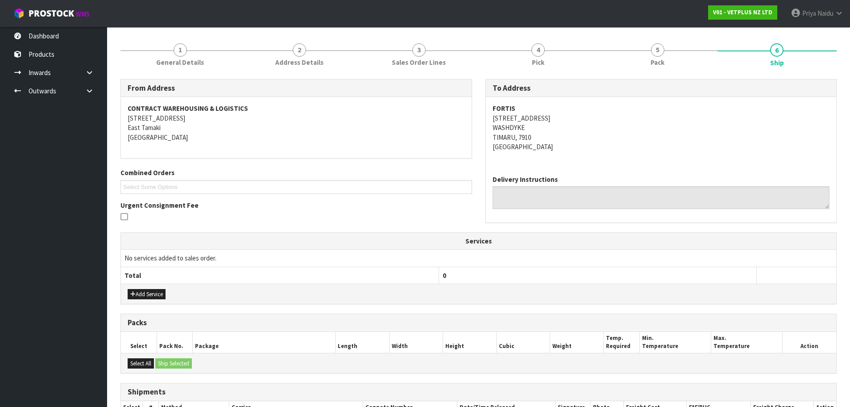
scroll to position [178, 0]
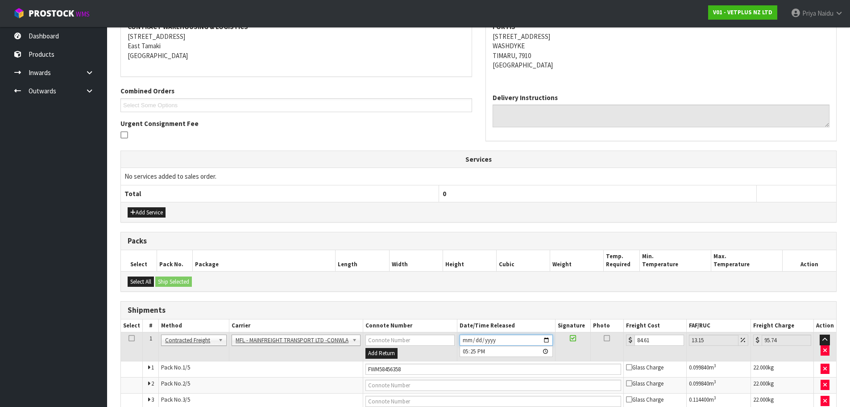
click at [546, 343] on input "2025-08-28" at bounding box center [506, 339] width 93 height 11
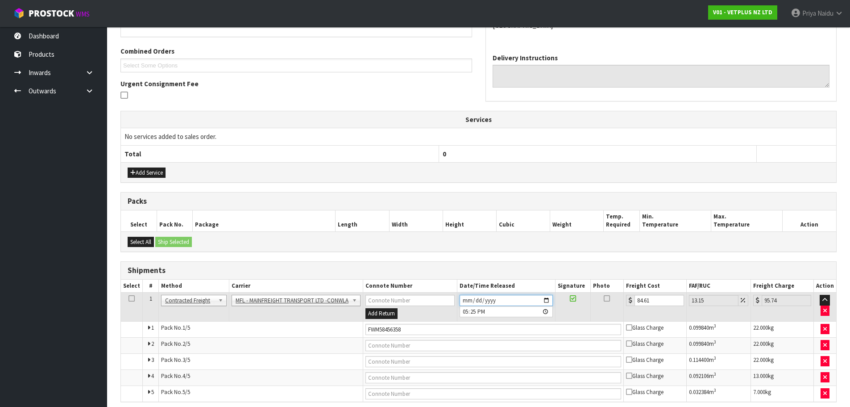
scroll to position [255, 0]
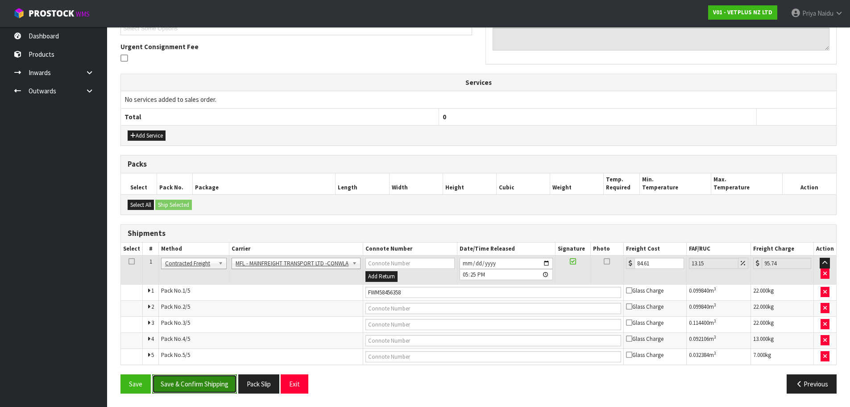
click at [221, 385] on button "Save & Confirm Shipping" at bounding box center [194, 383] width 85 height 19
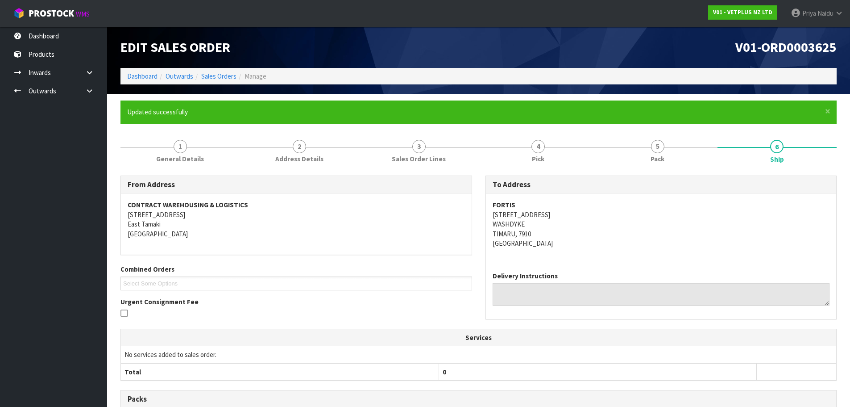
scroll to position [0, 0]
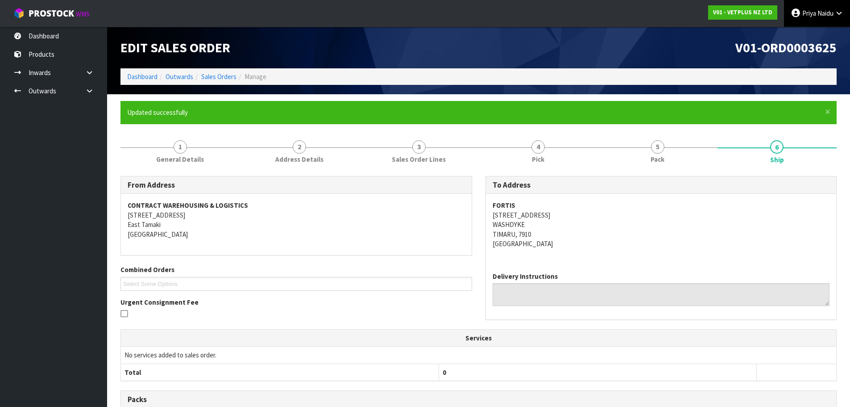
click at [811, 13] on span "Priya" at bounding box center [809, 13] width 14 height 8
click at [806, 35] on link "Logout" at bounding box center [814, 35] width 71 height 12
